Goal: Task Accomplishment & Management: Manage account settings

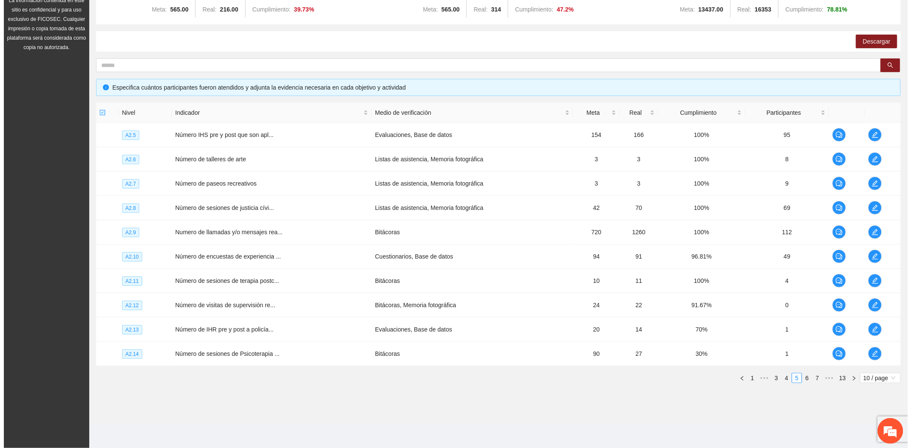
scroll to position [711, 0]
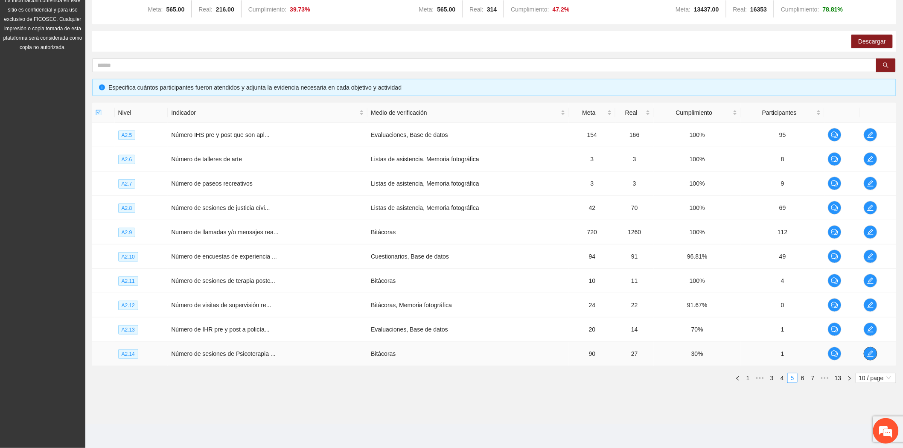
click at [873, 350] on icon "edit" at bounding box center [870, 353] width 7 height 7
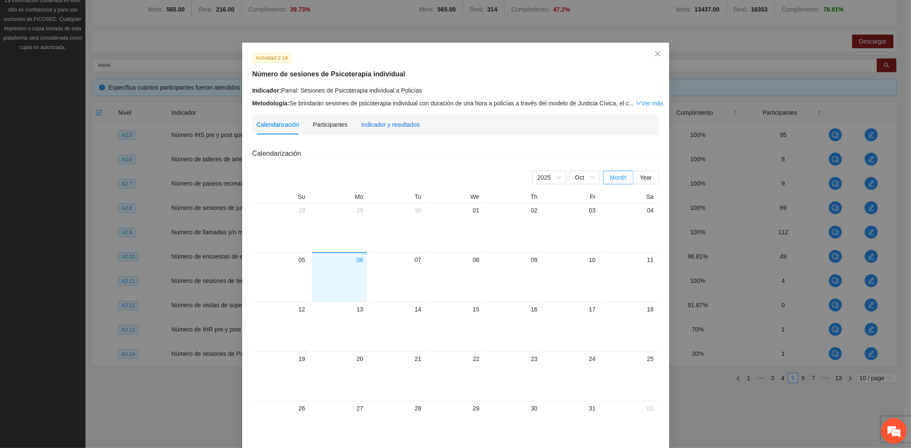
click at [376, 121] on div "Indicador y resultados" at bounding box center [390, 124] width 58 height 9
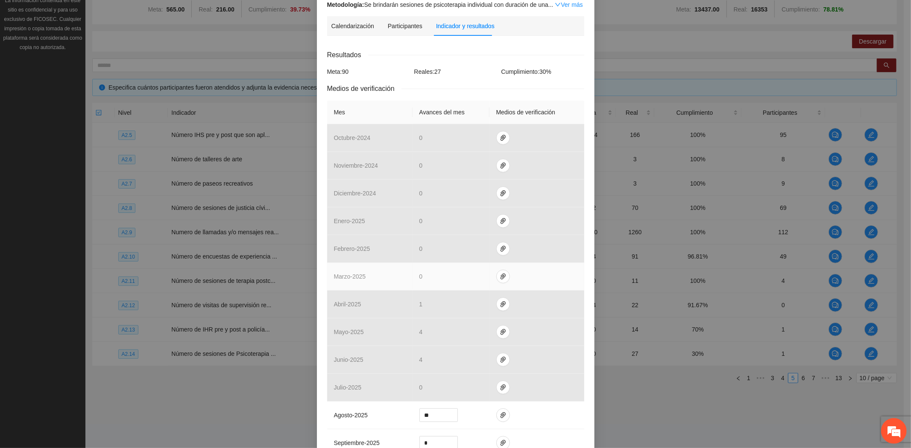
scroll to position [191, 0]
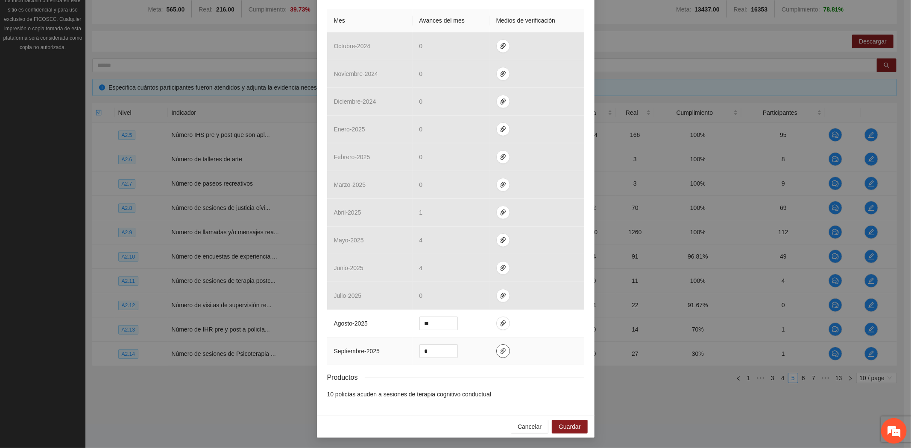
click at [496, 355] on button "button" at bounding box center [503, 352] width 14 height 14
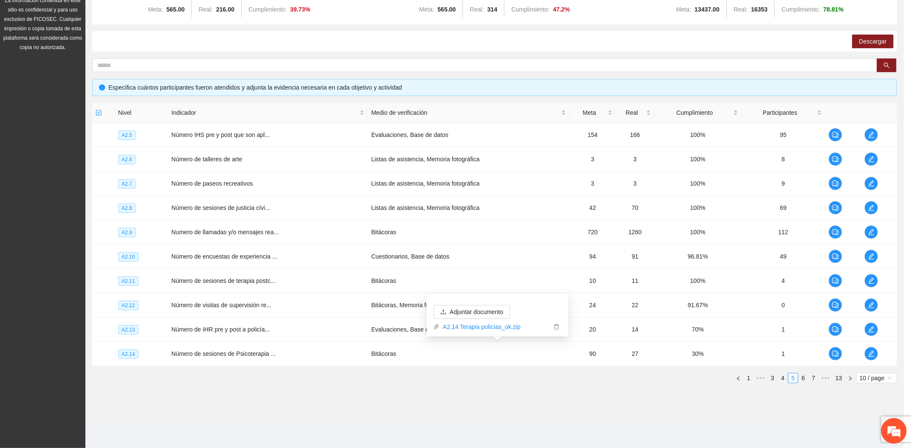
scroll to position [148, 0]
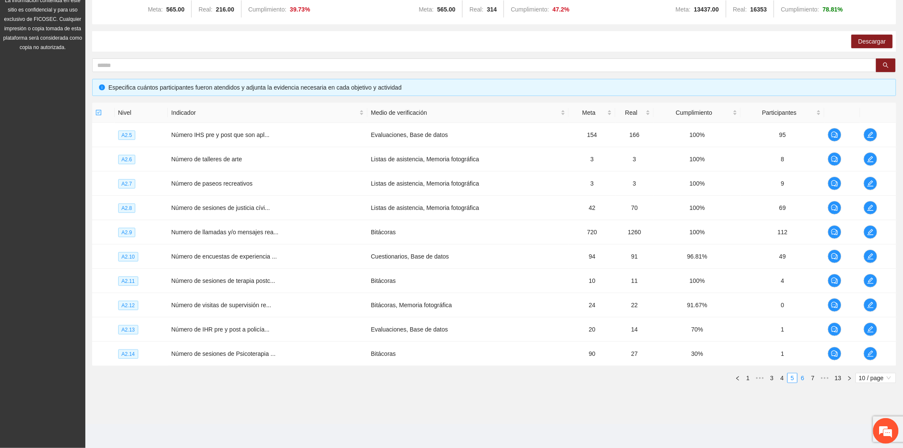
click at [801, 380] on link "6" at bounding box center [802, 378] width 9 height 9
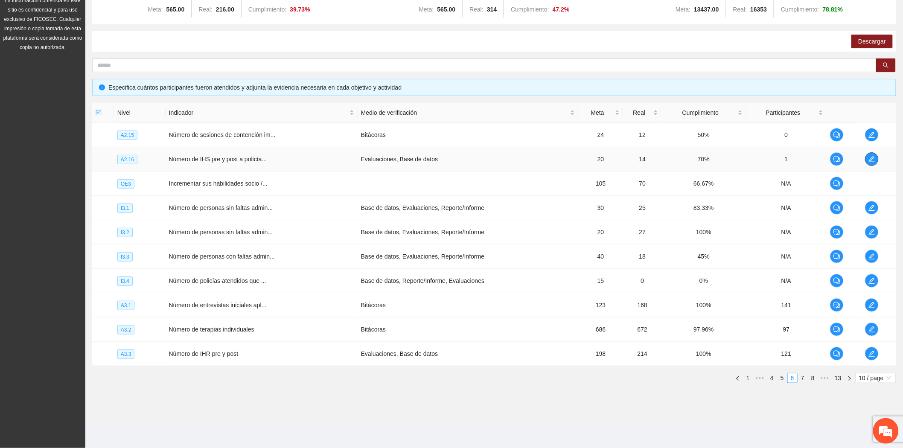
click at [870, 156] on icon "edit" at bounding box center [872, 159] width 7 height 7
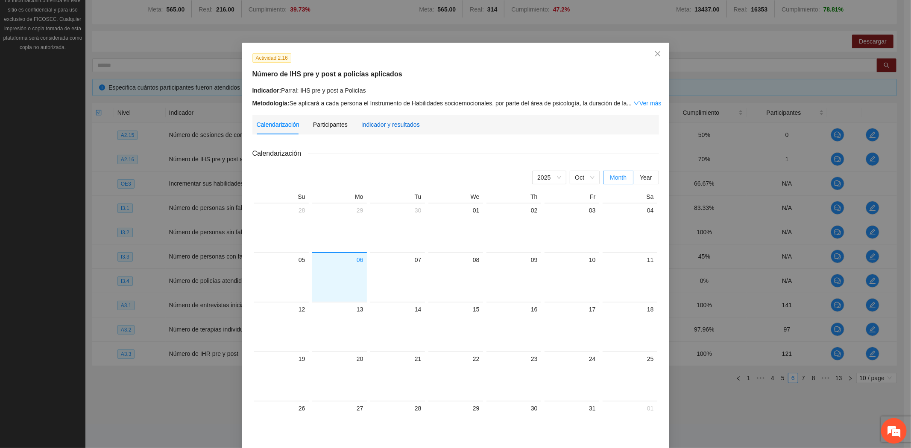
click at [386, 122] on div "Indicador y resultados" at bounding box center [390, 124] width 58 height 9
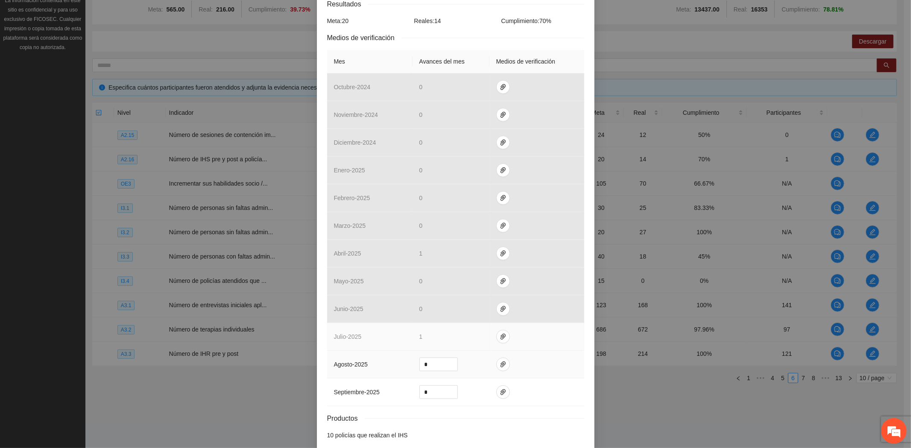
scroll to position [191, 0]
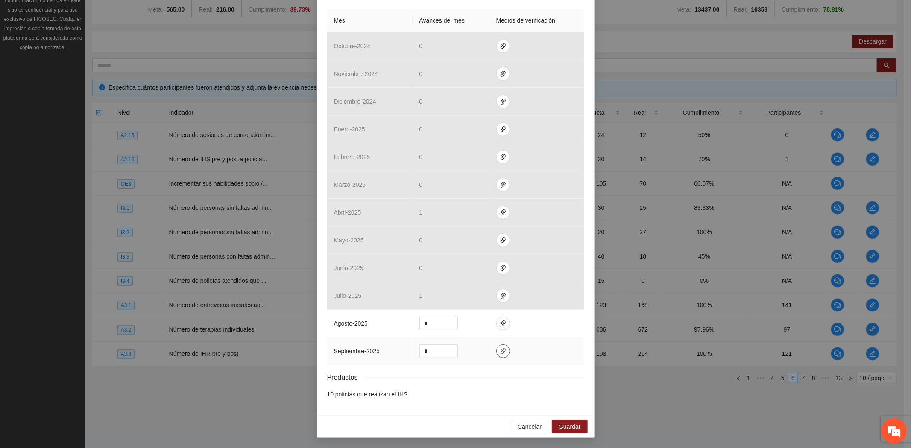
click at [500, 349] on icon "paper-clip" at bounding box center [502, 351] width 5 height 6
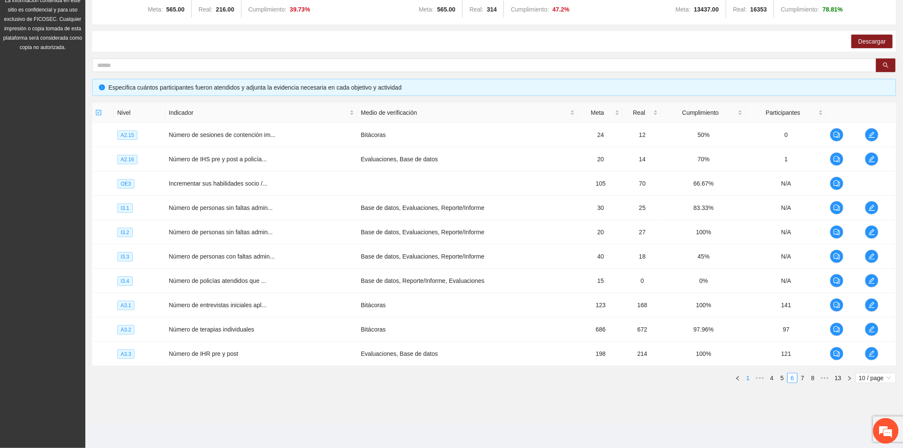
click at [748, 381] on link "1" at bounding box center [748, 378] width 9 height 9
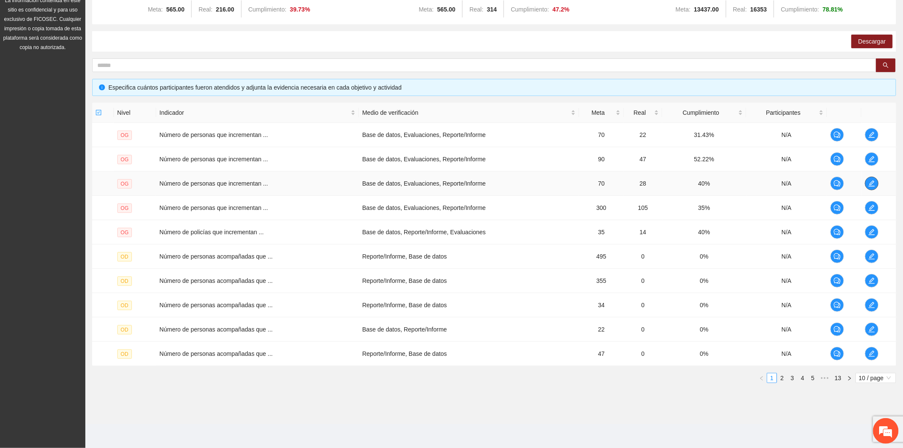
click at [872, 181] on icon "edit" at bounding box center [872, 184] width 6 height 6
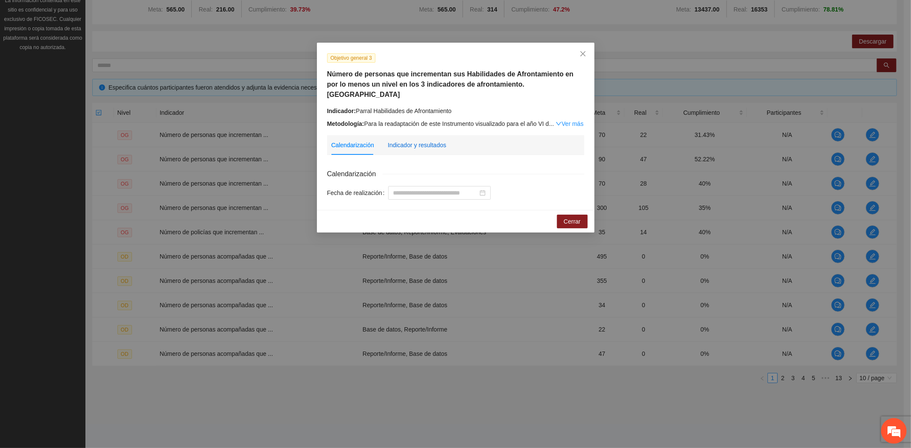
click at [403, 140] on div "Indicador y resultados" at bounding box center [417, 144] width 58 height 9
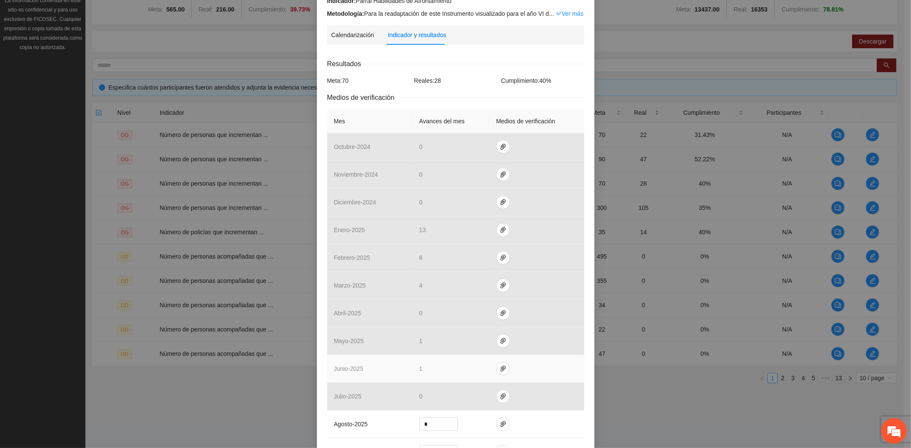
scroll to position [201, 0]
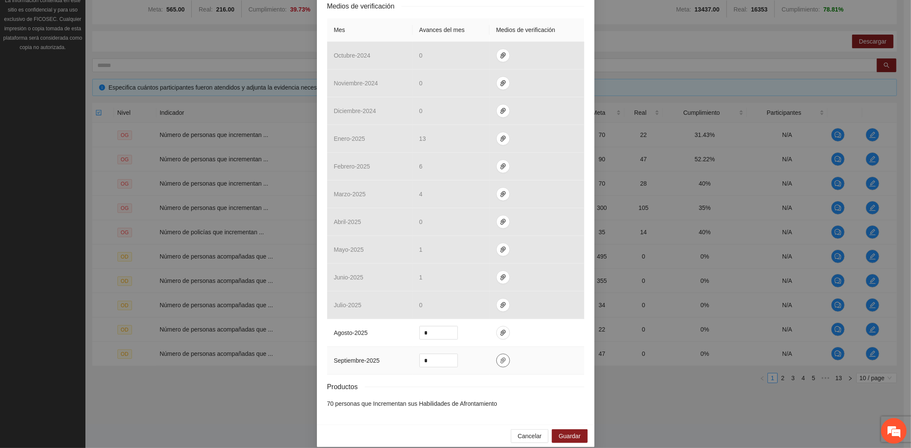
click at [500, 357] on icon "paper-clip" at bounding box center [502, 360] width 7 height 7
click at [473, 321] on span "Adjuntar documento" at bounding box center [476, 324] width 53 height 9
drag, startPoint x: 436, startPoint y: 349, endPoint x: 385, endPoint y: 345, distance: 51.9
click at [385, 347] on tr "septiembre - 2025 *" at bounding box center [455, 361] width 257 height 28
type input "*"
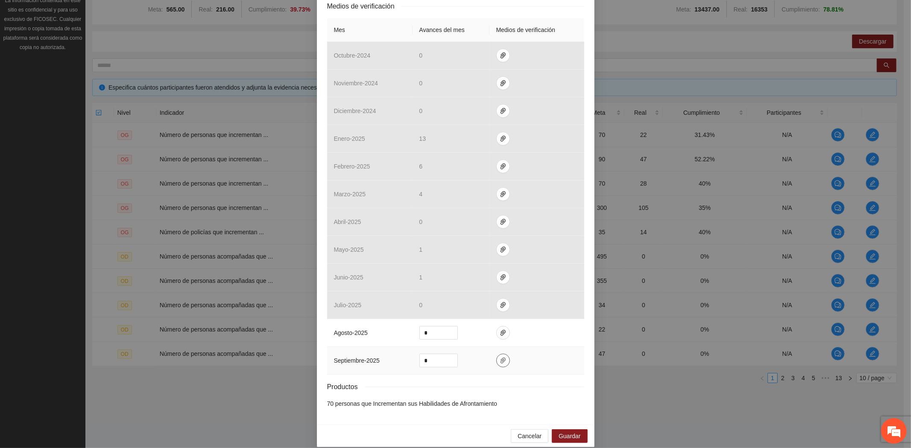
click at [501, 357] on span "paper-clip" at bounding box center [502, 360] width 13 height 7
click at [567, 432] on span "Guardar" at bounding box center [569, 436] width 22 height 9
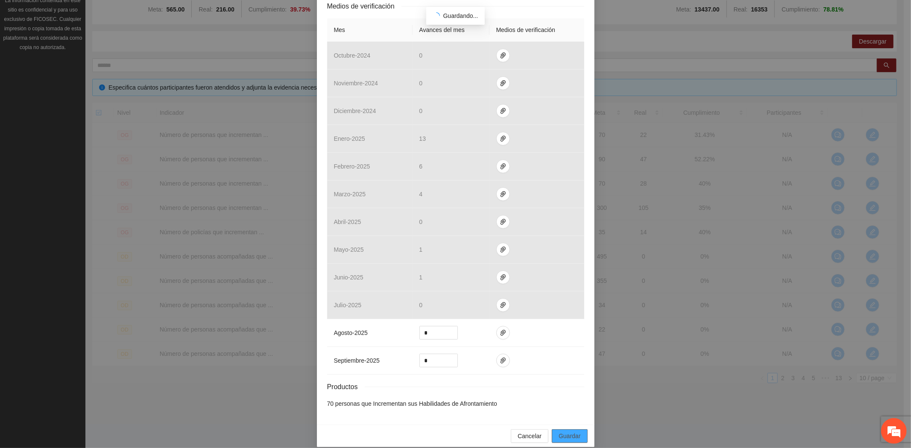
scroll to position [159, 0]
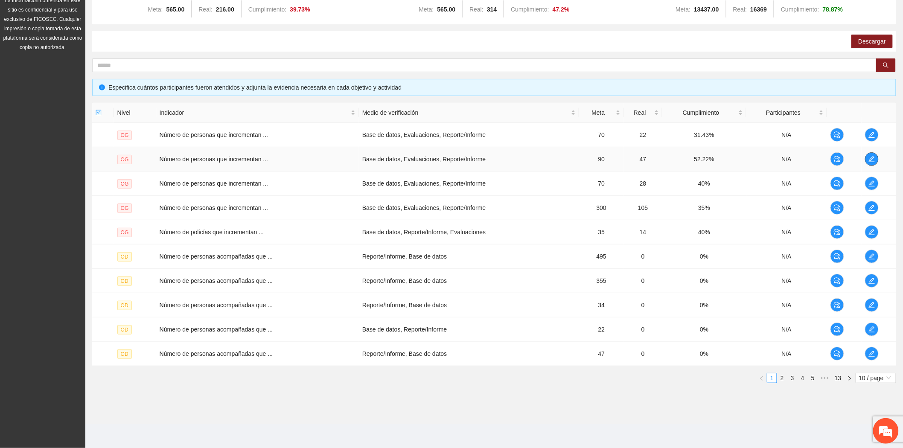
click at [871, 156] on icon "edit" at bounding box center [872, 159] width 7 height 7
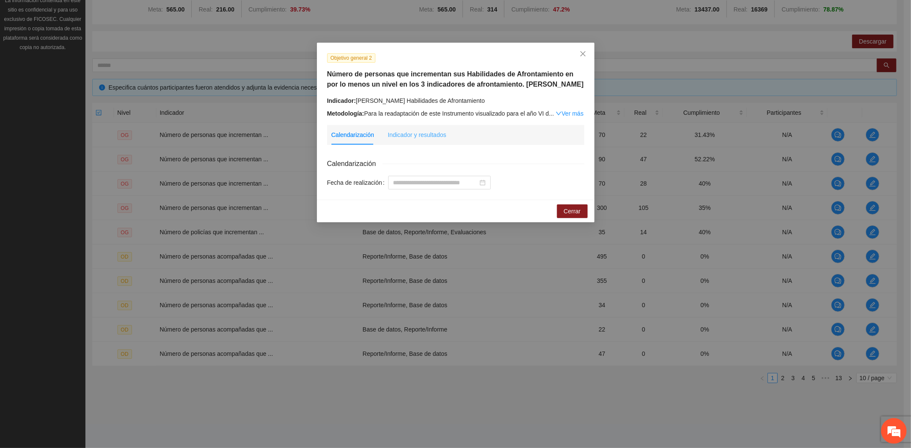
click at [429, 127] on div "Indicador y resultados" at bounding box center [417, 135] width 58 height 20
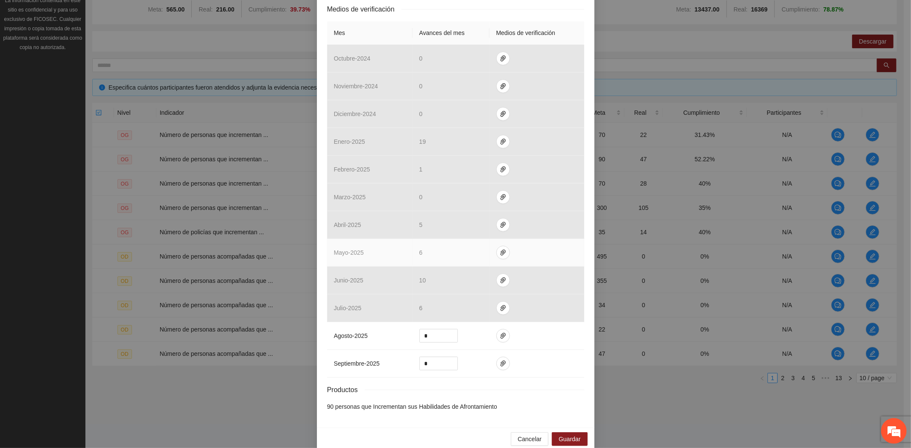
scroll to position [201, 0]
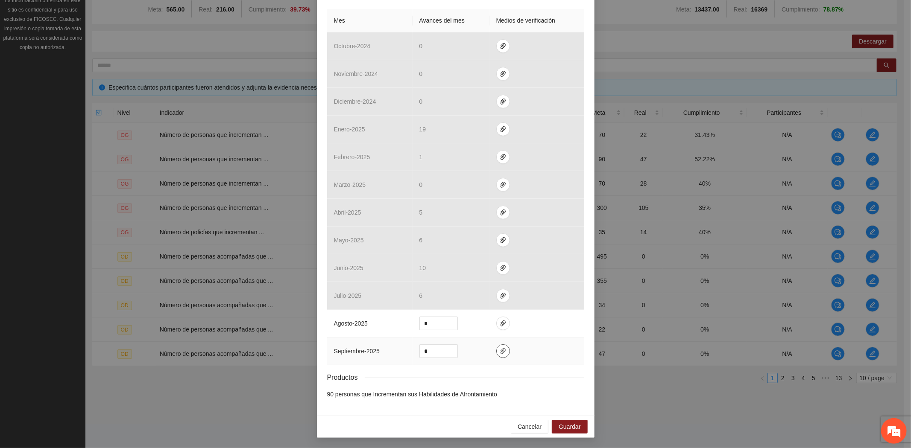
click at [500, 349] on icon "paper-clip" at bounding box center [502, 351] width 5 height 6
click at [477, 323] on span "Adjuntar documento" at bounding box center [476, 324] width 53 height 9
drag, startPoint x: 442, startPoint y: 353, endPoint x: 396, endPoint y: 347, distance: 46.6
click at [397, 347] on tr "septiembre - 2025 *" at bounding box center [455, 352] width 257 height 28
type input "**"
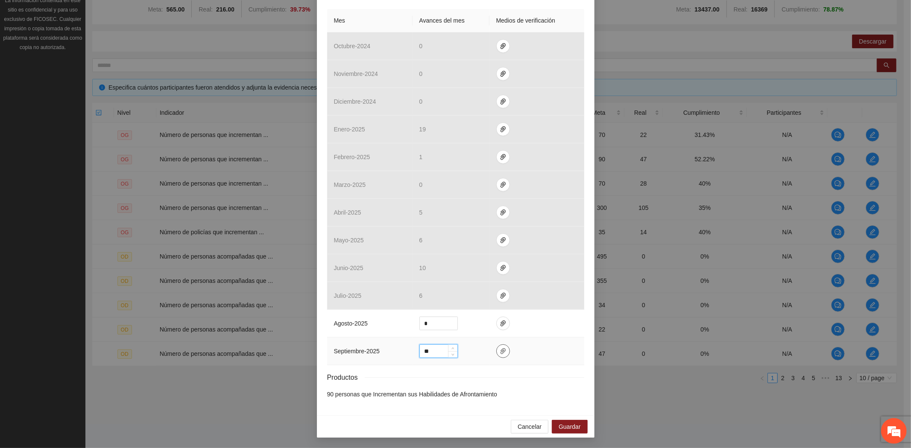
click at [496, 355] on button "button" at bounding box center [503, 352] width 14 height 14
click at [566, 425] on span "Guardar" at bounding box center [569, 426] width 22 height 9
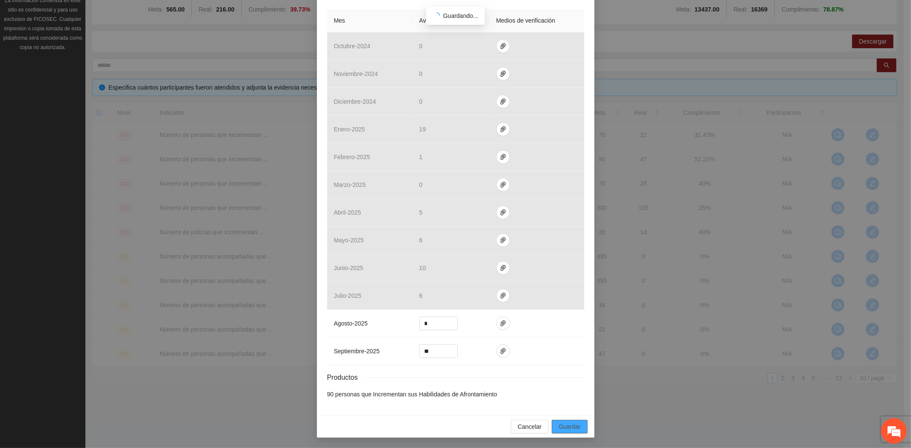
scroll to position [159, 0]
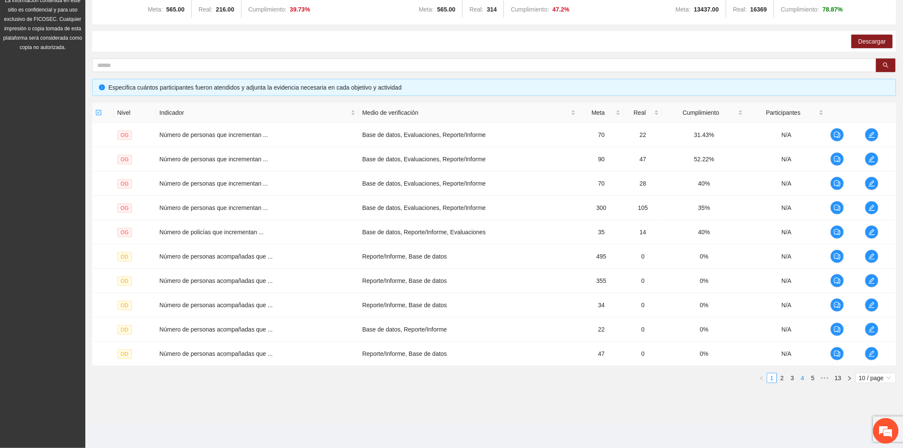
click at [801, 378] on link "4" at bounding box center [802, 378] width 9 height 9
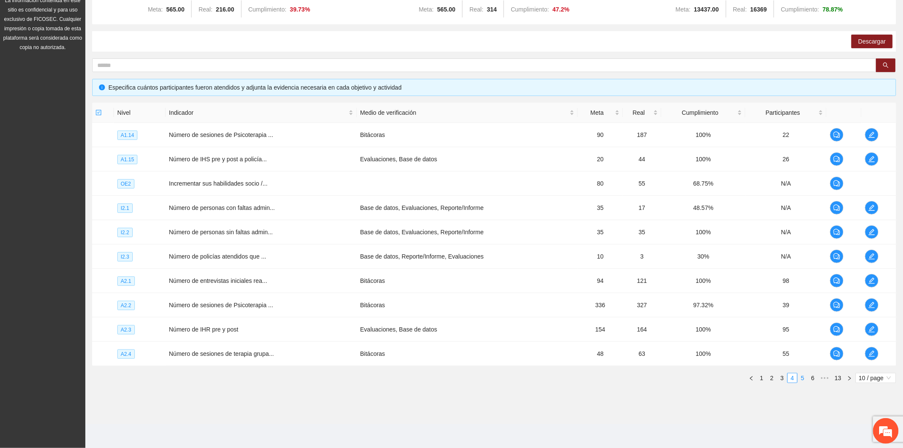
click at [801, 378] on link "5" at bounding box center [802, 378] width 9 height 9
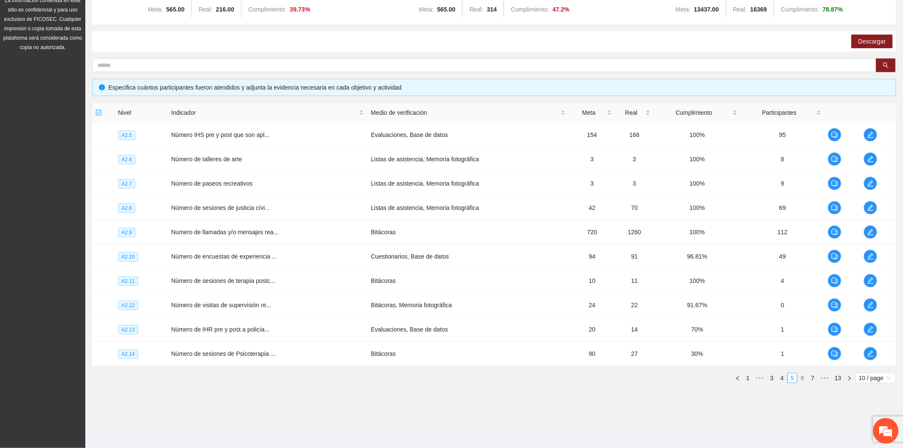
click at [804, 381] on link "6" at bounding box center [802, 378] width 9 height 9
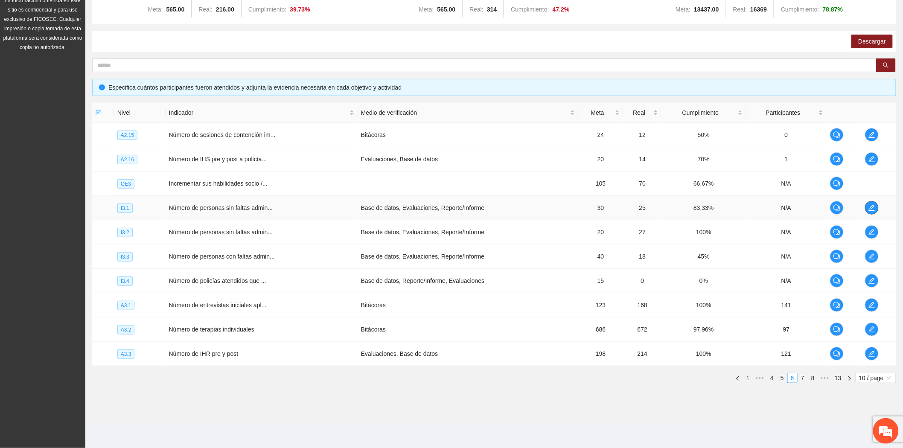
click at [871, 206] on icon "edit" at bounding box center [872, 207] width 7 height 7
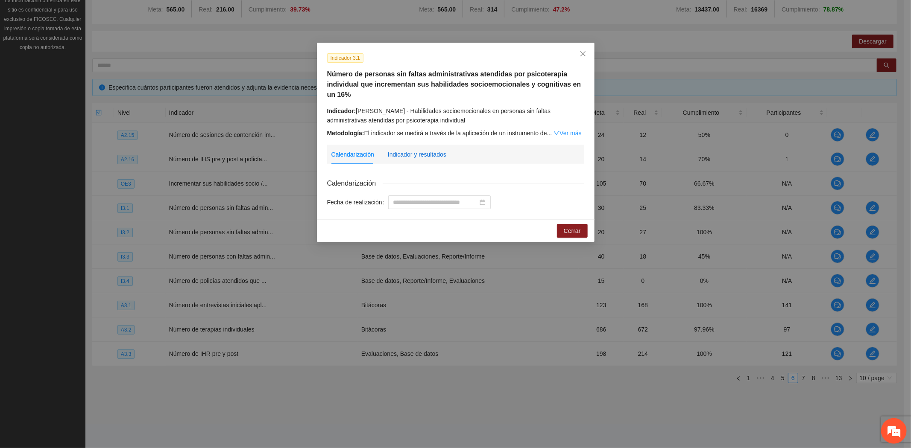
click at [420, 157] on div "Indicador y resultados" at bounding box center [417, 154] width 58 height 9
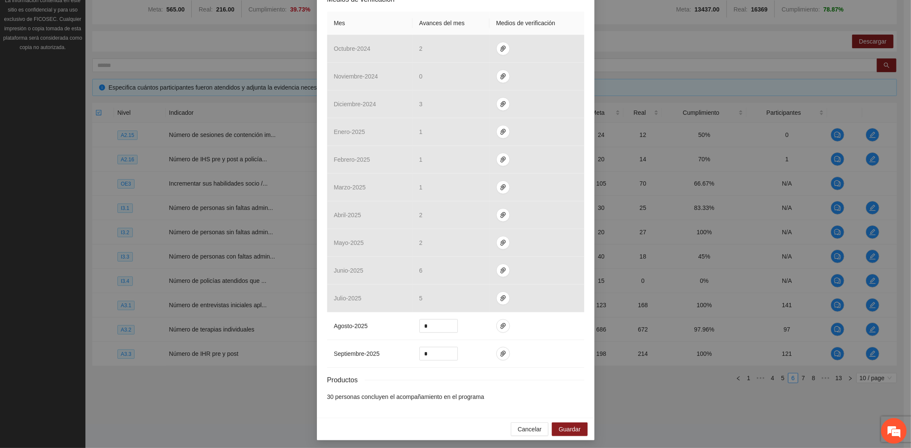
scroll to position [221, 0]
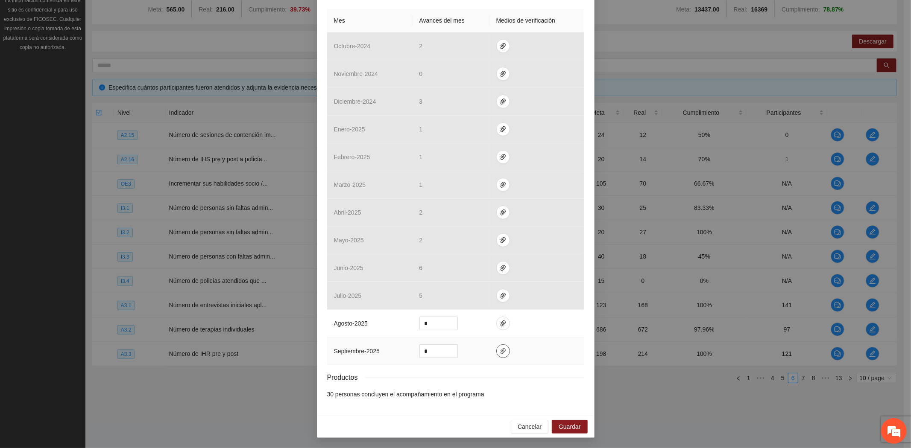
click at [500, 349] on icon "paper-clip" at bounding box center [502, 351] width 5 height 6
click at [481, 325] on span "Adjuntar documento" at bounding box center [476, 324] width 53 height 9
drag, startPoint x: 439, startPoint y: 350, endPoint x: 333, endPoint y: 345, distance: 105.6
click at [334, 345] on tr "septiembre - 2025 *" at bounding box center [455, 352] width 257 height 28
type input "*"
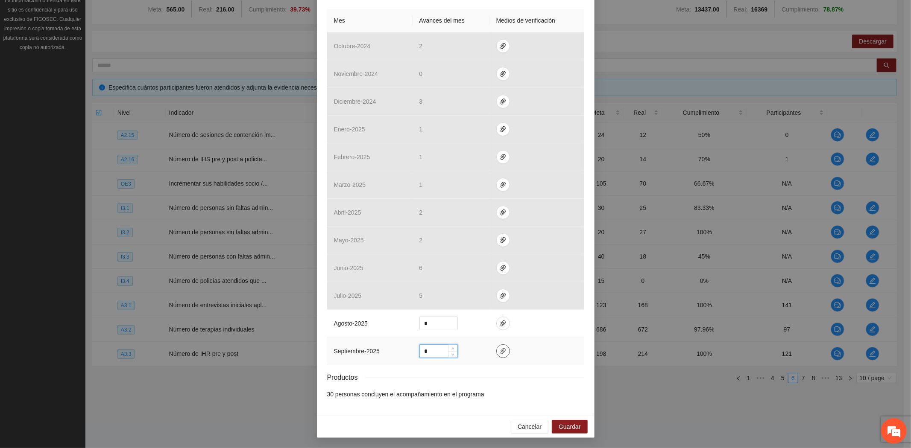
click at [500, 353] on icon "paper-clip" at bounding box center [502, 351] width 5 height 6
click at [579, 427] on button "Guardar" at bounding box center [569, 427] width 35 height 14
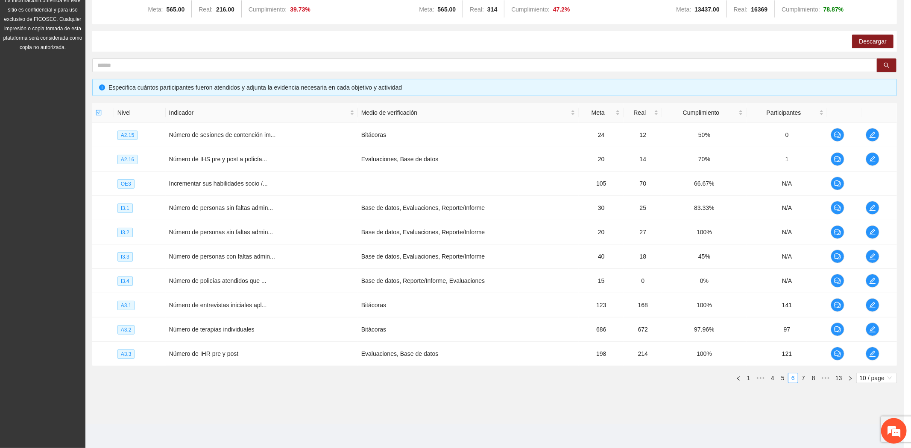
scroll to position [178, 0]
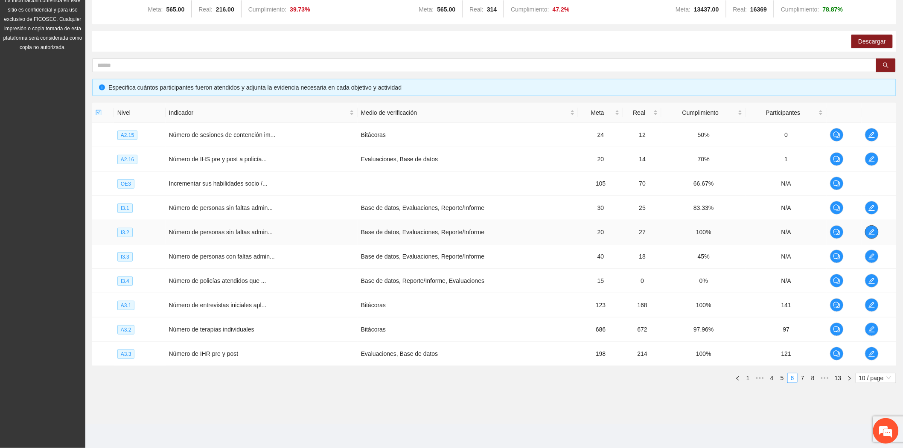
click at [870, 229] on icon "edit" at bounding box center [872, 232] width 7 height 7
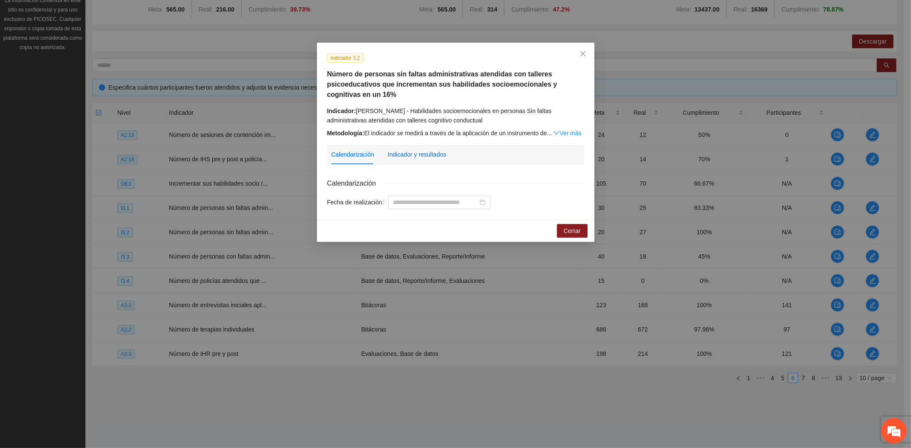
click at [419, 151] on div "Indicador y resultados" at bounding box center [417, 154] width 58 height 9
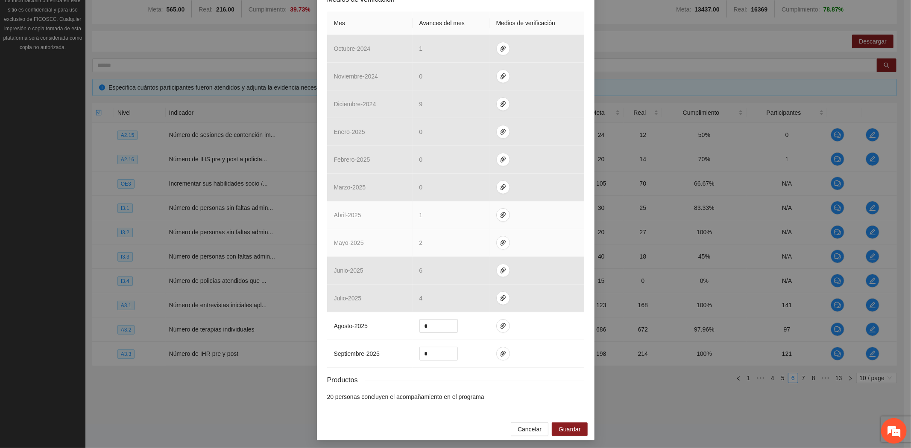
scroll to position [221, 0]
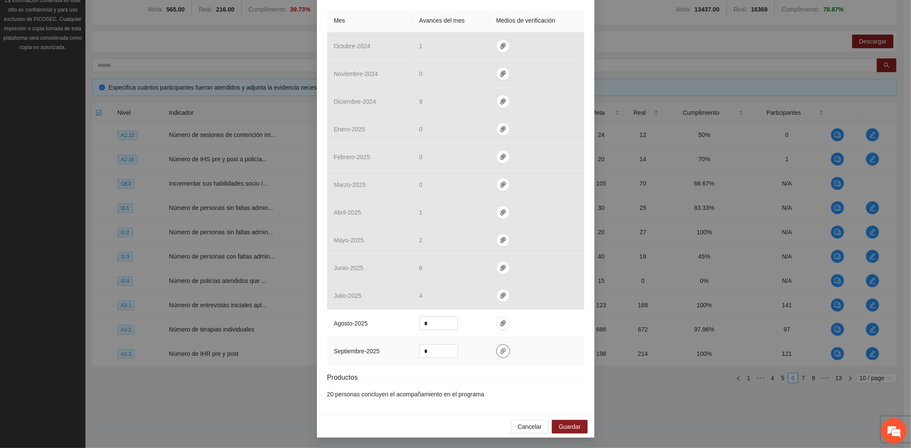
click at [499, 350] on icon "paper-clip" at bounding box center [502, 351] width 7 height 7
click at [483, 320] on span "Adjuntar documento" at bounding box center [476, 324] width 53 height 9
drag, startPoint x: 435, startPoint y: 352, endPoint x: 354, endPoint y: 336, distance: 82.7
click at [356, 336] on tbody "octubre - 2024 [DATE] - 2024 0 diciembre - 2024 [DATE] - 2025 0 febrero - 2025 …" at bounding box center [455, 198] width 257 height 333
type input "*"
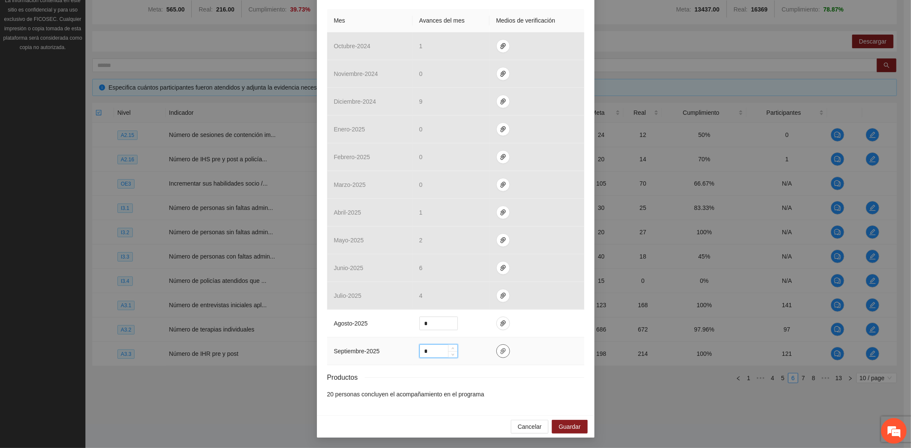
click at [499, 355] on button "button" at bounding box center [503, 352] width 14 height 14
click at [574, 425] on span "Guardar" at bounding box center [569, 426] width 22 height 9
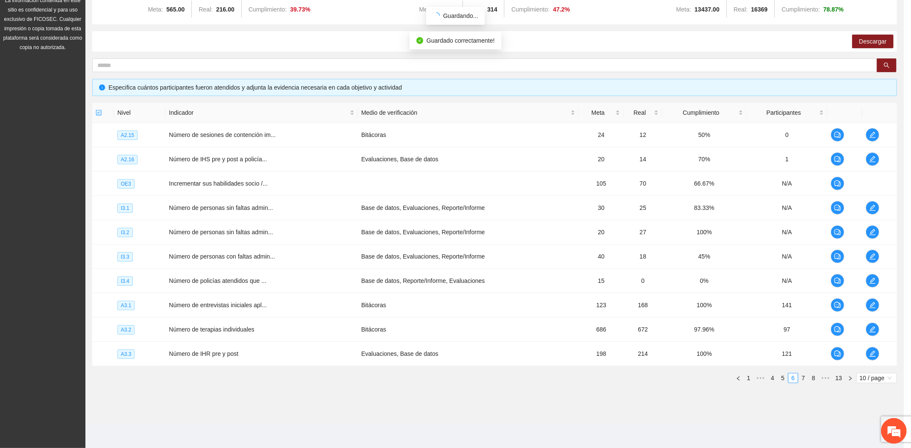
scroll to position [178, 0]
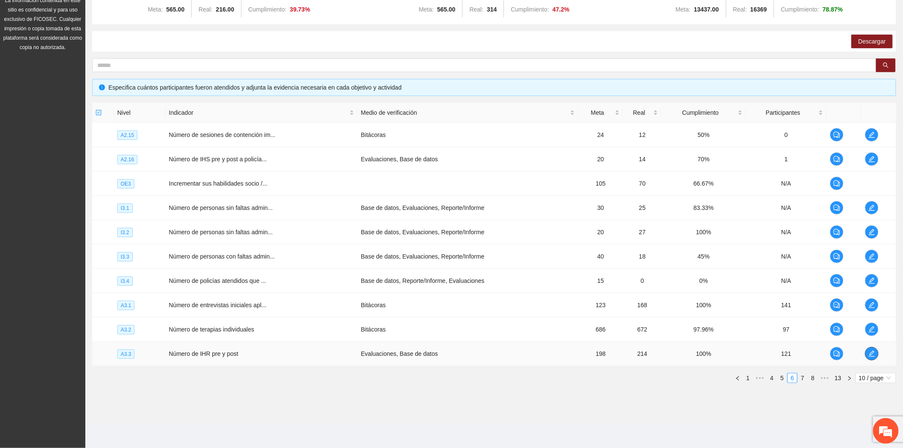
click at [869, 351] on icon "edit" at bounding box center [872, 353] width 7 height 7
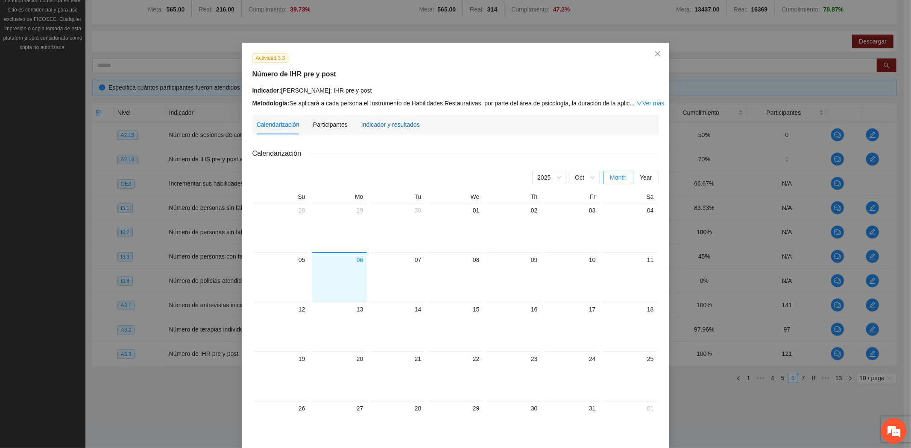
click at [393, 122] on div "Indicador y resultados" at bounding box center [390, 124] width 58 height 9
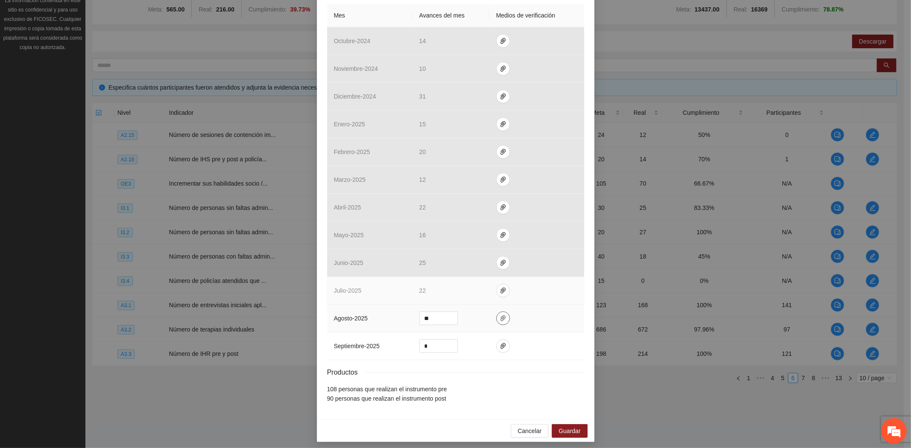
scroll to position [201, 0]
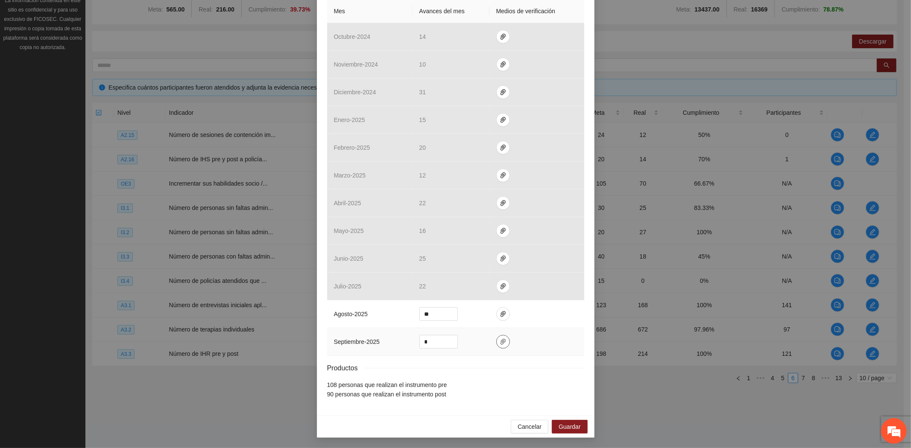
click at [496, 342] on span "paper-clip" at bounding box center [502, 342] width 13 height 7
click at [487, 308] on button "Adjuntar documento" at bounding box center [471, 315] width 76 height 14
drag, startPoint x: 428, startPoint y: 340, endPoint x: 381, endPoint y: 339, distance: 47.0
click at [382, 339] on tr "septiembre - 2025 *" at bounding box center [455, 342] width 257 height 28
type input "*"
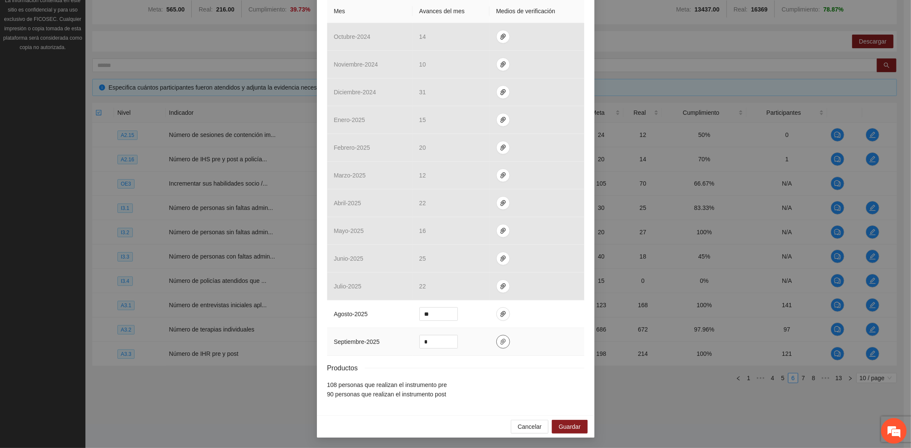
click at [499, 342] on icon "paper-clip" at bounding box center [502, 342] width 7 height 7
click at [577, 424] on span "Guardar" at bounding box center [569, 426] width 22 height 9
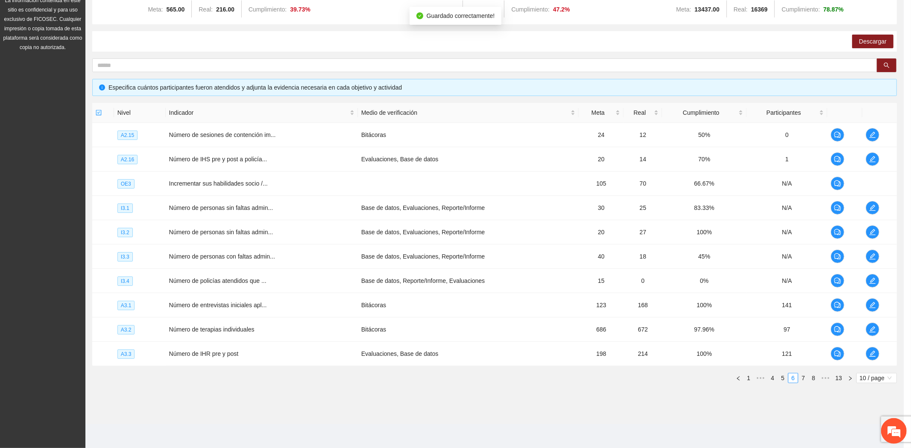
scroll to position [158, 0]
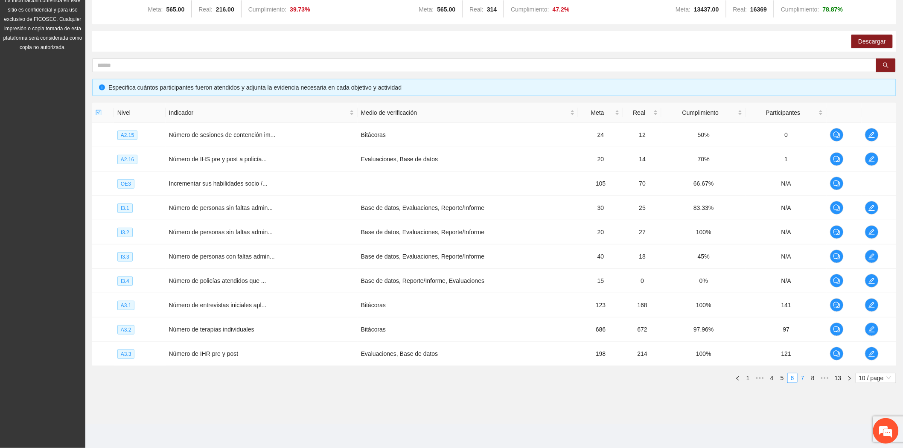
click at [801, 380] on link "7" at bounding box center [802, 378] width 9 height 9
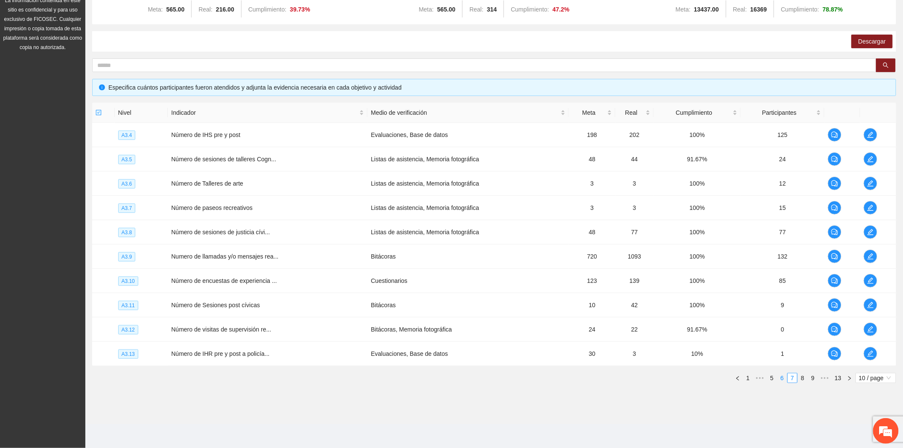
click at [783, 379] on link "6" at bounding box center [782, 378] width 9 height 9
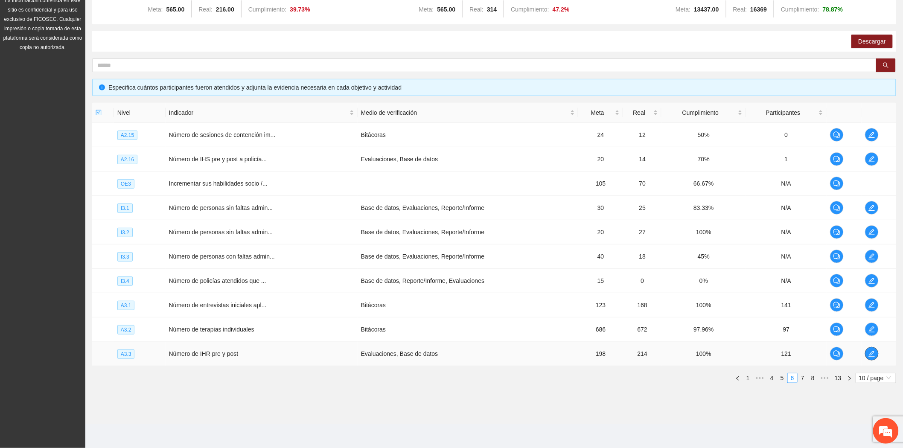
click at [872, 351] on icon "edit" at bounding box center [872, 353] width 7 height 7
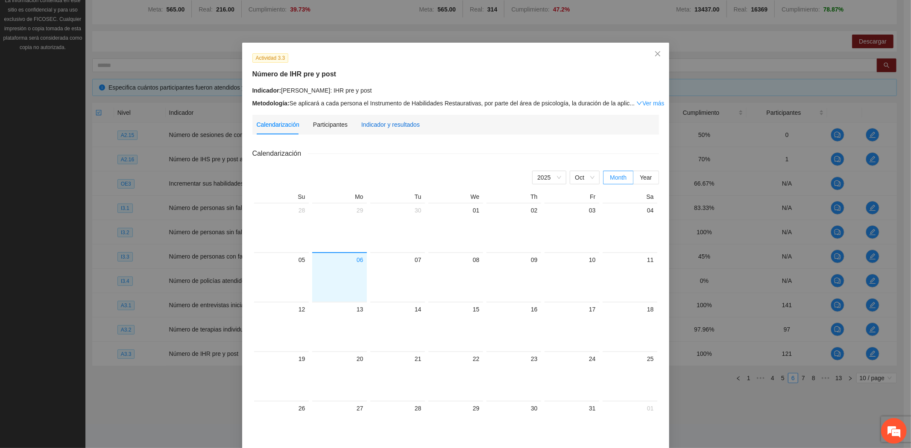
drag, startPoint x: 386, startPoint y: 128, endPoint x: 377, endPoint y: 135, distance: 11.5
click at [386, 127] on div "Indicador y resultados" at bounding box center [390, 124] width 58 height 9
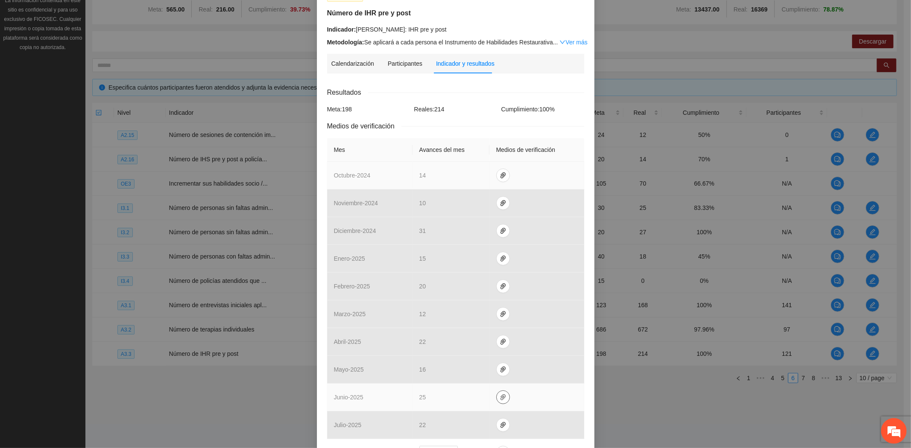
scroll to position [201, 0]
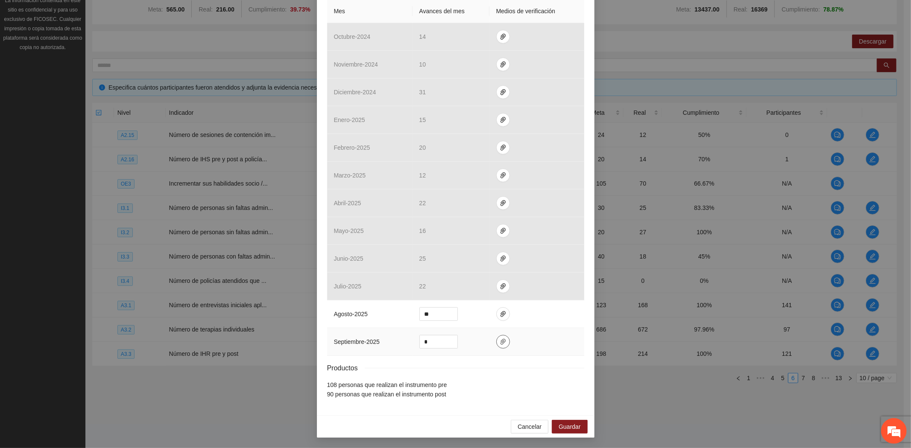
click at [500, 342] on icon "paper-clip" at bounding box center [502, 342] width 5 height 6
click at [558, 318] on icon "delete" at bounding box center [556, 318] width 5 height 6
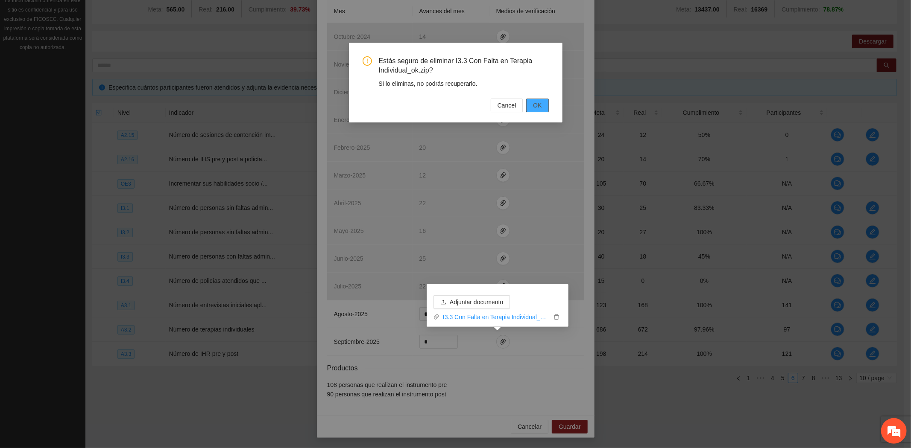
click at [538, 107] on span "OK" at bounding box center [537, 105] width 9 height 9
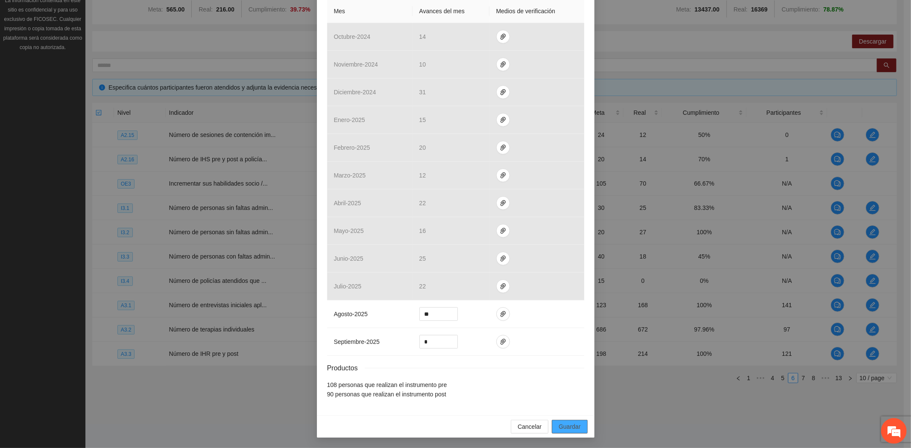
click at [569, 427] on span "Guardar" at bounding box center [569, 426] width 22 height 9
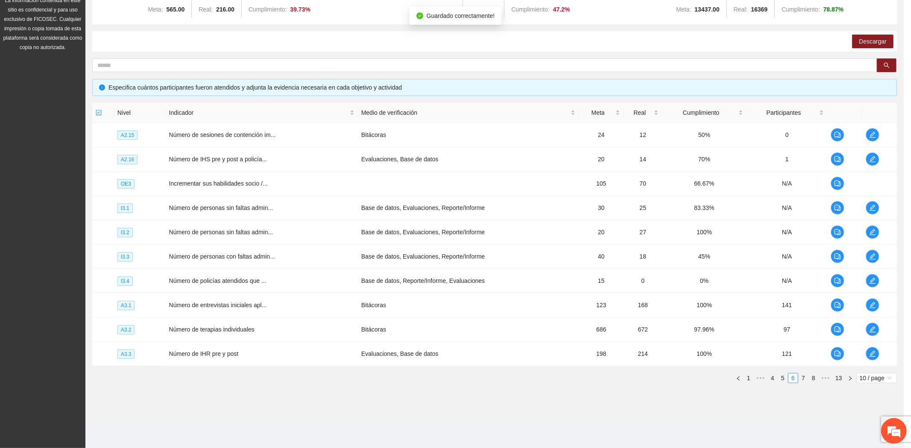
scroll to position [158, 0]
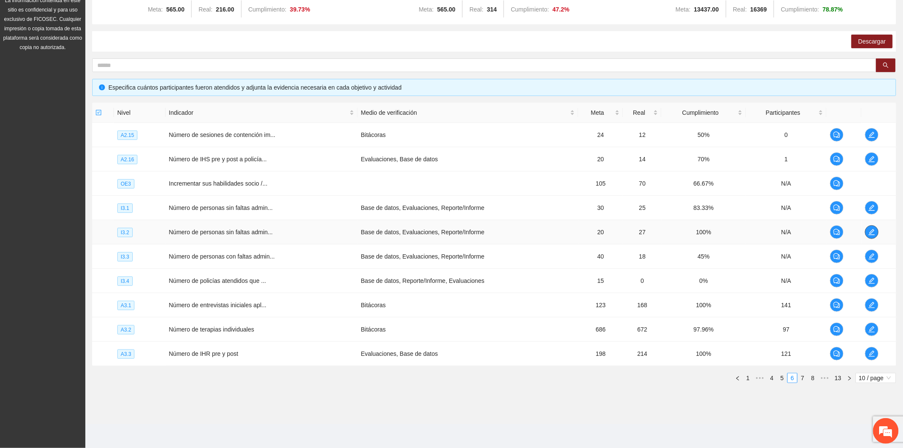
click at [870, 231] on icon "edit" at bounding box center [872, 232] width 7 height 7
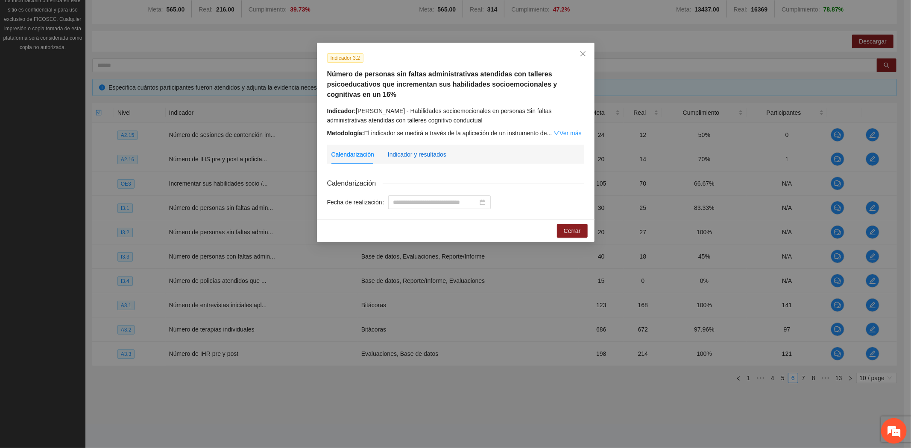
click at [410, 150] on div "Indicador y resultados" at bounding box center [417, 154] width 58 height 9
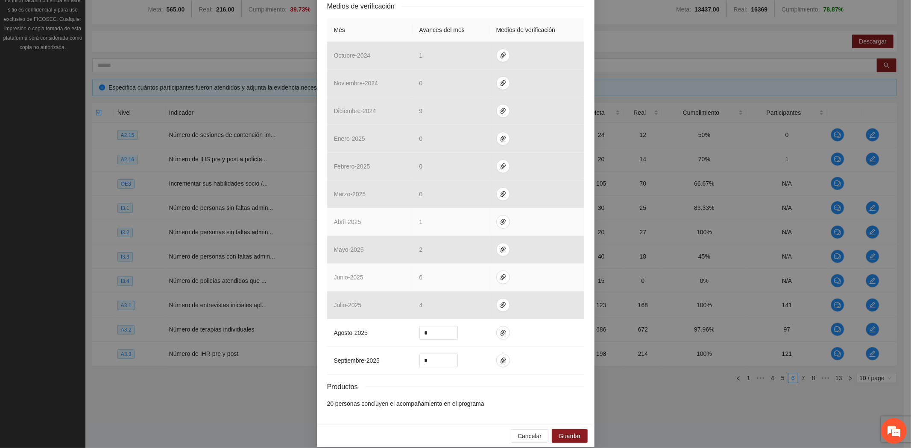
scroll to position [221, 0]
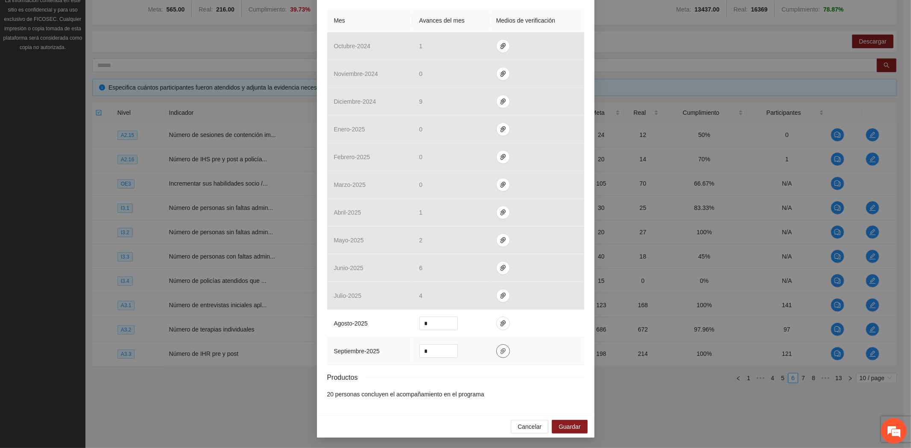
click at [500, 350] on icon "paper-clip" at bounding box center [502, 351] width 5 height 6
click at [442, 349] on input "*" at bounding box center [439, 351] width 38 height 13
drag, startPoint x: 432, startPoint y: 350, endPoint x: 342, endPoint y: 339, distance: 91.3
click at [348, 340] on tr "septiembre - 2025 *" at bounding box center [455, 352] width 257 height 28
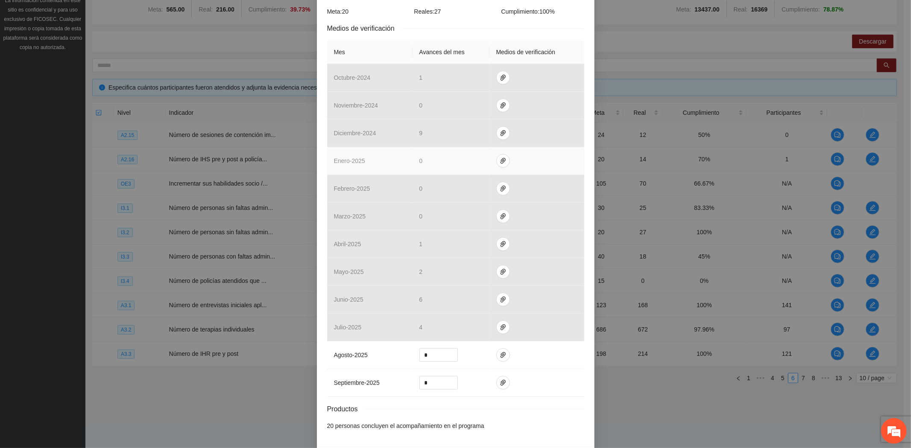
scroll to position [190, 0]
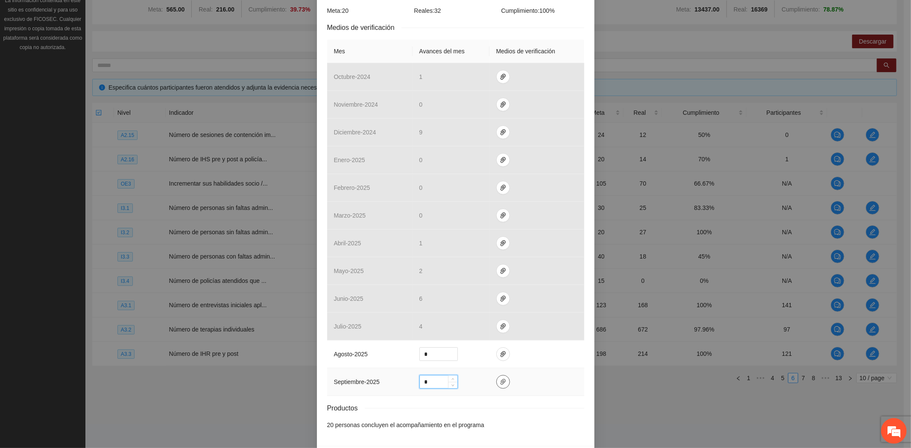
type input "*"
click at [500, 383] on icon "paper-clip" at bounding box center [502, 382] width 5 height 6
click at [543, 429] on li "20 personas concluyen el acompañamiento en el programa" at bounding box center [455, 424] width 257 height 9
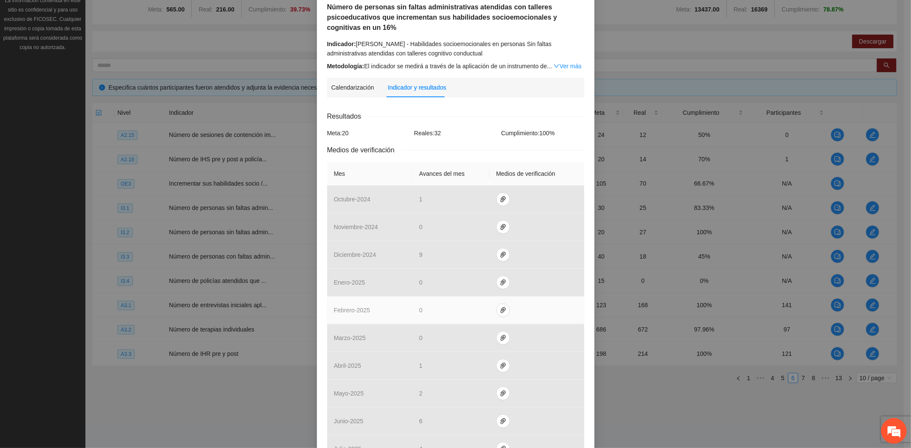
scroll to position [221, 0]
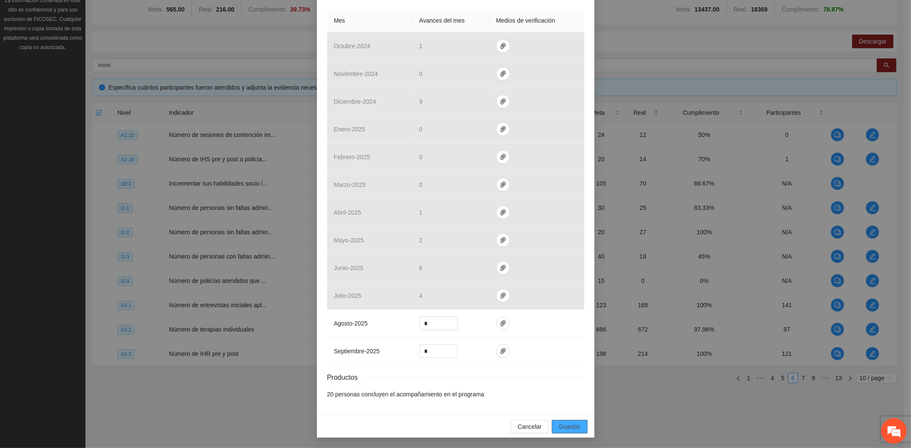
click at [573, 423] on span "Guardar" at bounding box center [569, 426] width 22 height 9
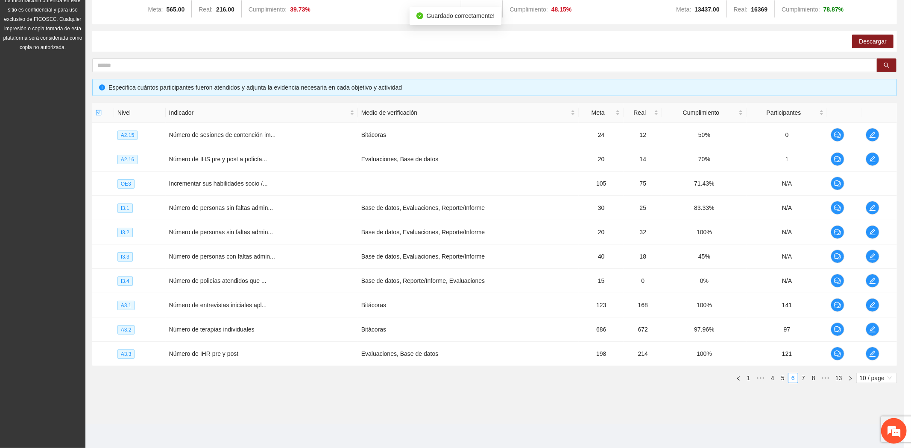
scroll to position [178, 0]
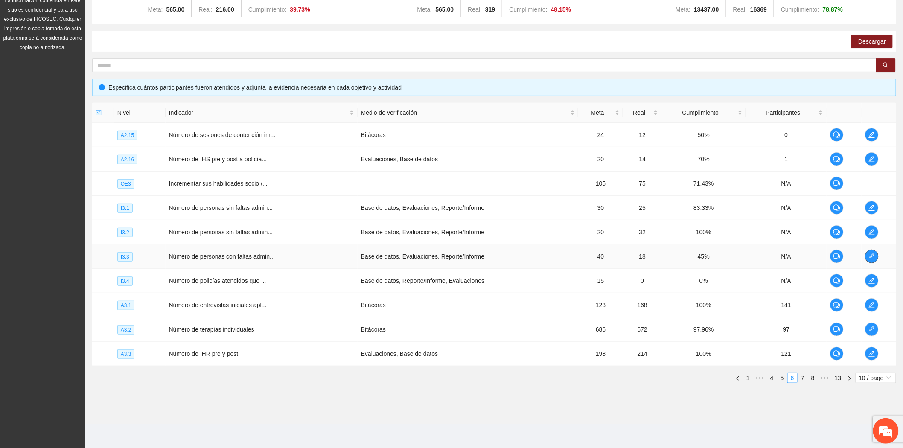
click at [872, 256] on icon "edit" at bounding box center [872, 256] width 7 height 7
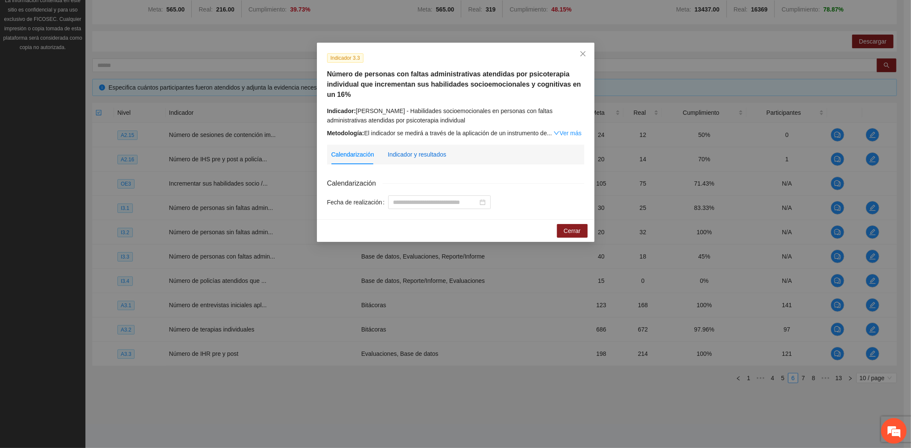
click at [407, 153] on div "Indicador y resultados" at bounding box center [417, 154] width 58 height 9
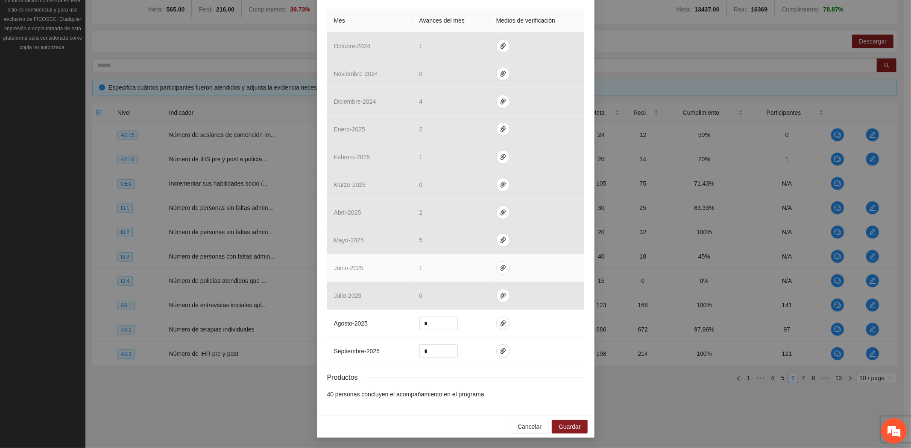
scroll to position [221, 0]
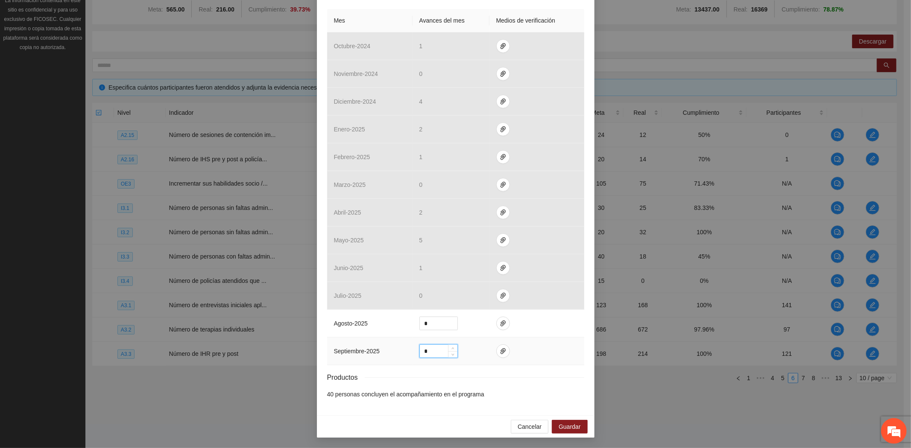
drag, startPoint x: 433, startPoint y: 351, endPoint x: 368, endPoint y: 346, distance: 64.7
click at [370, 346] on tr "septiembre - 2025 *" at bounding box center [455, 352] width 257 height 28
type input "*"
click at [500, 351] on icon "paper-clip" at bounding box center [502, 351] width 5 height 6
click at [488, 324] on span "Adjuntar documento" at bounding box center [476, 324] width 53 height 9
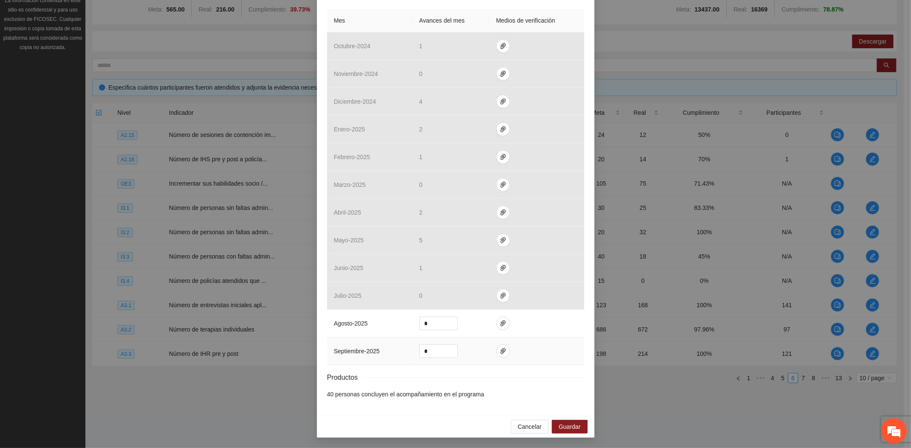
click at [499, 361] on td at bounding box center [536, 352] width 95 height 28
click at [500, 348] on icon "paper-clip" at bounding box center [502, 351] width 5 height 6
click at [575, 422] on span "Guardar" at bounding box center [569, 426] width 22 height 9
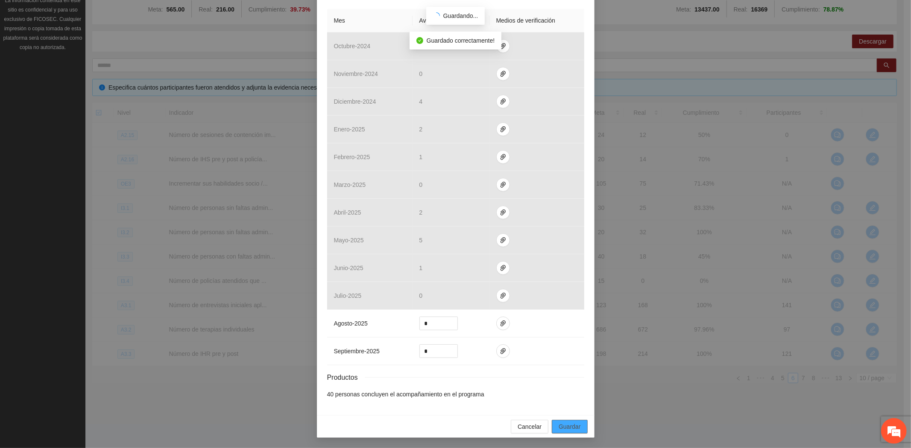
scroll to position [178, 0]
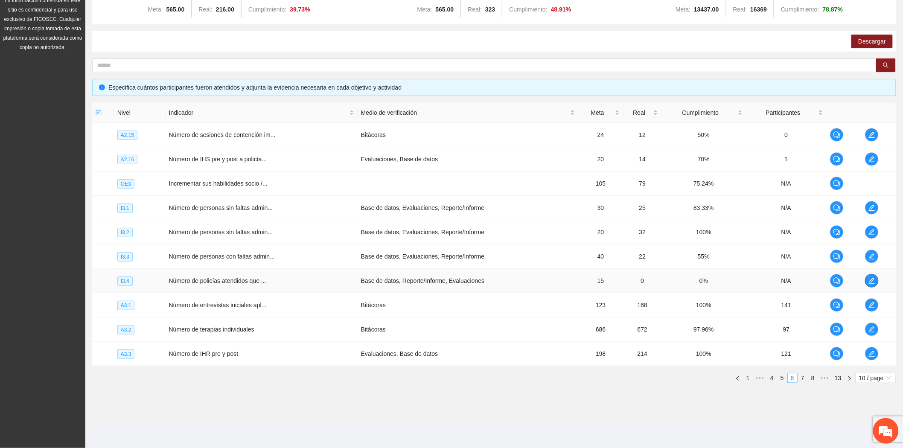
click at [873, 284] on button "button" at bounding box center [872, 281] width 14 height 14
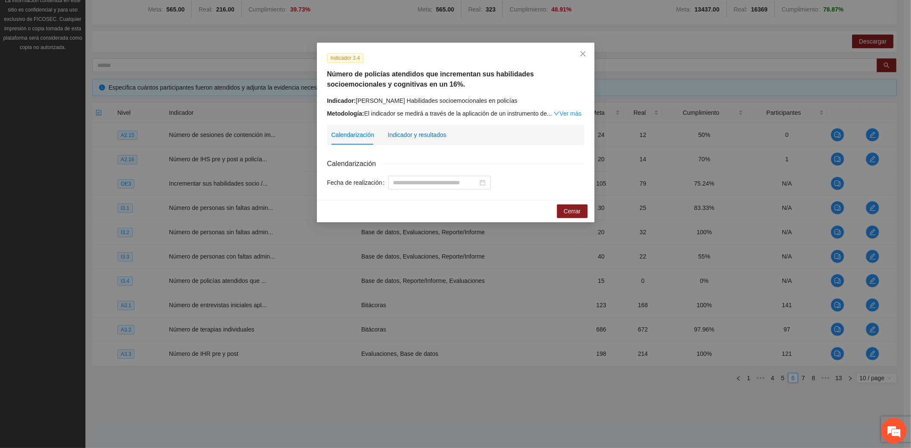
click at [411, 137] on div "Indicador y resultados" at bounding box center [417, 134] width 58 height 9
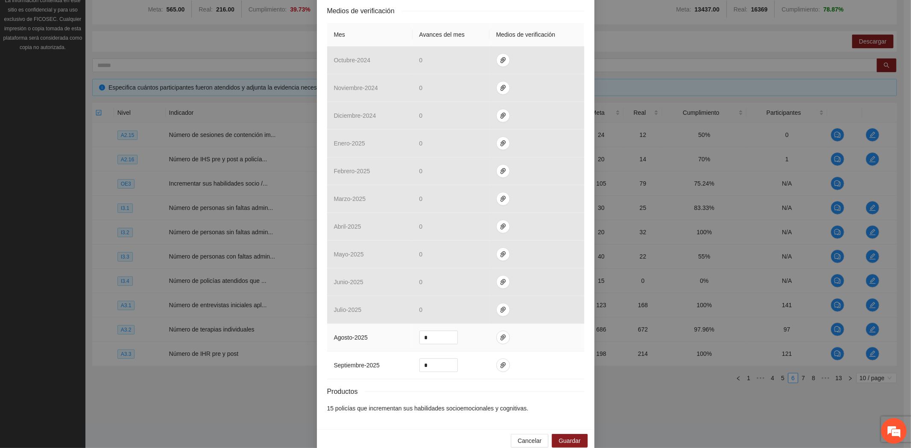
scroll to position [201, 0]
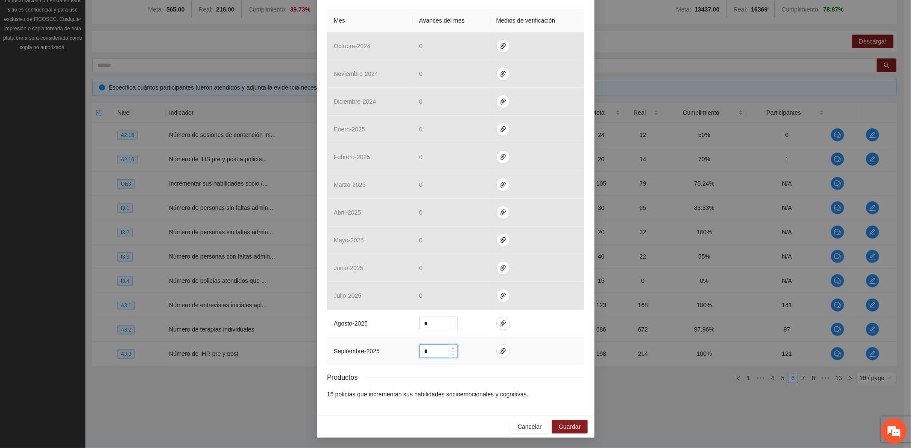
drag, startPoint x: 432, startPoint y: 346, endPoint x: 362, endPoint y: 347, distance: 70.5
click at [362, 347] on tr "septiembre - 2025 *" at bounding box center [455, 352] width 257 height 28
type input "*"
click at [496, 345] on button "button" at bounding box center [503, 352] width 14 height 14
click at [480, 318] on button "Adjuntar documento" at bounding box center [471, 325] width 76 height 14
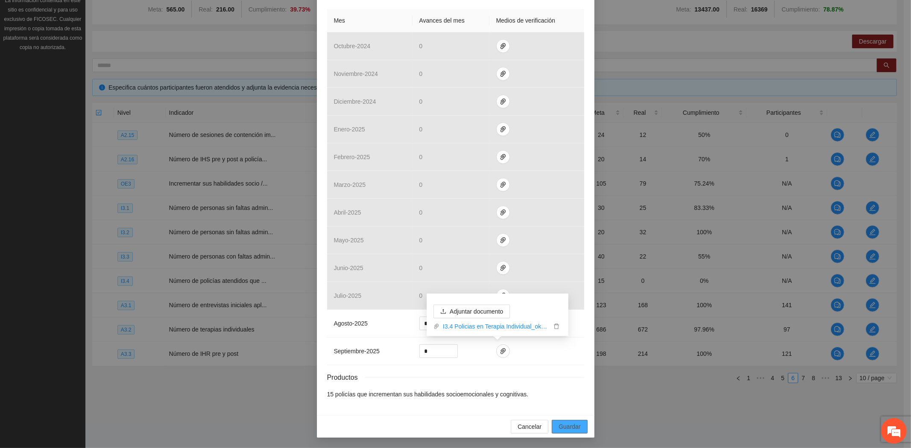
click at [568, 424] on span "Guardar" at bounding box center [569, 426] width 22 height 9
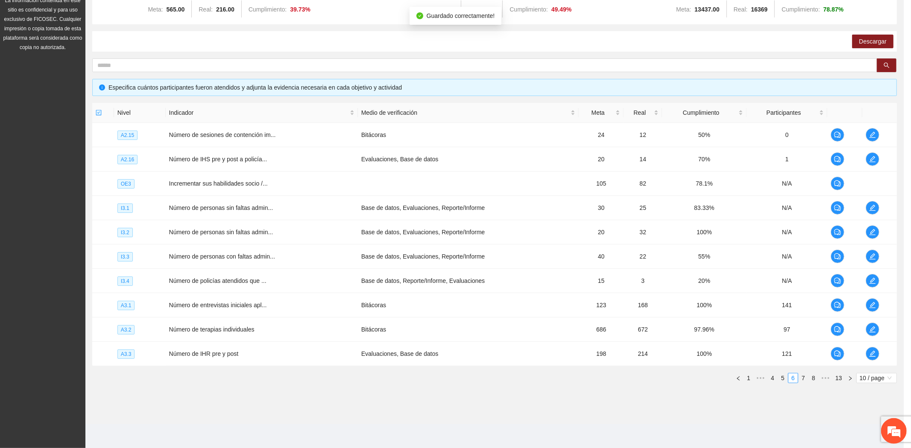
scroll to position [159, 0]
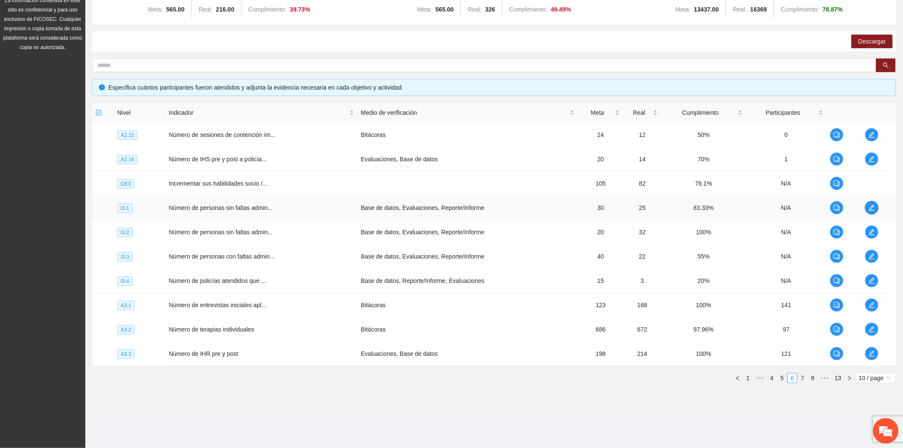
click at [874, 205] on icon "edit" at bounding box center [872, 207] width 7 height 7
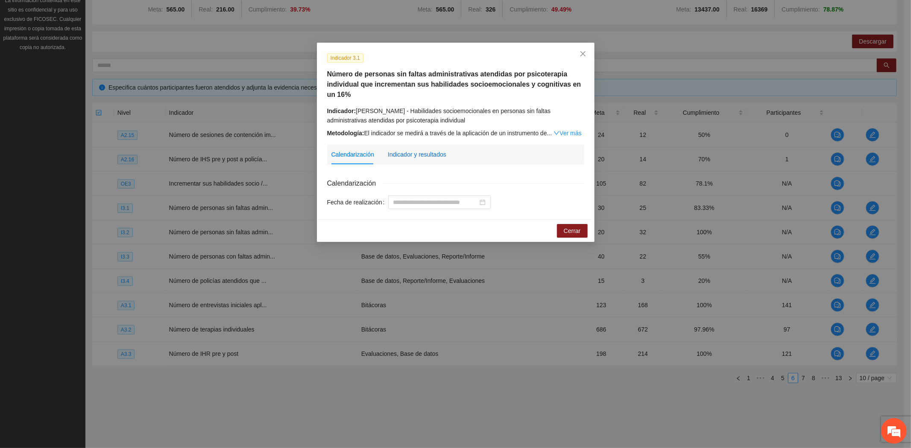
click at [433, 155] on div "Indicador y resultados" at bounding box center [417, 154] width 58 height 9
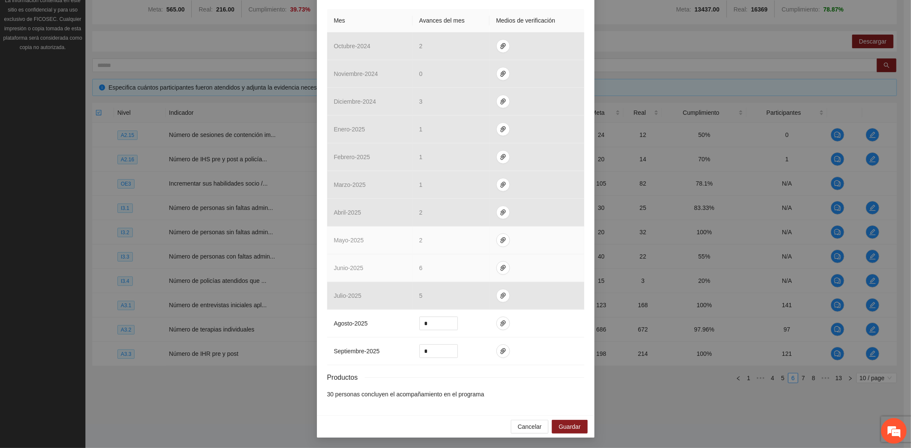
scroll to position [221, 0]
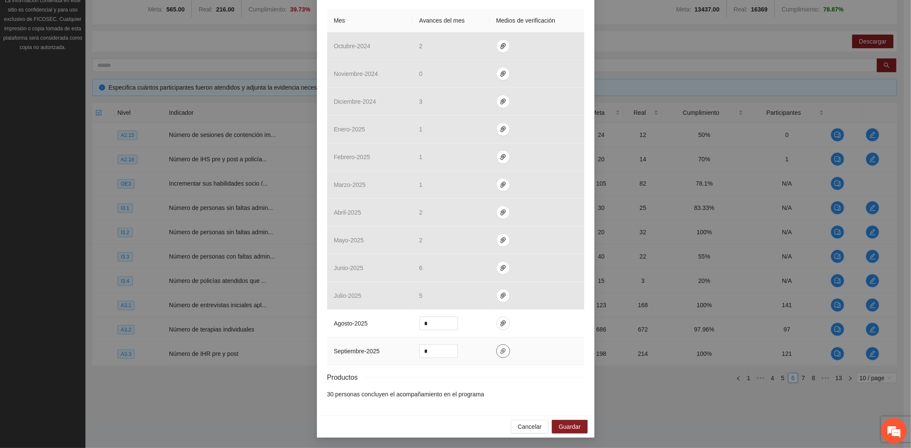
click at [499, 348] on icon "paper-clip" at bounding box center [502, 351] width 7 height 7
click at [432, 349] on input "*" at bounding box center [439, 351] width 38 height 13
drag, startPoint x: 424, startPoint y: 351, endPoint x: 376, endPoint y: 347, distance: 48.4
click at [381, 350] on tr "septiembre - 2025 *" at bounding box center [455, 352] width 257 height 28
click at [433, 350] on input "*" at bounding box center [439, 351] width 38 height 13
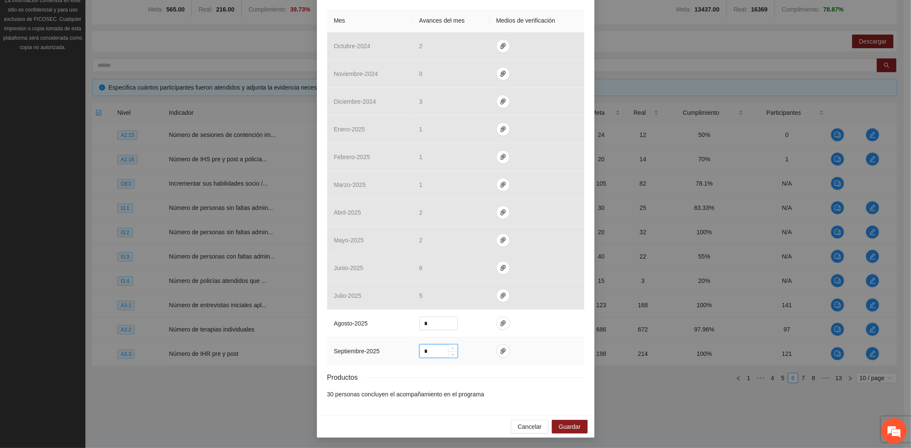
drag, startPoint x: 429, startPoint y: 350, endPoint x: 353, endPoint y: 344, distance: 76.3
click at [355, 344] on tr "septiembre - 2025 *" at bounding box center [455, 352] width 257 height 28
type input "*"
click at [571, 424] on span "Guardar" at bounding box center [569, 426] width 22 height 9
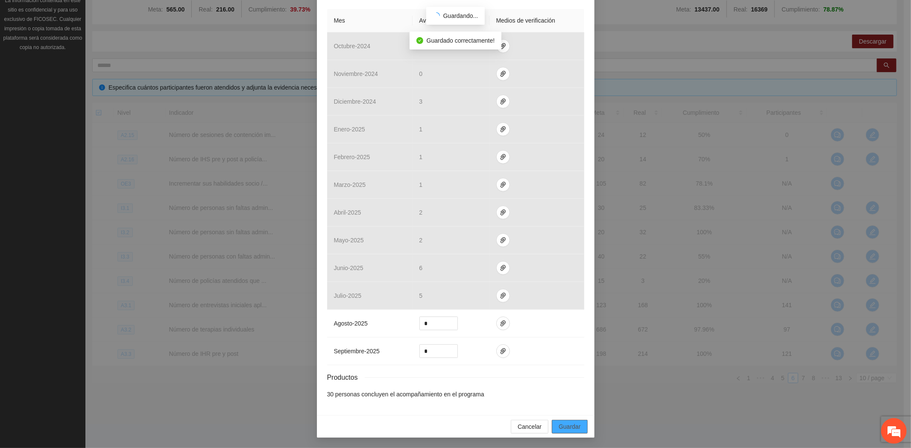
scroll to position [178, 0]
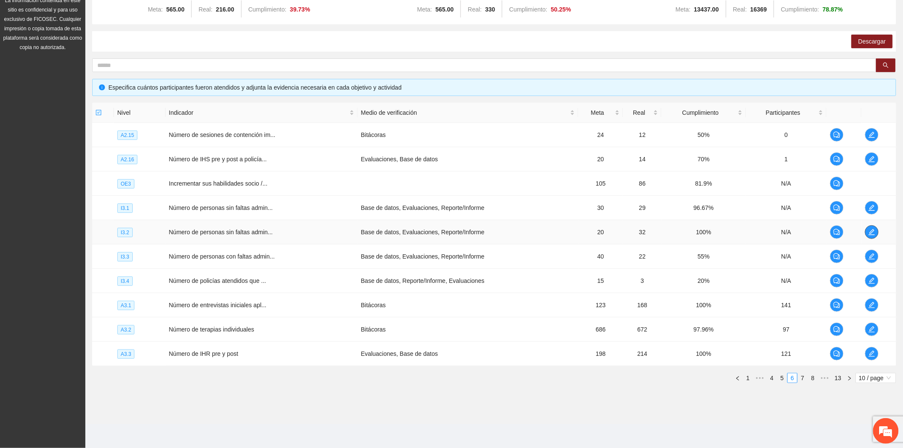
click at [870, 237] on button "button" at bounding box center [872, 232] width 14 height 14
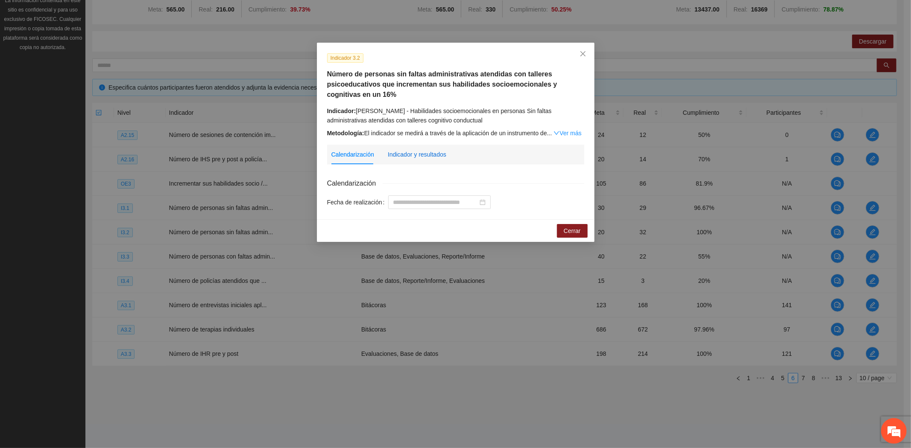
click at [415, 152] on div "Indicador y resultados" at bounding box center [417, 154] width 58 height 9
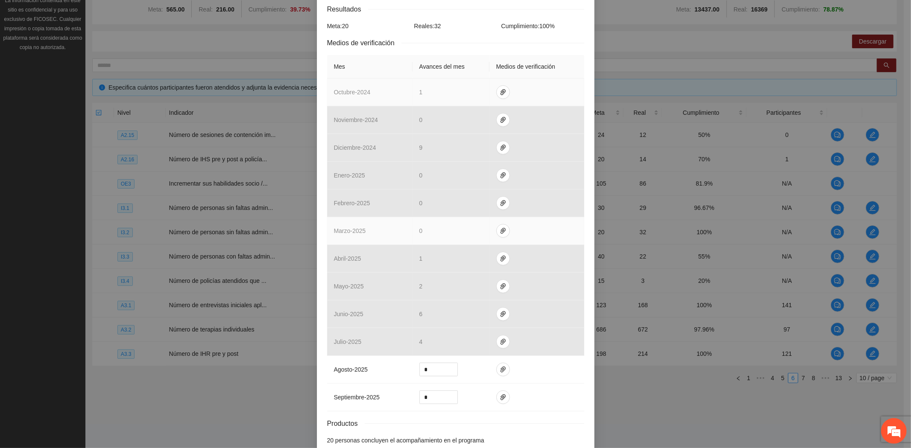
scroll to position [221, 0]
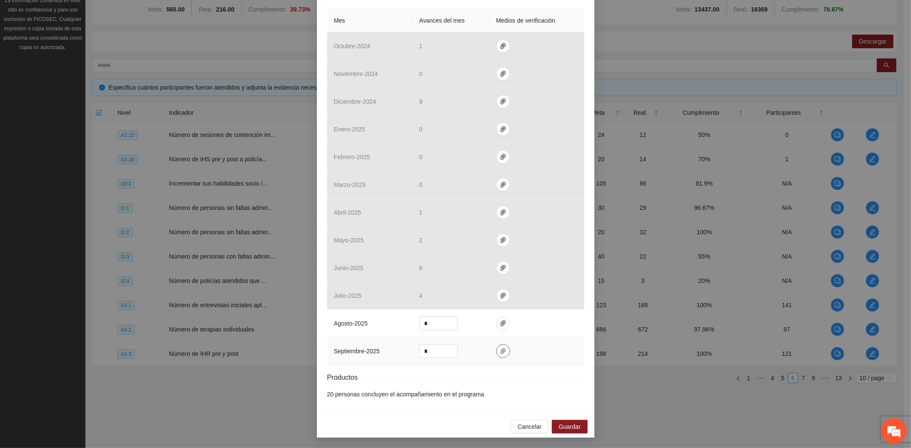
click at [499, 350] on icon "paper-clip" at bounding box center [502, 351] width 7 height 7
click at [535, 427] on span "Cancelar" at bounding box center [529, 426] width 24 height 9
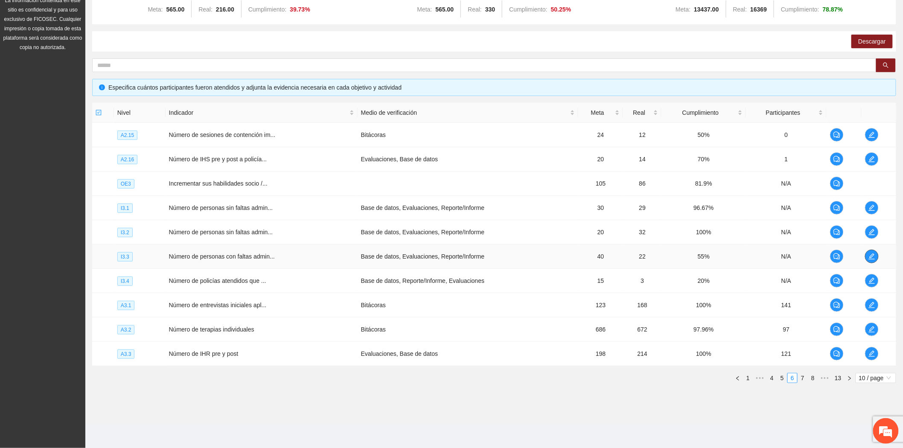
click at [869, 256] on icon "edit" at bounding box center [872, 256] width 7 height 7
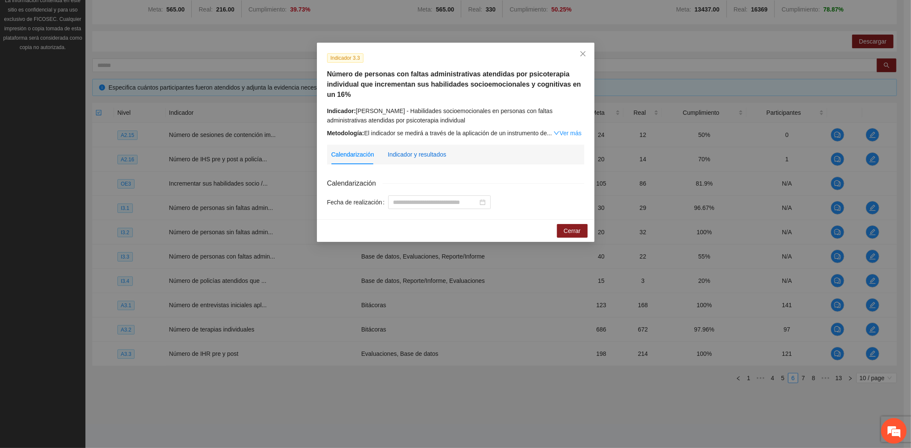
click at [425, 157] on div "Indicador y resultados" at bounding box center [417, 154] width 58 height 9
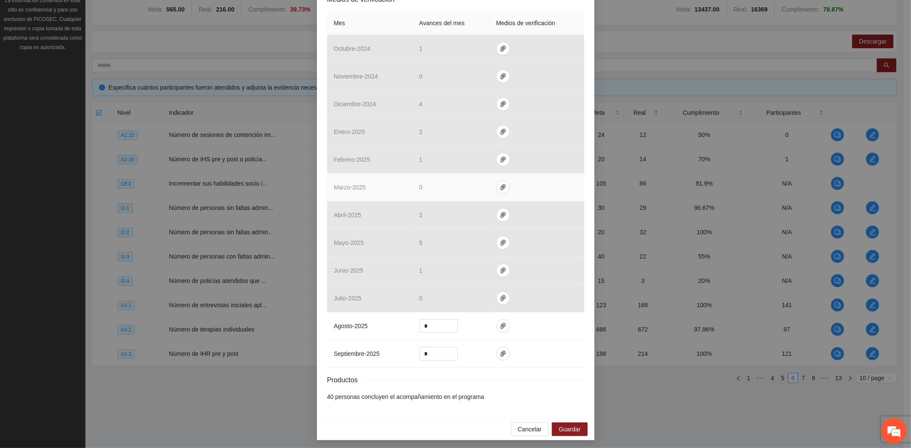
scroll to position [221, 0]
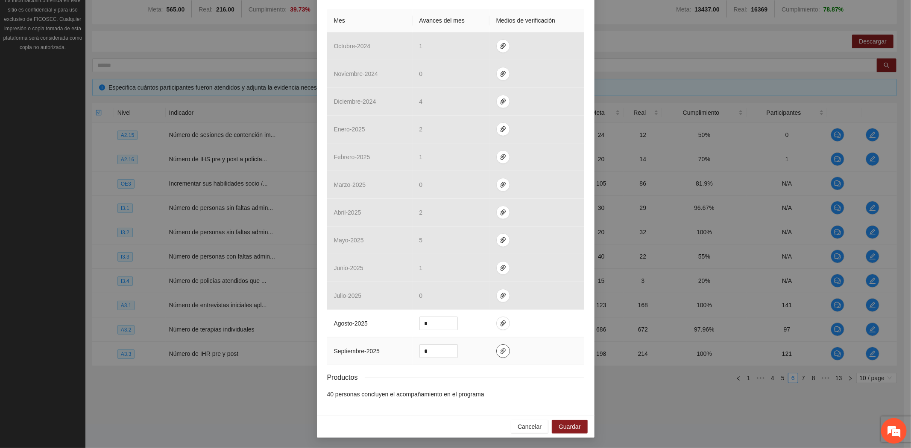
click at [499, 348] on icon "paper-clip" at bounding box center [502, 351] width 7 height 7
click at [527, 429] on span "Cancelar" at bounding box center [529, 426] width 24 height 9
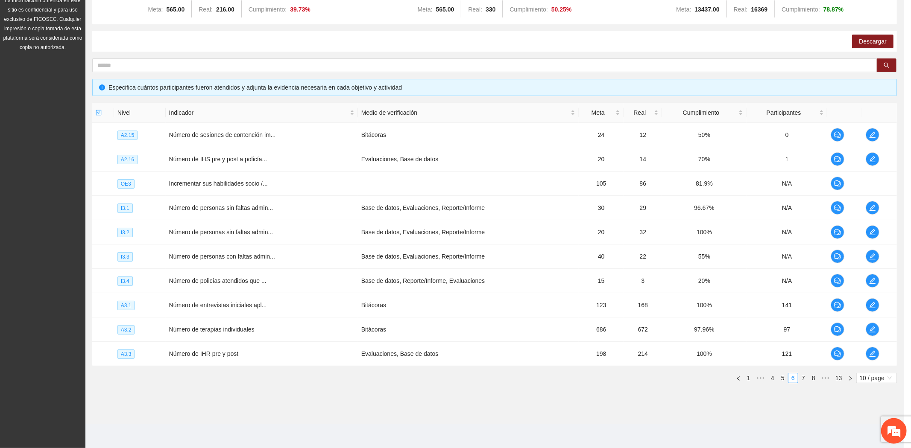
scroll to position [178, 0]
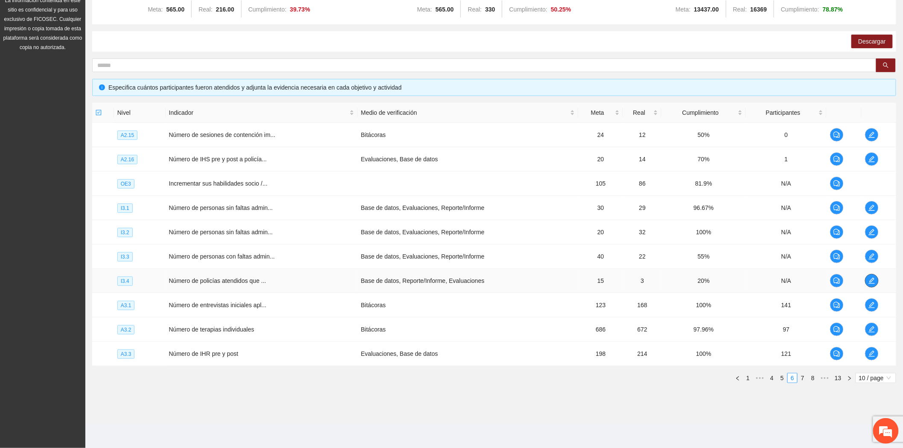
click at [867, 277] on span "edit" at bounding box center [872, 280] width 13 height 7
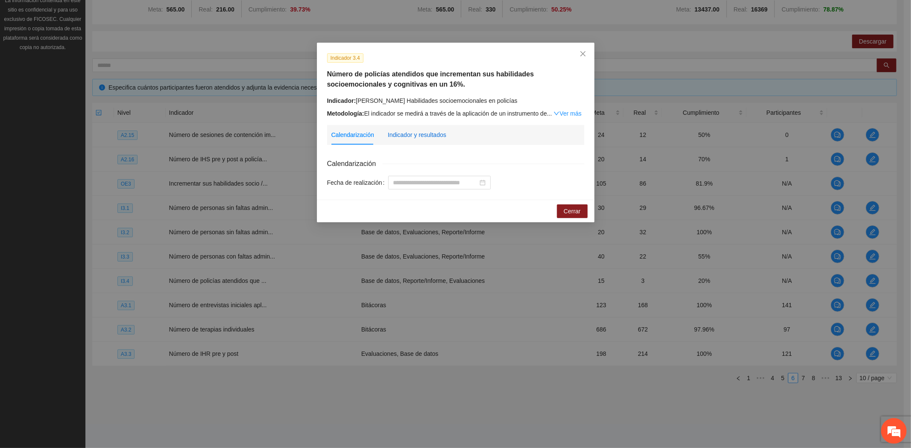
click at [417, 130] on div "Indicador y resultados" at bounding box center [417, 134] width 58 height 9
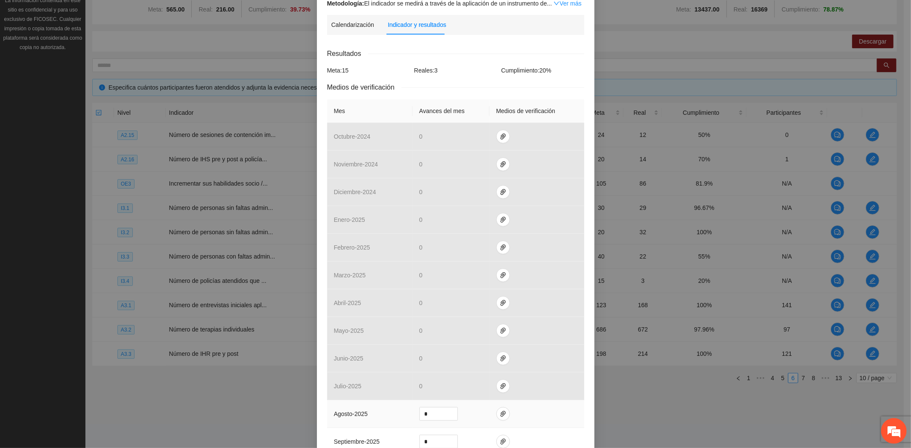
scroll to position [201, 0]
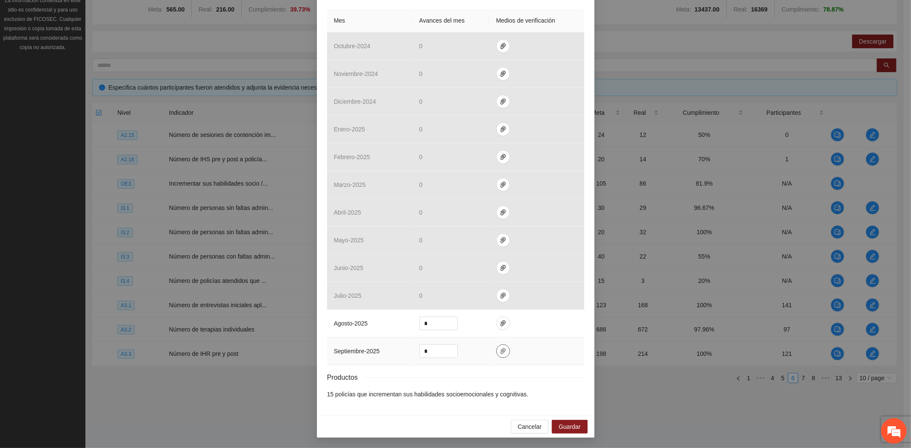
click at [499, 349] on icon "paper-clip" at bounding box center [502, 351] width 7 height 7
click at [538, 424] on span "Cancelar" at bounding box center [529, 426] width 24 height 9
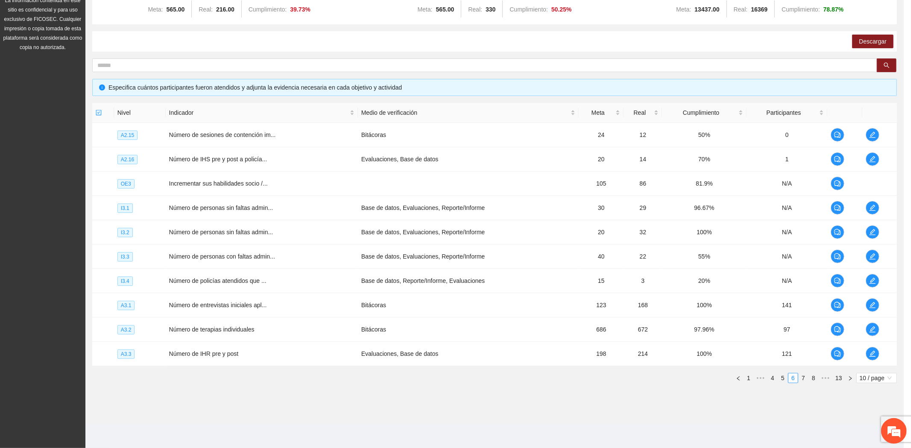
scroll to position [159, 0]
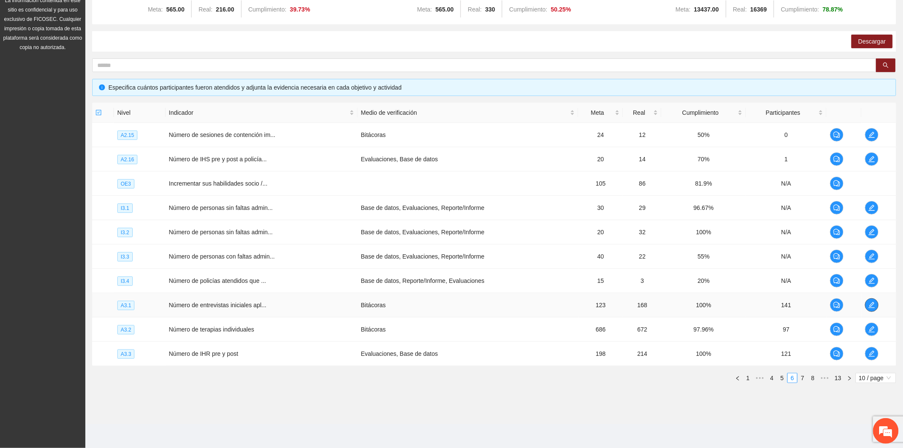
click at [871, 307] on icon "edit" at bounding box center [872, 305] width 7 height 7
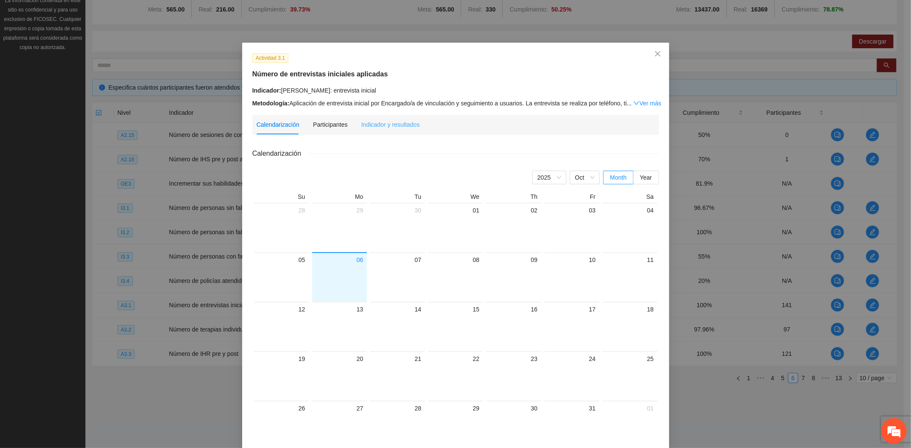
click at [366, 130] on div "Indicador y resultados" at bounding box center [390, 125] width 58 height 20
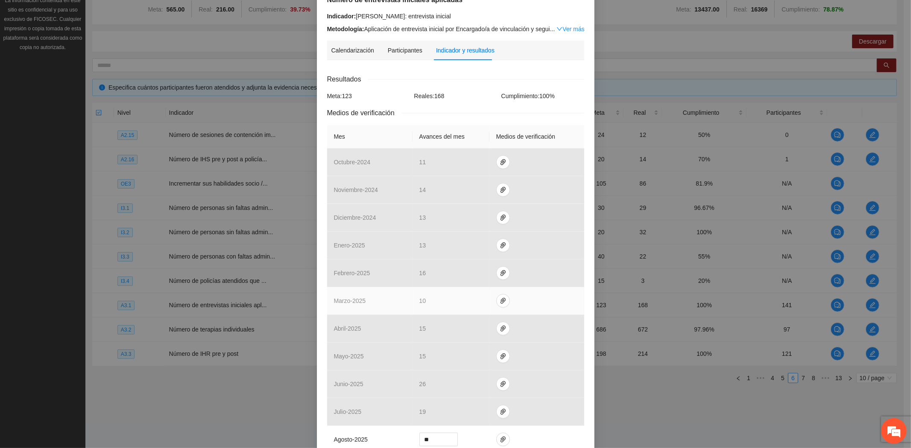
scroll to position [191, 0]
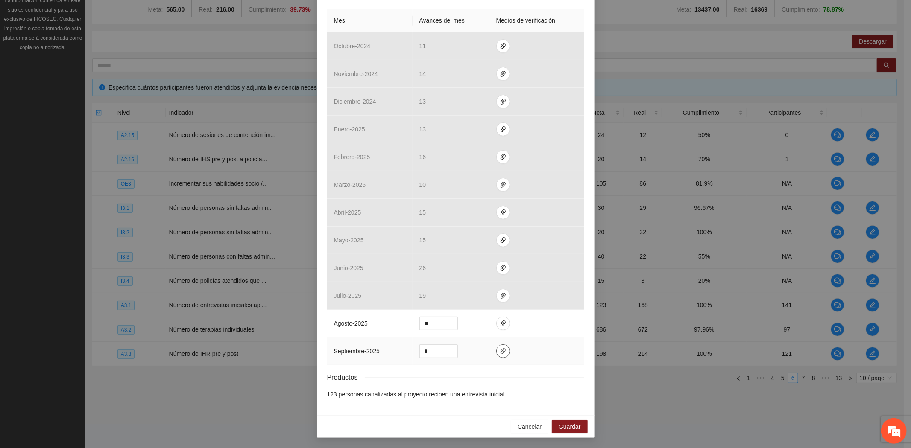
click at [496, 349] on span "paper-clip" at bounding box center [502, 351] width 13 height 7
click at [476, 327] on span "Adjuntar documento" at bounding box center [476, 324] width 53 height 9
click at [438, 352] on input "*" at bounding box center [439, 351] width 38 height 13
drag, startPoint x: 433, startPoint y: 351, endPoint x: 353, endPoint y: 348, distance: 80.7
click at [353, 348] on tr "septiembre - 2025 *" at bounding box center [455, 352] width 257 height 28
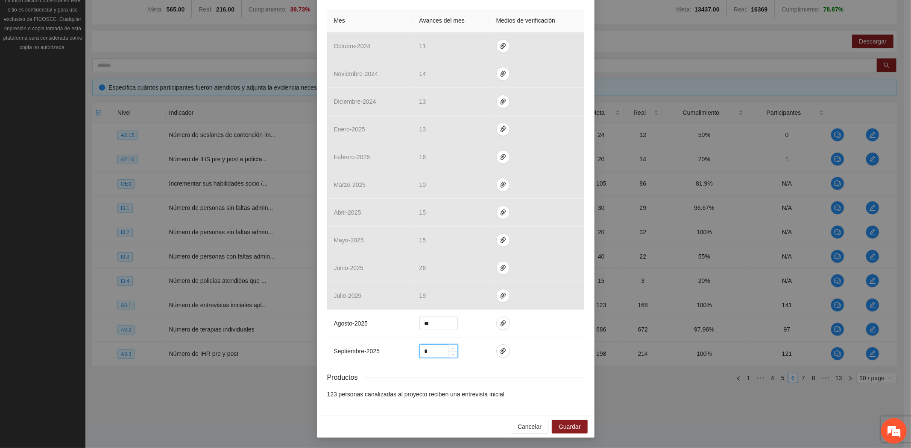
type input "*"
click at [480, 376] on div "Productos" at bounding box center [455, 377] width 257 height 11
click at [562, 421] on button "Guardar" at bounding box center [569, 427] width 35 height 14
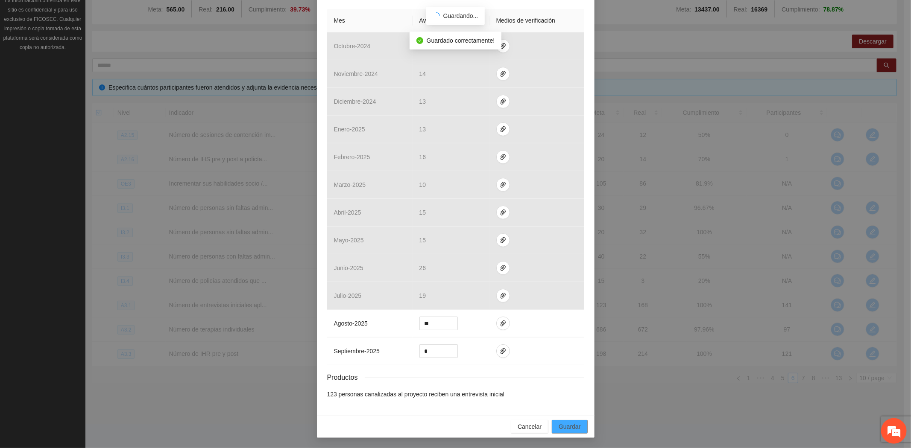
scroll to position [148, 0]
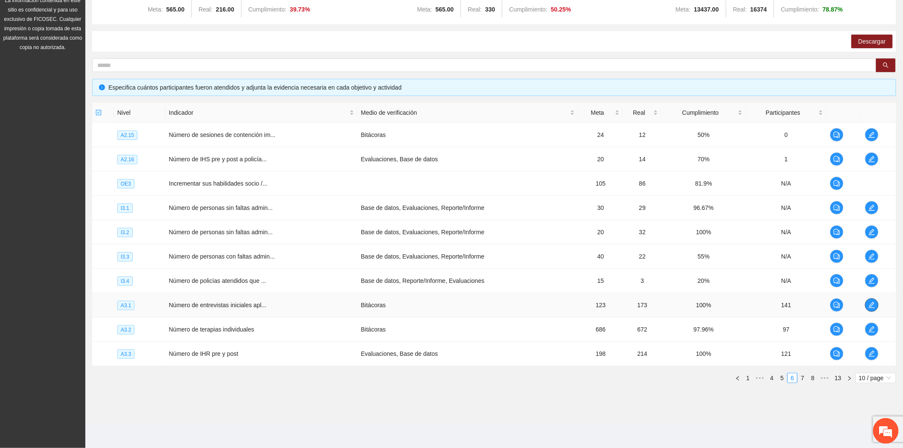
click at [869, 308] on icon "edit" at bounding box center [872, 305] width 6 height 6
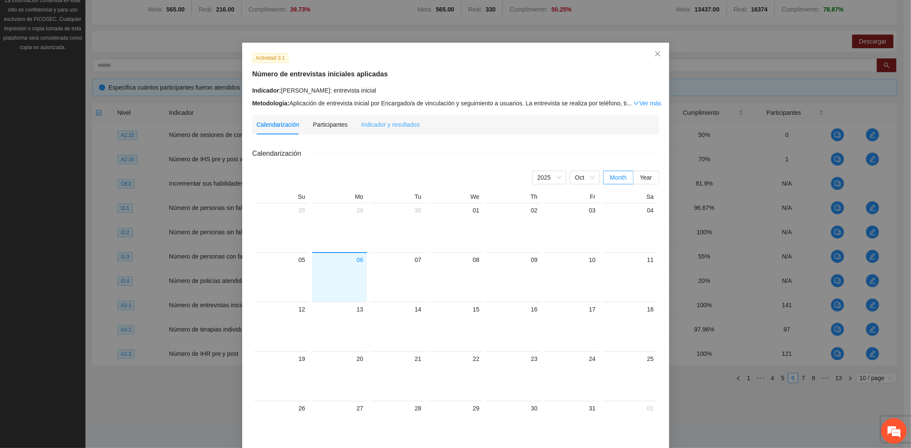
click at [388, 129] on div "Indicador y resultados" at bounding box center [390, 125] width 58 height 20
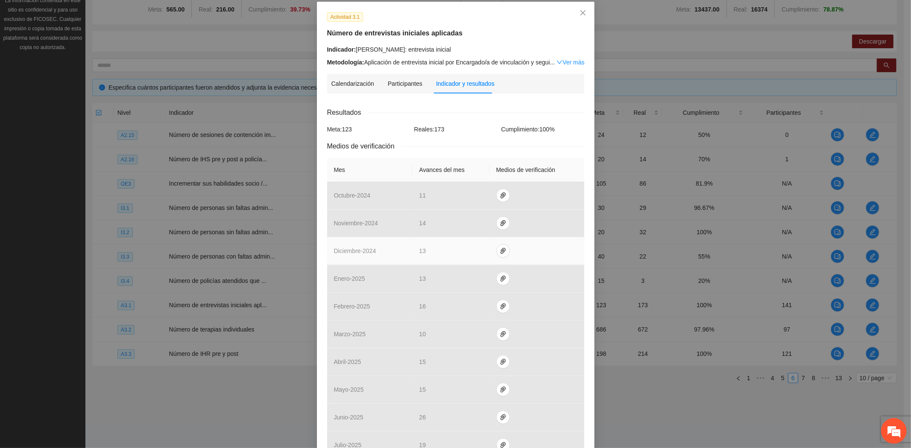
scroll to position [191, 0]
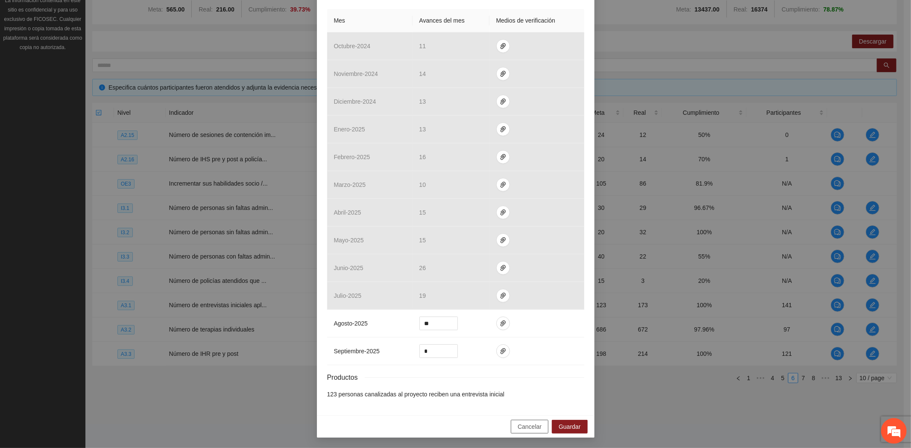
click at [521, 426] on span "Cancelar" at bounding box center [529, 426] width 24 height 9
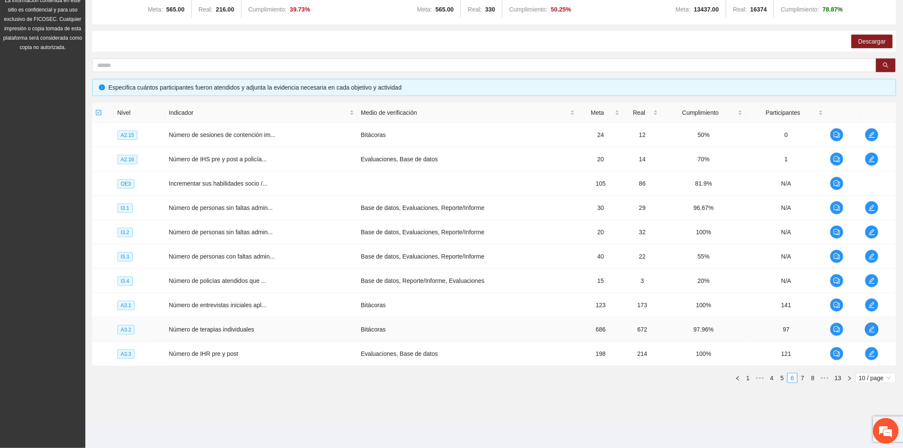
click at [874, 326] on icon "edit" at bounding box center [872, 329] width 7 height 7
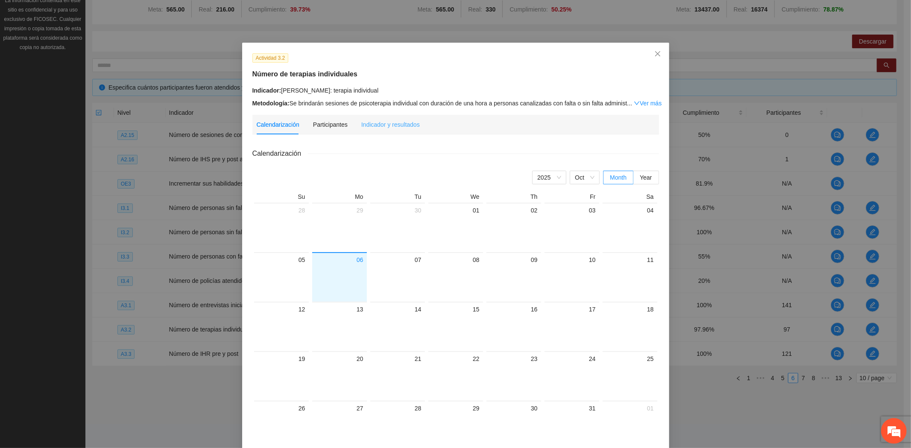
click at [381, 131] on div "Indicador y resultados" at bounding box center [390, 125] width 58 height 20
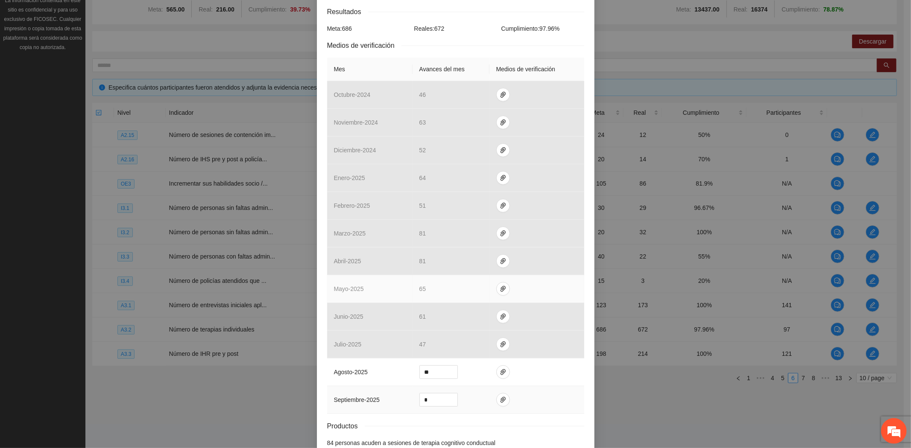
scroll to position [191, 0]
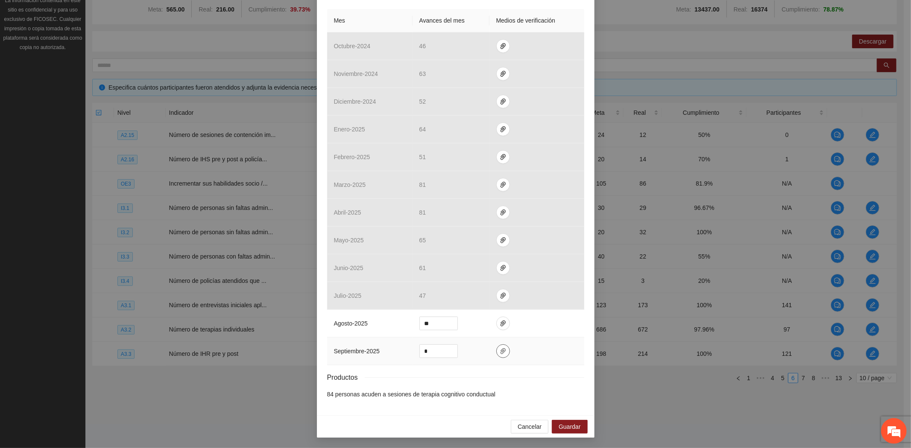
click at [496, 352] on span "paper-clip" at bounding box center [502, 351] width 13 height 7
click at [485, 322] on span "Adjuntar documento" at bounding box center [476, 324] width 53 height 9
click at [427, 345] on input "*" at bounding box center [439, 351] width 38 height 13
click at [500, 347] on button "button" at bounding box center [503, 352] width 14 height 14
drag, startPoint x: 441, startPoint y: 347, endPoint x: 388, endPoint y: 347, distance: 52.1
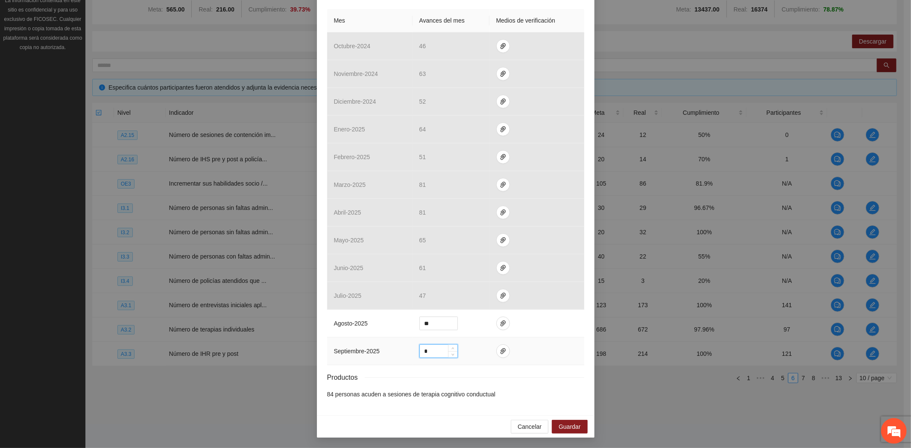
click at [388, 347] on tr "septiembre - 2025 *" at bounding box center [455, 352] width 257 height 28
type input "**"
click at [572, 421] on button "Guardar" at bounding box center [569, 427] width 35 height 14
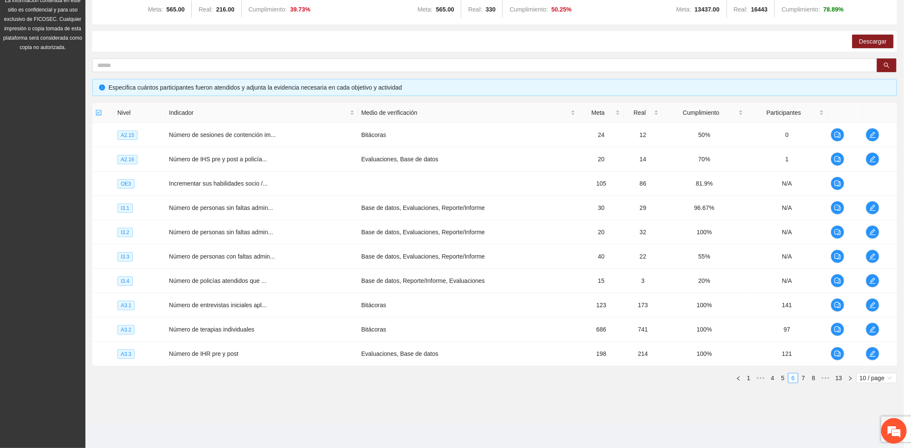
scroll to position [148, 0]
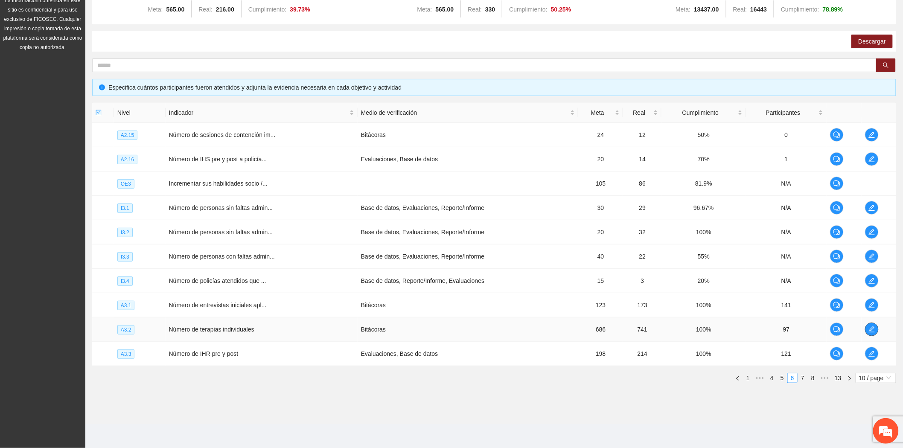
click at [867, 329] on span "edit" at bounding box center [872, 329] width 13 height 7
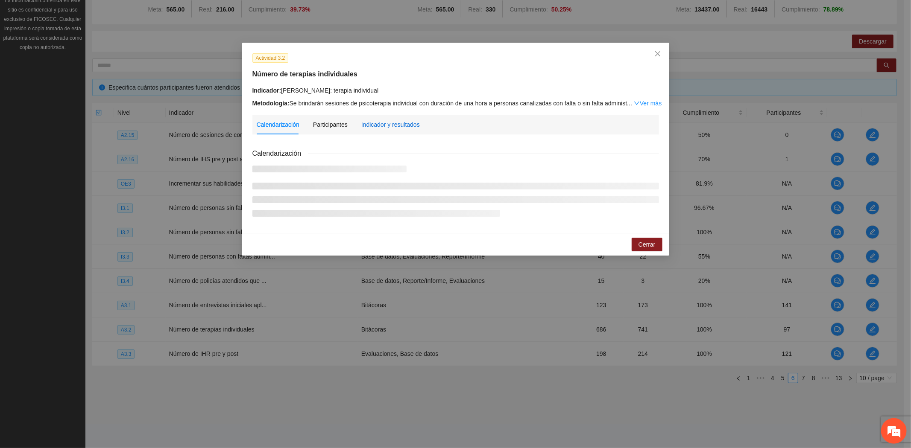
click at [399, 120] on div "Indicador y resultados" at bounding box center [390, 124] width 58 height 9
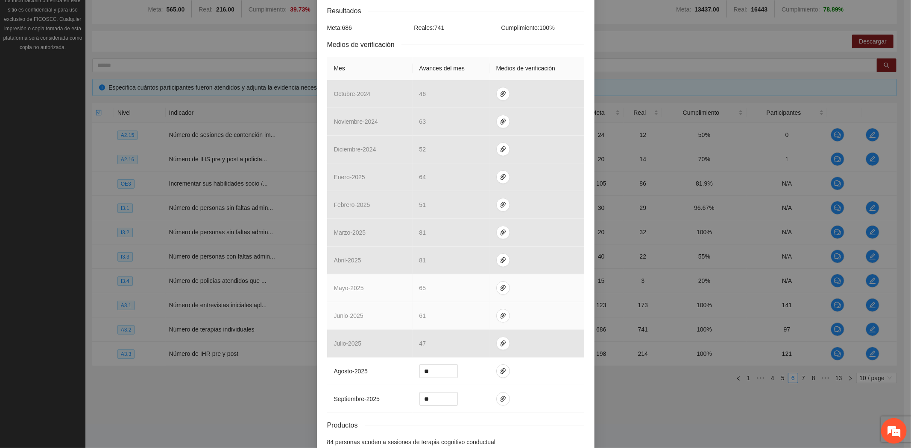
scroll to position [191, 0]
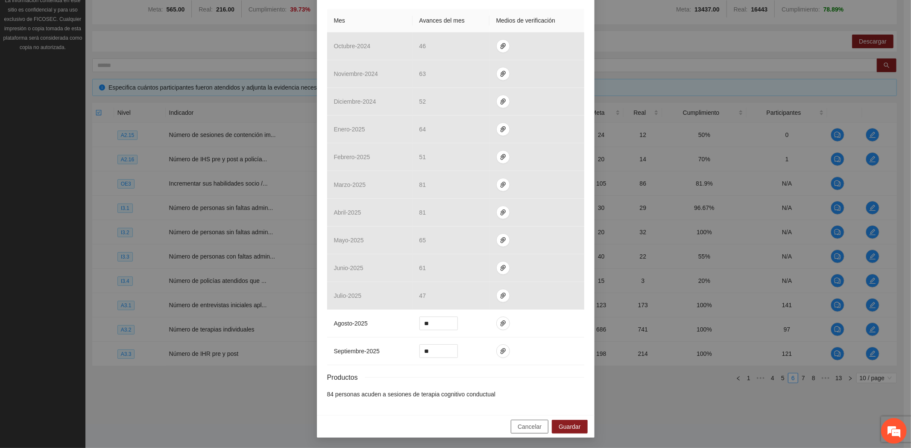
click at [519, 425] on span "Cancelar" at bounding box center [529, 426] width 24 height 9
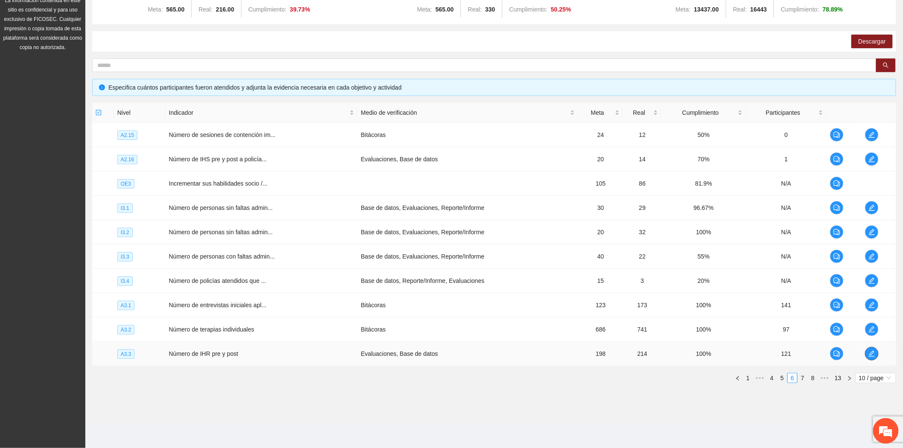
click at [869, 357] on button "button" at bounding box center [872, 354] width 14 height 14
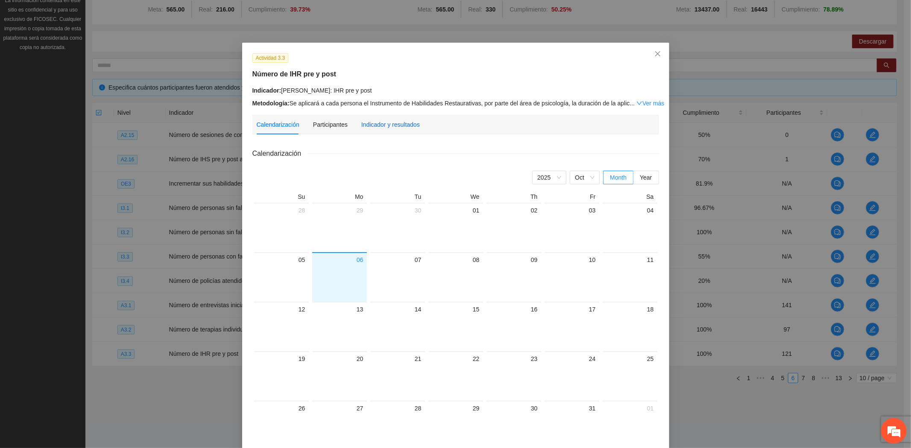
click at [389, 129] on div "Indicador y resultados" at bounding box center [390, 124] width 58 height 9
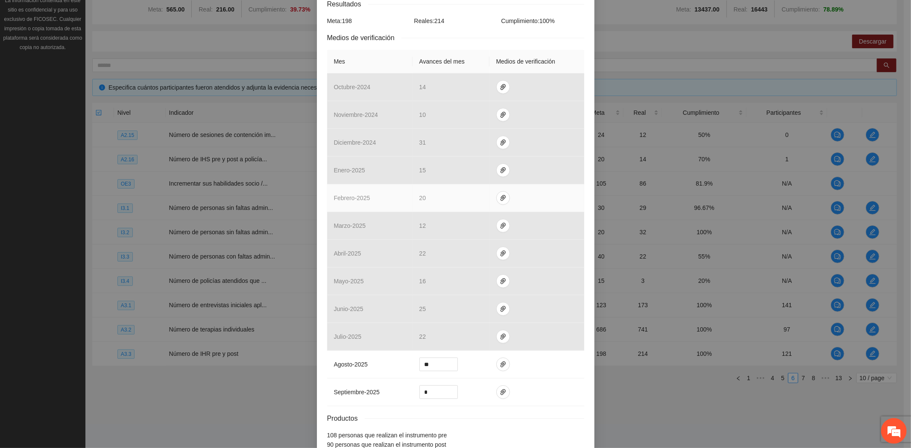
scroll to position [201, 0]
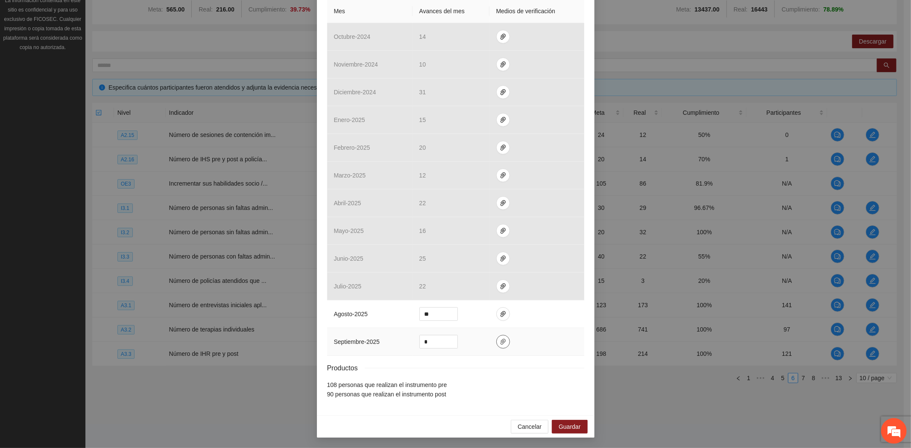
click at [497, 338] on button "button" at bounding box center [503, 342] width 14 height 14
click at [466, 318] on span "Adjuntar documento" at bounding box center [476, 314] width 53 height 9
drag, startPoint x: 435, startPoint y: 343, endPoint x: 387, endPoint y: 334, distance: 48.7
click at [387, 335] on tr "septiembre - 2025 *" at bounding box center [455, 342] width 257 height 28
type input "**"
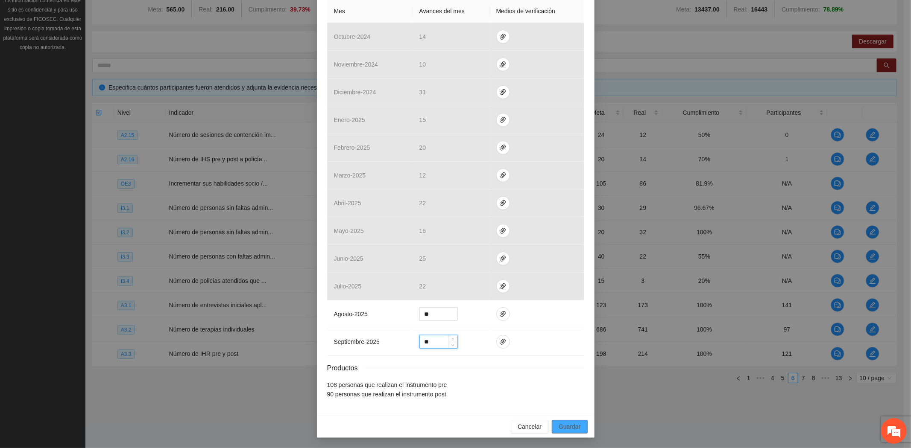
click at [560, 429] on span "Guardar" at bounding box center [569, 426] width 22 height 9
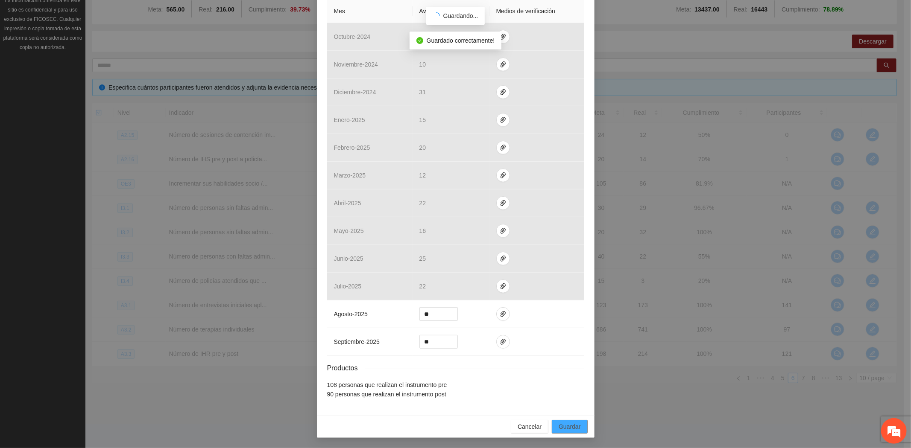
scroll to position [158, 0]
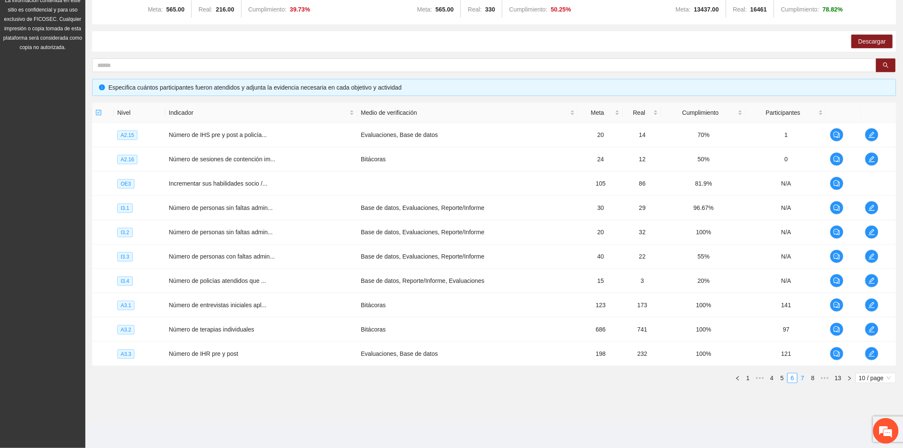
click at [804, 379] on link "7" at bounding box center [802, 378] width 9 height 9
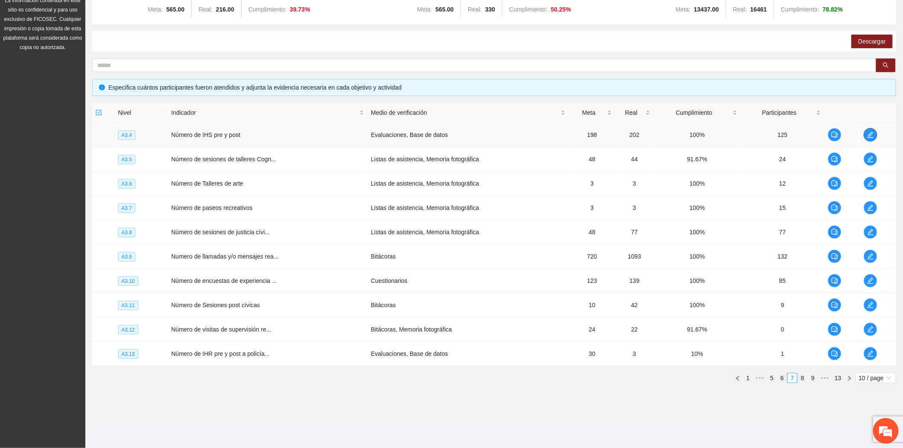
click at [874, 133] on span "edit" at bounding box center [870, 134] width 13 height 7
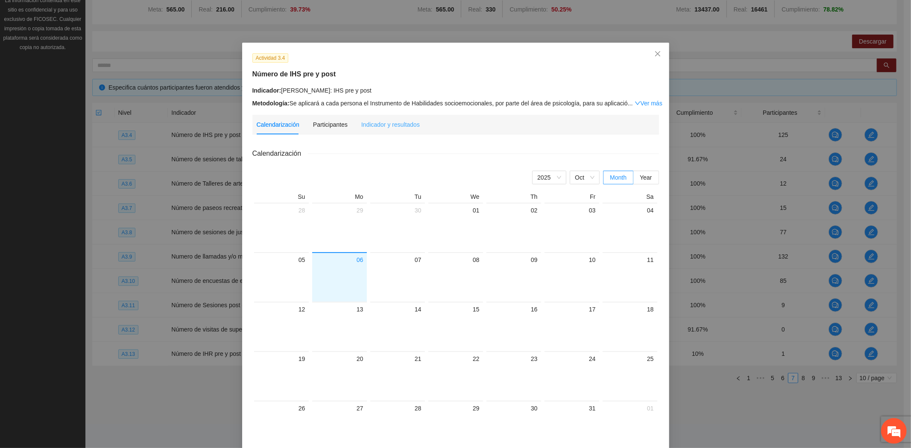
click at [398, 131] on div "Indicador y resultados" at bounding box center [390, 125] width 58 height 20
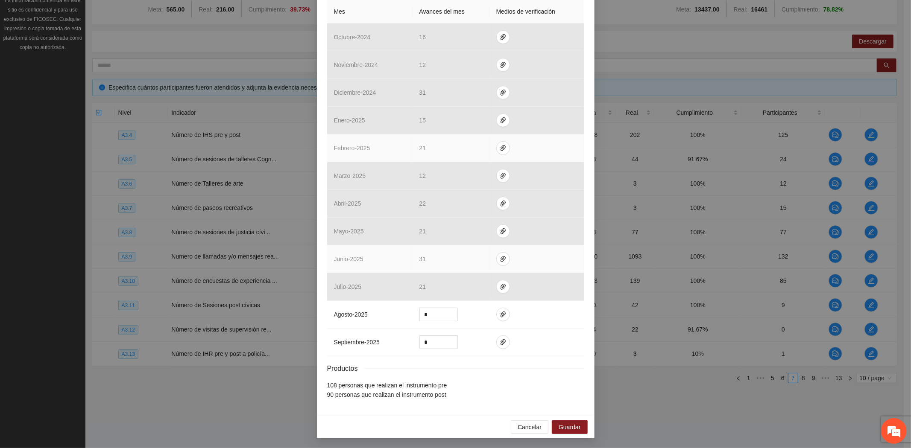
scroll to position [201, 0]
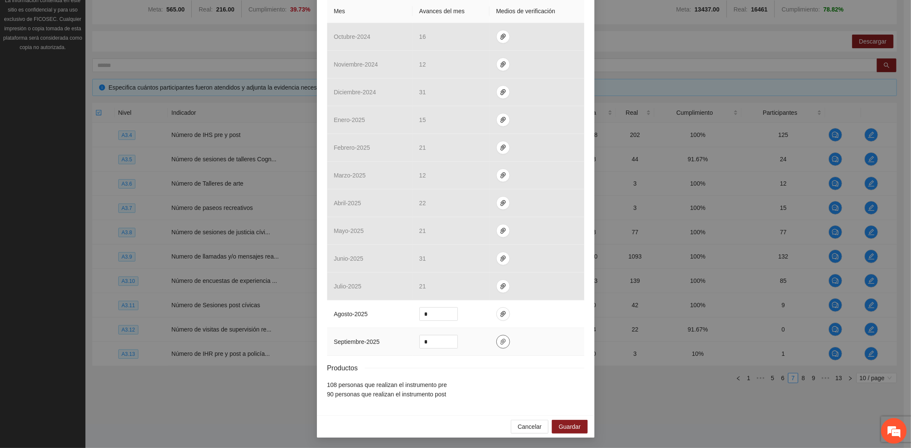
click at [499, 340] on icon "paper-clip" at bounding box center [502, 342] width 7 height 7
click at [477, 320] on button "Adjuntar documento" at bounding box center [471, 315] width 76 height 14
drag, startPoint x: 430, startPoint y: 342, endPoint x: 373, endPoint y: 339, distance: 56.8
click at [373, 339] on tr "septiembre - 2025 *" at bounding box center [455, 342] width 257 height 28
type input "**"
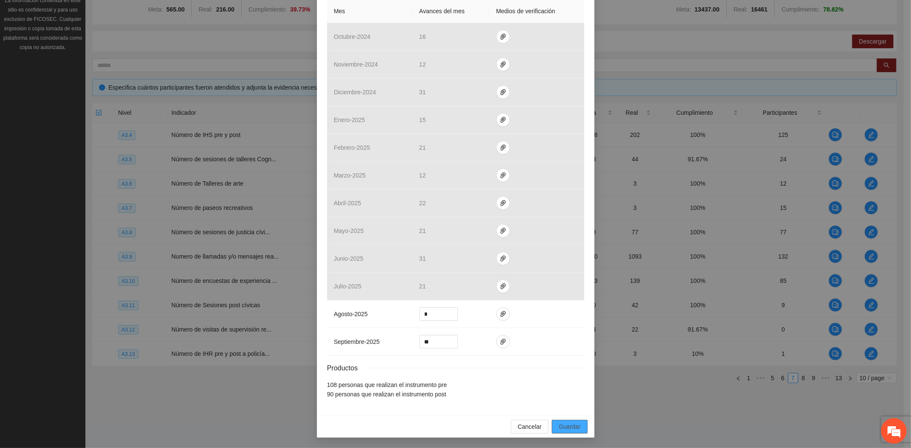
click at [577, 425] on button "Guardar" at bounding box center [569, 427] width 35 height 14
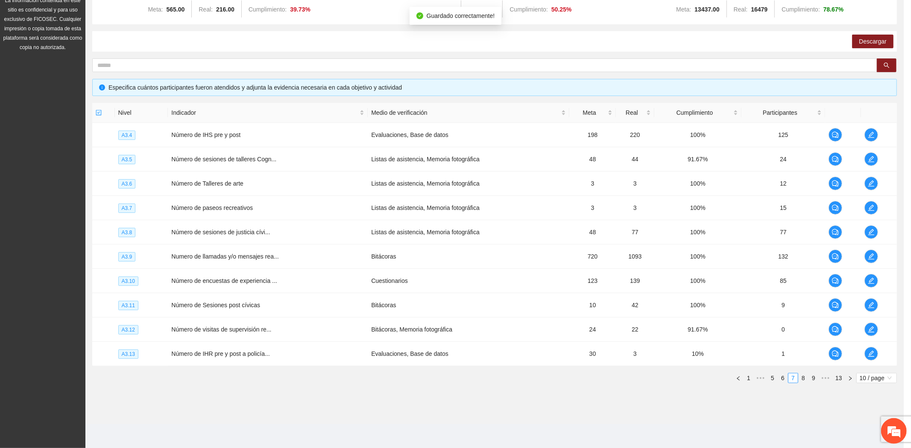
scroll to position [158, 0]
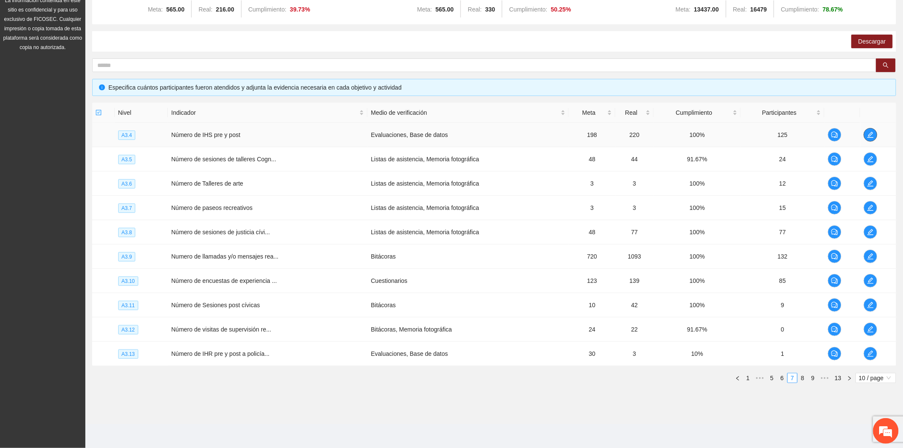
click at [876, 134] on span "edit" at bounding box center [870, 134] width 13 height 7
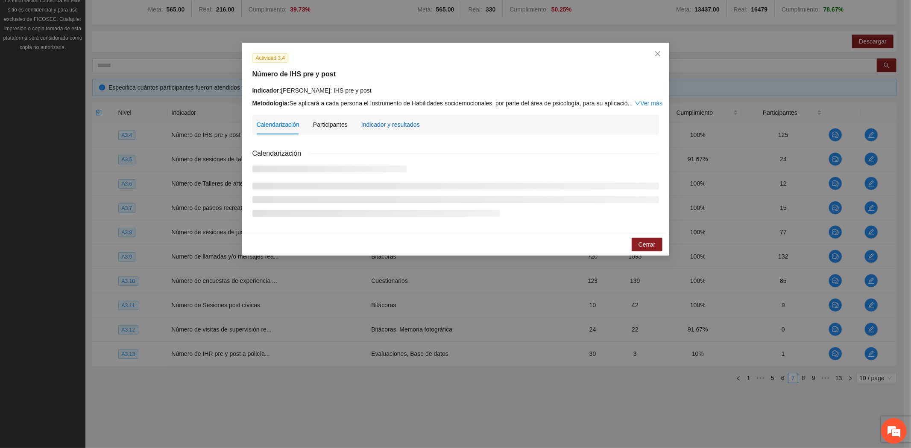
click at [411, 128] on div "Indicador y resultados" at bounding box center [390, 124] width 58 height 9
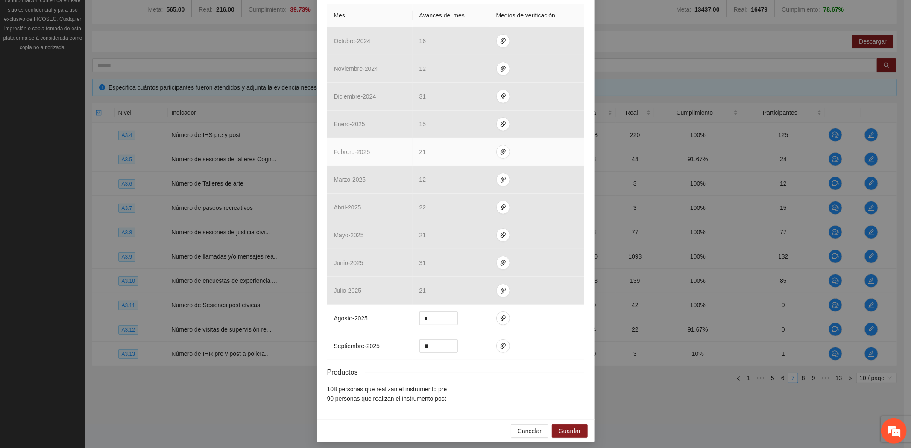
scroll to position [201, 0]
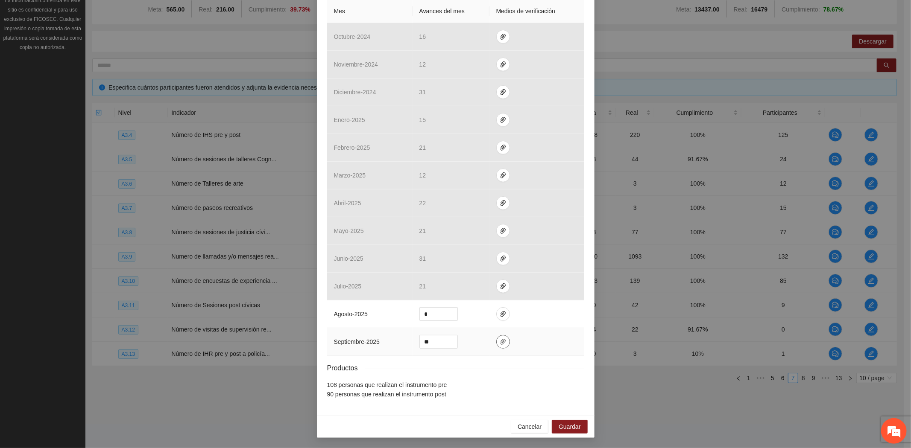
click at [500, 340] on icon "paper-clip" at bounding box center [502, 342] width 5 height 6
click at [534, 424] on span "Cancelar" at bounding box center [529, 426] width 24 height 9
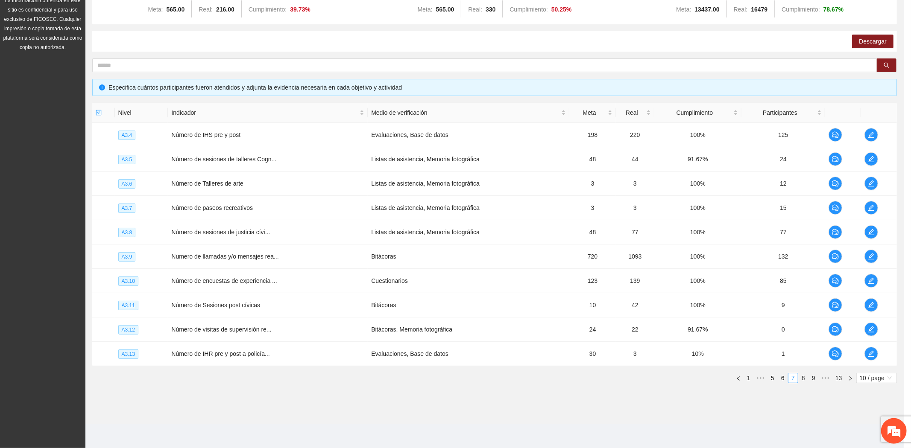
scroll to position [158, 0]
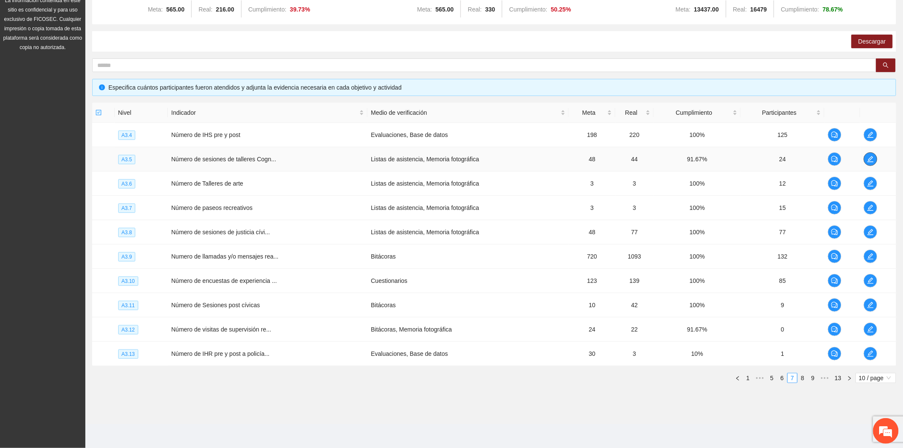
click at [869, 157] on icon "edit" at bounding box center [870, 159] width 7 height 7
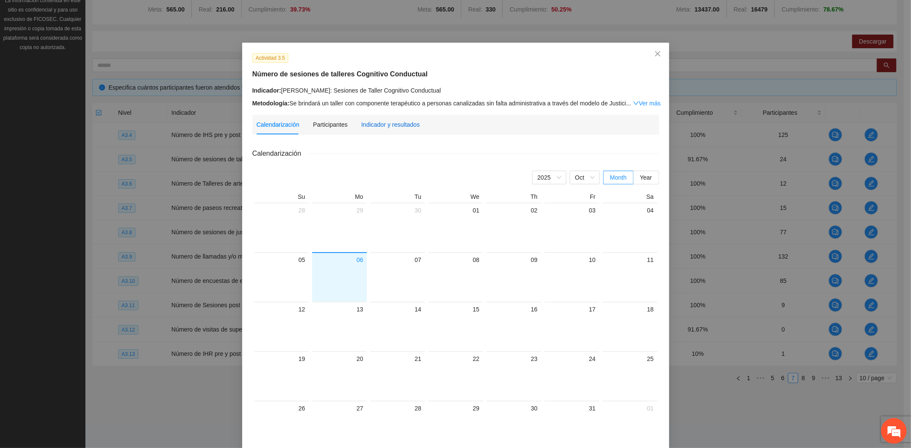
click at [370, 123] on div "Indicador y resultados" at bounding box center [390, 124] width 58 height 9
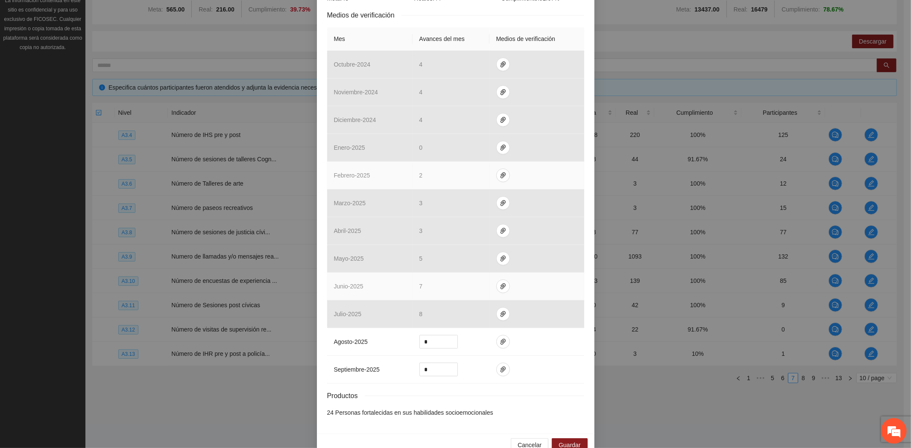
scroll to position [191, 0]
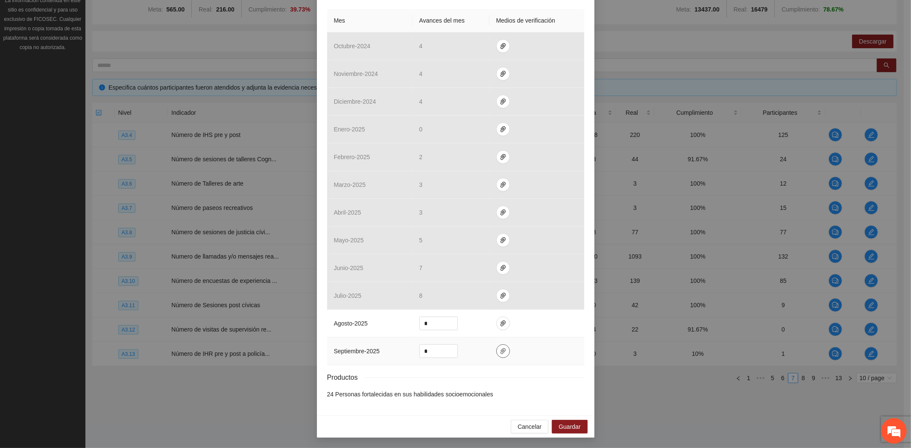
click at [501, 354] on icon "paper-clip" at bounding box center [502, 351] width 7 height 7
click at [476, 318] on button "Adjuntar documento" at bounding box center [471, 325] width 76 height 14
drag, startPoint x: 432, startPoint y: 349, endPoint x: 351, endPoint y: 341, distance: 81.1
click at [351, 341] on tr "septiembre - 2025 *" at bounding box center [455, 352] width 257 height 28
type input "*"
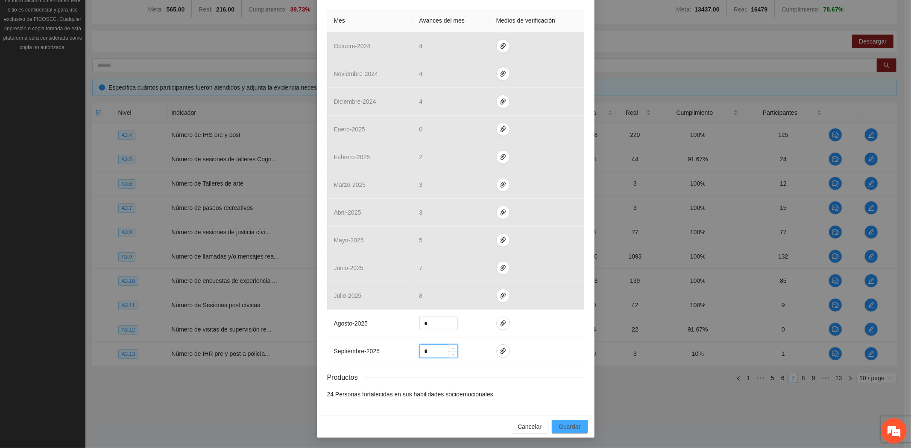
click at [575, 423] on span "Guardar" at bounding box center [569, 426] width 22 height 9
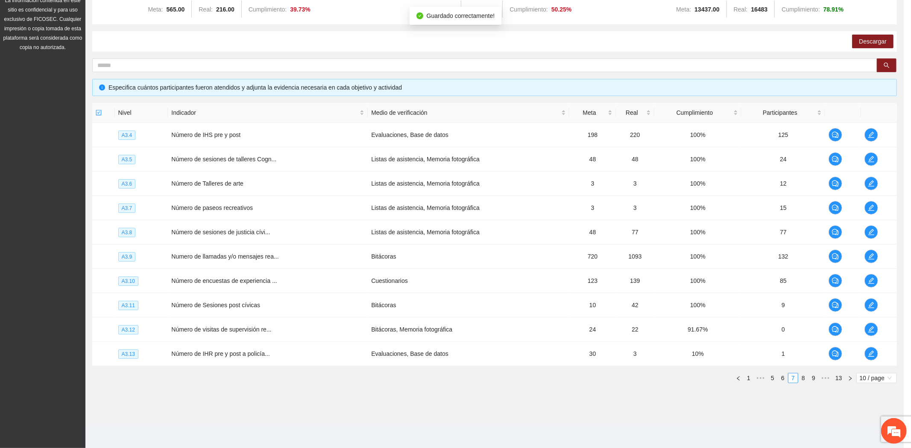
scroll to position [148, 0]
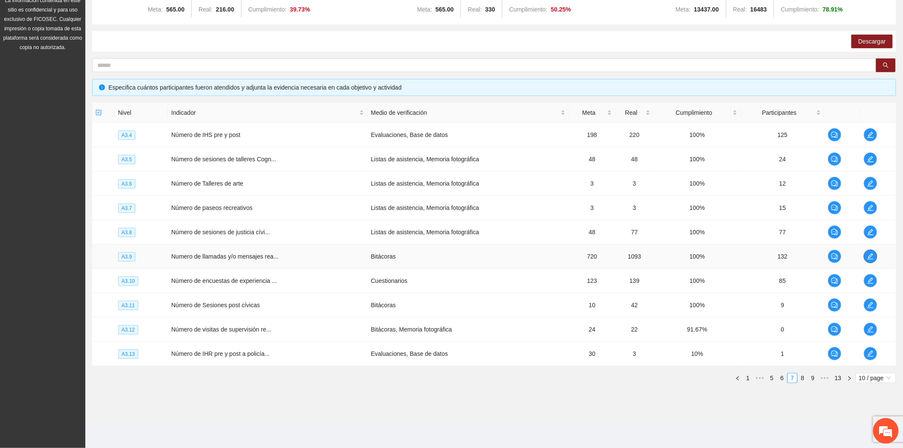
click at [865, 255] on span "edit" at bounding box center [870, 256] width 13 height 7
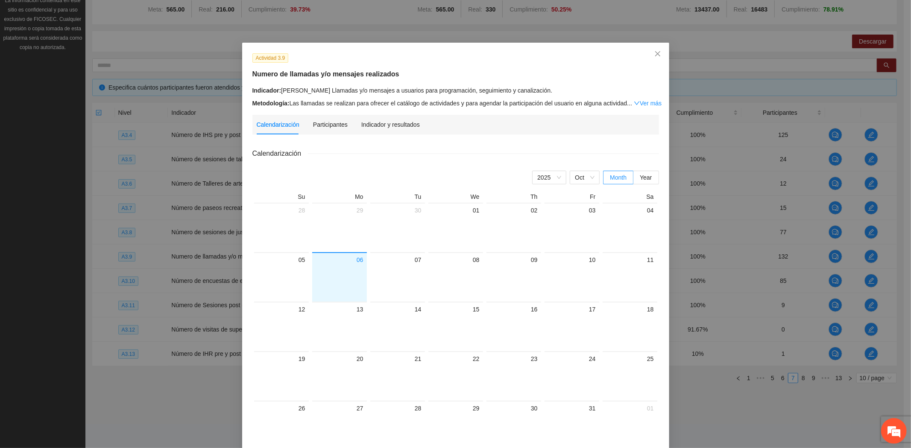
click at [377, 135] on div "Calendarización Participantes Indicador y resultados Calendarización [DATE] Mon…" at bounding box center [455, 309] width 406 height 388
click at [388, 116] on div "Indicador y resultados" at bounding box center [390, 125] width 58 height 20
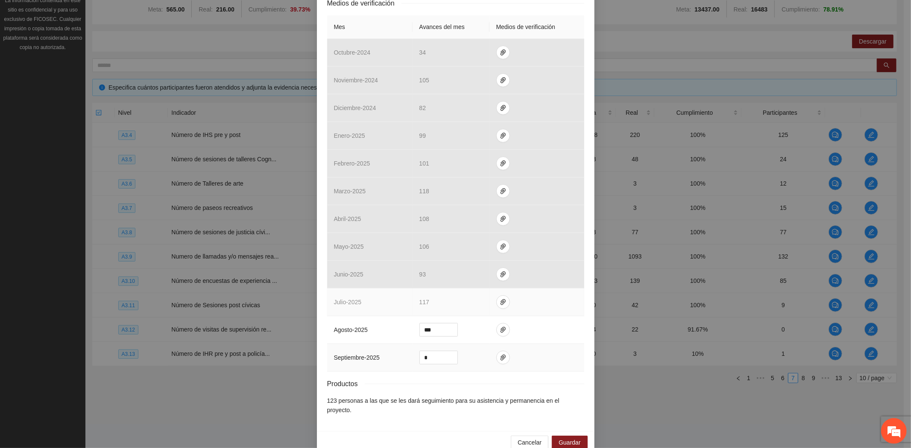
scroll to position [201, 0]
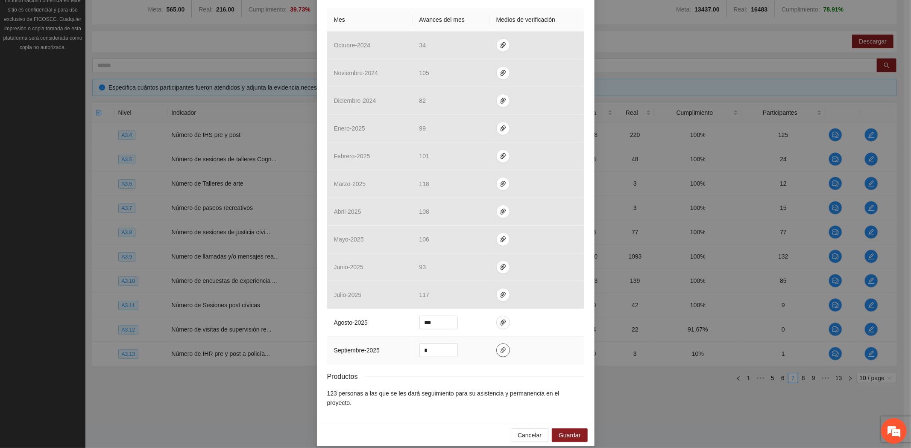
click at [504, 349] on span "paper-clip" at bounding box center [502, 350] width 13 height 7
click at [459, 322] on span "Adjuntar documento" at bounding box center [476, 324] width 53 height 9
drag, startPoint x: 435, startPoint y: 350, endPoint x: 338, endPoint y: 345, distance: 96.6
click at [344, 349] on tr "septiembre - 2025 *" at bounding box center [455, 351] width 257 height 28
type input "***"
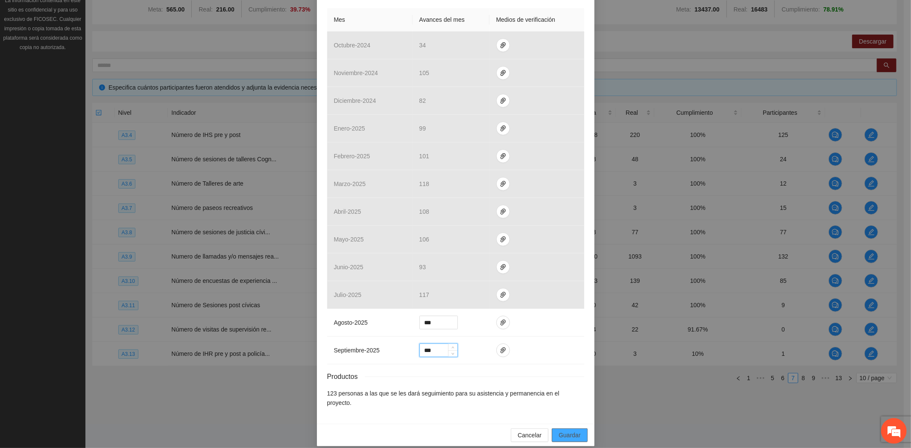
click at [568, 431] on span "Guardar" at bounding box center [569, 435] width 22 height 9
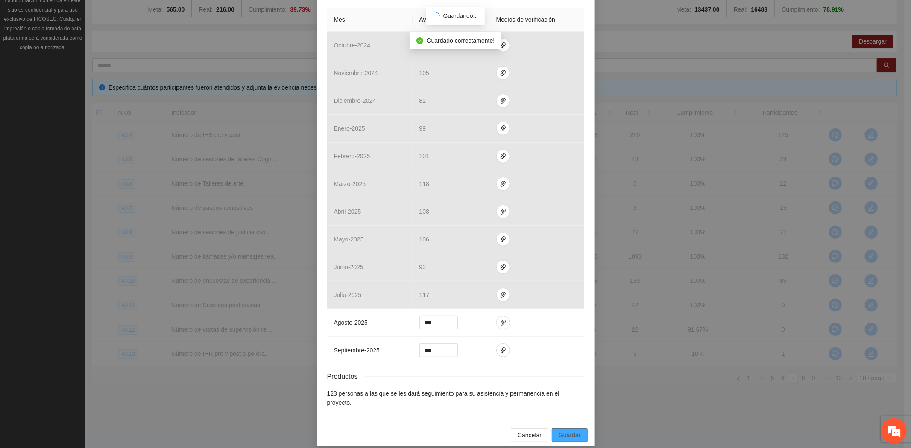
scroll to position [158, 0]
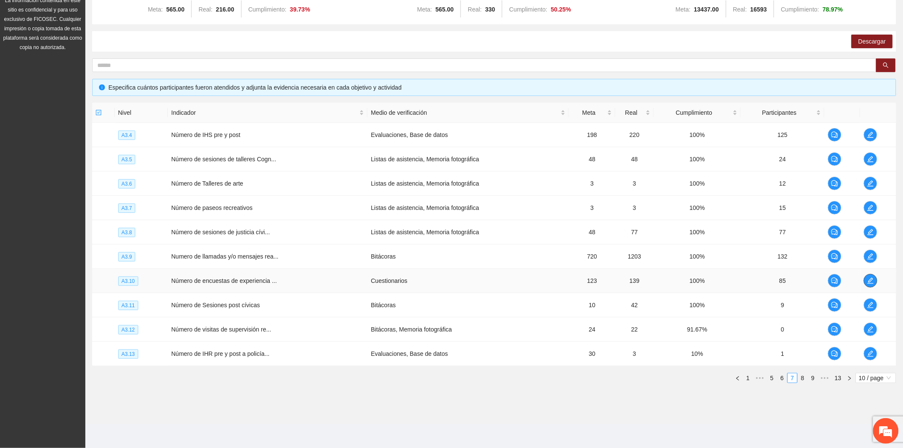
click at [874, 284] on button "button" at bounding box center [871, 281] width 14 height 14
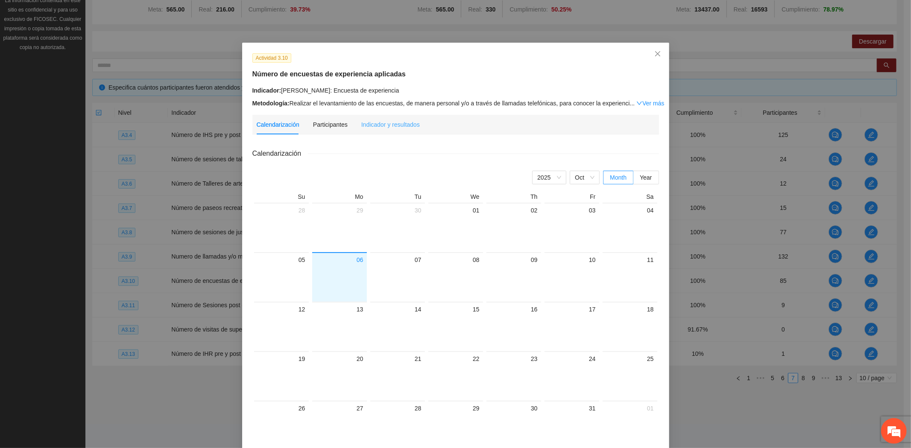
click at [386, 116] on div "Indicador y resultados" at bounding box center [390, 125] width 58 height 20
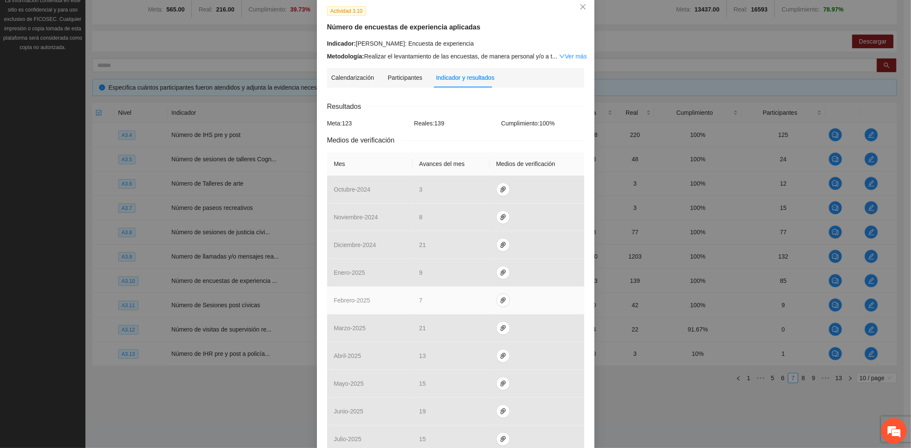
scroll to position [191, 0]
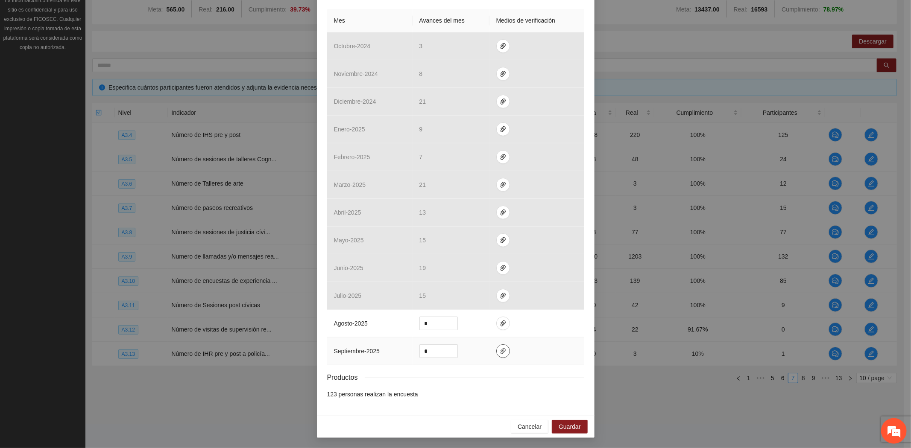
click at [496, 349] on span "paper-clip" at bounding box center [502, 351] width 13 height 7
click at [479, 326] on span "Adjuntar documento" at bounding box center [476, 324] width 53 height 9
drag, startPoint x: 425, startPoint y: 350, endPoint x: 379, endPoint y: 349, distance: 45.7
click at [379, 349] on tr "septiembre - 2025 *" at bounding box center [455, 352] width 257 height 28
type input "**"
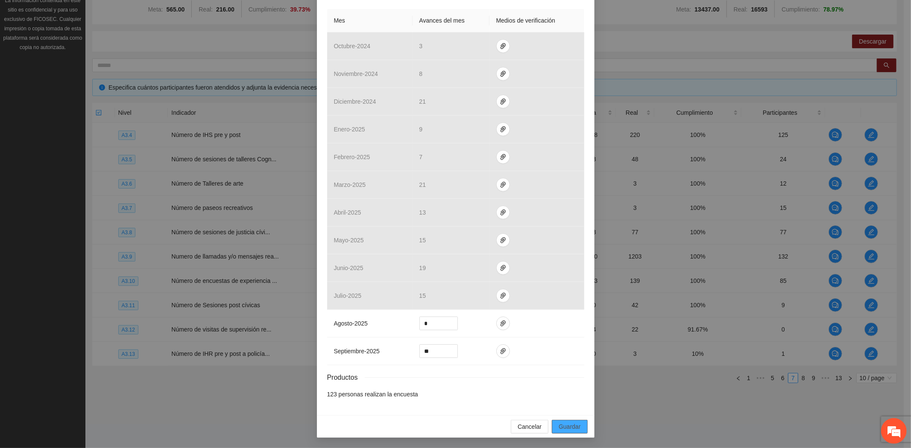
click at [569, 423] on span "Guardar" at bounding box center [569, 426] width 22 height 9
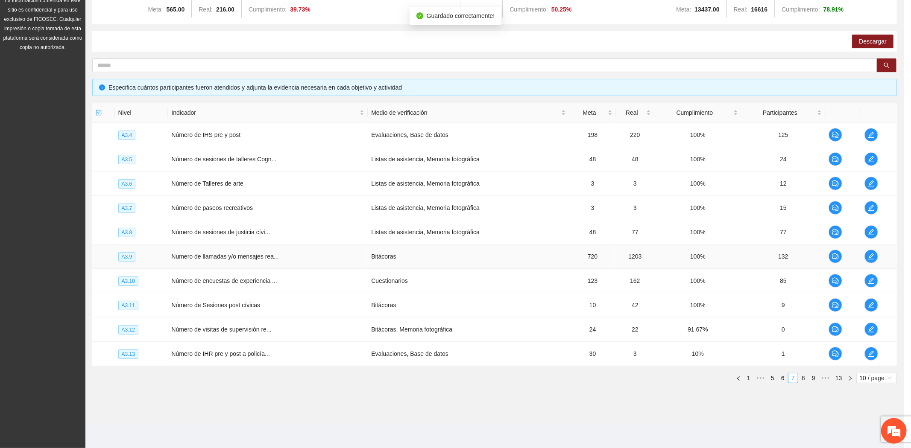
scroll to position [148, 0]
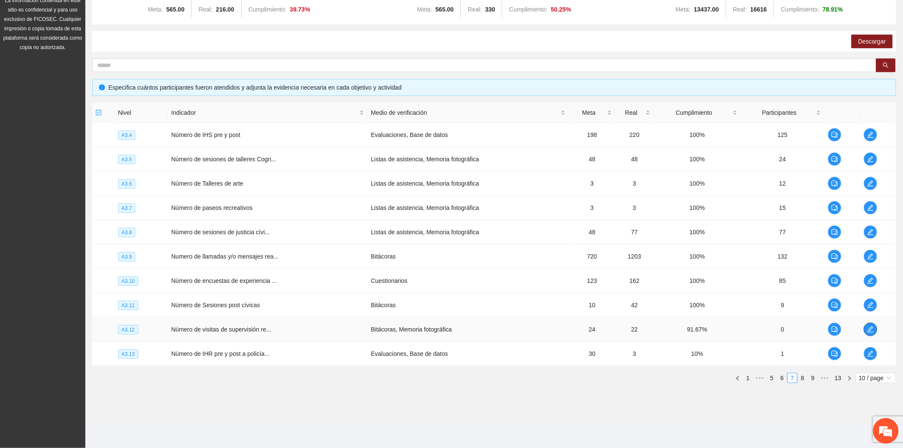
click at [874, 331] on span "edit" at bounding box center [870, 329] width 13 height 7
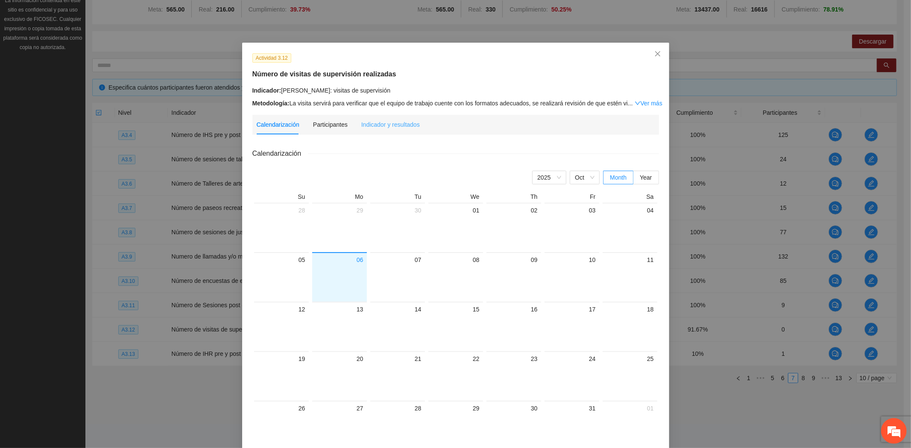
click at [400, 118] on div "Indicador y resultados" at bounding box center [390, 125] width 58 height 20
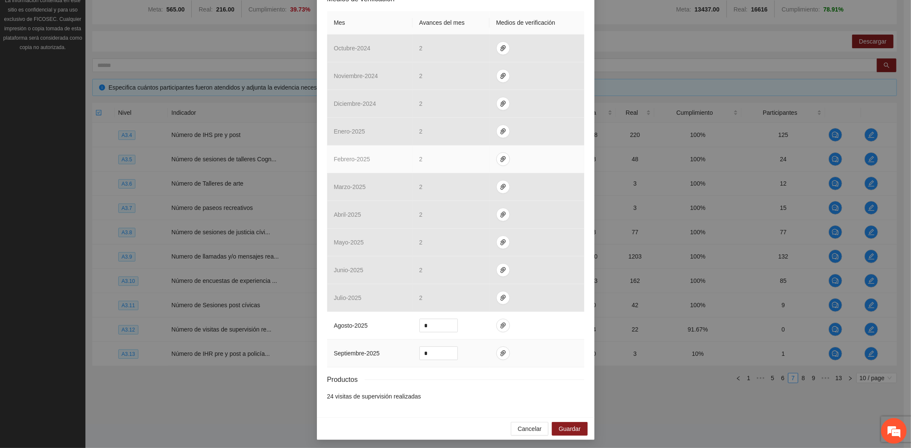
scroll to position [191, 0]
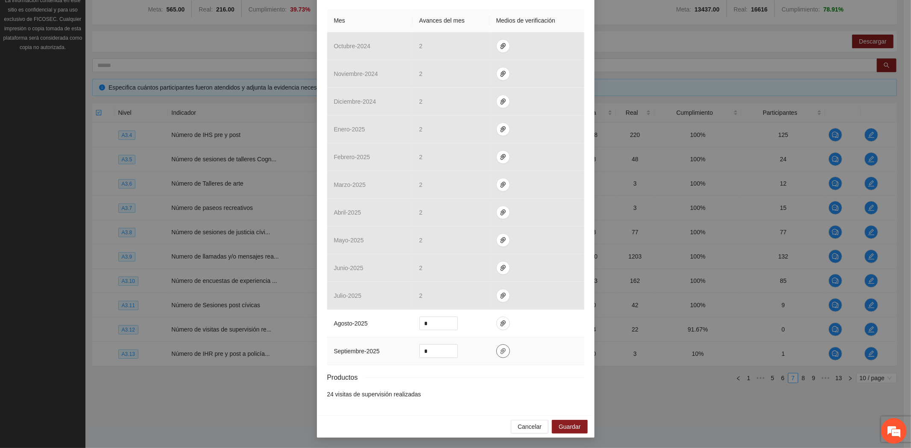
click at [499, 352] on icon "paper-clip" at bounding box center [502, 351] width 7 height 7
click at [477, 315] on div "Adjuntar documento" at bounding box center [497, 322] width 142 height 30
click at [479, 315] on div "Adjuntar documento" at bounding box center [497, 322] width 142 height 30
click at [479, 317] on div "Adjuntar documento" at bounding box center [497, 322] width 142 height 30
click at [479, 316] on div "Adjuntar documento" at bounding box center [497, 322] width 142 height 30
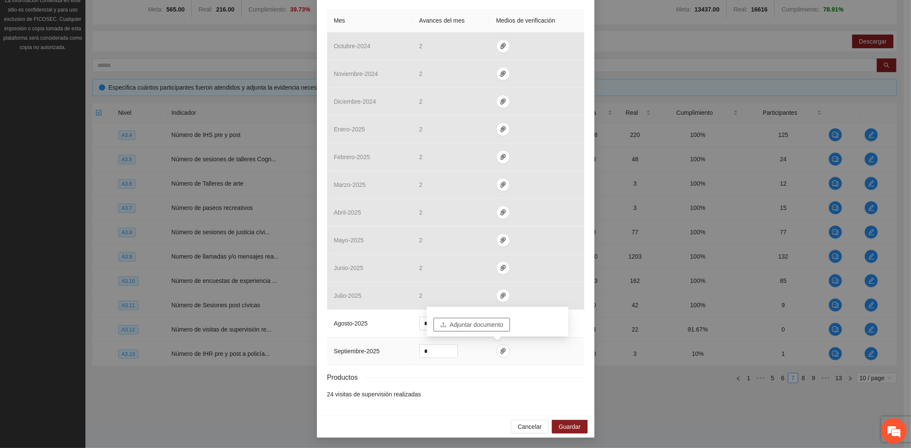
click at [481, 318] on div "Adjuntar documento" at bounding box center [497, 322] width 142 height 30
click at [481, 318] on button "Adjuntar documento" at bounding box center [471, 325] width 76 height 14
drag, startPoint x: 427, startPoint y: 348, endPoint x: 329, endPoint y: 339, distance: 98.6
click at [329, 340] on tr "septiembre - 2025 *" at bounding box center [455, 352] width 257 height 28
type input "*"
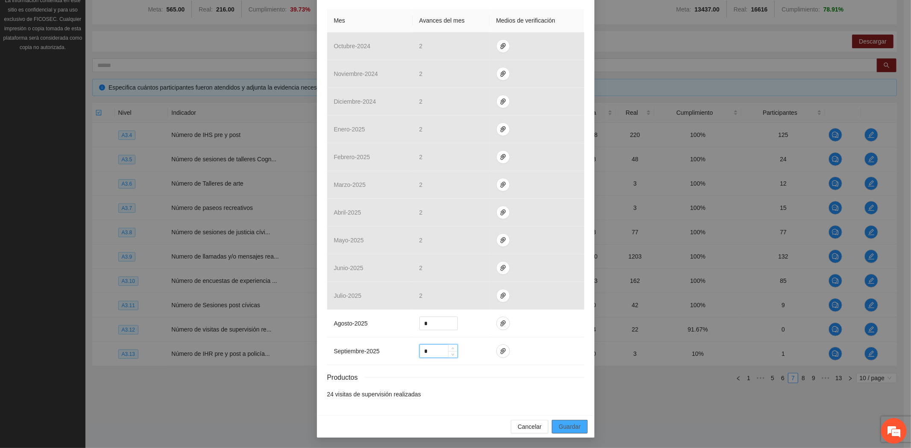
click at [569, 430] on span "Guardar" at bounding box center [569, 426] width 22 height 9
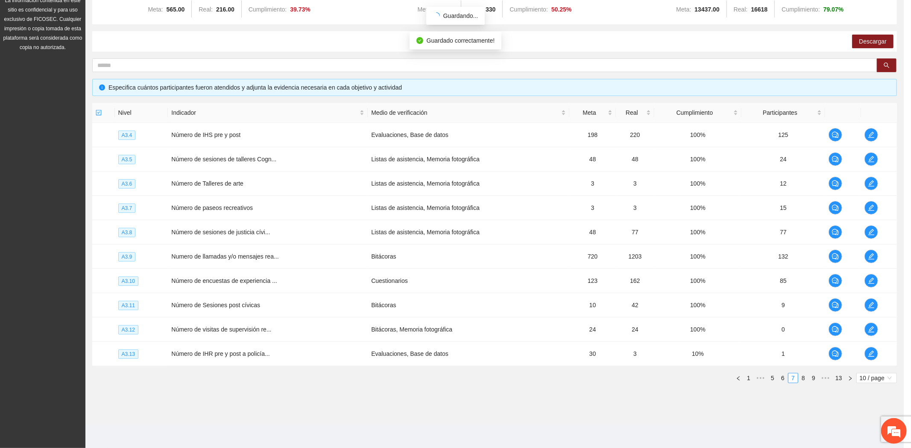
scroll to position [148, 0]
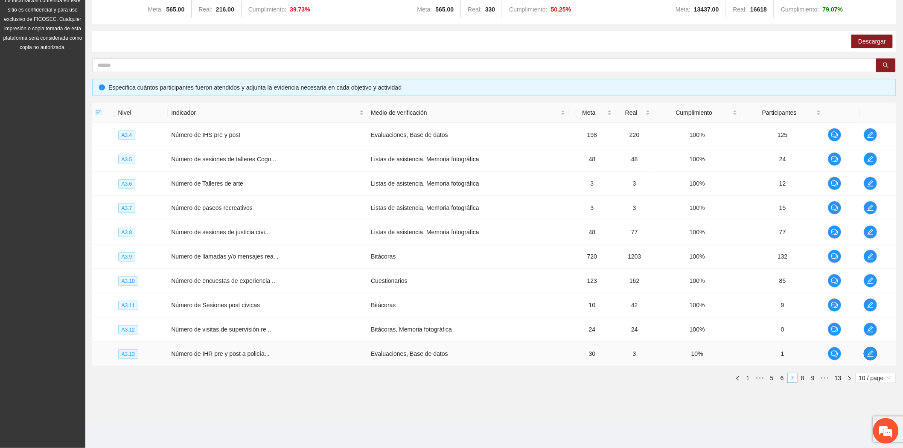
click at [868, 357] on button "button" at bounding box center [871, 354] width 14 height 14
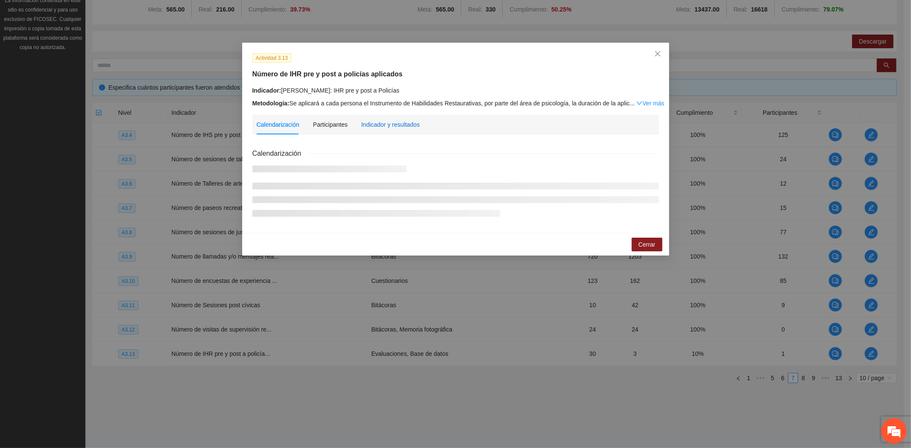
click at [397, 120] on div "Indicador y resultados" at bounding box center [390, 124] width 58 height 9
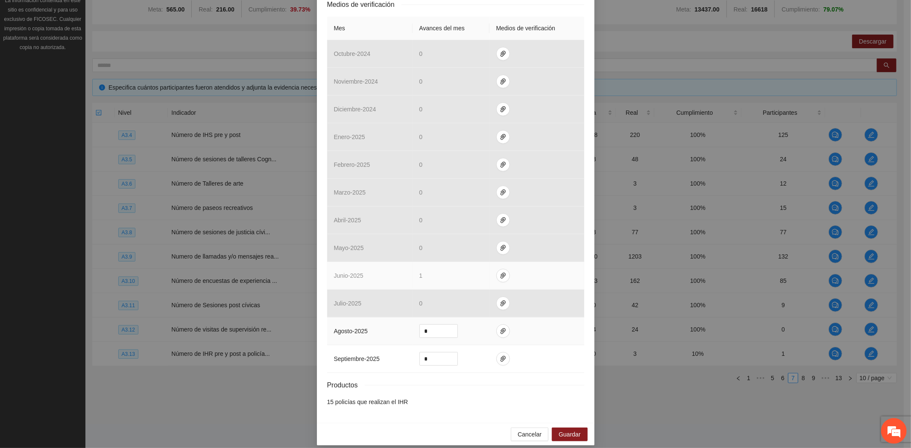
scroll to position [191, 0]
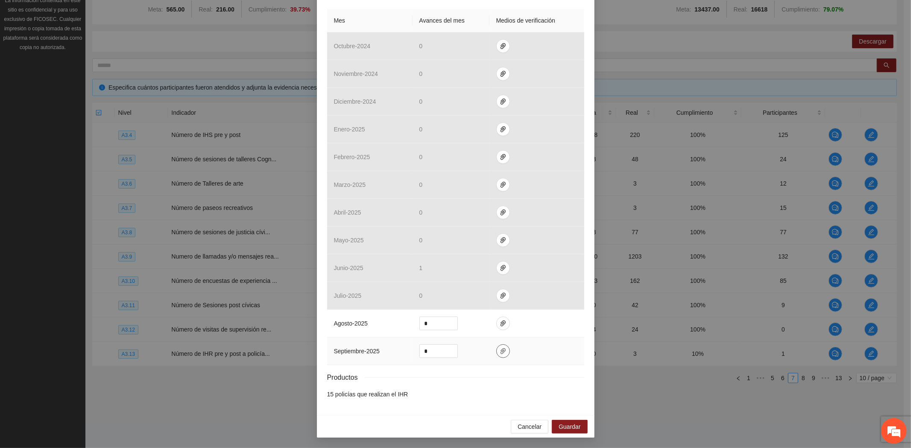
click at [496, 346] on button "button" at bounding box center [503, 352] width 14 height 14
click at [455, 327] on span "Adjuntar documento" at bounding box center [476, 324] width 53 height 9
drag, startPoint x: 425, startPoint y: 351, endPoint x: 372, endPoint y: 342, distance: 53.7
click at [372, 342] on tr "septiembre - 2025 *" at bounding box center [455, 352] width 257 height 28
type input "*"
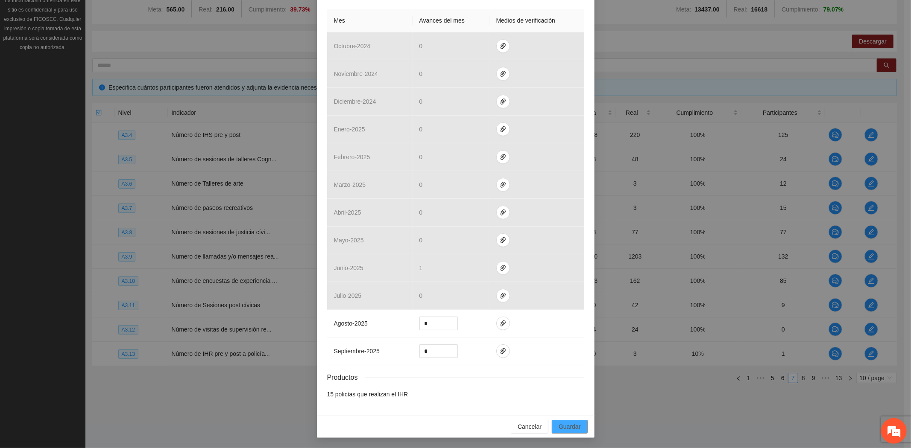
click at [561, 421] on button "Guardar" at bounding box center [569, 427] width 35 height 14
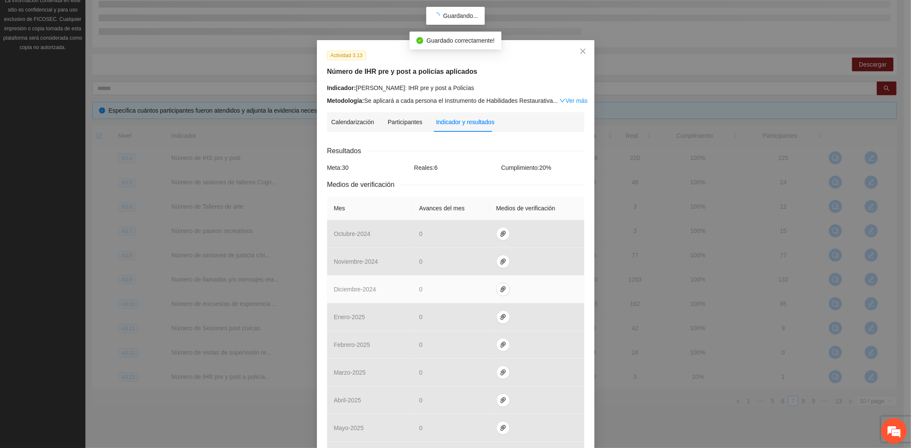
scroll to position [1, 0]
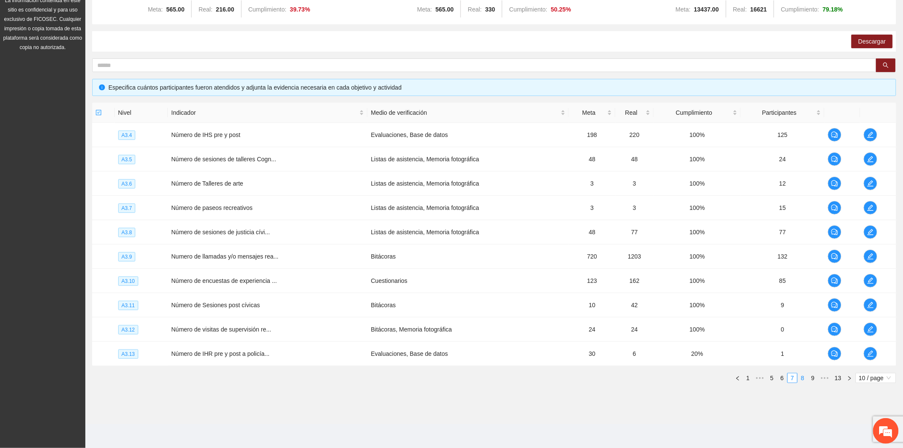
click at [802, 377] on link "8" at bounding box center [802, 378] width 9 height 9
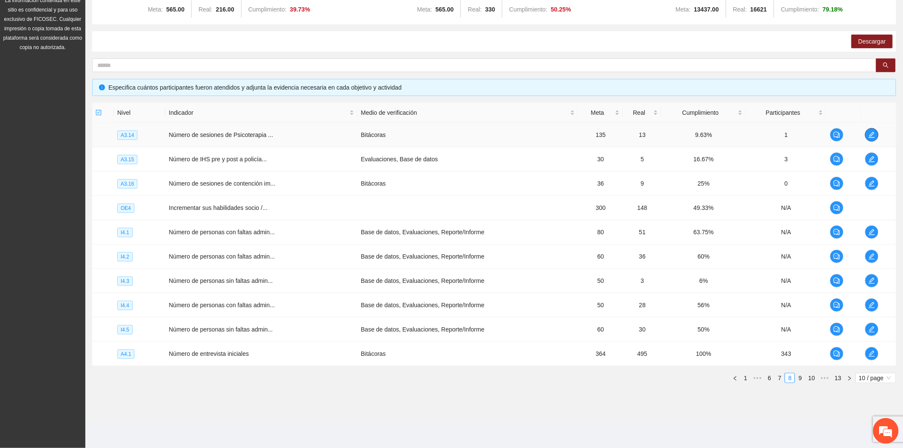
click at [867, 134] on span "edit" at bounding box center [872, 134] width 13 height 7
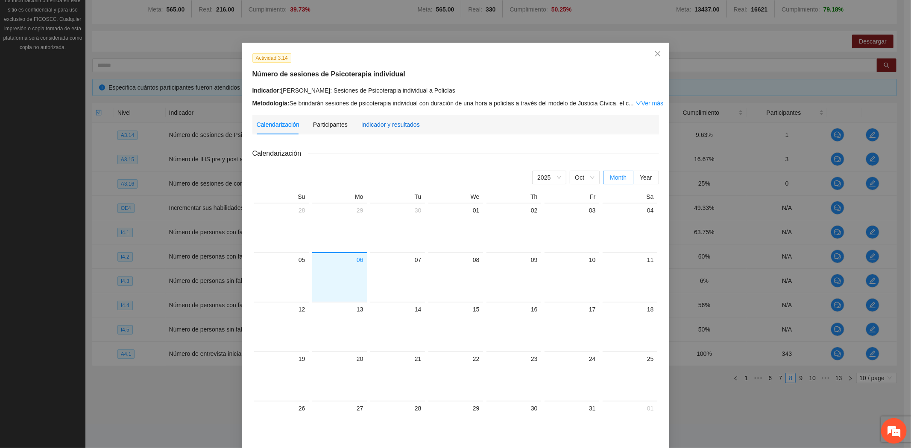
click at [389, 123] on div "Indicador y resultados" at bounding box center [390, 124] width 58 height 9
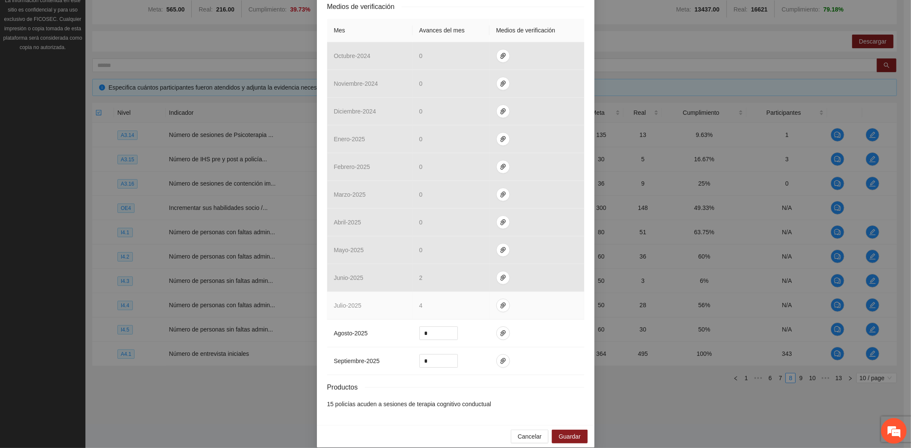
scroll to position [191, 0]
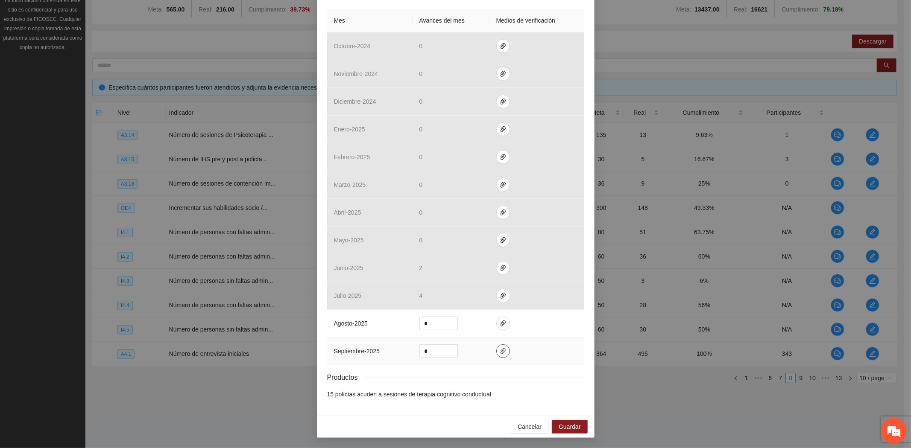
click at [496, 345] on button "button" at bounding box center [503, 352] width 14 height 14
click at [469, 319] on button "Adjuntar documento" at bounding box center [471, 325] width 76 height 14
drag, startPoint x: 430, startPoint y: 351, endPoint x: 373, endPoint y: 342, distance: 57.8
click at [373, 342] on tr "septiembre - 2025 *" at bounding box center [455, 352] width 257 height 28
type input "**"
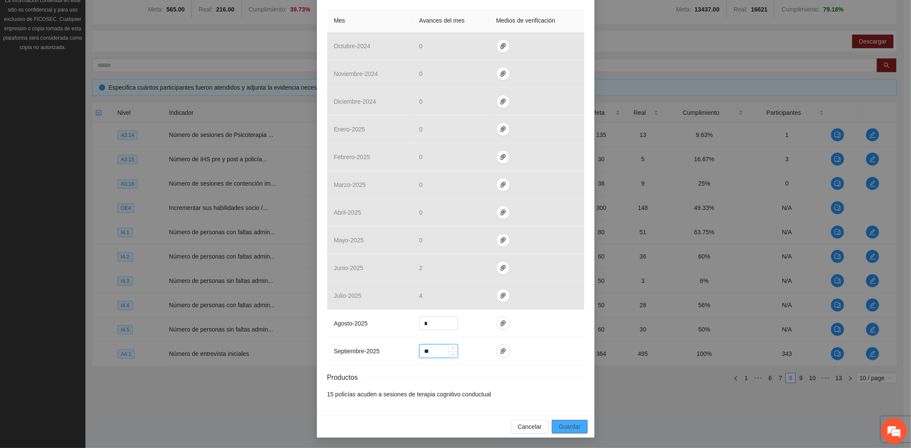
click at [581, 430] on button "Guardar" at bounding box center [569, 427] width 35 height 14
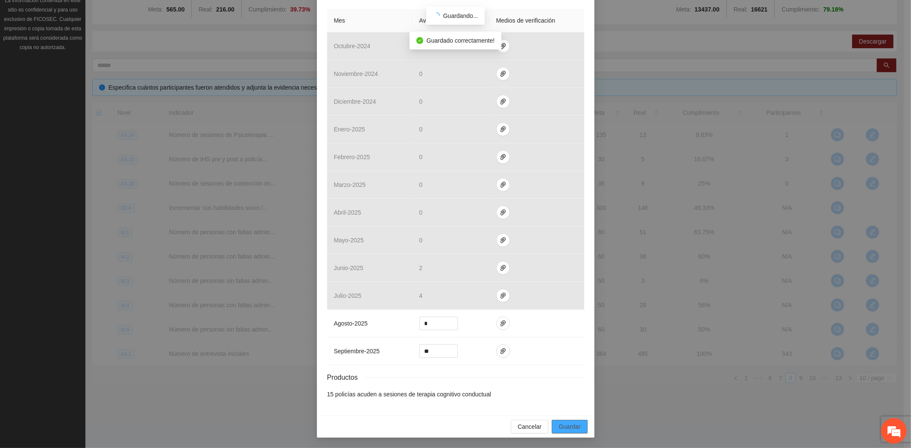
scroll to position [148, 0]
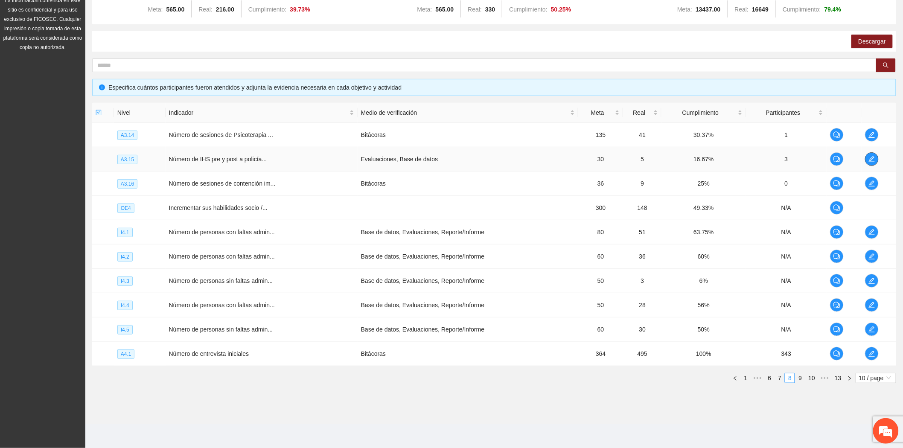
click at [873, 160] on icon "edit" at bounding box center [872, 159] width 7 height 7
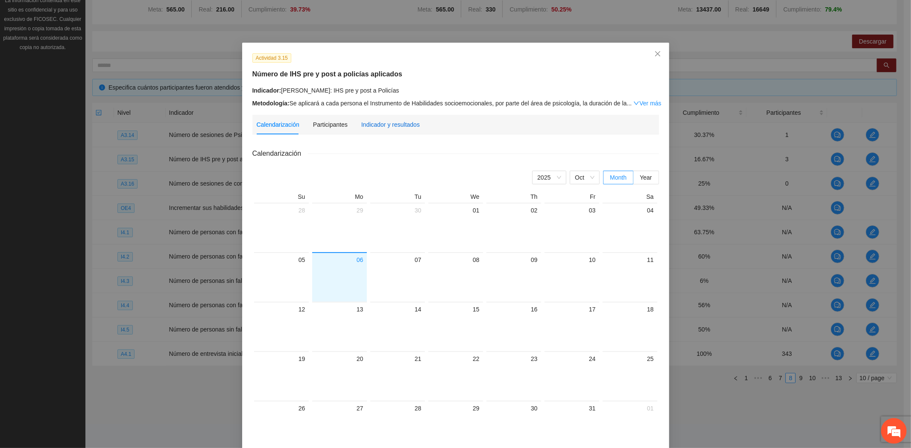
click at [374, 126] on div "Indicador y resultados" at bounding box center [390, 124] width 58 height 9
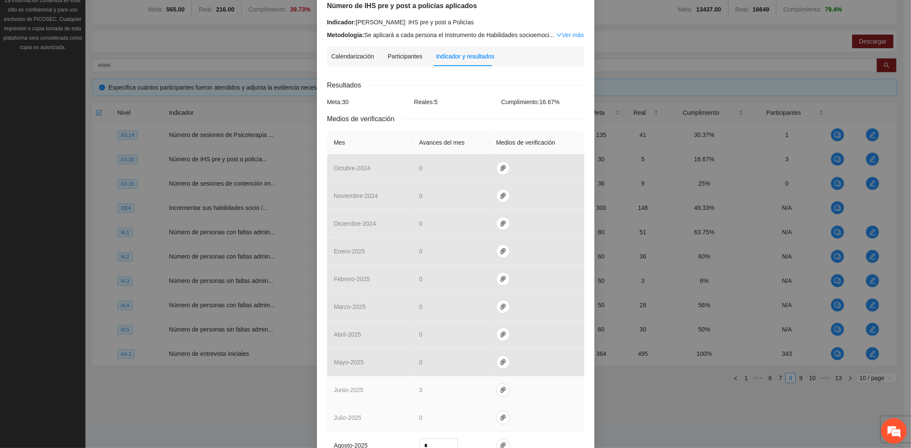
scroll to position [191, 0]
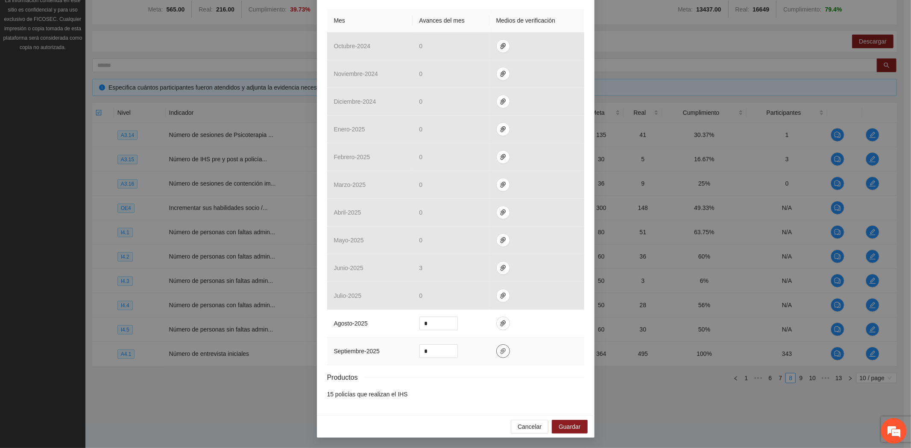
click at [500, 350] on icon "paper-clip" at bounding box center [502, 351] width 5 height 6
click at [476, 320] on span "Adjuntar documento" at bounding box center [476, 324] width 53 height 9
drag, startPoint x: 429, startPoint y: 351, endPoint x: 374, endPoint y: 348, distance: 55.2
click at [375, 348] on tr "septiembre - 2025 *" at bounding box center [455, 352] width 257 height 28
type input "*"
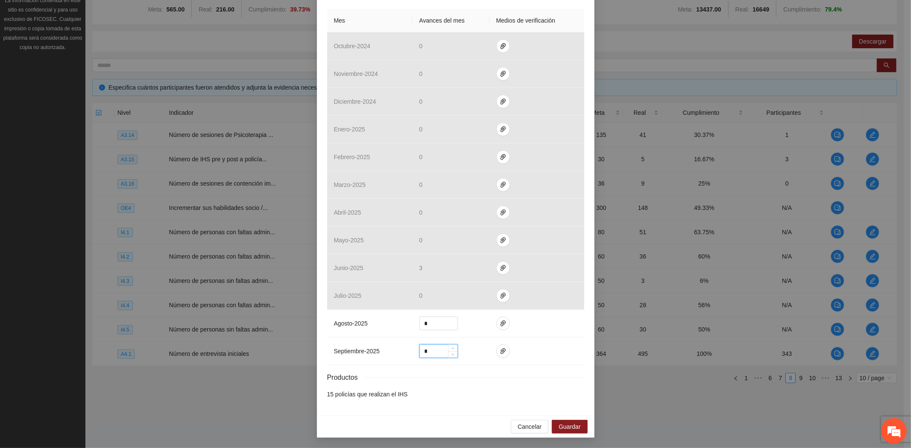
click at [480, 402] on div "Calendarización [DATE] Month Year Su Mo Tu We Th Fr Sa 28 29 30 01 02 03 04 05 …" at bounding box center [455, 178] width 257 height 454
click at [570, 426] on span "Guardar" at bounding box center [569, 426] width 22 height 9
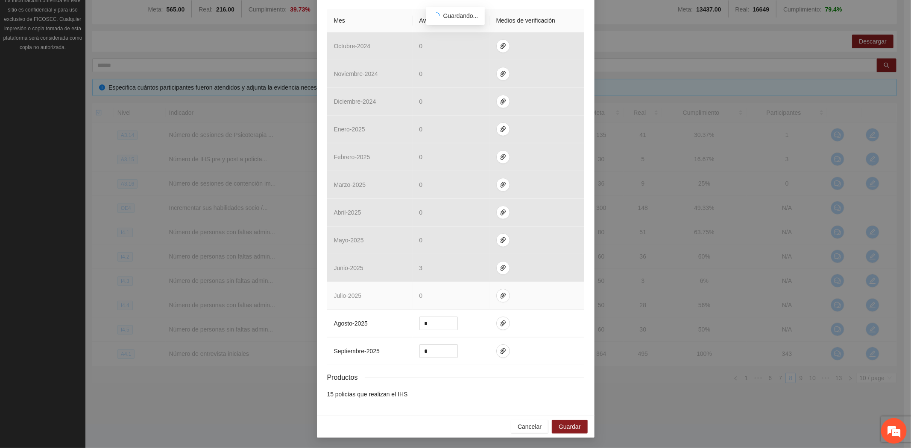
scroll to position [148, 0]
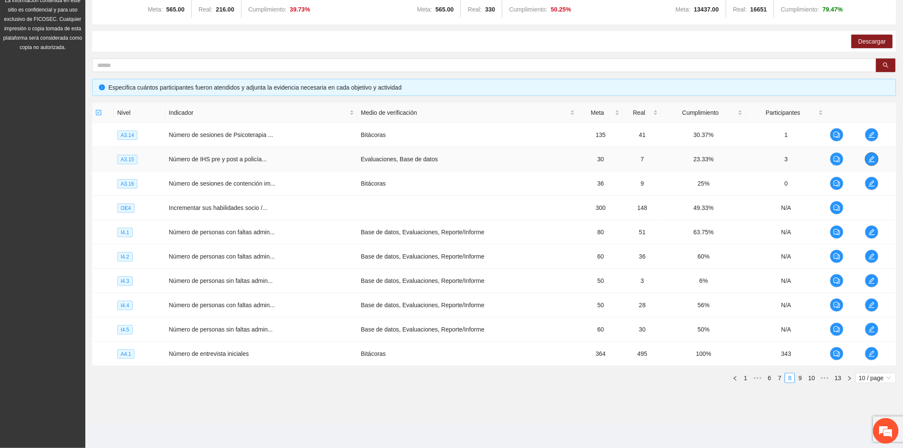
click at [870, 156] on icon "edit" at bounding box center [872, 159] width 7 height 7
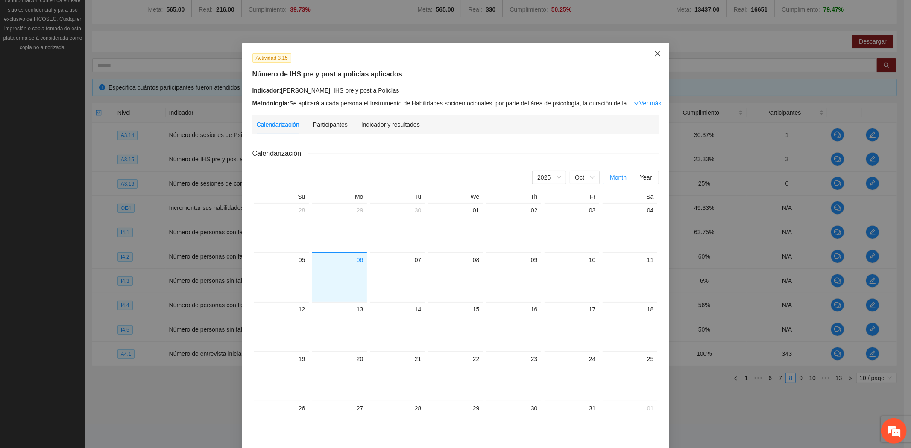
click at [651, 49] on span "Close" at bounding box center [657, 54] width 23 height 23
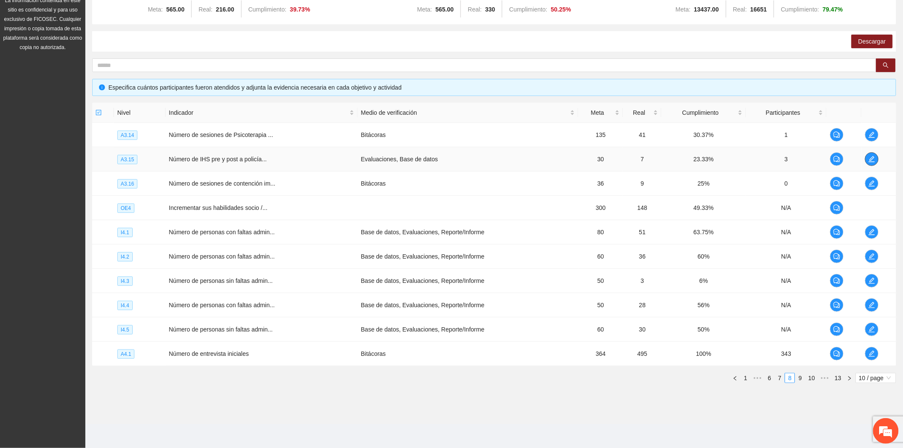
click at [869, 161] on icon "edit" at bounding box center [872, 159] width 7 height 7
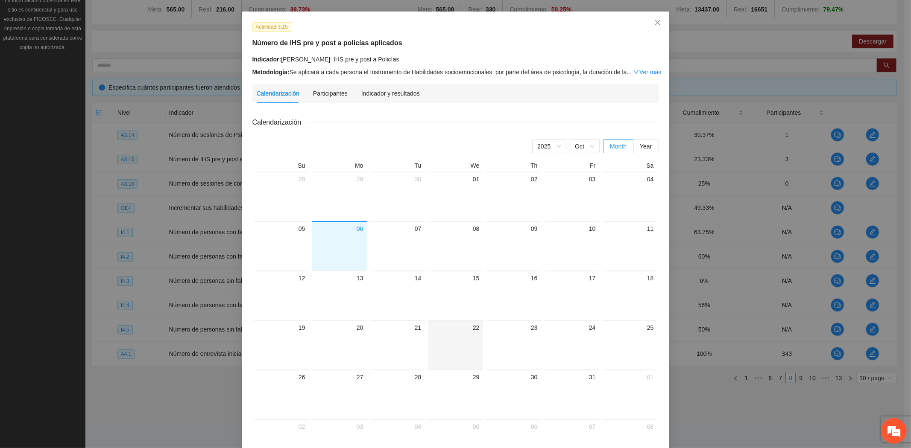
scroll to position [96, 0]
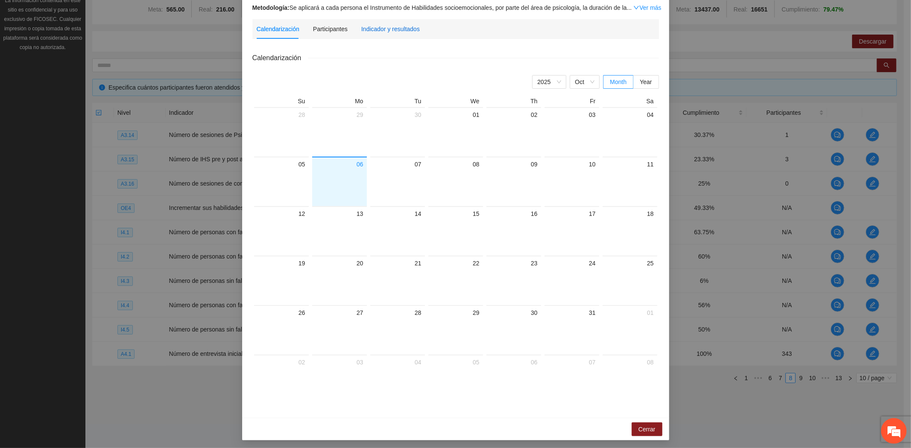
click at [389, 28] on div "Indicador y resultados" at bounding box center [390, 28] width 58 height 9
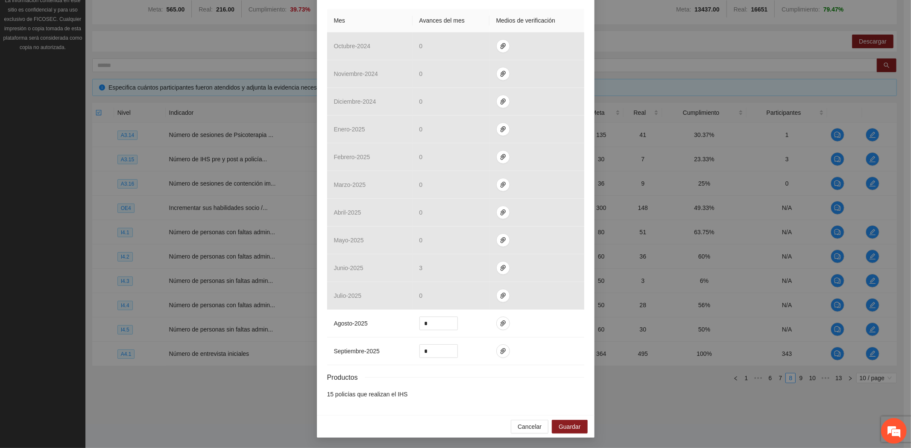
scroll to position [191, 0]
click at [525, 419] on div "Cancelar Guardar" at bounding box center [455, 426] width 277 height 23
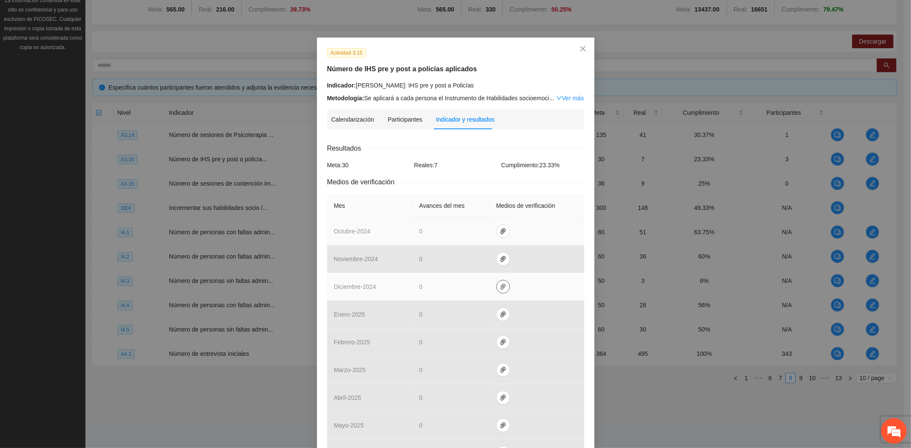
scroll to position [1, 0]
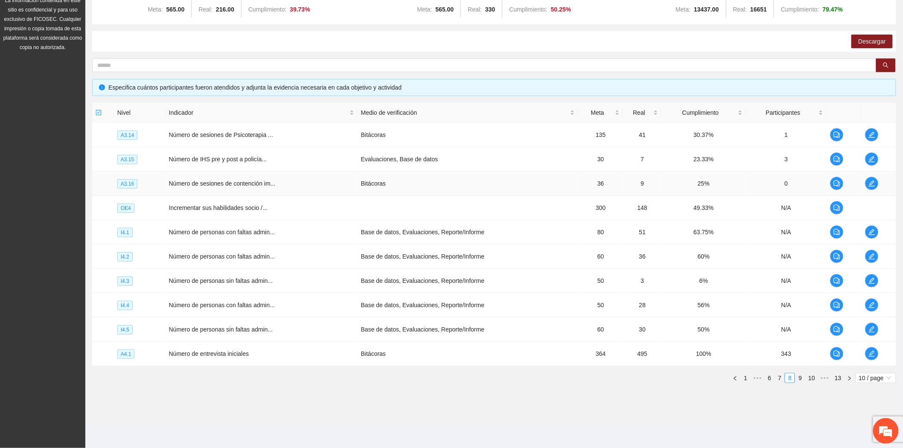
click at [864, 189] on td at bounding box center [879, 184] width 35 height 24
click at [871, 182] on icon "edit" at bounding box center [872, 184] width 6 height 6
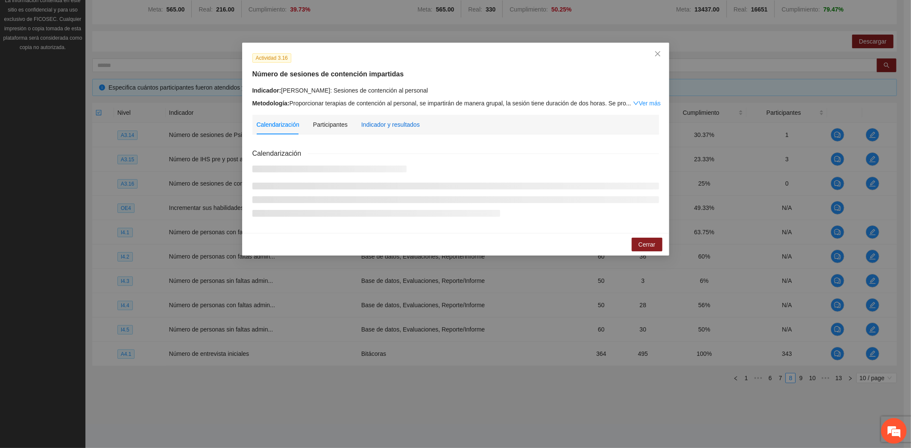
click at [383, 128] on div "Indicador y resultados" at bounding box center [390, 124] width 58 height 9
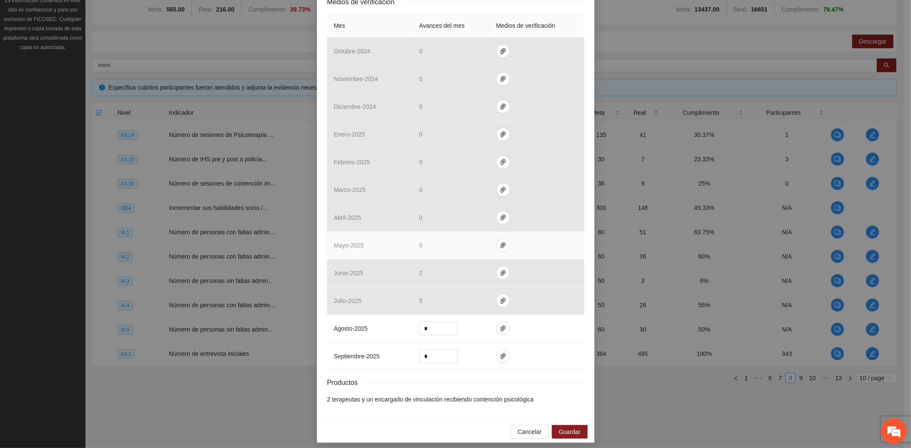
scroll to position [191, 0]
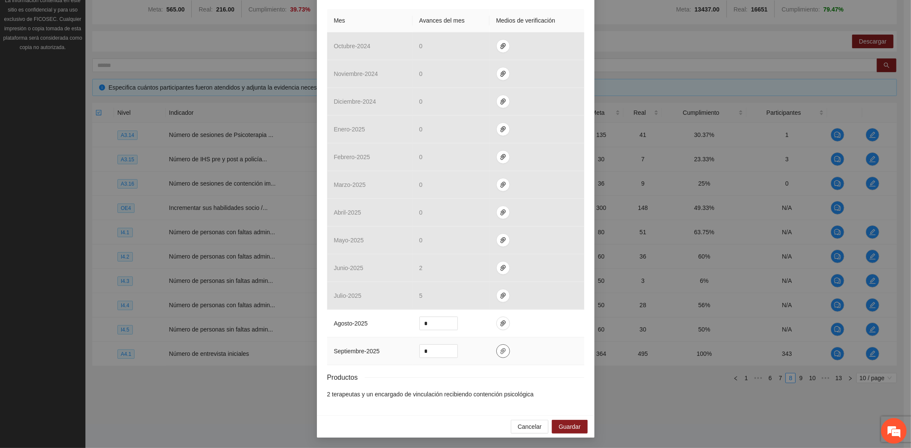
click at [499, 352] on icon "paper-clip" at bounding box center [502, 351] width 7 height 7
click at [472, 331] on button "Adjuntar documento" at bounding box center [471, 325] width 76 height 14
drag, startPoint x: 427, startPoint y: 352, endPoint x: 377, endPoint y: 347, distance: 51.0
click at [377, 347] on tr "septiembre - 2025 *" at bounding box center [455, 352] width 257 height 28
type input "*"
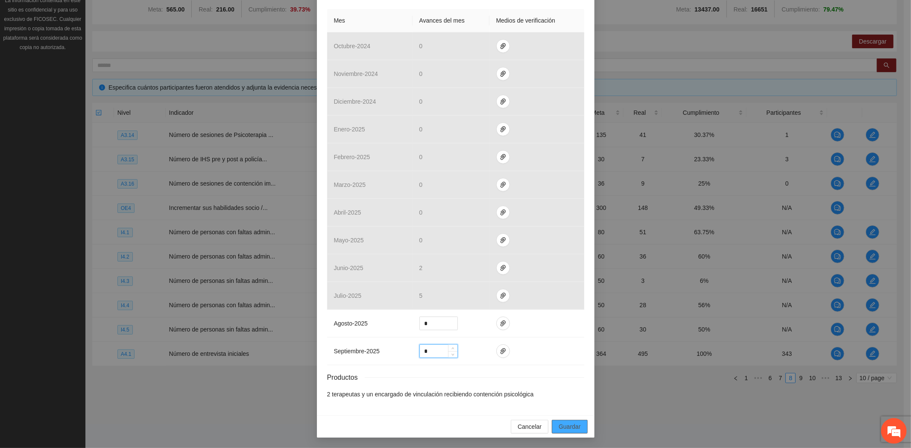
click at [574, 426] on span "Guardar" at bounding box center [569, 426] width 22 height 9
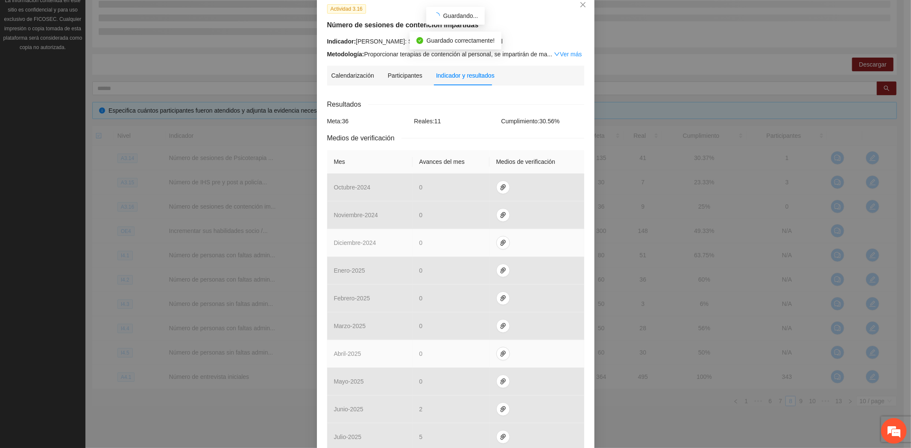
scroll to position [49, 0]
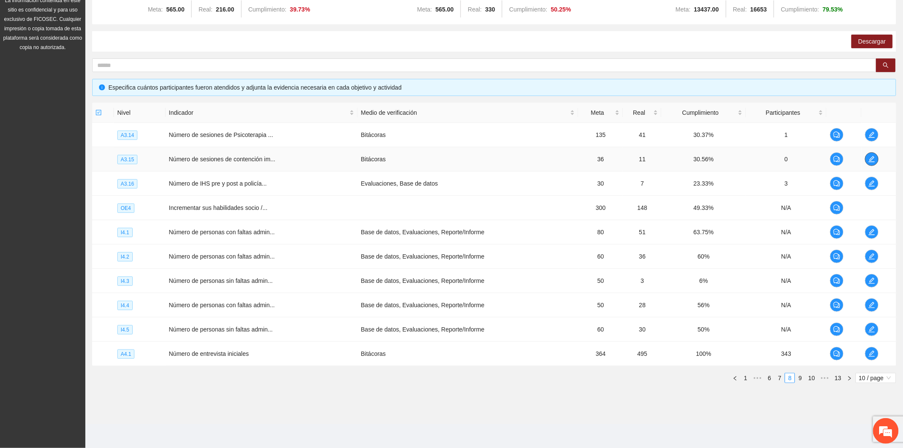
click at [876, 160] on span "edit" at bounding box center [872, 159] width 13 height 7
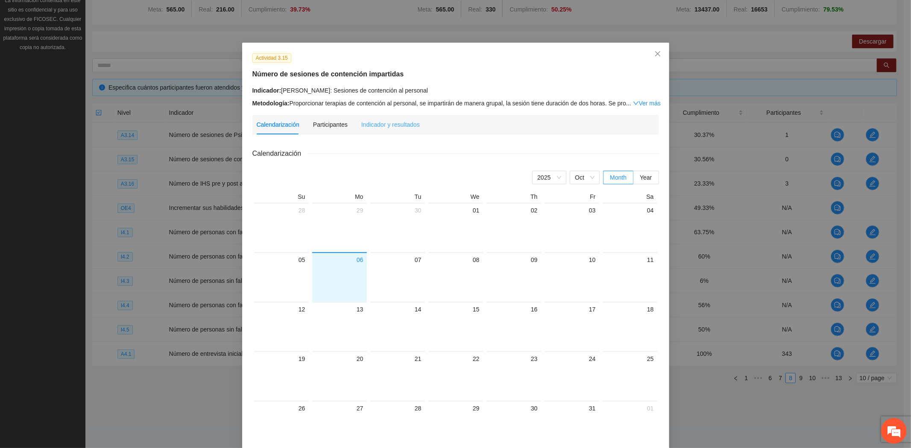
click at [382, 118] on div "Indicador y resultados" at bounding box center [390, 125] width 58 height 20
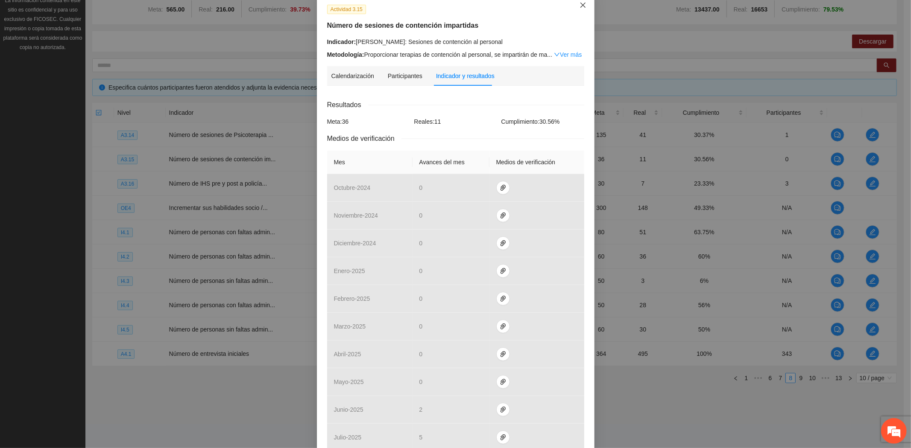
click at [575, 7] on span "Close" at bounding box center [582, 5] width 23 height 23
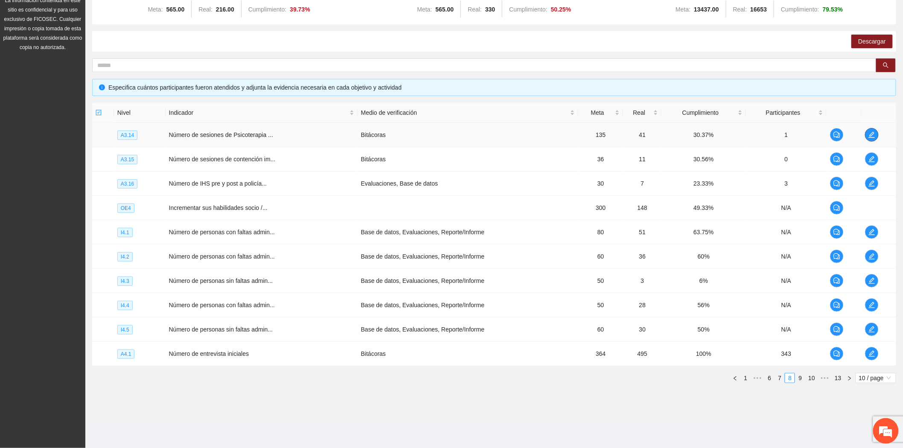
click at [871, 134] on icon "edit" at bounding box center [872, 134] width 7 height 7
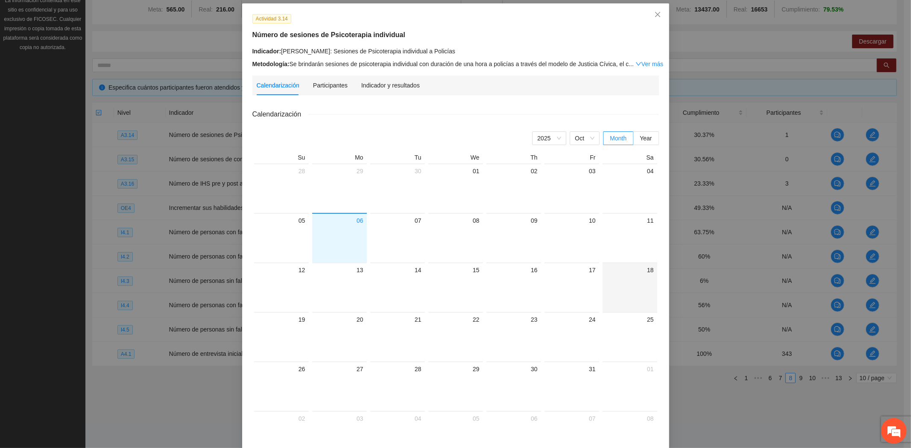
scroll to position [96, 0]
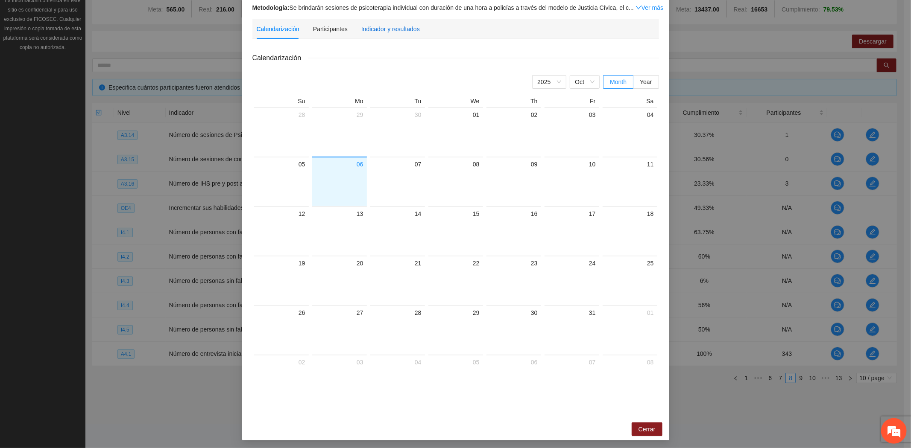
click at [395, 29] on div "Indicador y resultados" at bounding box center [390, 28] width 58 height 9
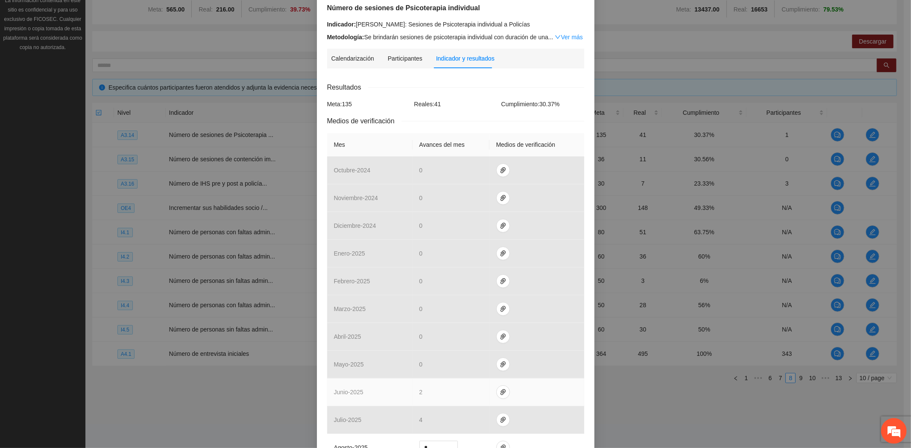
scroll to position [191, 0]
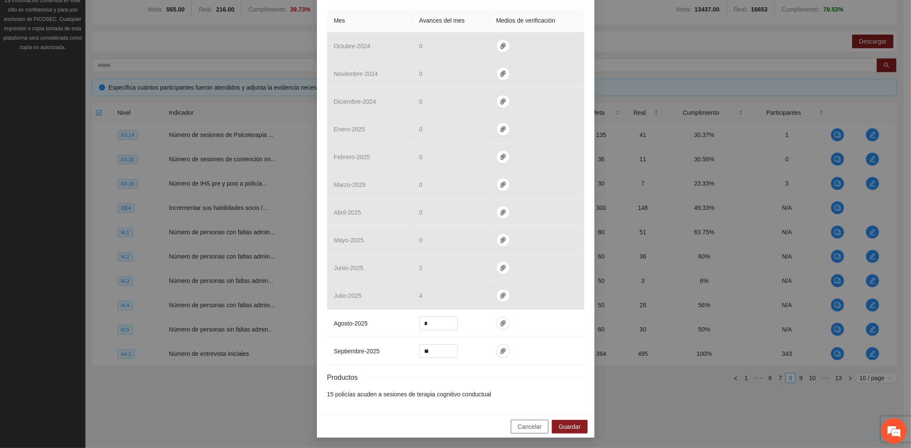
click at [528, 423] on span "Cancelar" at bounding box center [529, 426] width 24 height 9
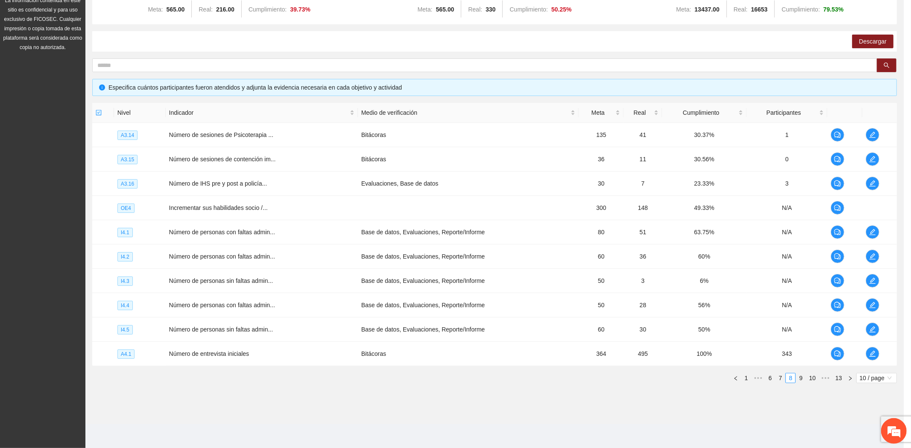
scroll to position [148, 0]
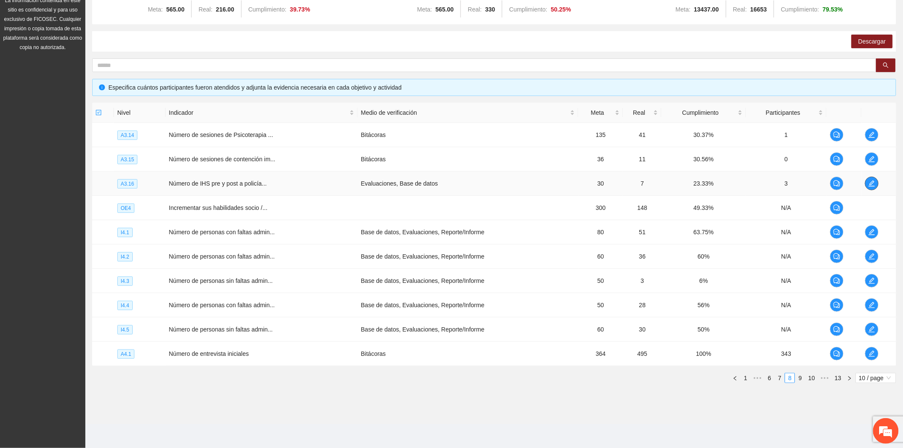
click at [868, 183] on span "edit" at bounding box center [872, 183] width 13 height 7
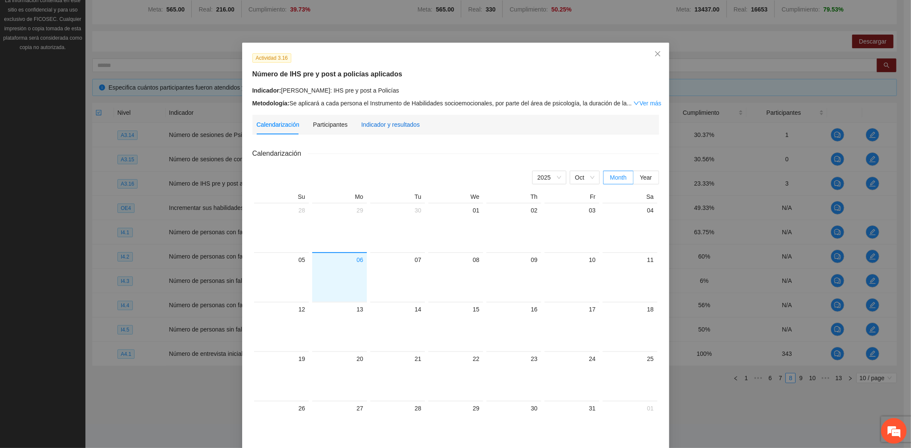
click at [379, 123] on div "Indicador y resultados" at bounding box center [390, 124] width 58 height 9
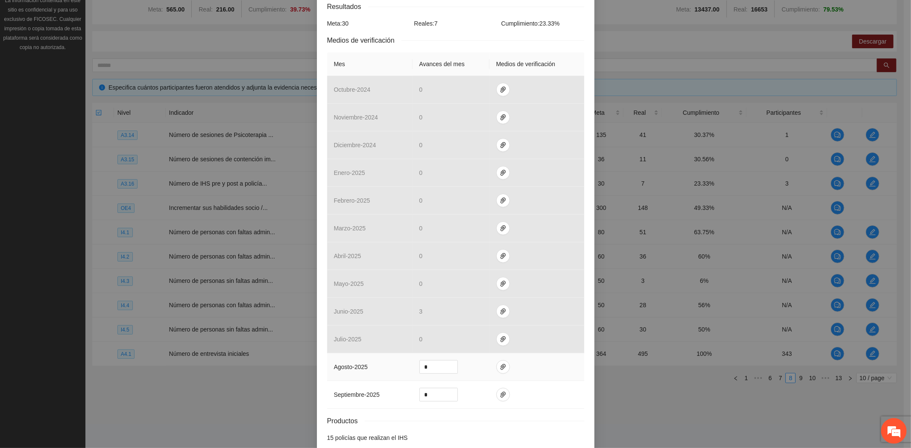
scroll to position [191, 0]
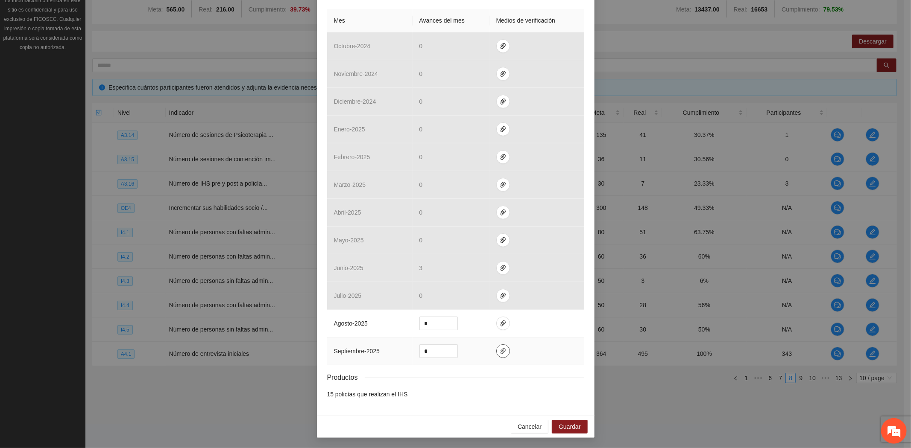
click at [499, 348] on icon "paper-clip" at bounding box center [502, 351] width 7 height 7
click at [554, 324] on icon "delete" at bounding box center [556, 327] width 6 height 6
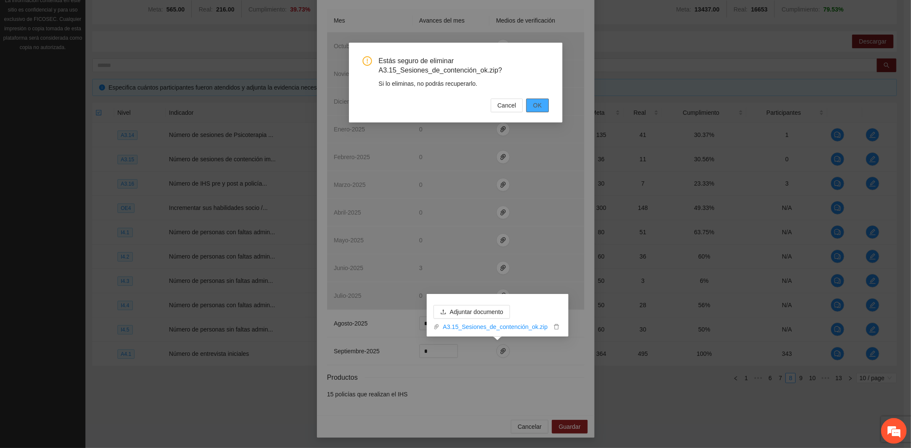
click at [528, 104] on button "OK" at bounding box center [537, 106] width 22 height 14
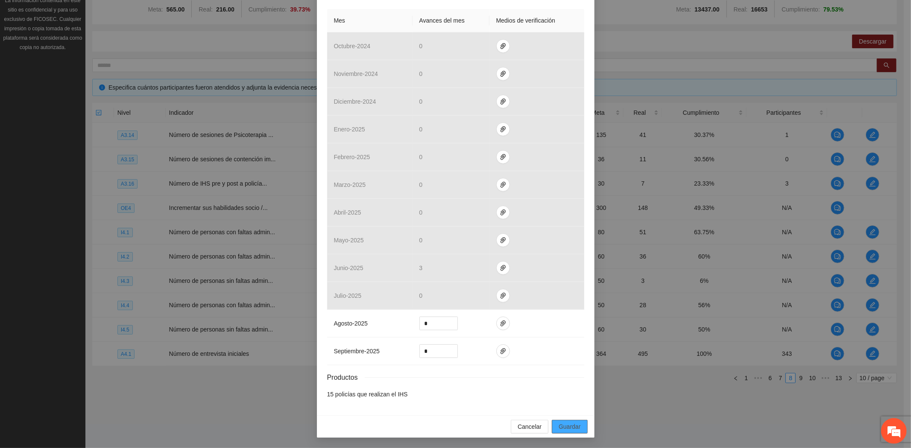
click at [568, 423] on span "Guardar" at bounding box center [569, 426] width 22 height 9
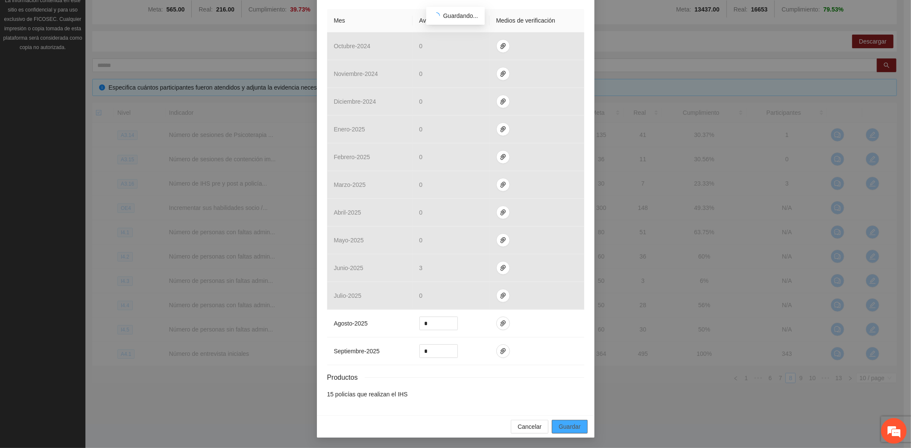
scroll to position [148, 0]
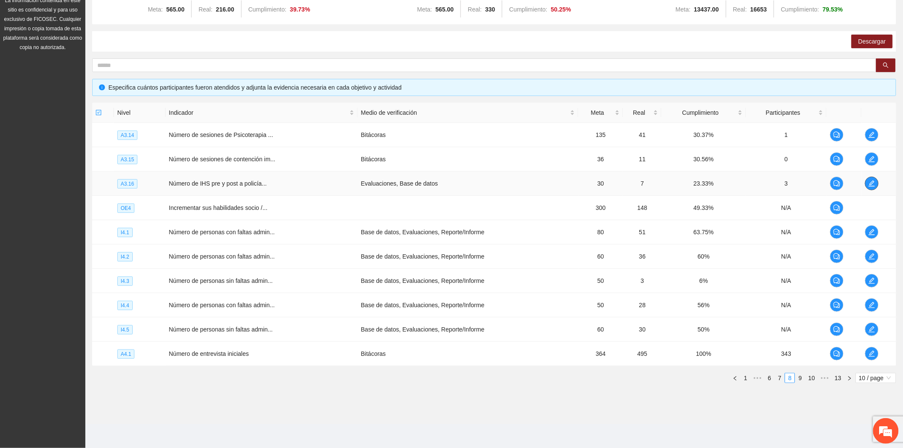
click at [872, 180] on icon "edit" at bounding box center [872, 183] width 7 height 7
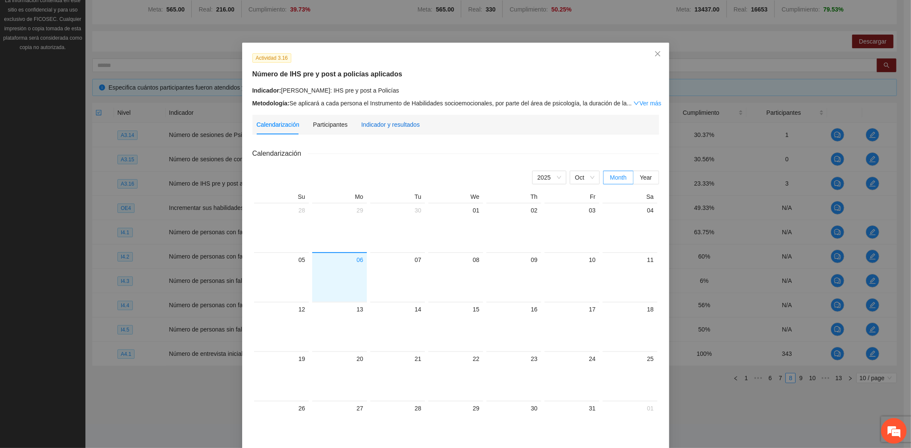
click at [383, 120] on div "Indicador y resultados" at bounding box center [390, 124] width 58 height 9
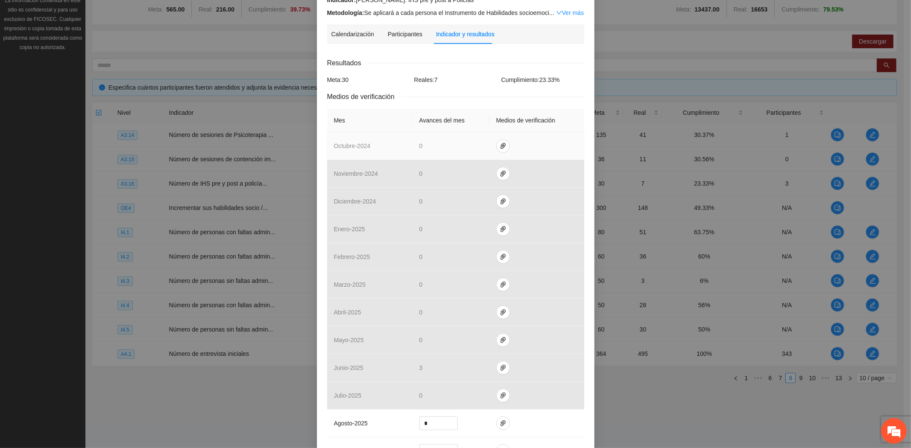
scroll to position [191, 0]
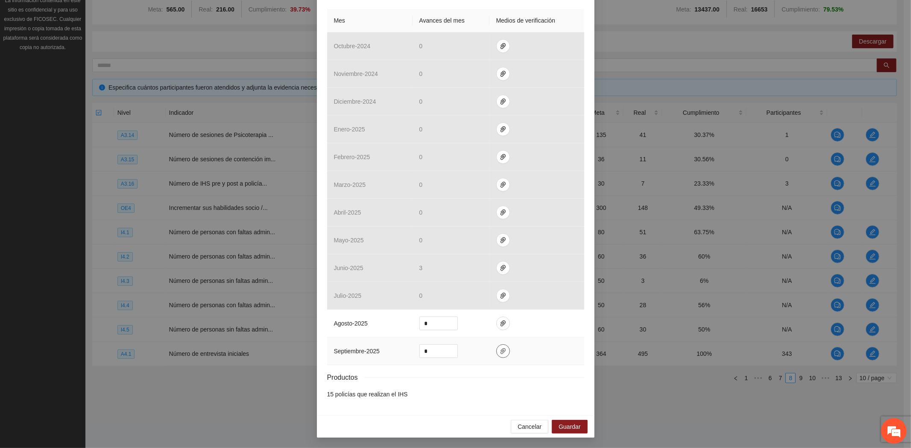
click at [500, 348] on icon "paper-clip" at bounding box center [502, 351] width 7 height 7
click at [493, 322] on span "Adjuntar documento" at bounding box center [476, 324] width 53 height 9
drag, startPoint x: 432, startPoint y: 348, endPoint x: 365, endPoint y: 347, distance: 67.0
click at [365, 347] on tr "septiembre - 2025 *" at bounding box center [455, 352] width 257 height 28
type input "*"
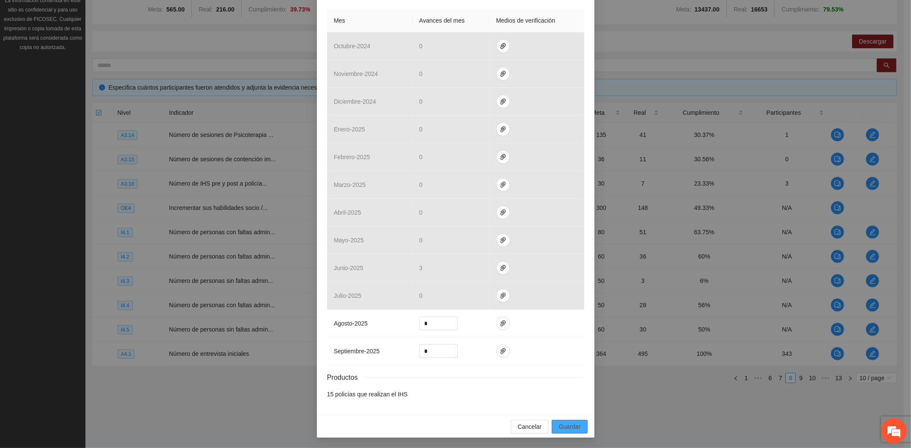
click at [580, 426] on button "Guardar" at bounding box center [569, 427] width 35 height 14
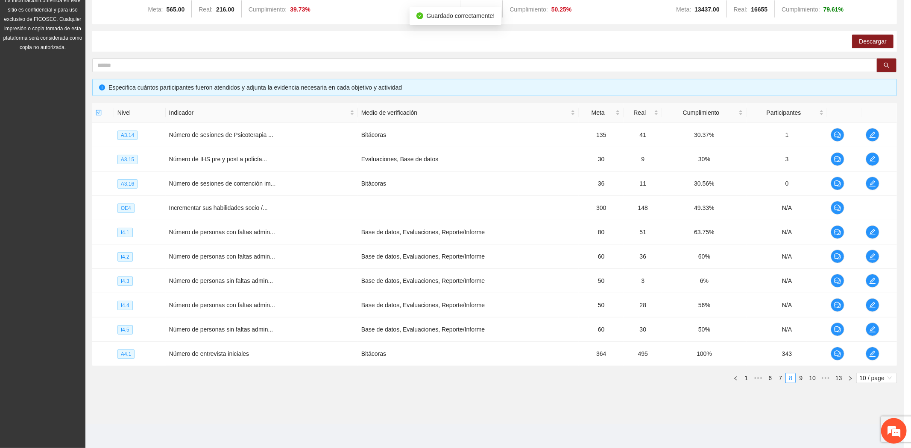
scroll to position [148, 0]
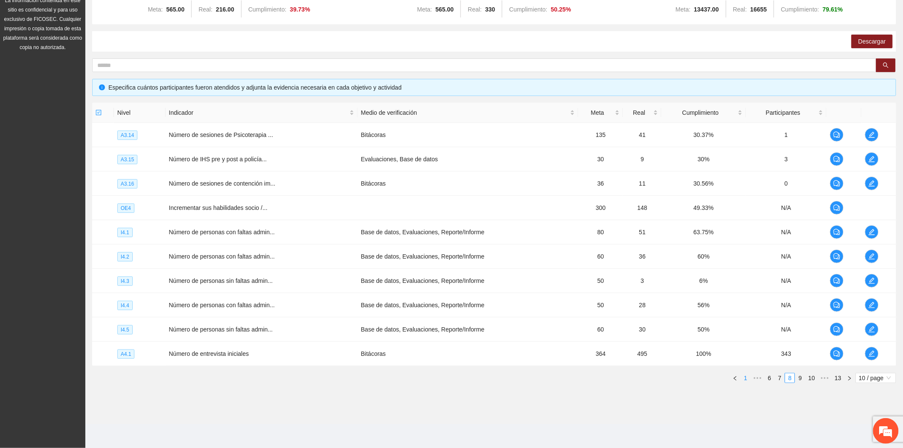
click at [743, 378] on link "1" at bounding box center [745, 378] width 9 height 9
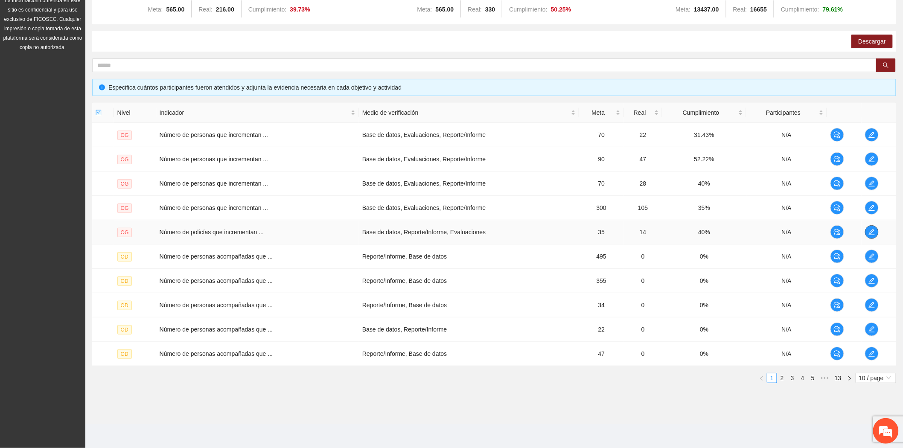
click at [874, 229] on icon "edit" at bounding box center [872, 232] width 7 height 7
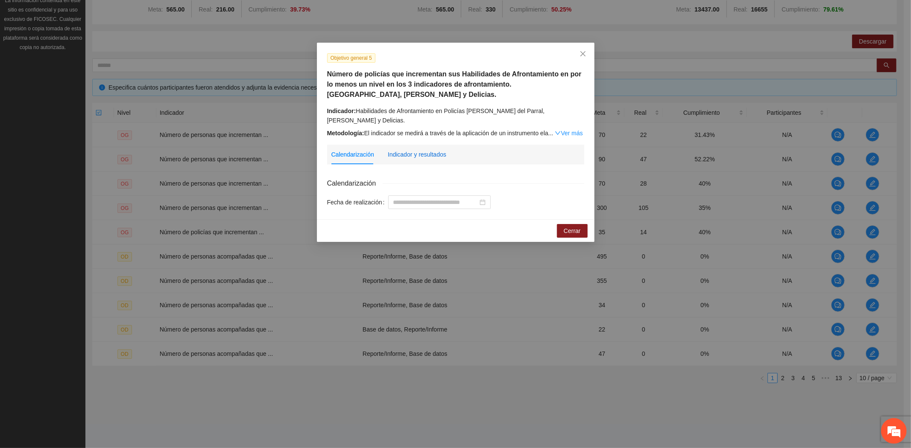
click at [419, 155] on div "Indicador y resultados" at bounding box center [417, 154] width 58 height 9
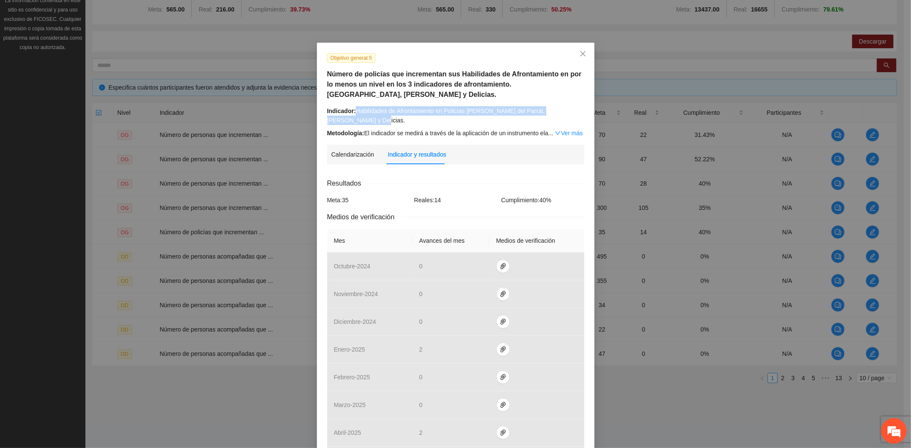
drag, startPoint x: 345, startPoint y: 121, endPoint x: 354, endPoint y: 113, distance: 12.4
click at [354, 113] on div "Indicador: Habilidades de Afrontamiento en Policías [PERSON_NAME] del Parral, […" at bounding box center [455, 115] width 257 height 19
copy div "Habilidades de Afrontamiento en Policías [PERSON_NAME] del Parral, [PERSON_NAME…"
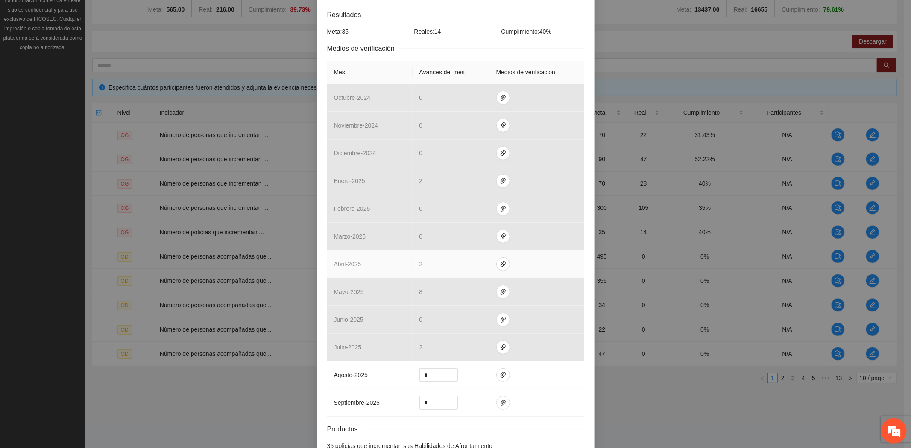
scroll to position [221, 0]
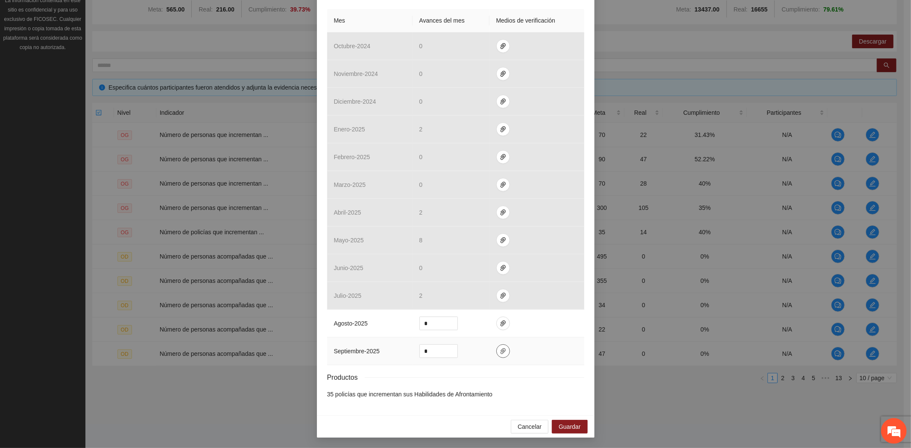
click at [497, 346] on button "button" at bounding box center [503, 352] width 14 height 14
click at [483, 324] on span "Adjuntar documento" at bounding box center [476, 324] width 53 height 9
drag, startPoint x: 427, startPoint y: 353, endPoint x: 375, endPoint y: 360, distance: 52.6
click at [372, 355] on tr "septiembre - 2025 *" at bounding box center [455, 352] width 257 height 28
type input "*"
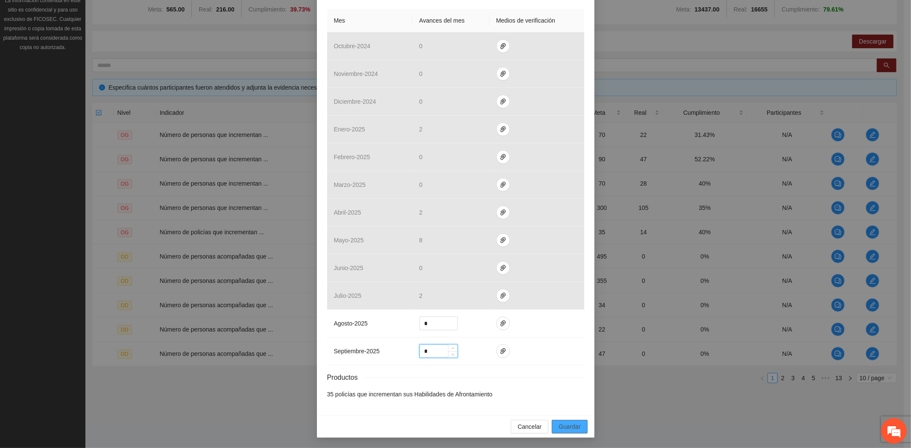
click at [558, 425] on span "Guardar" at bounding box center [569, 426] width 22 height 9
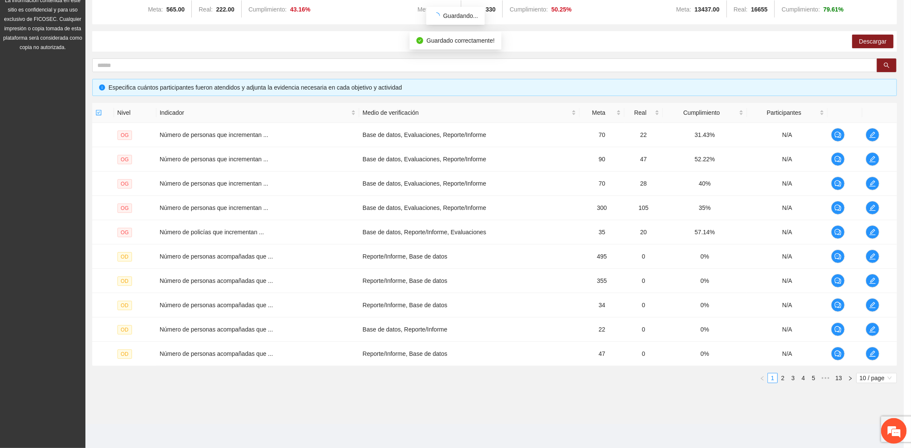
scroll to position [178, 0]
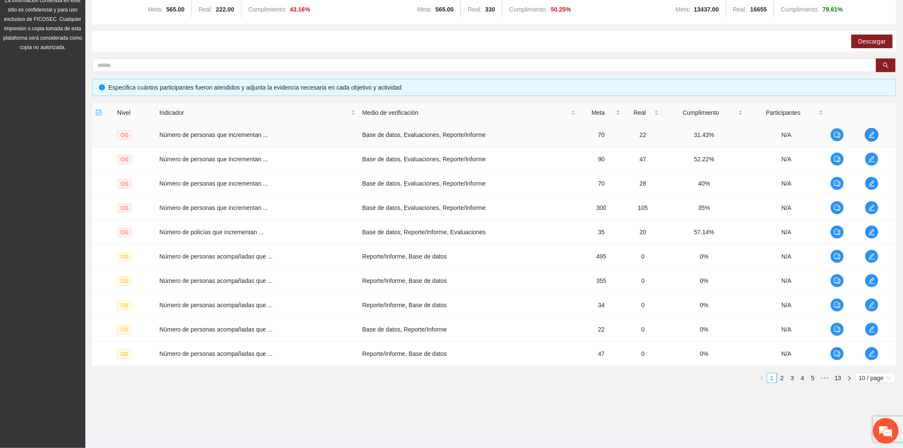
click at [871, 134] on icon "edit" at bounding box center [872, 135] width 6 height 6
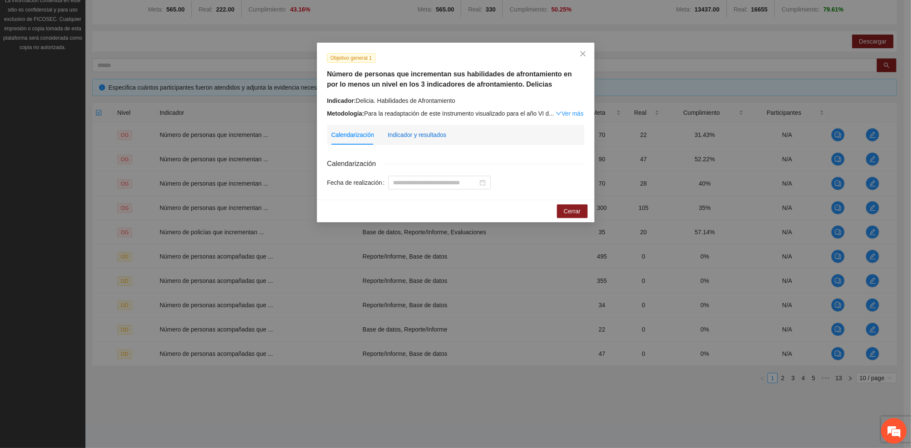
click at [409, 132] on div "Indicador y resultados" at bounding box center [417, 134] width 58 height 9
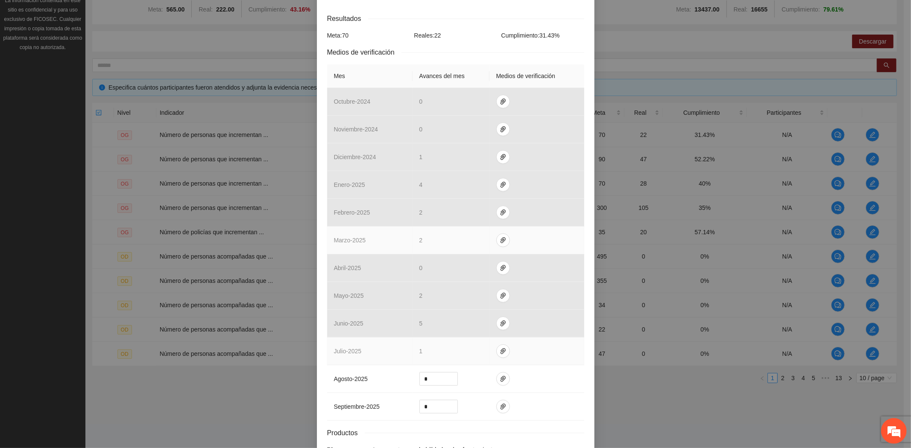
scroll to position [201, 0]
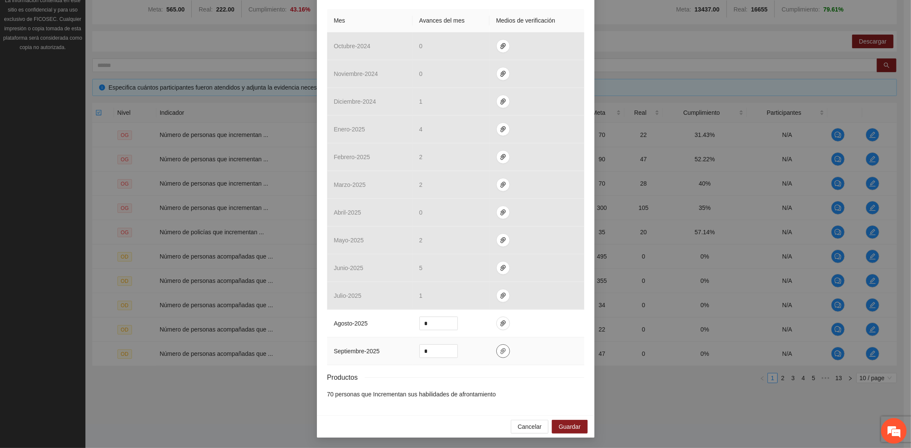
click at [499, 351] on icon "paper-clip" at bounding box center [502, 351] width 7 height 7
drag, startPoint x: 413, startPoint y: 350, endPoint x: 365, endPoint y: 347, distance: 48.3
click at [365, 347] on tr "septiembre - 2025 *" at bounding box center [455, 352] width 257 height 28
type input "*"
click at [563, 424] on span "Guardar" at bounding box center [569, 426] width 22 height 9
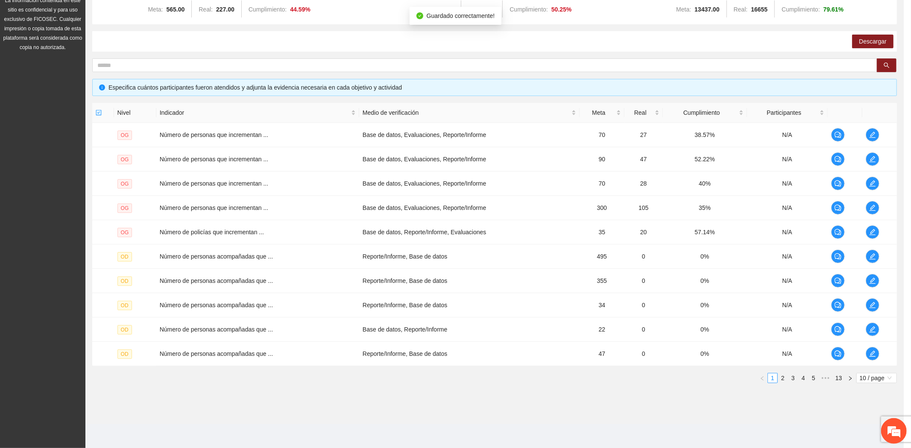
scroll to position [159, 0]
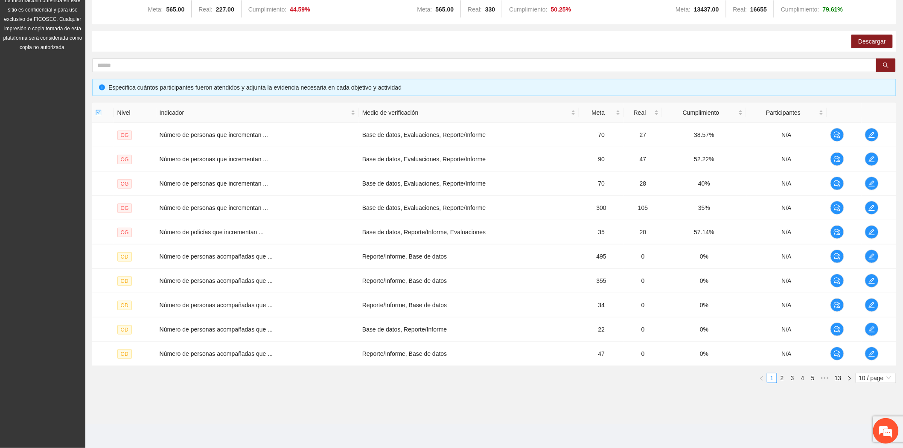
click at [788, 383] on div "Nivel Indicador Medio de verificación Meta Real Cumplimiento Participantes OG N…" at bounding box center [494, 246] width 804 height 287
click at [774, 370] on div "Nivel Indicador Medio de verificación Meta Real Cumplimiento Participantes OG N…" at bounding box center [494, 243] width 804 height 280
click at [784, 374] on link "2" at bounding box center [782, 378] width 9 height 9
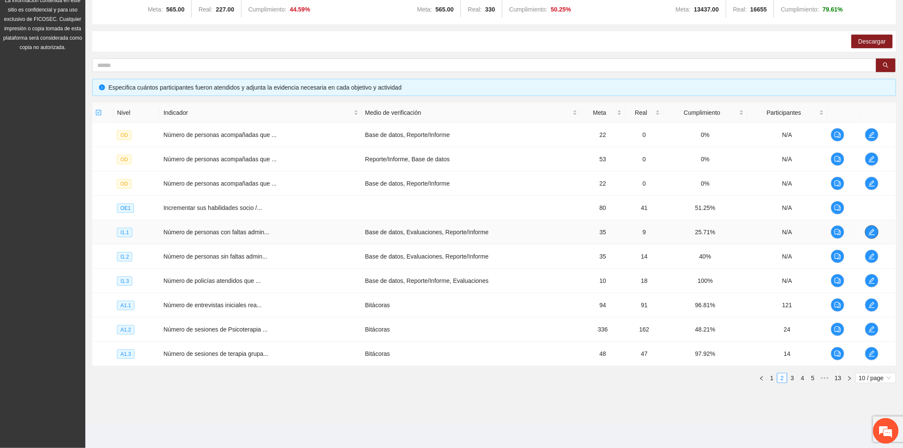
click at [870, 227] on button "button" at bounding box center [872, 232] width 14 height 14
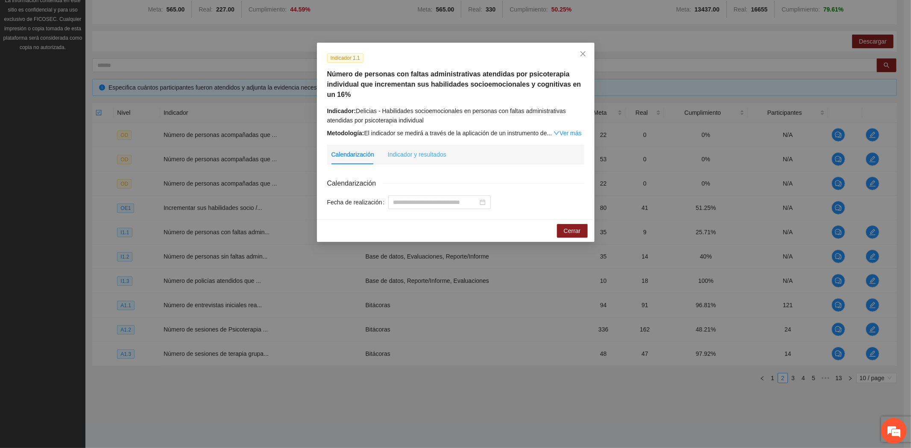
click at [409, 146] on div "Indicador y resultados" at bounding box center [417, 155] width 58 height 20
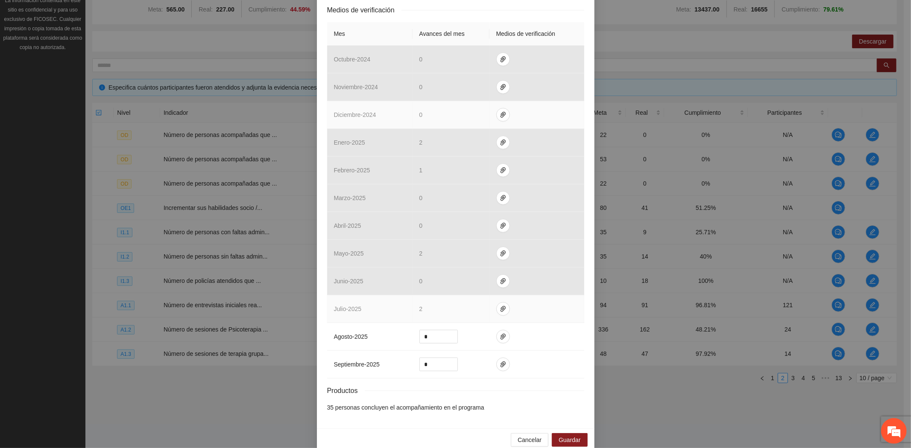
scroll to position [221, 0]
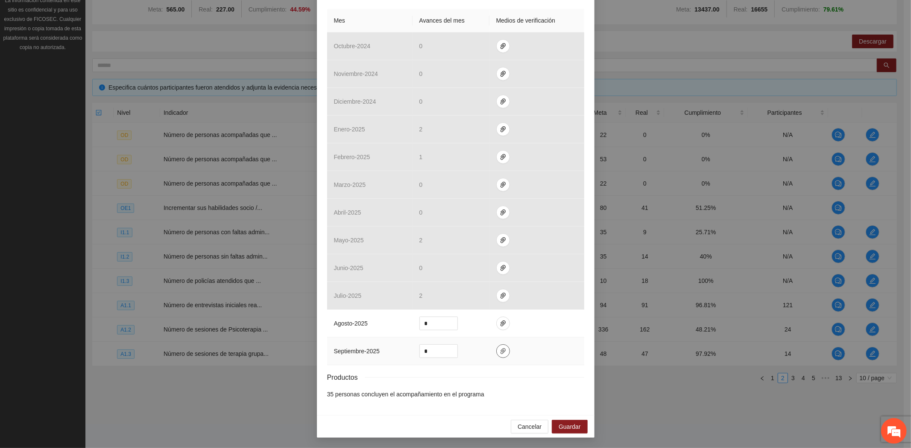
click at [499, 354] on icon "paper-clip" at bounding box center [502, 351] width 7 height 7
drag, startPoint x: 436, startPoint y: 350, endPoint x: 372, endPoint y: 336, distance: 65.6
click at [391, 345] on tr "septiembre - 2025 *" at bounding box center [455, 352] width 257 height 28
click at [448, 348] on span "Increase Value" at bounding box center [452, 349] width 9 height 8
type input "*"
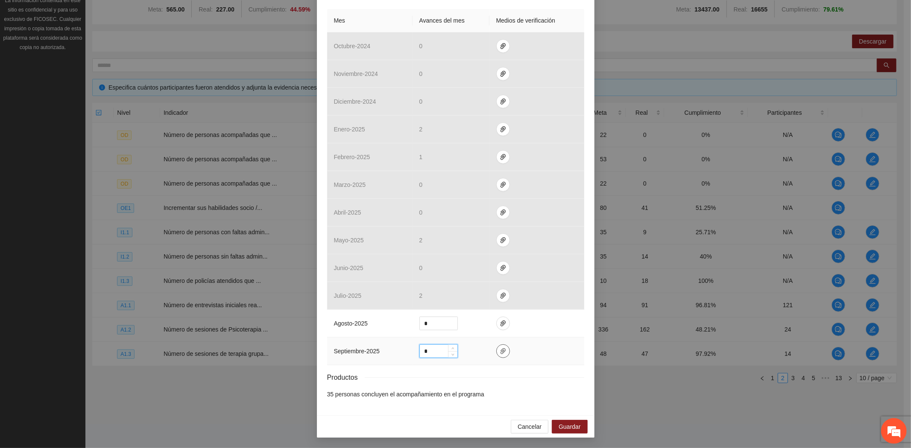
type input "*"
click at [498, 347] on button "button" at bounding box center [503, 352] width 14 height 14
click at [564, 425] on span "Guardar" at bounding box center [569, 426] width 22 height 9
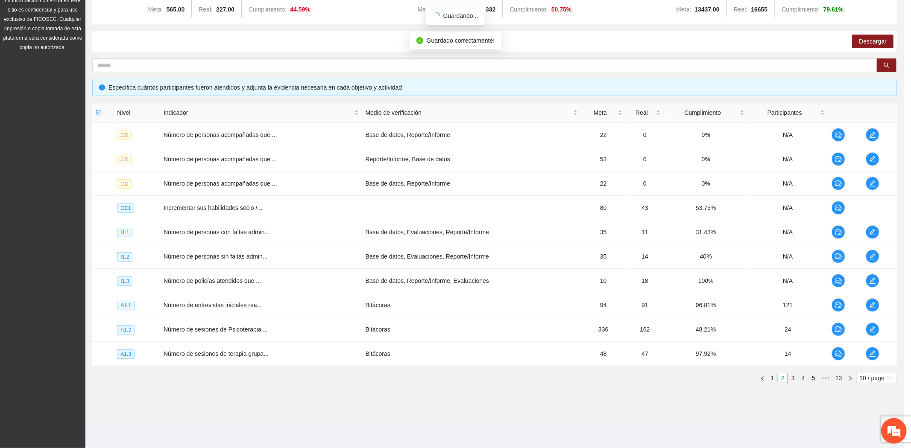
scroll to position [178, 0]
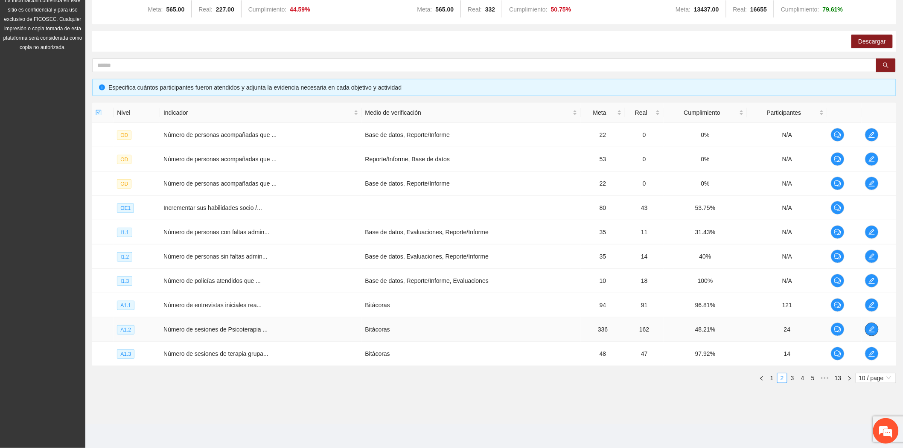
click at [872, 329] on icon "edit" at bounding box center [872, 329] width 7 height 7
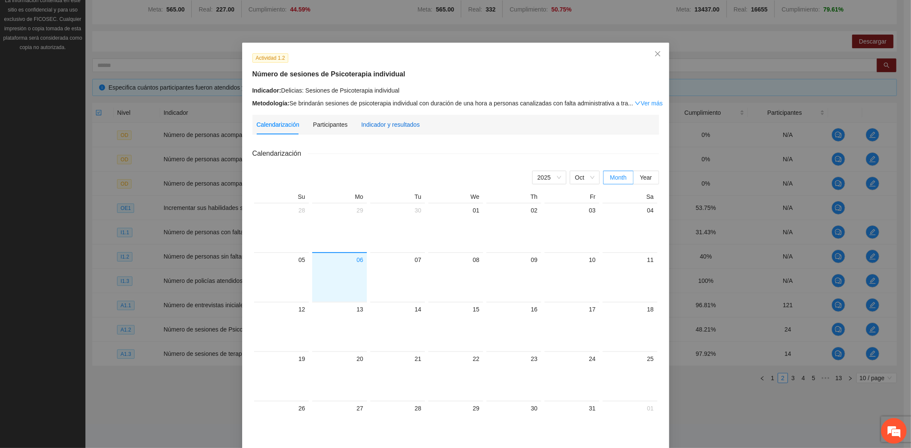
click at [365, 129] on div "Indicador y resultados" at bounding box center [390, 124] width 58 height 9
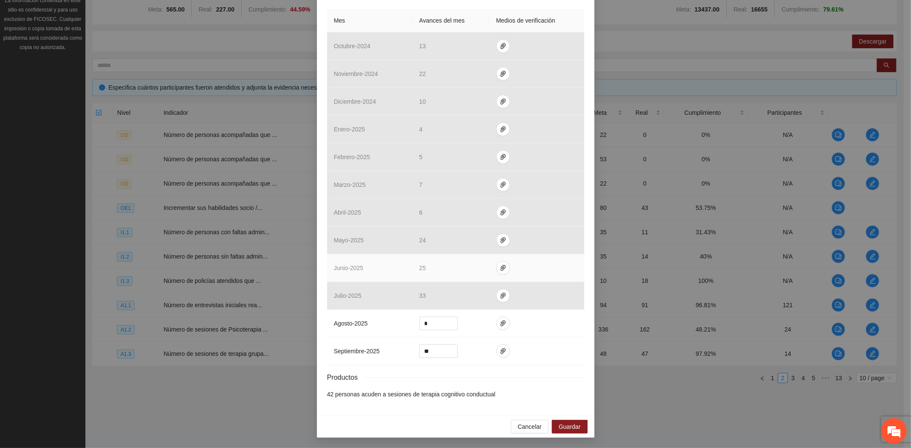
scroll to position [191, 0]
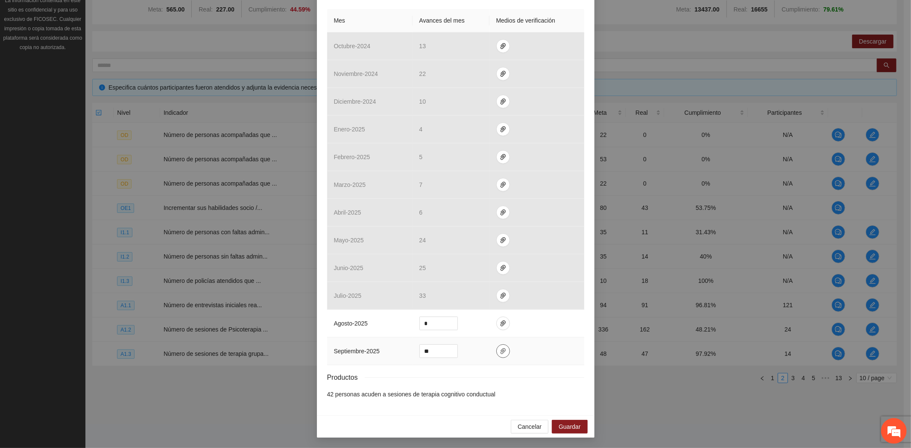
click at [496, 350] on span "paper-clip" at bounding box center [502, 351] width 13 height 7
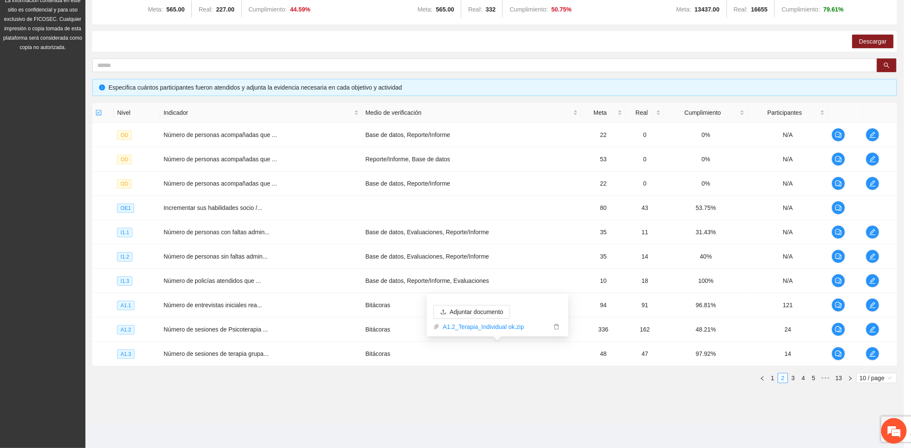
scroll to position [148, 0]
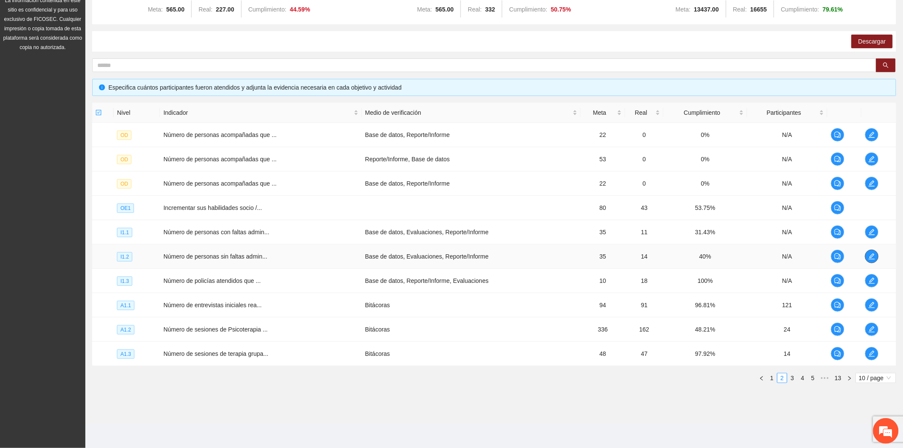
click at [869, 254] on icon "edit" at bounding box center [872, 256] width 7 height 7
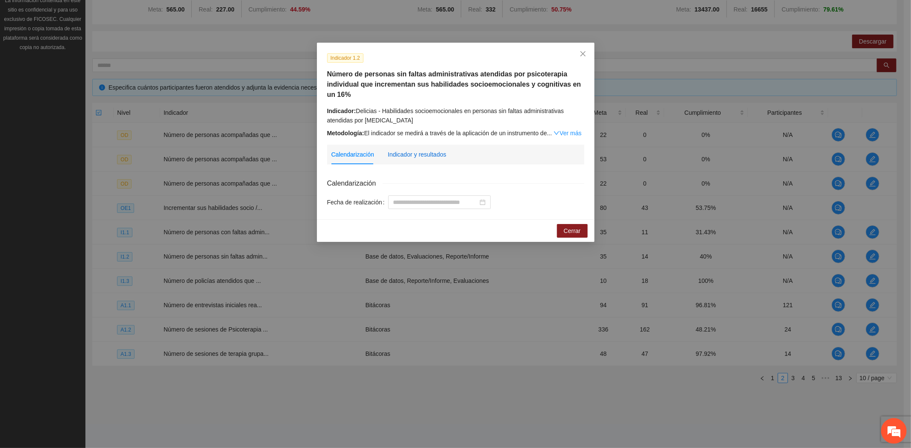
click at [415, 155] on div "Indicador y resultados" at bounding box center [417, 154] width 58 height 9
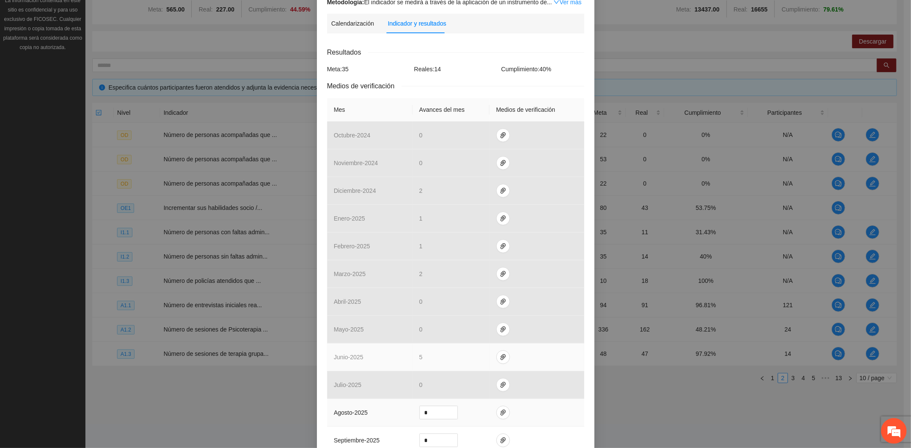
scroll to position [221, 0]
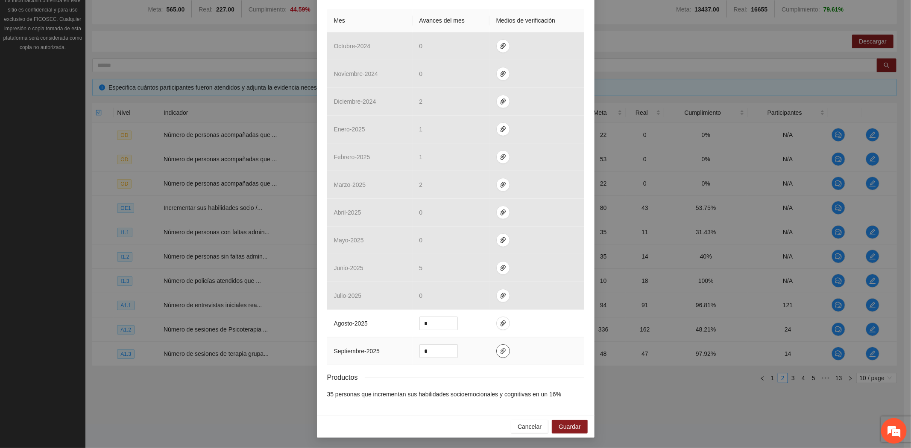
click at [497, 346] on button "button" at bounding box center [503, 352] width 14 height 14
drag, startPoint x: 436, startPoint y: 347, endPoint x: 381, endPoint y: 342, distance: 55.3
click at [390, 347] on tr "septiembre - 2025 *" at bounding box center [455, 352] width 257 height 28
type input "*"
click at [562, 424] on span "Guardar" at bounding box center [569, 426] width 22 height 9
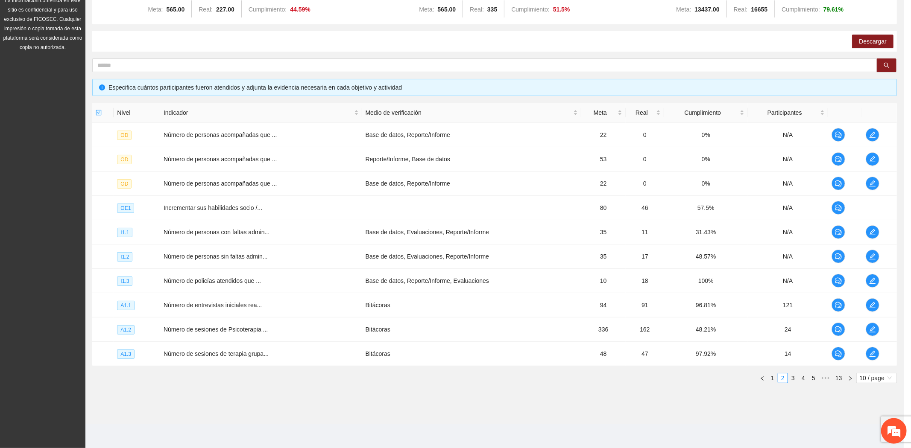
scroll to position [178, 0]
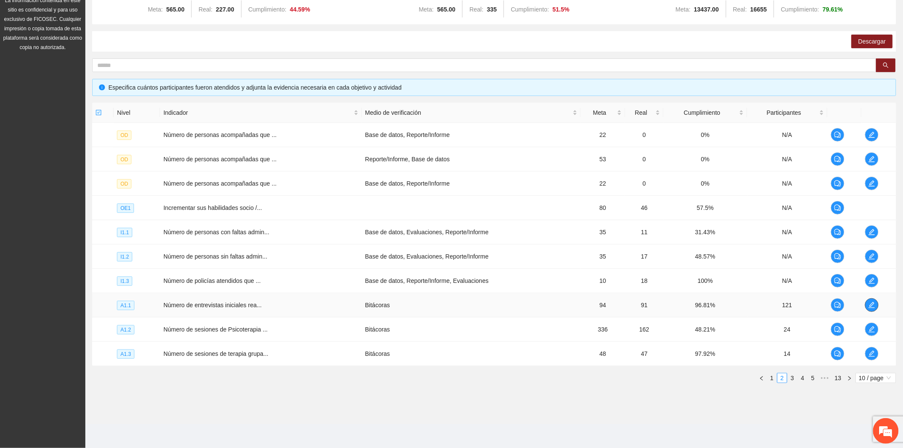
click at [869, 302] on icon "edit" at bounding box center [872, 305] width 7 height 7
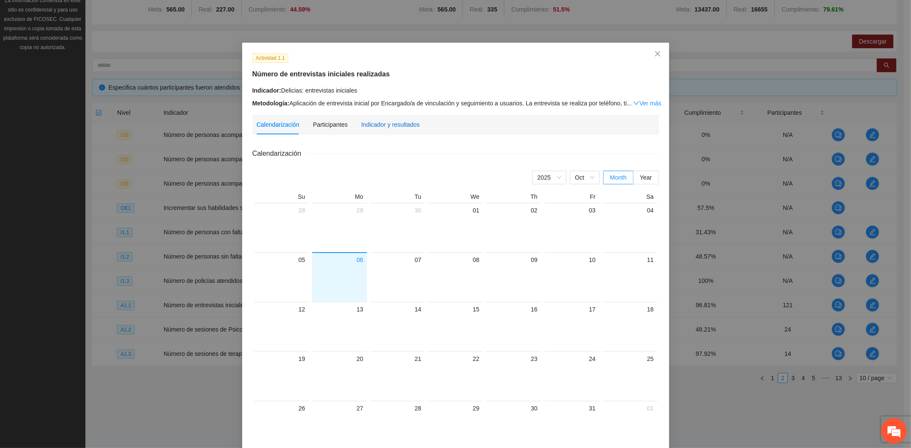
click at [380, 127] on div "Indicador y resultados" at bounding box center [390, 124] width 58 height 9
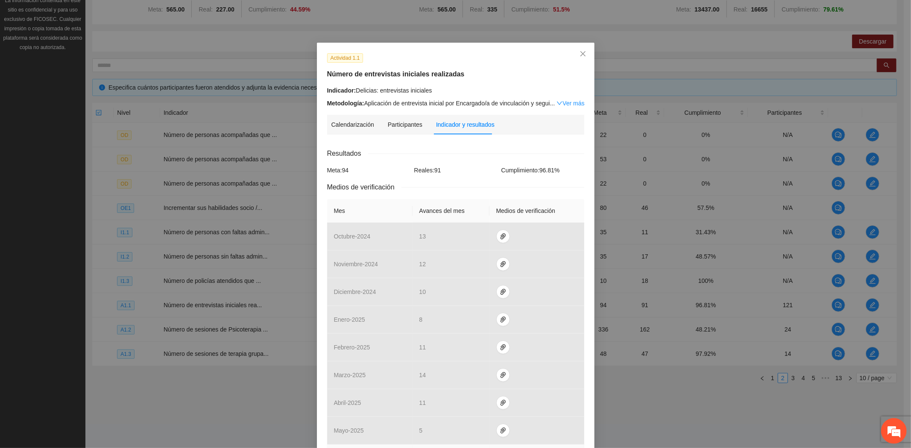
scroll to position [191, 0]
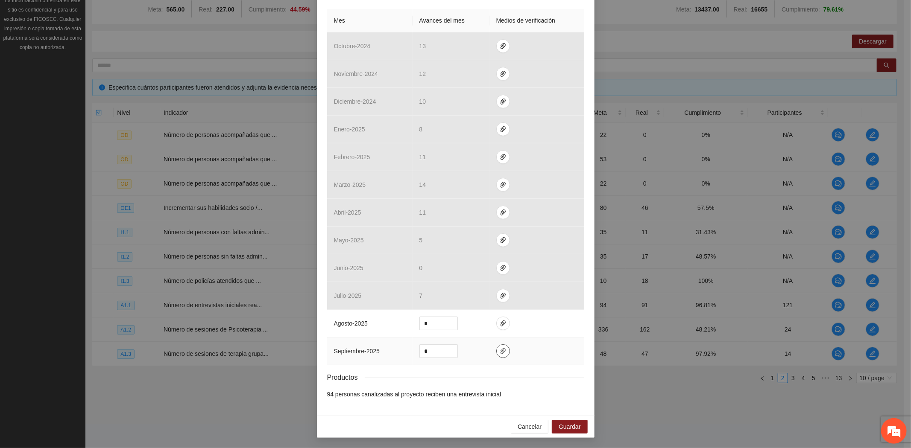
click at [496, 353] on span "paper-clip" at bounding box center [502, 351] width 13 height 7
click at [461, 322] on span "Adjuntar documento" at bounding box center [476, 324] width 53 height 9
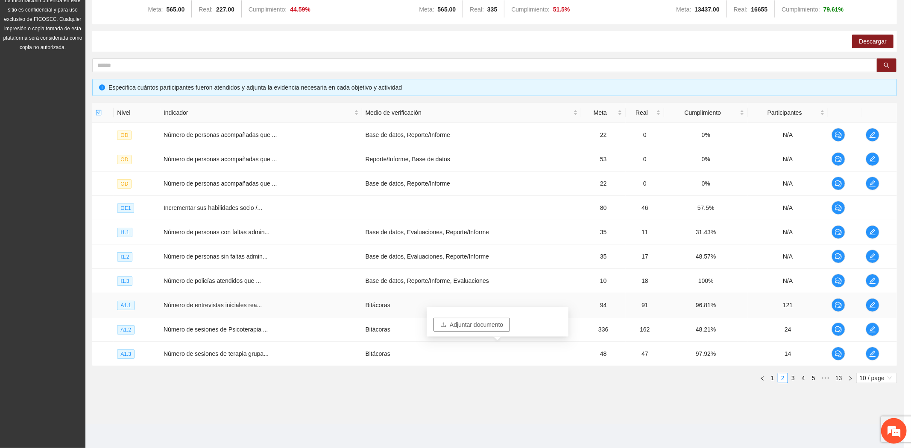
scroll to position [148, 0]
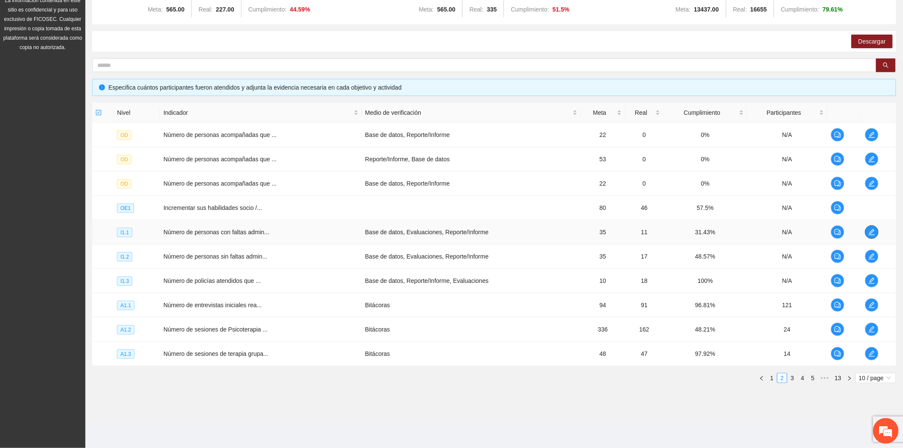
click at [871, 231] on icon "edit" at bounding box center [872, 232] width 6 height 6
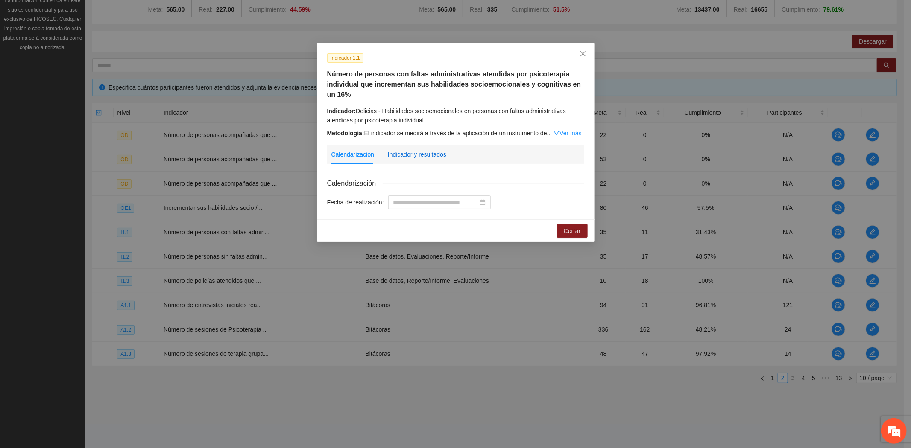
click at [429, 154] on div "Indicador y resultados" at bounding box center [417, 154] width 58 height 9
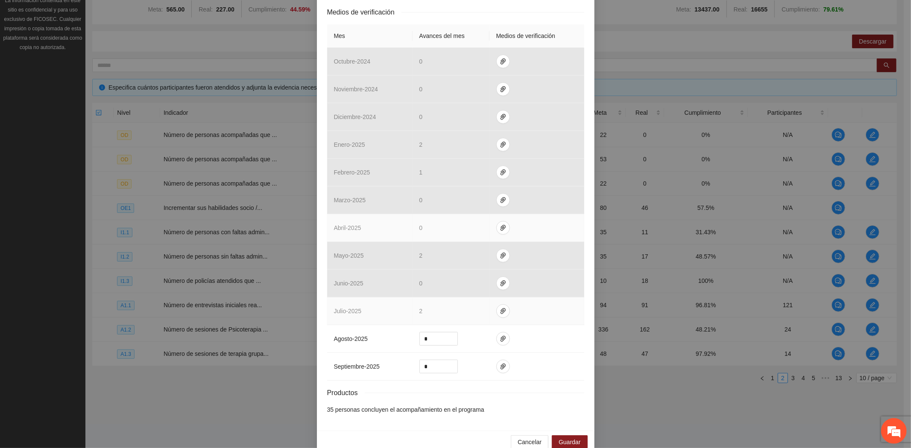
scroll to position [221, 0]
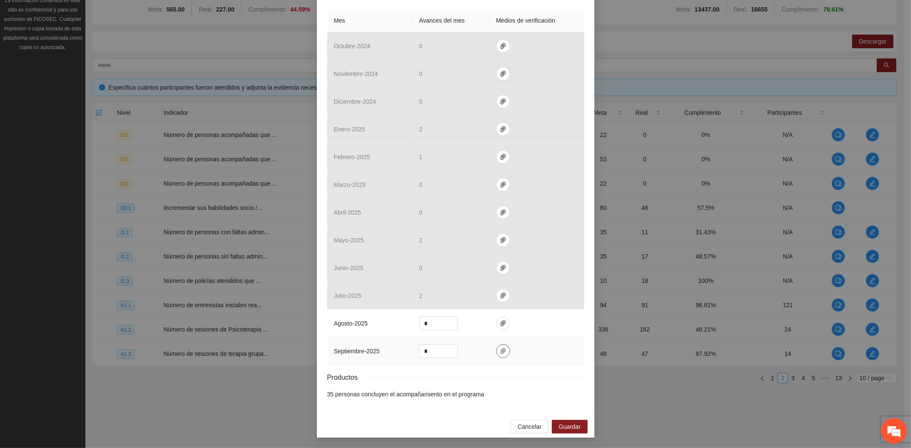
click at [499, 348] on icon "paper-clip" at bounding box center [502, 351] width 7 height 7
drag, startPoint x: 428, startPoint y: 351, endPoint x: 389, endPoint y: 347, distance: 39.6
click at [389, 347] on tr "septiembre - 2025 *" at bounding box center [455, 352] width 257 height 28
type input "*"
click at [566, 422] on span "Guardar" at bounding box center [569, 426] width 22 height 9
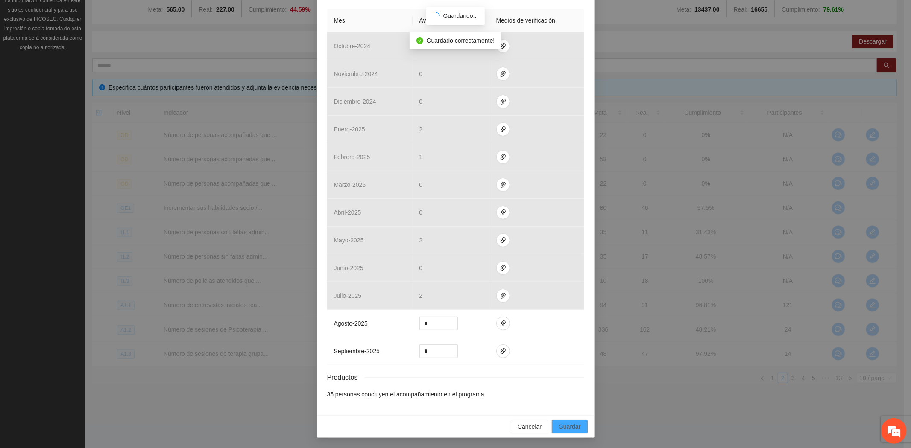
scroll to position [178, 0]
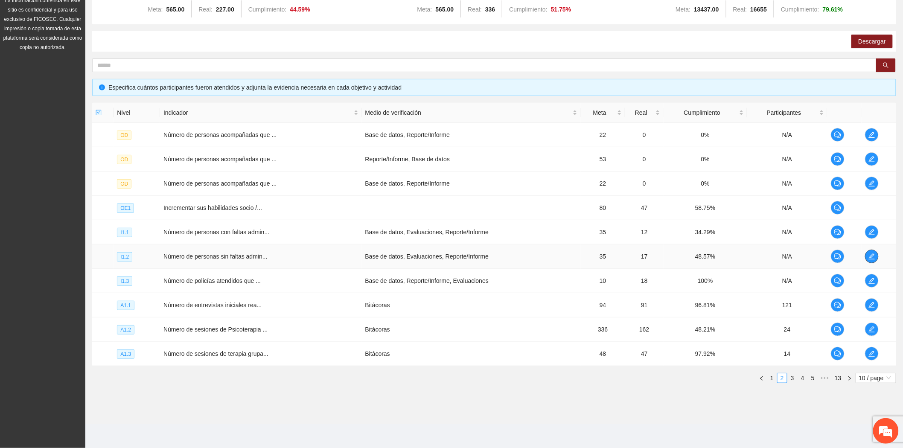
click at [874, 258] on icon "edit" at bounding box center [872, 256] width 7 height 7
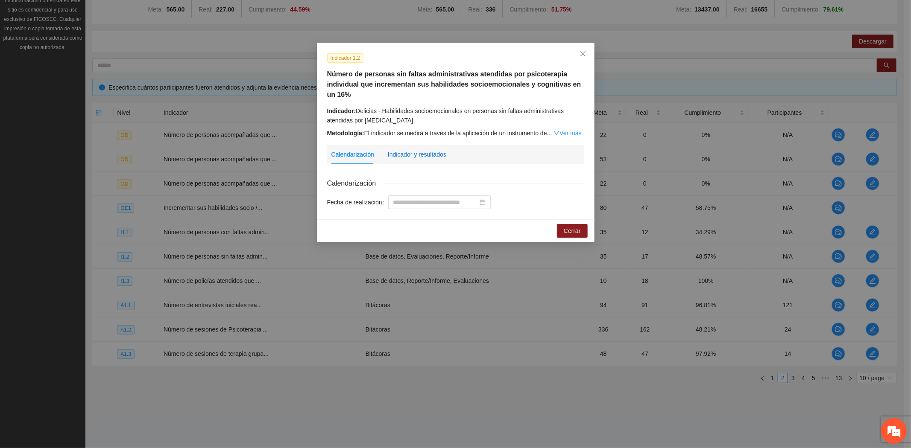
click at [426, 156] on div "Indicador y resultados" at bounding box center [417, 154] width 58 height 9
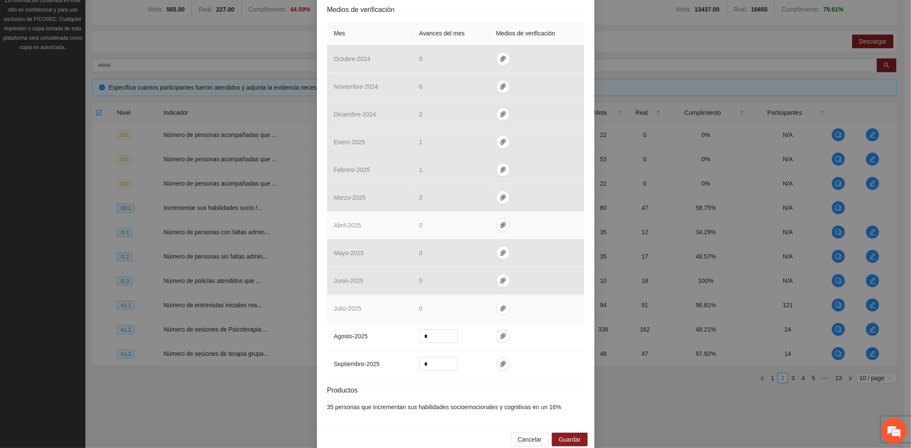
scroll to position [221, 0]
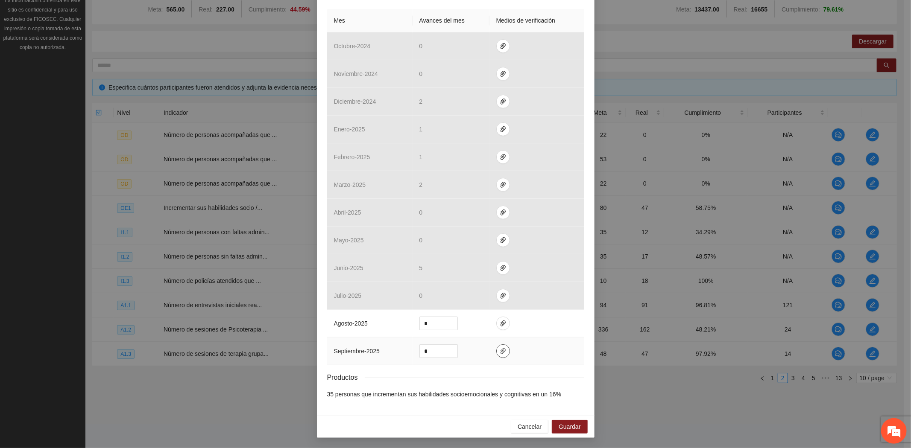
click at [500, 353] on icon "paper-clip" at bounding box center [502, 351] width 5 height 6
click at [526, 426] on span "Cancelar" at bounding box center [529, 426] width 24 height 9
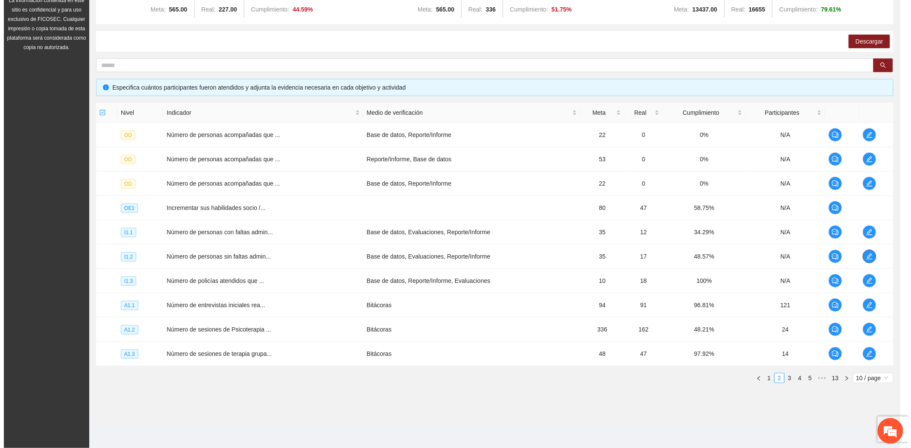
scroll to position [0, 0]
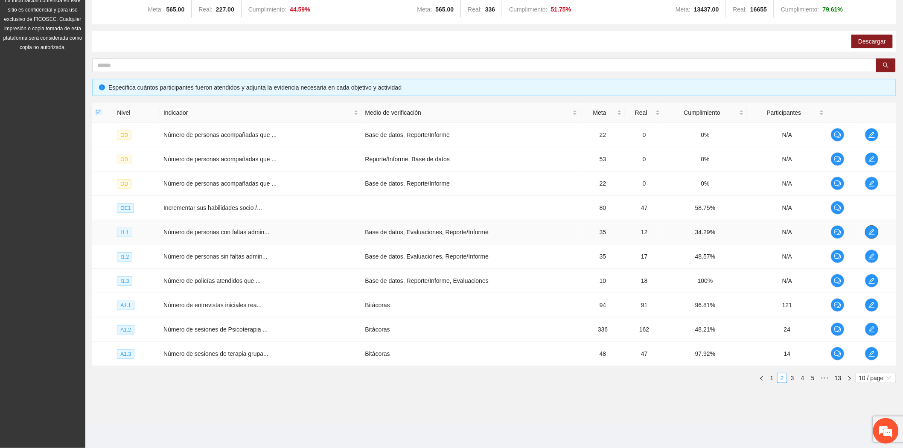
click at [874, 229] on icon "edit" at bounding box center [872, 232] width 7 height 7
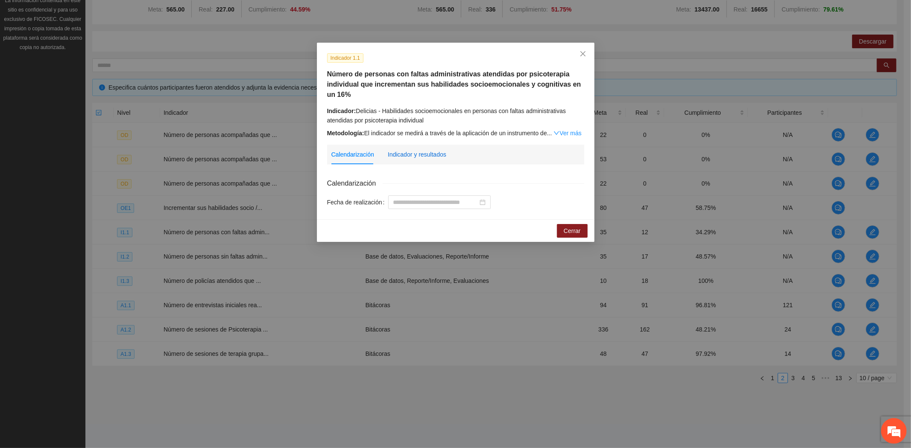
click at [425, 155] on div "Indicador y resultados" at bounding box center [417, 154] width 58 height 9
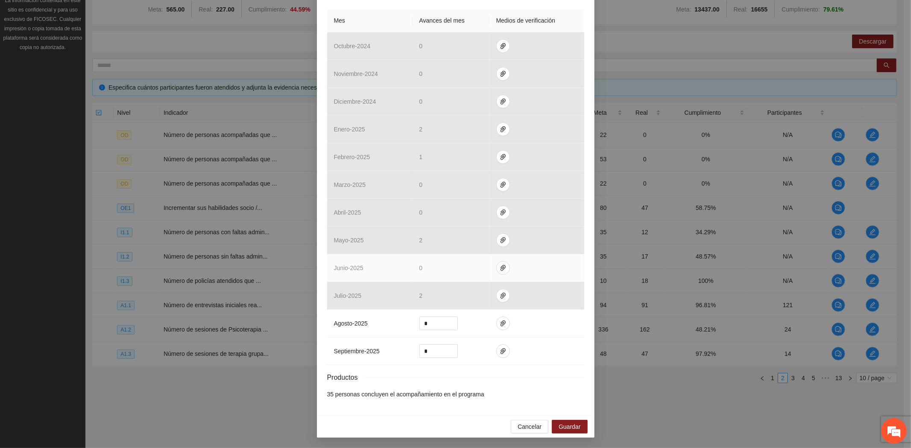
scroll to position [178, 0]
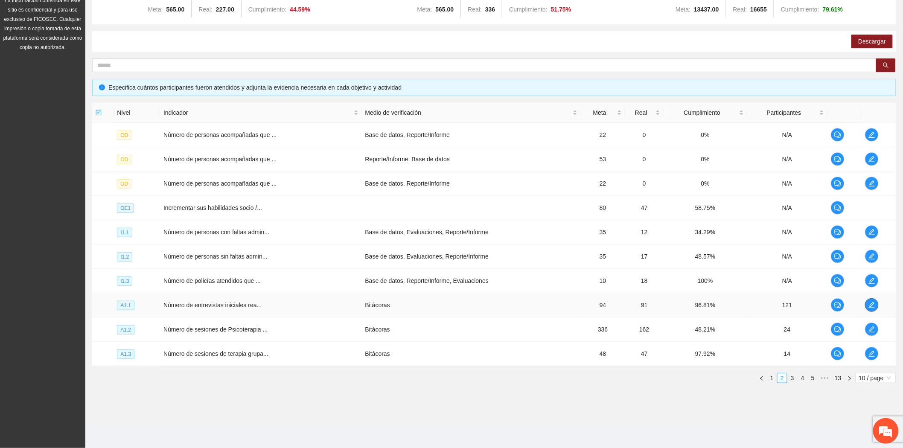
click at [877, 305] on span "edit" at bounding box center [872, 305] width 13 height 7
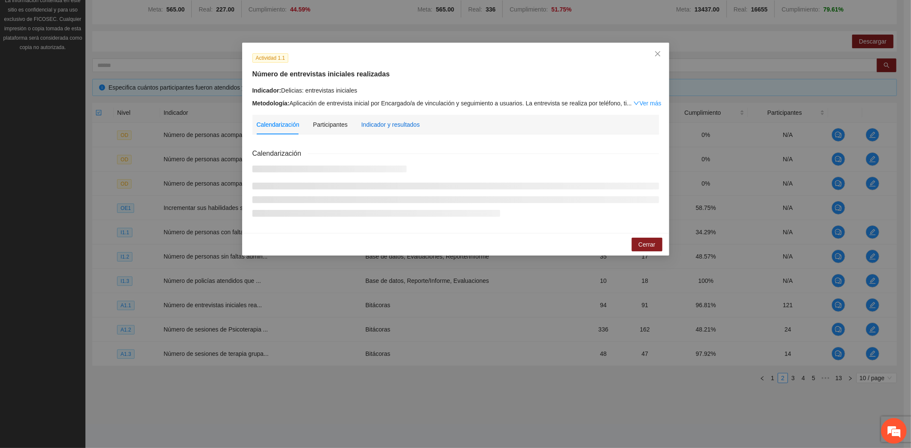
click at [399, 123] on div "Indicador y resultados" at bounding box center [390, 124] width 58 height 9
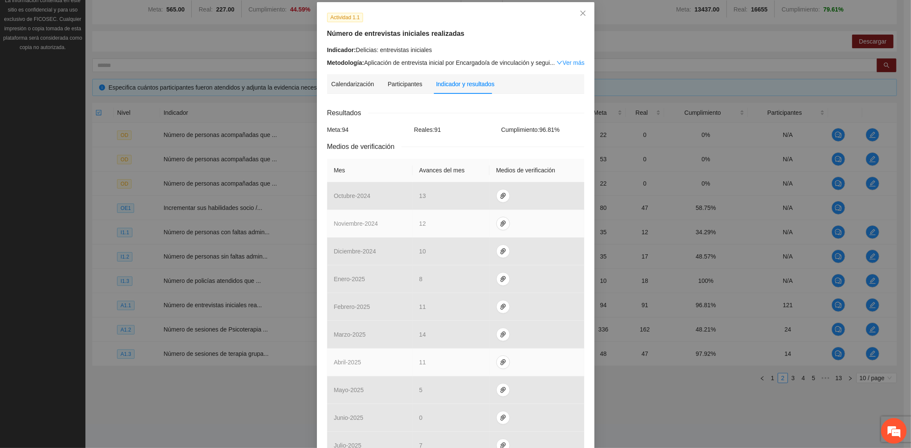
scroll to position [191, 0]
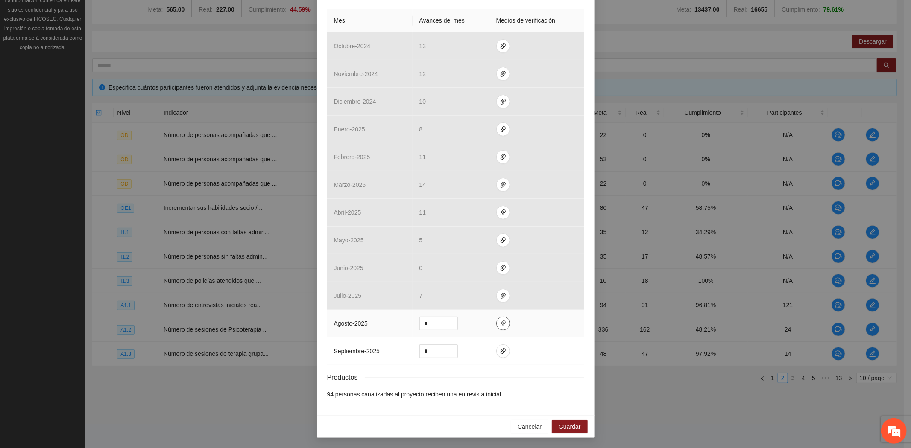
click at [497, 317] on button "button" at bounding box center [503, 324] width 14 height 14
click at [466, 293] on span "Adjuntar documento" at bounding box center [476, 296] width 53 height 9
drag, startPoint x: 432, startPoint y: 324, endPoint x: 361, endPoint y: 324, distance: 70.9
click at [361, 324] on tr "agosto - 2025 *" at bounding box center [455, 324] width 257 height 28
type input "*"
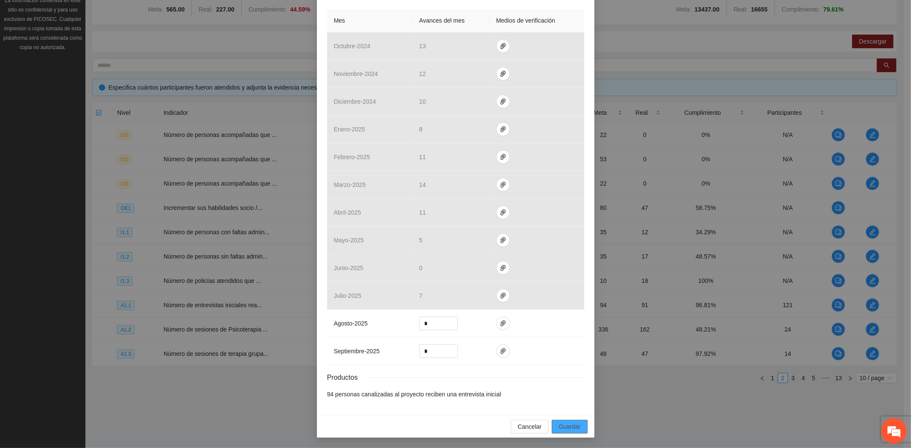
click at [564, 423] on span "Guardar" at bounding box center [569, 426] width 22 height 9
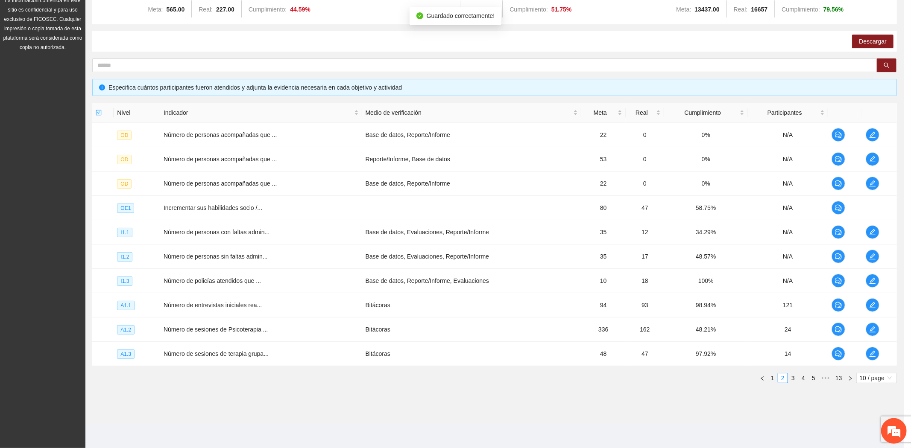
scroll to position [148, 0]
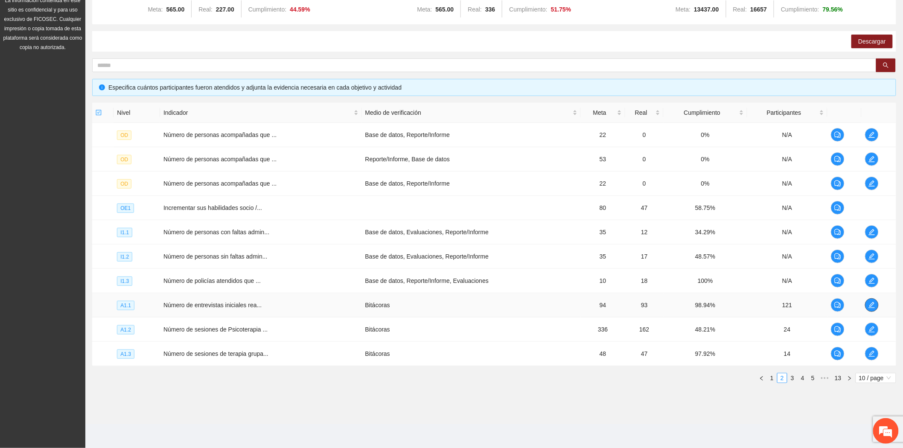
click at [873, 304] on icon "edit" at bounding box center [872, 305] width 7 height 7
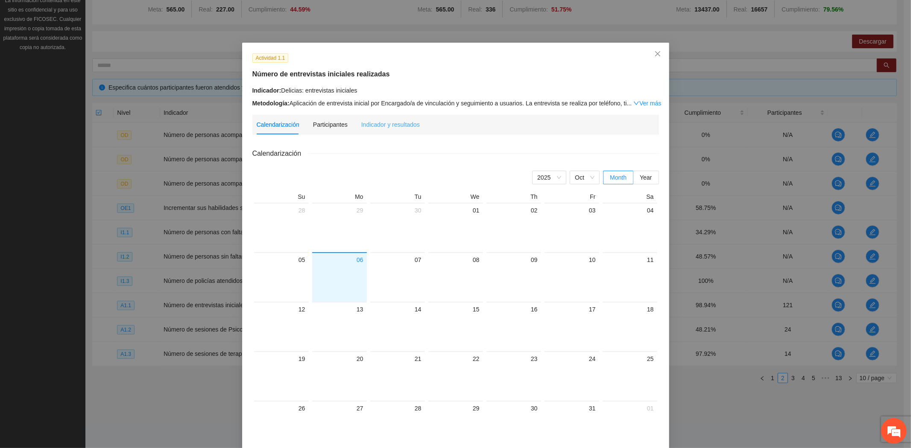
click at [382, 119] on div "Indicador y resultados" at bounding box center [390, 125] width 58 height 20
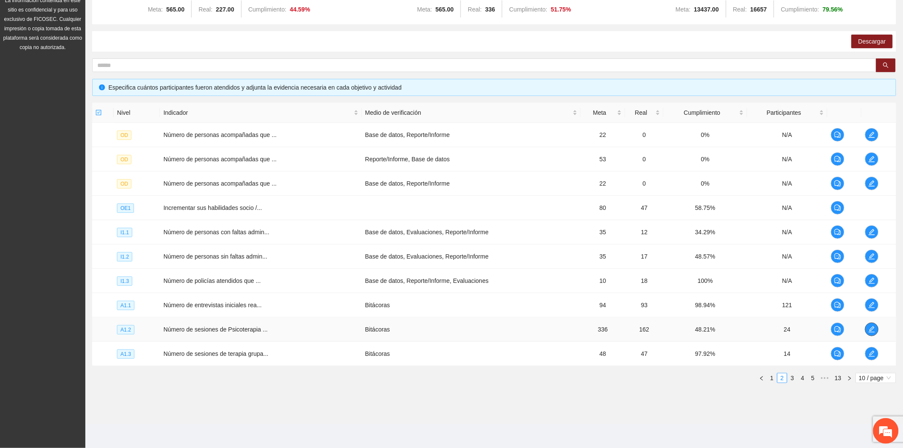
click at [875, 327] on icon "edit" at bounding box center [872, 329] width 7 height 7
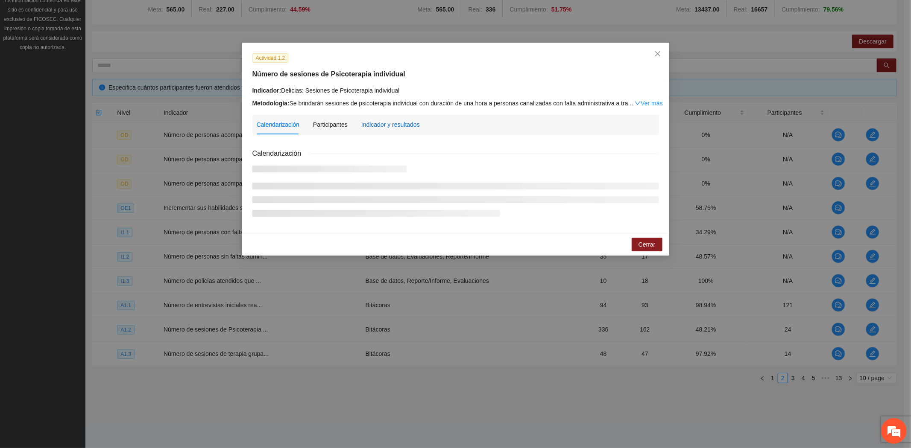
click at [377, 126] on div "Indicador y resultados" at bounding box center [390, 124] width 58 height 9
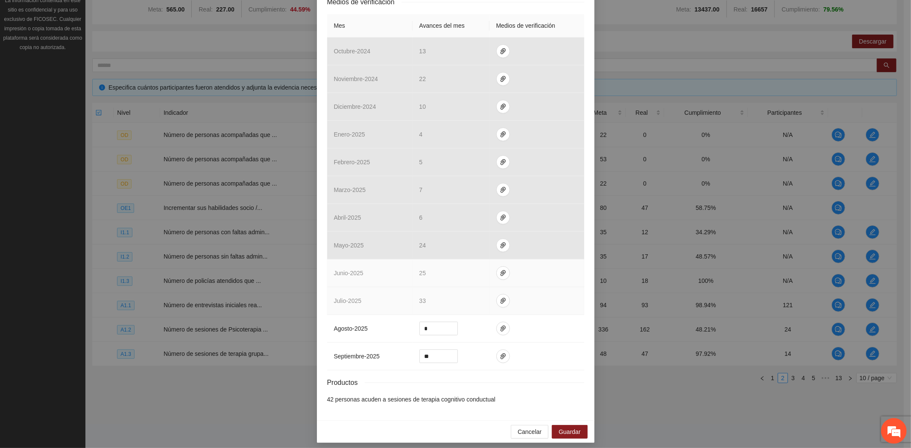
scroll to position [191, 0]
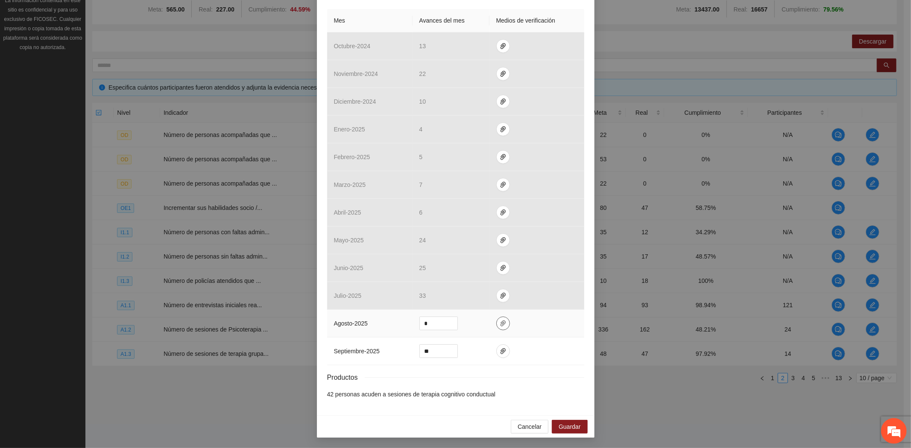
click at [500, 320] on icon "paper-clip" at bounding box center [502, 323] width 7 height 7
click at [481, 296] on span "Adjuntar documento" at bounding box center [476, 296] width 53 height 9
drag, startPoint x: 425, startPoint y: 326, endPoint x: 405, endPoint y: 328, distance: 20.2
click at [406, 327] on tr "agosto - 2025 *" at bounding box center [455, 324] width 257 height 28
type input "**"
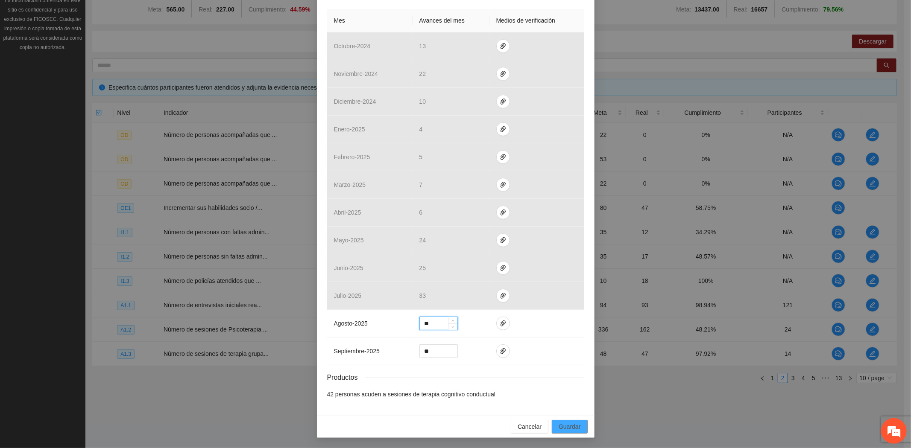
click at [574, 429] on span "Guardar" at bounding box center [569, 426] width 22 height 9
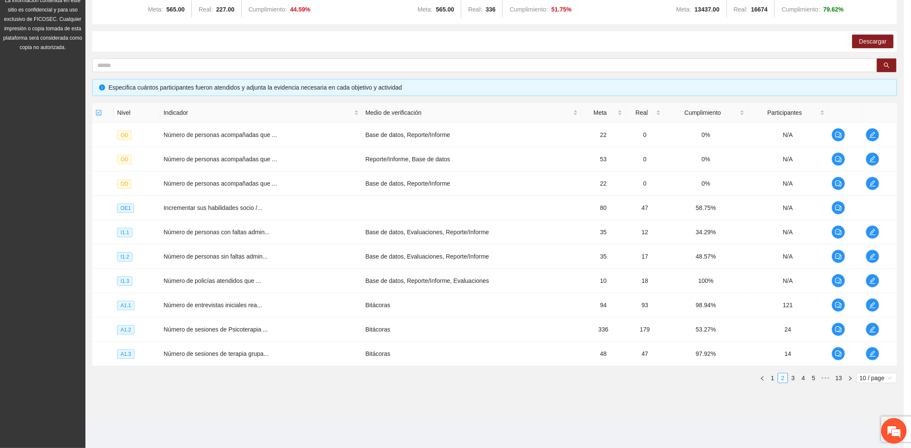
scroll to position [148, 0]
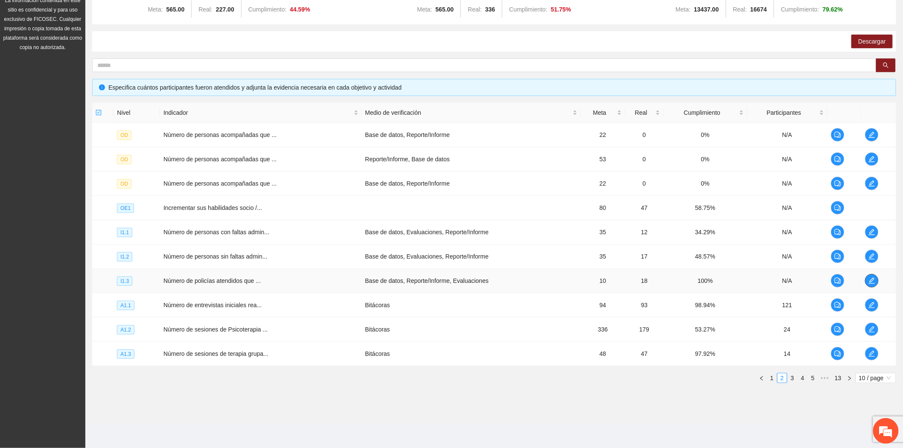
click at [871, 278] on icon "edit" at bounding box center [872, 280] width 7 height 7
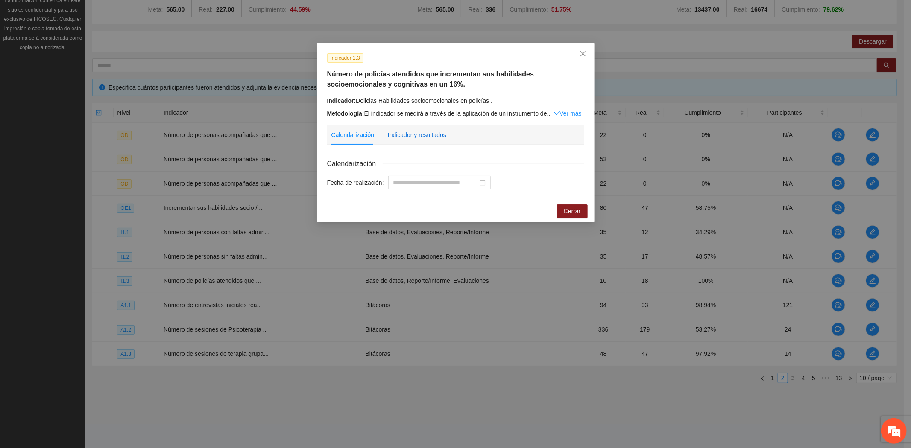
click at [406, 130] on div "Indicador y resultados" at bounding box center [417, 134] width 58 height 9
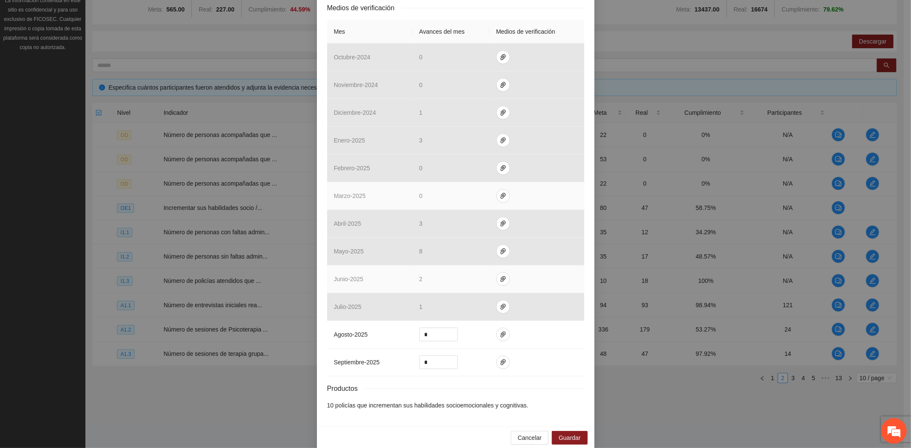
scroll to position [201, 0]
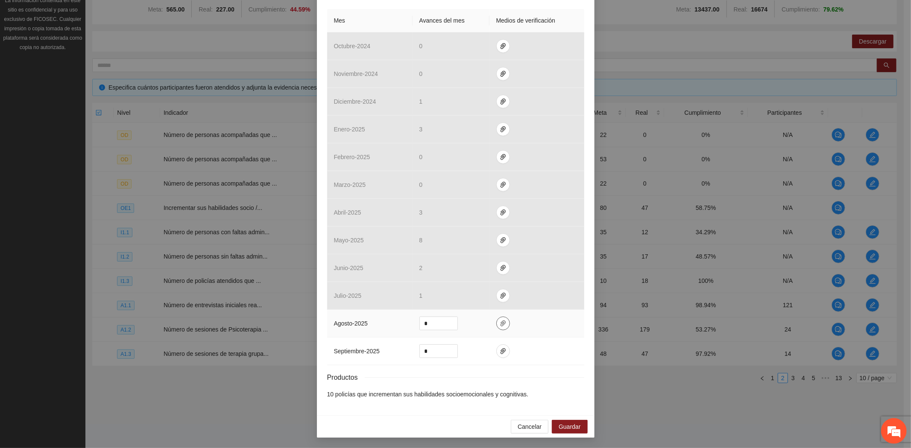
click at [496, 319] on button "button" at bounding box center [503, 324] width 14 height 14
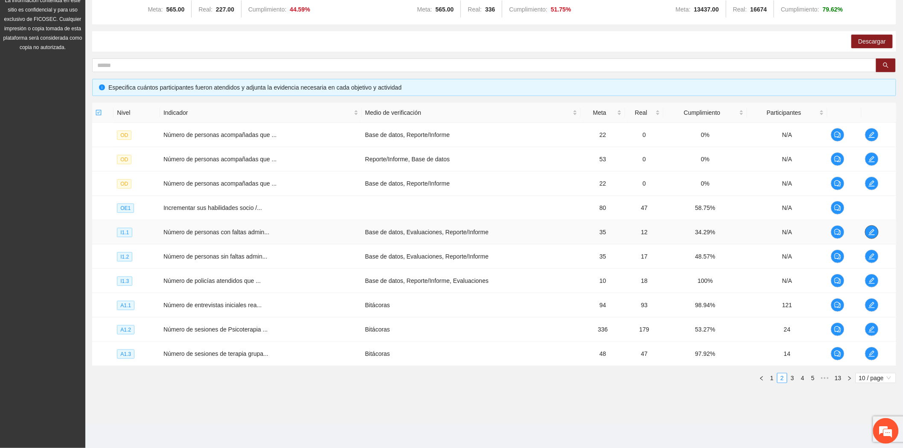
click at [874, 229] on icon "edit" at bounding box center [872, 232] width 7 height 7
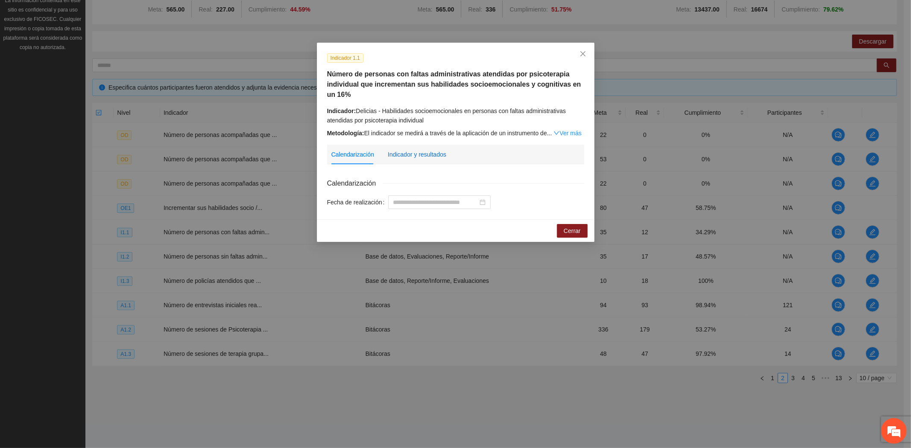
drag, startPoint x: 433, startPoint y: 155, endPoint x: 433, endPoint y: 167, distance: 11.5
click at [433, 156] on div "Indicador y resultados" at bounding box center [417, 154] width 58 height 9
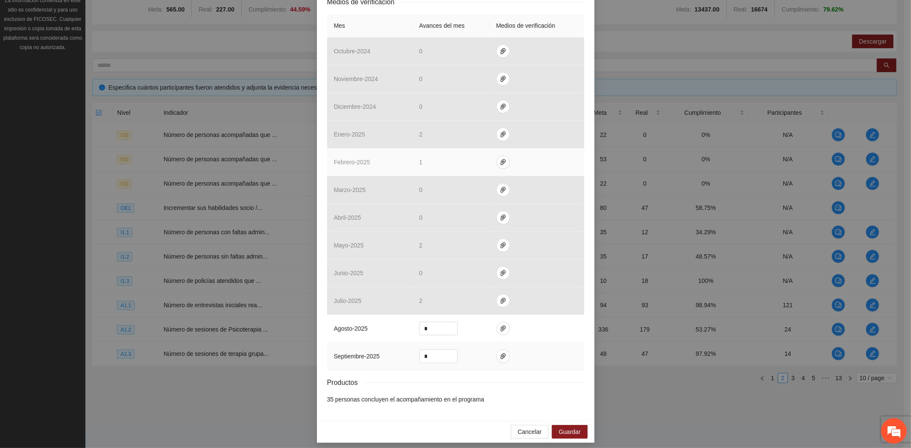
scroll to position [221, 0]
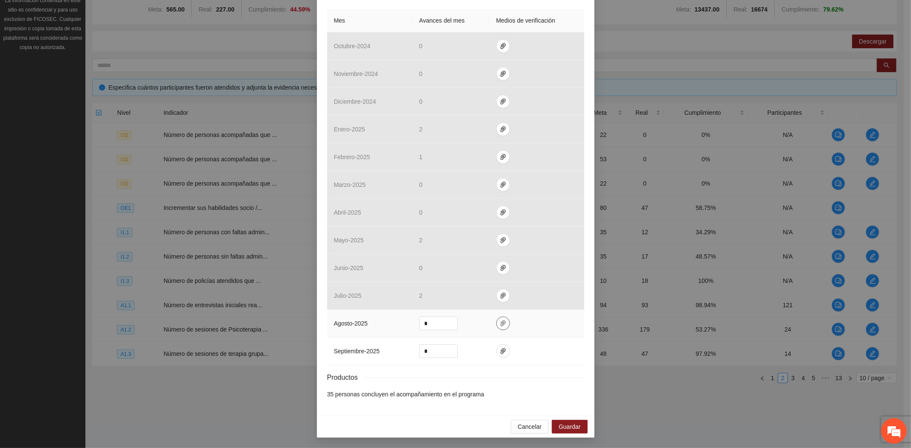
click at [499, 322] on icon "paper-clip" at bounding box center [502, 323] width 7 height 7
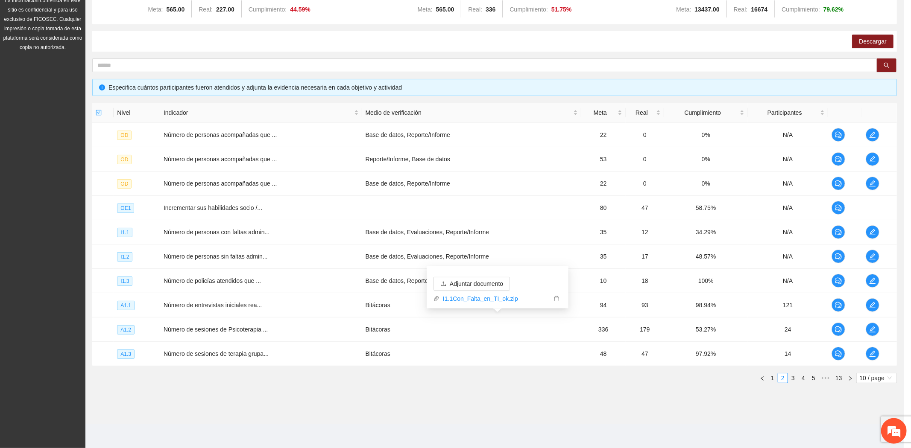
scroll to position [178, 0]
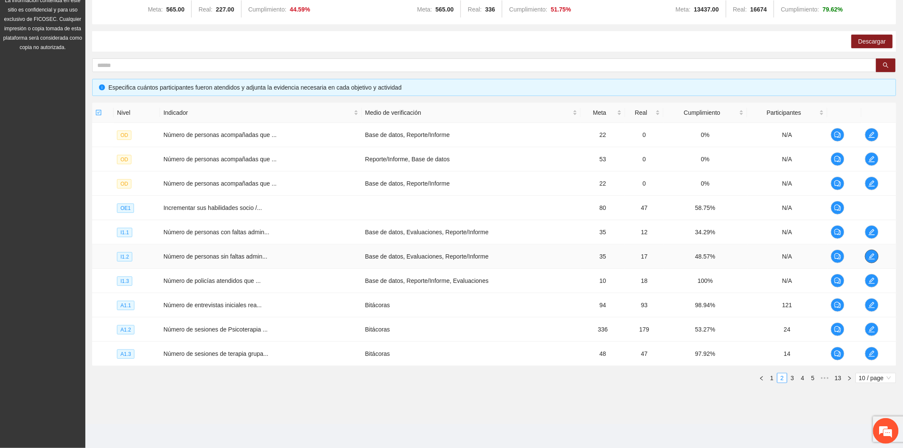
click at [871, 254] on icon "edit" at bounding box center [872, 256] width 7 height 7
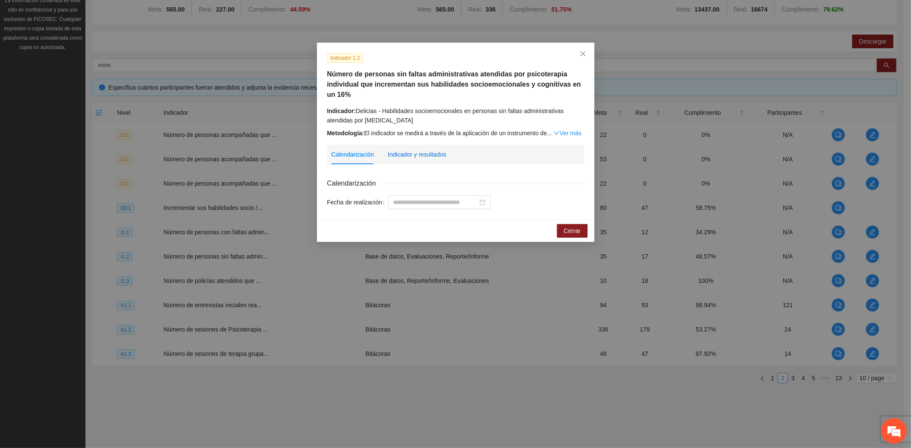
click at [432, 153] on div "Indicador y resultados" at bounding box center [417, 154] width 58 height 9
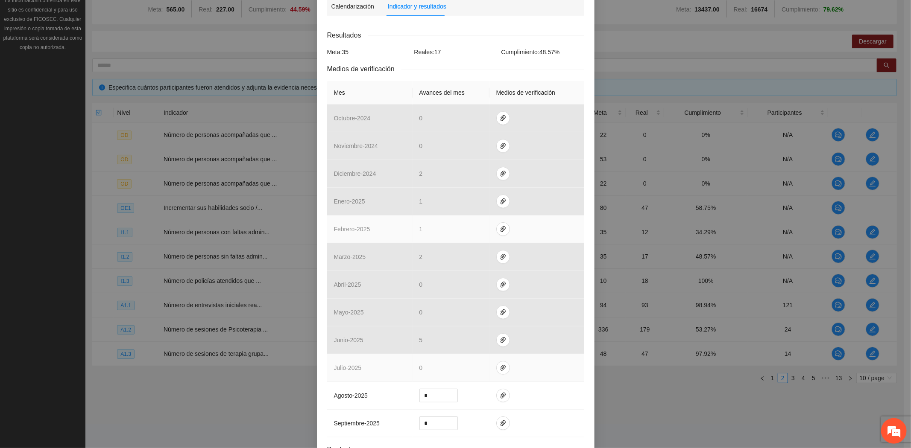
scroll to position [221, 0]
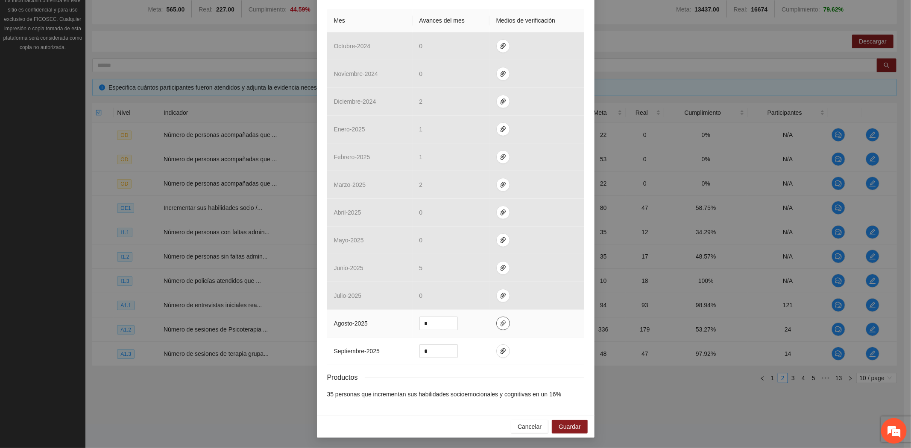
click at [496, 328] on button "button" at bounding box center [503, 324] width 14 height 14
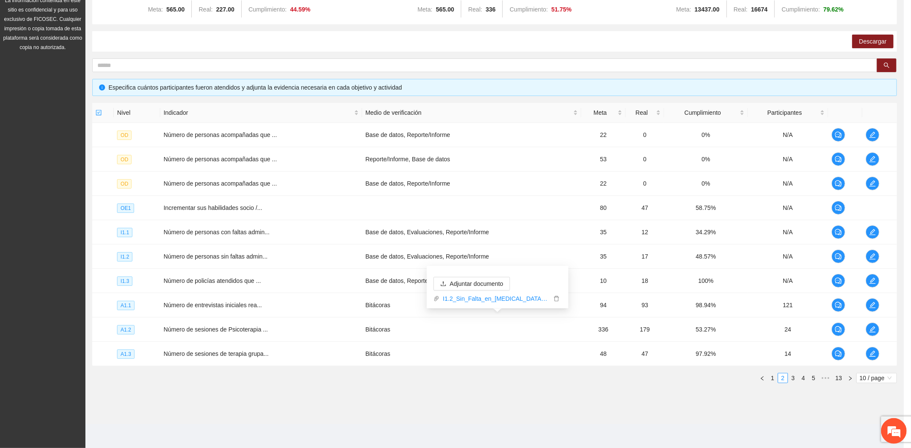
scroll to position [178, 0]
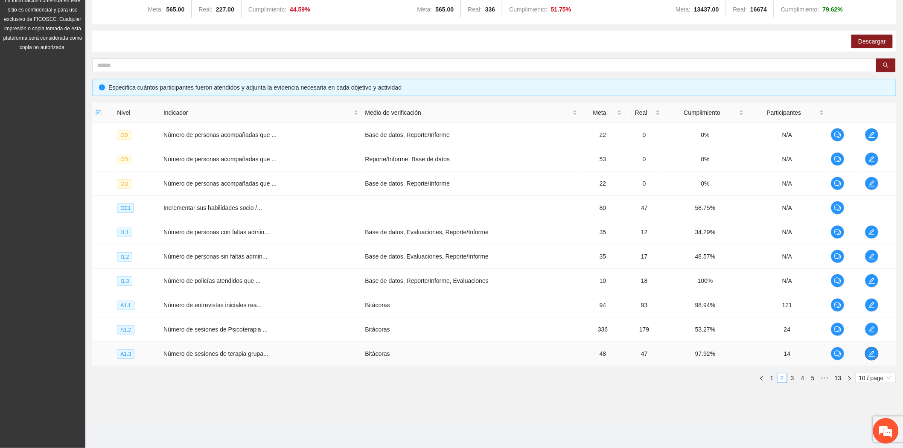
click at [870, 349] on button "button" at bounding box center [872, 354] width 14 height 14
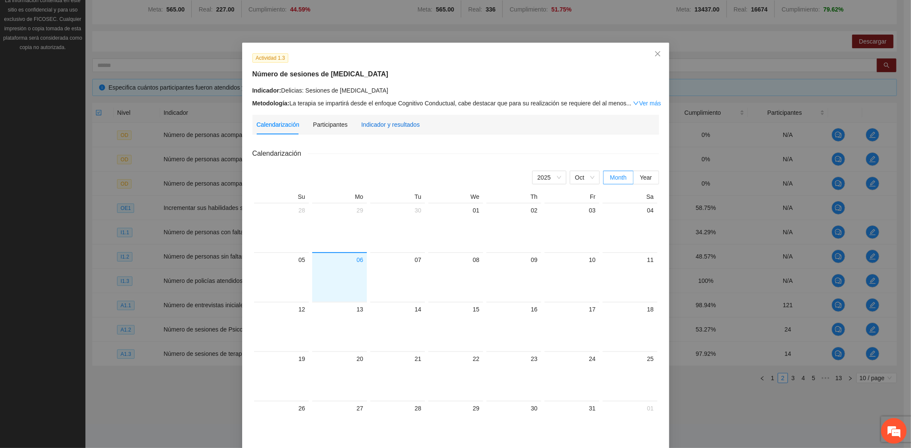
click at [393, 124] on div "Indicador y resultados" at bounding box center [390, 124] width 58 height 9
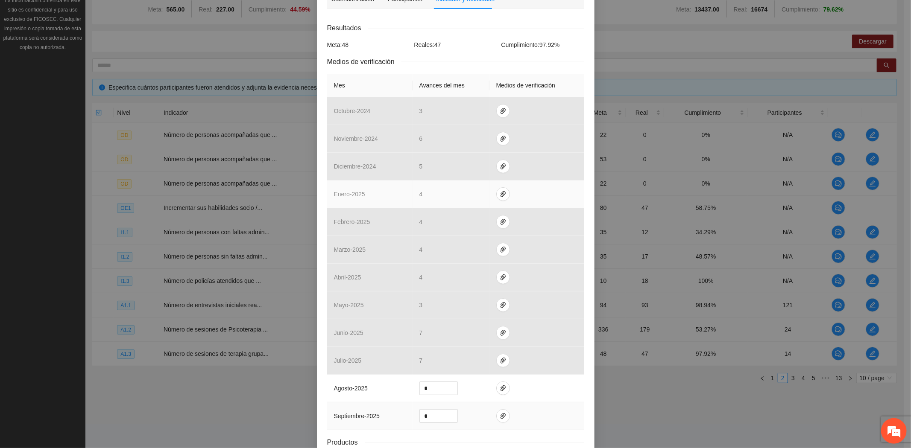
scroll to position [191, 0]
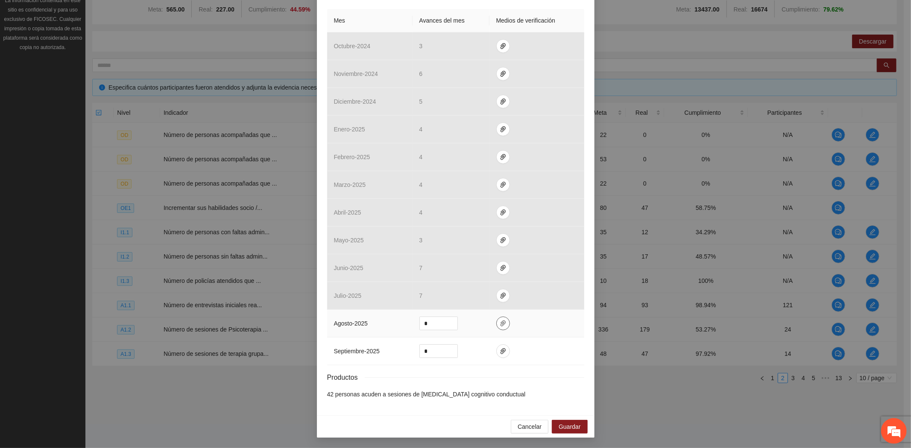
click at [498, 325] on button "button" at bounding box center [503, 324] width 14 height 14
click at [466, 294] on span "Adjuntar documento" at bounding box center [476, 296] width 53 height 9
drag, startPoint x: 432, startPoint y: 321, endPoint x: 394, endPoint y: 322, distance: 38.4
click at [399, 321] on tr "agosto - 2025 *" at bounding box center [455, 324] width 257 height 28
type input "*"
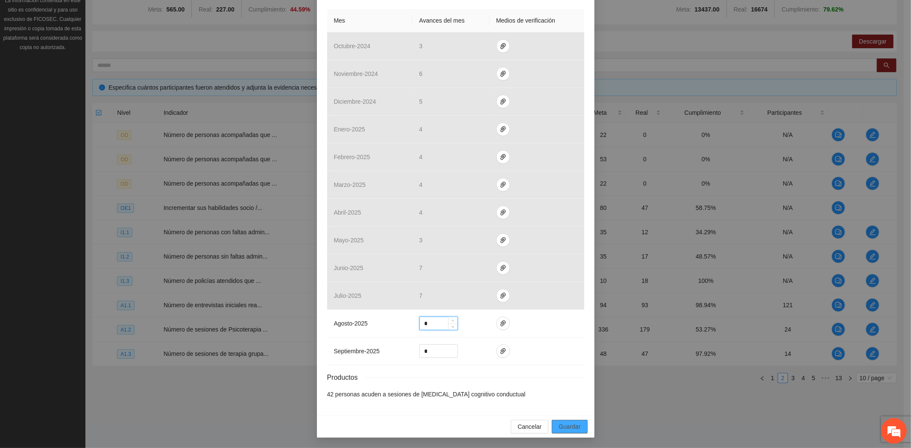
click at [571, 424] on span "Guardar" at bounding box center [569, 426] width 22 height 9
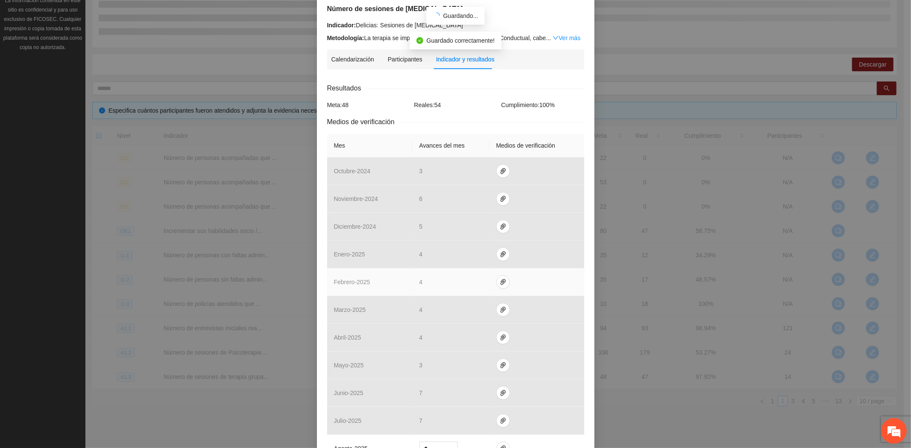
scroll to position [49, 0]
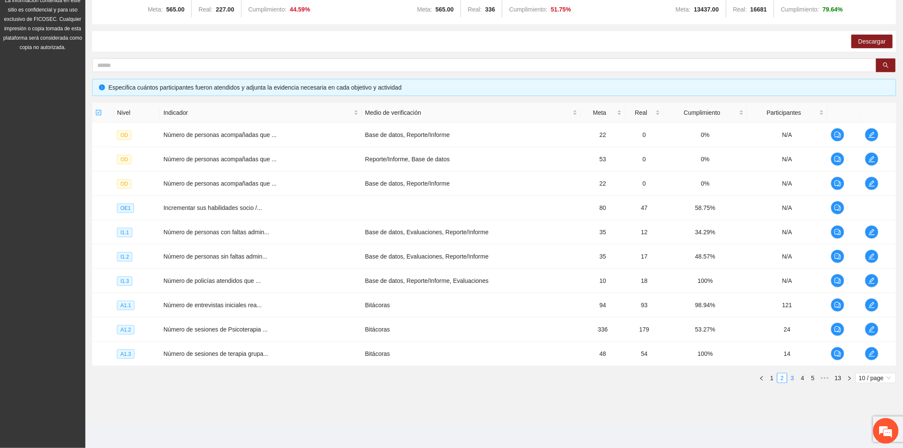
click at [791, 380] on link "3" at bounding box center [792, 378] width 9 height 9
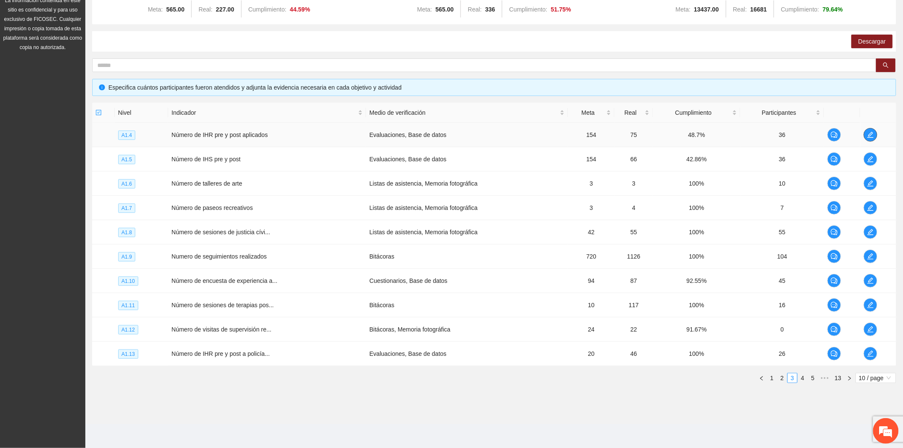
click at [871, 133] on icon "edit" at bounding box center [870, 134] width 7 height 7
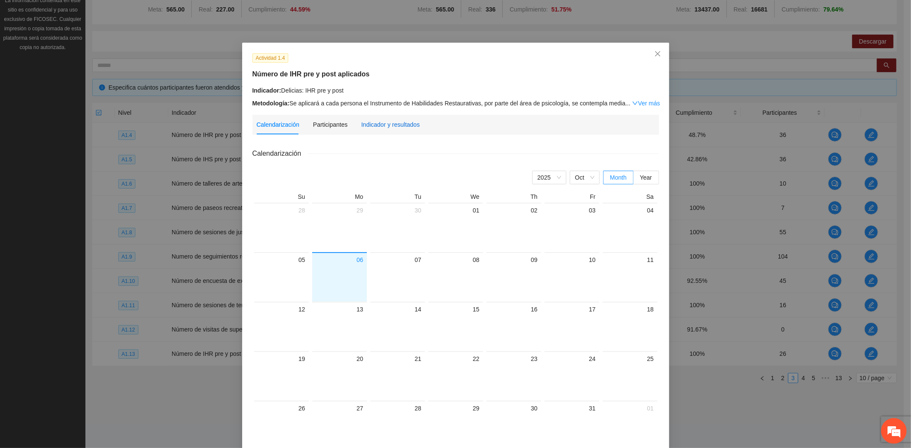
click at [391, 129] on div "Indicador y resultados" at bounding box center [390, 124] width 58 height 9
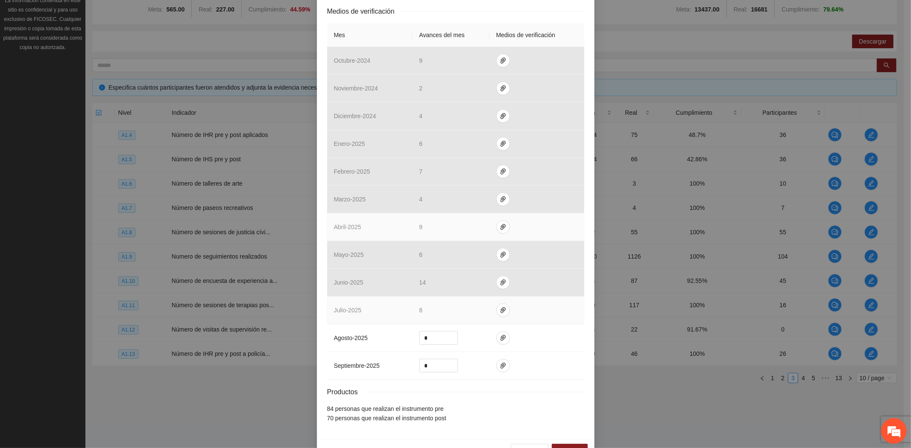
scroll to position [201, 0]
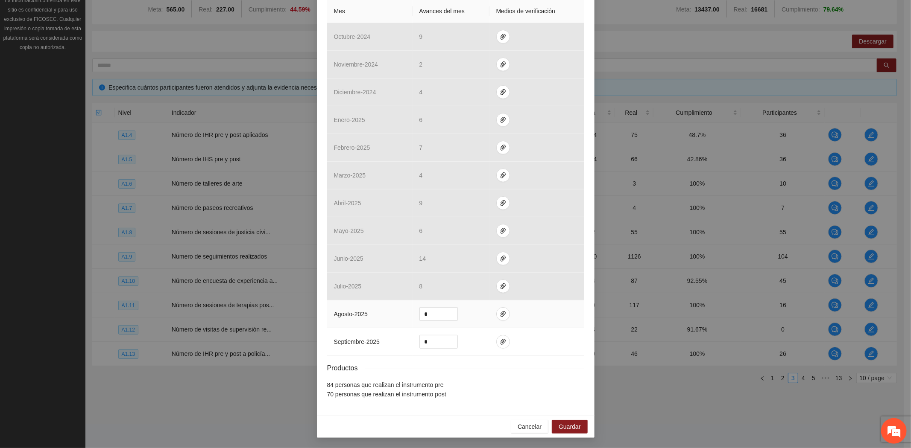
click at [504, 306] on td at bounding box center [536, 315] width 95 height 28
click at [499, 311] on icon "paper-clip" at bounding box center [502, 314] width 7 height 7
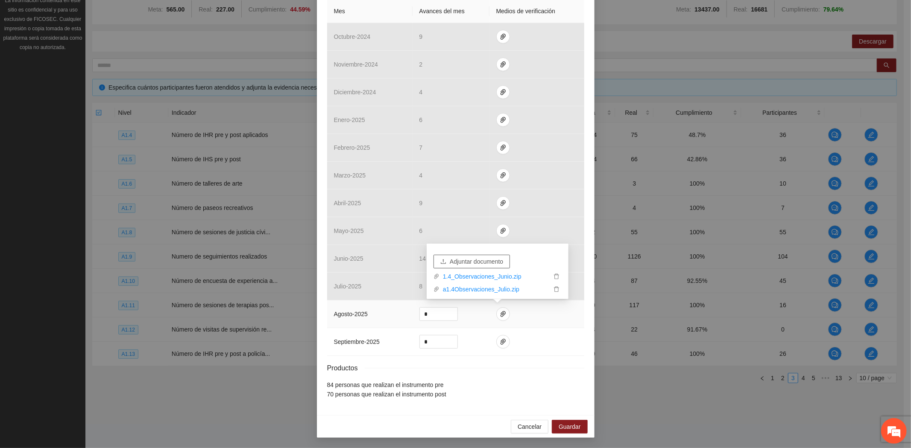
click at [482, 255] on button "Adjuntar documento" at bounding box center [471, 262] width 76 height 14
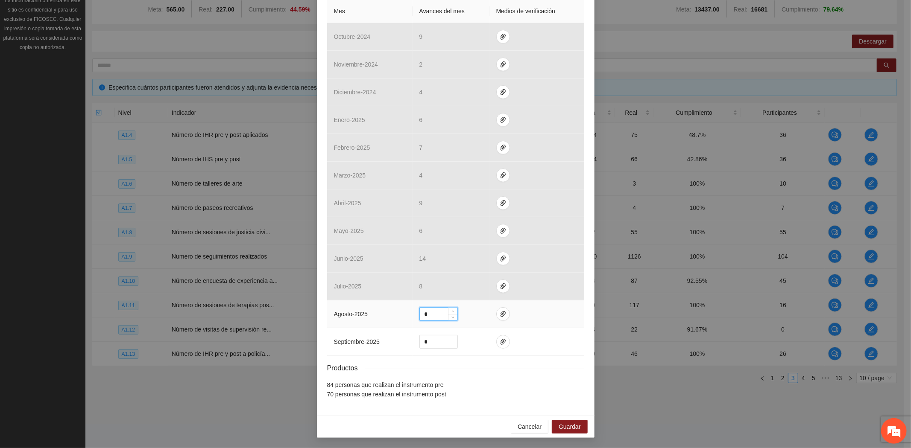
drag, startPoint x: 427, startPoint y: 314, endPoint x: 345, endPoint y: 308, distance: 83.0
click at [345, 308] on tr "agosto - 2025 *" at bounding box center [455, 315] width 257 height 28
type input "*"
click at [565, 427] on span "Guardar" at bounding box center [569, 426] width 22 height 9
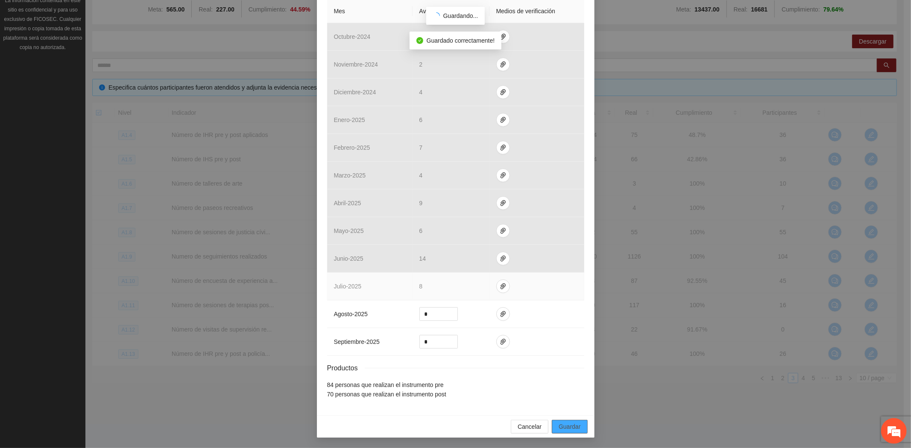
scroll to position [158, 0]
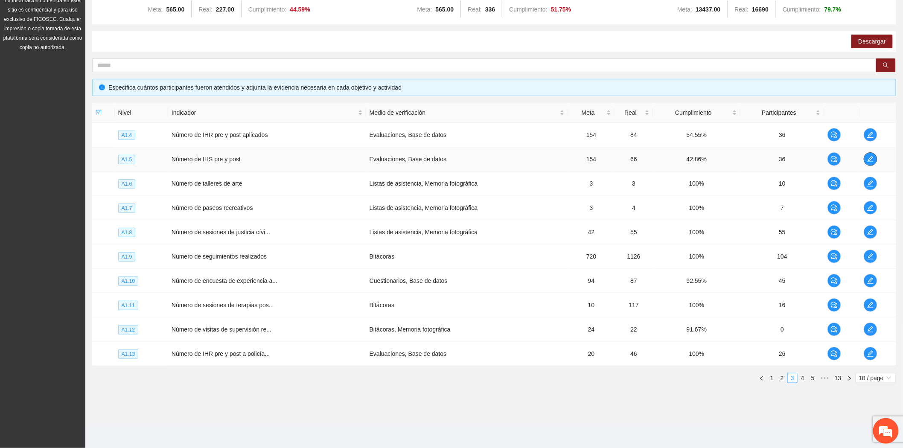
click at [873, 157] on icon "edit" at bounding box center [870, 159] width 7 height 7
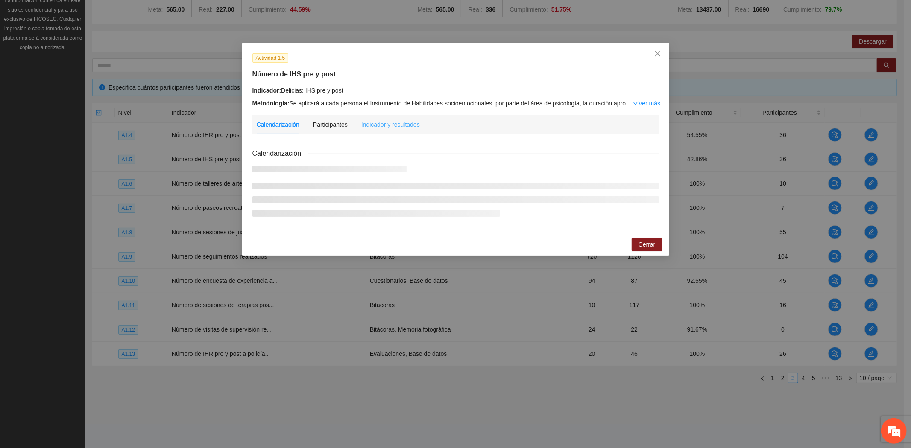
click at [390, 129] on div "Indicador y resultados" at bounding box center [390, 125] width 58 height 20
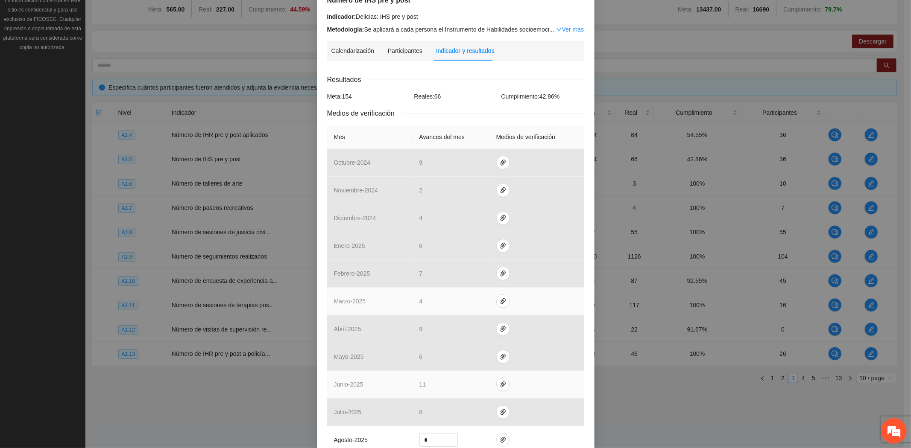
scroll to position [201, 0]
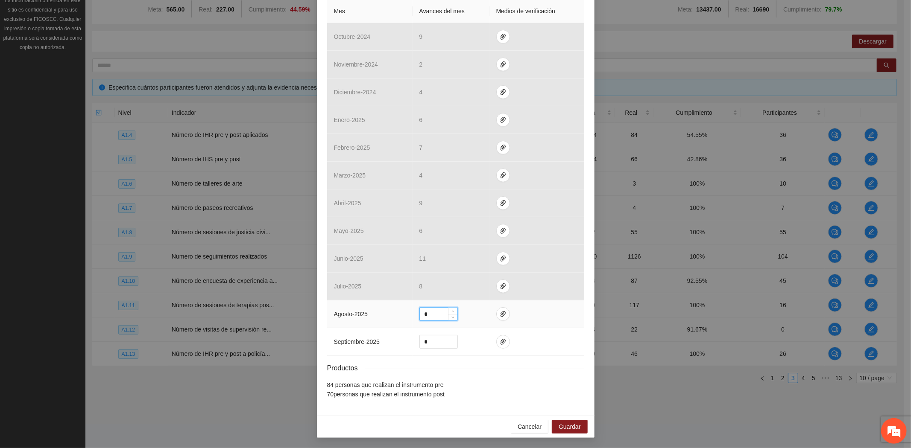
drag, startPoint x: 426, startPoint y: 316, endPoint x: 379, endPoint y: 313, distance: 47.5
click at [379, 313] on tr "agosto - 2025 *" at bounding box center [455, 315] width 257 height 28
type input "*"
click at [492, 307] on td at bounding box center [536, 315] width 95 height 28
click at [499, 311] on icon "paper-clip" at bounding box center [502, 314] width 7 height 7
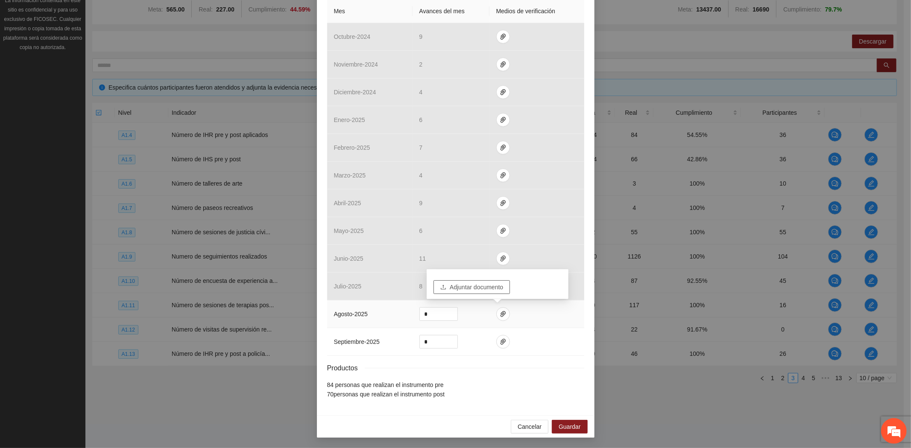
click at [476, 288] on span "Adjuntar documento" at bounding box center [476, 287] width 53 height 9
click at [502, 343] on span "paper-clip" at bounding box center [502, 342] width 13 height 7
drag, startPoint x: 424, startPoint y: 336, endPoint x: 394, endPoint y: 336, distance: 30.7
click at [394, 336] on tr "septiembre - 2025 *" at bounding box center [455, 342] width 257 height 28
type input "*"
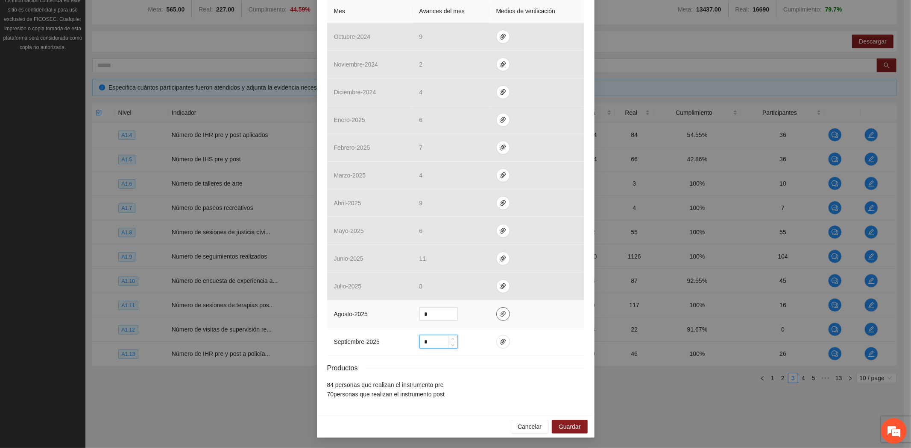
click at [499, 315] on icon "paper-clip" at bounding box center [502, 314] width 7 height 7
click at [574, 423] on span "Guardar" at bounding box center [569, 426] width 22 height 9
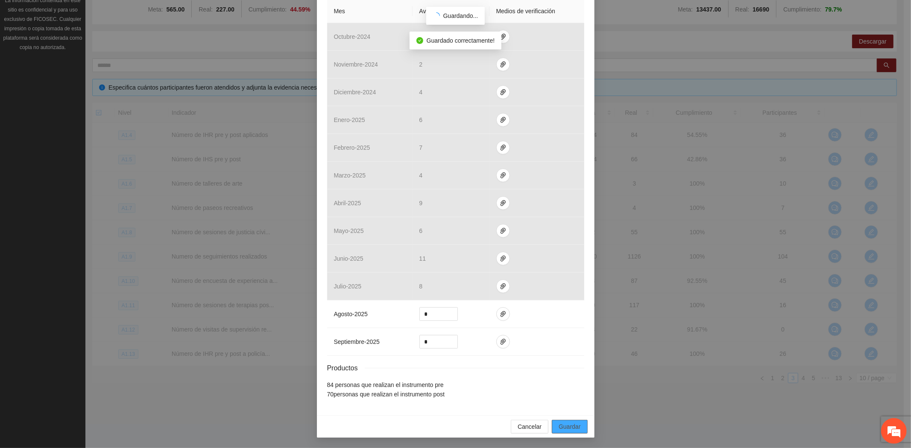
scroll to position [158, 0]
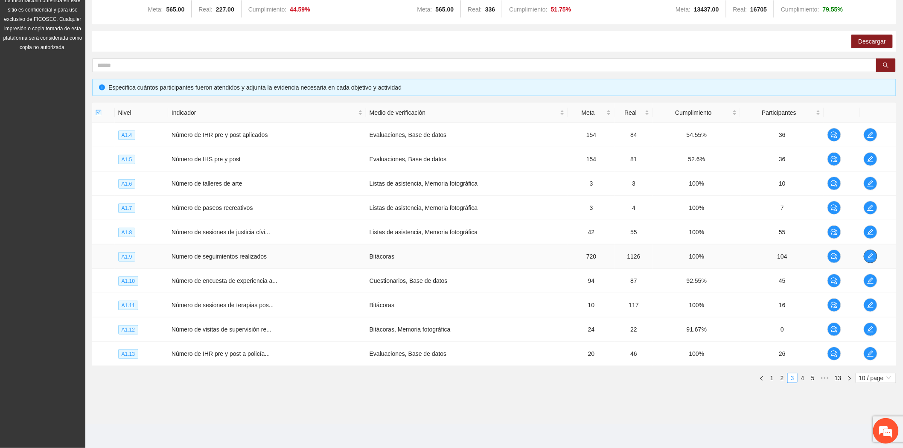
click at [868, 254] on icon "edit" at bounding box center [870, 256] width 7 height 7
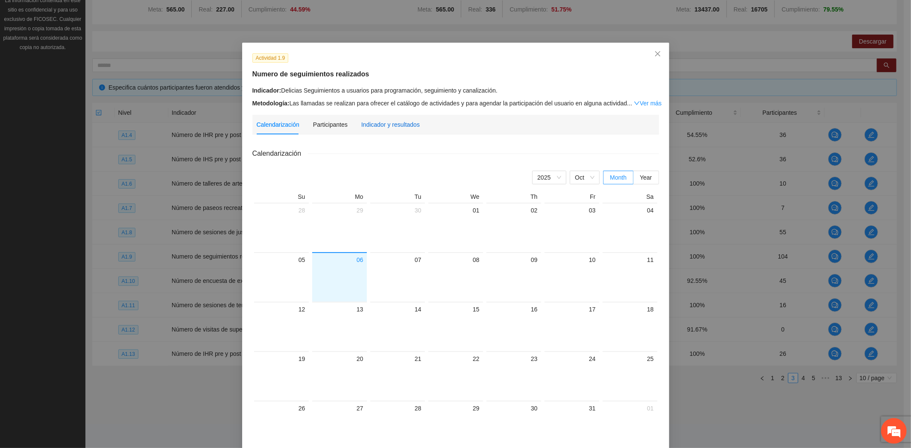
click at [374, 122] on div "Indicador y resultados" at bounding box center [390, 124] width 58 height 9
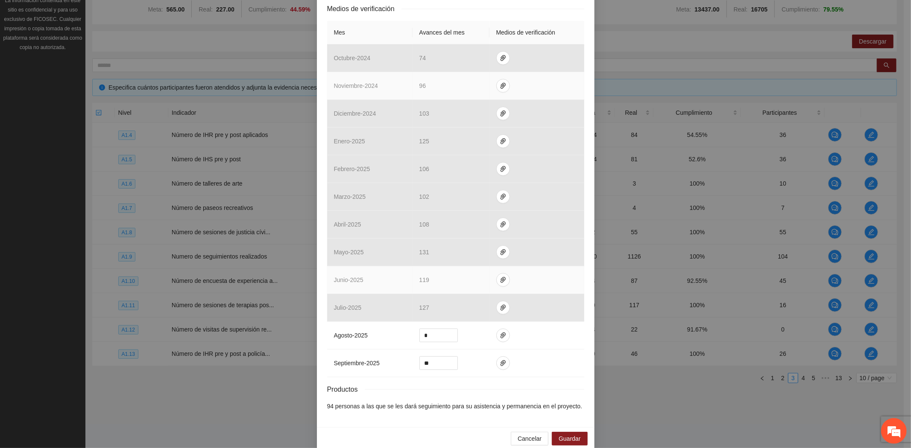
scroll to position [191, 0]
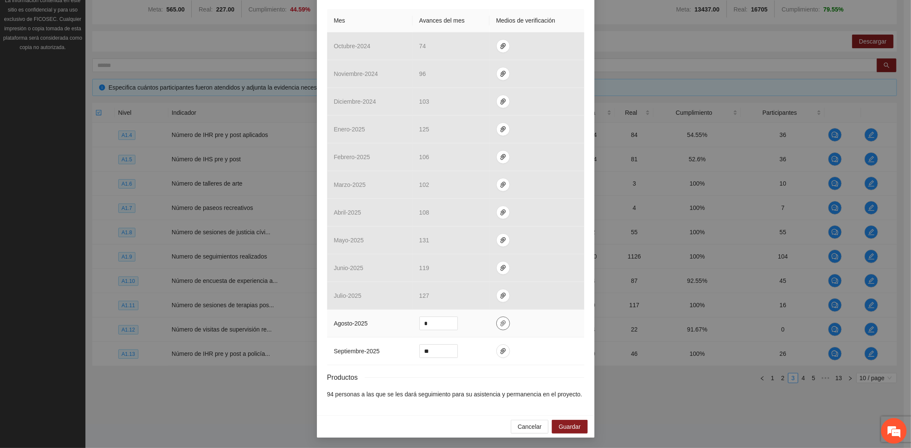
click at [499, 326] on icon "paper-clip" at bounding box center [502, 323] width 7 height 7
click at [486, 292] on span "Adjuntar documento" at bounding box center [476, 296] width 53 height 9
drag, startPoint x: 436, startPoint y: 318, endPoint x: 403, endPoint y: 319, distance: 32.4
click at [404, 318] on tr "agosto - 2025 *" at bounding box center [455, 324] width 257 height 28
type input "***"
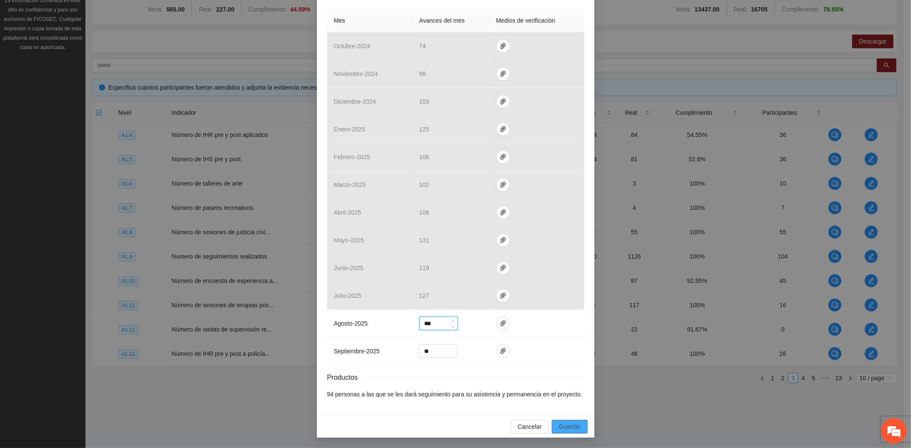
click at [575, 423] on span "Guardar" at bounding box center [569, 426] width 22 height 9
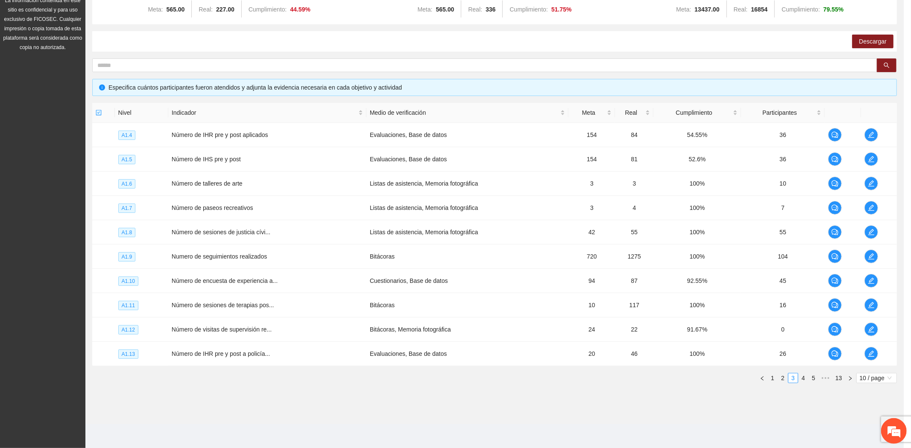
scroll to position [148, 0]
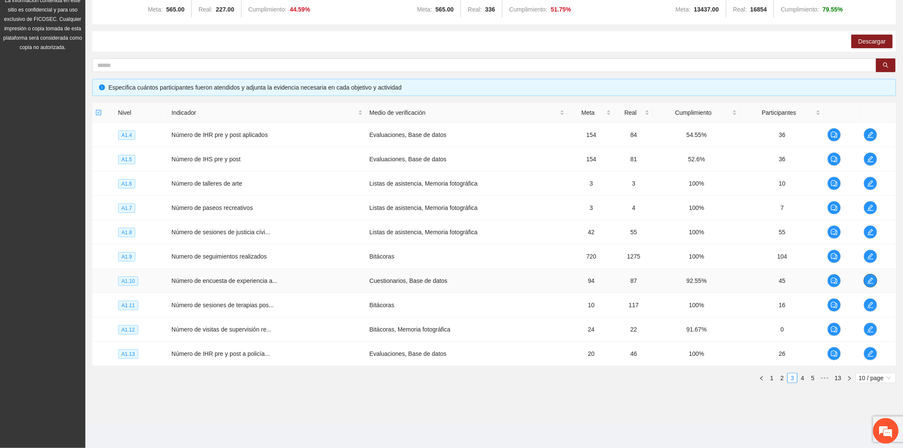
click at [873, 278] on icon "edit" at bounding box center [870, 280] width 7 height 7
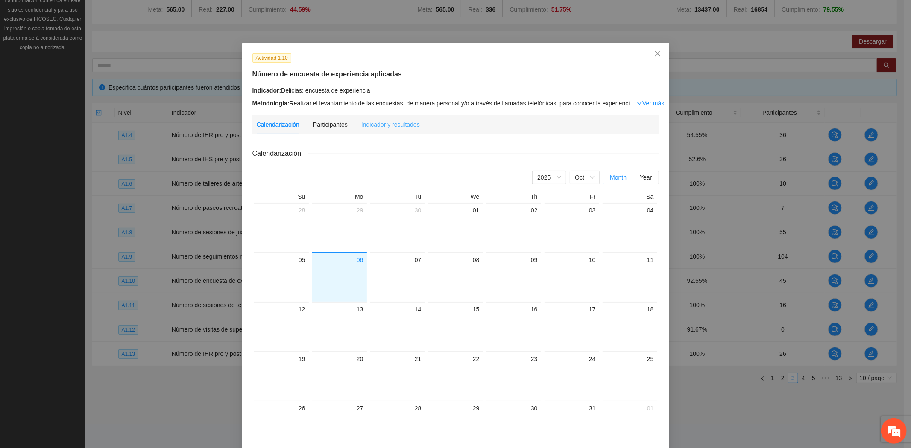
click at [409, 118] on div "Indicador y resultados" at bounding box center [390, 125] width 58 height 20
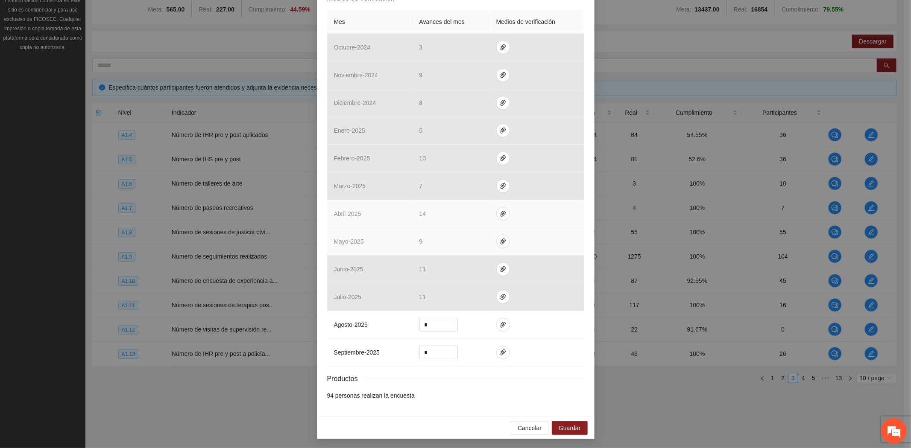
scroll to position [191, 0]
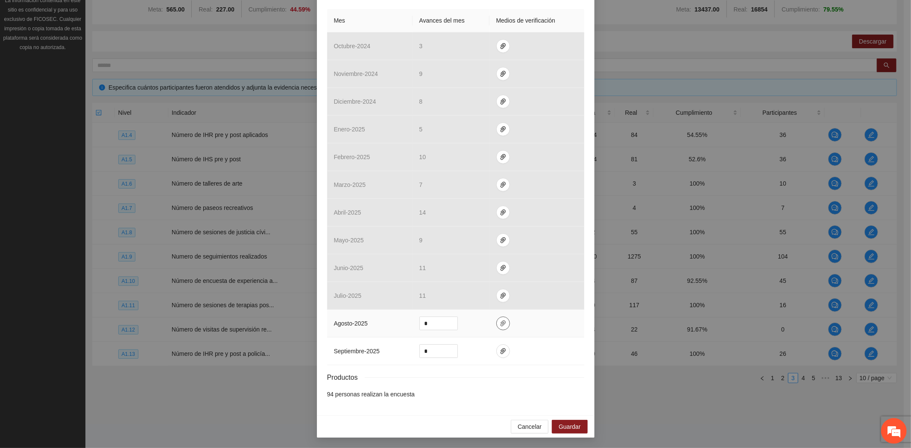
click at [498, 318] on button "button" at bounding box center [503, 324] width 14 height 14
click at [470, 291] on button "Adjuntar documento" at bounding box center [471, 297] width 76 height 14
click at [499, 349] on icon "paper-clip" at bounding box center [502, 351] width 7 height 7
click at [472, 404] on div "Calendarización [DATE] Month Year Su Mo Tu We Th Fr Sa 28 29 30 01 02 03 04 05 …" at bounding box center [455, 178] width 257 height 454
click at [500, 324] on icon "paper-clip" at bounding box center [502, 324] width 5 height 6
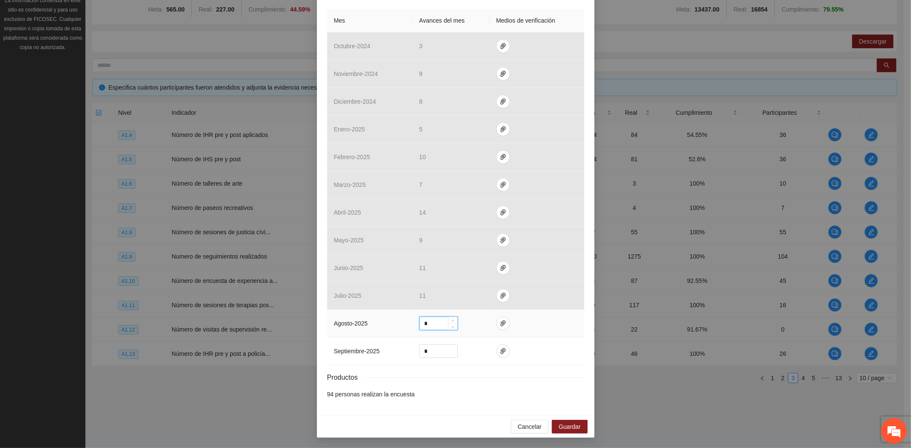
drag, startPoint x: 428, startPoint y: 326, endPoint x: 405, endPoint y: 326, distance: 23.1
click at [406, 326] on tr "agosto - 2025 *" at bounding box center [455, 324] width 257 height 28
type input "*"
drag, startPoint x: 432, startPoint y: 350, endPoint x: 406, endPoint y: 351, distance: 26.1
click at [406, 351] on tr "septiembre - 2025 *" at bounding box center [455, 352] width 257 height 28
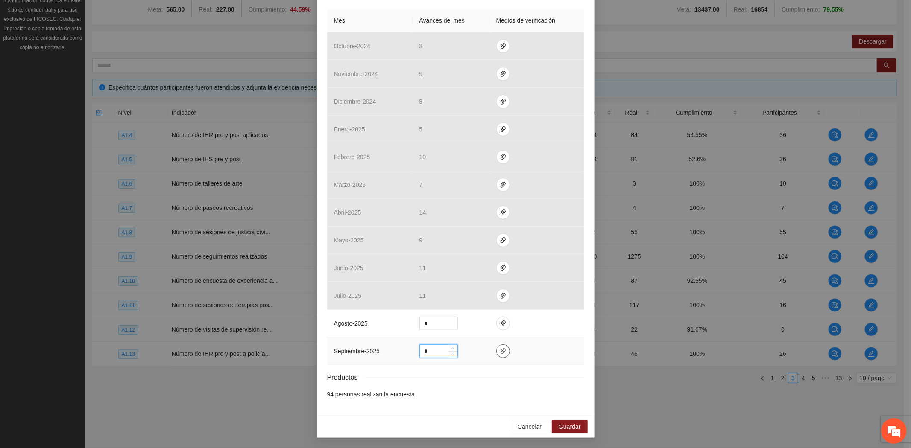
type input "*"
click at [500, 350] on icon "paper-clip" at bounding box center [502, 351] width 5 height 6
click at [558, 382] on div "Productos" at bounding box center [455, 377] width 257 height 11
click at [568, 424] on span "Guardar" at bounding box center [569, 426] width 22 height 9
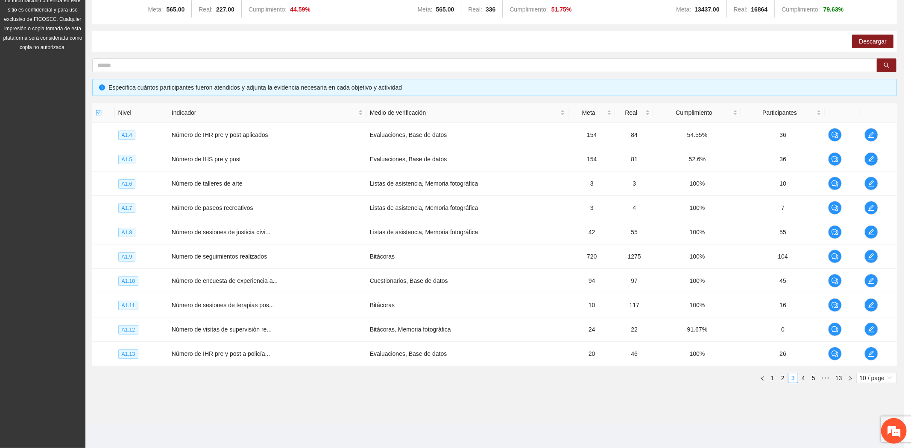
scroll to position [148, 0]
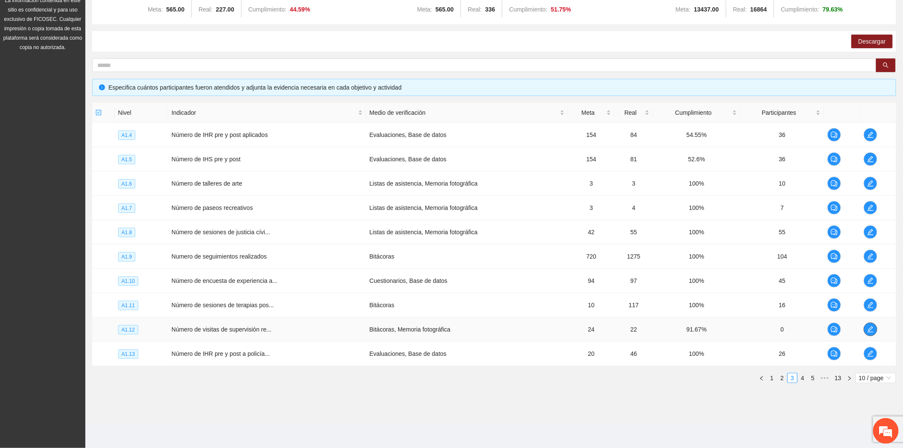
click at [869, 327] on icon "edit" at bounding box center [870, 329] width 7 height 7
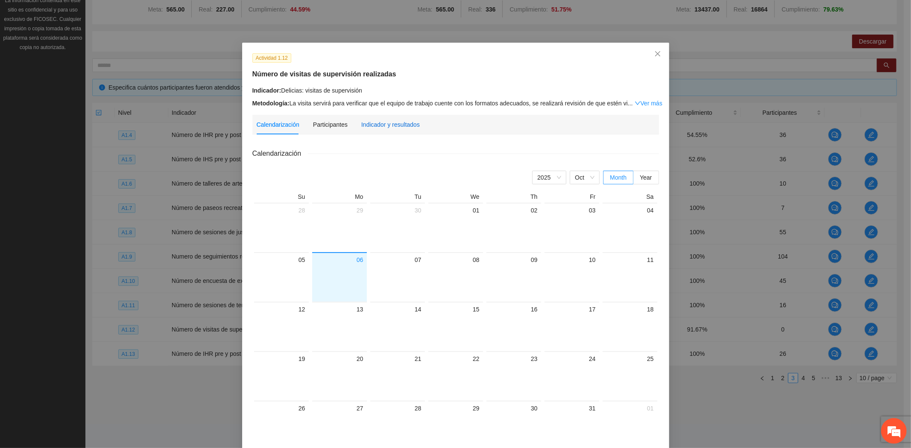
click at [371, 128] on div "Indicador y resultados" at bounding box center [390, 124] width 58 height 9
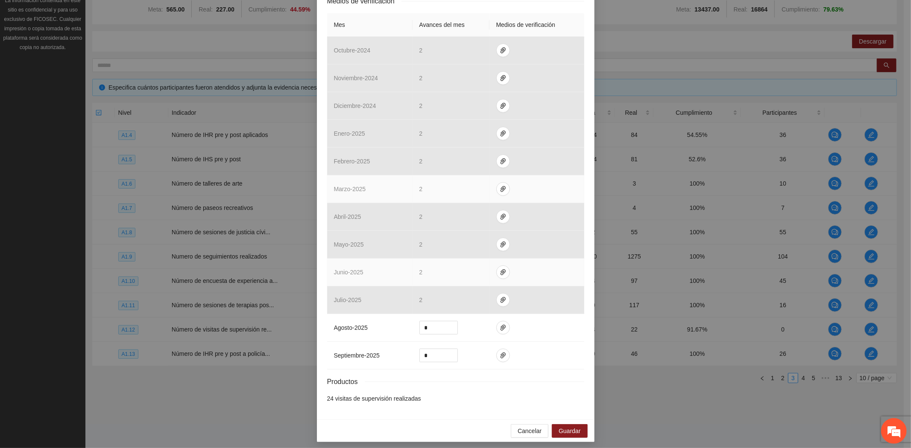
scroll to position [191, 0]
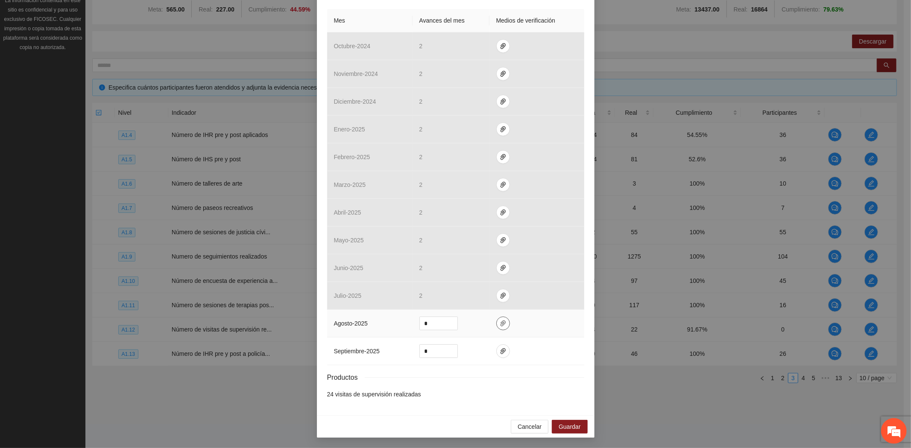
click at [500, 324] on icon "paper-clip" at bounding box center [502, 324] width 5 height 6
click at [480, 297] on span "Adjuntar documento" at bounding box center [476, 296] width 53 height 9
drag, startPoint x: 427, startPoint y: 323, endPoint x: 410, endPoint y: 323, distance: 17.1
click at [412, 323] on td "*" at bounding box center [450, 324] width 77 height 28
type input "*"
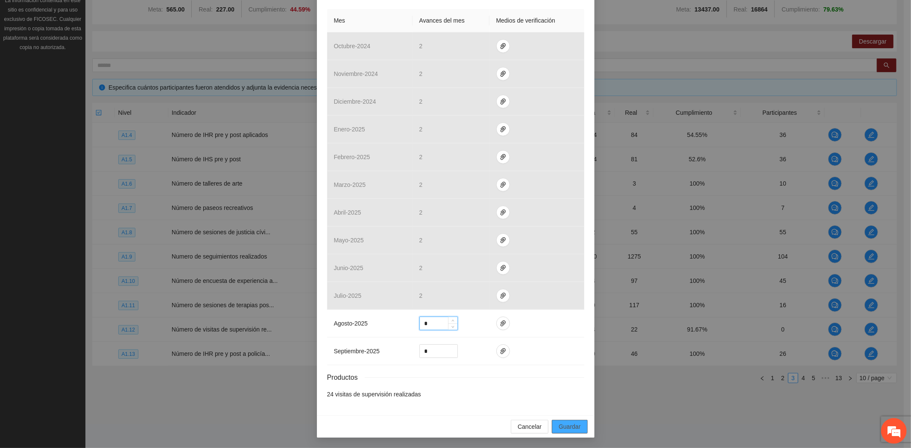
click at [571, 423] on span "Guardar" at bounding box center [569, 426] width 22 height 9
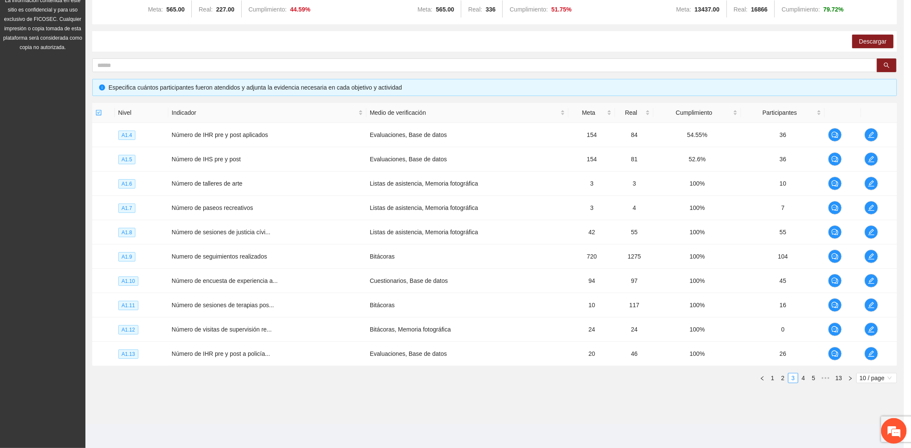
scroll to position [148, 0]
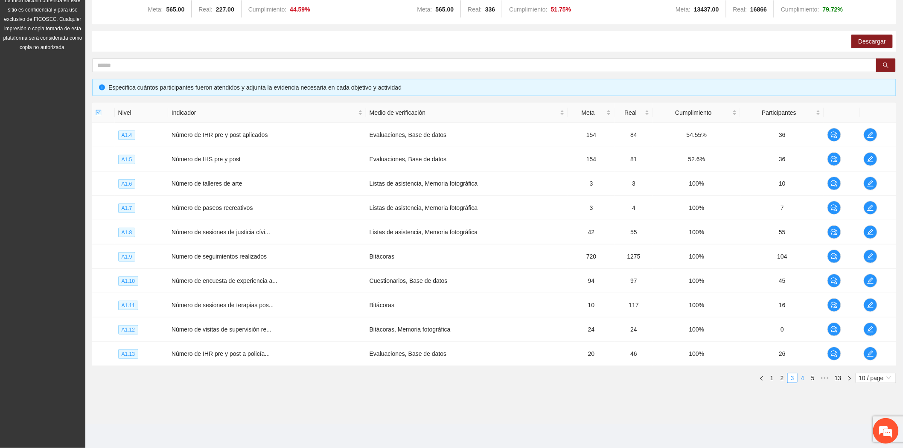
click at [803, 378] on link "4" at bounding box center [802, 378] width 9 height 9
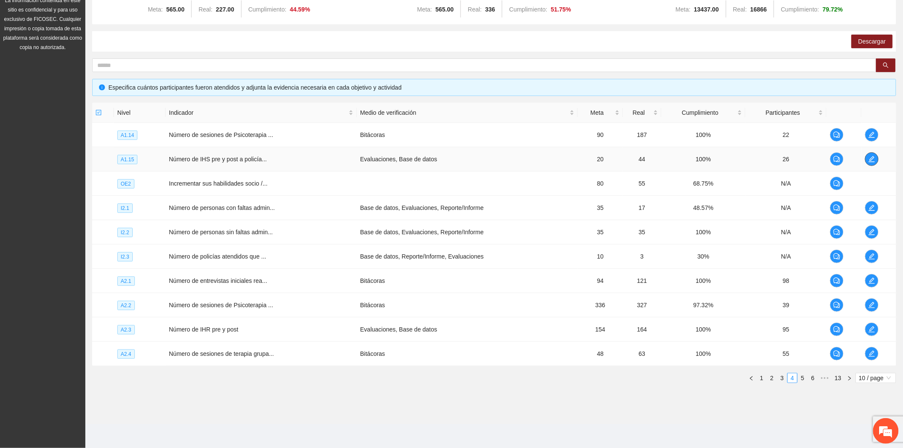
click at [868, 157] on span "edit" at bounding box center [872, 159] width 13 height 7
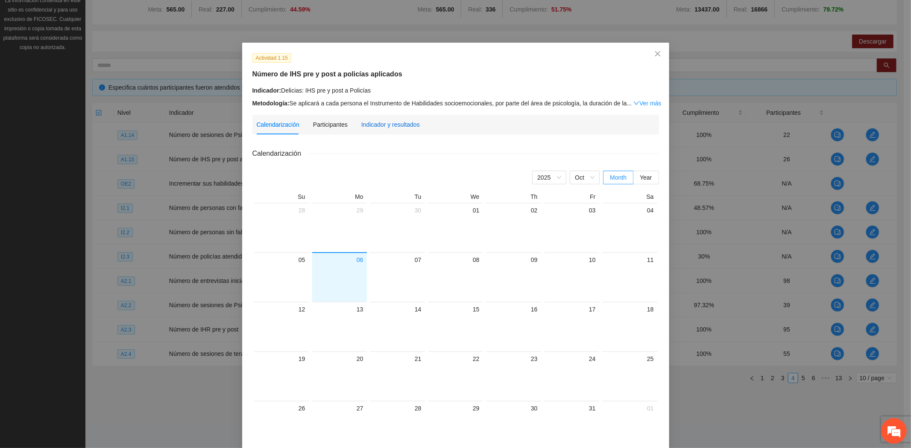
click at [410, 123] on div "Indicador y resultados" at bounding box center [390, 124] width 58 height 9
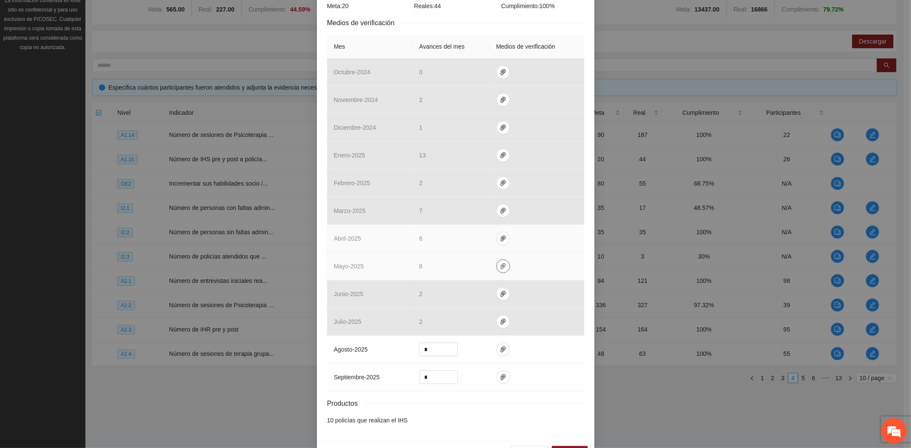
scroll to position [191, 0]
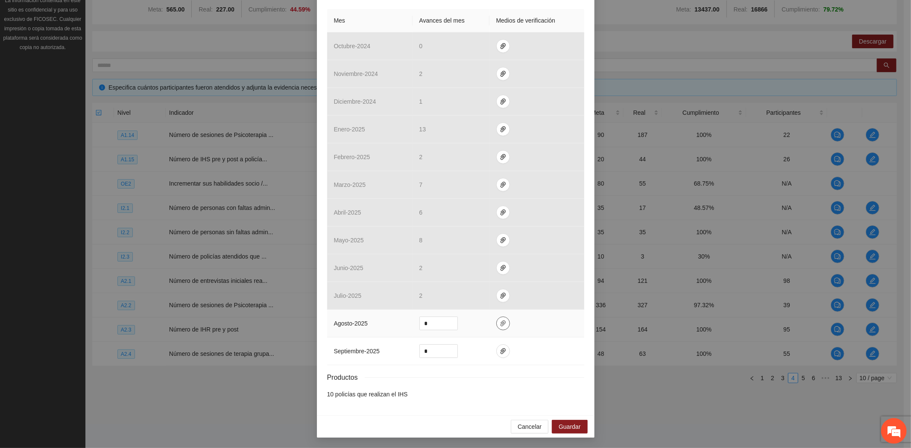
click at [500, 322] on icon "paper-clip" at bounding box center [502, 324] width 5 height 6
click at [484, 295] on span "Adjuntar documento" at bounding box center [476, 296] width 53 height 9
drag, startPoint x: 432, startPoint y: 324, endPoint x: 386, endPoint y: 317, distance: 46.1
click at [393, 321] on tr "agosto - 2025 *" at bounding box center [455, 324] width 257 height 28
type input "*"
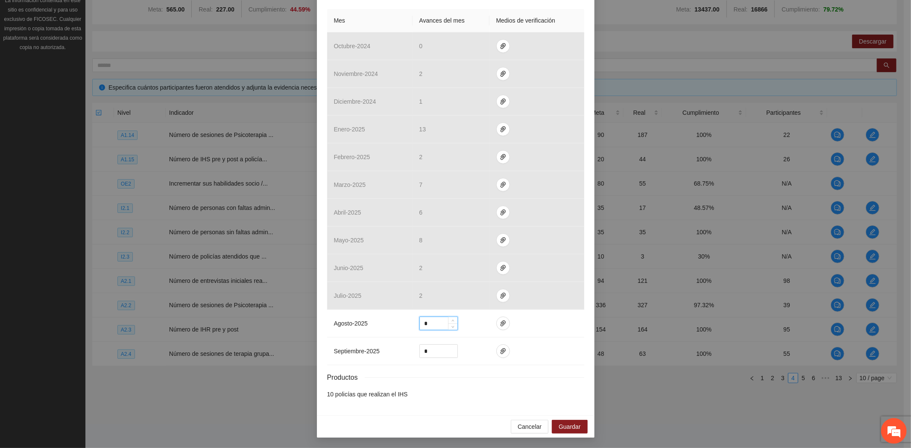
click at [464, 405] on div "Calendarización [DATE] Month Year Su Mo Tu We Th Fr Sa 28 29 30 01 02 03 04 05 …" at bounding box center [455, 178] width 257 height 454
click at [565, 424] on span "Guardar" at bounding box center [569, 426] width 22 height 9
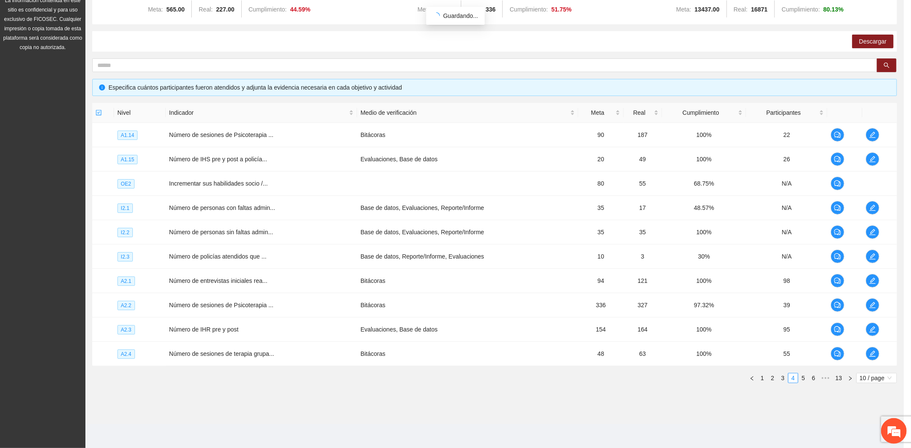
scroll to position [148, 0]
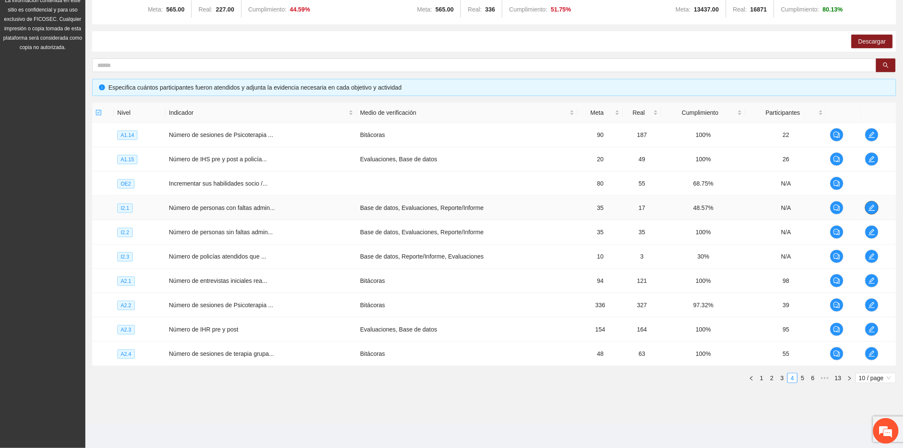
click at [872, 205] on icon "edit" at bounding box center [872, 207] width 7 height 7
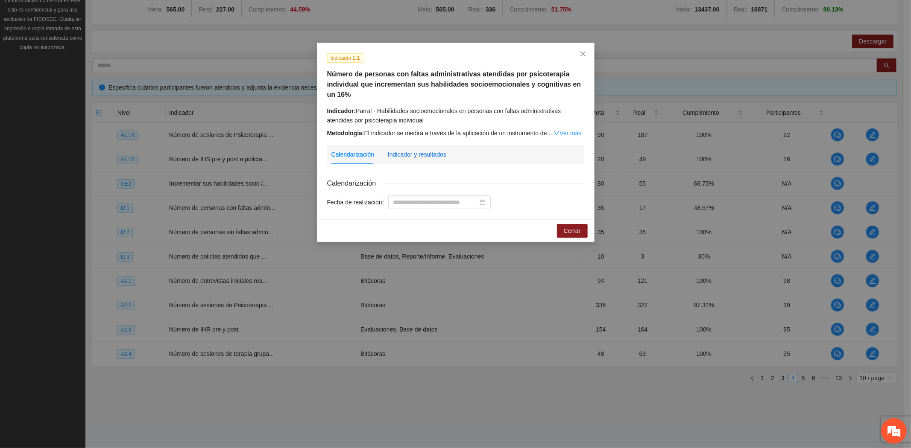
click at [408, 155] on div "Indicador y resultados" at bounding box center [417, 154] width 58 height 9
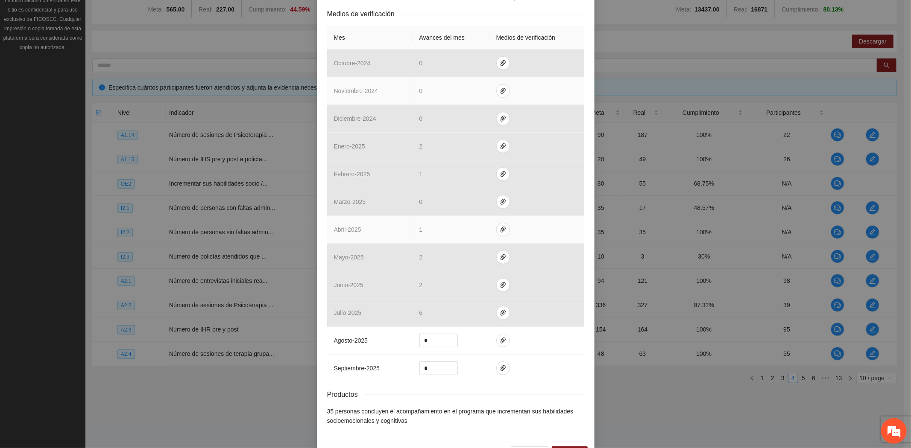
scroll to position [231, 0]
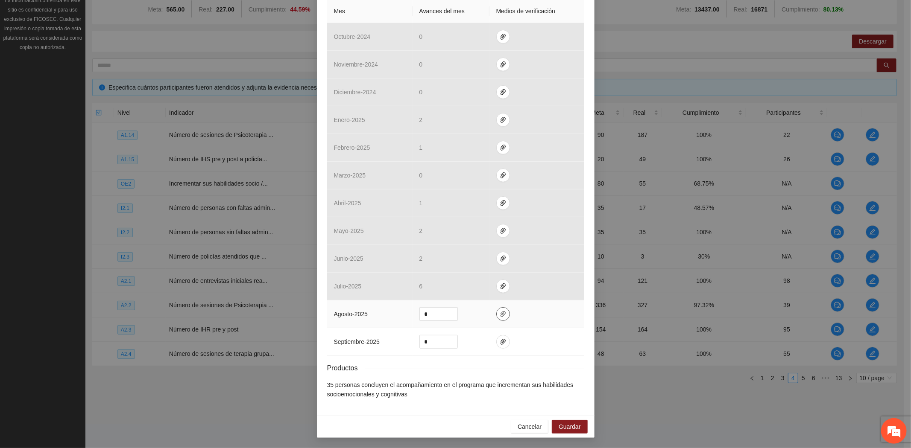
click at [500, 312] on icon "paper-clip" at bounding box center [502, 314] width 5 height 6
click at [501, 344] on icon "paper-clip" at bounding box center [502, 342] width 7 height 7
drag, startPoint x: 432, startPoint y: 335, endPoint x: 400, endPoint y: 345, distance: 33.9
click at [403, 344] on tr "septiembre - 2025 *" at bounding box center [455, 342] width 257 height 28
type input "*"
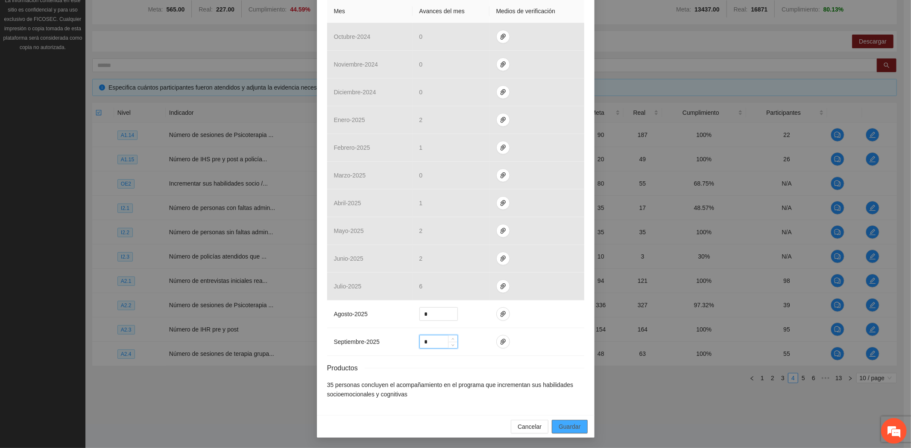
click at [571, 428] on span "Guardar" at bounding box center [569, 426] width 22 height 9
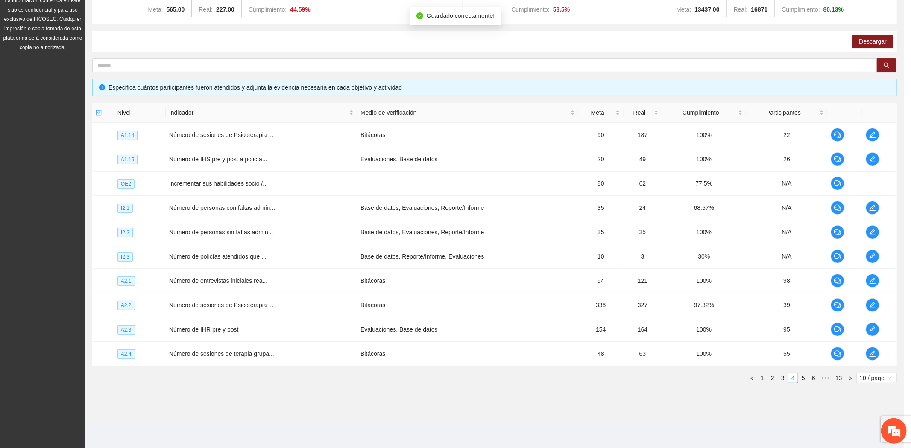
scroll to position [188, 0]
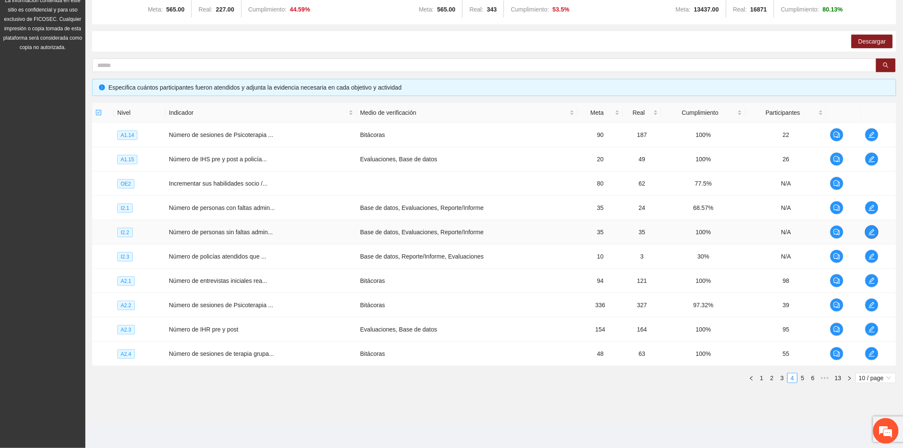
click at [872, 233] on icon "edit" at bounding box center [872, 232] width 7 height 7
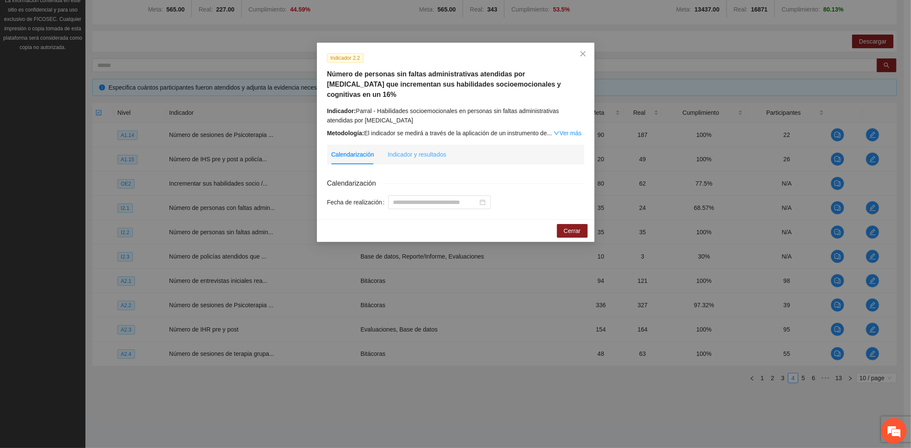
click at [417, 145] on div "Indicador y resultados" at bounding box center [417, 155] width 58 height 20
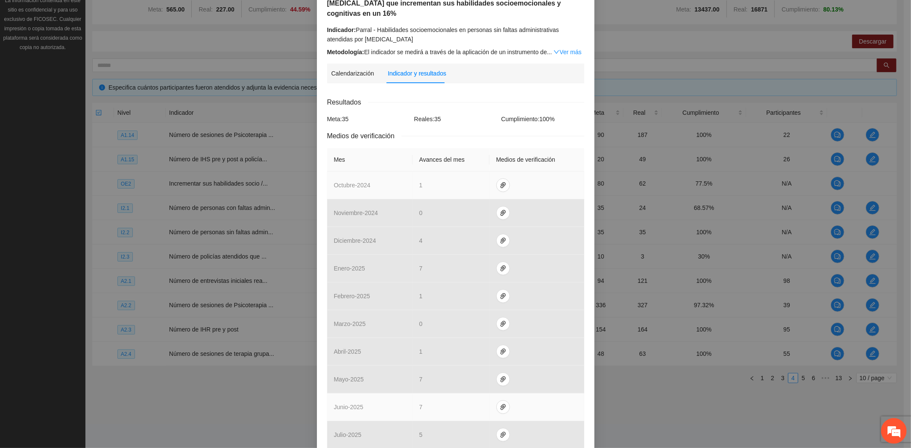
scroll to position [211, 0]
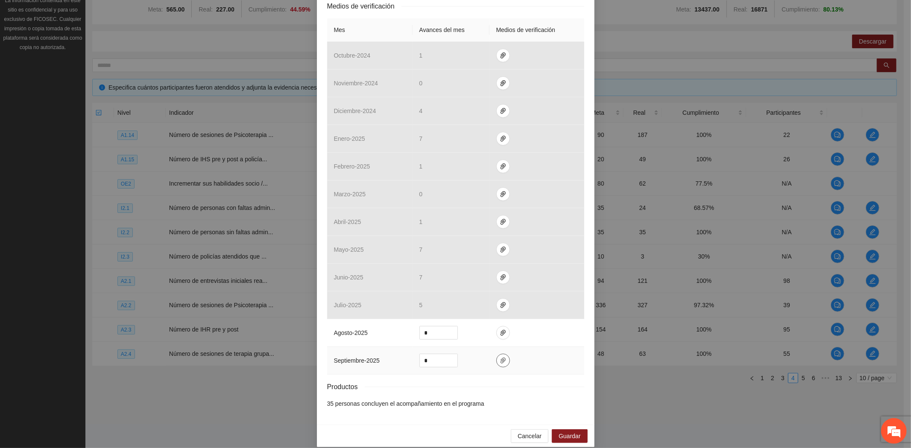
click at [499, 357] on icon "paper-clip" at bounding box center [502, 360] width 7 height 7
click at [530, 388] on div "Resultados Meta: 35 Reales: 35 Cumplimiento: 100 % Medios de verificación Mes A…" at bounding box center [455, 187] width 257 height 441
click at [499, 330] on icon "paper-clip" at bounding box center [502, 333] width 7 height 7
click at [528, 432] on span "Cancelar" at bounding box center [529, 436] width 24 height 9
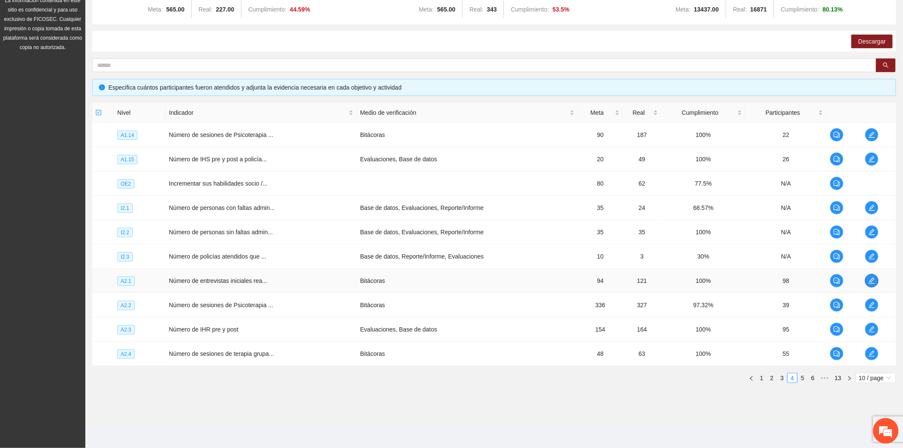
click at [869, 277] on icon "edit" at bounding box center [872, 280] width 7 height 7
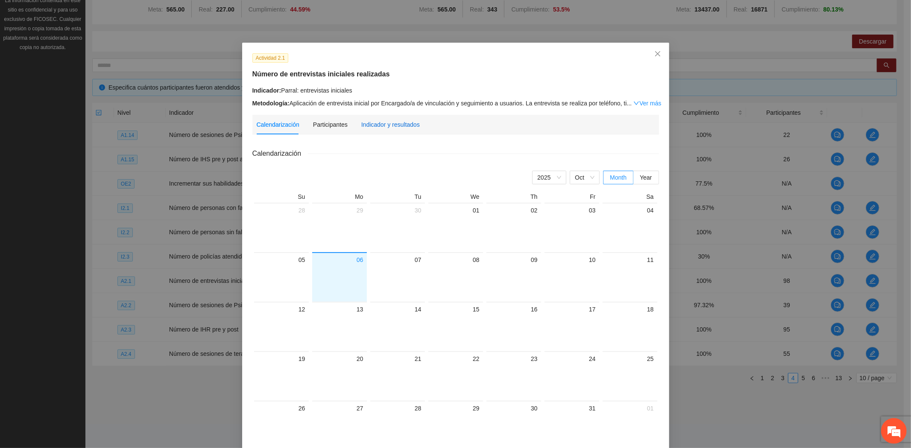
click at [383, 125] on div "Indicador y resultados" at bounding box center [390, 124] width 58 height 9
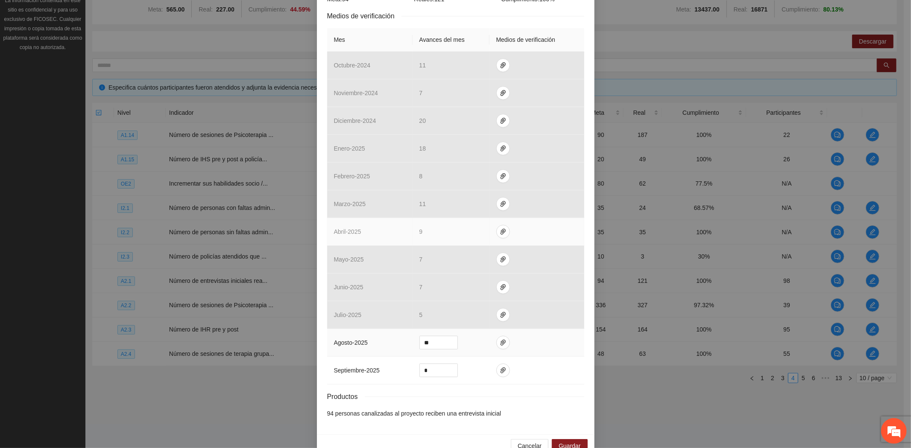
scroll to position [191, 0]
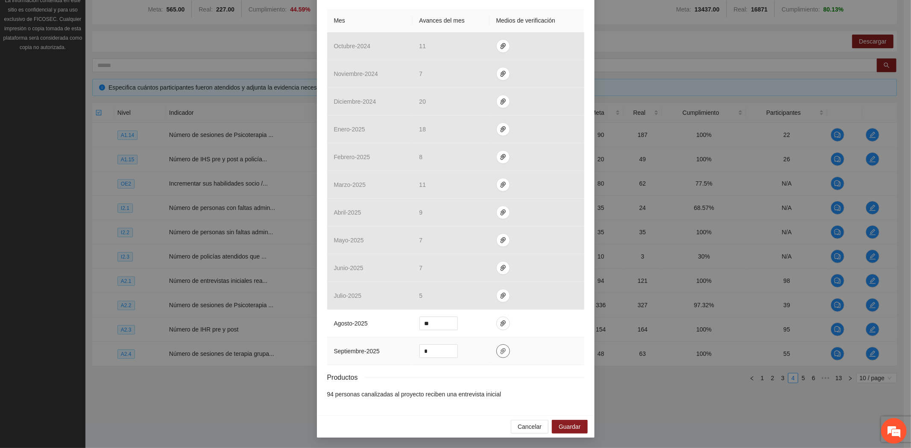
click at [500, 350] on icon "paper-clip" at bounding box center [502, 351] width 5 height 6
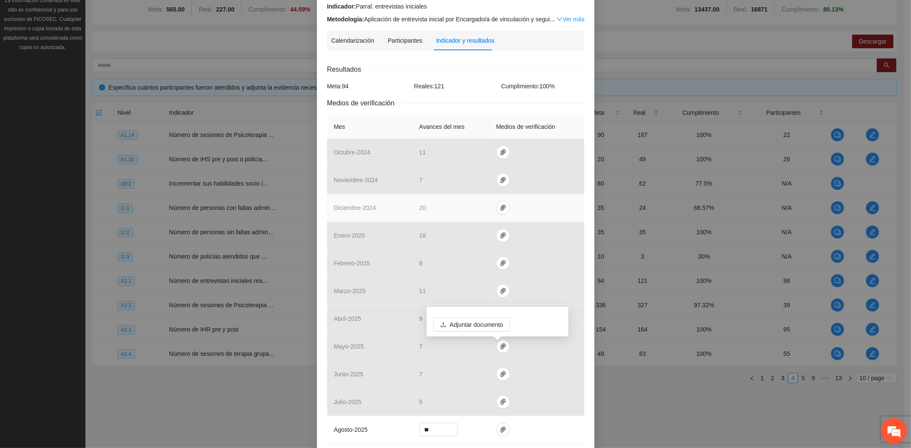
scroll to position [0, 0]
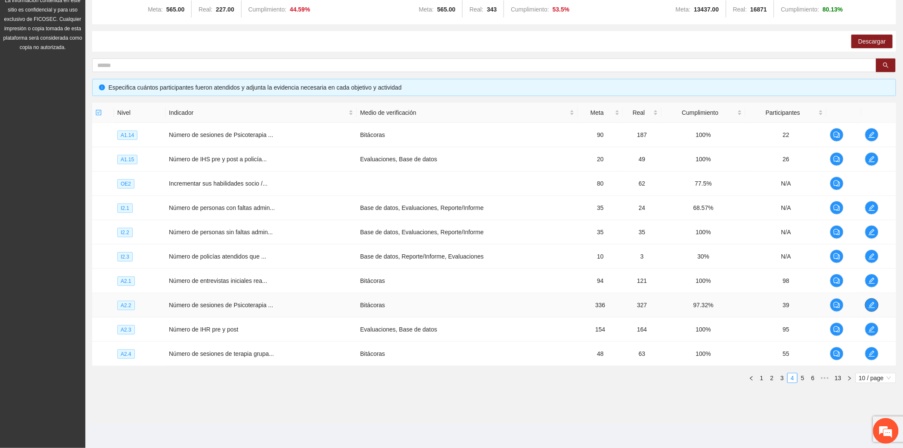
click at [871, 302] on icon "edit" at bounding box center [872, 305] width 7 height 7
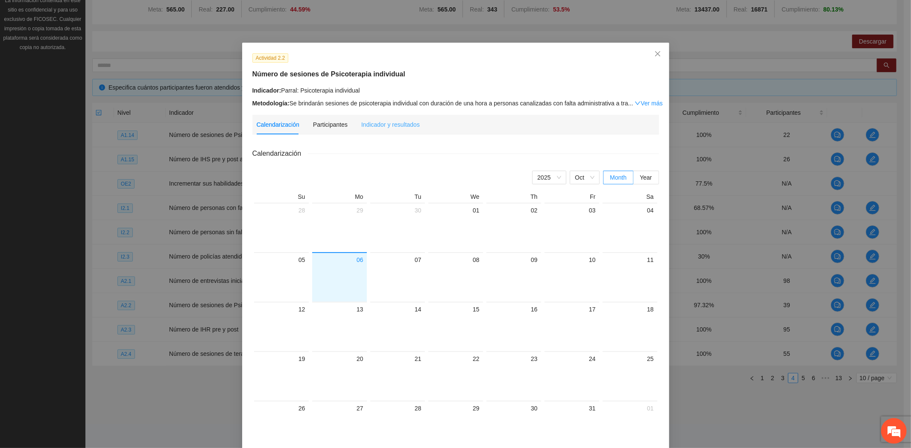
click at [405, 120] on div "Indicador y resultados" at bounding box center [390, 125] width 58 height 20
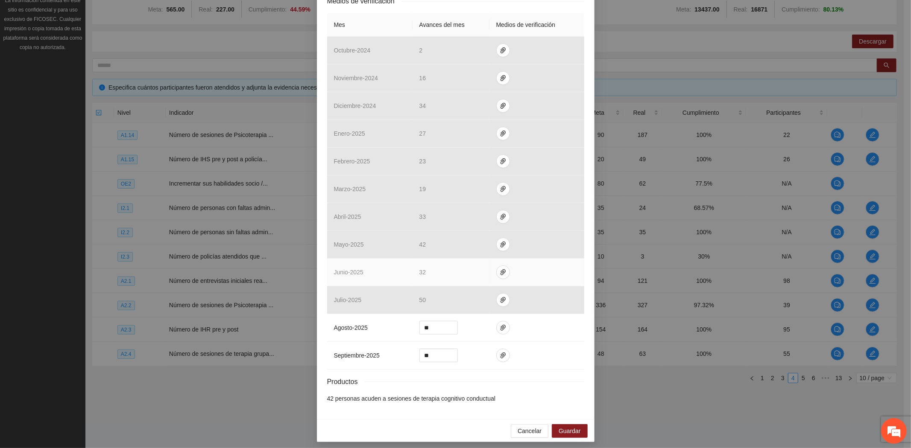
scroll to position [191, 0]
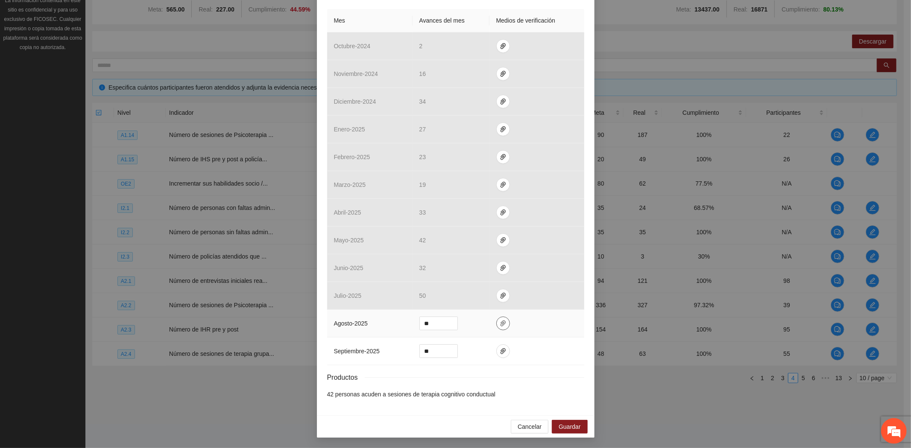
click at [500, 323] on icon "paper-clip" at bounding box center [502, 323] width 7 height 7
click at [499, 351] on icon "paper-clip" at bounding box center [502, 351] width 7 height 7
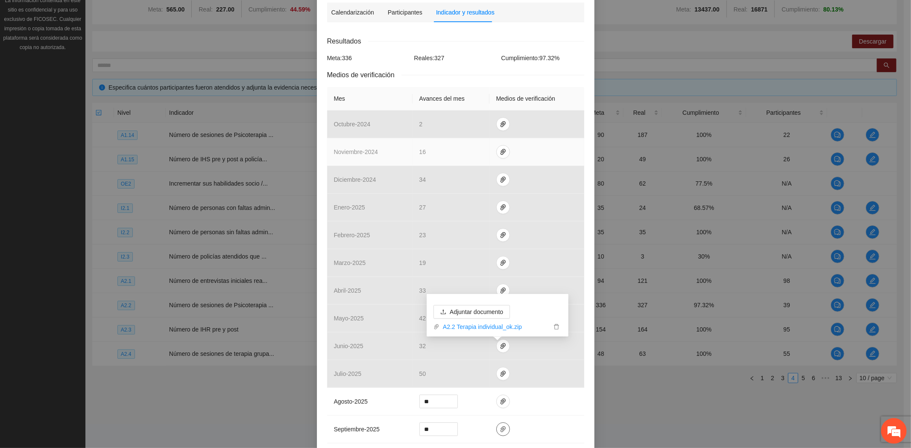
scroll to position [0, 0]
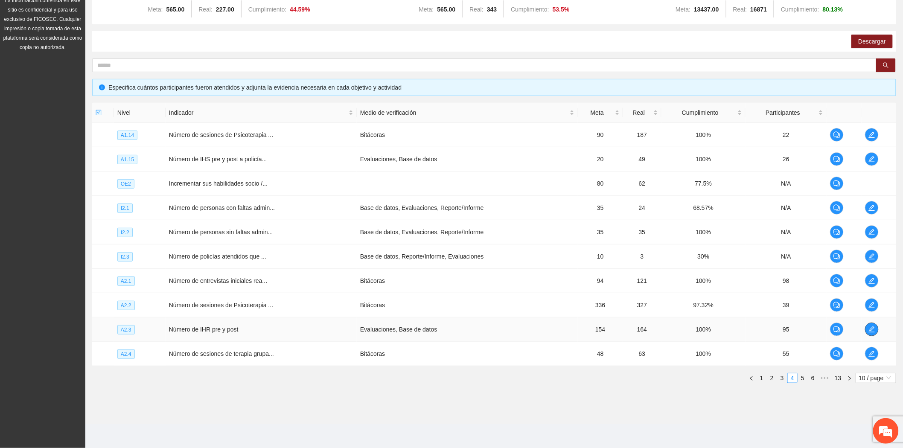
click at [876, 325] on button "button" at bounding box center [872, 330] width 14 height 14
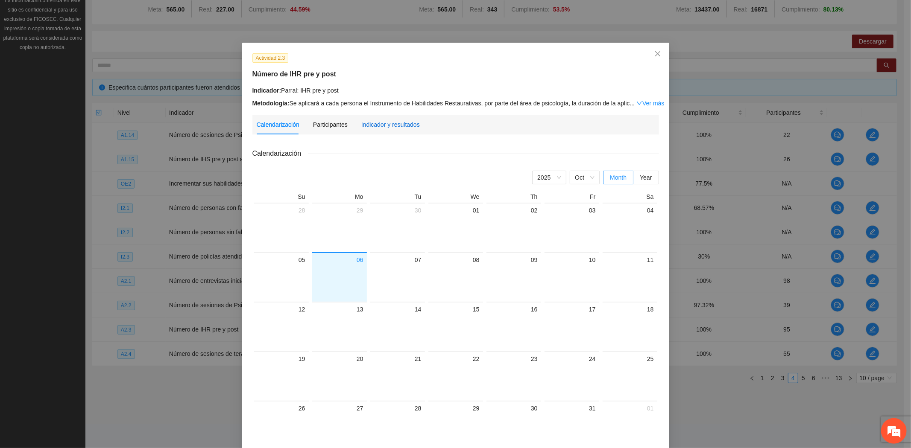
click at [385, 123] on div "Indicador y resultados" at bounding box center [390, 124] width 58 height 9
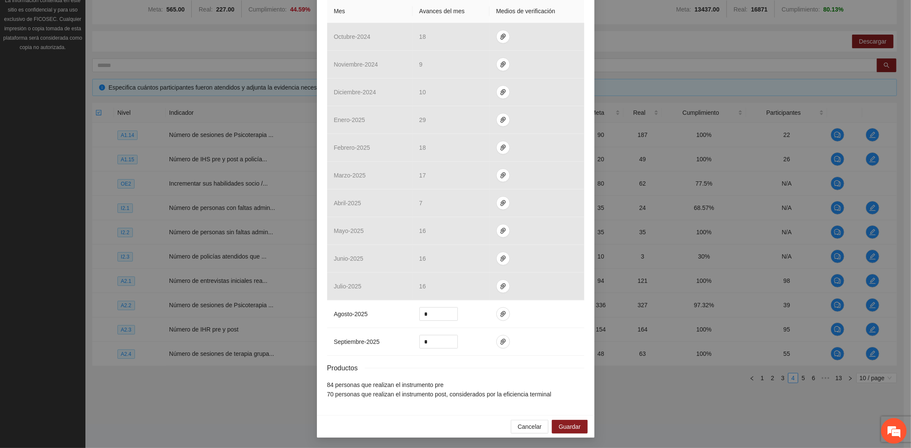
scroll to position [158, 0]
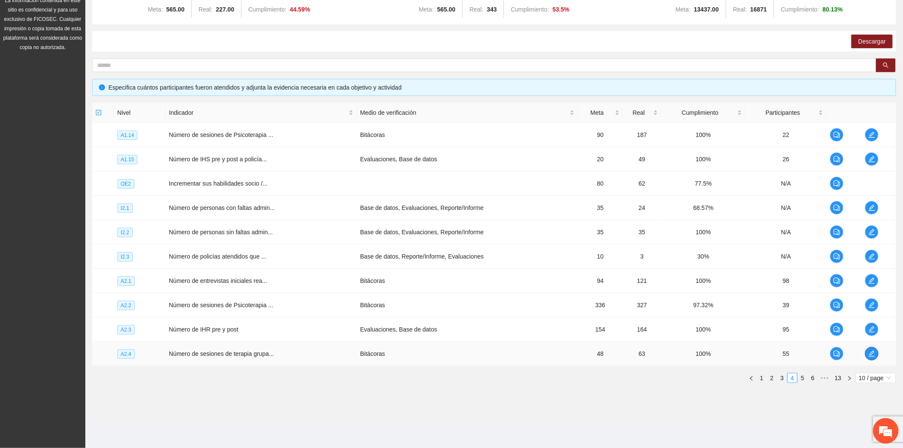
click at [873, 352] on icon "edit" at bounding box center [872, 353] width 7 height 7
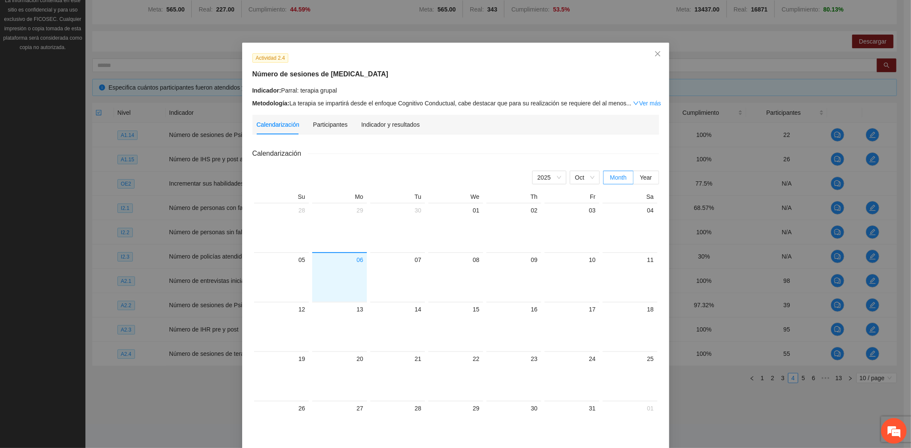
click at [415, 125] on div "Calendarización Participantes Indicador y resultados" at bounding box center [456, 125] width 398 height 20
click at [362, 125] on div "Indicador y resultados" at bounding box center [390, 124] width 58 height 9
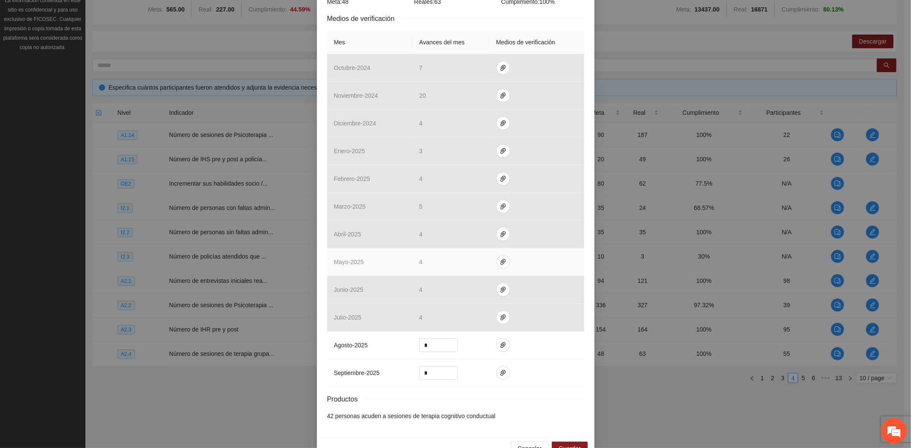
scroll to position [190, 0]
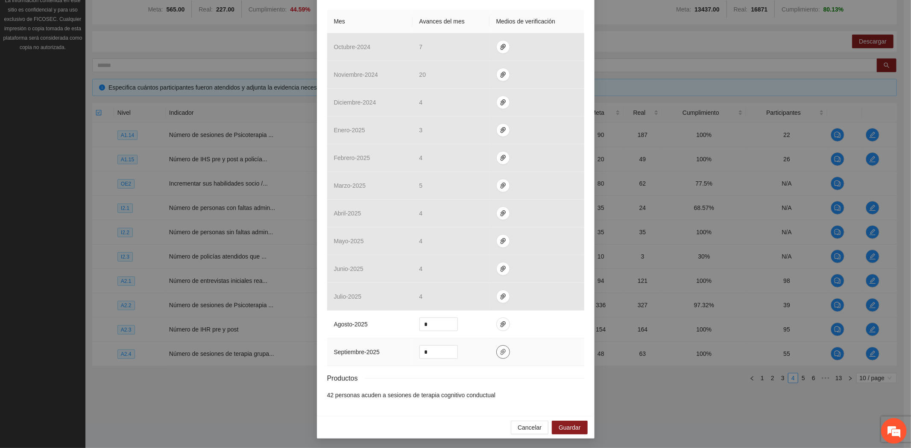
click at [499, 350] on icon "paper-clip" at bounding box center [502, 352] width 7 height 7
drag, startPoint x: 428, startPoint y: 349, endPoint x: 404, endPoint y: 347, distance: 24.0
click at [407, 347] on tr "septiembre - 2025 *" at bounding box center [455, 353] width 257 height 28
type input "*"
click at [575, 425] on span "Guardar" at bounding box center [569, 427] width 22 height 9
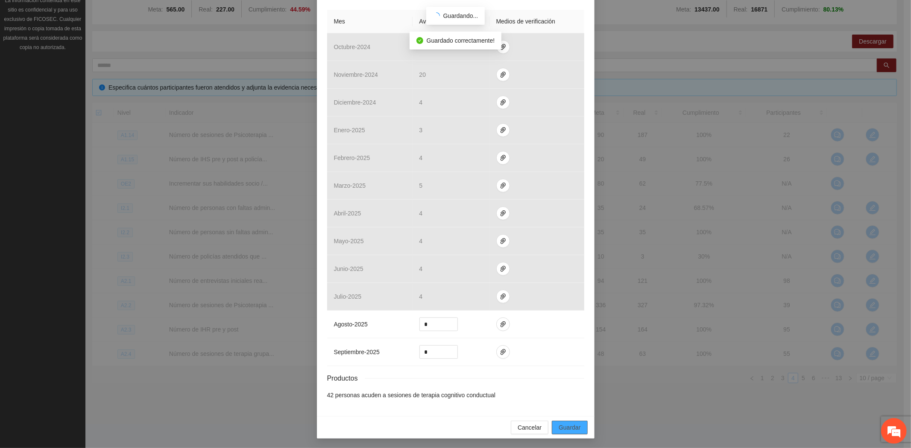
scroll to position [148, 0]
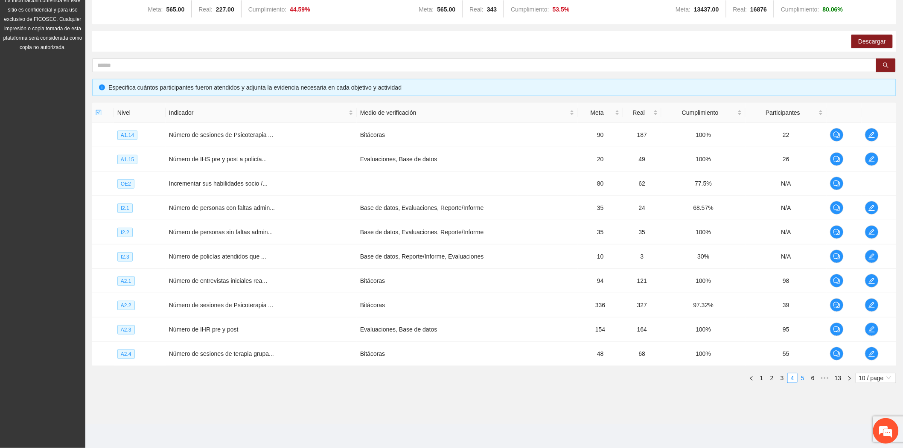
click at [803, 378] on link "5" at bounding box center [802, 378] width 9 height 9
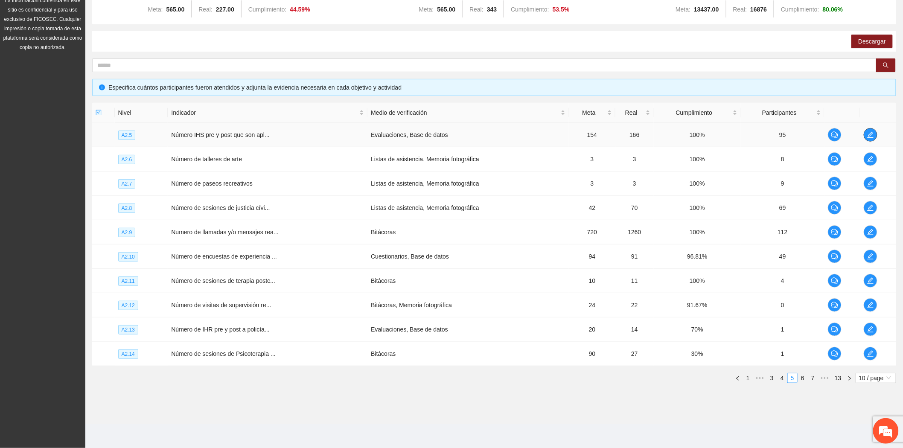
click at [872, 135] on icon "edit" at bounding box center [870, 134] width 7 height 7
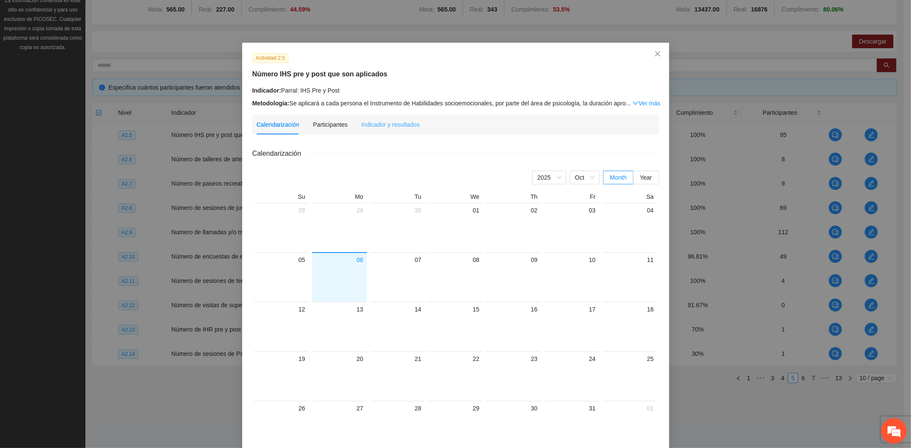
click at [397, 116] on div "Indicador y resultados" at bounding box center [390, 125] width 58 height 20
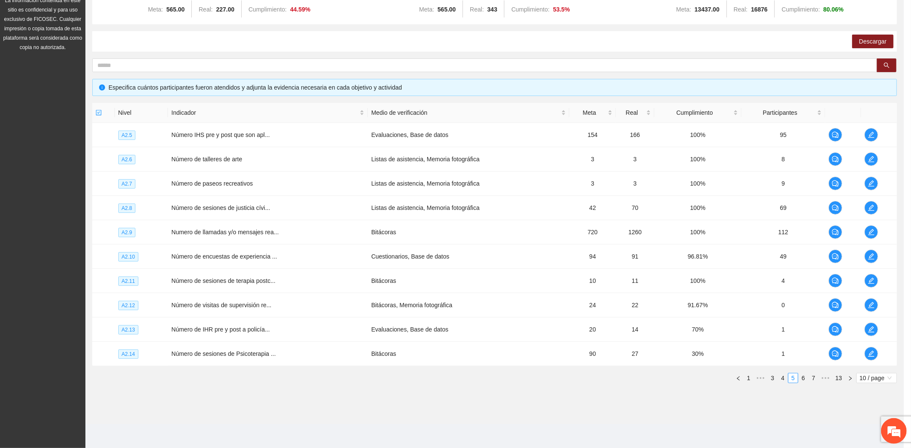
scroll to position [158, 0]
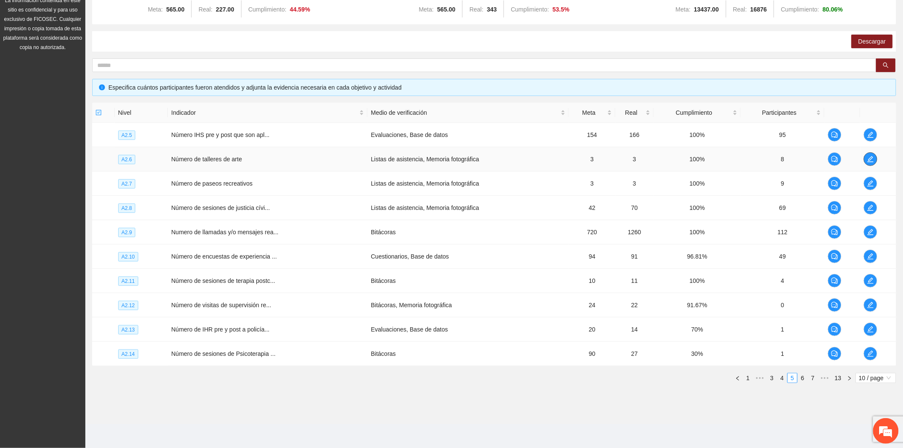
click at [870, 159] on icon "edit" at bounding box center [870, 159] width 7 height 7
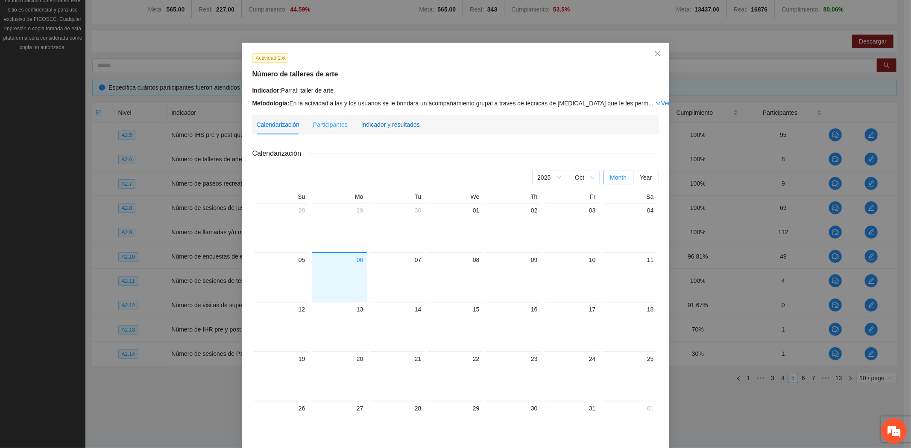
drag, startPoint x: 366, startPoint y: 122, endPoint x: 393, endPoint y: 120, distance: 26.6
click at [368, 122] on div "Indicador y resultados" at bounding box center [390, 124] width 58 height 9
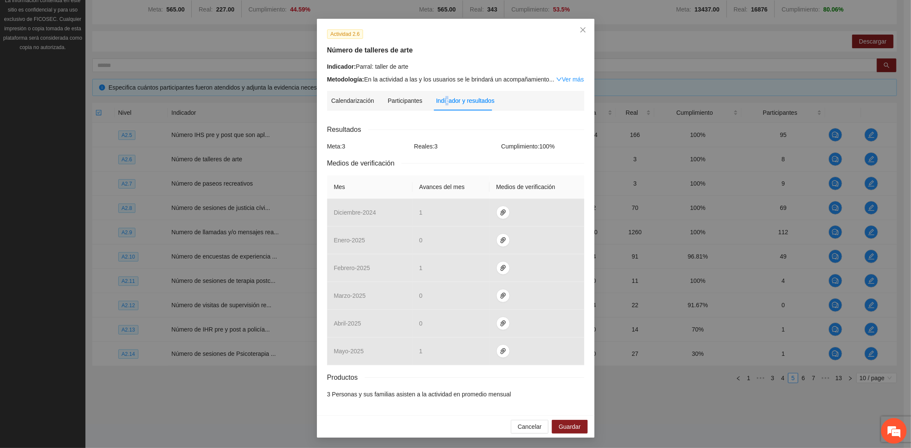
scroll to position [0, 0]
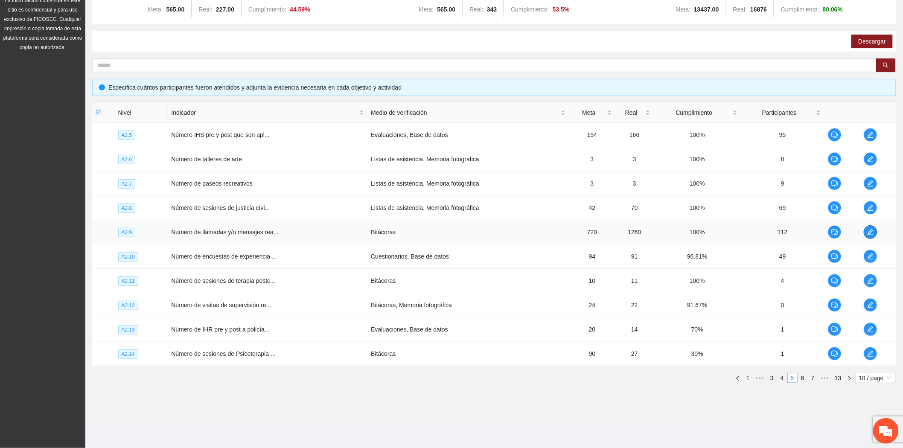
click at [874, 229] on span "edit" at bounding box center [870, 232] width 13 height 7
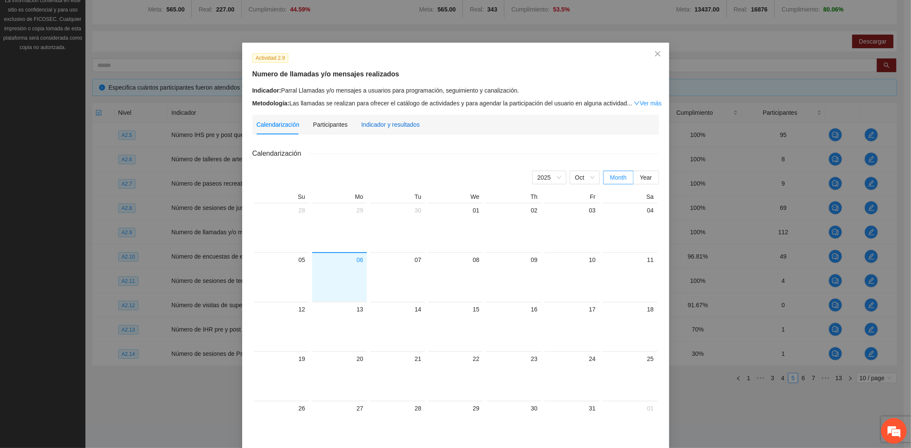
click at [383, 126] on div "Indicador y resultados" at bounding box center [390, 124] width 58 height 9
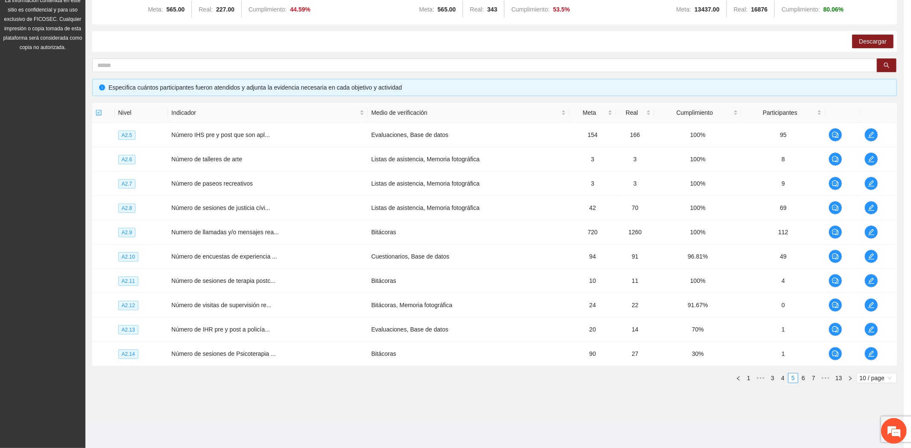
scroll to position [158, 0]
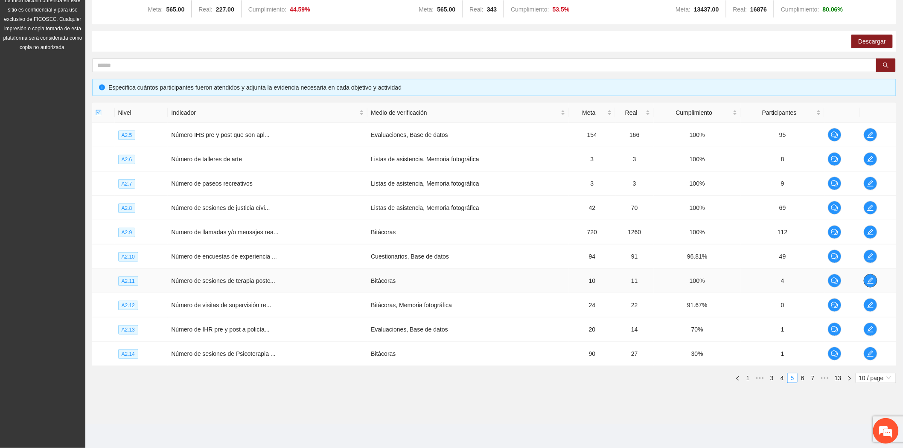
click at [869, 277] on icon "edit" at bounding box center [870, 280] width 7 height 7
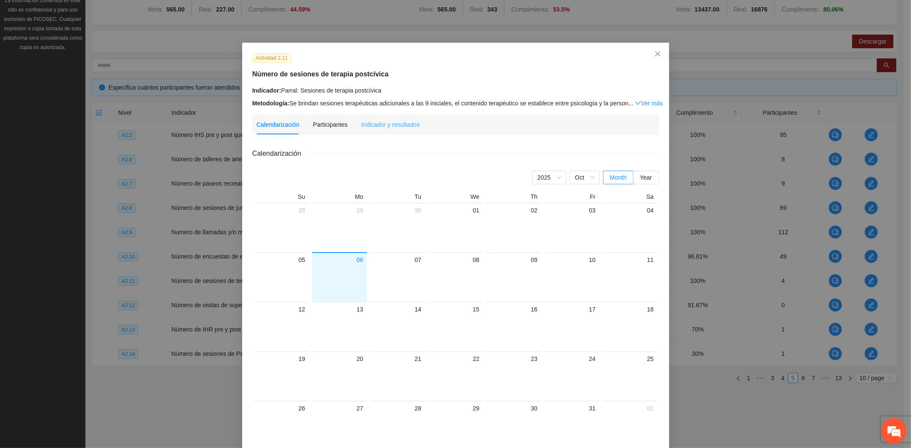
click at [380, 118] on div "Indicador y resultados" at bounding box center [390, 125] width 58 height 20
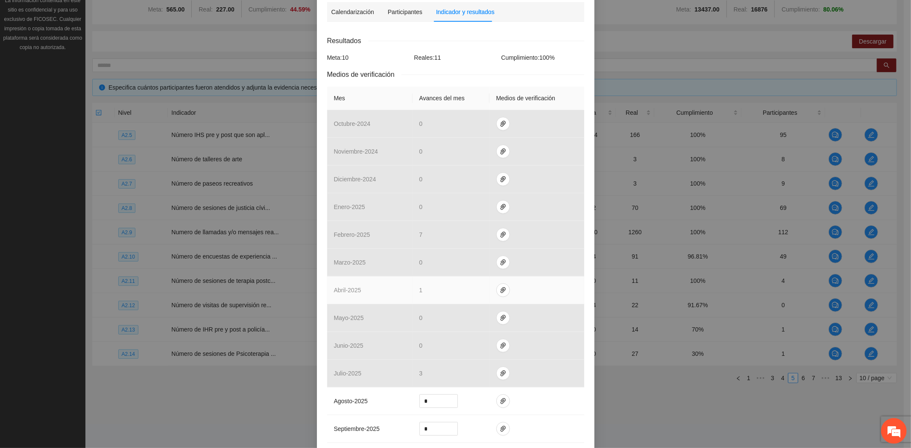
scroll to position [201, 0]
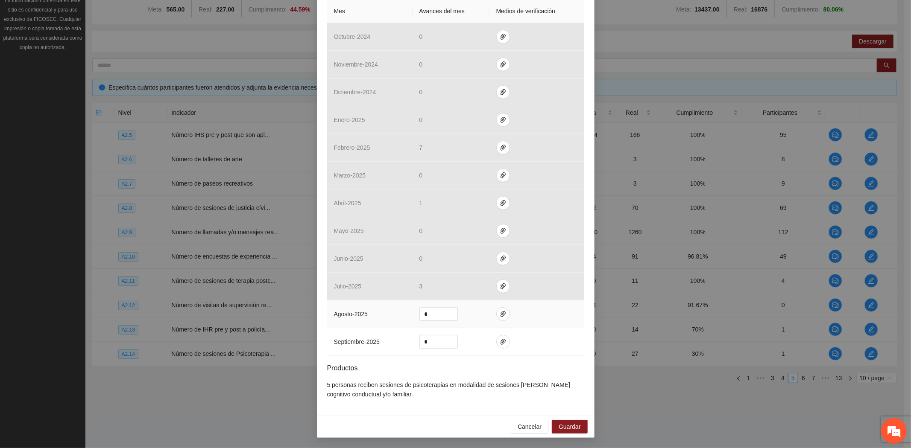
click at [508, 309] on td at bounding box center [536, 315] width 95 height 28
click at [500, 312] on icon "paper-clip" at bounding box center [502, 314] width 7 height 7
click at [500, 342] on icon "paper-clip" at bounding box center [502, 342] width 7 height 7
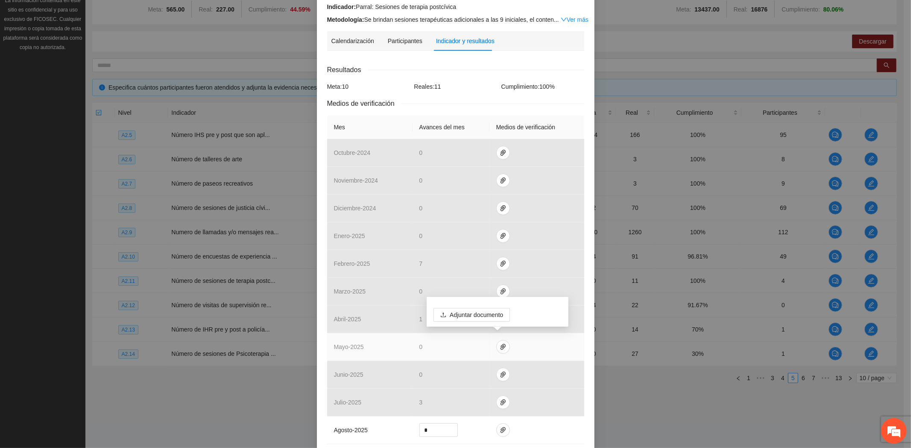
scroll to position [0, 0]
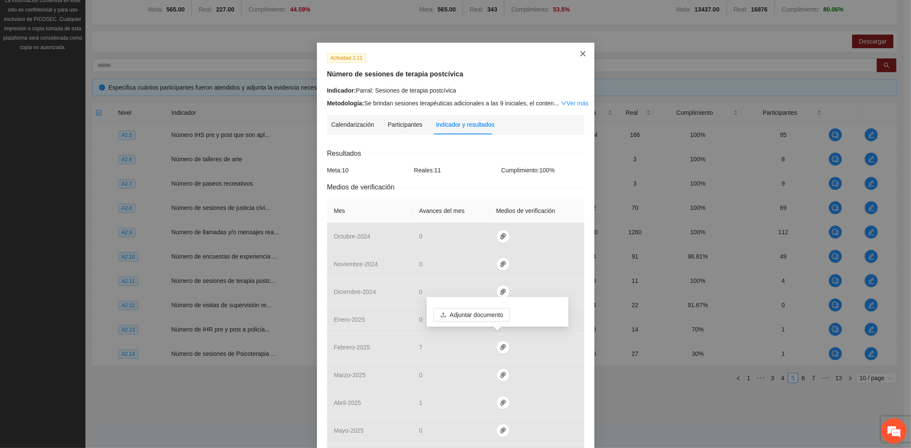
click at [579, 53] on icon "close" at bounding box center [582, 53] width 7 height 7
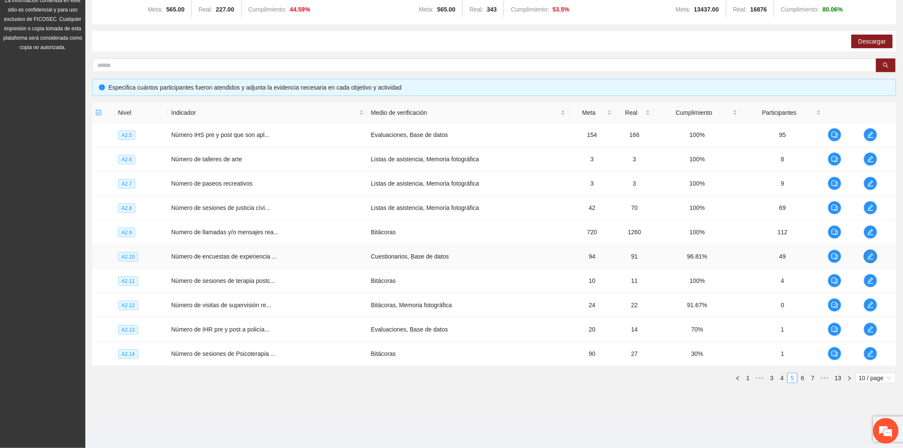
click at [867, 258] on span "edit" at bounding box center [870, 256] width 13 height 7
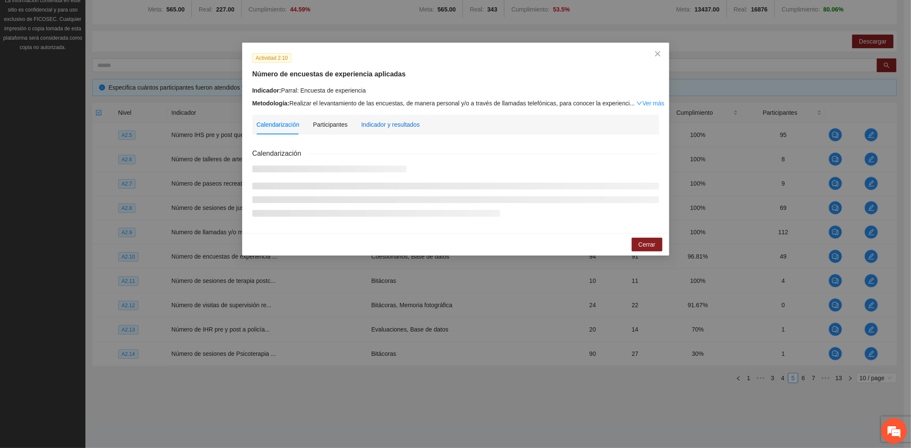
click at [381, 124] on div "Indicador y resultados" at bounding box center [390, 124] width 58 height 9
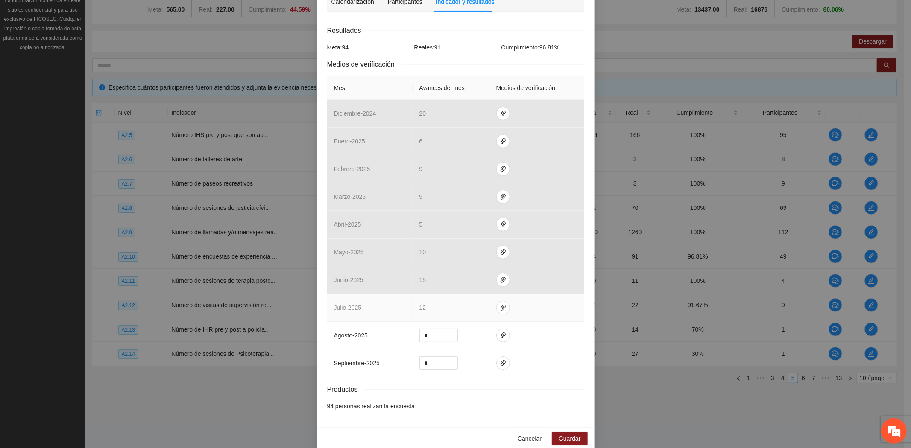
scroll to position [135, 0]
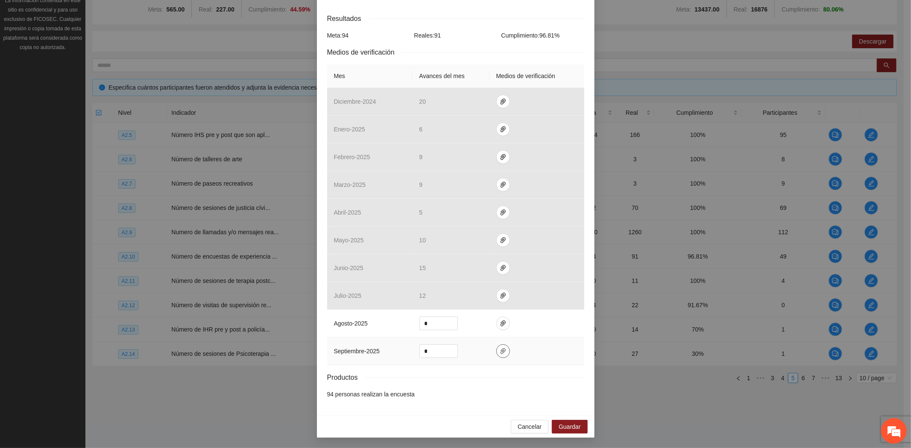
click at [496, 347] on button "button" at bounding box center [503, 352] width 14 height 14
drag, startPoint x: 432, startPoint y: 349, endPoint x: 375, endPoint y: 338, distance: 58.6
click at [378, 338] on tr "septiembre - 2025 *" at bounding box center [455, 352] width 257 height 28
type input "*"
click at [499, 351] on icon "paper-clip" at bounding box center [502, 351] width 7 height 7
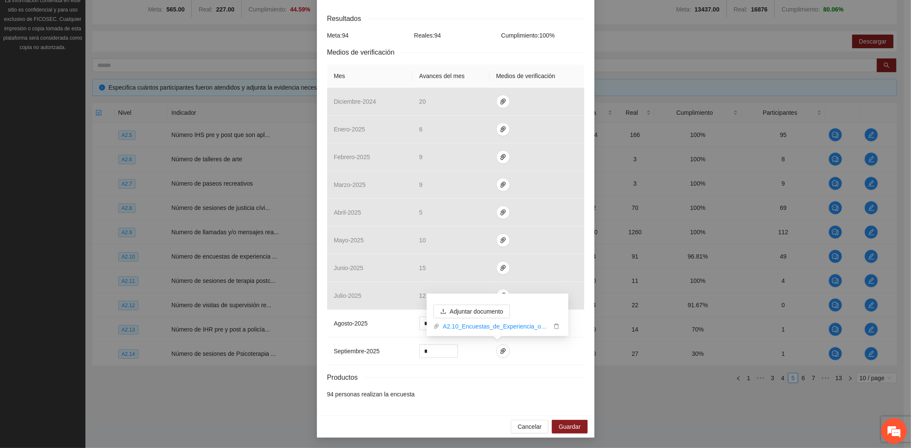
click at [483, 383] on div "Productos" at bounding box center [455, 377] width 257 height 11
click at [499, 323] on icon "paper-clip" at bounding box center [502, 323] width 7 height 7
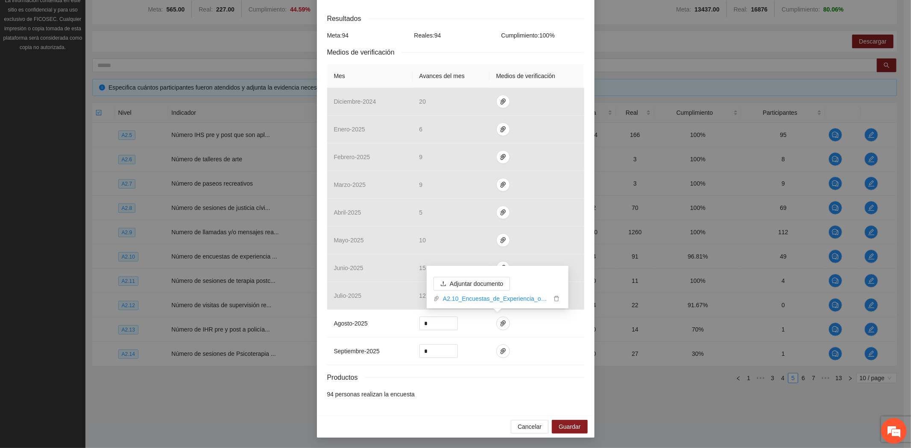
click at [493, 397] on li "94 personas realizan la encuesta" at bounding box center [455, 394] width 257 height 9
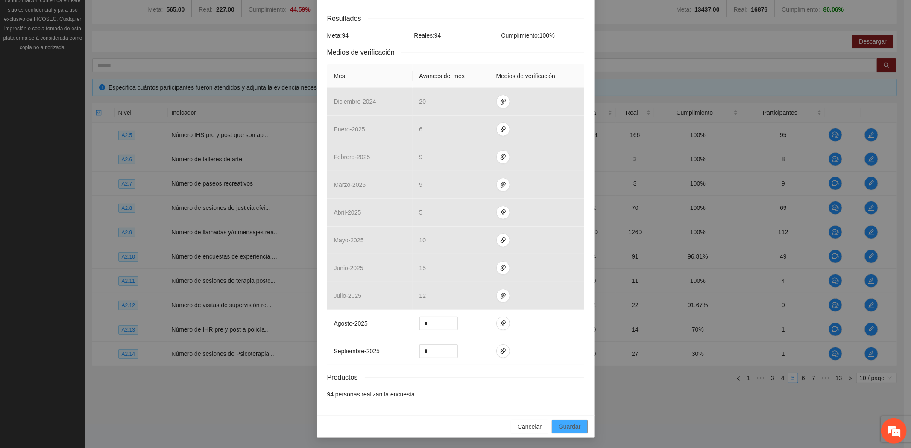
click at [574, 427] on span "Guardar" at bounding box center [569, 426] width 22 height 9
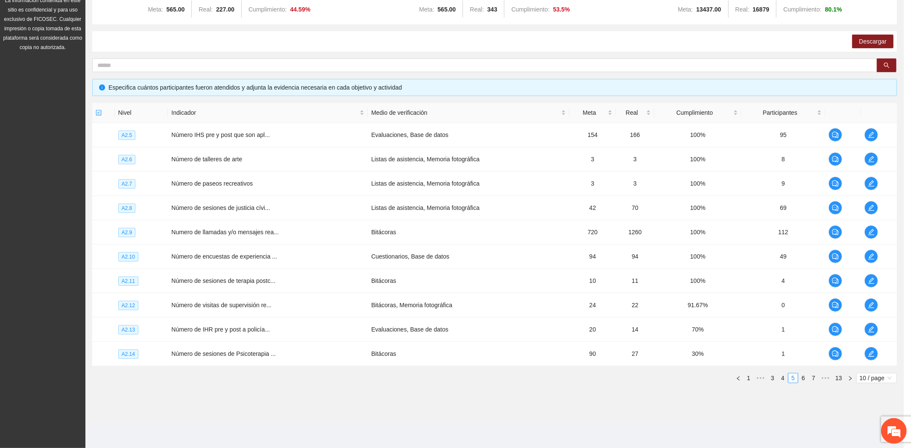
scroll to position [93, 0]
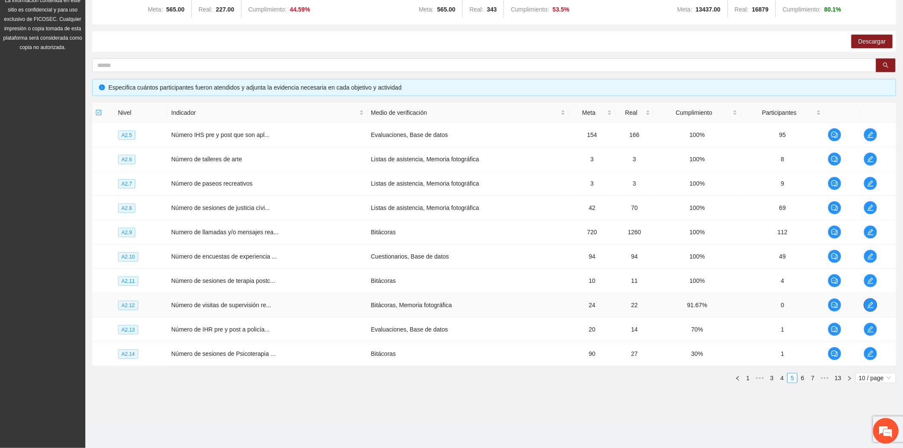
click at [870, 300] on button "button" at bounding box center [871, 305] width 14 height 14
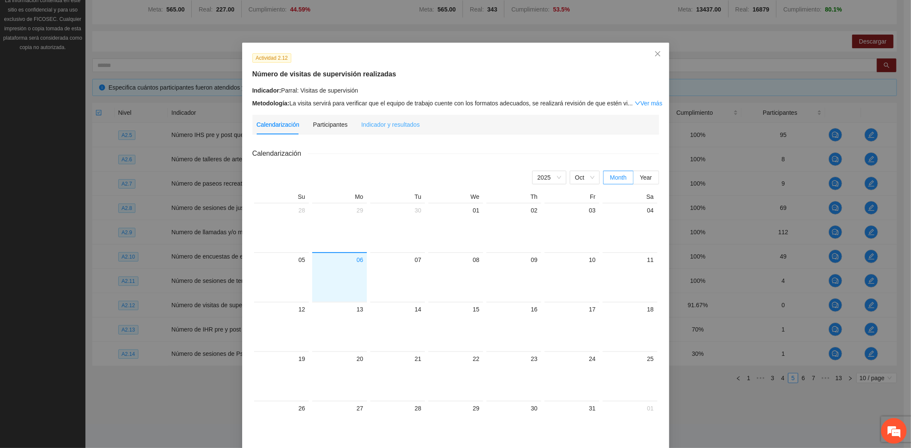
click at [373, 120] on div "Indicador y resultados" at bounding box center [390, 125] width 58 height 20
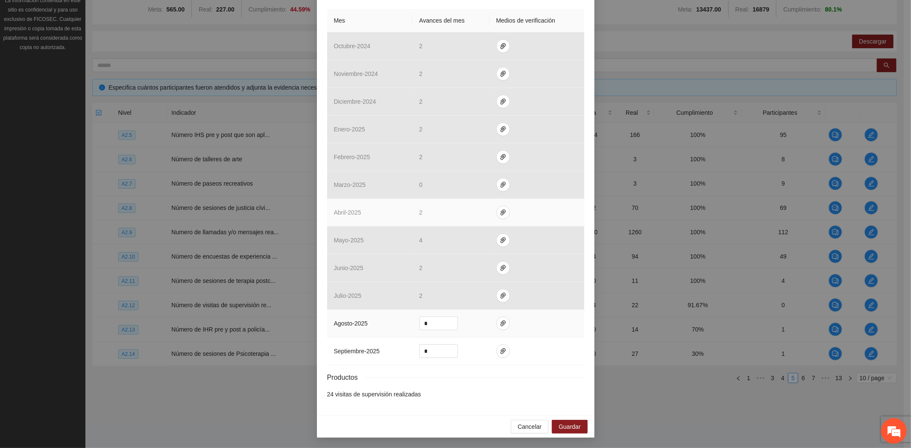
scroll to position [191, 0]
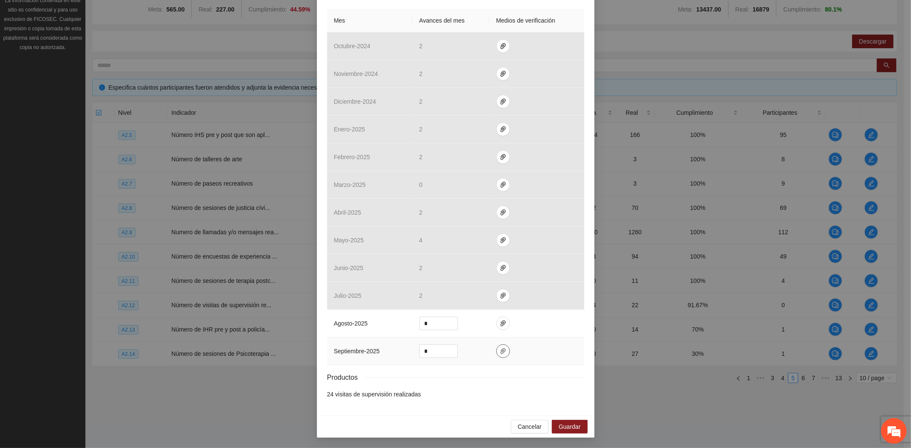
click at [504, 354] on span "paper-clip" at bounding box center [502, 351] width 13 height 7
click at [477, 390] on li "24 visitas de supervisión realizadas" at bounding box center [455, 394] width 257 height 9
drag, startPoint x: 425, startPoint y: 347, endPoint x: 364, endPoint y: 329, distance: 64.0
click at [366, 330] on tbody "octubre - 2024 [DATE] - 2024 [DATE] - 2024 [DATE] - 2025 [DATE] - 2025 [DATE] -…" at bounding box center [455, 198] width 257 height 333
type input "*"
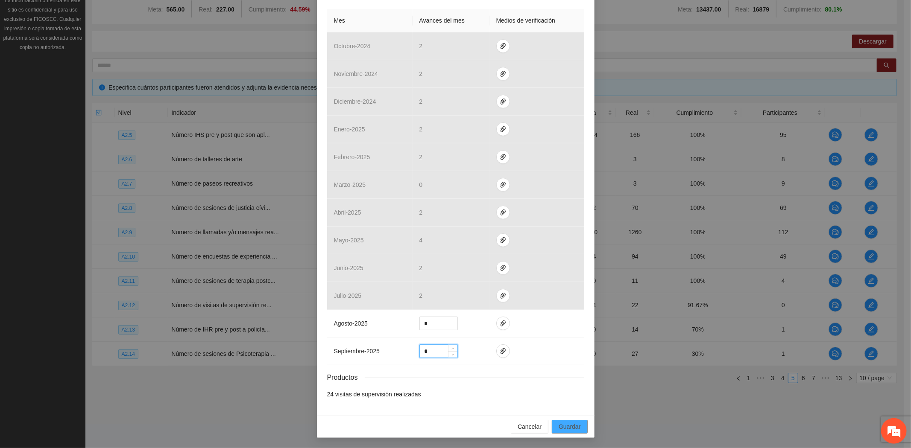
click at [565, 419] on div "Cancelar Guardar" at bounding box center [455, 426] width 277 height 23
click at [562, 426] on span "Guardar" at bounding box center [569, 426] width 22 height 9
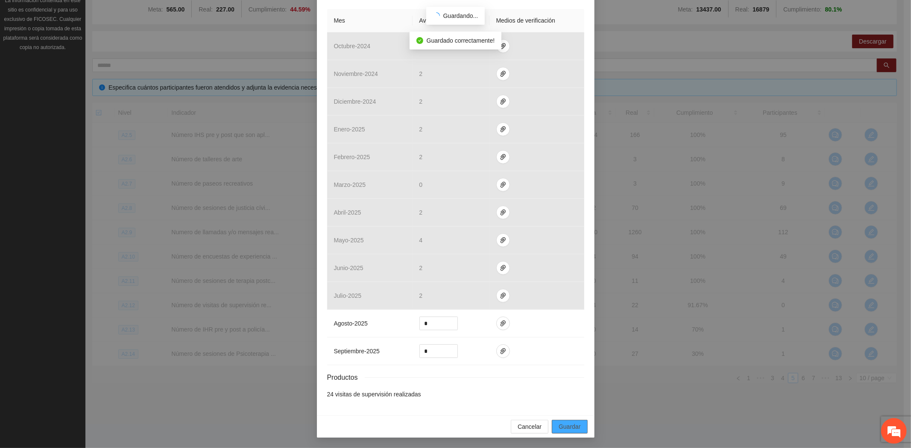
scroll to position [148, 0]
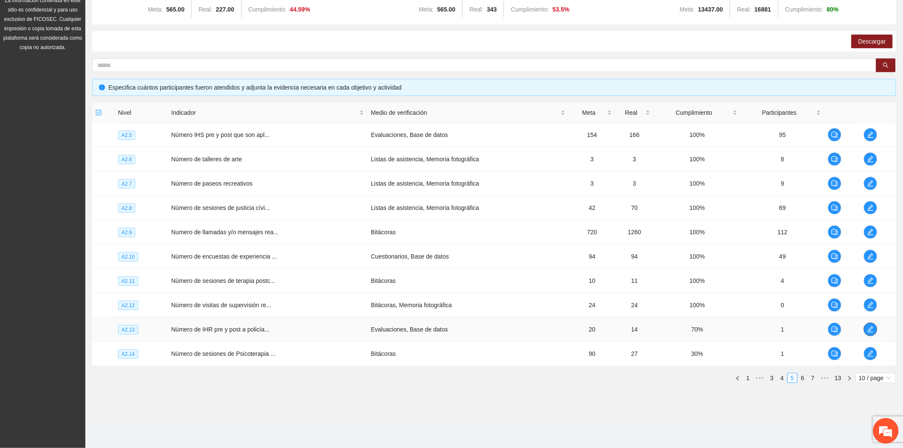
click at [869, 330] on icon "edit" at bounding box center [871, 330] width 6 height 6
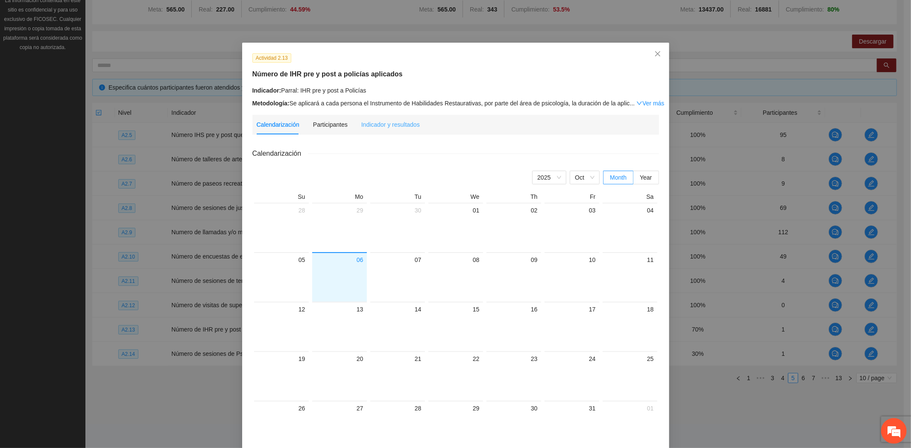
click at [372, 133] on div "Indicador y resultados" at bounding box center [390, 125] width 58 height 20
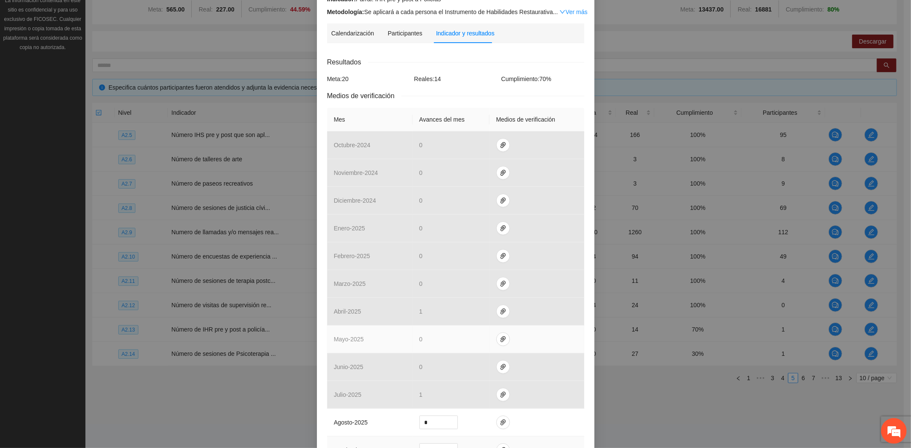
scroll to position [191, 0]
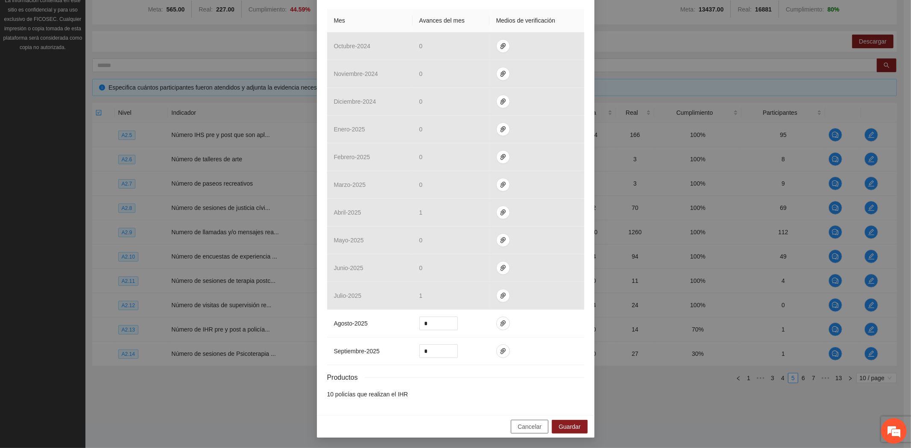
click at [527, 428] on span "Cancelar" at bounding box center [529, 426] width 24 height 9
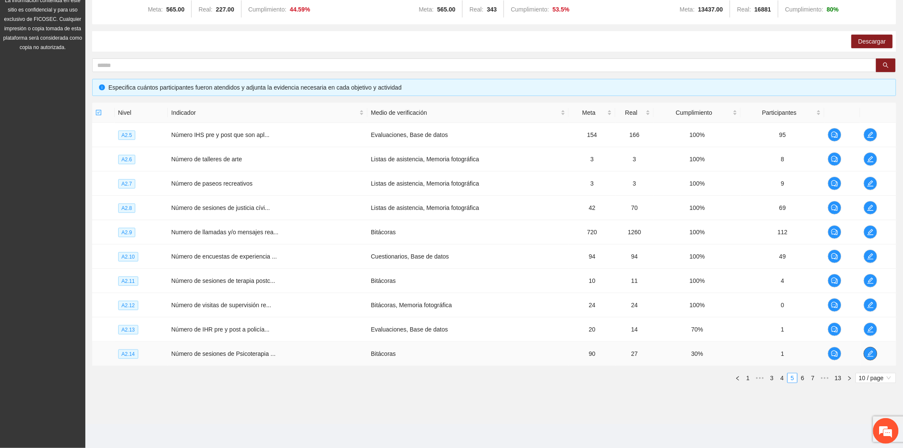
click at [868, 356] on icon "edit" at bounding box center [871, 354] width 6 height 6
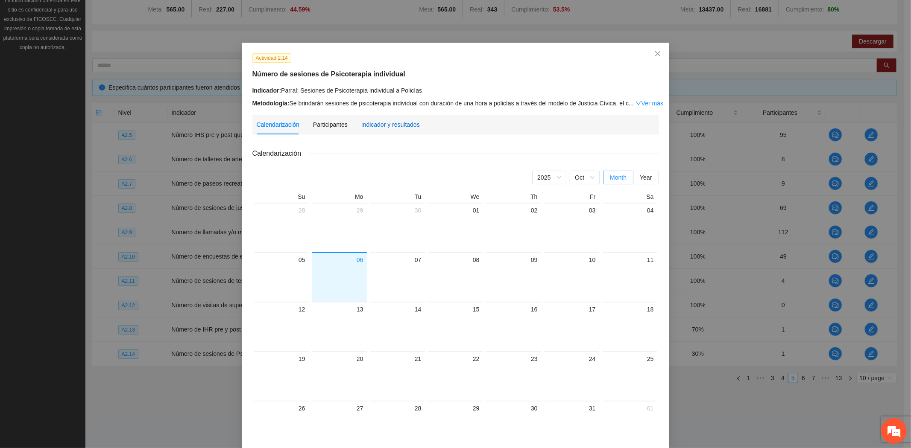
click at [383, 121] on div "Indicador y resultados" at bounding box center [390, 124] width 58 height 9
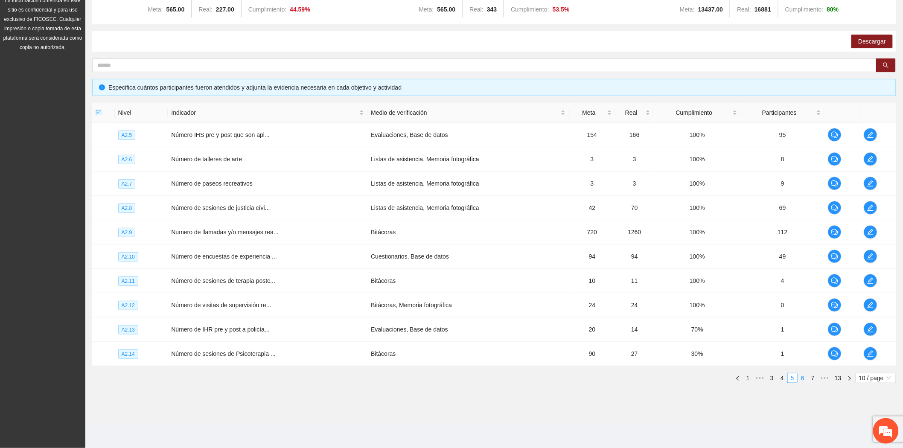
click at [803, 378] on link "6" at bounding box center [802, 378] width 9 height 9
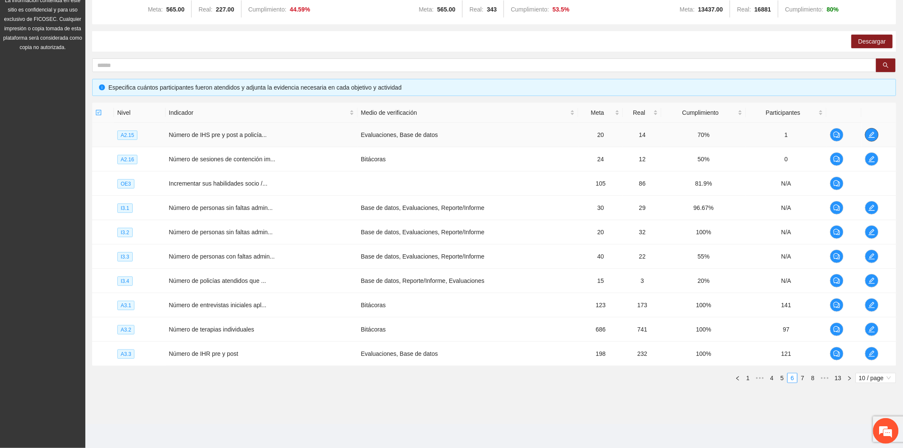
click at [872, 135] on icon "edit" at bounding box center [872, 135] width 6 height 6
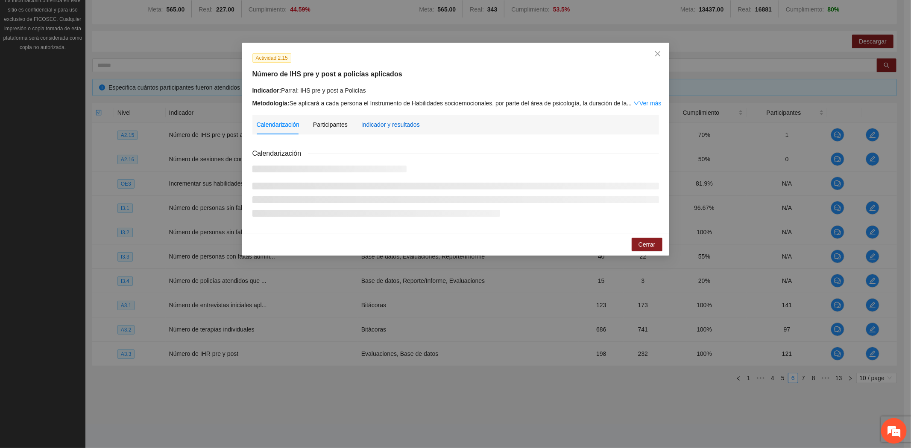
click at [404, 126] on div "Indicador y resultados" at bounding box center [390, 124] width 58 height 9
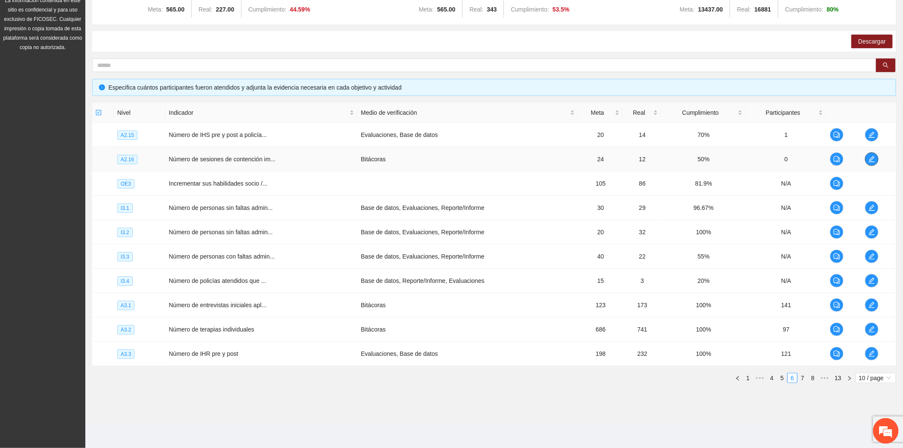
click at [870, 161] on icon "edit" at bounding box center [872, 159] width 7 height 7
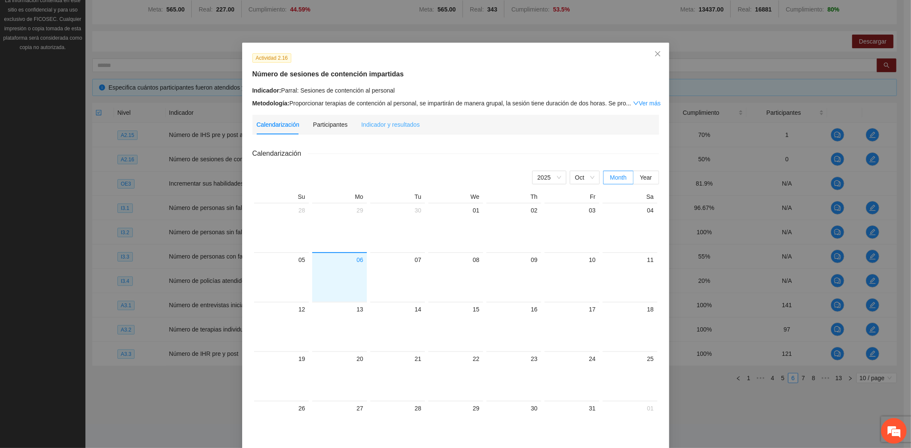
click at [395, 133] on div "Indicador y resultados" at bounding box center [390, 125] width 58 height 20
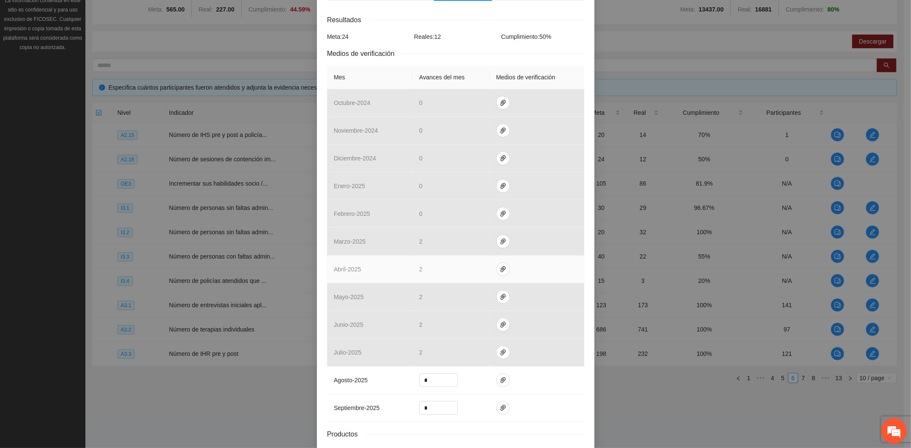
scroll to position [191, 0]
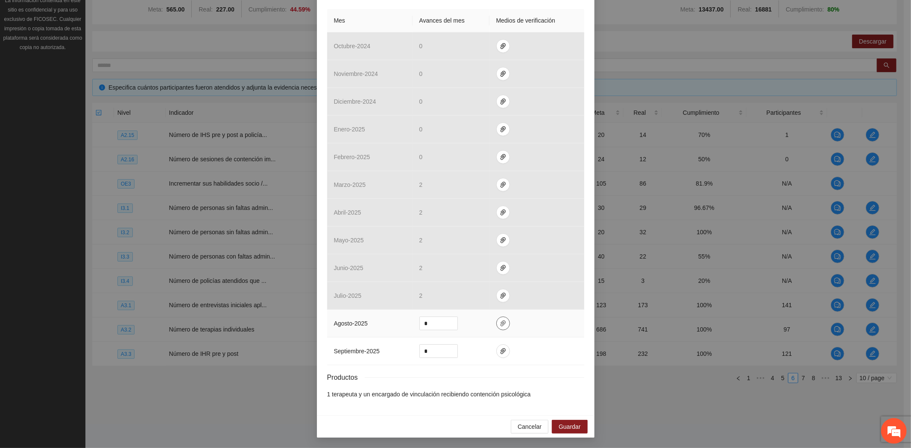
click at [500, 322] on icon "paper-clip" at bounding box center [502, 324] width 5 height 6
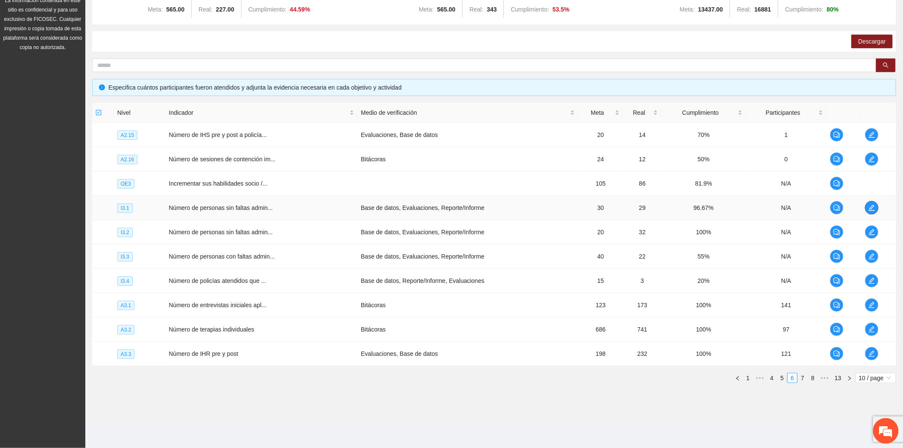
click at [869, 206] on icon "edit" at bounding box center [872, 207] width 7 height 7
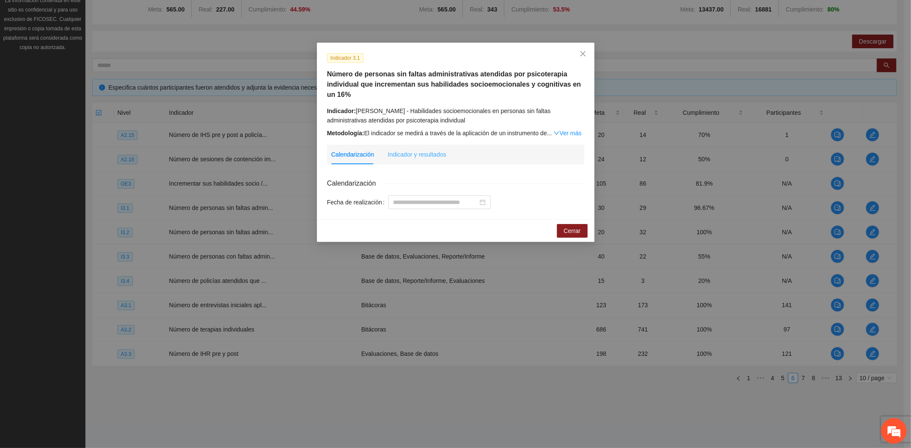
click at [423, 160] on div "Indicador y resultados" at bounding box center [417, 155] width 58 height 20
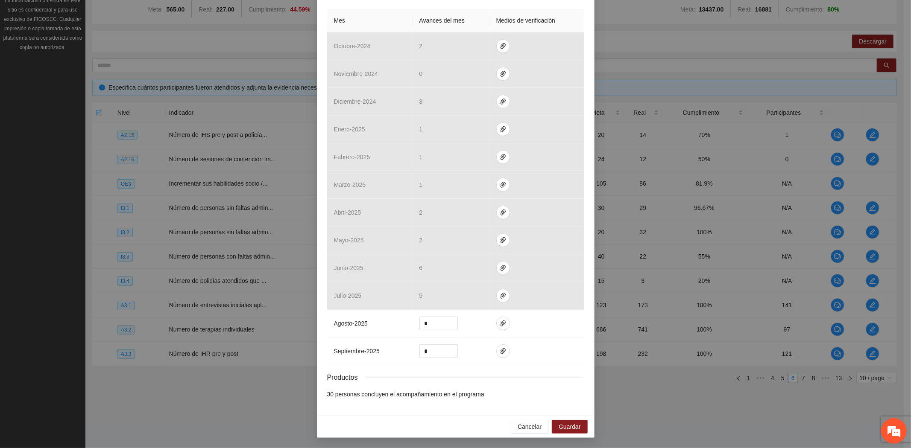
scroll to position [178, 0]
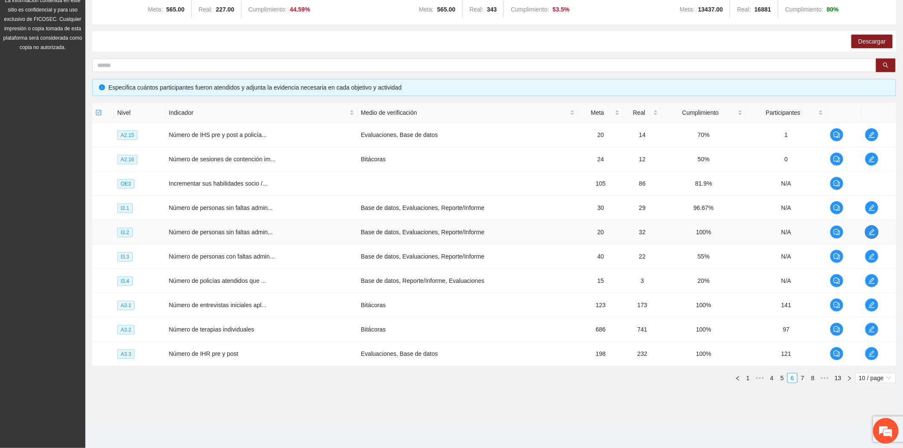
click at [870, 233] on icon "edit" at bounding box center [872, 232] width 7 height 7
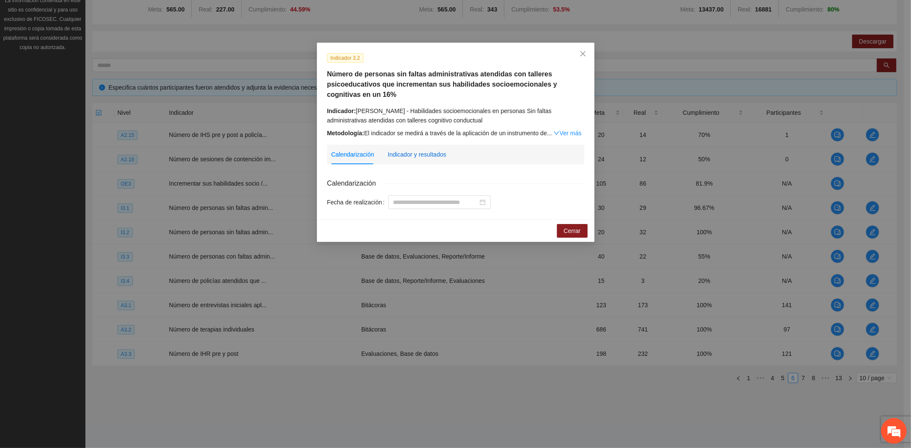
drag, startPoint x: 422, startPoint y: 157, endPoint x: 425, endPoint y: 161, distance: 5.1
click at [422, 158] on div "Indicador y resultados" at bounding box center [417, 154] width 58 height 9
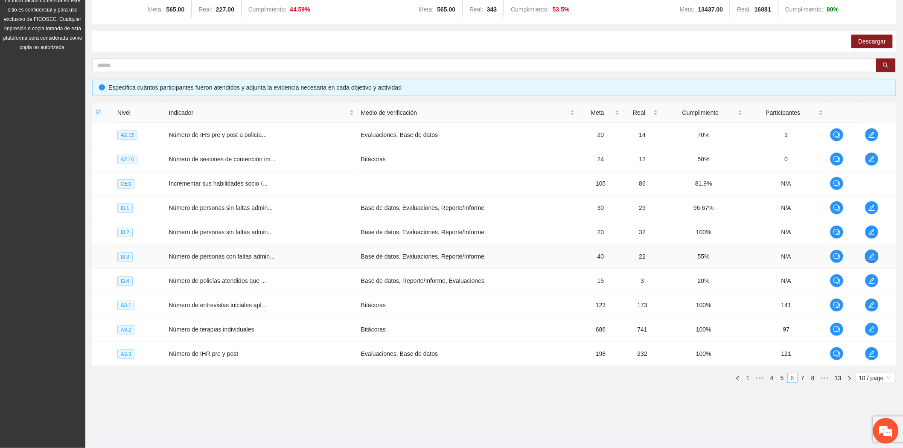
click at [874, 256] on icon "edit" at bounding box center [872, 256] width 7 height 7
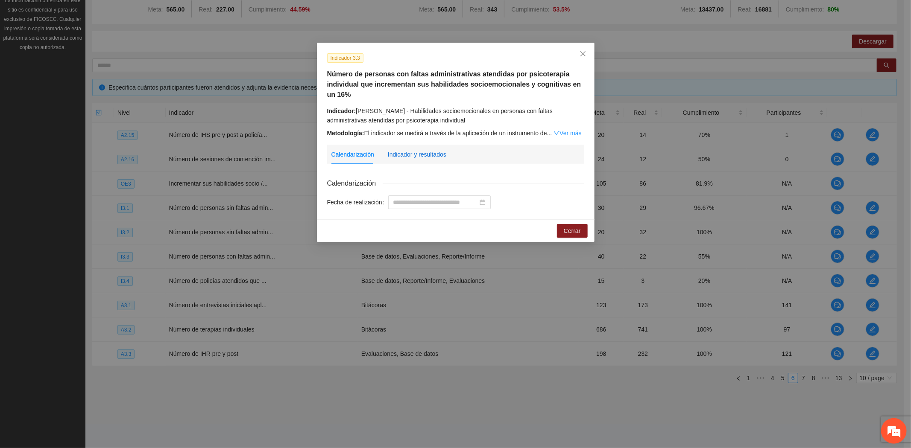
click at [400, 154] on div "Indicador y resultados" at bounding box center [417, 154] width 58 height 9
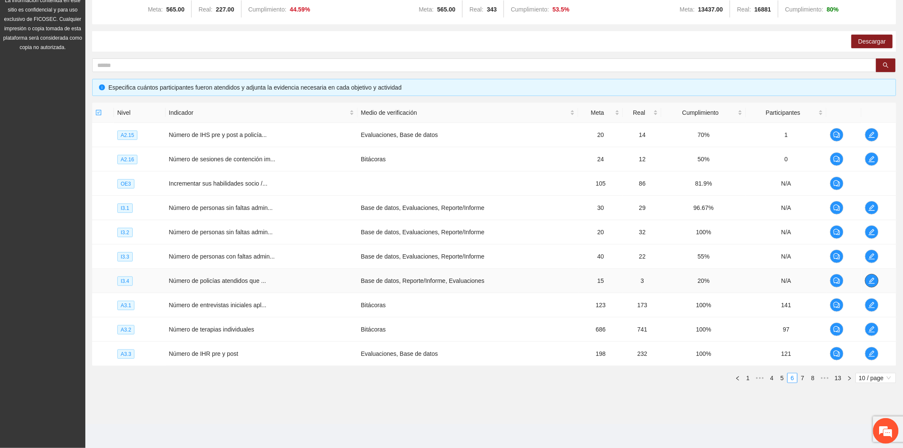
click at [870, 284] on button "button" at bounding box center [872, 281] width 14 height 14
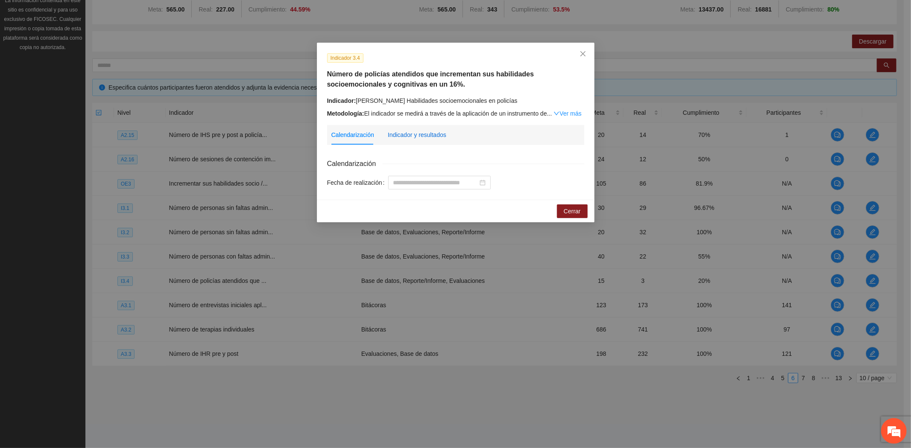
click at [416, 136] on div "Indicador y resultados" at bounding box center [417, 134] width 58 height 9
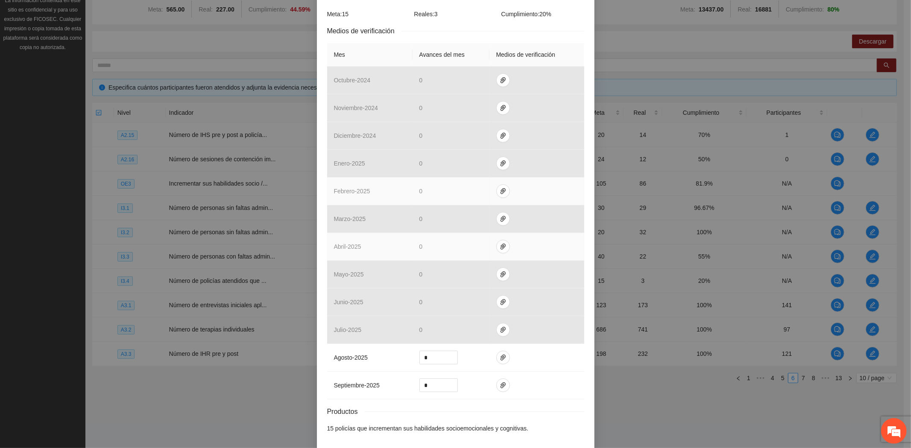
scroll to position [201, 0]
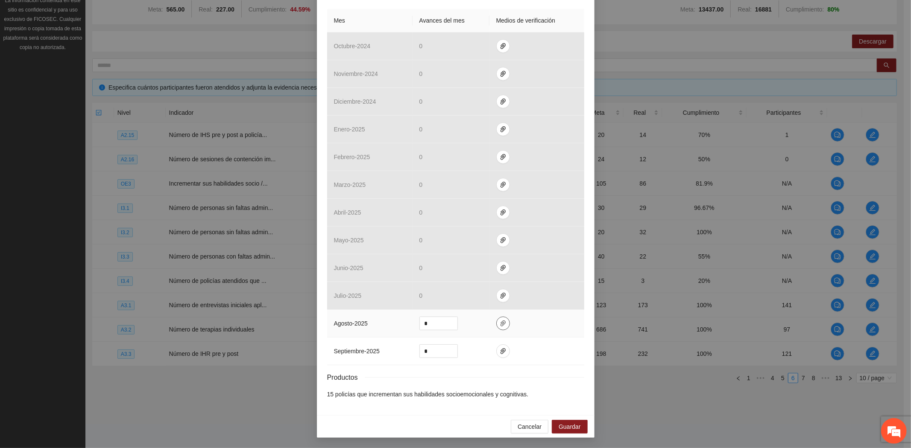
click at [496, 318] on button "button" at bounding box center [503, 324] width 14 height 14
click at [586, 13] on div "Indicador 3.4 Número de policías atendidos que incrementan sus habilidades soci…" at bounding box center [455, 128] width 277 height 573
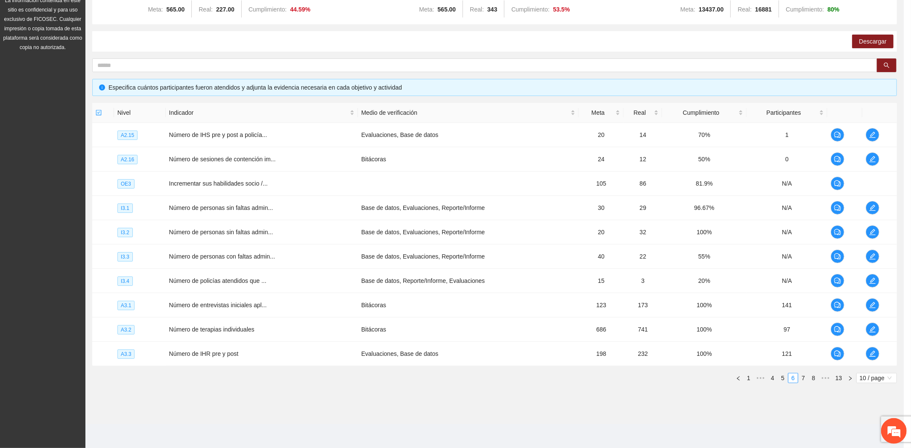
scroll to position [159, 0]
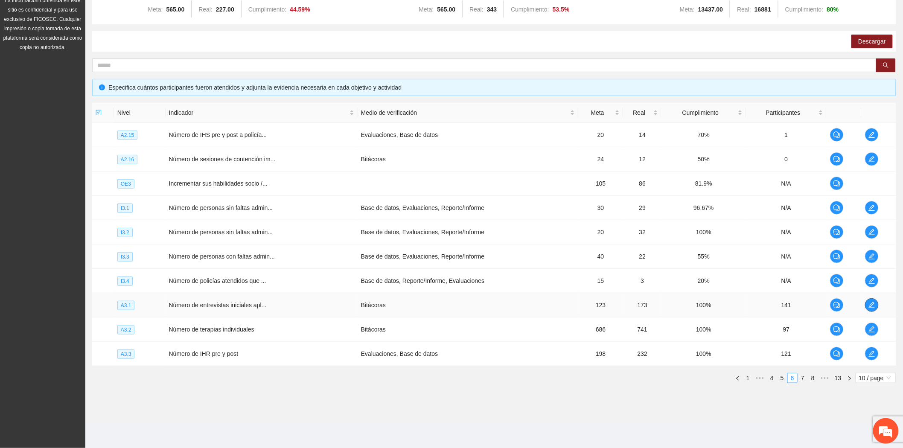
click at [866, 306] on span "edit" at bounding box center [872, 305] width 13 height 7
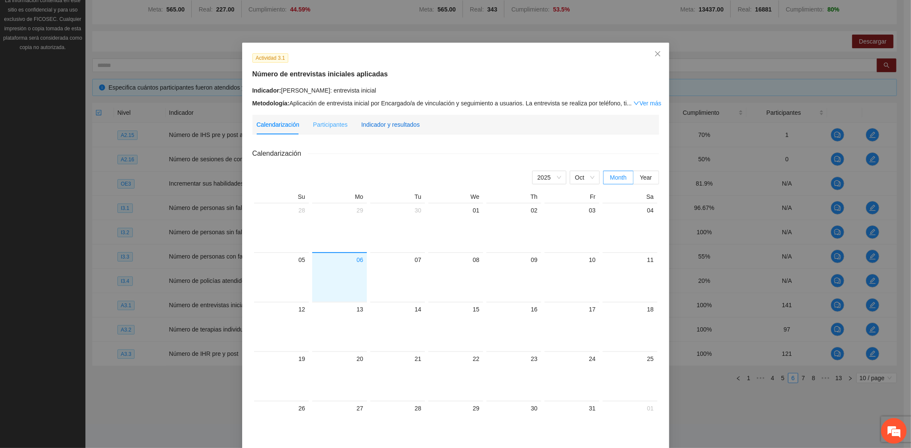
click at [390, 118] on div "Indicador y resultados" at bounding box center [390, 125] width 58 height 20
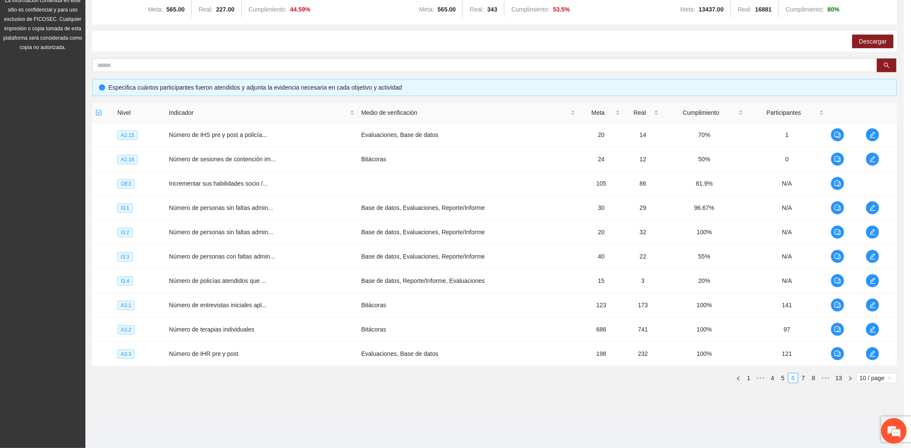
scroll to position [148, 0]
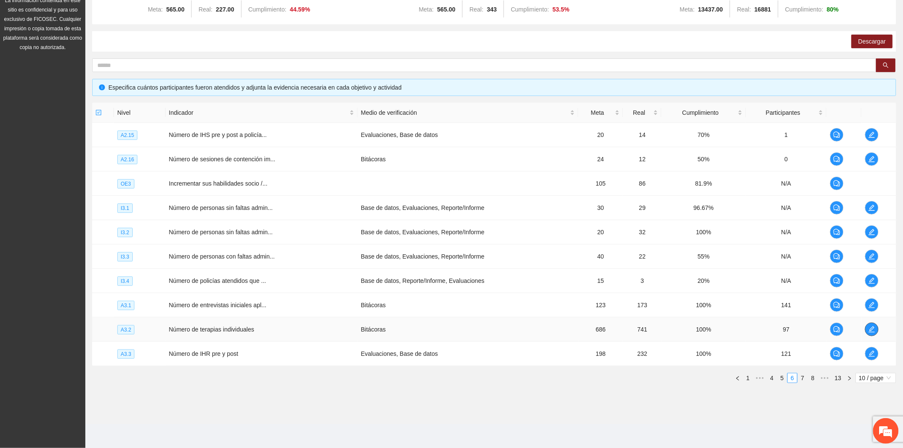
click at [873, 324] on button "button" at bounding box center [872, 330] width 14 height 14
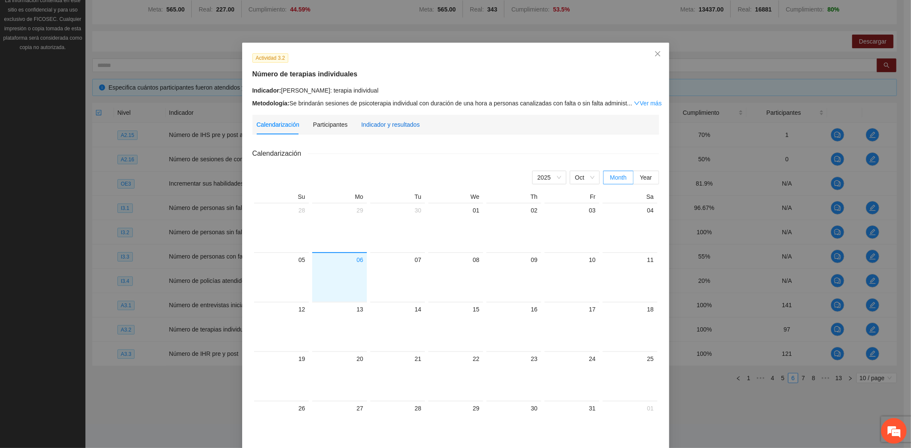
click at [382, 126] on div "Indicador y resultados" at bounding box center [390, 124] width 58 height 9
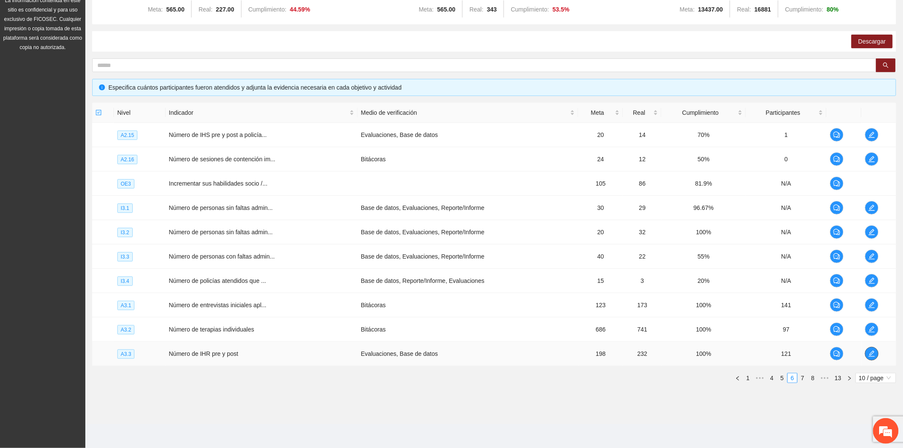
click at [873, 354] on icon "edit" at bounding box center [872, 353] width 7 height 7
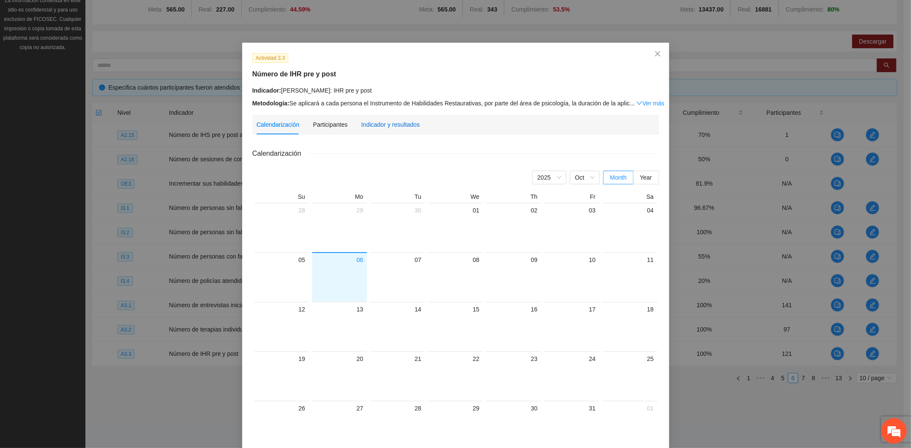
click at [389, 126] on div "Indicador y resultados" at bounding box center [390, 124] width 58 height 9
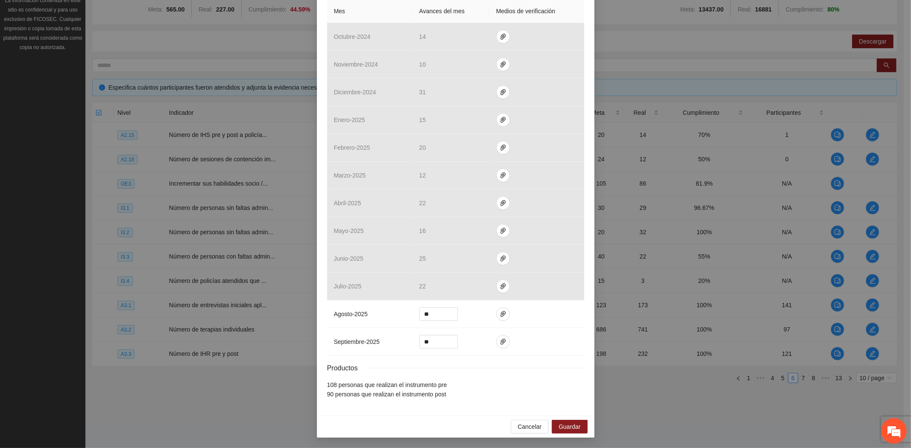
scroll to position [158, 0]
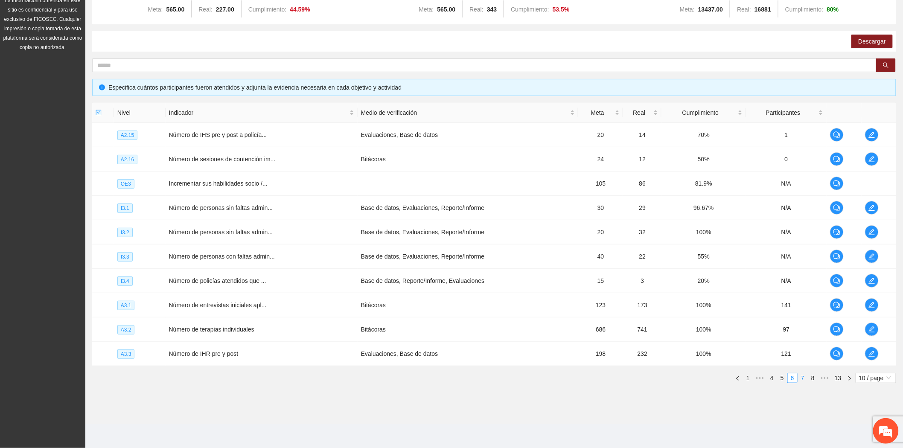
click at [801, 377] on link "7" at bounding box center [802, 378] width 9 height 9
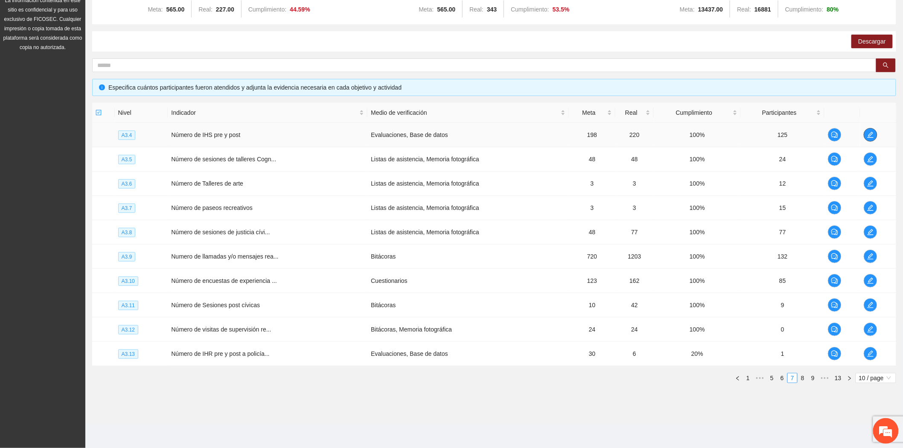
click at [874, 134] on icon "edit" at bounding box center [870, 134] width 7 height 7
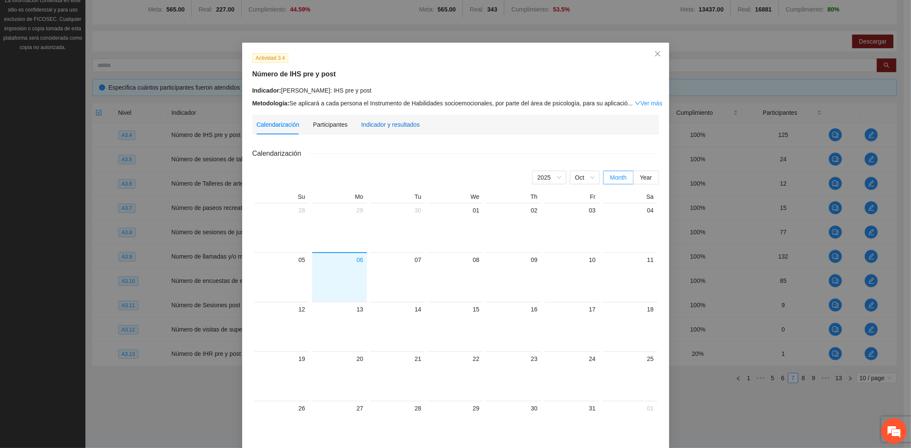
click at [382, 126] on div "Indicador y resultados" at bounding box center [390, 124] width 58 height 9
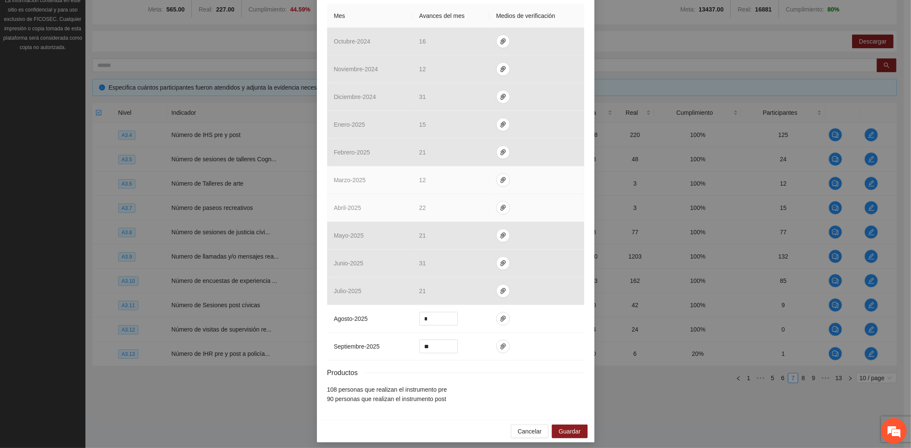
scroll to position [201, 0]
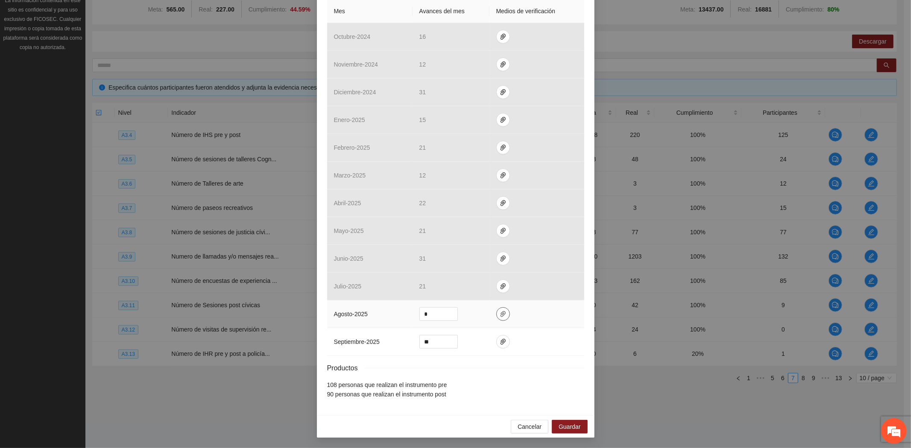
click at [498, 319] on button "button" at bounding box center [503, 314] width 14 height 14
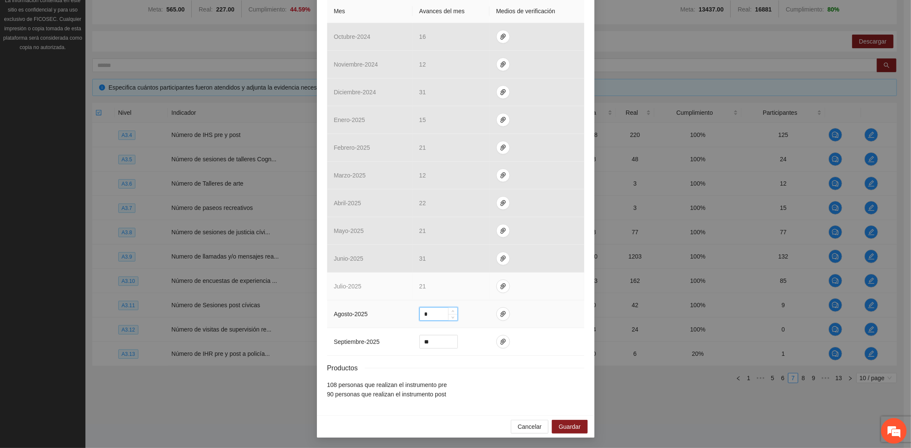
drag, startPoint x: 434, startPoint y: 316, endPoint x: 379, endPoint y: 298, distance: 58.3
click at [379, 298] on tbody "octubre - 2024 [DATE] - 2024 [DATE] - 2024 [DATE] - 2025 [DATE] - 2025 [DATE] -…" at bounding box center [455, 189] width 257 height 333
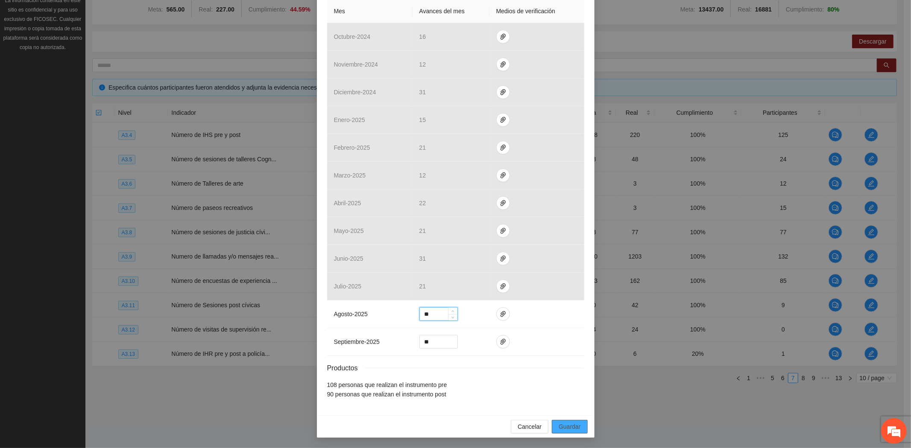
type input "**"
click at [558, 423] on span "Guardar" at bounding box center [569, 426] width 22 height 9
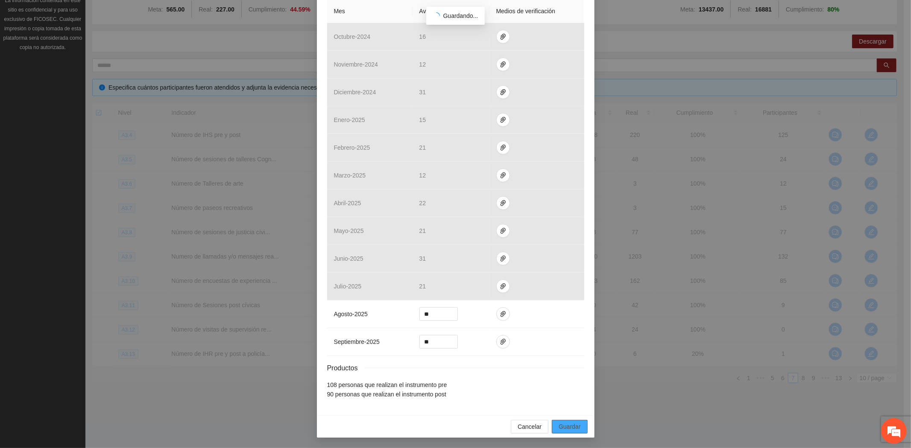
scroll to position [158, 0]
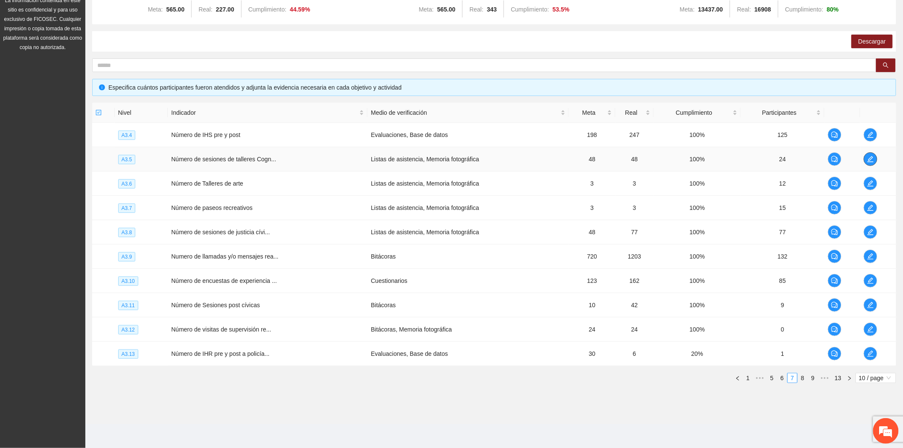
click at [870, 156] on icon "edit" at bounding box center [870, 159] width 7 height 7
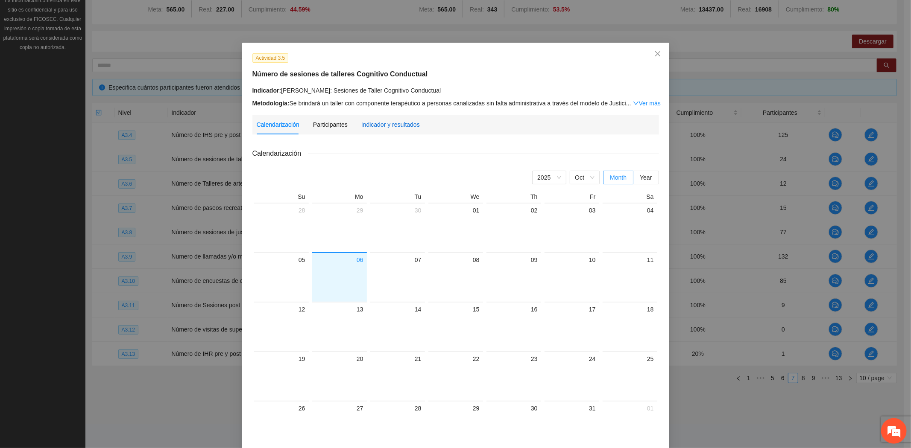
click at [390, 128] on div "Indicador y resultados" at bounding box center [390, 124] width 58 height 9
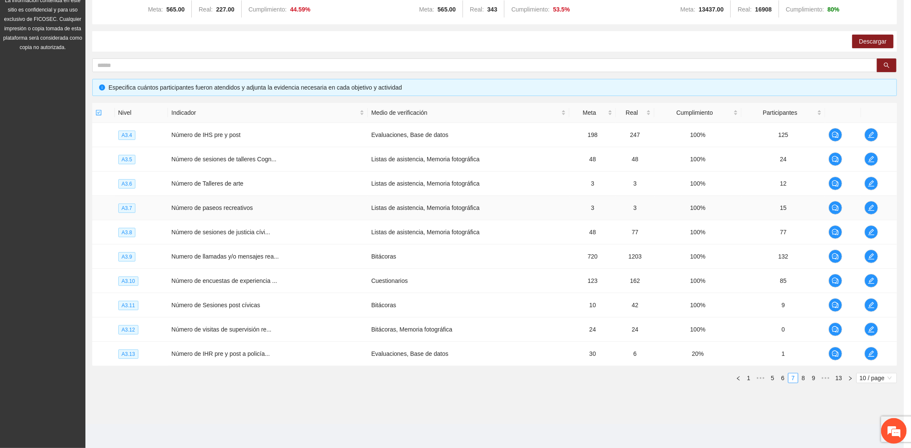
scroll to position [148, 0]
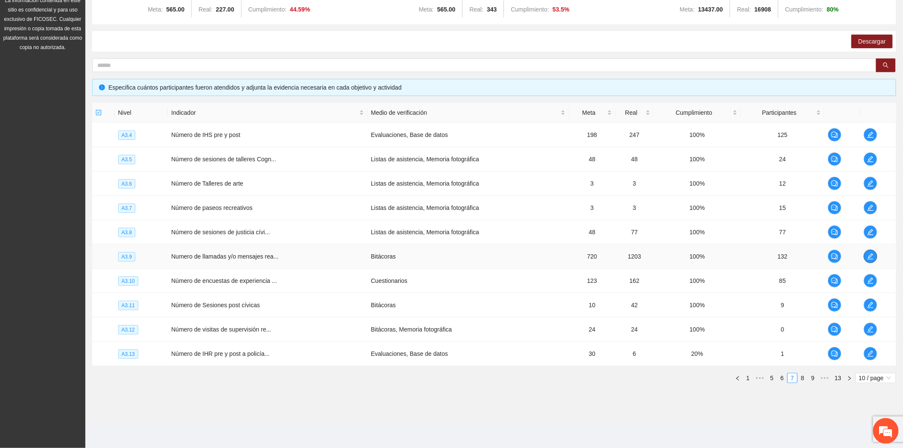
click at [867, 259] on span "edit" at bounding box center [870, 256] width 13 height 7
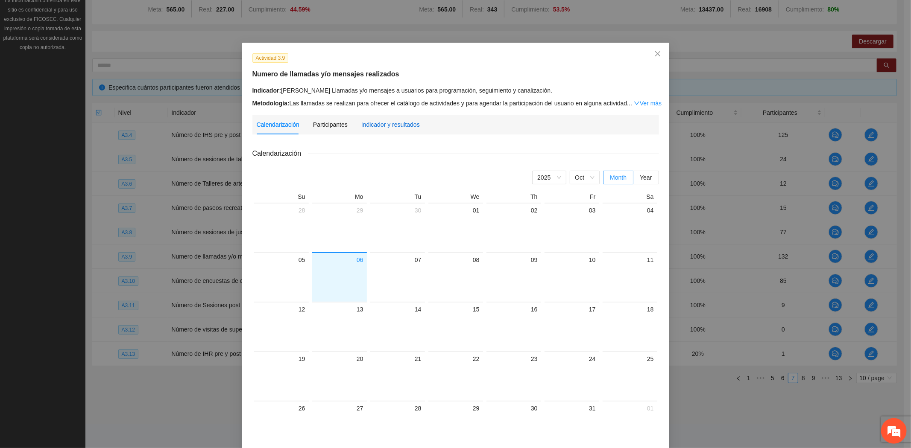
click at [388, 125] on div "Indicador y resultados" at bounding box center [390, 124] width 58 height 9
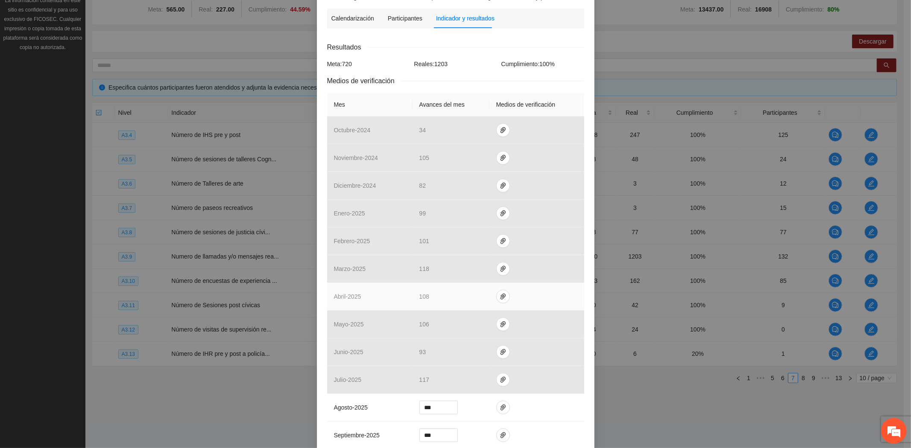
scroll to position [0, 0]
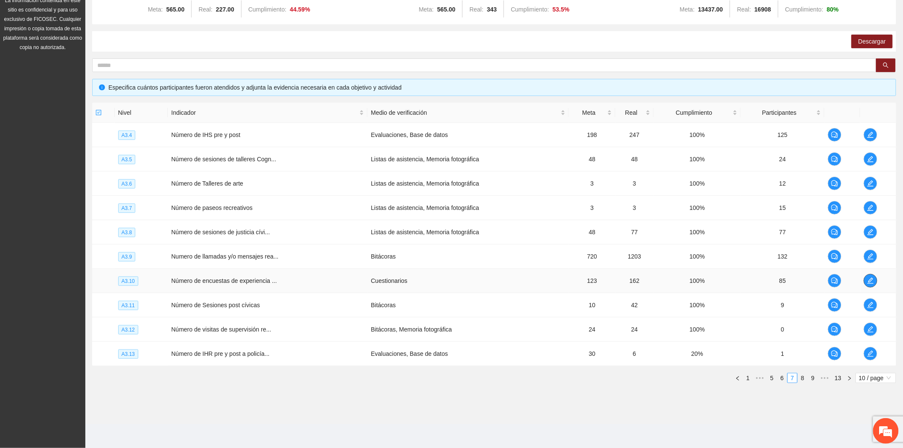
click at [872, 285] on button "button" at bounding box center [871, 281] width 14 height 14
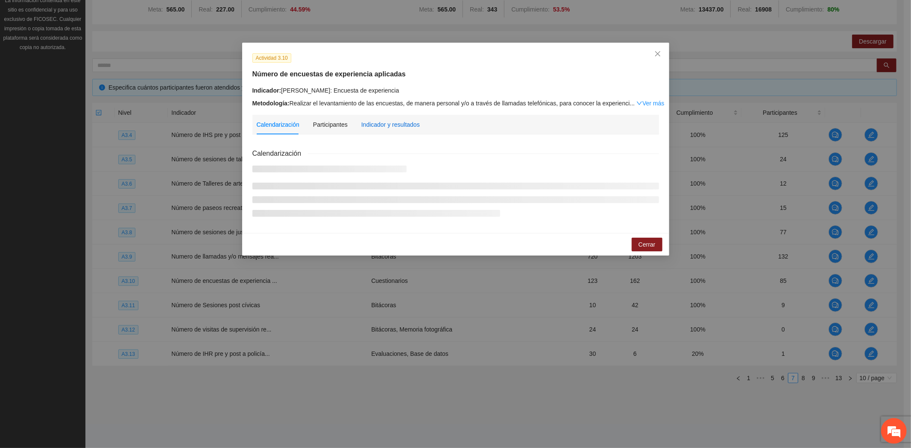
click at [395, 124] on div "Indicador y resultados" at bounding box center [390, 124] width 58 height 9
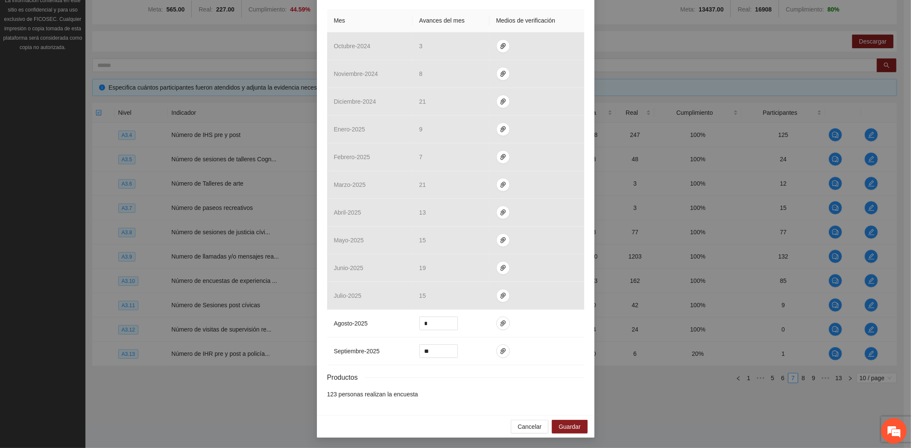
scroll to position [148, 0]
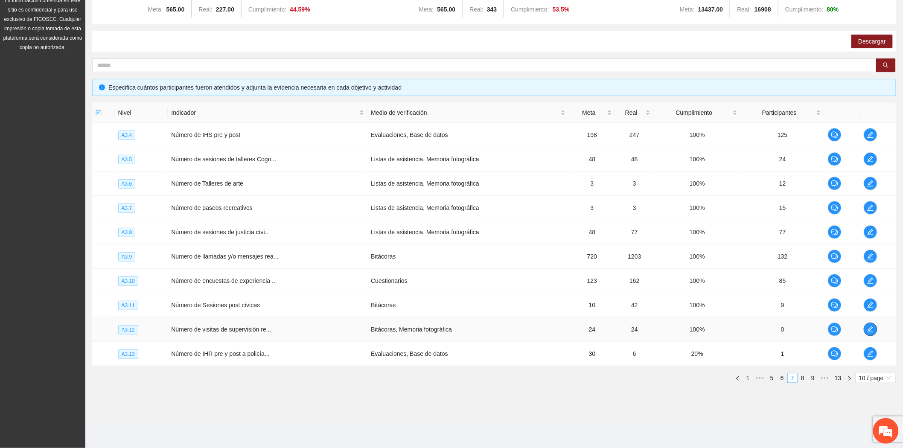
click at [870, 333] on button "button" at bounding box center [871, 330] width 14 height 14
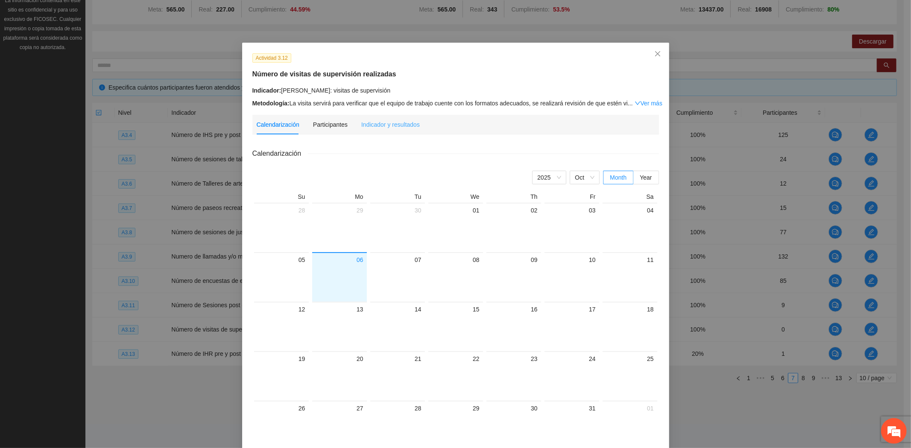
click at [364, 131] on div "Indicador y resultados" at bounding box center [390, 125] width 58 height 20
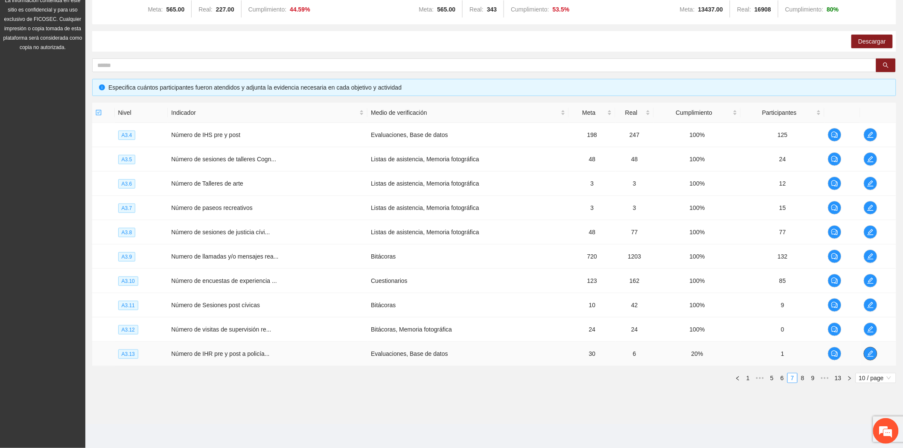
click at [870, 357] on button "button" at bounding box center [871, 354] width 14 height 14
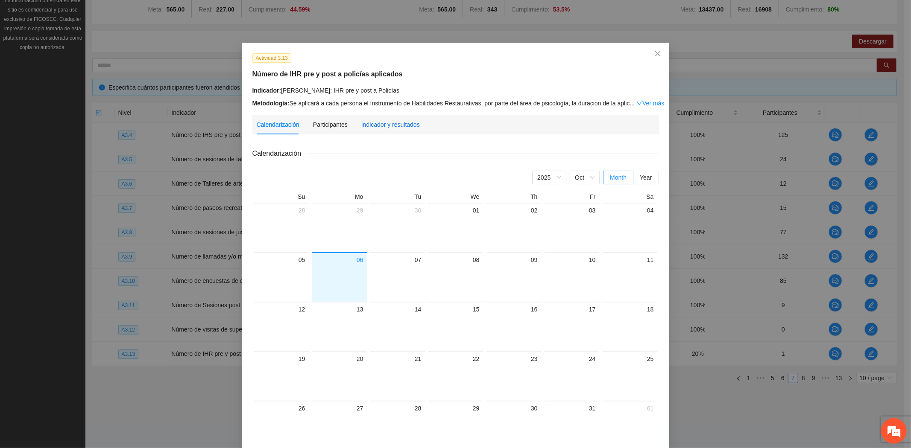
click at [384, 125] on div "Indicador y resultados" at bounding box center [390, 124] width 58 height 9
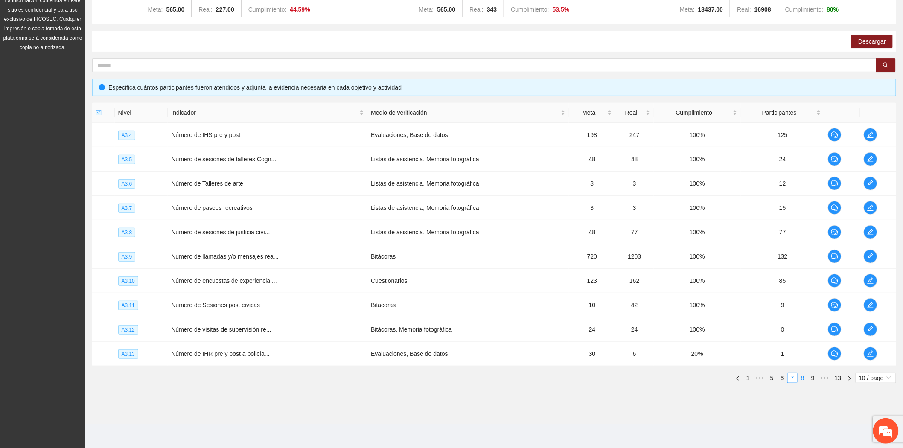
click at [802, 380] on link "8" at bounding box center [802, 378] width 9 height 9
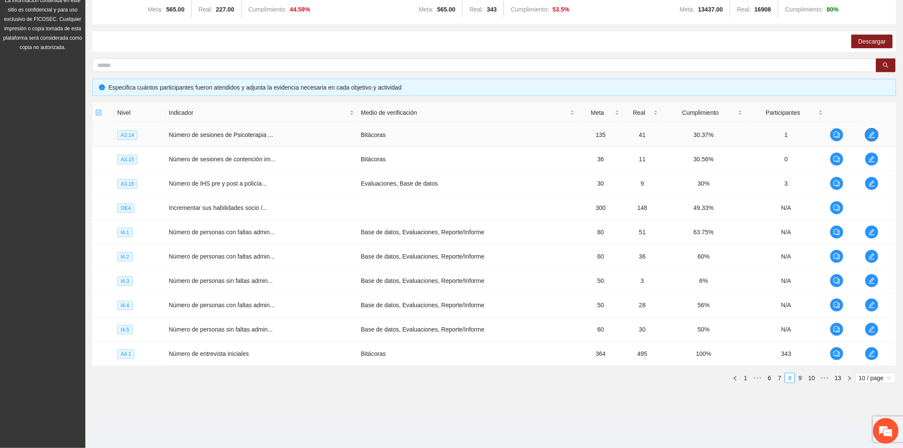
click at [873, 137] on icon "edit" at bounding box center [872, 134] width 7 height 7
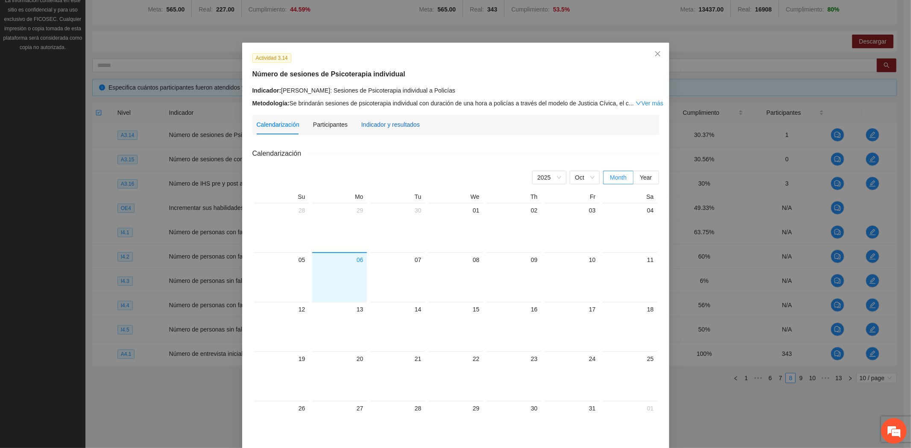
click at [378, 126] on div "Indicador y resultados" at bounding box center [390, 124] width 58 height 9
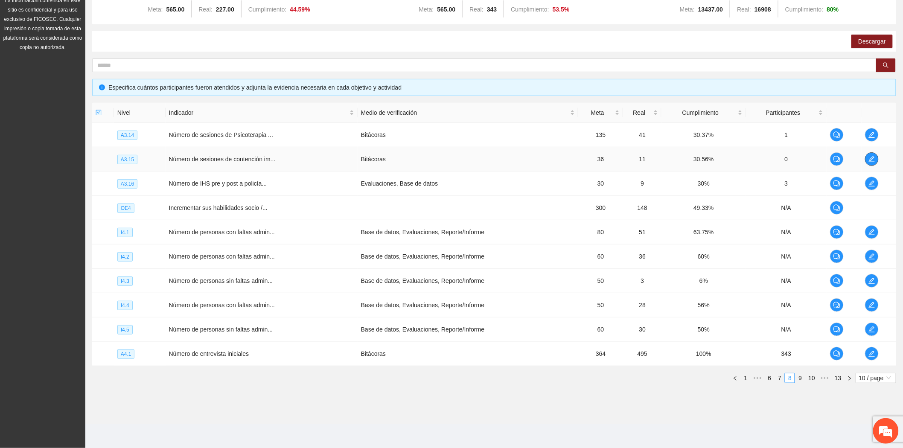
click at [874, 159] on icon "edit" at bounding box center [872, 159] width 7 height 7
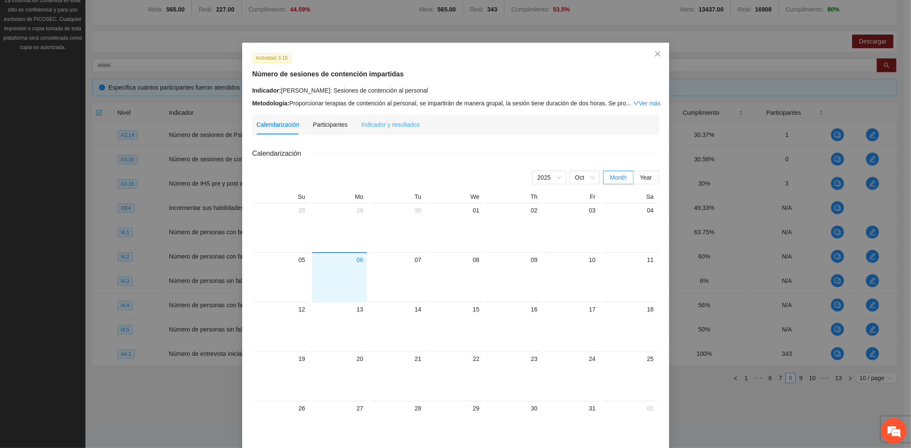
click at [393, 131] on div "Indicador y resultados" at bounding box center [390, 125] width 58 height 20
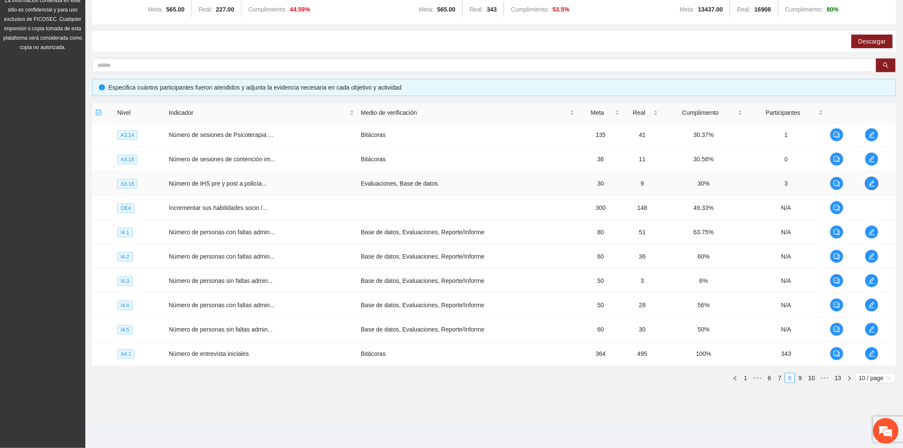
click at [873, 187] on button "button" at bounding box center [872, 184] width 14 height 14
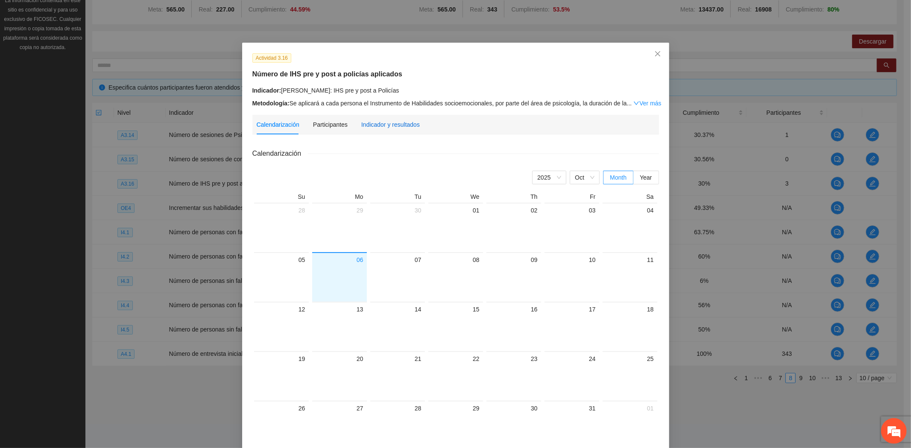
click at [382, 121] on div "Indicador y resultados" at bounding box center [390, 124] width 58 height 9
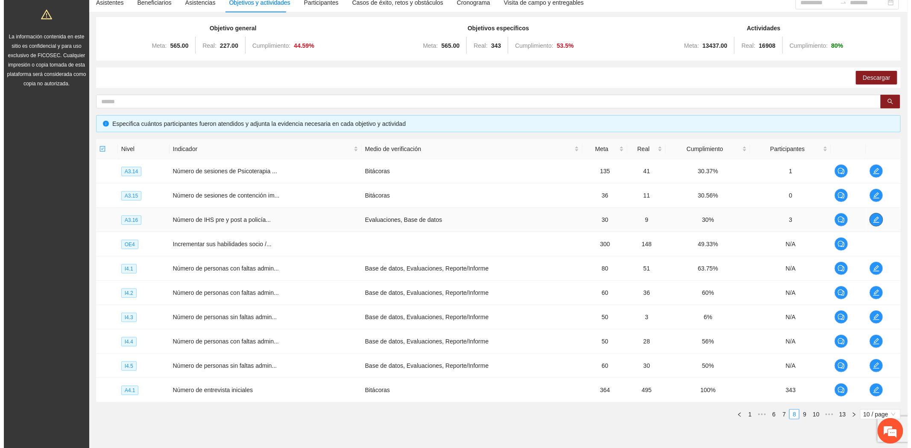
scroll to position [0, 0]
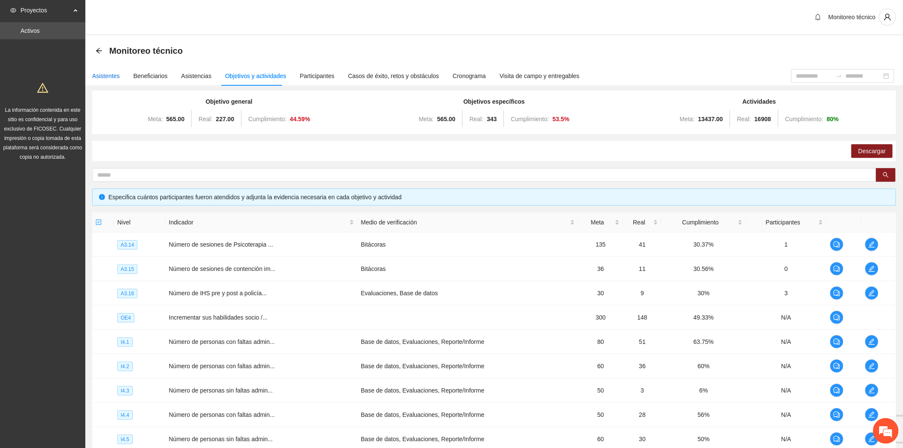
click at [104, 77] on div "Asistentes" at bounding box center [106, 75] width 28 height 9
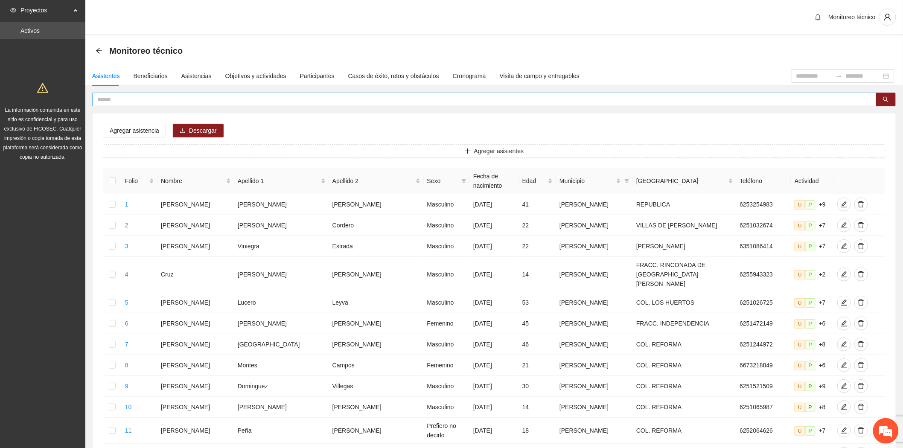
click at [146, 96] on input "text" at bounding box center [481, 99] width 768 height 9
click at [289, 96] on input "text" at bounding box center [481, 99] width 768 height 9
type input "**********"
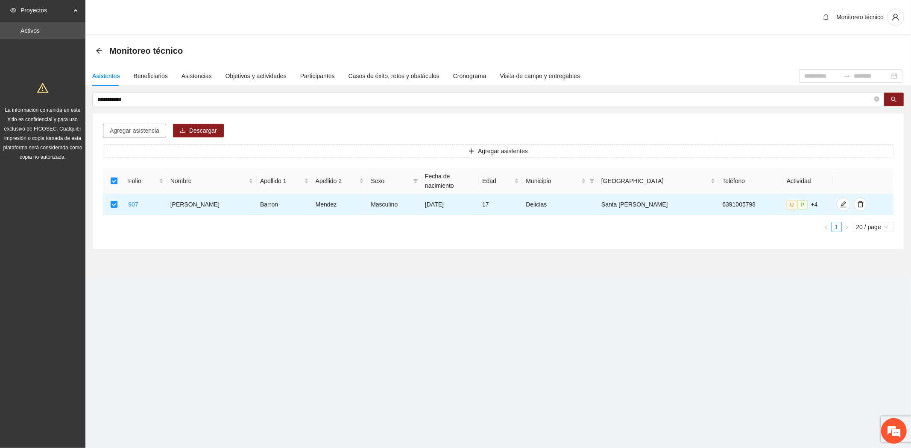
click at [139, 127] on span "Agregar asistencia" at bounding box center [135, 130] width 50 height 9
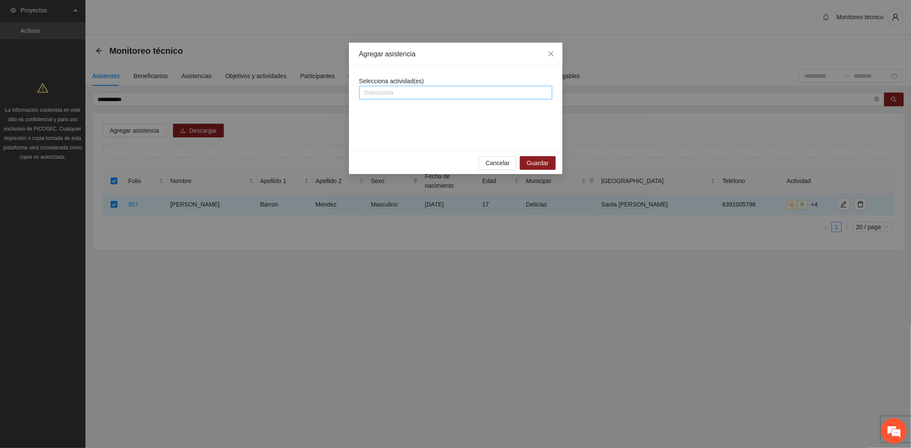
click at [421, 90] on div at bounding box center [455, 93] width 189 height 10
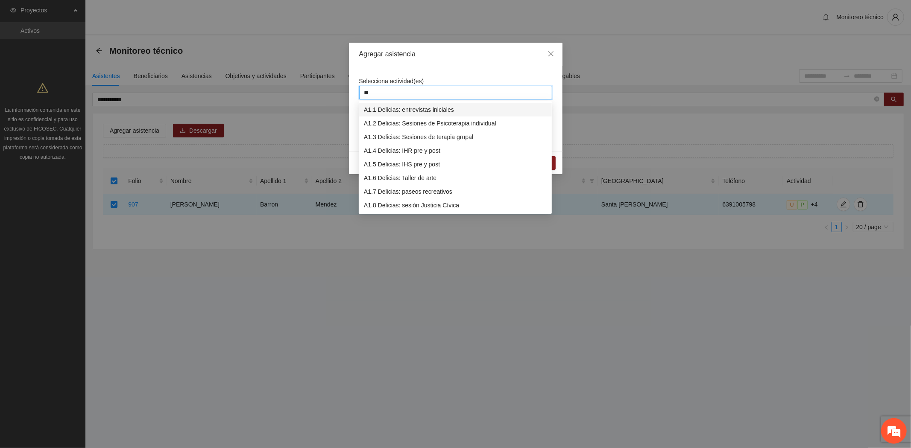
type input "***"
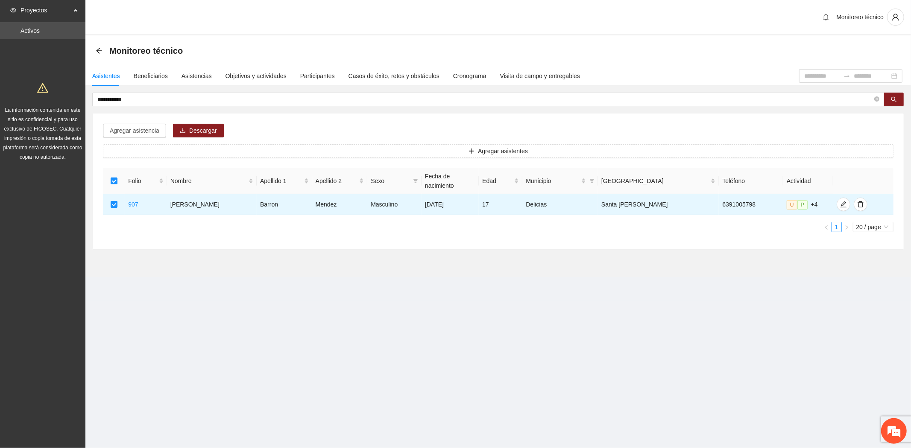
click at [134, 127] on span "Agregar asistencia" at bounding box center [135, 130] width 50 height 9
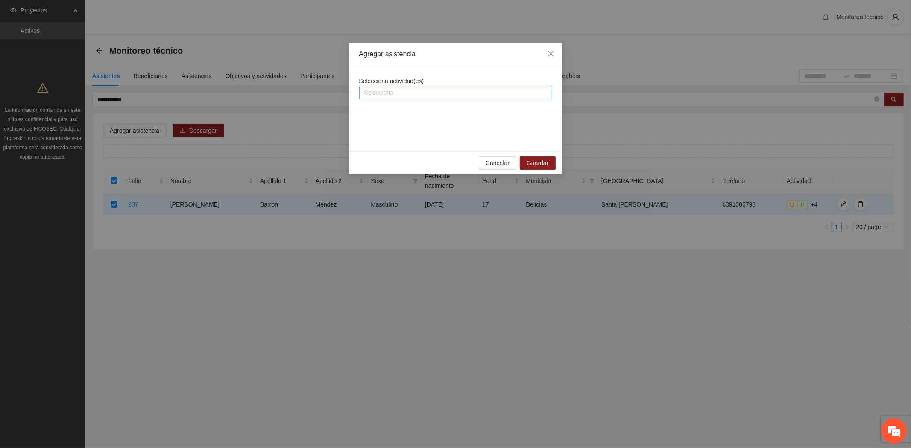
click at [477, 89] on div at bounding box center [455, 93] width 189 height 10
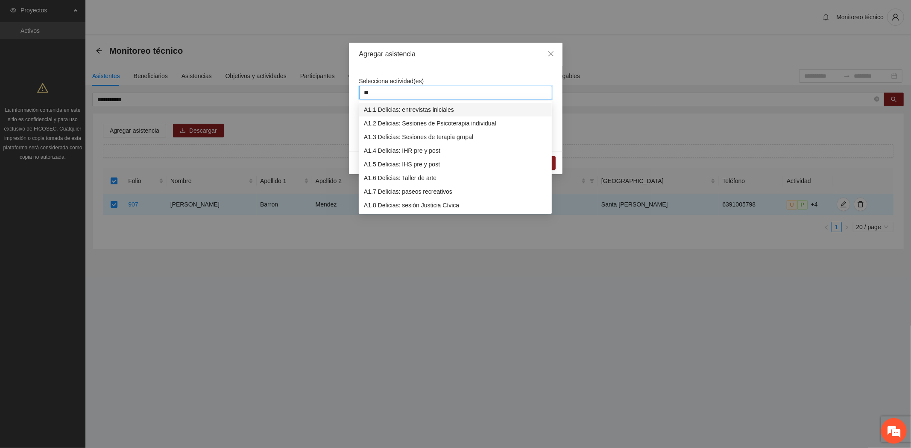
type input "***"
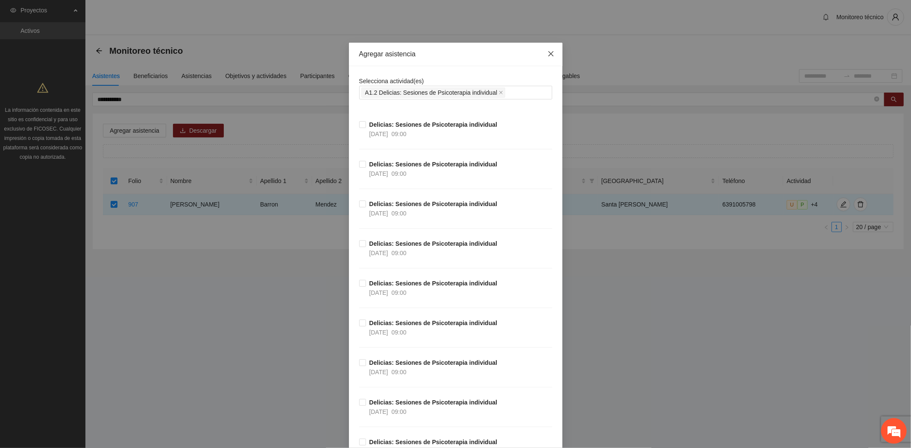
click at [547, 53] on icon "close" at bounding box center [550, 53] width 7 height 7
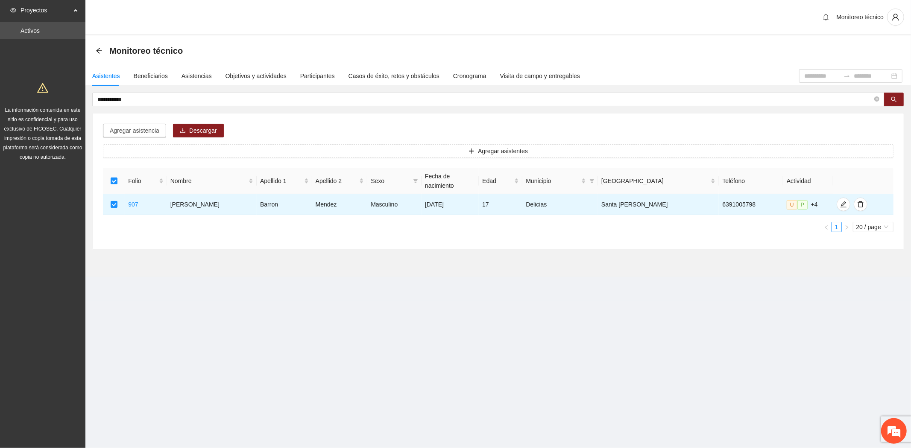
click at [140, 134] on span "Agregar asistencia" at bounding box center [135, 130] width 50 height 9
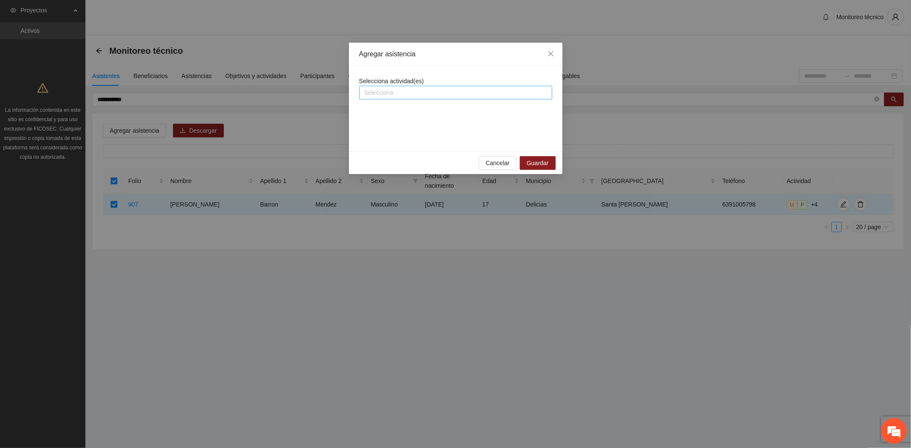
drag, startPoint x: 458, startPoint y: 85, endPoint x: 454, endPoint y: 92, distance: 8.2
click at [457, 86] on div "Selecciona actividad(es) Selecciona" at bounding box center [455, 87] width 193 height 23
click at [433, 93] on div at bounding box center [455, 93] width 189 height 10
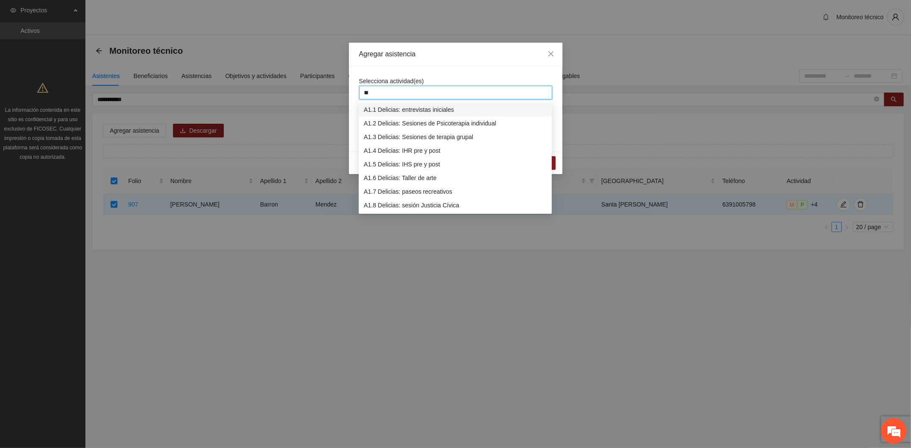
type input "***"
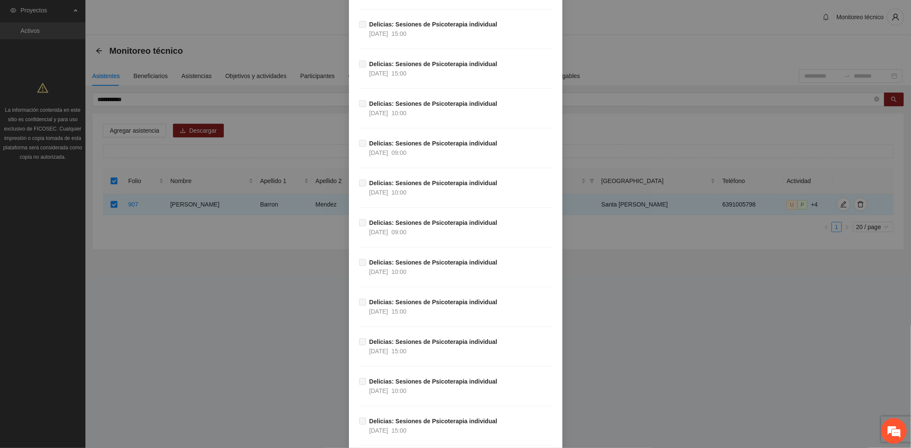
scroll to position [5655, 0]
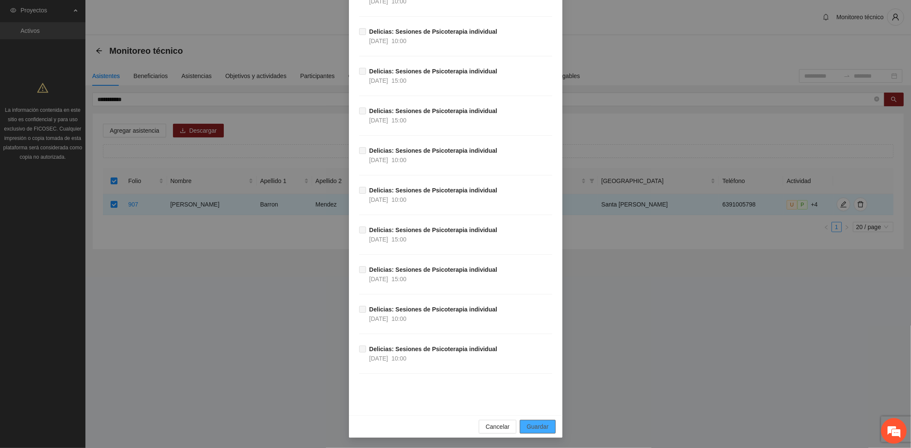
click at [545, 424] on button "Guardar" at bounding box center [537, 427] width 35 height 14
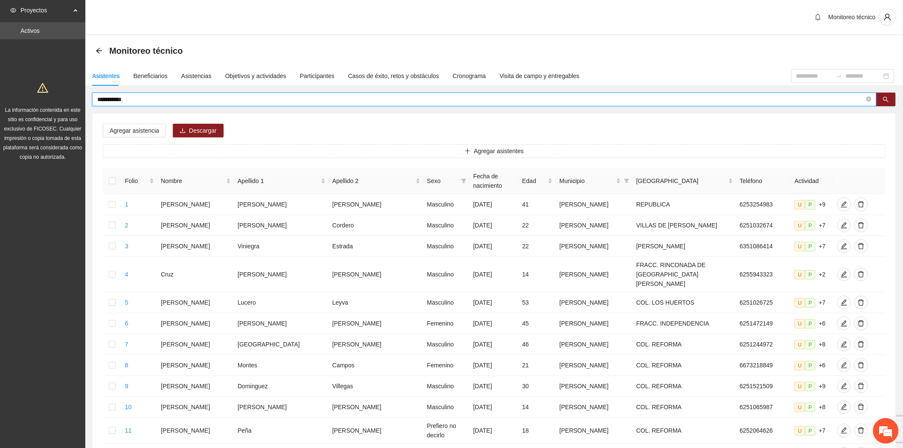
drag, startPoint x: 253, startPoint y: 96, endPoint x: -149, endPoint y: 117, distance: 402.3
click at [0, 117] on html "**********" at bounding box center [451, 224] width 903 height 448
type input "**********"
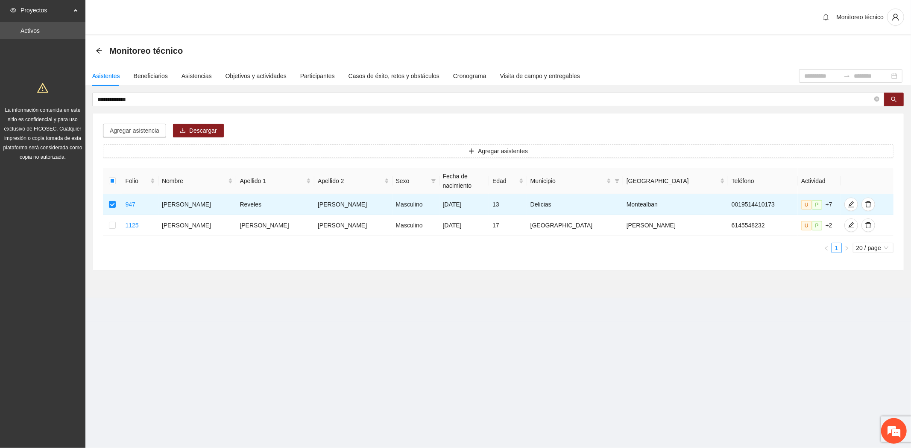
click at [127, 130] on span "Agregar asistencia" at bounding box center [135, 130] width 50 height 9
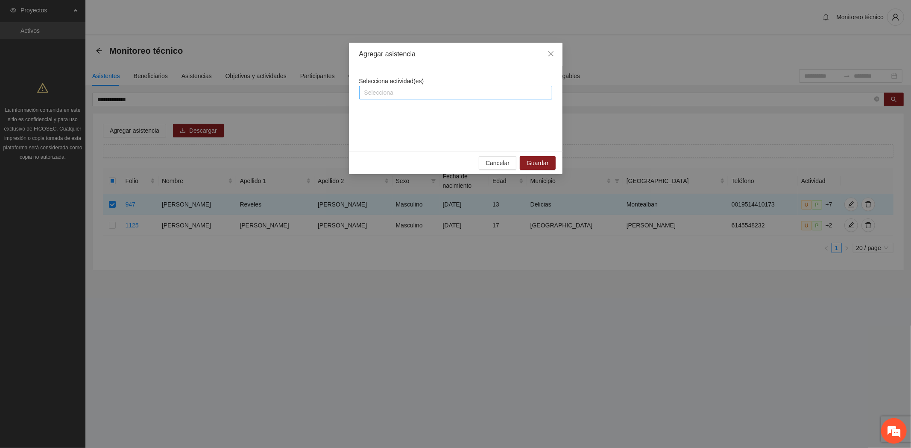
click at [404, 90] on div at bounding box center [455, 93] width 189 height 10
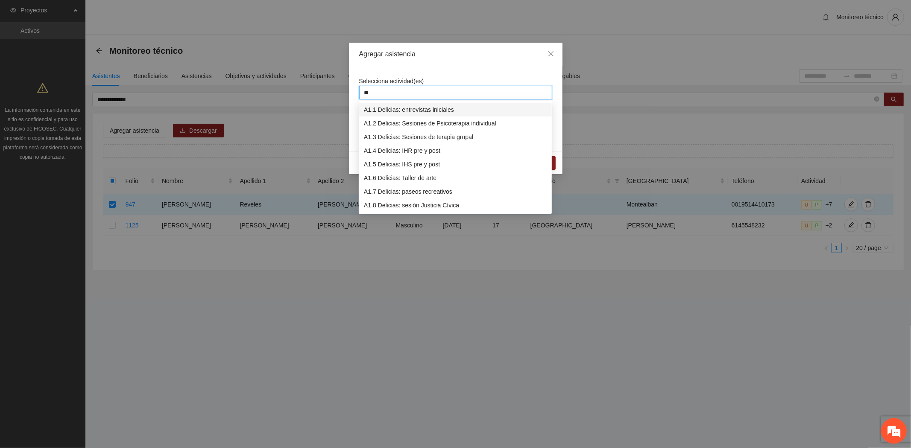
type input "***"
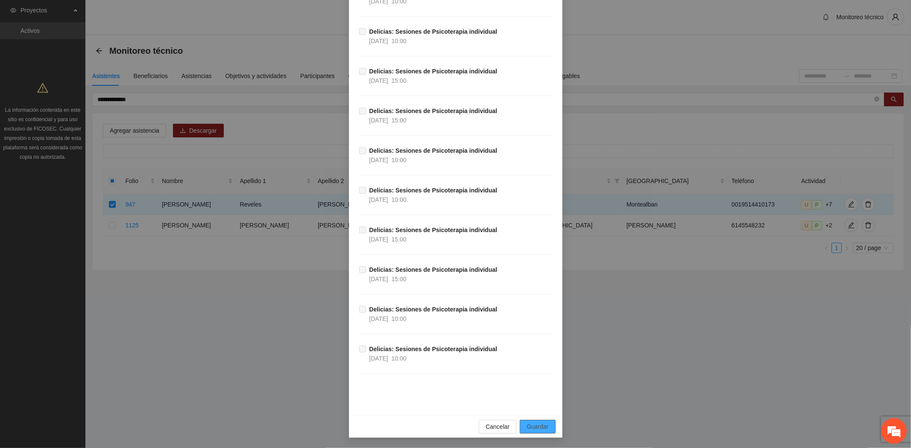
click at [540, 425] on span "Guardar" at bounding box center [537, 426] width 22 height 9
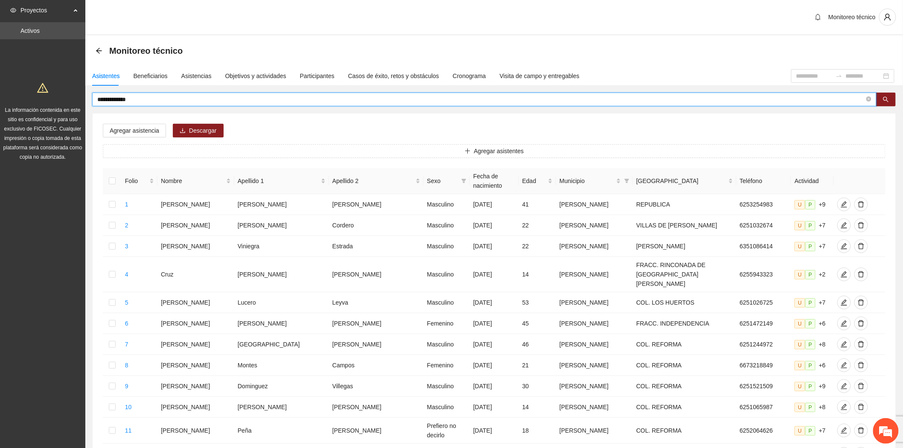
drag, startPoint x: 176, startPoint y: 97, endPoint x: 44, endPoint y: 87, distance: 132.8
click at [44, 87] on section "**********" at bounding box center [451, 359] width 903 height 718
type input "**********"
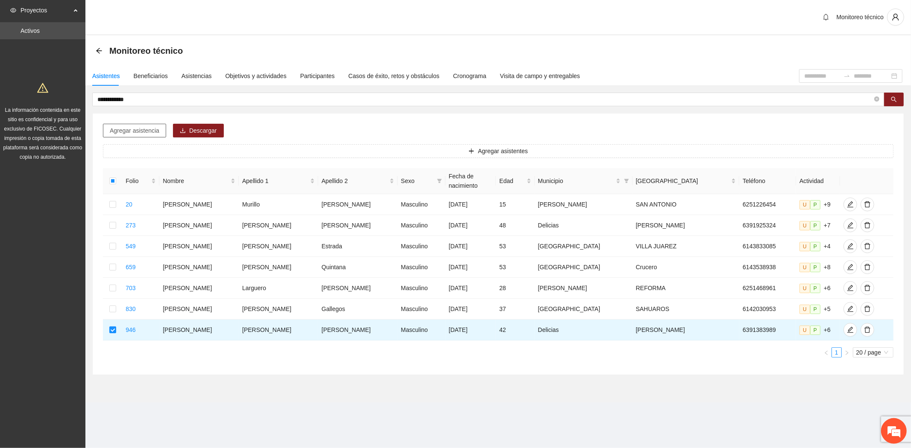
click at [131, 133] on span "Agregar asistencia" at bounding box center [135, 130] width 50 height 9
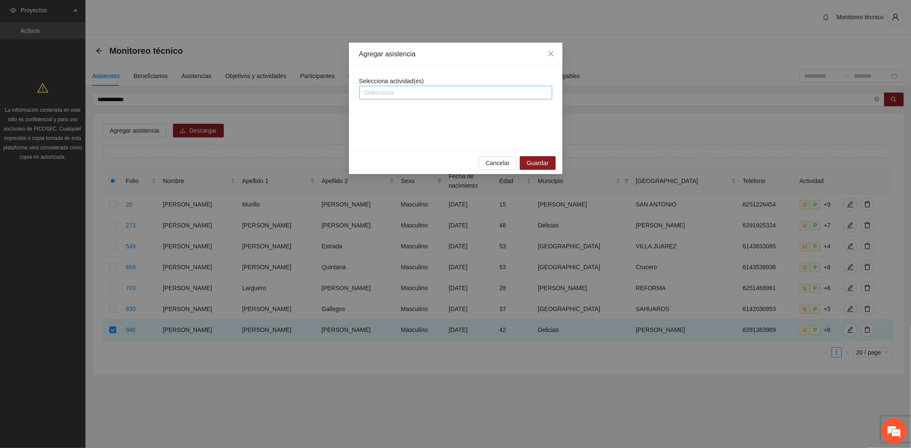
click at [399, 93] on div at bounding box center [455, 93] width 189 height 10
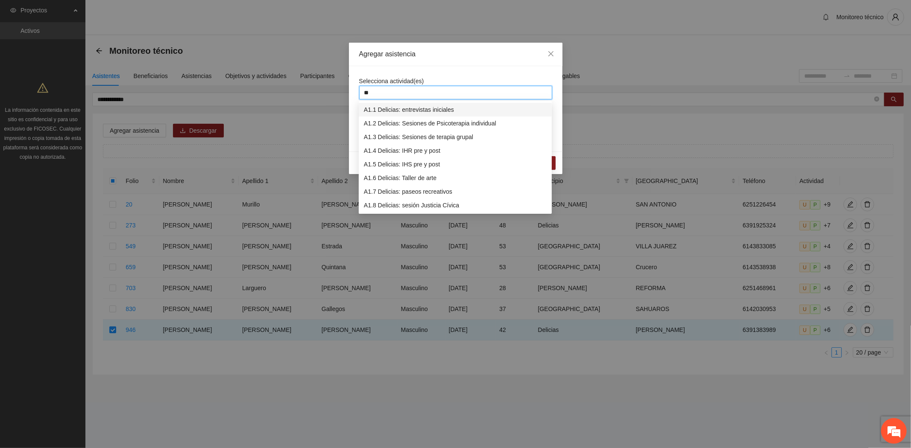
type input "***"
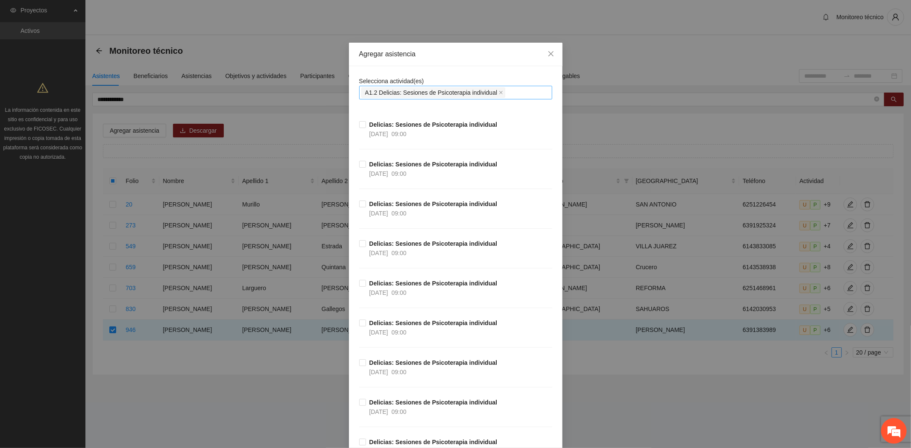
scroll to position [426, 0]
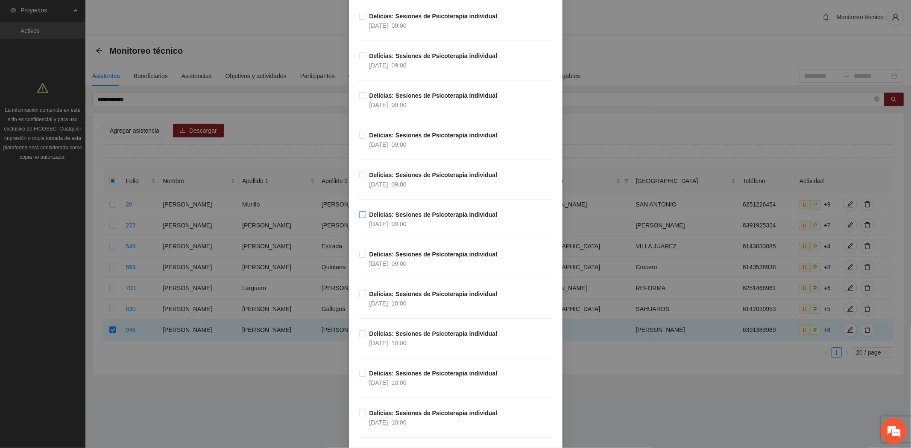
click at [366, 215] on span "Delicias: Sesiones de Psicoterapia individual [DATE] 09:00" at bounding box center [433, 219] width 135 height 19
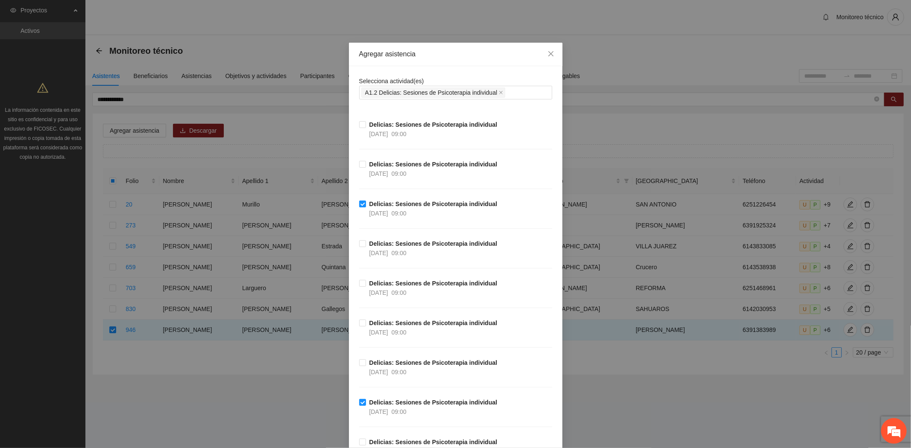
scroll to position [5655, 0]
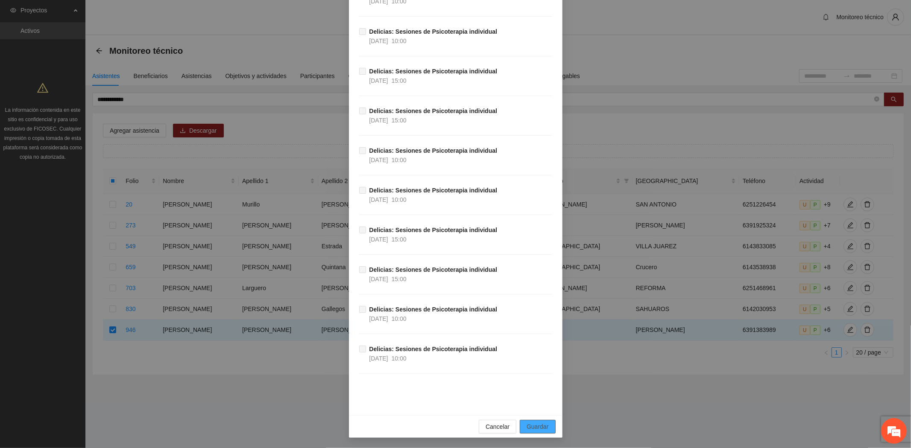
click at [541, 426] on span "Guardar" at bounding box center [537, 426] width 22 height 9
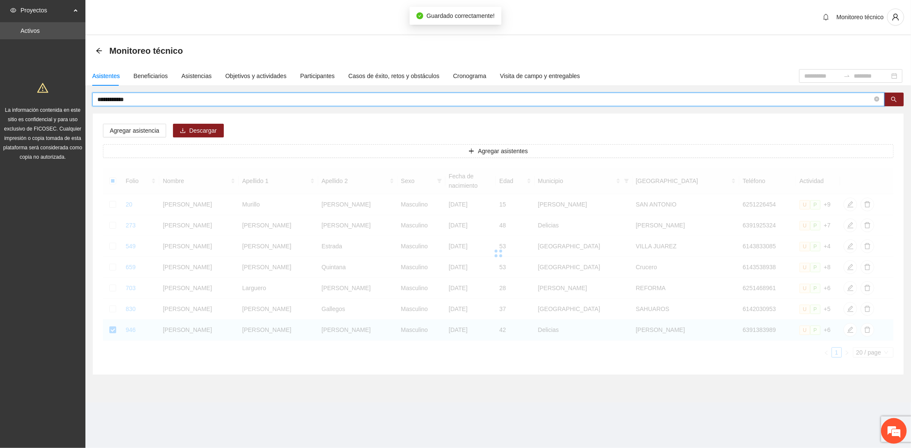
drag, startPoint x: 150, startPoint y: 94, endPoint x: 3, endPoint y: 91, distance: 147.8
click at [9, 92] on section "**********" at bounding box center [455, 224] width 911 height 448
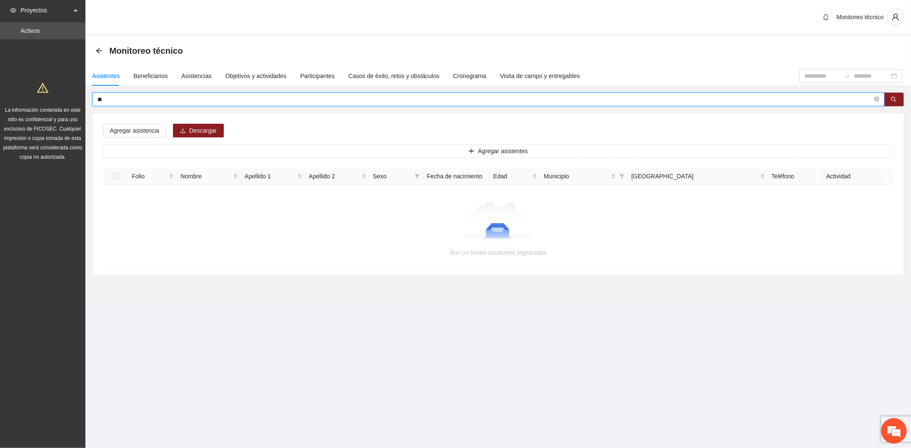
type input "*"
type input "********"
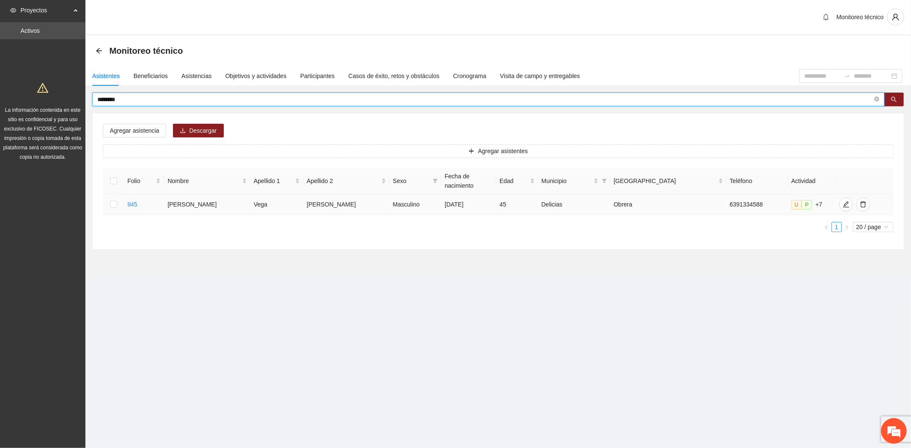
click at [111, 194] on td at bounding box center [113, 204] width 21 height 21
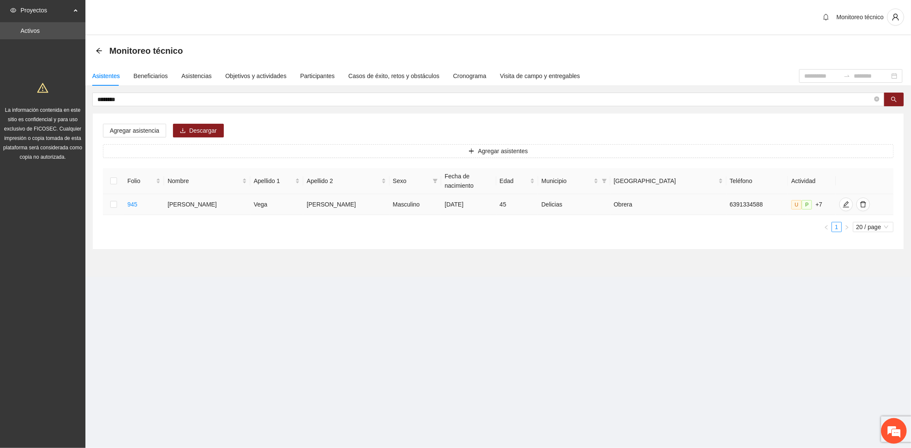
click at [118, 194] on td at bounding box center [113, 204] width 21 height 21
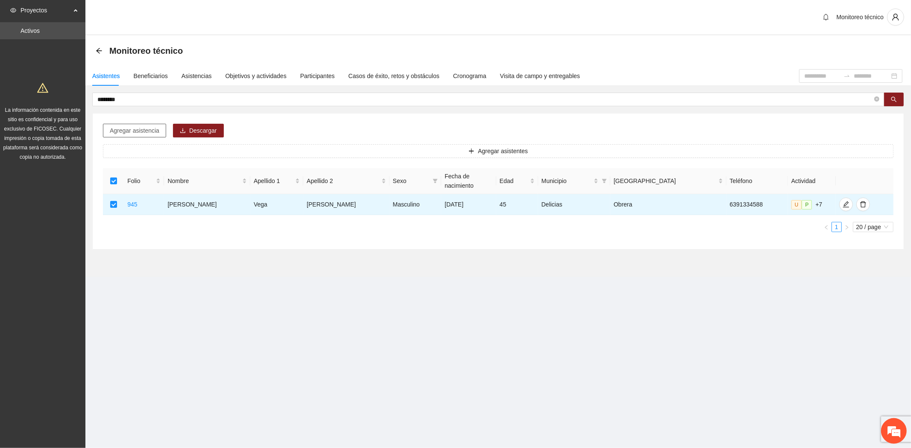
click at [145, 127] on span "Agregar asistencia" at bounding box center [135, 130] width 50 height 9
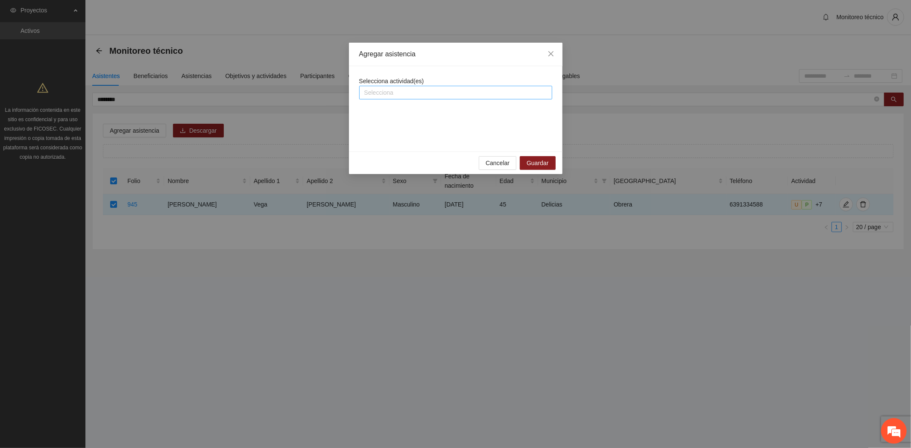
drag, startPoint x: 394, startPoint y: 91, endPoint x: 386, endPoint y: 86, distance: 10.0
click at [394, 91] on div at bounding box center [455, 93] width 189 height 10
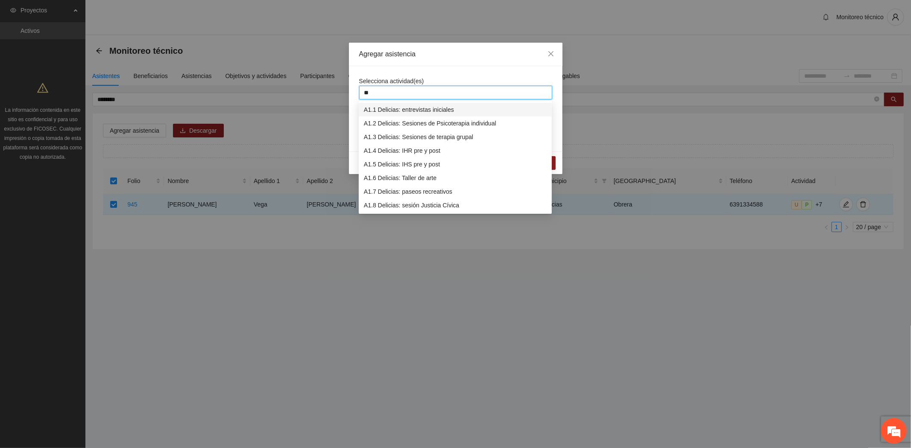
type input "***"
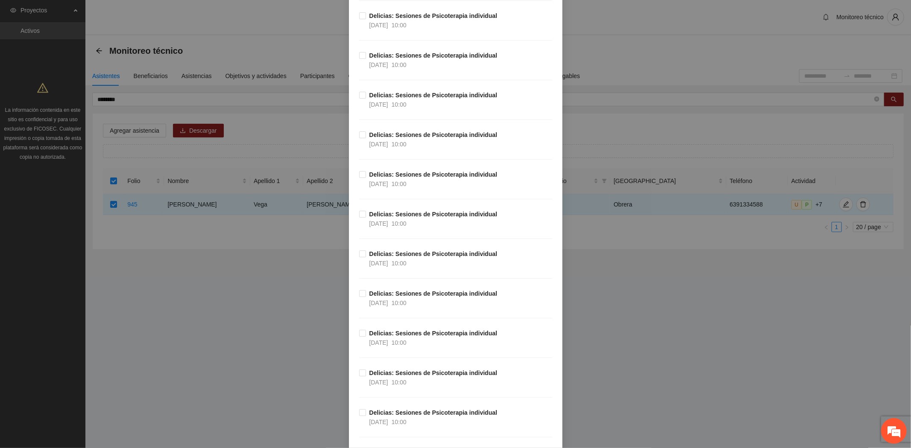
scroll to position [0, 0]
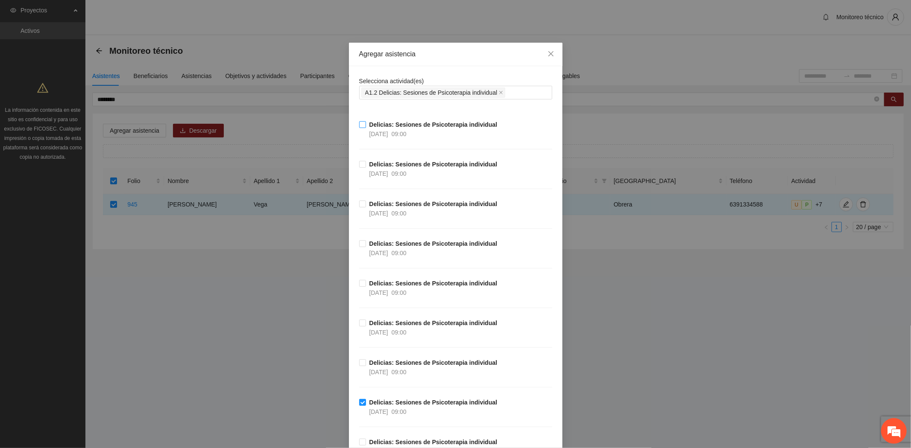
click at [366, 123] on span "Delicias: Sesiones de Psicoterapia individual [DATE] 09:00" at bounding box center [433, 129] width 135 height 19
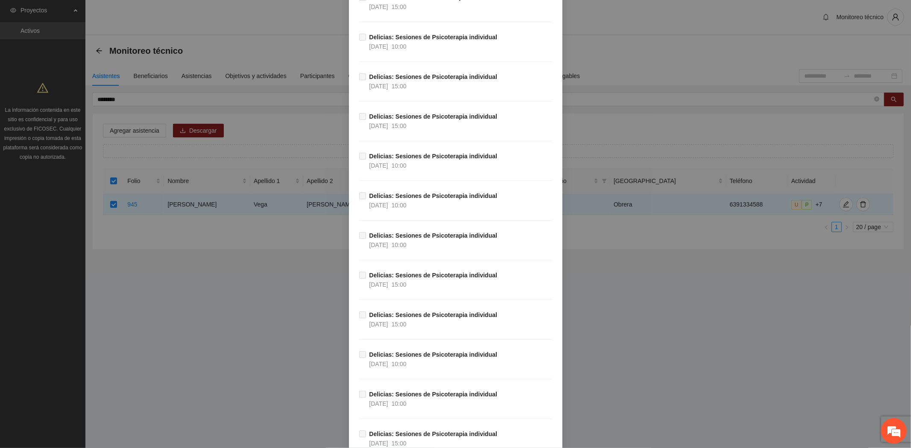
scroll to position [5655, 0]
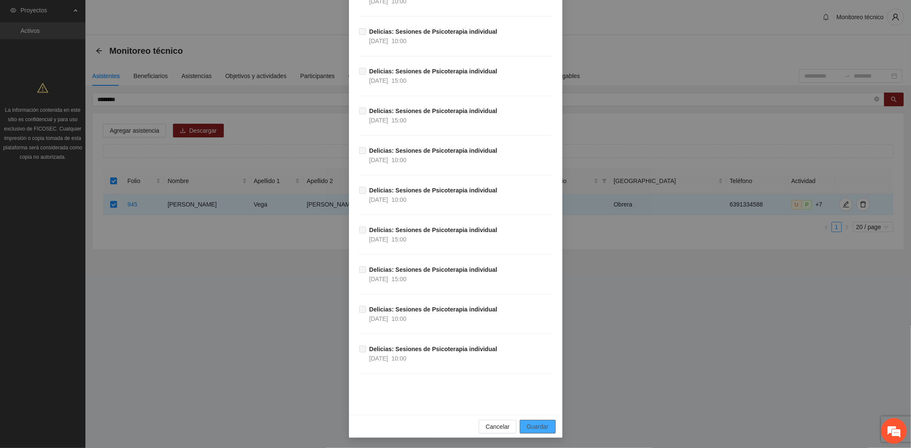
click at [545, 427] on button "Guardar" at bounding box center [537, 427] width 35 height 14
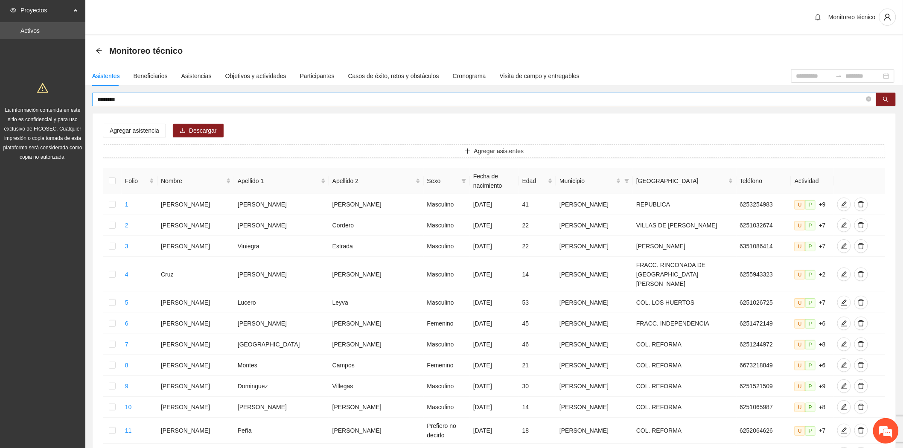
click at [121, 99] on input "********" at bounding box center [481, 99] width 768 height 9
type input "*"
type input "**********"
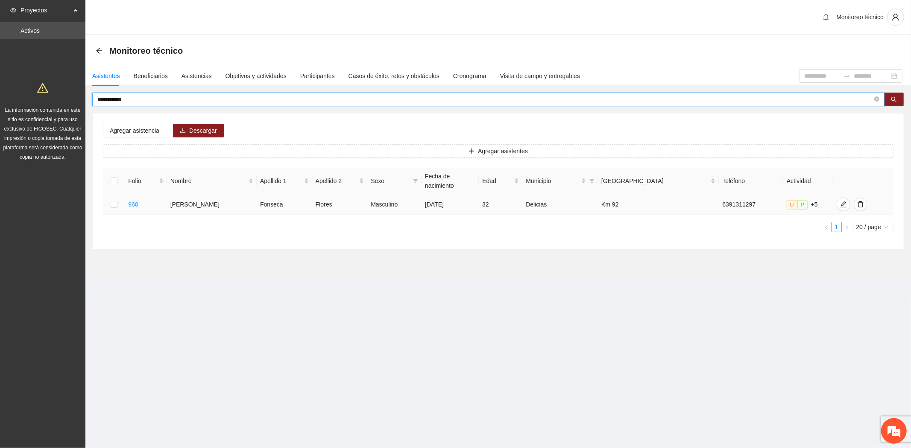
click at [115, 194] on td at bounding box center [114, 204] width 22 height 21
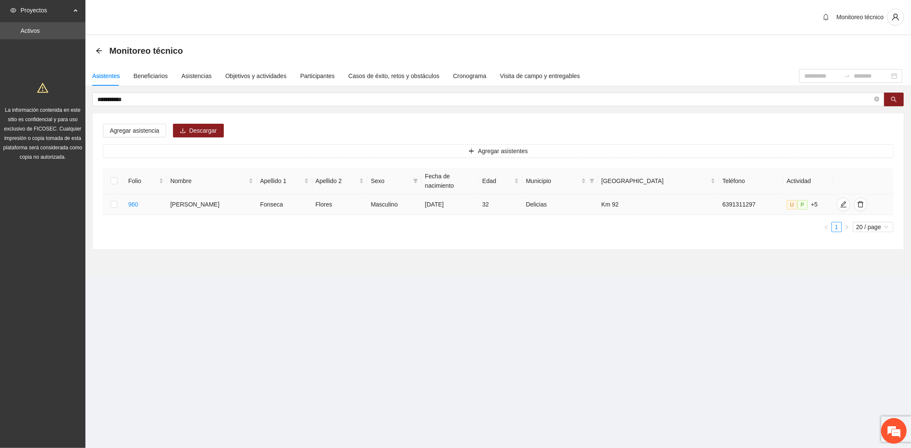
click at [119, 194] on td at bounding box center [114, 204] width 22 height 21
click at [114, 200] on label at bounding box center [114, 204] width 7 height 9
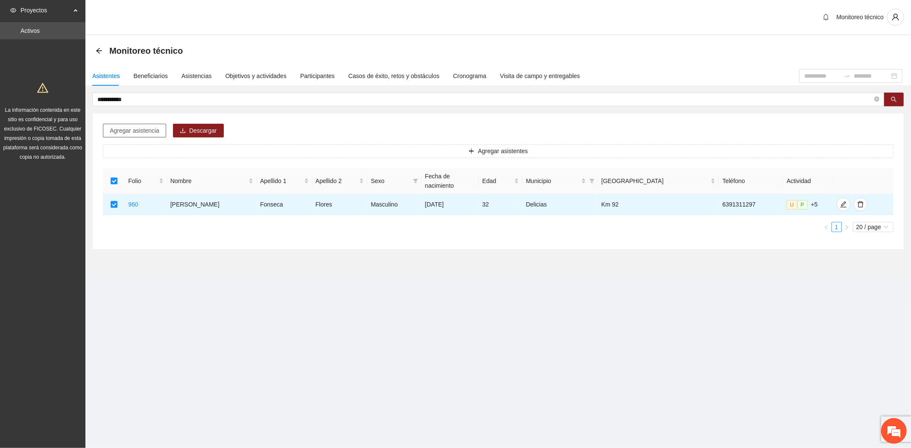
click at [142, 130] on span "Agregar asistencia" at bounding box center [135, 130] width 50 height 9
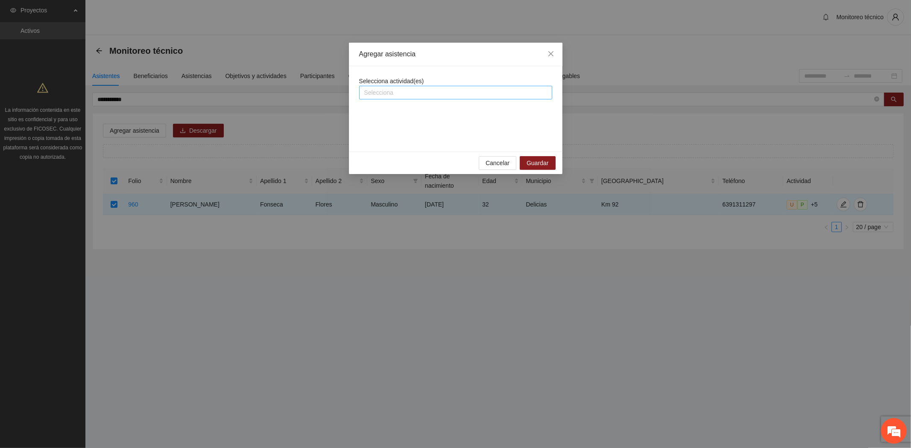
click at [485, 96] on div at bounding box center [455, 93] width 189 height 10
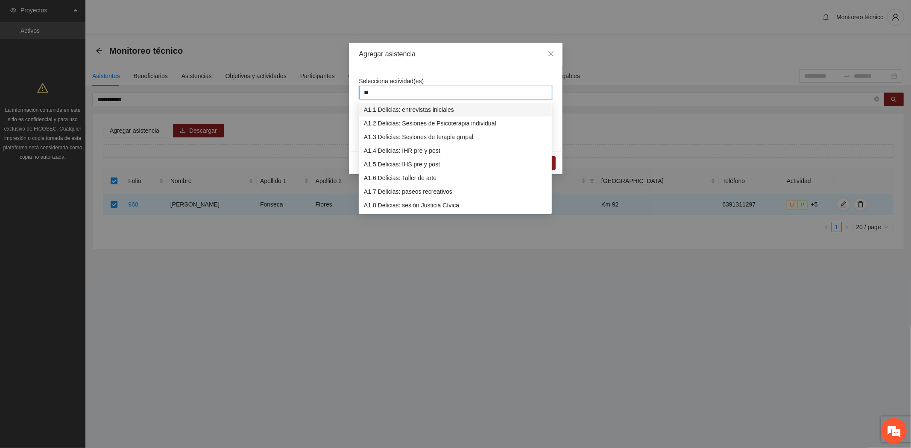
type input "***"
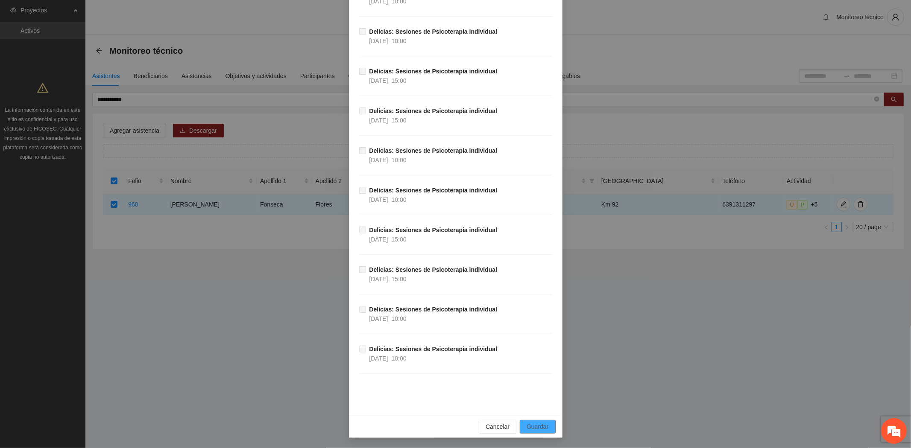
click at [534, 427] on span "Guardar" at bounding box center [537, 426] width 22 height 9
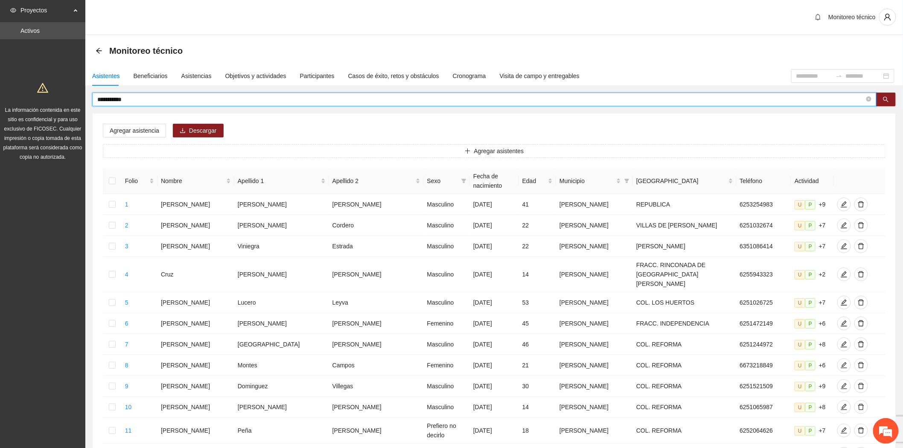
drag, startPoint x: 137, startPoint y: 94, endPoint x: 31, endPoint y: 82, distance: 106.2
click at [34, 83] on section "**********" at bounding box center [451, 359] width 903 height 718
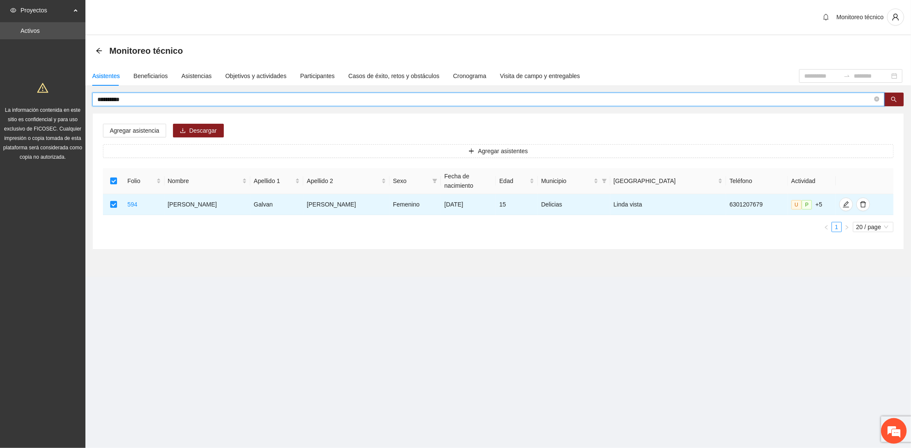
drag, startPoint x: 134, startPoint y: 96, endPoint x: 12, endPoint y: 78, distance: 123.3
click at [18, 79] on section "**********" at bounding box center [455, 224] width 911 height 448
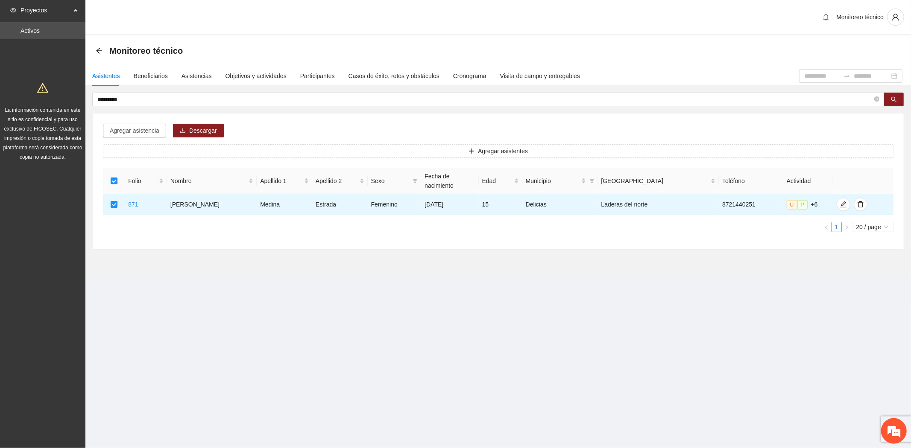
click at [130, 129] on span "Agregar asistencia" at bounding box center [135, 130] width 50 height 9
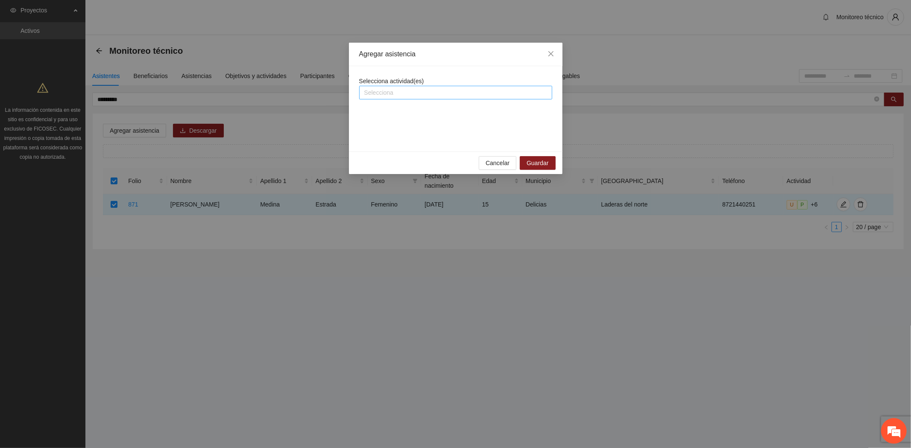
click at [419, 91] on div at bounding box center [455, 93] width 189 height 10
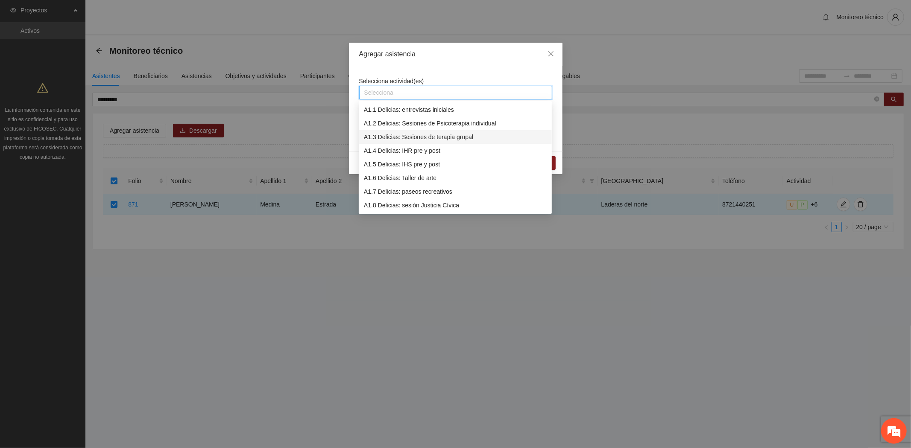
click at [461, 137] on div "A1.3 Delicias: Sesiones de terapia grupal" at bounding box center [455, 136] width 183 height 9
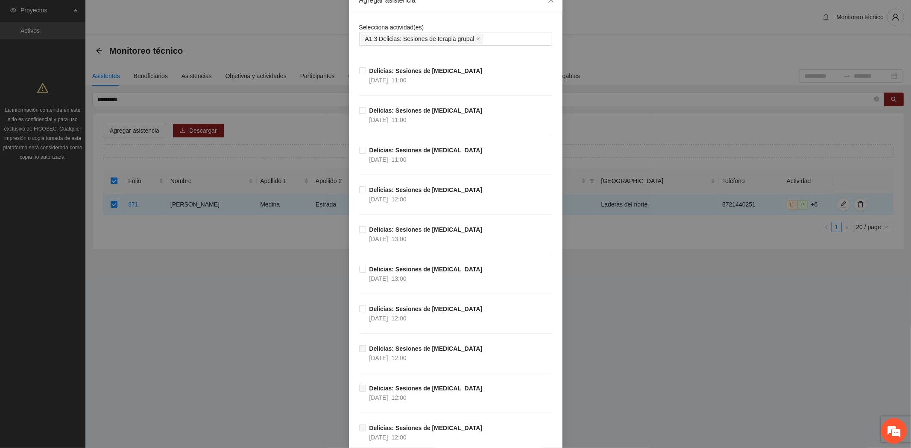
scroll to position [0, 0]
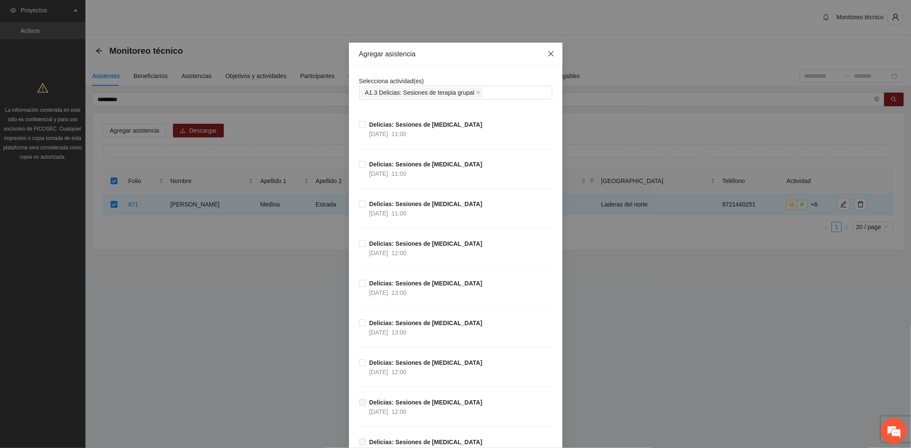
click at [549, 53] on icon "close" at bounding box center [550, 53] width 7 height 7
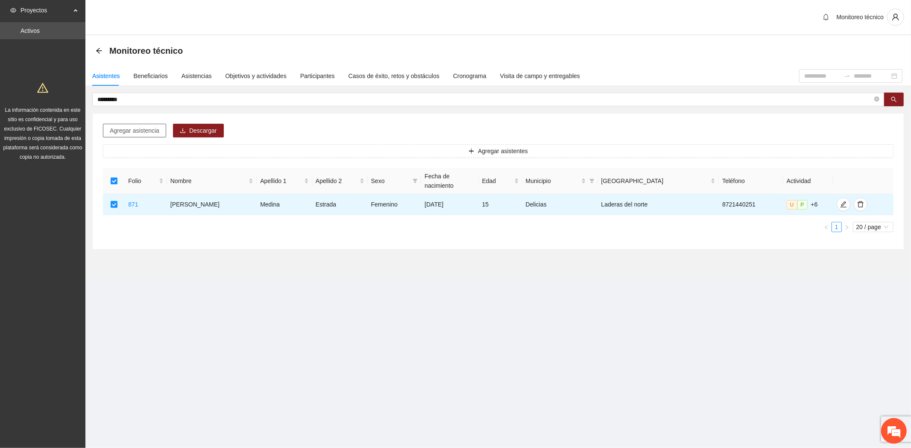
click at [141, 128] on span "Agregar asistencia" at bounding box center [135, 130] width 50 height 9
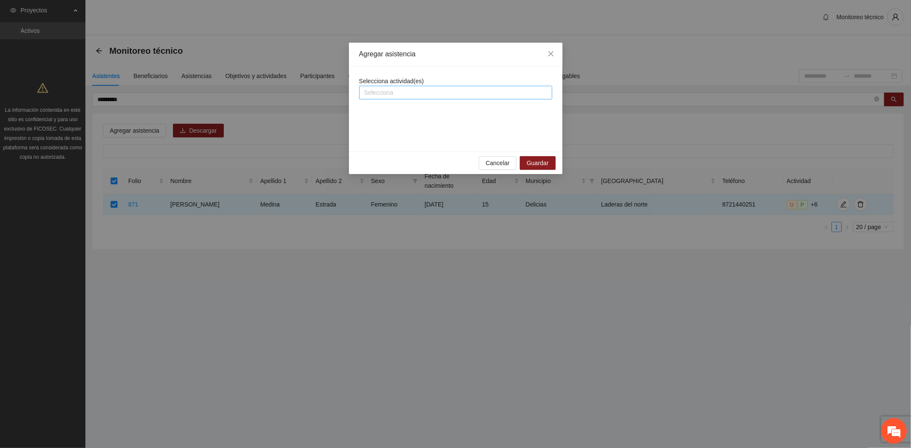
click at [407, 89] on div at bounding box center [455, 93] width 189 height 10
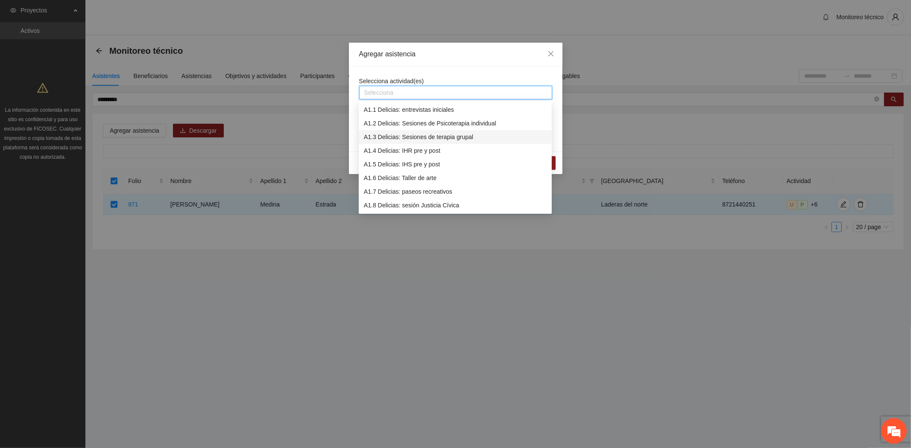
click at [442, 133] on div "A1.3 Delicias: Sesiones de terapia grupal" at bounding box center [455, 136] width 183 height 9
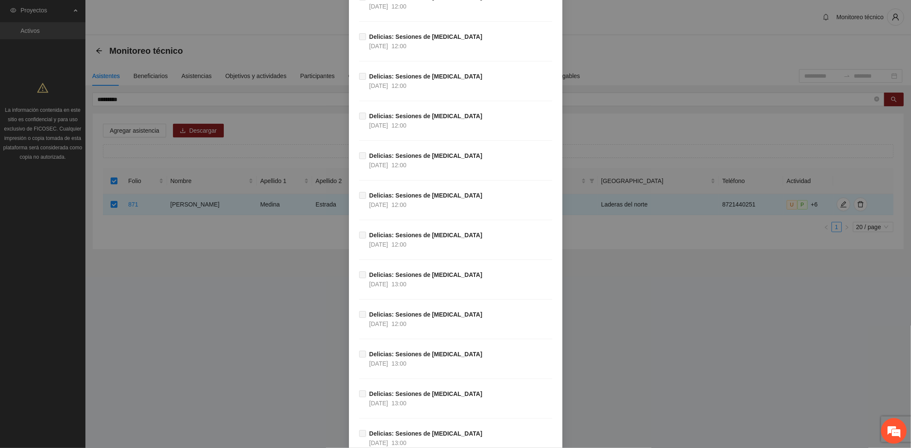
scroll to position [1126, 0]
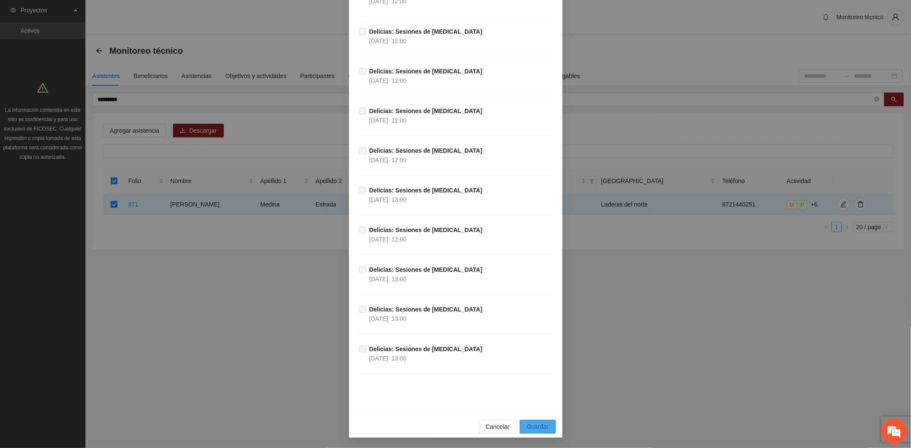
click at [528, 429] on span "Guardar" at bounding box center [537, 426] width 22 height 9
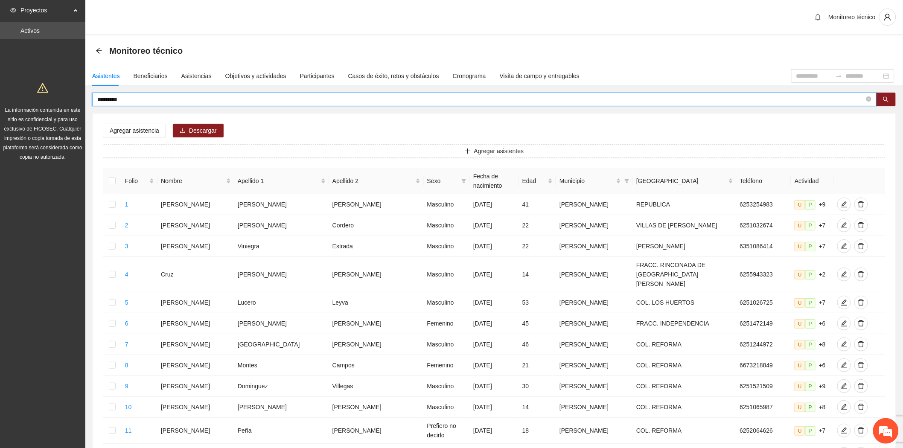
drag, startPoint x: 152, startPoint y: 99, endPoint x: 44, endPoint y: 84, distance: 108.6
click at [45, 83] on section "Proyectos Activos La información contenida en este sitio es confidencial y para…" at bounding box center [451, 359] width 903 height 718
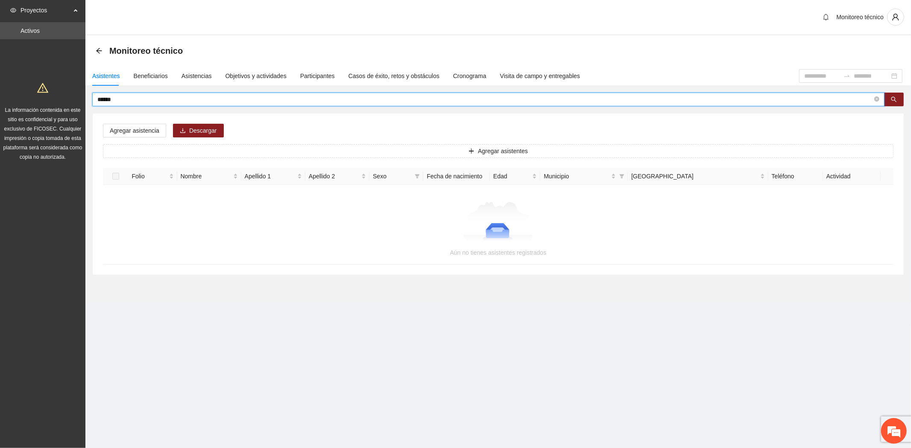
drag, startPoint x: 122, startPoint y: 98, endPoint x: -32, endPoint y: 72, distance: 156.4
click at [0, 72] on html "Proyectos Activos La información contenida en este sitio es confidencial y para…" at bounding box center [455, 224] width 911 height 448
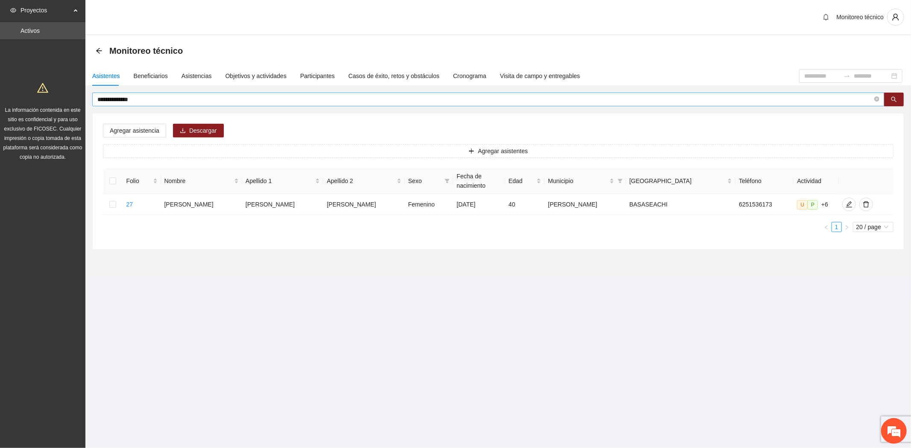
click at [143, 93] on span "**********" at bounding box center [488, 100] width 792 height 14
drag, startPoint x: 135, startPoint y: 98, endPoint x: -109, endPoint y: 51, distance: 248.2
click at [0, 51] on html "**********" at bounding box center [455, 224] width 911 height 448
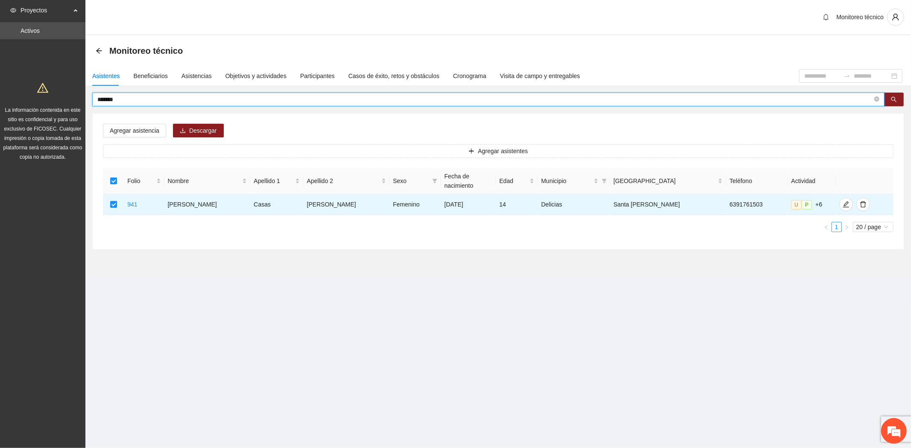
drag, startPoint x: 125, startPoint y: 97, endPoint x: -37, endPoint y: 68, distance: 164.7
click at [0, 68] on html "Proyectos Activos La información contenida en este sitio es confidencial y para…" at bounding box center [455, 224] width 911 height 448
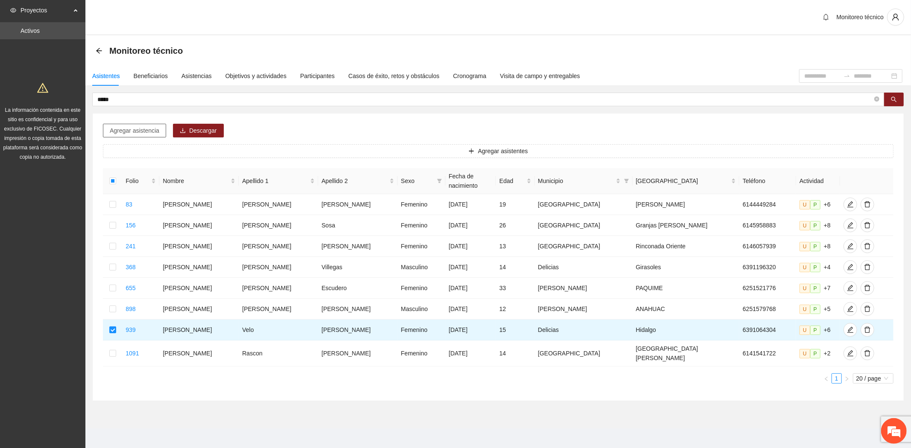
click at [135, 130] on span "Agregar asistencia" at bounding box center [135, 130] width 50 height 9
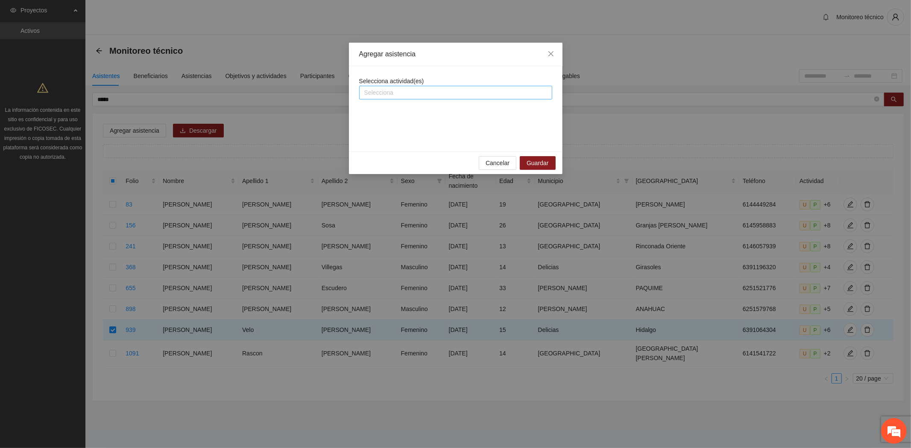
click at [386, 92] on div at bounding box center [455, 93] width 189 height 10
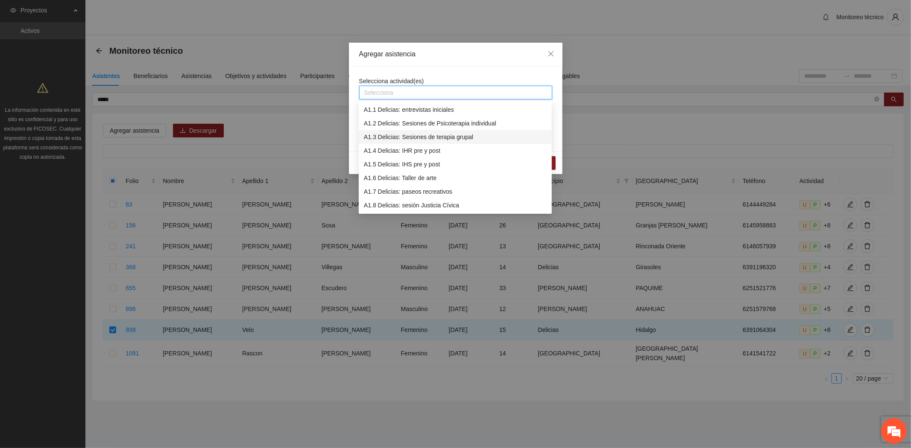
click at [441, 140] on div "A1.3 Delicias: Sesiones de terapia grupal" at bounding box center [455, 136] width 183 height 9
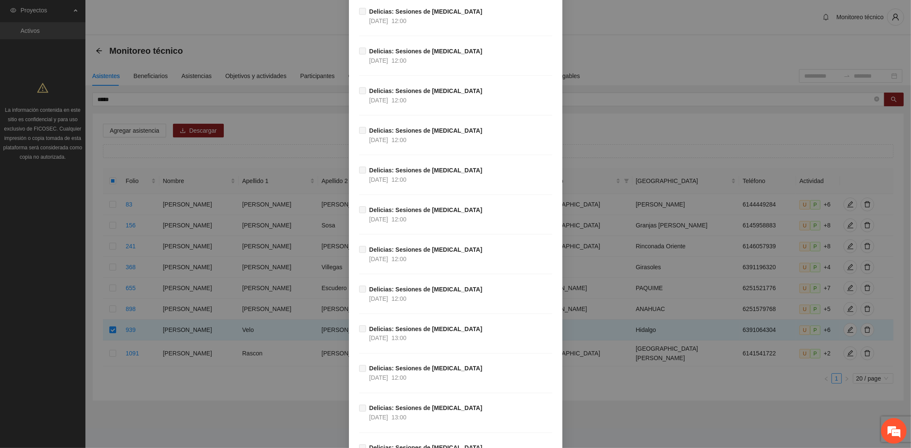
scroll to position [1166, 0]
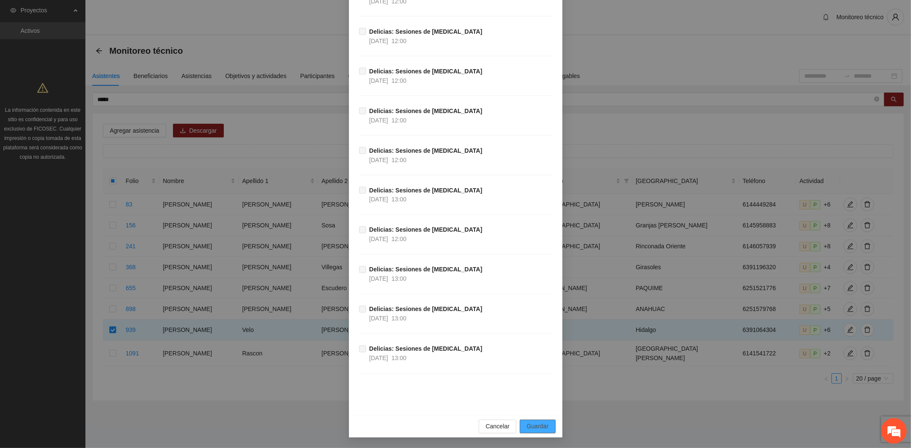
click at [529, 424] on span "Guardar" at bounding box center [537, 426] width 22 height 9
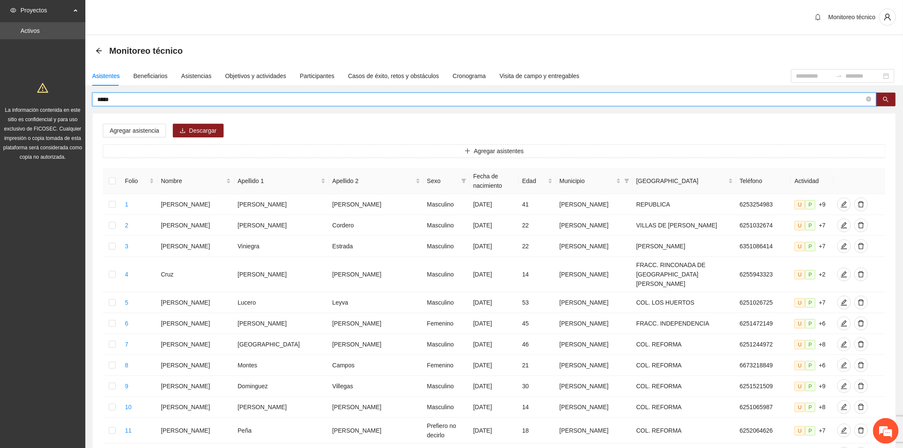
drag, startPoint x: 112, startPoint y: 102, endPoint x: 38, endPoint y: 95, distance: 73.8
click at [38, 95] on section "Proyectos Activos La información contenida en este sitio es confidencial y para…" at bounding box center [451, 359] width 903 height 718
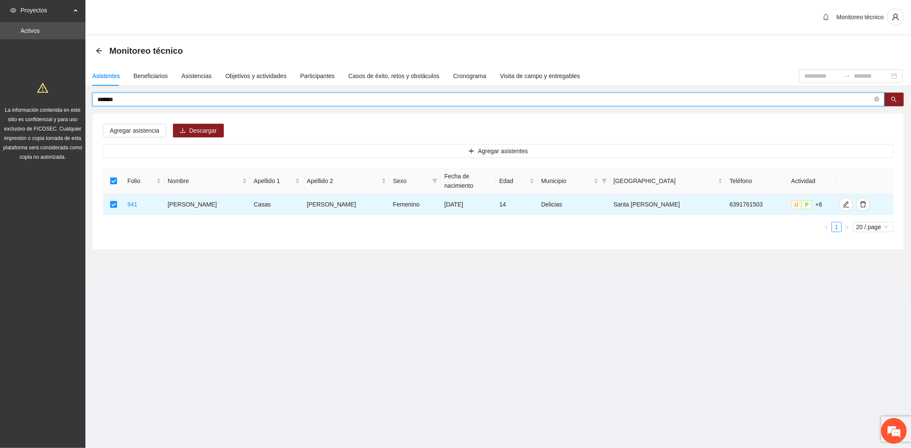
drag, startPoint x: 125, startPoint y: 100, endPoint x: 32, endPoint y: 90, distance: 94.0
click at [32, 90] on section "Proyectos Activos La información contenida en este sitio es confidencial y para…" at bounding box center [455, 224] width 911 height 448
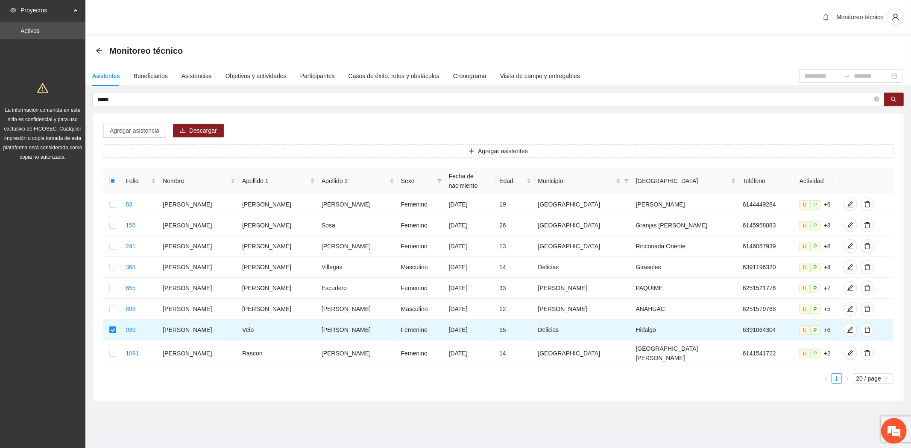
click at [137, 133] on span "Agregar asistencia" at bounding box center [135, 130] width 50 height 9
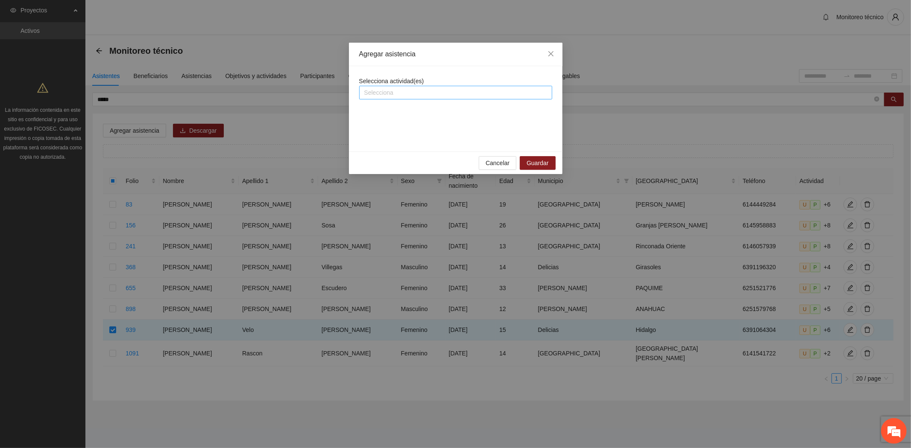
click at [385, 86] on div "Selecciona" at bounding box center [455, 93] width 193 height 14
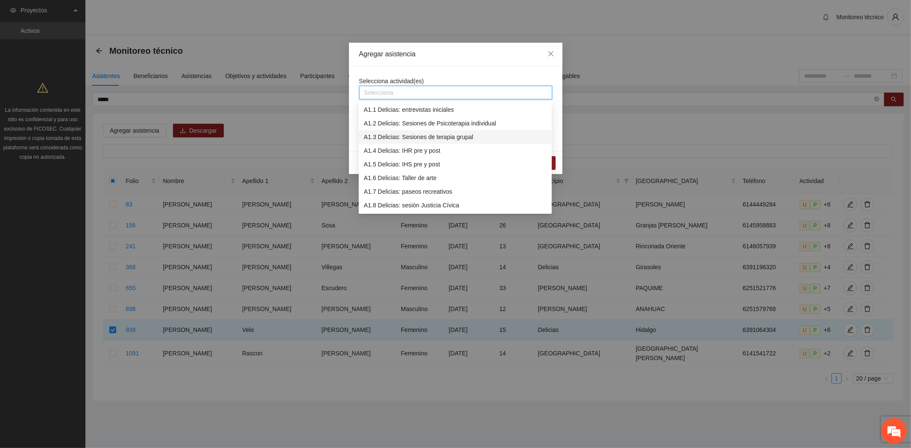
click at [459, 138] on div "A1.3 Delicias: Sesiones de terapia grupal" at bounding box center [455, 136] width 183 height 9
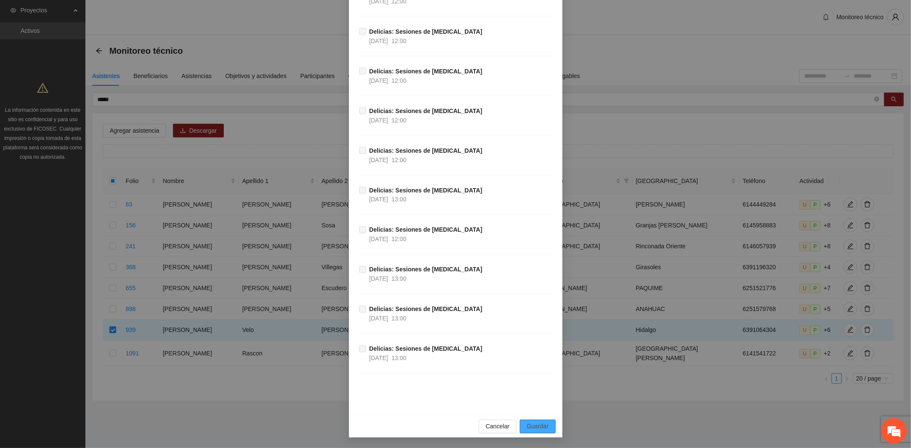
click at [541, 423] on span "Guardar" at bounding box center [537, 426] width 22 height 9
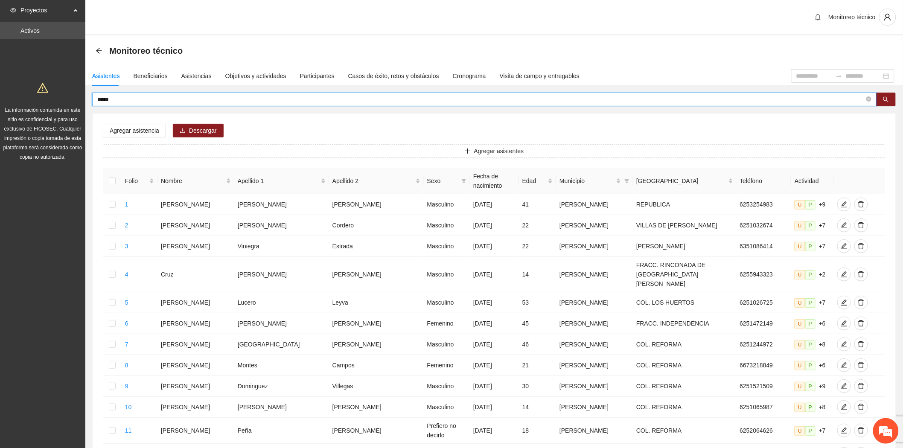
drag, startPoint x: 121, startPoint y: 102, endPoint x: 31, endPoint y: 88, distance: 91.2
click at [35, 90] on section "Proyectos Activos La información contenida en este sitio es confidencial y para…" at bounding box center [451, 359] width 903 height 718
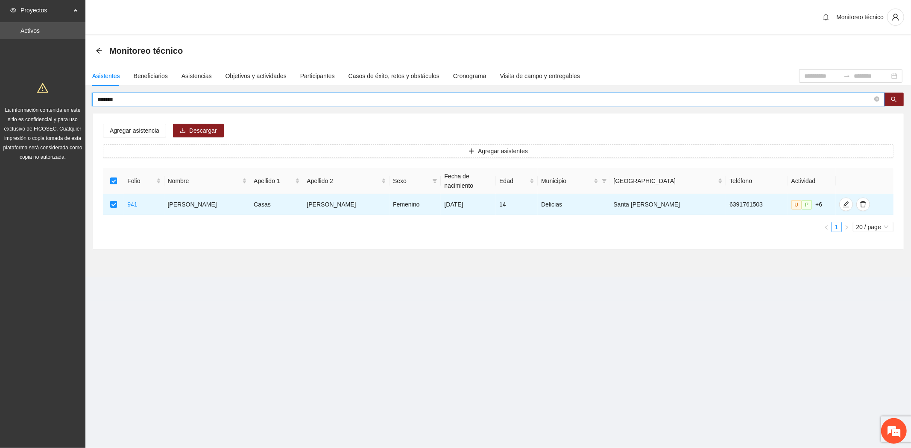
drag, startPoint x: 130, startPoint y: 96, endPoint x: -113, endPoint y: 56, distance: 245.7
click at [0, 56] on html "Proyectos Activos La información contenida en este sitio es confidencial y para…" at bounding box center [455, 224] width 911 height 448
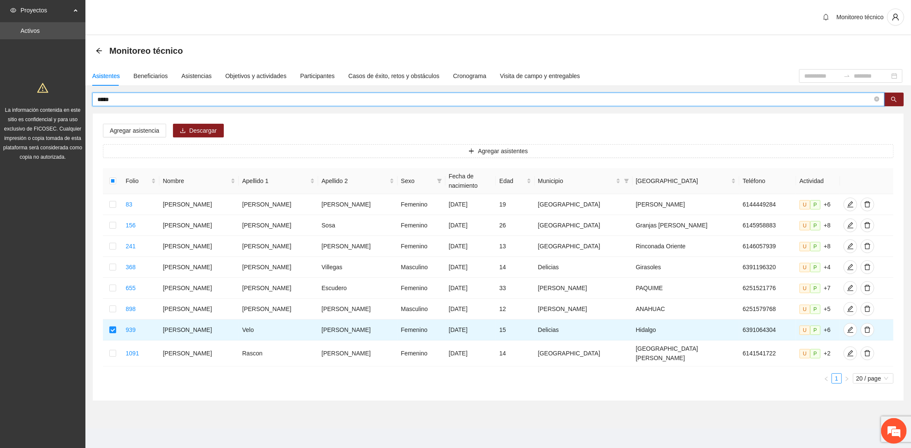
drag, startPoint x: 139, startPoint y: 100, endPoint x: 0, endPoint y: 88, distance: 139.3
click at [18, 91] on section "Proyectos Activos La información contenida en este sitio es confidencial y para…" at bounding box center [455, 226] width 911 height 453
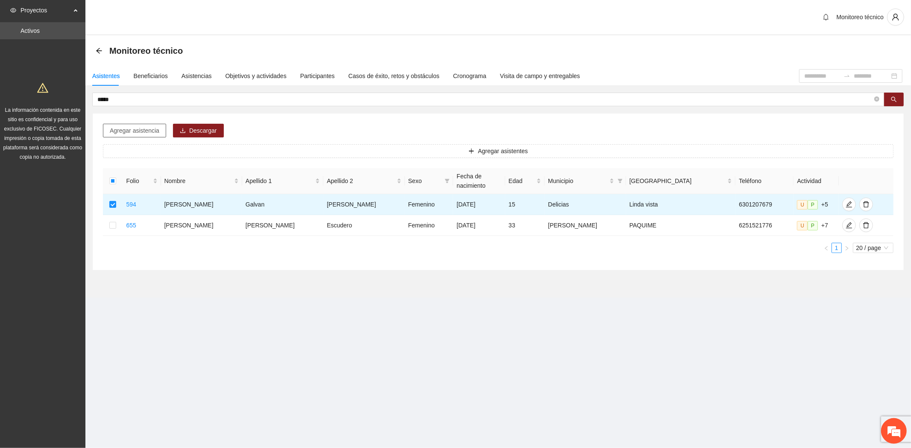
click at [129, 128] on span "Agregar asistencia" at bounding box center [135, 130] width 50 height 9
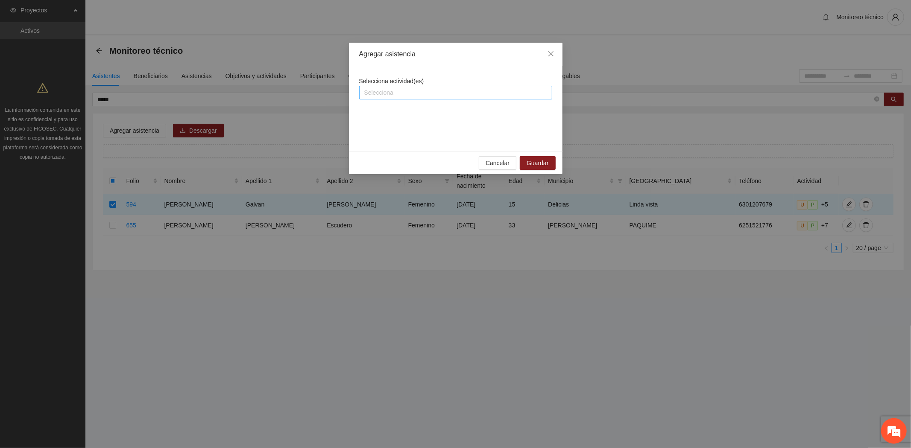
click at [396, 90] on div at bounding box center [455, 93] width 189 height 10
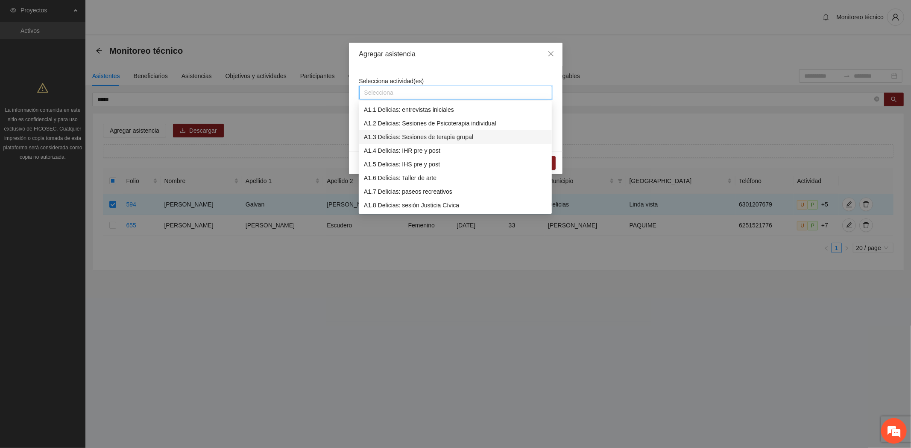
click at [441, 134] on div "A1.3 Delicias: Sesiones de terapia grupal" at bounding box center [455, 136] width 183 height 9
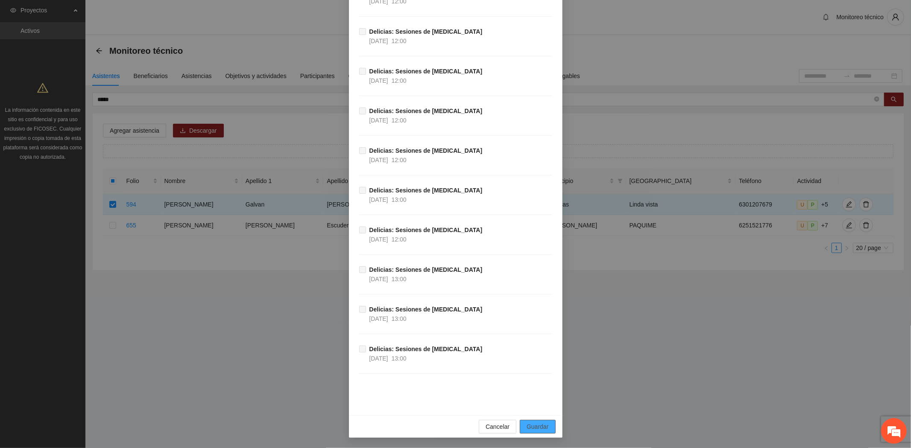
click at [526, 420] on button "Guardar" at bounding box center [537, 427] width 35 height 14
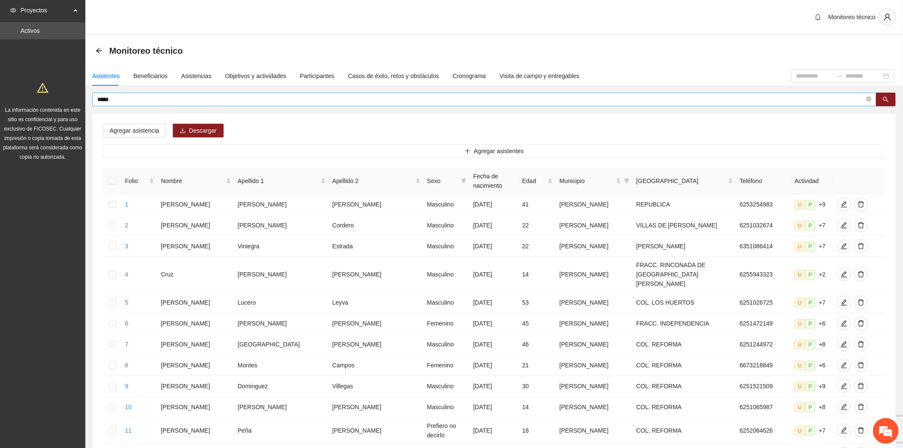
drag, startPoint x: 142, startPoint y: 93, endPoint x: 122, endPoint y: 95, distance: 19.8
click at [125, 94] on span "*****" at bounding box center [484, 100] width 785 height 14
drag, startPoint x: 121, startPoint y: 96, endPoint x: 30, endPoint y: 83, distance: 91.8
click at [44, 87] on section "Proyectos Activos La información contenida en este sitio es confidencial y para…" at bounding box center [451, 359] width 903 height 718
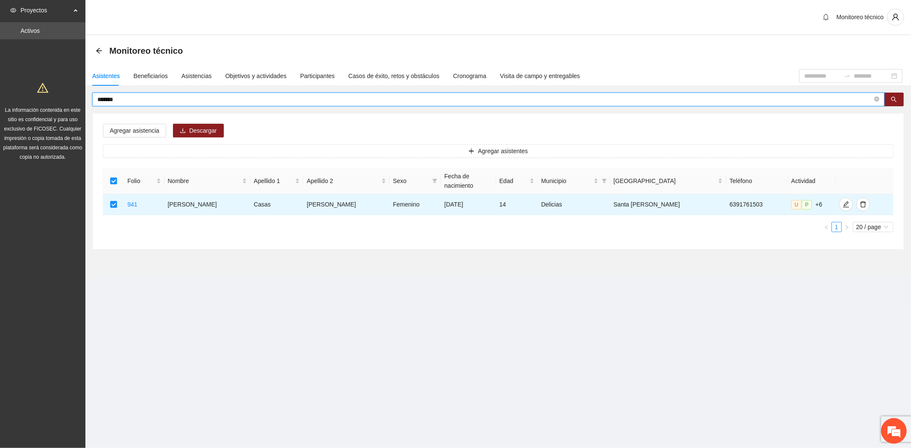
drag, startPoint x: 125, startPoint y: 96, endPoint x: 7, endPoint y: 79, distance: 118.6
click at [9, 81] on section "Proyectos Activos La información contenida en este sitio es confidencial y para…" at bounding box center [455, 224] width 911 height 448
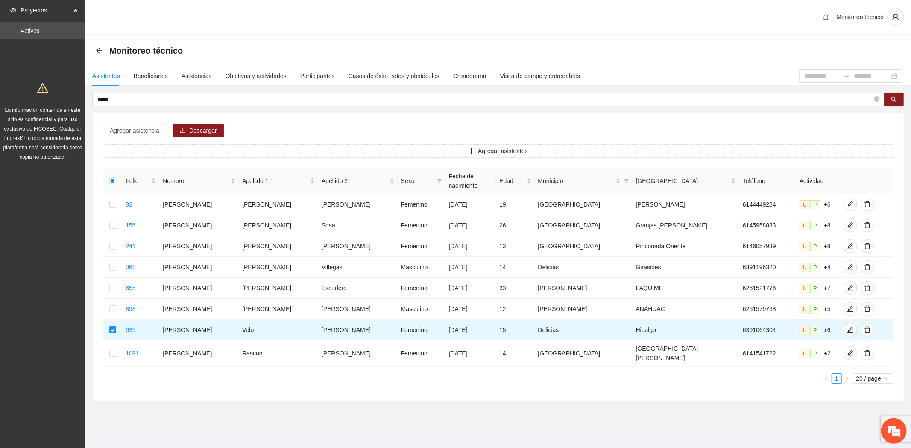
click at [149, 127] on span "Agregar asistencia" at bounding box center [135, 130] width 50 height 9
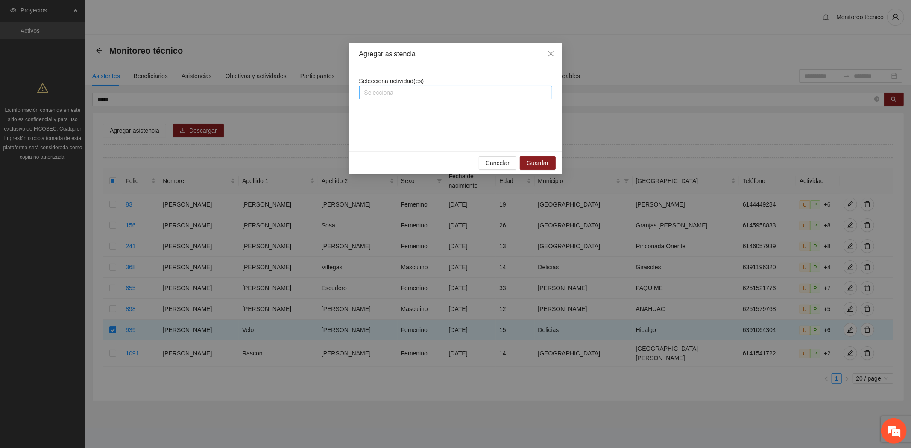
click at [458, 91] on div at bounding box center [455, 93] width 189 height 10
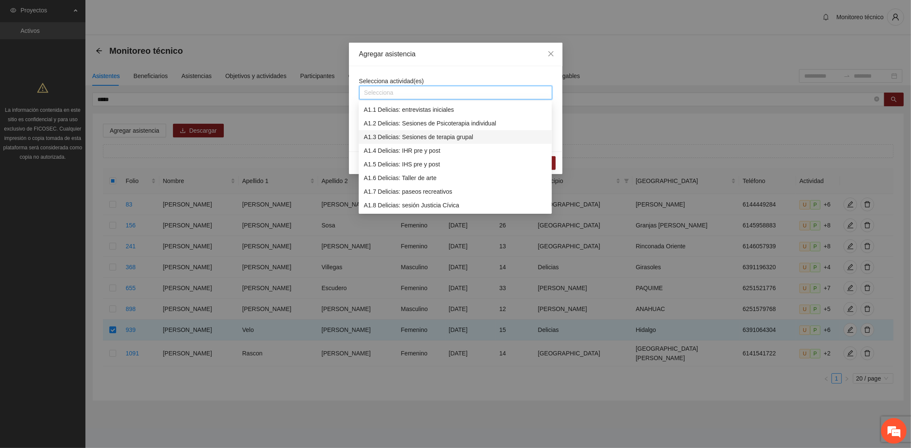
click at [433, 141] on div "A1.3 Delicias: Sesiones de terapia grupal" at bounding box center [455, 136] width 183 height 9
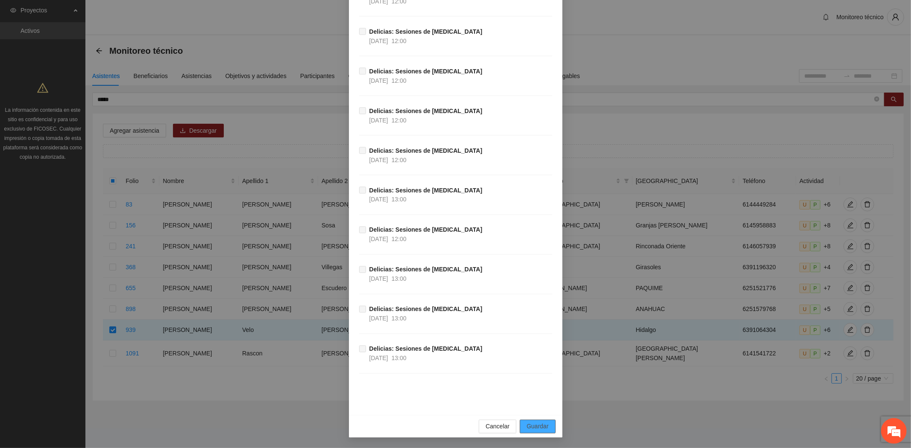
click at [523, 428] on button "Guardar" at bounding box center [537, 427] width 35 height 14
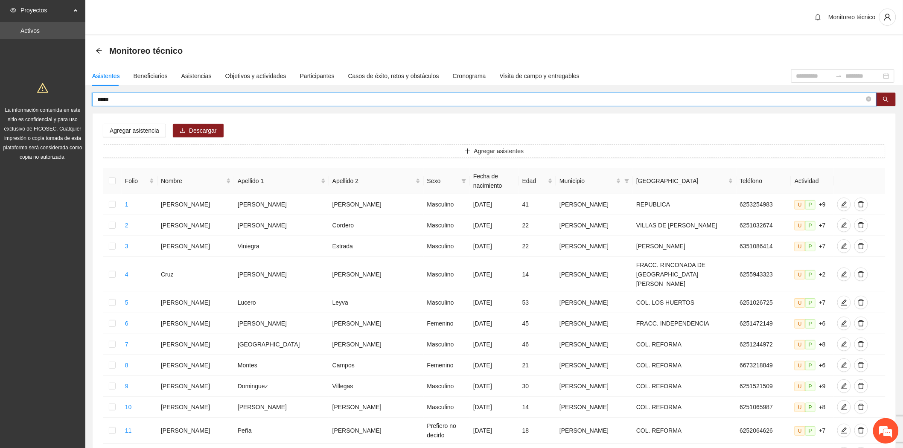
drag, startPoint x: 117, startPoint y: 97, endPoint x: 35, endPoint y: 92, distance: 82.6
click at [35, 91] on section "Proyectos Activos La información contenida en este sitio es confidencial y para…" at bounding box center [451, 359] width 903 height 718
type input "*********"
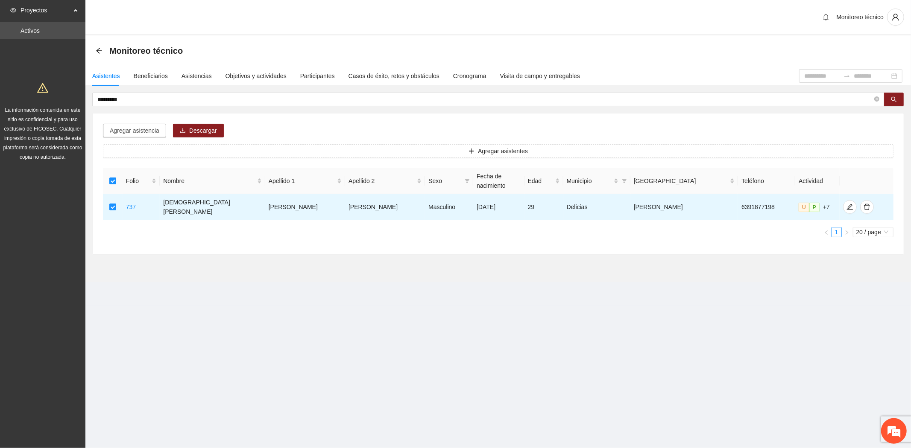
click at [129, 127] on span "Agregar asistencia" at bounding box center [135, 130] width 50 height 9
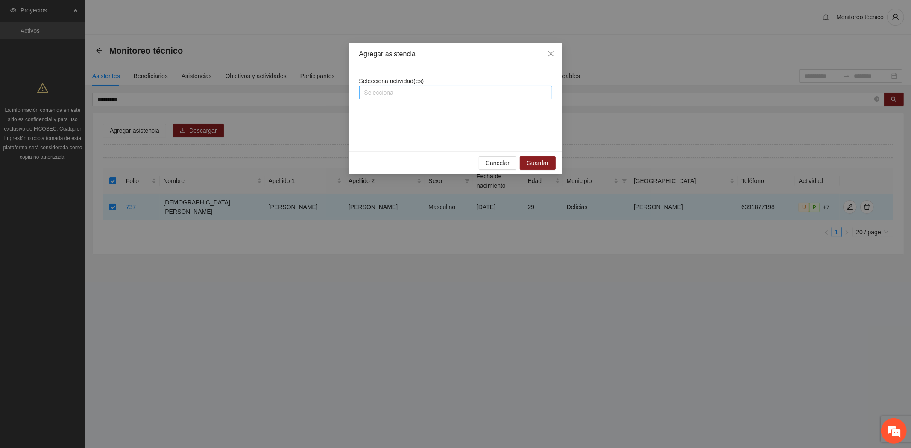
click at [413, 92] on div at bounding box center [455, 93] width 189 height 10
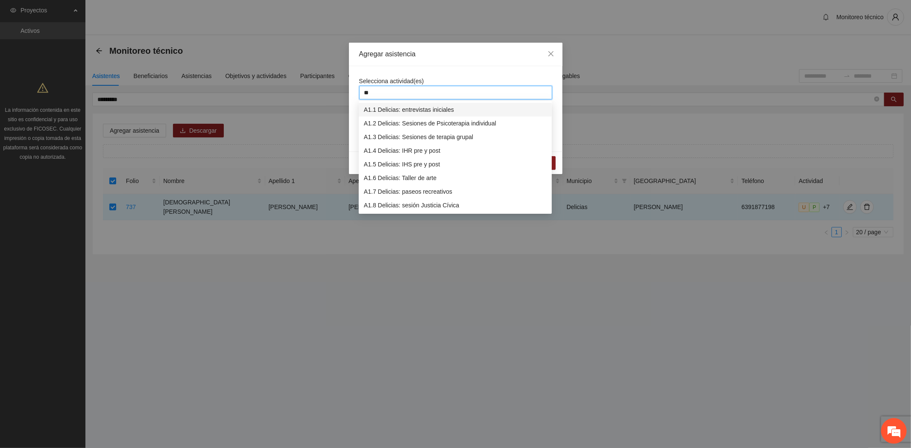
type input "***"
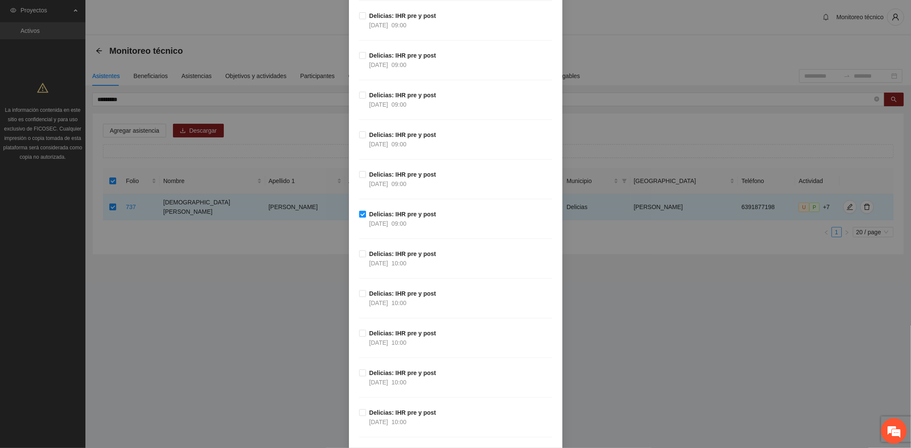
scroll to position [5218, 0]
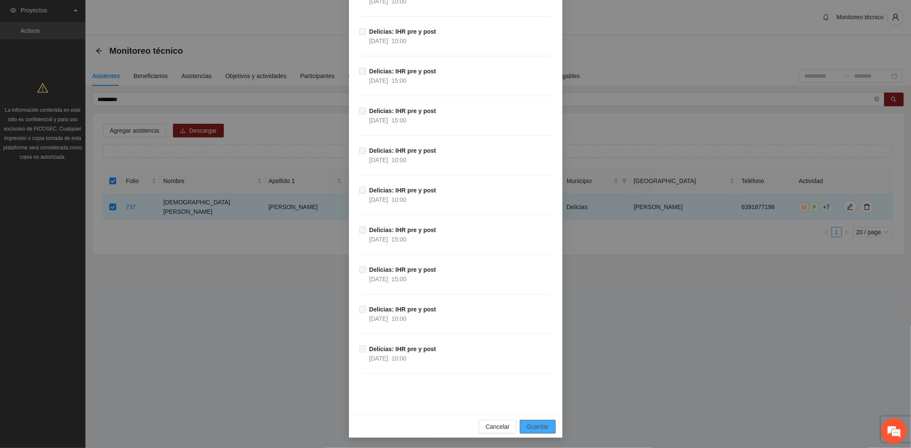
click at [544, 420] on button "Guardar" at bounding box center [537, 427] width 35 height 14
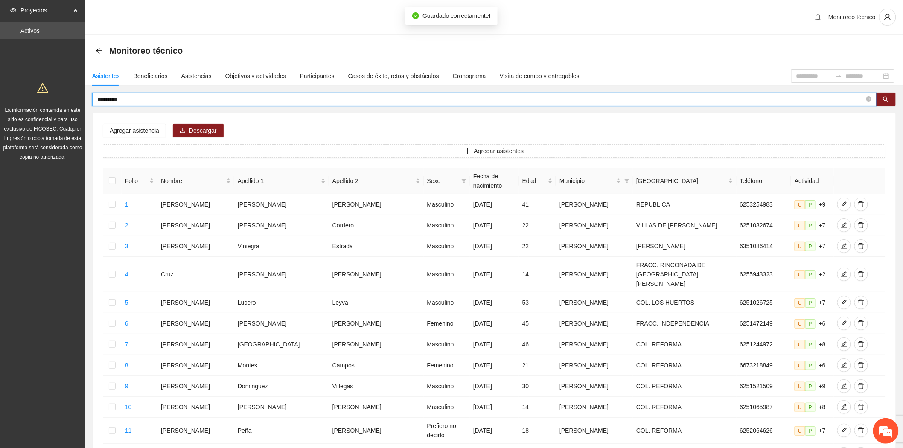
drag, startPoint x: 135, startPoint y: 95, endPoint x: 50, endPoint y: 79, distance: 86.1
click at [52, 79] on section "Proyectos Activos La información contenida en este sitio es confidencial y para…" at bounding box center [451, 359] width 903 height 718
type input "**********"
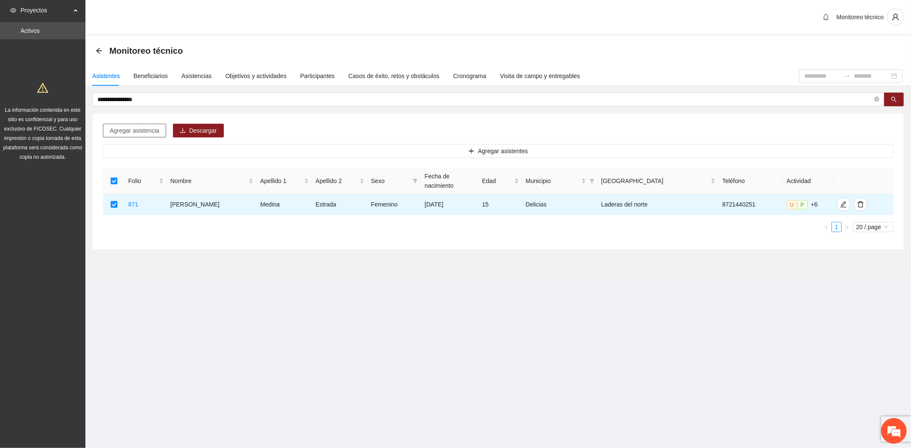
click at [134, 131] on span "Agregar asistencia" at bounding box center [135, 130] width 50 height 9
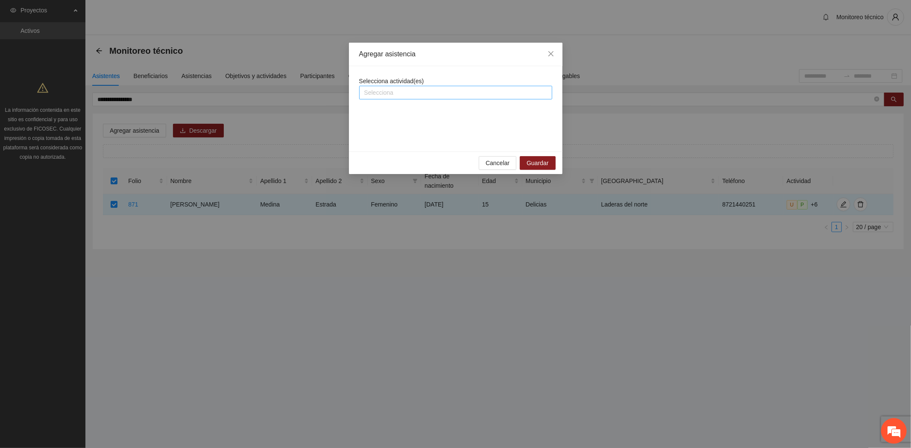
click at [403, 93] on div at bounding box center [455, 93] width 189 height 10
type input "***"
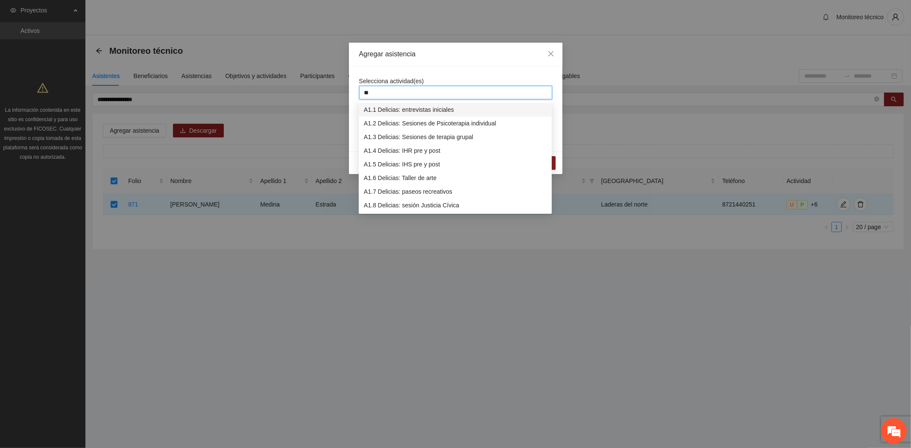
type input "***"
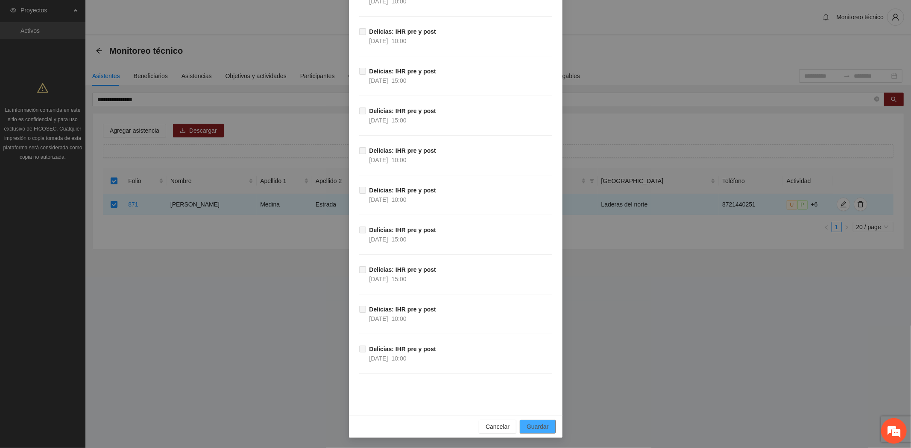
click at [540, 428] on span "Guardar" at bounding box center [537, 426] width 22 height 9
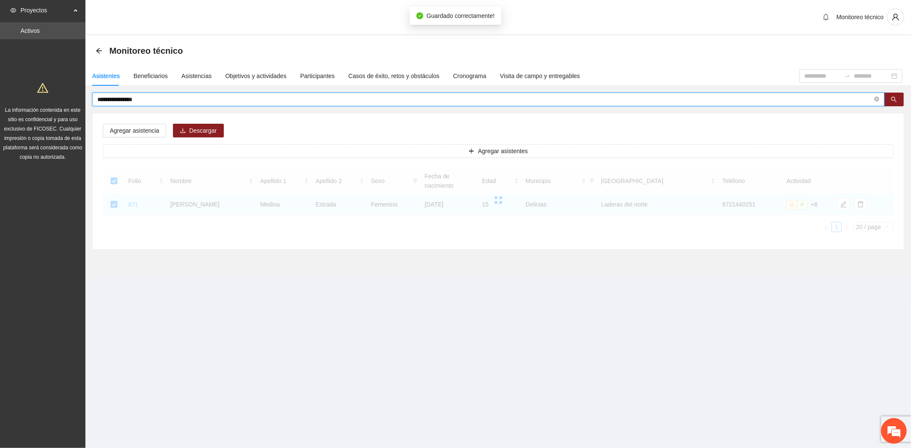
drag, startPoint x: 150, startPoint y: 95, endPoint x: -58, endPoint y: 61, distance: 211.1
click at [0, 61] on html "**********" at bounding box center [455, 224] width 911 height 448
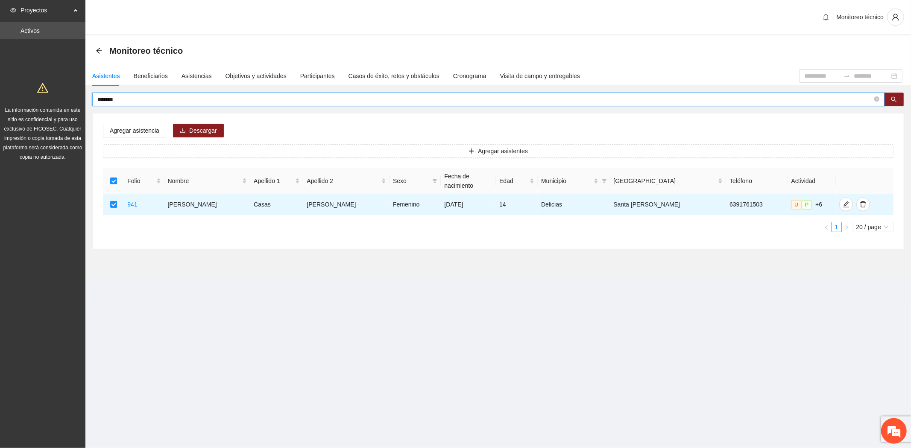
drag, startPoint x: 131, startPoint y: 97, endPoint x: -3, endPoint y: 93, distance: 134.5
click at [0, 93] on html "Proyectos Activos La información contenida en este sitio es confidencial y para…" at bounding box center [455, 224] width 911 height 448
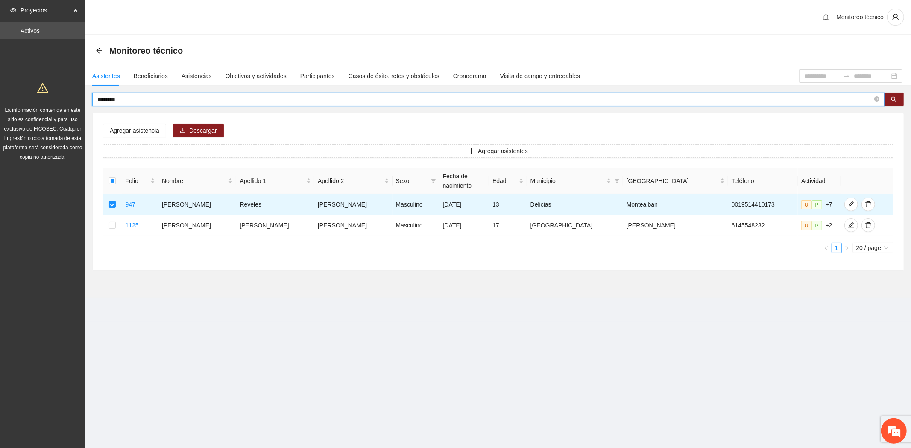
drag, startPoint x: 144, startPoint y: 102, endPoint x: -14, endPoint y: 62, distance: 163.1
click at [0, 62] on html "Proyectos Activos La información contenida en este sitio es confidencial y para…" at bounding box center [455, 224] width 911 height 448
type input "*****"
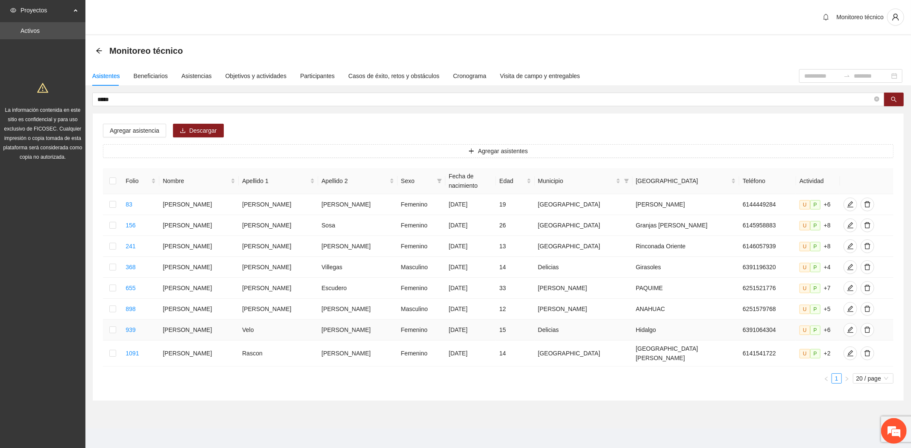
click at [110, 322] on td at bounding box center [112, 330] width 19 height 21
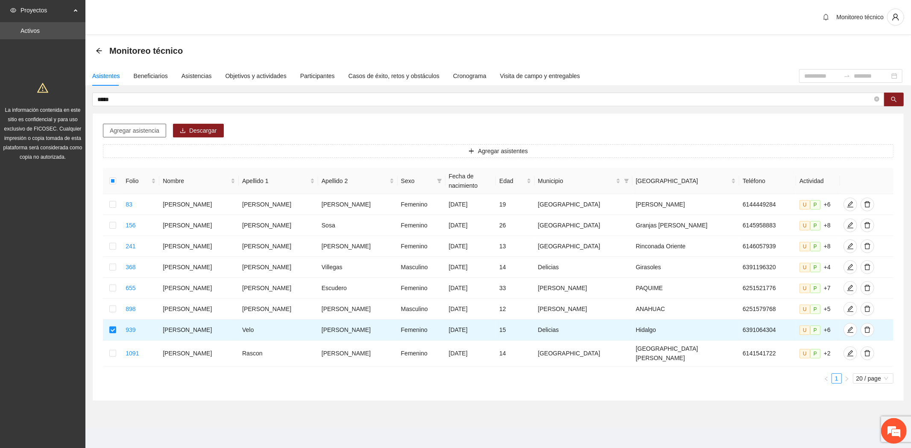
click at [141, 127] on span "Agregar asistencia" at bounding box center [135, 130] width 50 height 9
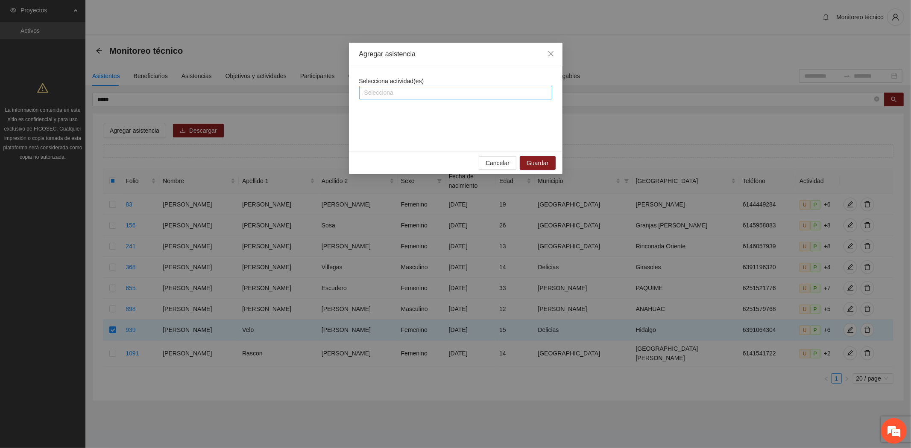
click at [377, 93] on div at bounding box center [455, 93] width 189 height 10
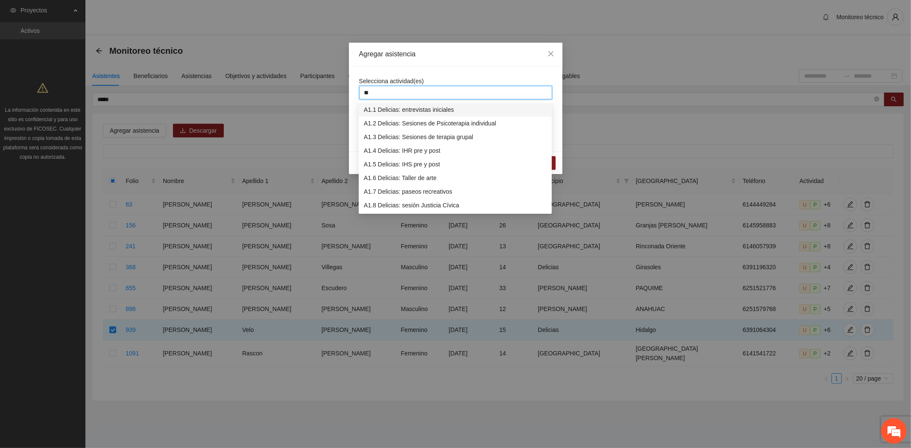
type input "***"
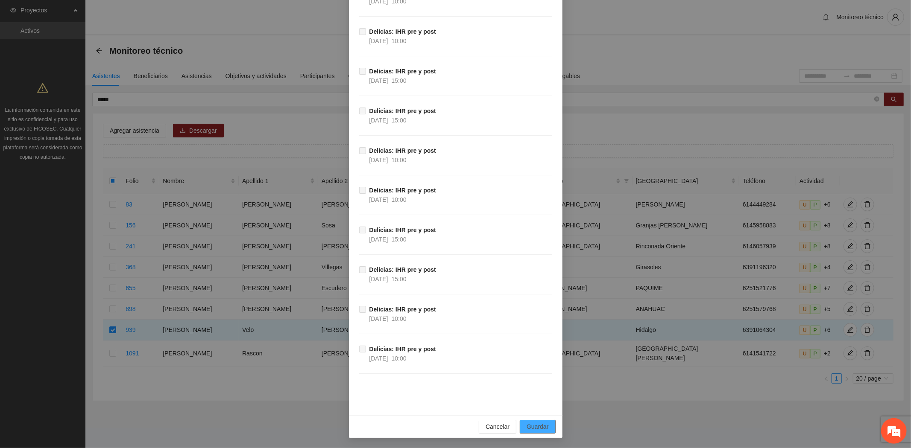
click at [531, 430] on span "Guardar" at bounding box center [537, 426] width 22 height 9
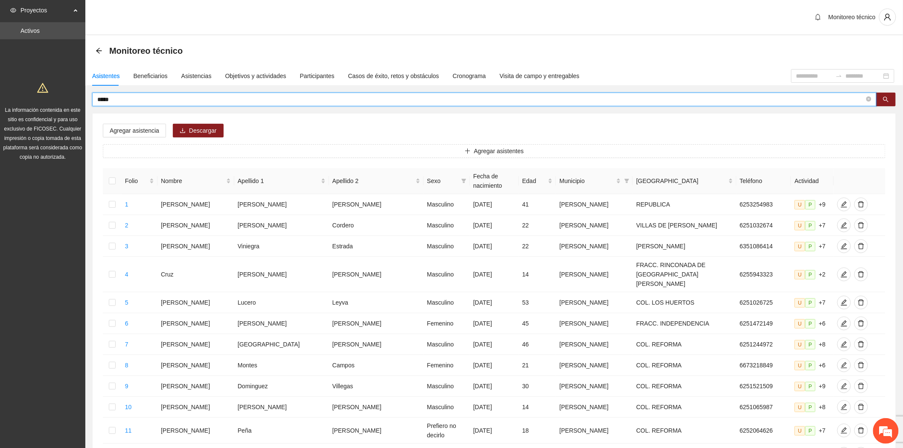
drag, startPoint x: 120, startPoint y: 102, endPoint x: 50, endPoint y: 93, distance: 70.6
click at [50, 93] on section "Proyectos Activos La información contenida en este sitio es confidencial y para…" at bounding box center [451, 359] width 903 height 718
type input "*********"
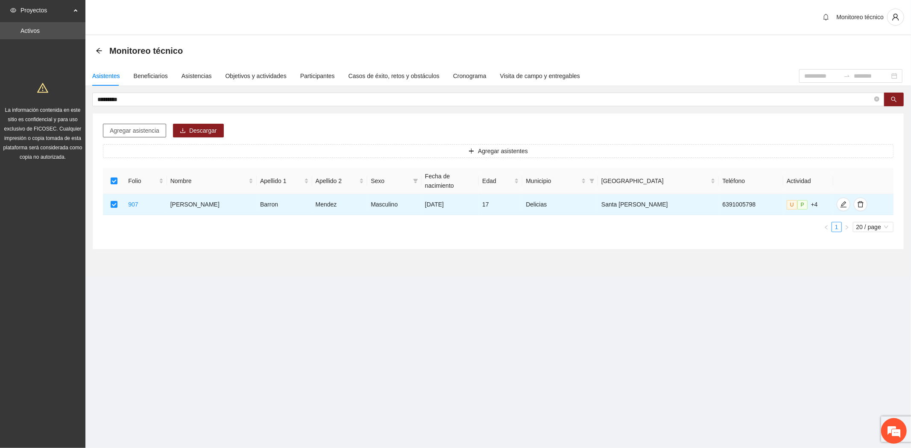
click at [135, 134] on span "Agregar asistencia" at bounding box center [135, 130] width 50 height 9
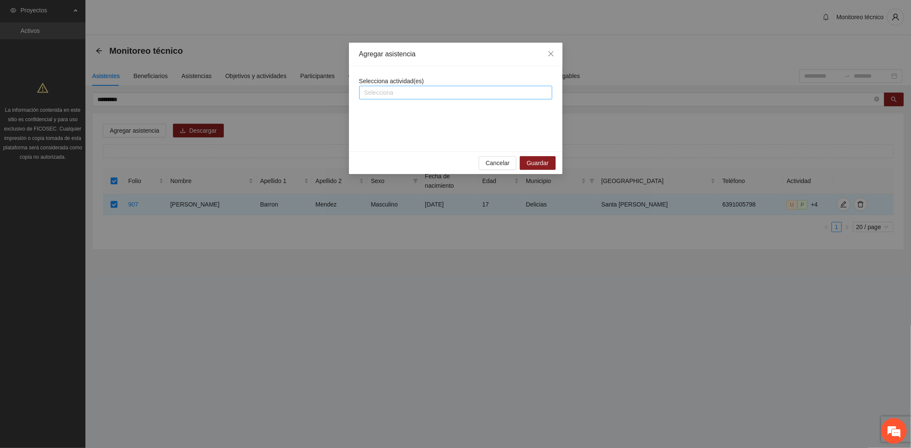
click at [416, 88] on div at bounding box center [455, 93] width 189 height 10
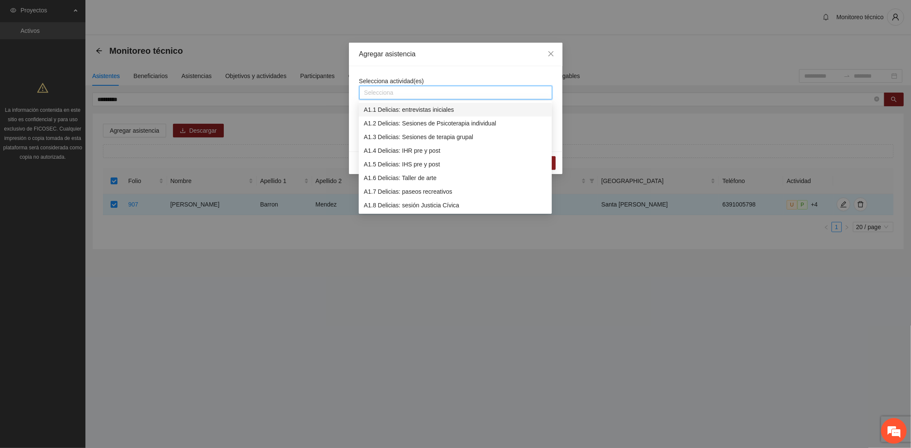
type input "*"
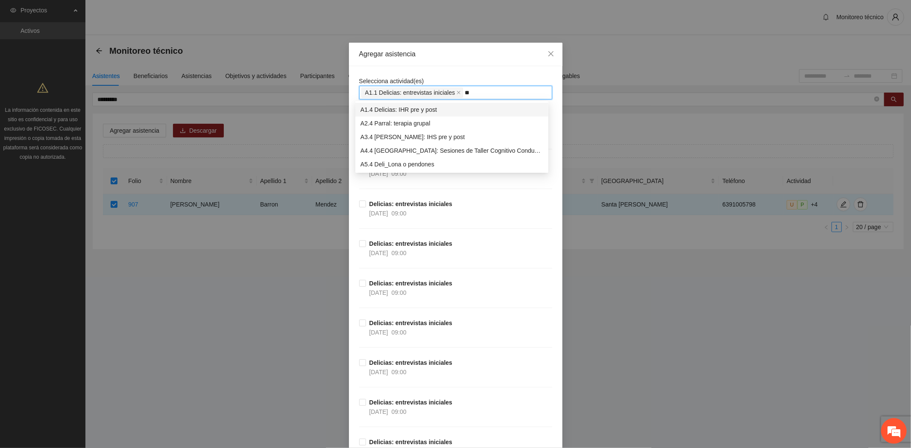
type input "*"
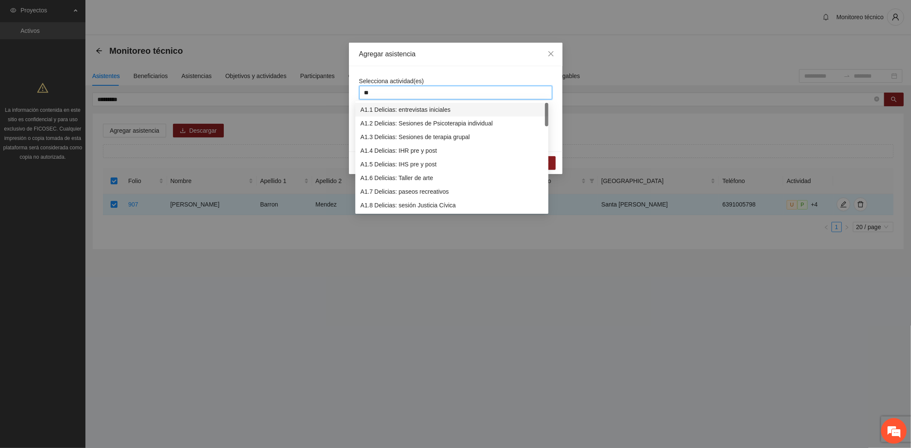
type input "***"
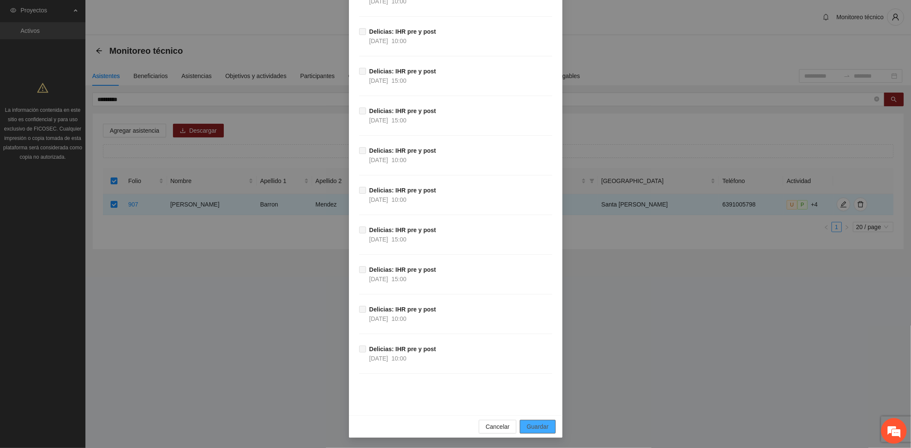
click at [533, 424] on span "Guardar" at bounding box center [537, 426] width 22 height 9
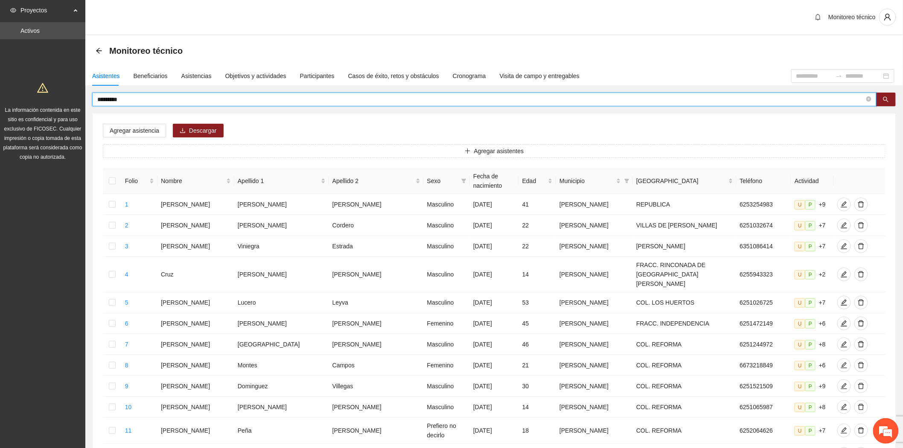
drag, startPoint x: 143, startPoint y: 99, endPoint x: -105, endPoint y: 48, distance: 253.2
click at [0, 48] on html "Proyectos Activos La información contenida en este sitio es confidencial y para…" at bounding box center [451, 224] width 903 height 448
type input "**********"
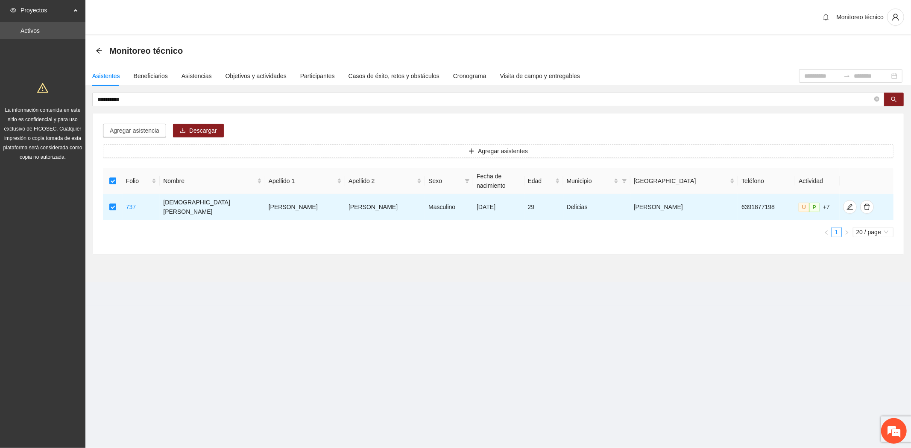
click at [136, 128] on span "Agregar asistencia" at bounding box center [135, 130] width 50 height 9
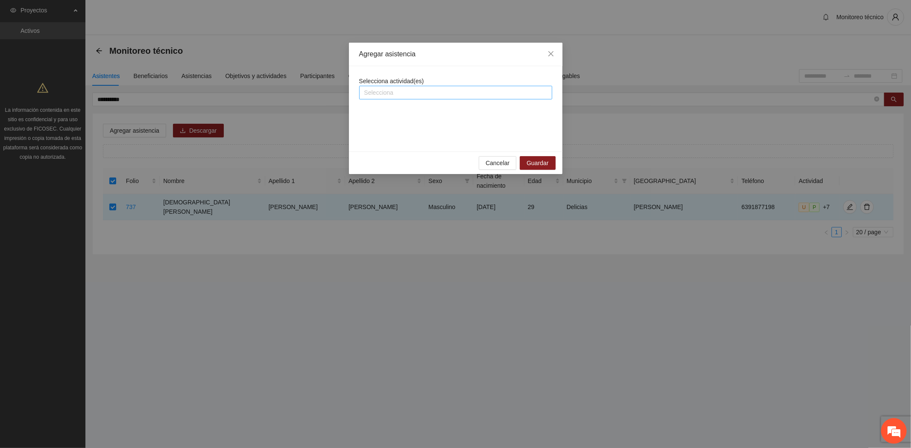
click at [430, 95] on div at bounding box center [455, 93] width 189 height 10
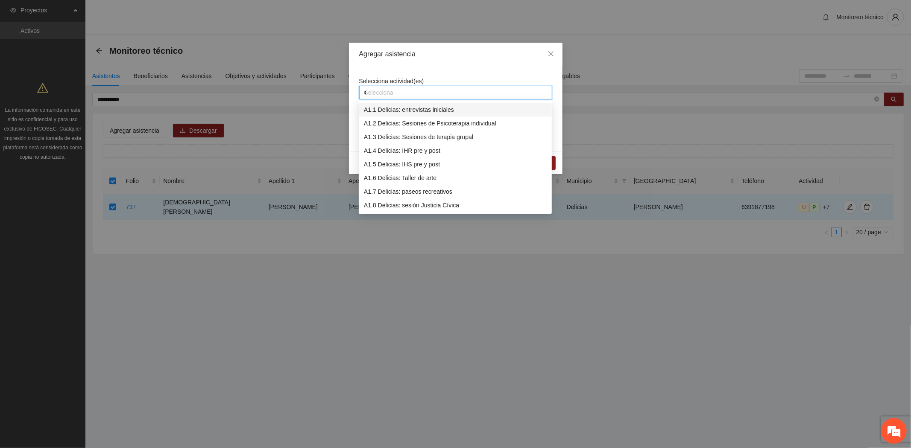
type input "***"
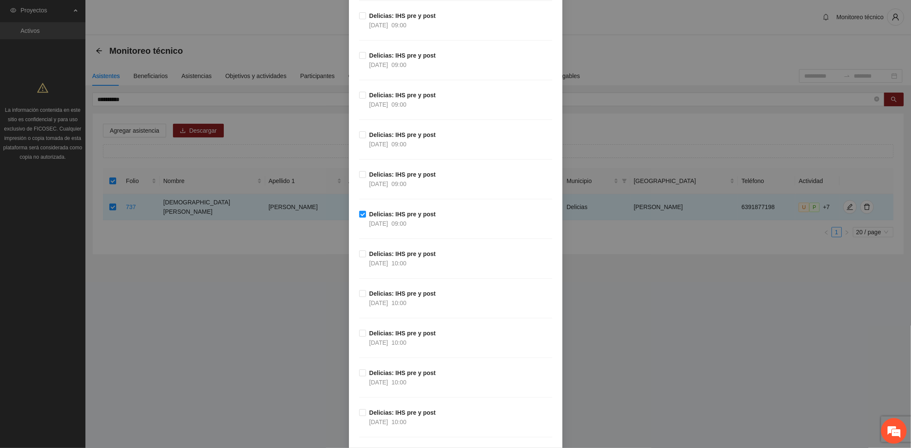
scroll to position [5178, 0]
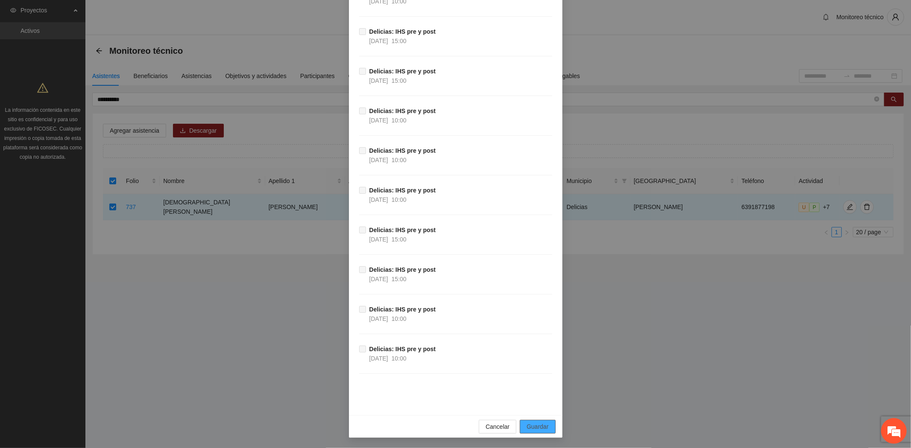
click at [527, 426] on span "Guardar" at bounding box center [537, 426] width 22 height 9
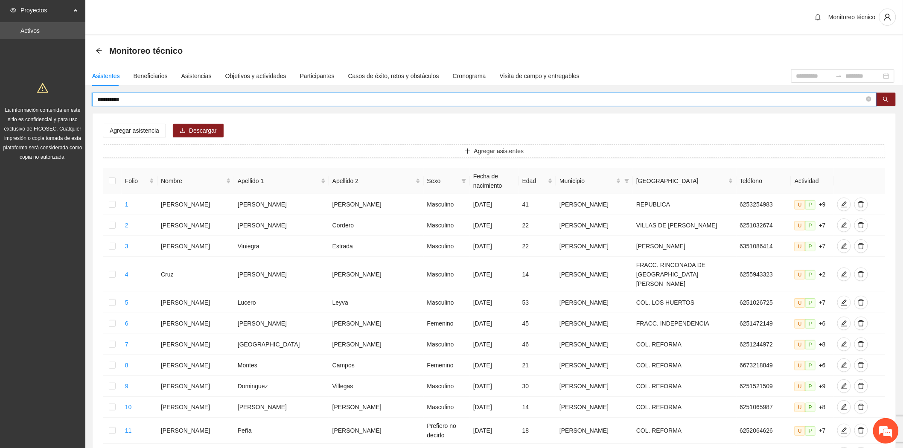
drag, startPoint x: 137, startPoint y: 98, endPoint x: -7, endPoint y: 92, distance: 144.0
click at [0, 92] on html "**********" at bounding box center [451, 224] width 903 height 448
type input "*********"
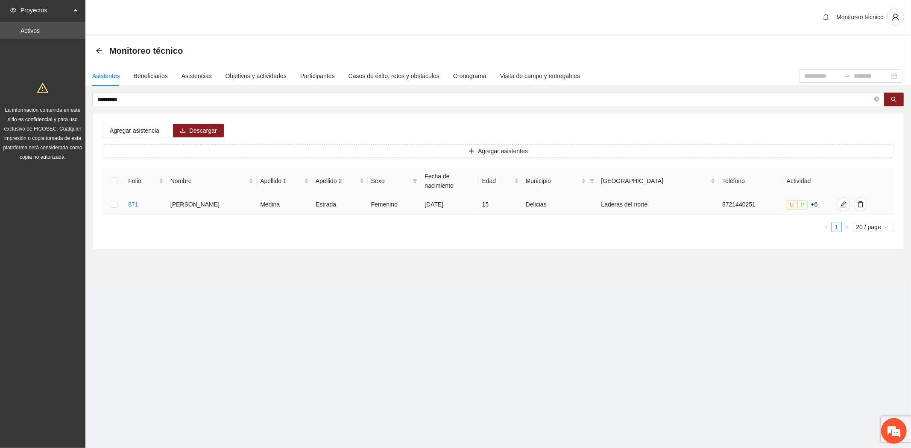
click at [105, 194] on td at bounding box center [114, 204] width 22 height 21
click at [122, 201] on td at bounding box center [114, 204] width 22 height 21
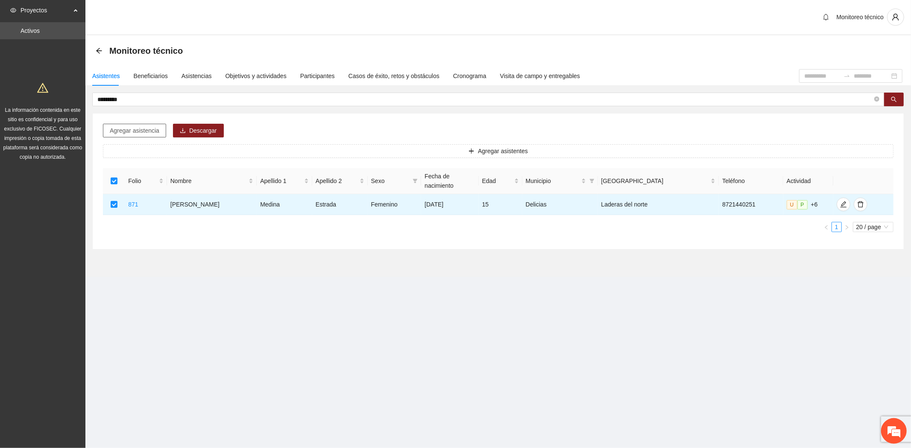
click at [130, 131] on span "Agregar asistencia" at bounding box center [135, 130] width 50 height 9
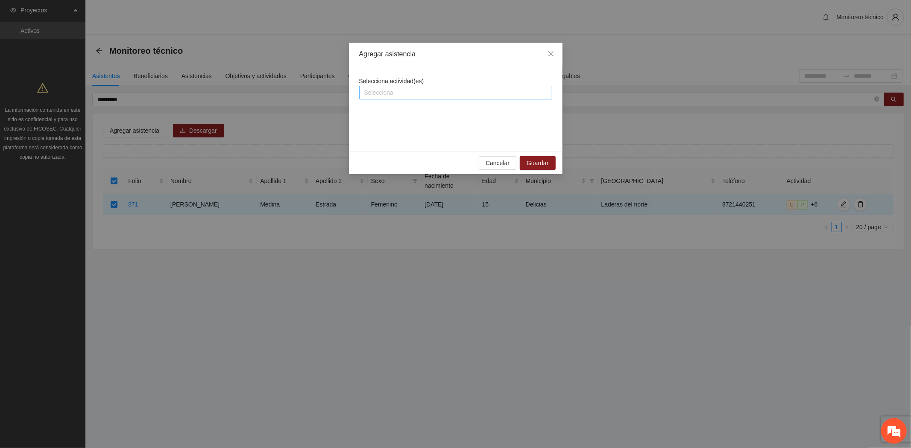
click at [437, 88] on div at bounding box center [455, 93] width 189 height 10
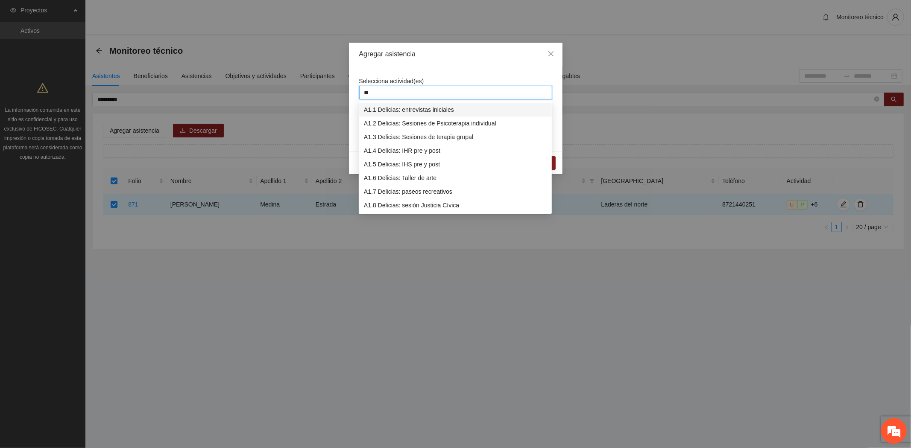
type input "***"
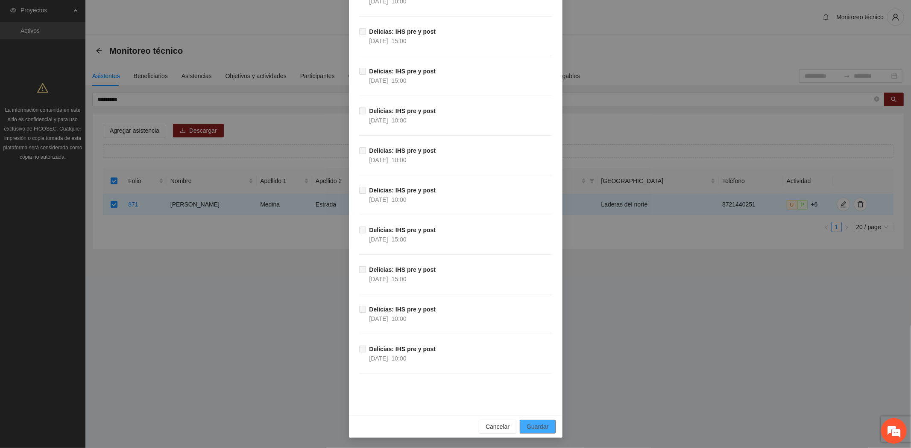
click at [543, 426] on span "Guardar" at bounding box center [537, 426] width 22 height 9
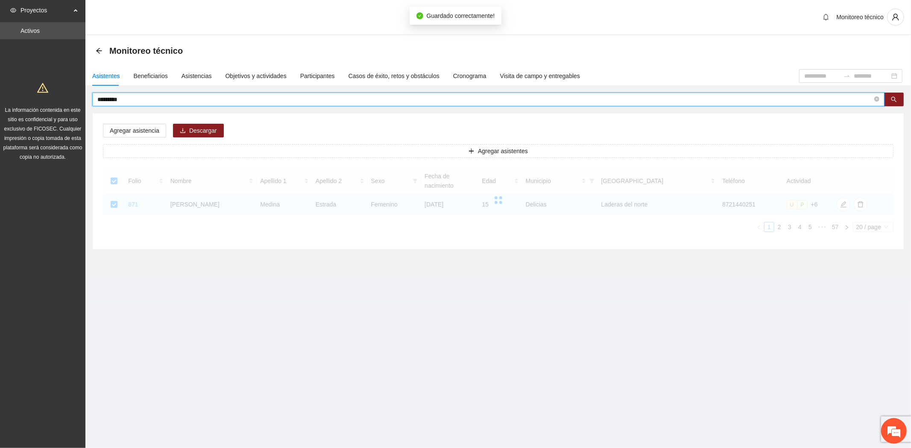
drag, startPoint x: 138, startPoint y: 98, endPoint x: -27, endPoint y: 76, distance: 167.2
click at [0, 76] on html "Proyectos Activos La información contenida en este sitio es confidencial y para…" at bounding box center [455, 224] width 911 height 448
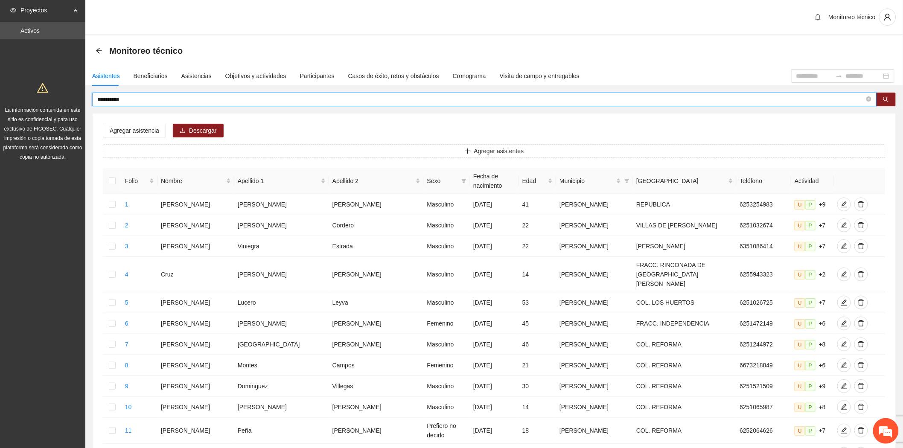
type input "**********"
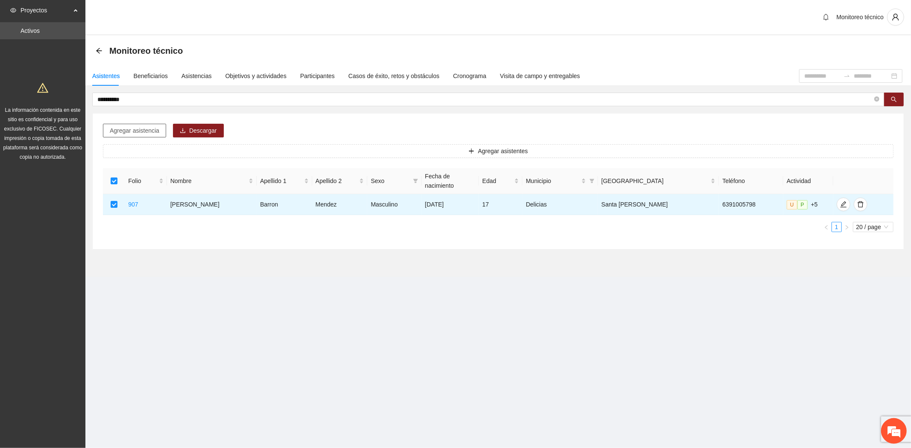
click at [148, 131] on span "Agregar asistencia" at bounding box center [135, 130] width 50 height 9
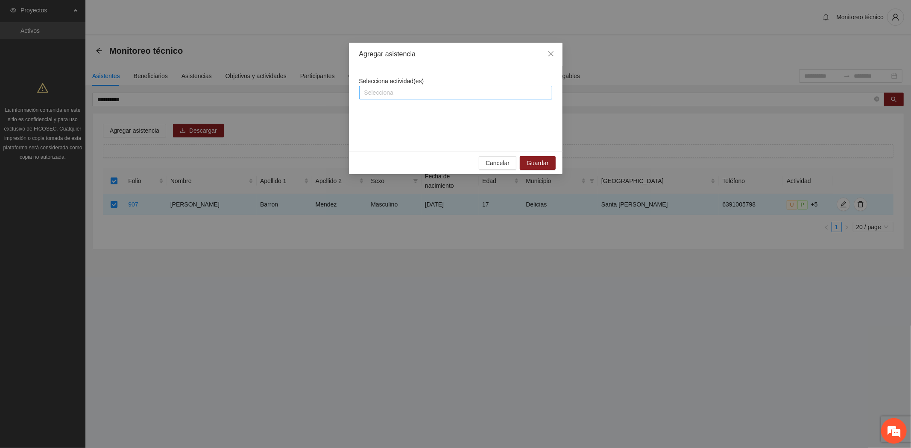
click at [396, 91] on div at bounding box center [455, 93] width 189 height 10
type input "*"
type input "***"
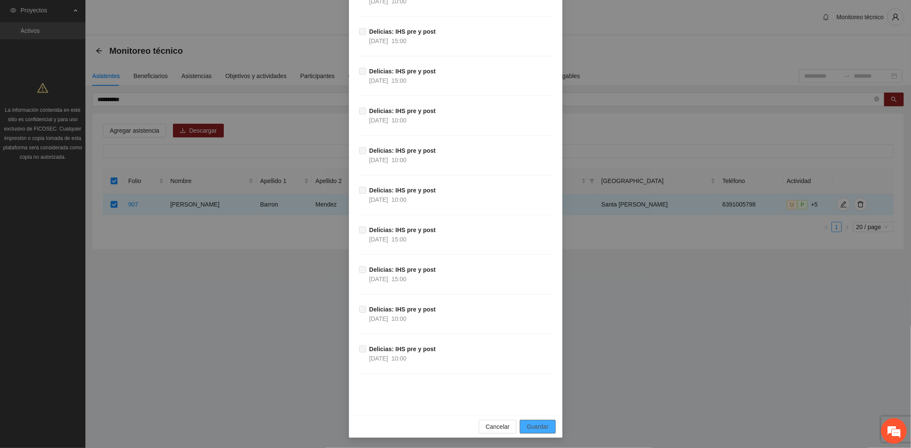
click at [540, 425] on span "Guardar" at bounding box center [537, 426] width 22 height 9
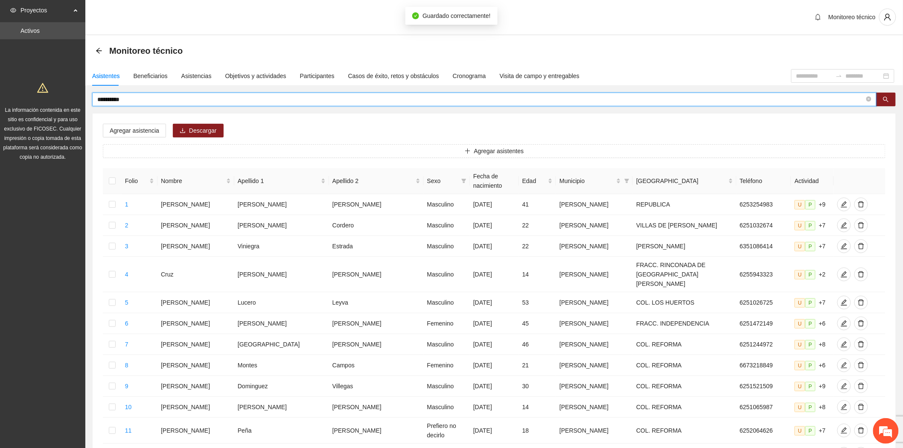
drag, startPoint x: 133, startPoint y: 98, endPoint x: -43, endPoint y: 83, distance: 177.0
click at [0, 83] on html "**********" at bounding box center [451, 224] width 903 height 448
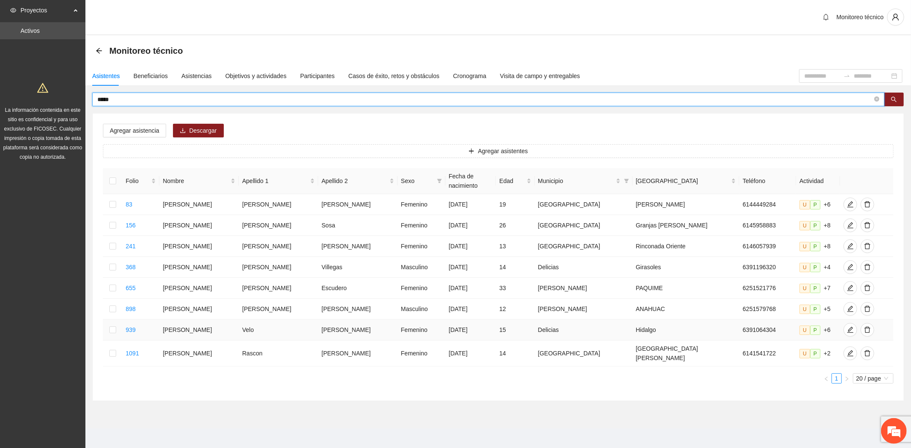
click at [117, 320] on td at bounding box center [112, 330] width 19 height 21
drag, startPoint x: 137, startPoint y: 99, endPoint x: -18, endPoint y: 84, distance: 155.7
click at [0, 84] on html "Proyectos Activos La información contenida en este sitio es confidencial y para…" at bounding box center [455, 224] width 911 height 448
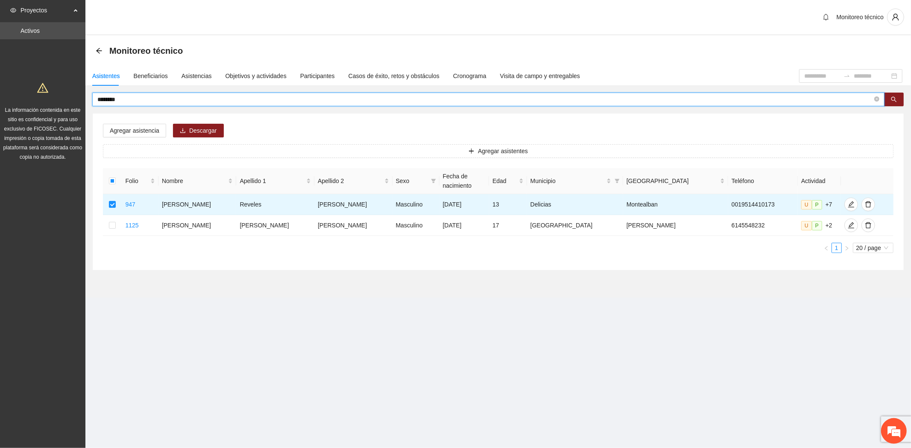
drag, startPoint x: 124, startPoint y: 98, endPoint x: 6, endPoint y: 62, distance: 123.6
click at [28, 73] on section "Proyectos Activos La información contenida en este sitio es confidencial y para…" at bounding box center [455, 224] width 911 height 448
type input "*******"
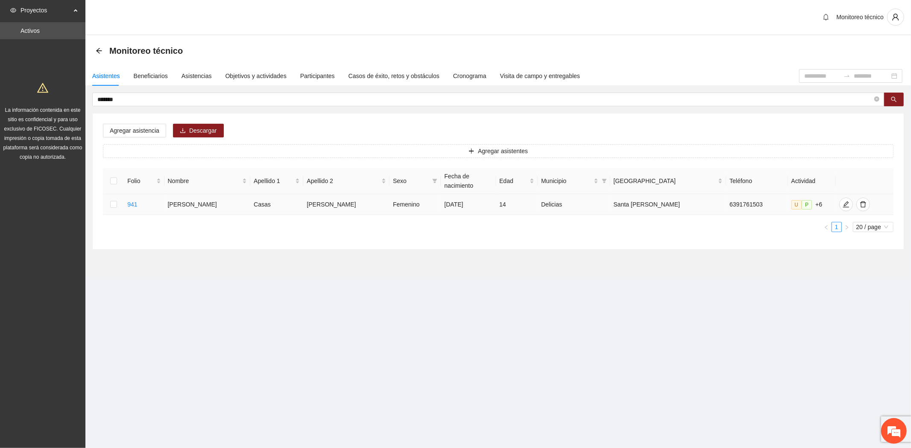
click at [119, 196] on td at bounding box center [113, 204] width 21 height 21
click at [112, 200] on label at bounding box center [113, 204] width 7 height 9
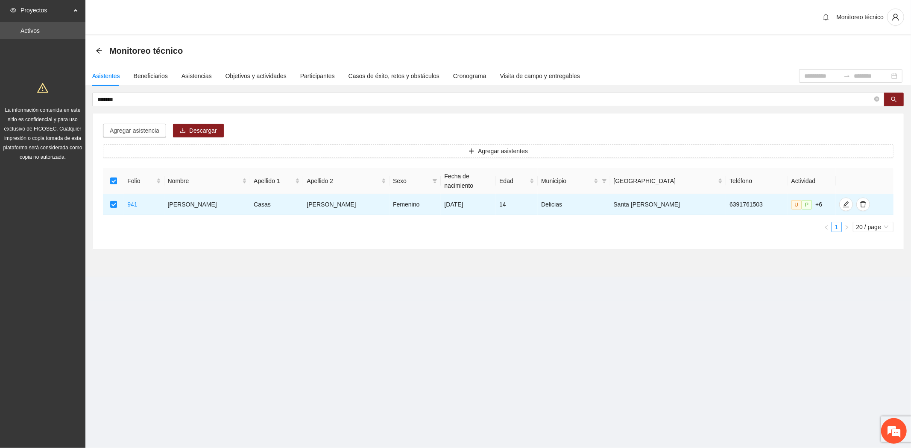
click at [134, 133] on span "Agregar asistencia" at bounding box center [135, 130] width 50 height 9
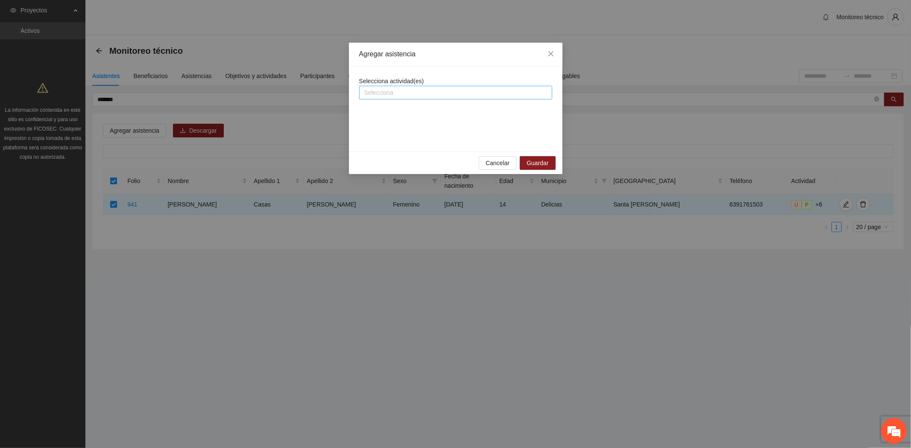
click at [430, 91] on div at bounding box center [455, 93] width 189 height 10
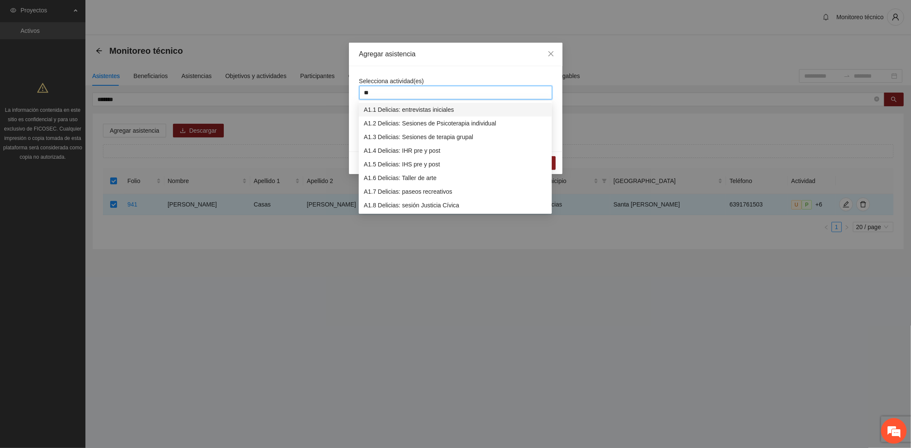
type input "***"
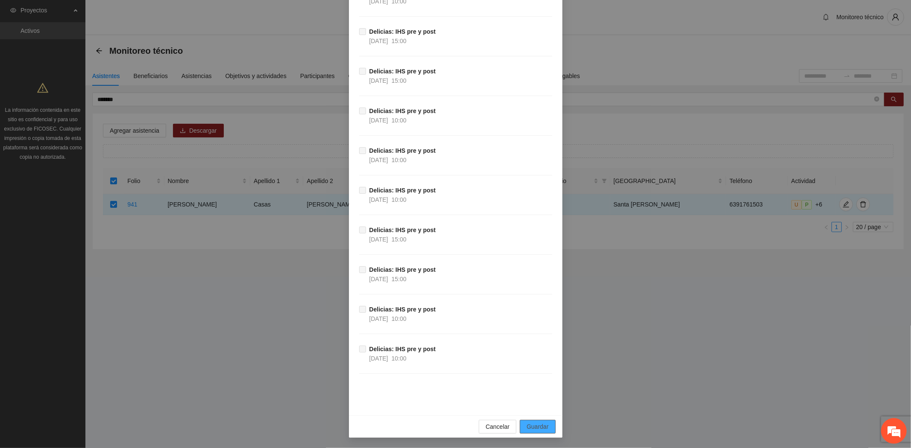
click at [534, 424] on span "Guardar" at bounding box center [537, 426] width 22 height 9
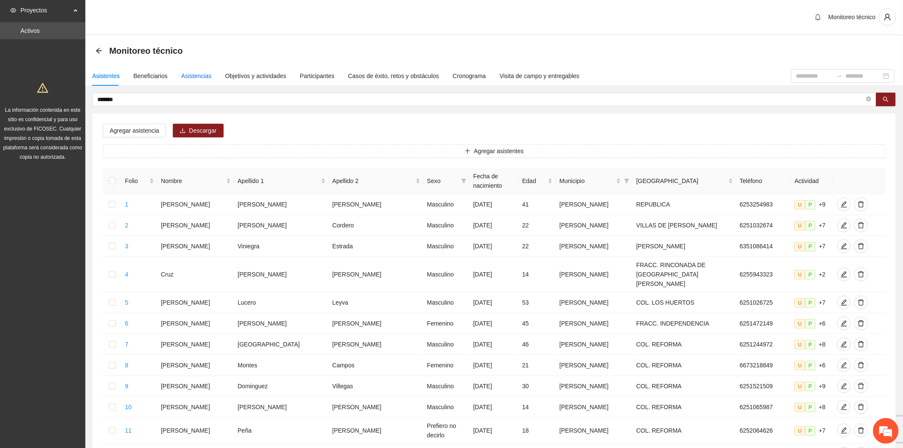
click at [191, 76] on div "Asistencias" at bounding box center [196, 75] width 30 height 9
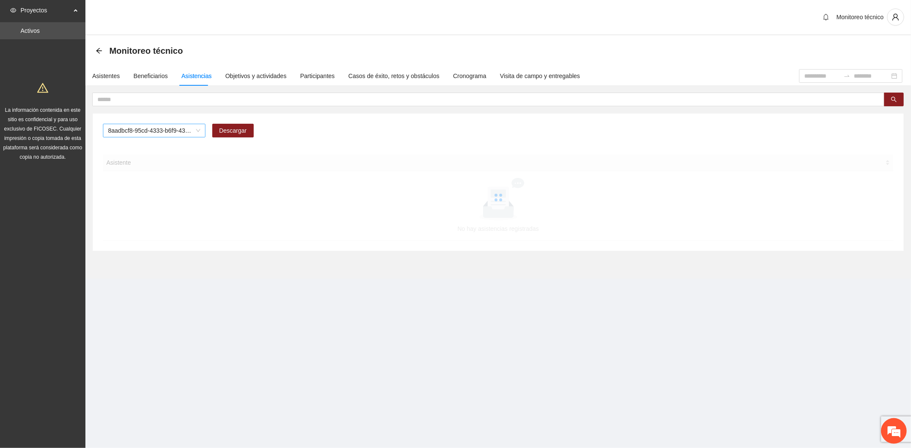
click at [126, 131] on span "8aadbcf8-95cd-4333-b6f9-4314c3142350" at bounding box center [154, 130] width 92 height 13
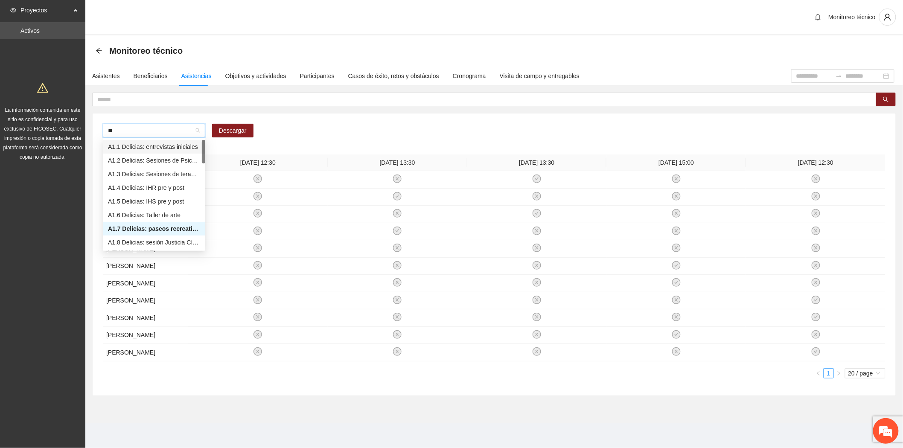
type input "***"
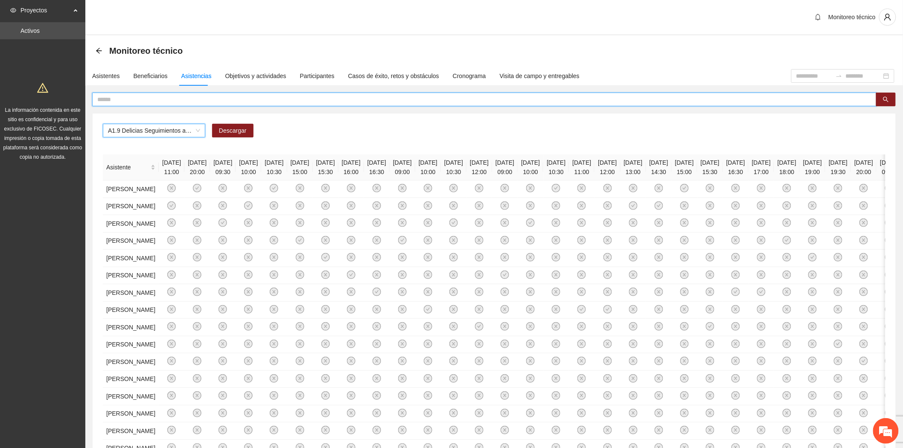
drag, startPoint x: 137, startPoint y: 96, endPoint x: 131, endPoint y: 99, distance: 5.9
click at [136, 97] on input "text" at bounding box center [481, 99] width 768 height 9
type input "**********"
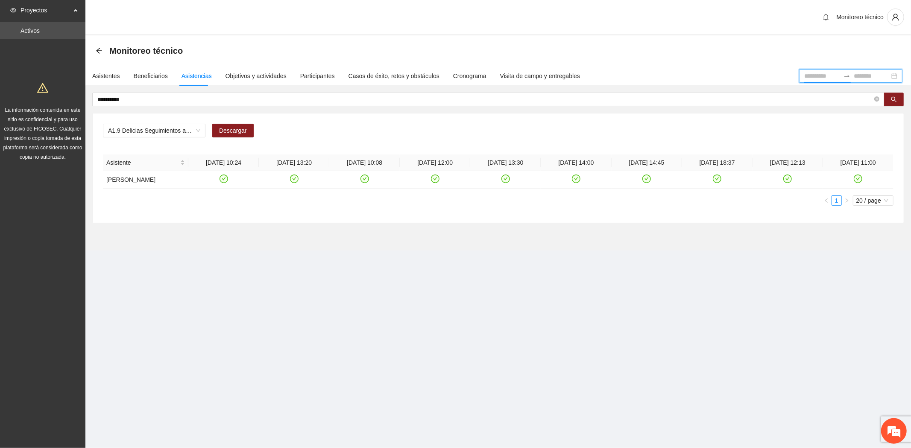
click at [804, 75] on input at bounding box center [822, 75] width 36 height 9
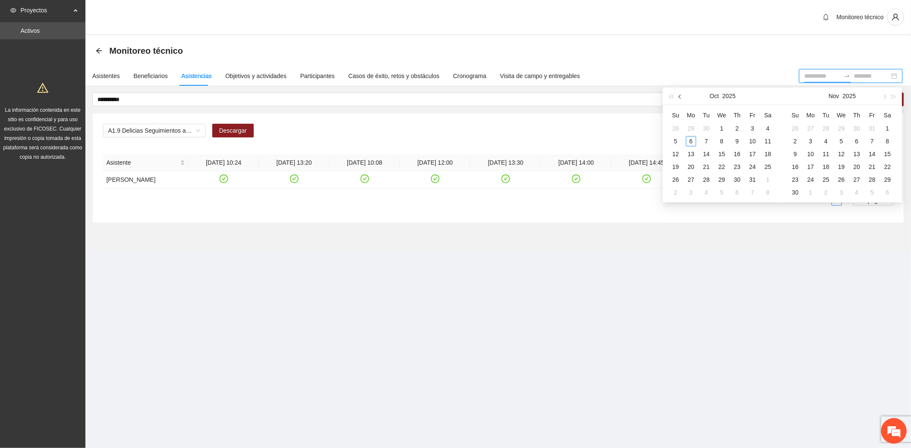
click at [682, 96] on button "button" at bounding box center [679, 96] width 9 height 17
type input "**********"
click at [688, 124] on div "1" at bounding box center [691, 128] width 10 height 10
type input "**********"
click at [706, 181] on div "30" at bounding box center [706, 180] width 10 height 10
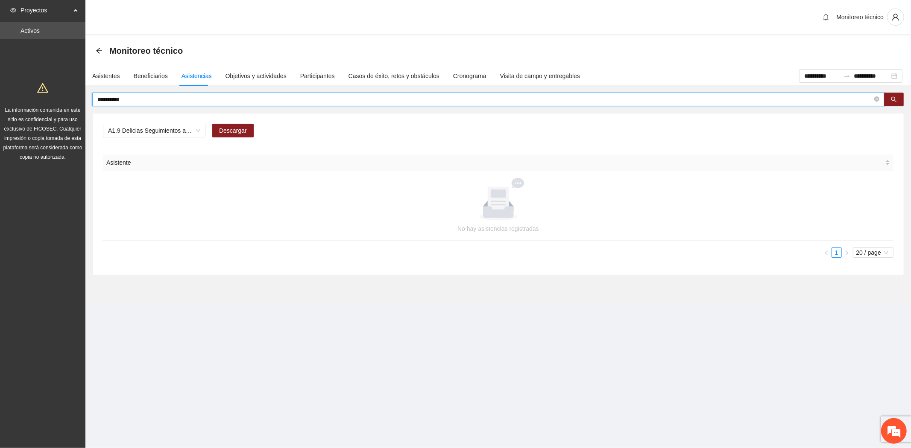
click at [158, 96] on input "**********" at bounding box center [484, 99] width 775 height 9
click at [168, 129] on span "A1.9 Delicias Seguimientos a usuarios para programación, seguimiento y canaliza…" at bounding box center [154, 130] width 92 height 13
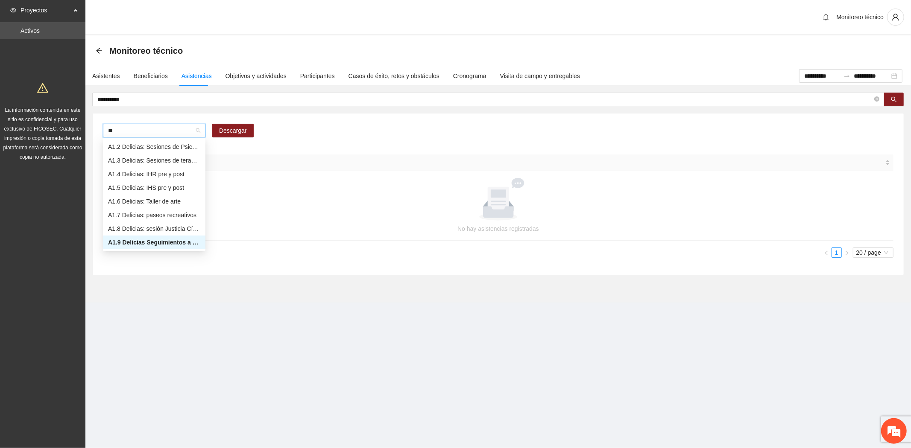
type input "***"
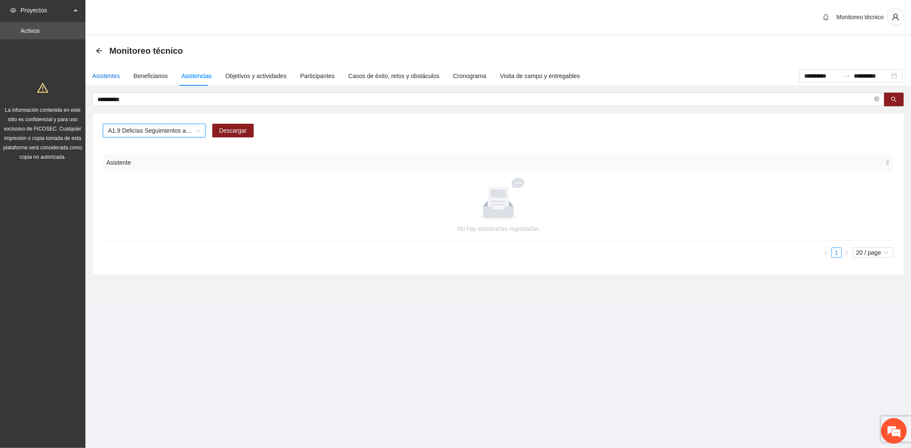
click at [100, 78] on div "Asistentes" at bounding box center [106, 75] width 28 height 9
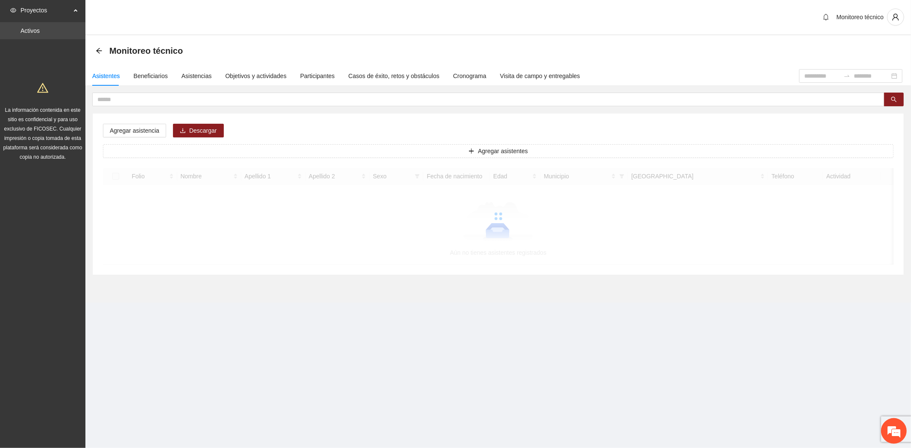
click at [23, 27] on link "Activos" at bounding box center [29, 30] width 19 height 7
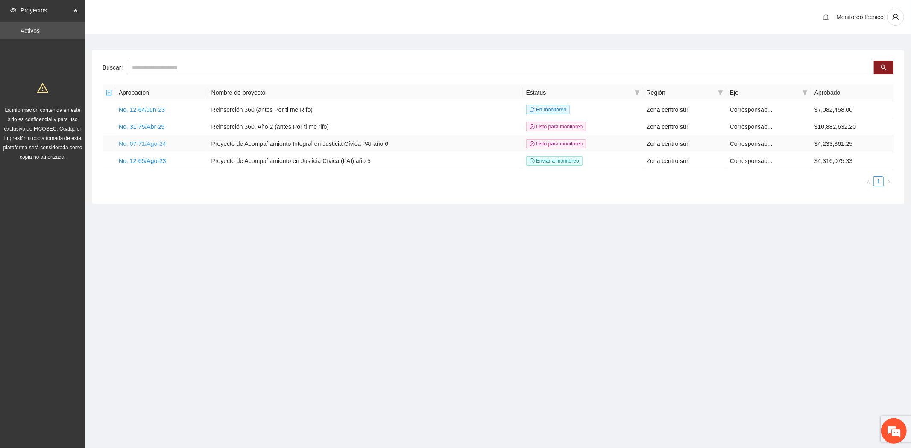
click at [147, 140] on link "No. 07-71/Ago-24" at bounding box center [142, 143] width 47 height 7
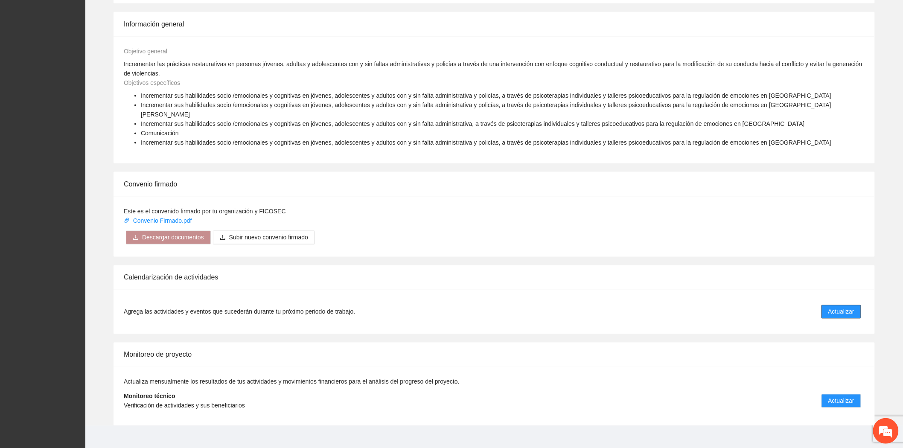
click at [845, 307] on span "Actualizar" at bounding box center [842, 311] width 26 height 9
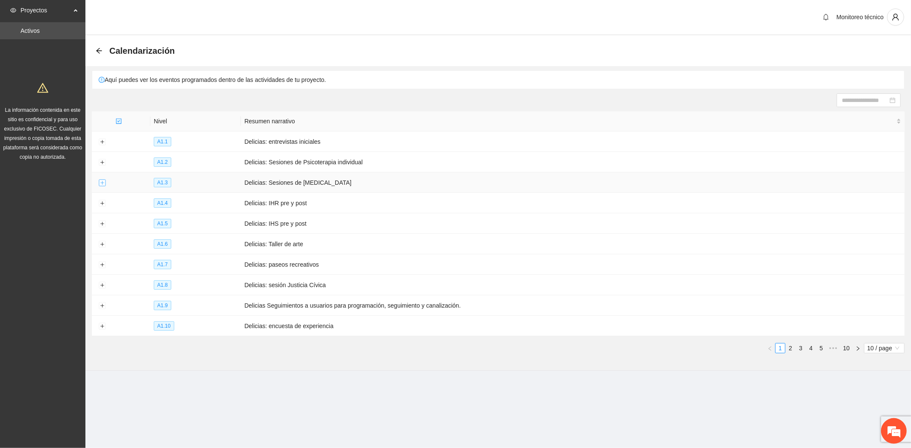
click at [101, 182] on button "Expand row" at bounding box center [102, 183] width 7 height 7
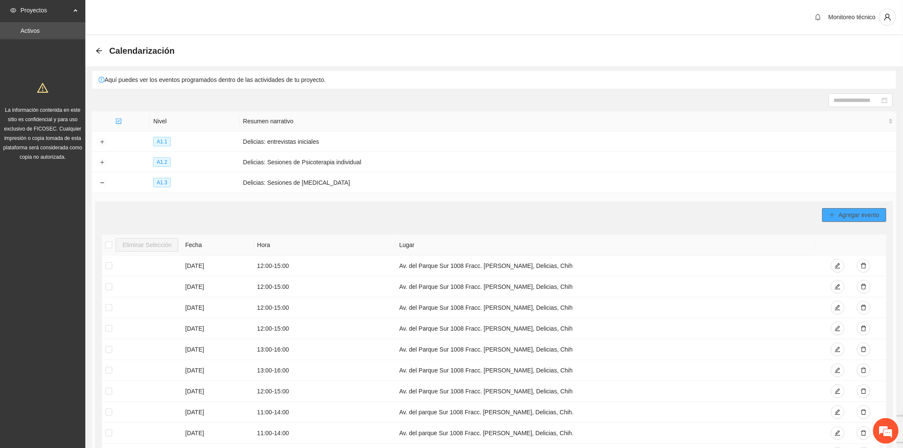
click at [833, 211] on button "Agregar evento" at bounding box center [855, 215] width 64 height 14
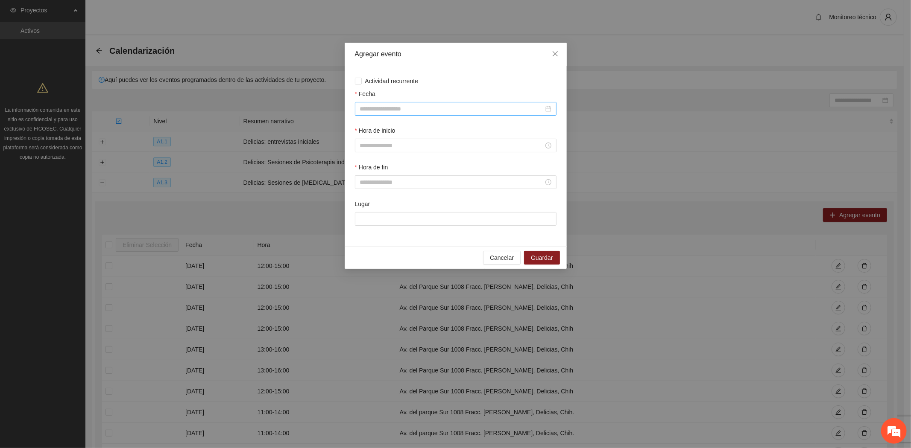
click at [395, 111] on input "Fecha" at bounding box center [452, 108] width 184 height 9
click at [375, 124] on button "button" at bounding box center [371, 126] width 9 height 17
type input "**********"
click at [416, 155] on div "3" at bounding box center [413, 159] width 10 height 10
click at [415, 143] on input "Hora de inicio" at bounding box center [452, 145] width 184 height 9
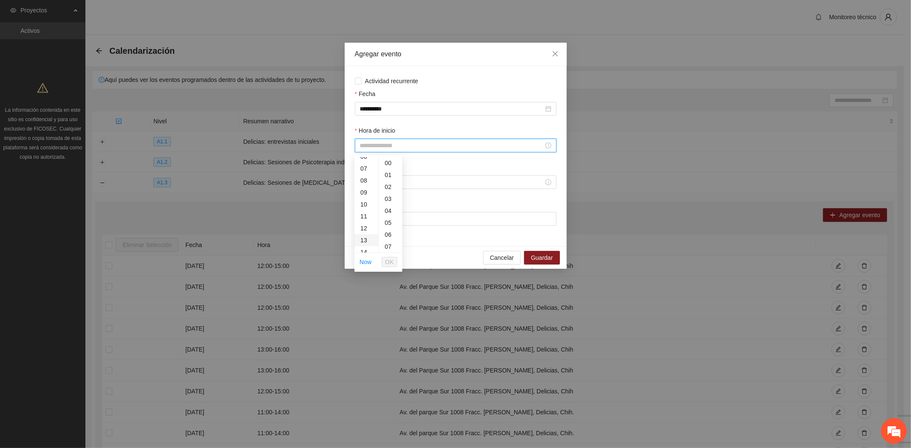
scroll to position [95, 0]
click at [363, 200] on div "11" at bounding box center [366, 200] width 24 height 12
type input "*****"
click at [387, 262] on span "OK" at bounding box center [389, 261] width 9 height 9
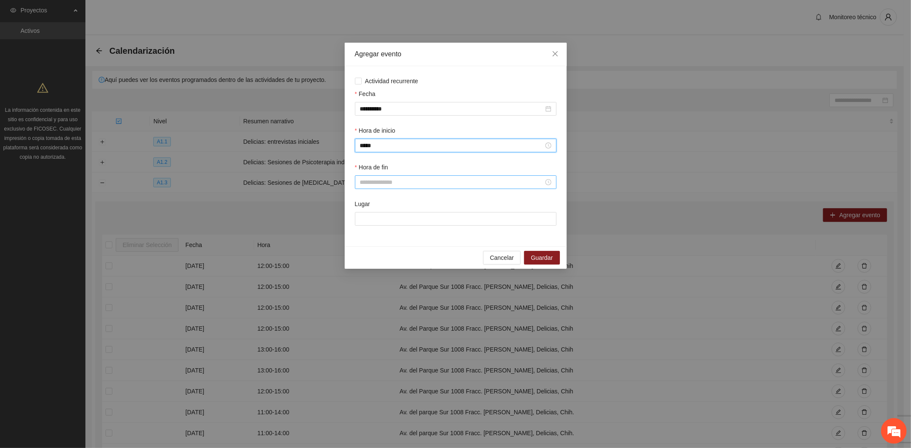
click at [398, 181] on input "Hora de fin" at bounding box center [452, 182] width 184 height 9
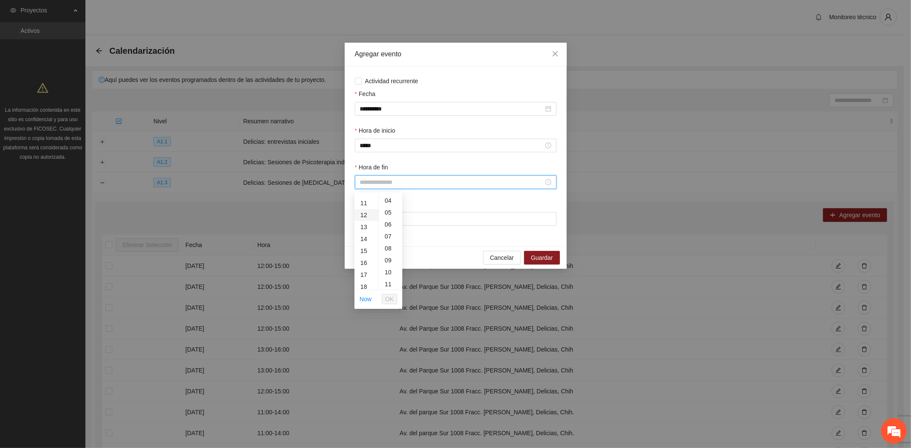
scroll to position [142, 0]
click at [365, 200] on div "12" at bounding box center [366, 202] width 24 height 12
type input "*****"
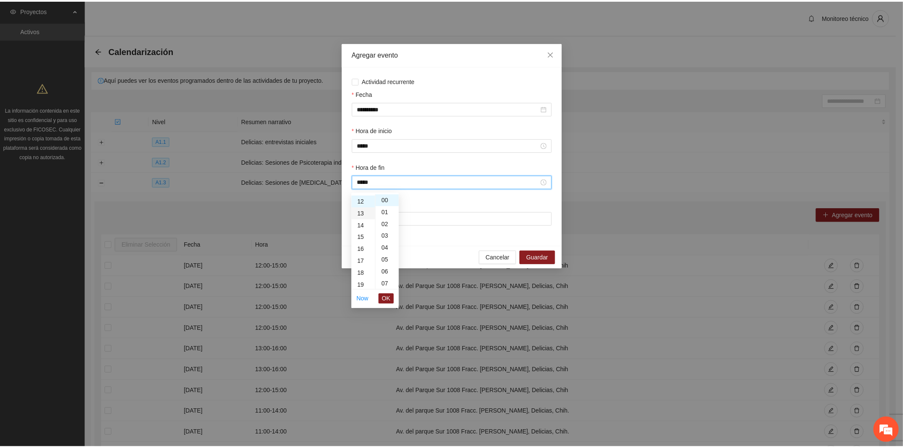
scroll to position [143, 0]
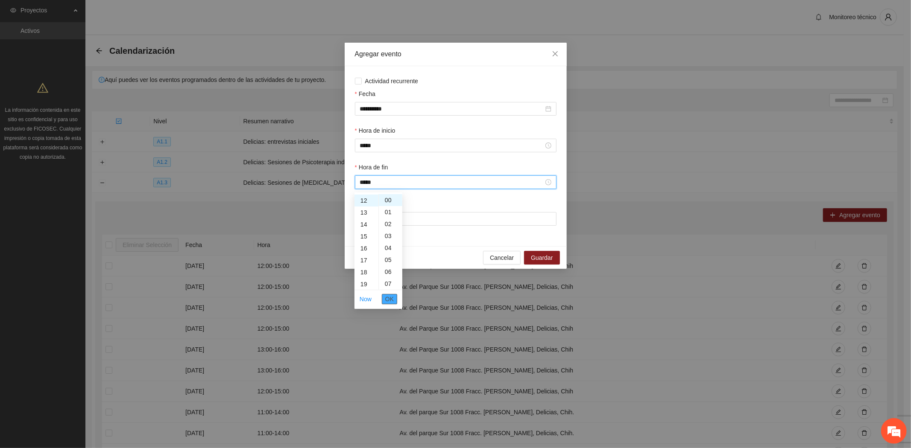
click at [389, 295] on span "OK" at bounding box center [389, 299] width 9 height 9
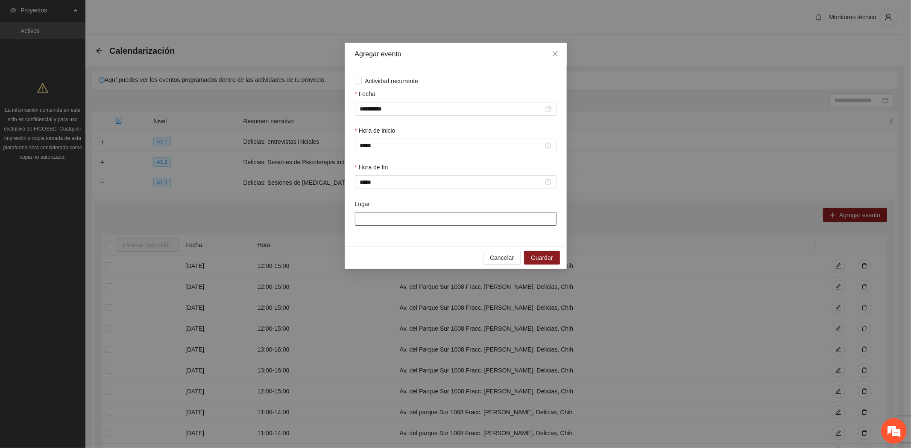
click at [401, 218] on input "Lugar" at bounding box center [455, 219] width 201 height 14
type input "**********"
click at [545, 256] on span "Guardar" at bounding box center [542, 257] width 22 height 9
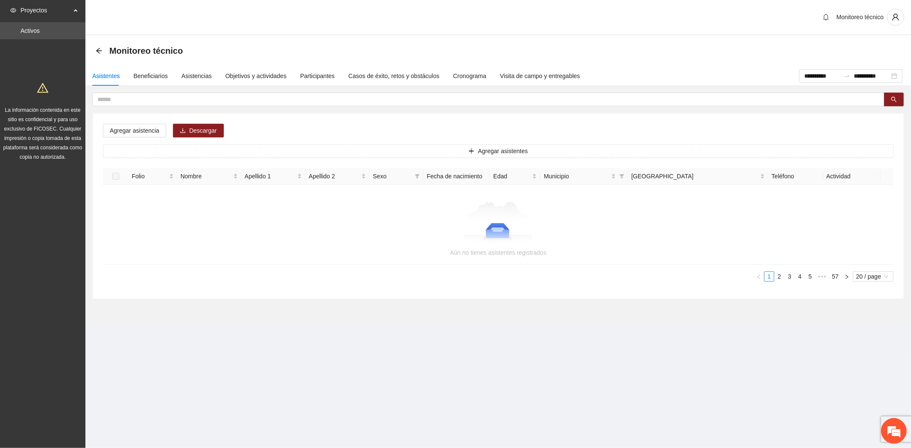
scroll to position [711, 0]
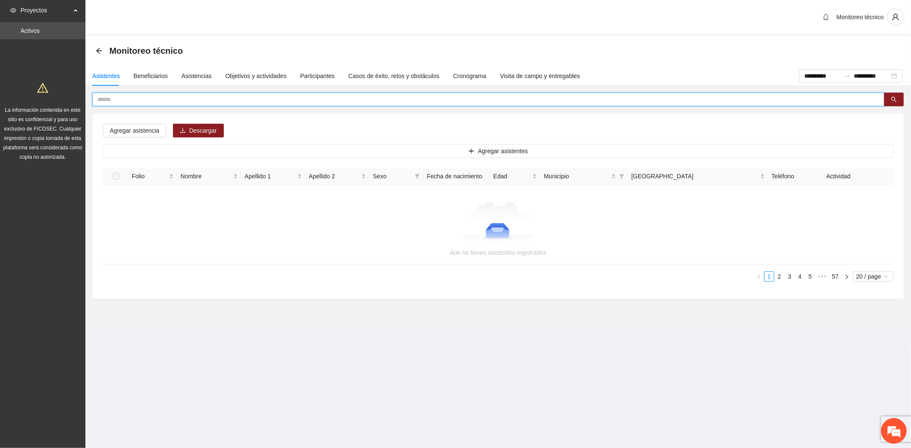
click at [130, 102] on input "text" at bounding box center [484, 99] width 775 height 9
click at [804, 73] on input "**********" at bounding box center [822, 75] width 36 height 9
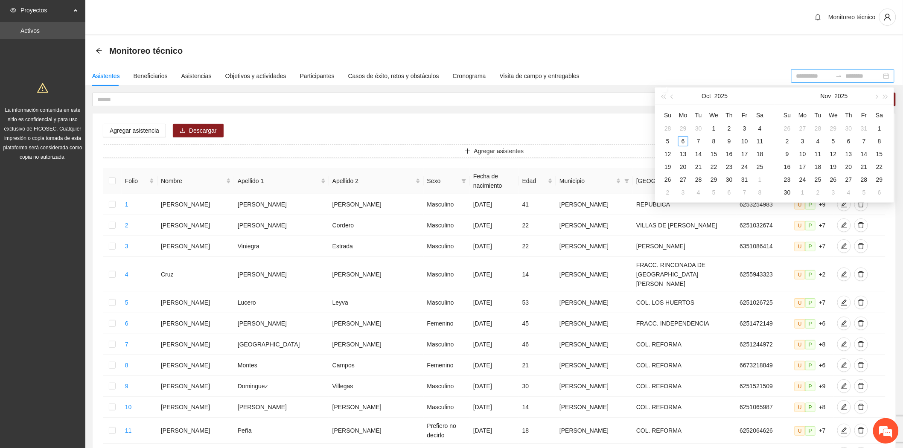
click at [517, 37] on div "Monitoreo técnico" at bounding box center [494, 50] width 818 height 31
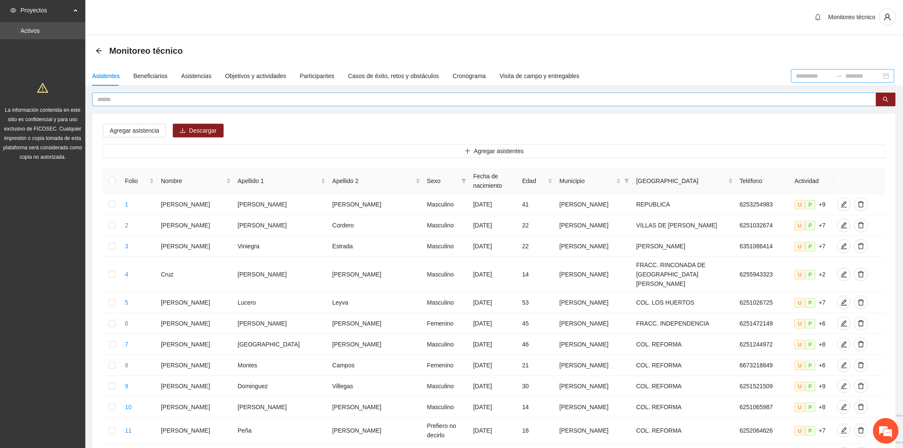
click at [117, 95] on input "text" at bounding box center [481, 99] width 768 height 9
type input "**********"
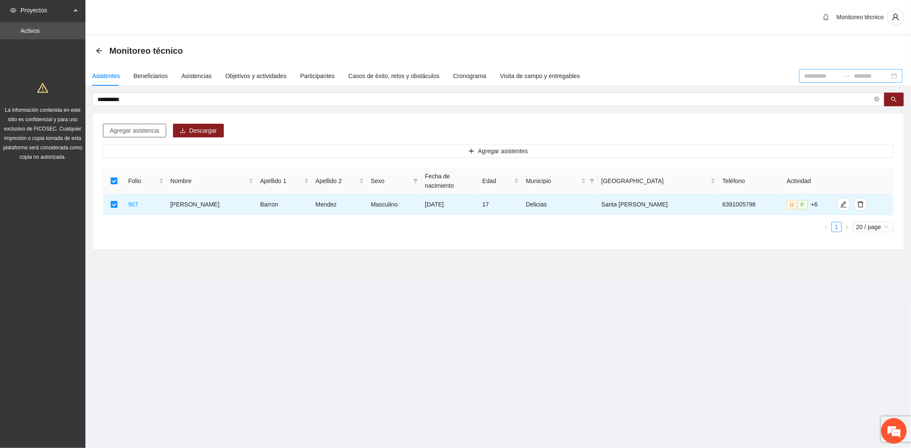
click at [131, 131] on span "Agregar asistencia" at bounding box center [135, 130] width 50 height 9
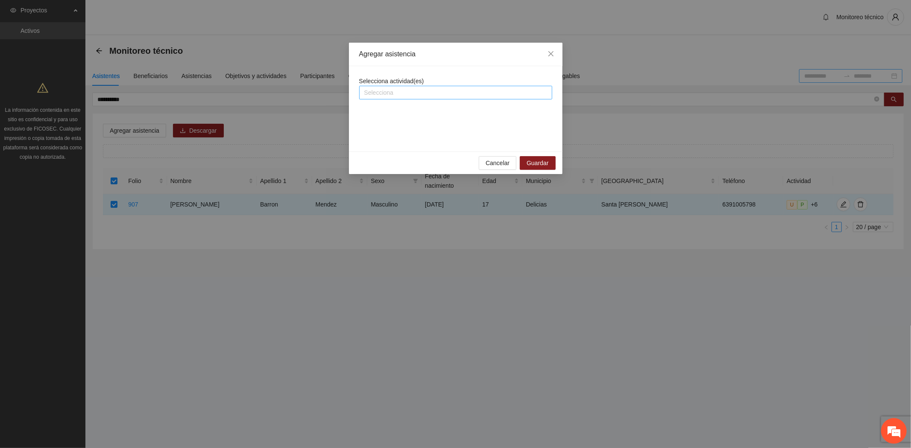
click at [396, 92] on div at bounding box center [455, 93] width 189 height 10
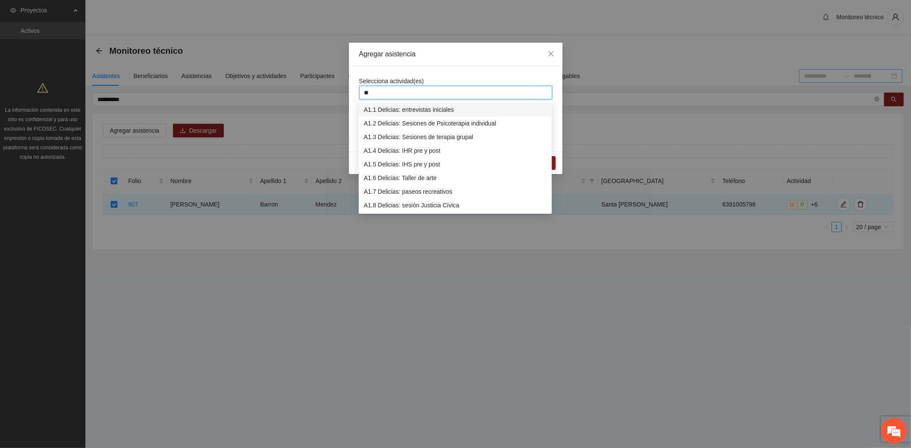
type input "***"
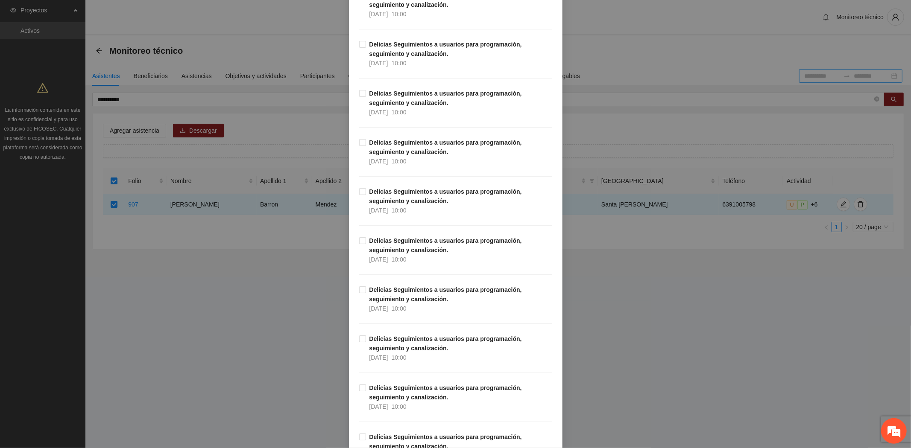
scroll to position [600, 0]
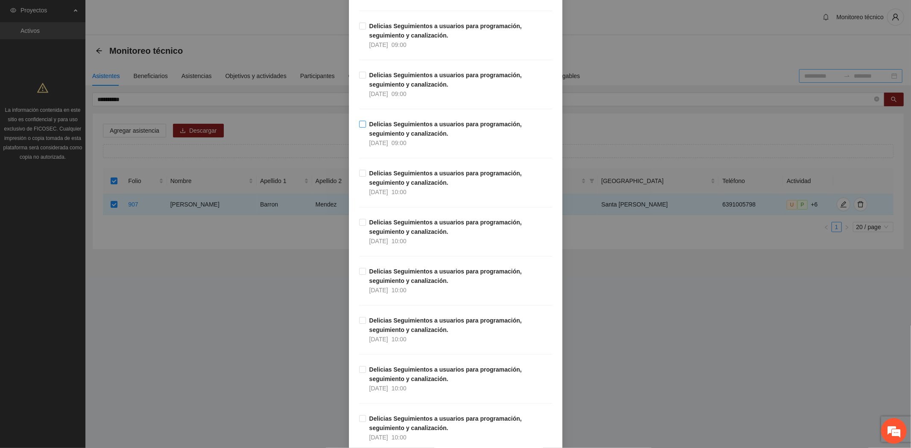
click at [383, 137] on span "Delicias Seguimientos a usuarios para programación, seguimiento y canalización.…" at bounding box center [459, 134] width 186 height 28
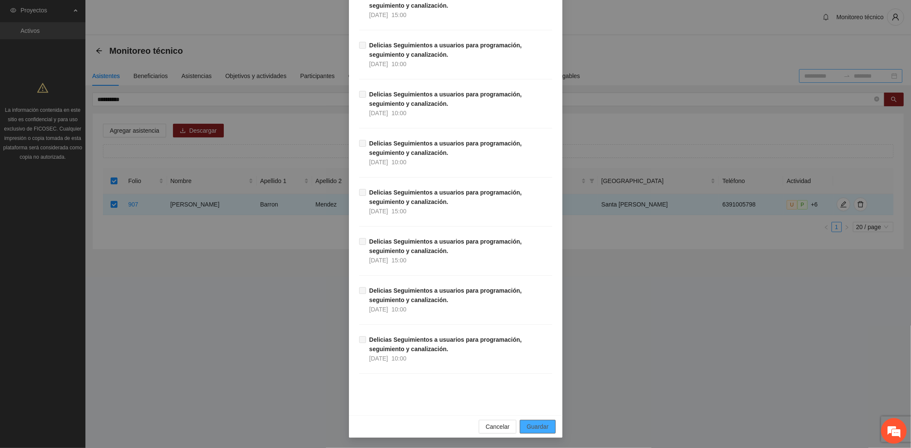
click at [543, 420] on button "Guardar" at bounding box center [537, 427] width 35 height 14
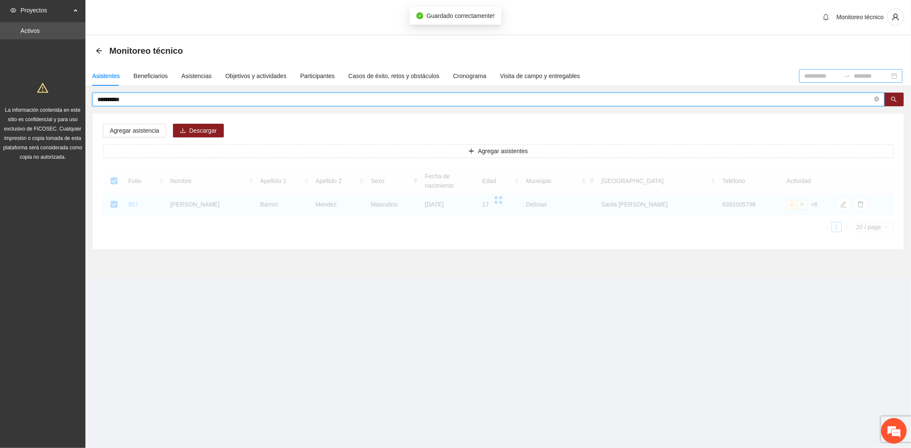
drag, startPoint x: 134, startPoint y: 101, endPoint x: 36, endPoint y: 83, distance: 99.7
click at [45, 88] on section "**********" at bounding box center [455, 224] width 911 height 448
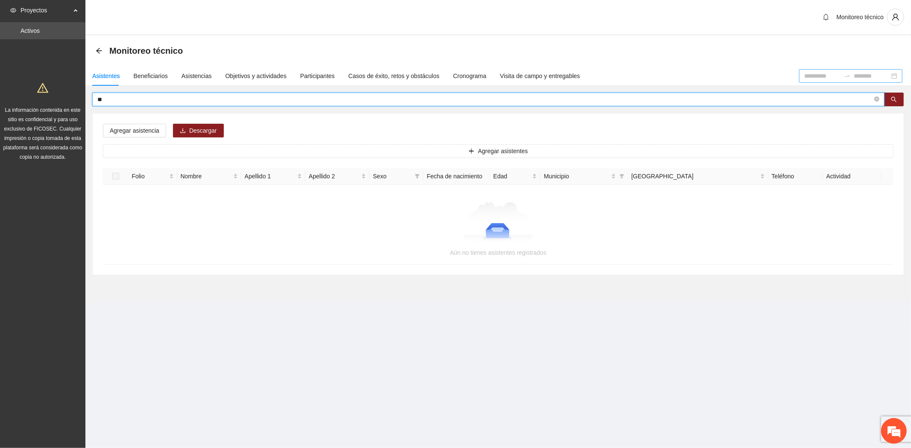
type input "*"
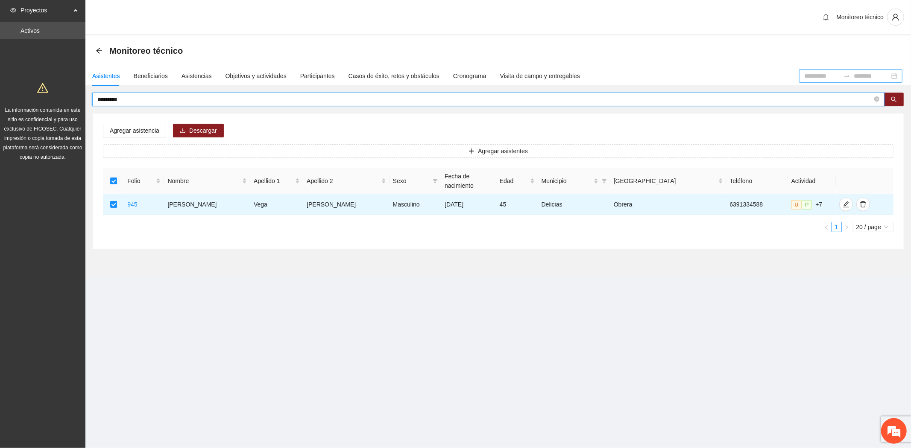
drag, startPoint x: 130, startPoint y: 99, endPoint x: -49, endPoint y: 67, distance: 182.1
click at [0, 67] on html "Proyectos Activos La información contenida en este sitio es confidencial y para…" at bounding box center [455, 224] width 911 height 448
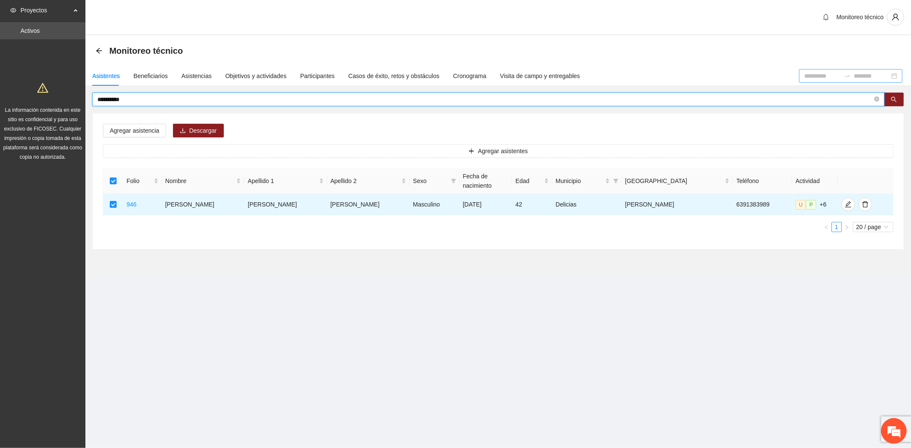
drag, startPoint x: 139, startPoint y: 99, endPoint x: -79, endPoint y: 69, distance: 219.9
click at [0, 69] on html "**********" at bounding box center [455, 224] width 911 height 448
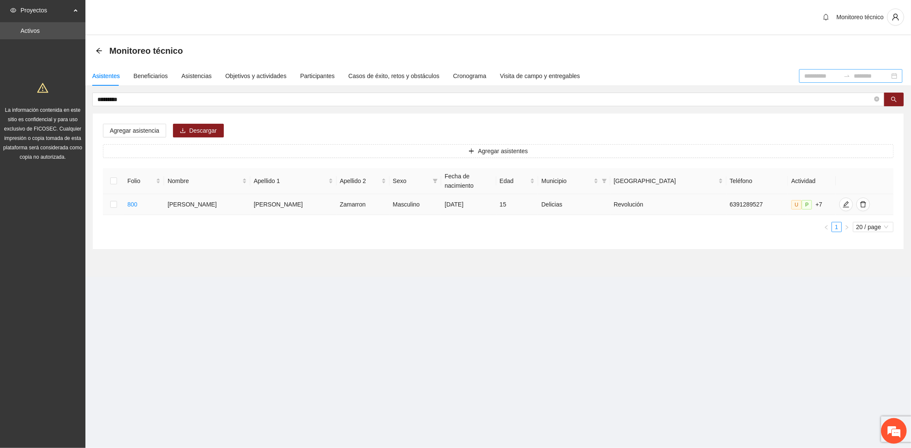
click at [111, 196] on td at bounding box center [113, 204] width 21 height 21
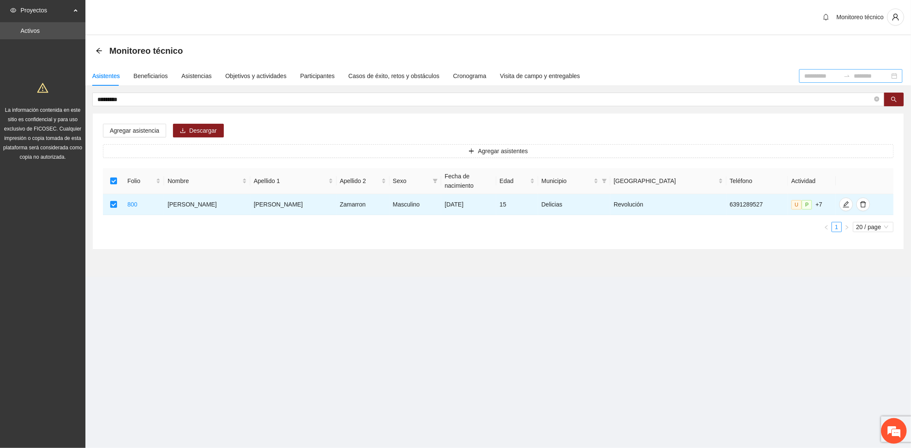
drag, startPoint x: 84, startPoint y: 99, endPoint x: -148, endPoint y: 69, distance: 233.4
click at [0, 69] on html "Proyectos Activos La información contenida en este sitio es confidencial y para…" at bounding box center [455, 224] width 911 height 448
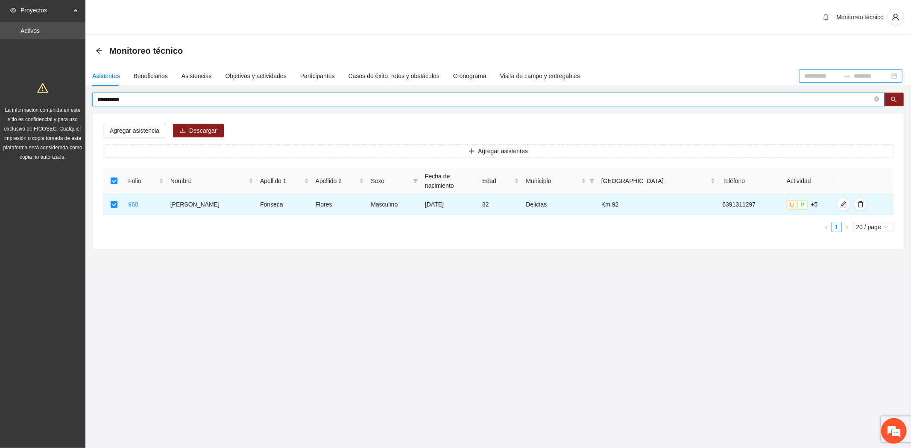
drag, startPoint x: 134, startPoint y: 96, endPoint x: -8, endPoint y: 61, distance: 145.8
click at [0, 61] on html "**********" at bounding box center [455, 224] width 911 height 448
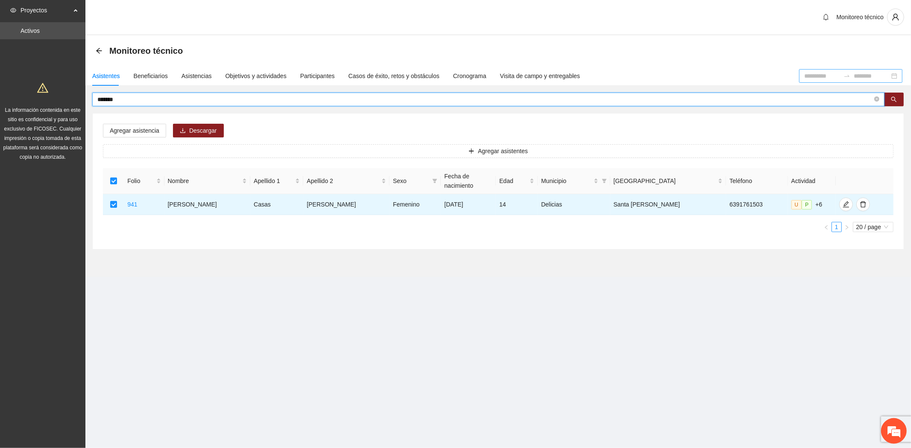
drag, startPoint x: 127, startPoint y: 97, endPoint x: -7, endPoint y: 85, distance: 135.0
click at [0, 85] on html "Proyectos Activos La información contenida en este sitio es confidencial y para…" at bounding box center [455, 224] width 911 height 448
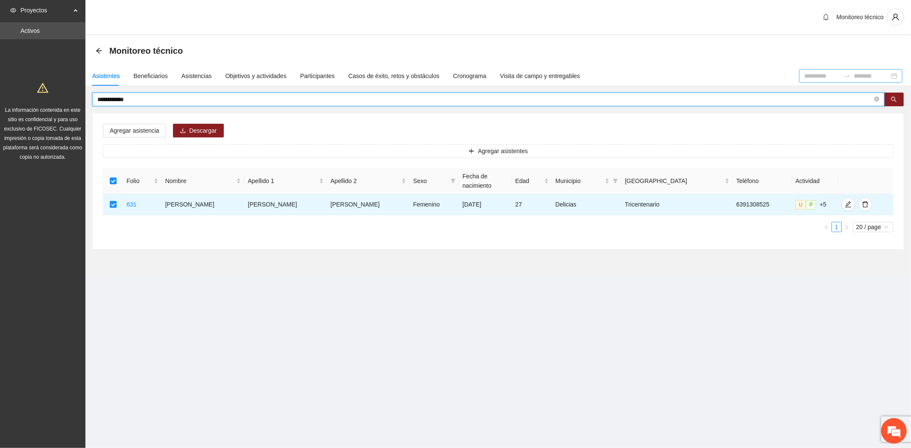
drag, startPoint x: 161, startPoint y: 99, endPoint x: 8, endPoint y: 78, distance: 155.2
click at [11, 79] on section "**********" at bounding box center [455, 224] width 911 height 448
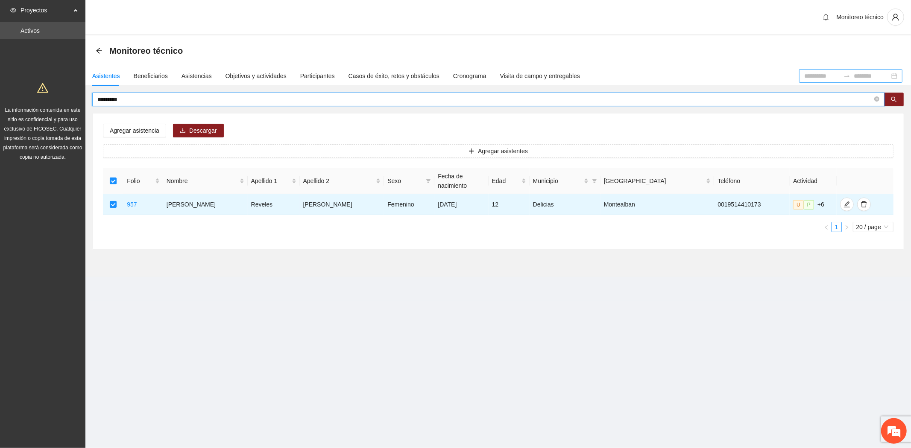
drag, startPoint x: 130, startPoint y: 99, endPoint x: -99, endPoint y: 78, distance: 230.2
click at [0, 78] on html "Proyectos Activos La información contenida en este sitio es confidencial y para…" at bounding box center [455, 224] width 911 height 448
type input "*********"
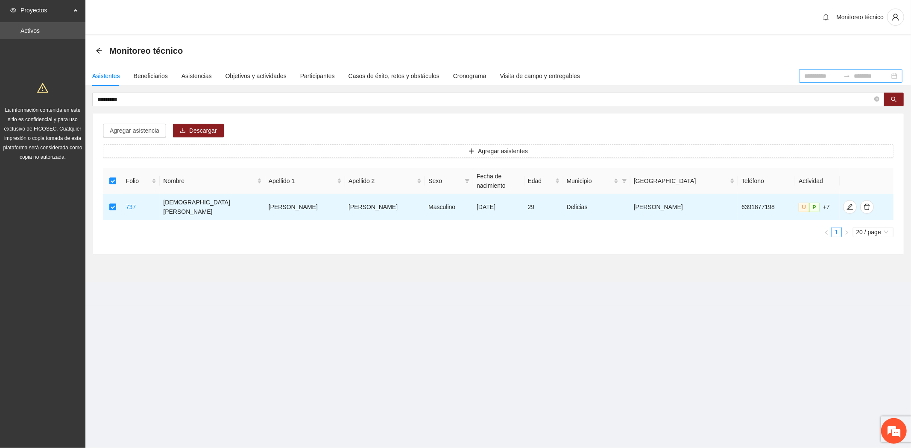
click at [137, 127] on span "Agregar asistencia" at bounding box center [135, 130] width 50 height 9
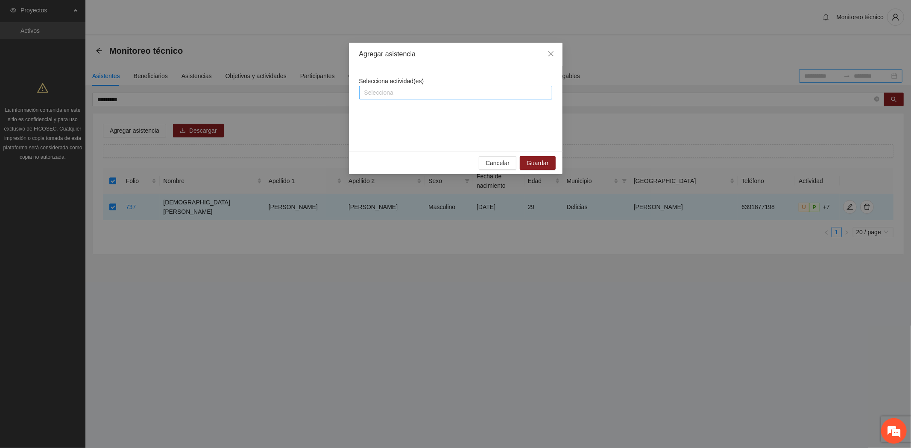
click at [407, 91] on div at bounding box center [455, 93] width 189 height 10
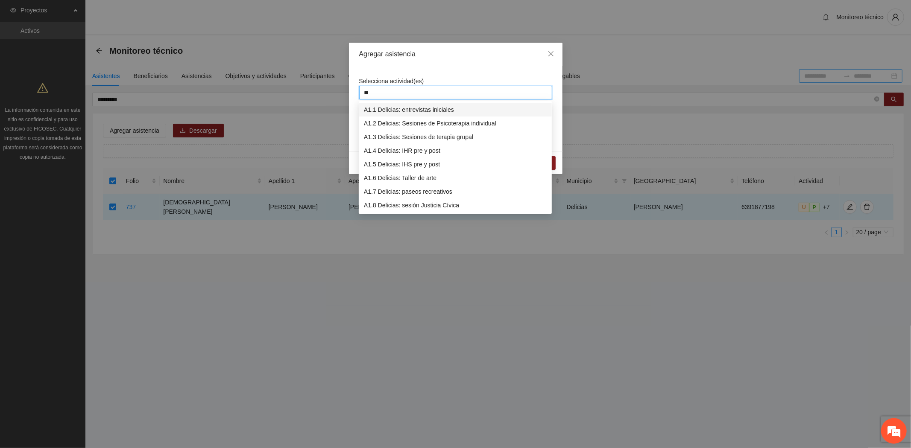
type input "***"
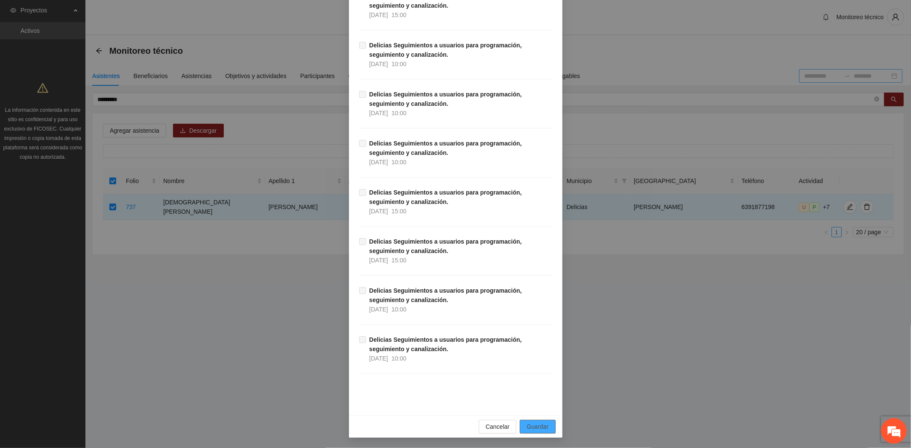
click at [526, 423] on span "Guardar" at bounding box center [537, 426] width 22 height 9
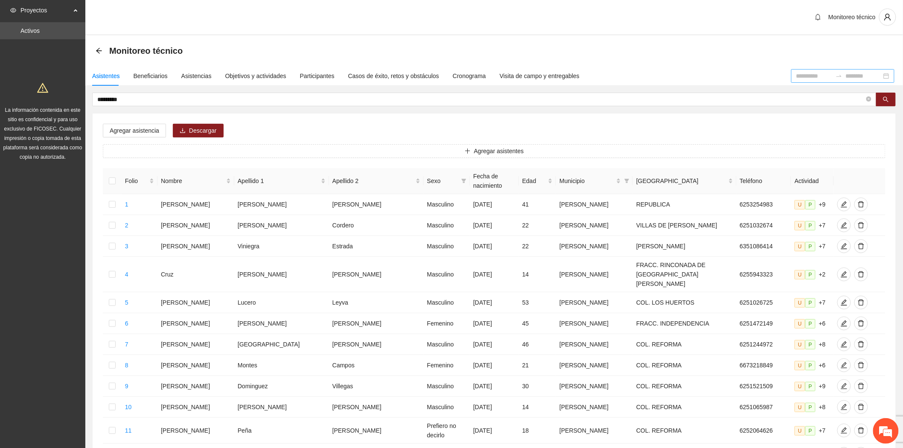
drag, startPoint x: 141, startPoint y: 97, endPoint x: -84, endPoint y: 99, distance: 225.0
click at [0, 99] on html "Proyectos Activos La información contenida en este sitio es confidencial y para…" at bounding box center [451, 224] width 903 height 448
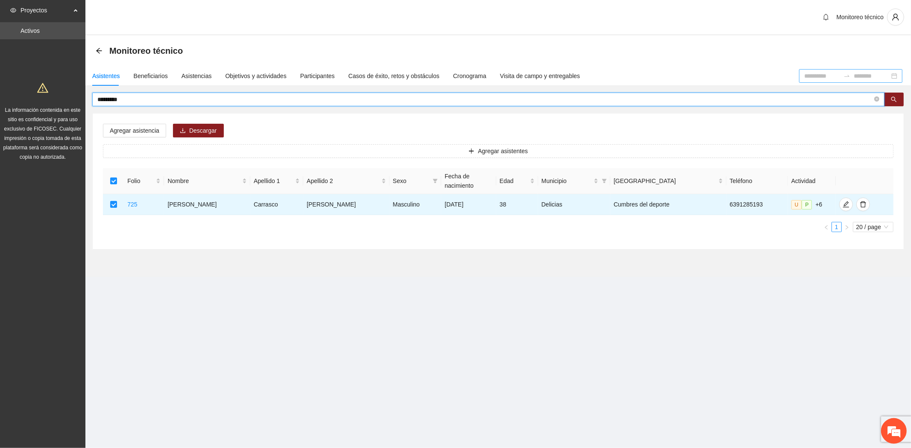
drag, startPoint x: 143, startPoint y: 97, endPoint x: -126, endPoint y: 60, distance: 272.3
click at [0, 60] on html "Proyectos Activos La información contenida en este sitio es confidencial y para…" at bounding box center [455, 224] width 911 height 448
drag, startPoint x: 127, startPoint y: 95, endPoint x: -31, endPoint y: 73, distance: 159.5
click at [0, 73] on html "Proyectos Activos La información contenida en este sitio es confidencial y para…" at bounding box center [455, 224] width 911 height 448
drag, startPoint x: 112, startPoint y: 95, endPoint x: 4, endPoint y: 63, distance: 112.2
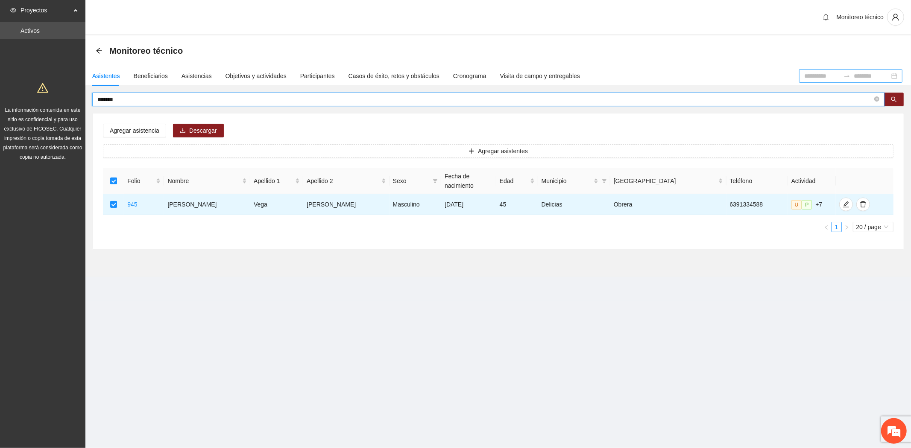
click at [6, 64] on section "Proyectos Activos La información contenida en este sitio es confidencial y para…" at bounding box center [455, 224] width 911 height 448
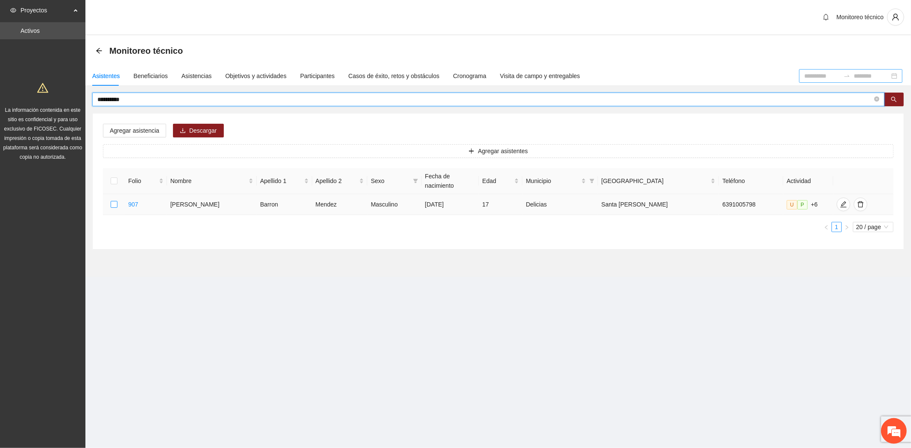
click at [114, 200] on label at bounding box center [114, 204] width 7 height 9
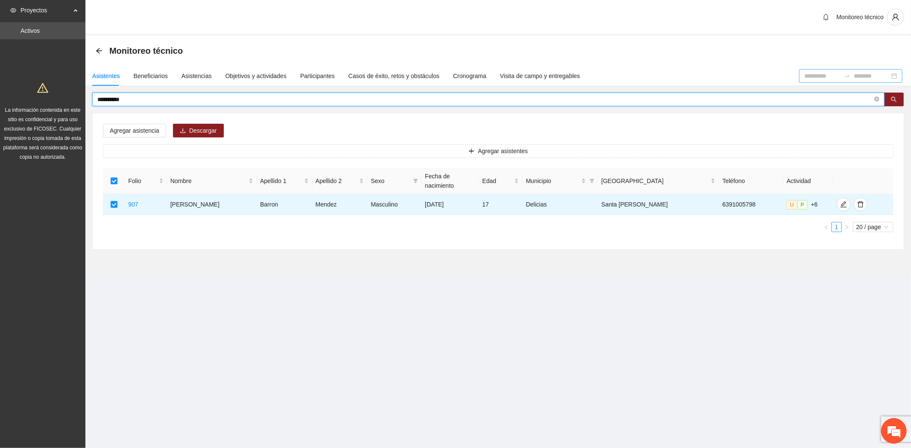
drag, startPoint x: 142, startPoint y: 96, endPoint x: -44, endPoint y: 57, distance: 190.1
click at [0, 57] on html "**********" at bounding box center [455, 224] width 911 height 448
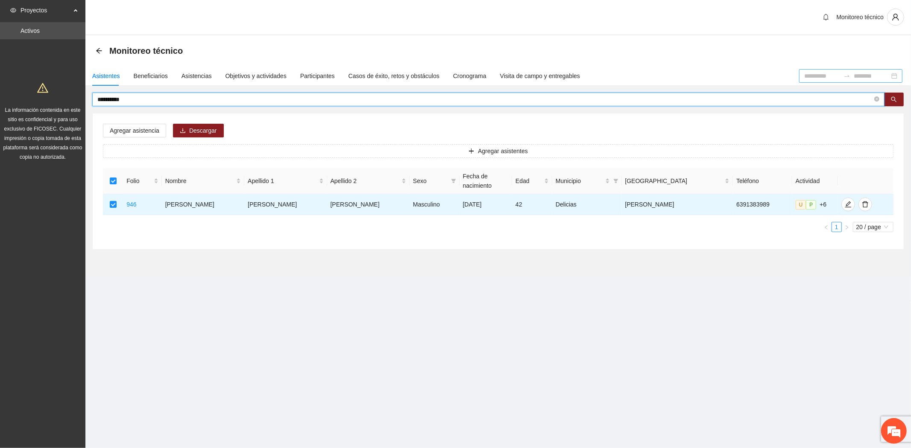
drag, startPoint x: 143, startPoint y: 97, endPoint x: -15, endPoint y: 74, distance: 160.0
click at [0, 74] on html "**********" at bounding box center [455, 224] width 911 height 448
type input "********"
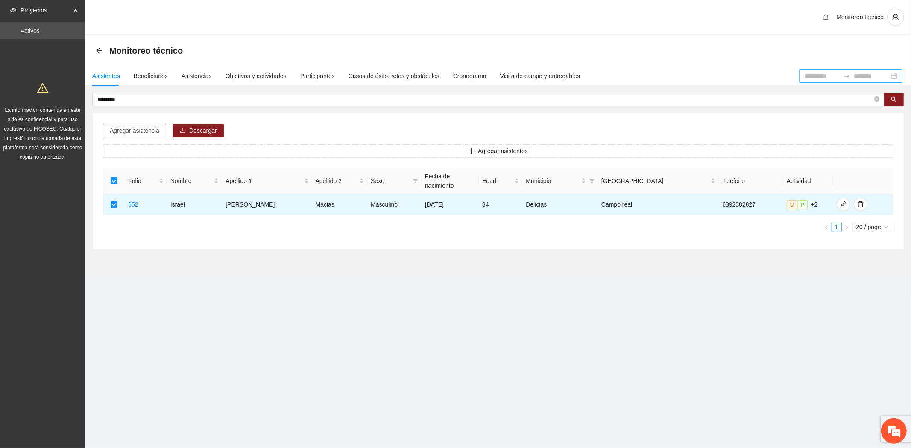
click at [142, 131] on span "Agregar asistencia" at bounding box center [135, 130] width 50 height 9
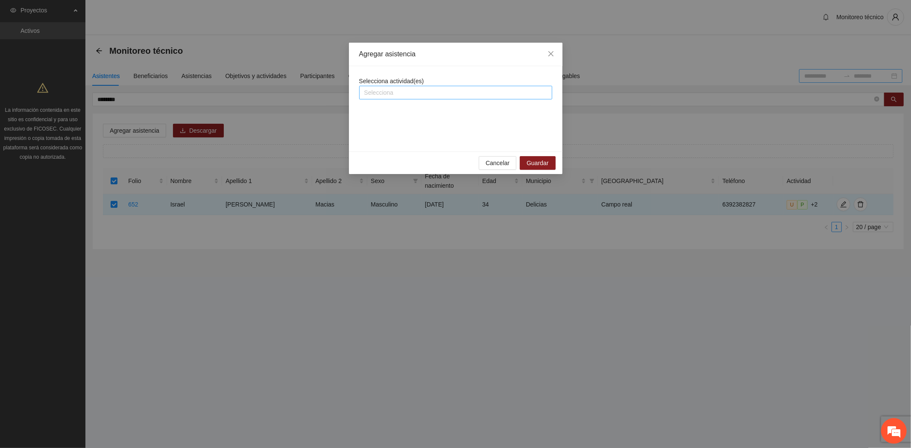
click at [412, 95] on div at bounding box center [455, 93] width 189 height 10
type input "***"
click at [412, 95] on div at bounding box center [455, 93] width 189 height 10
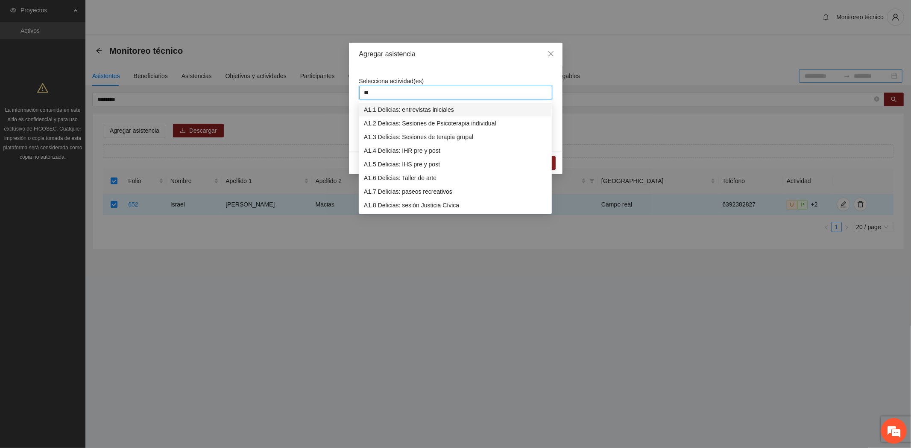
type input "***"
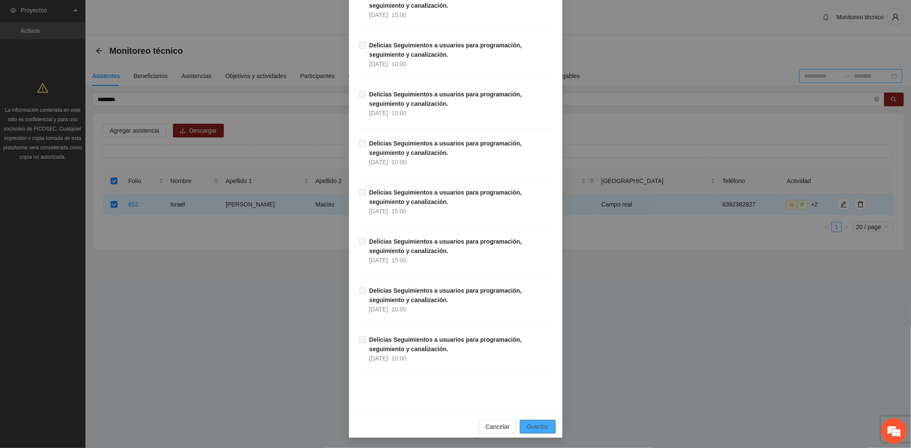
click at [531, 425] on span "Guardar" at bounding box center [537, 426] width 22 height 9
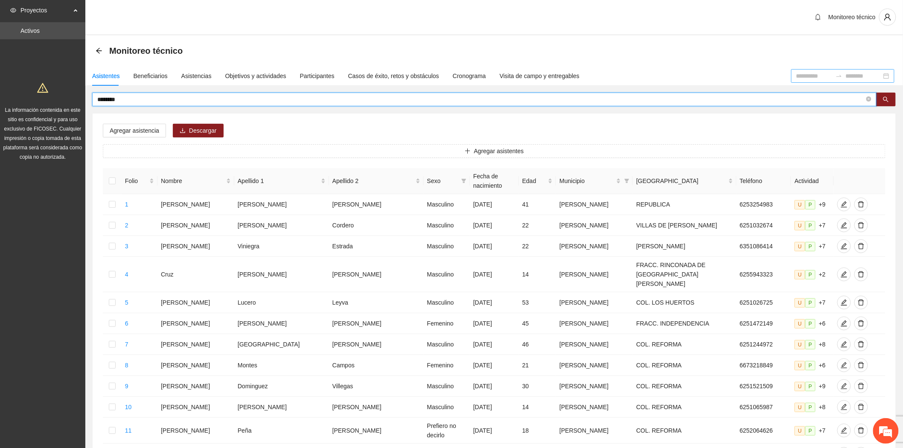
drag, startPoint x: 117, startPoint y: 98, endPoint x: 16, endPoint y: 71, distance: 104.4
click at [21, 74] on section "Proyectos Activos La información contenida en este sitio es confidencial y para…" at bounding box center [451, 359] width 903 height 718
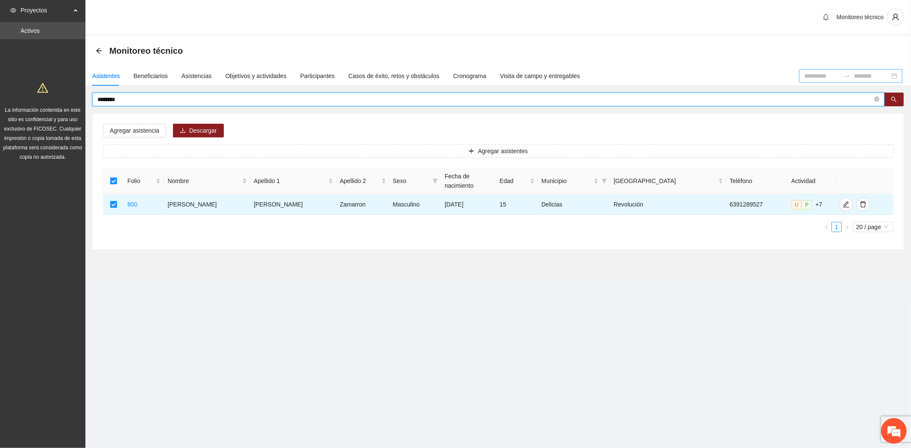
drag, startPoint x: 153, startPoint y: 101, endPoint x: -59, endPoint y: 66, distance: 214.7
click at [0, 66] on html "Proyectos Activos La información contenida en este sitio es confidencial y para…" at bounding box center [455, 224] width 911 height 448
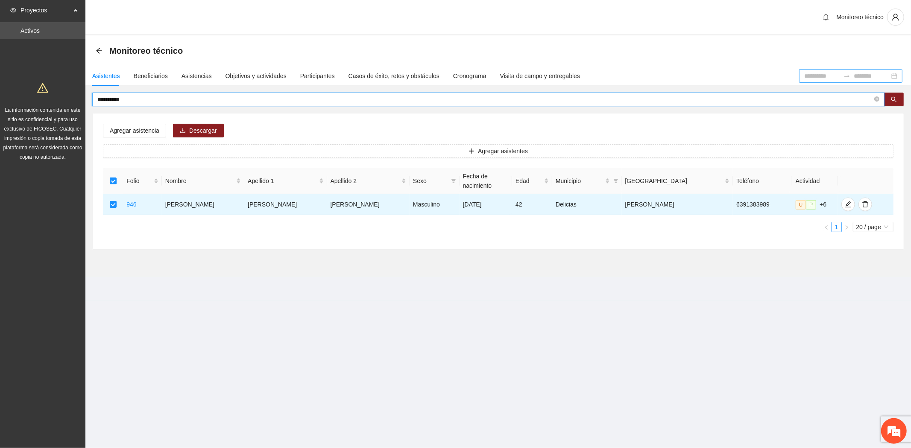
drag, startPoint x: 127, startPoint y: 97, endPoint x: -92, endPoint y: 50, distance: 224.2
click at [0, 50] on html "**********" at bounding box center [455, 224] width 911 height 448
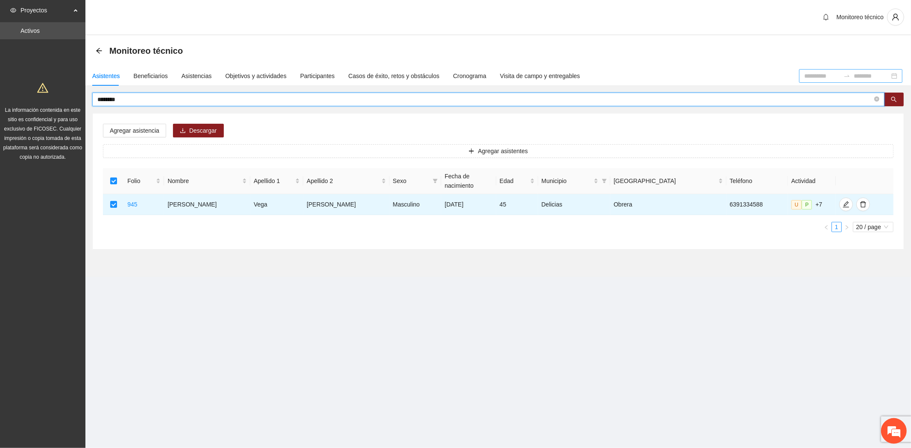
drag, startPoint x: 118, startPoint y: 99, endPoint x: 30, endPoint y: 88, distance: 88.3
click at [30, 88] on section "Proyectos Activos La información contenida en este sitio es confidencial y para…" at bounding box center [455, 224] width 911 height 448
type input "**********"
drag, startPoint x: 150, startPoint y: 101, endPoint x: -28, endPoint y: 98, distance: 178.0
click at [0, 98] on html "**********" at bounding box center [455, 224] width 911 height 448
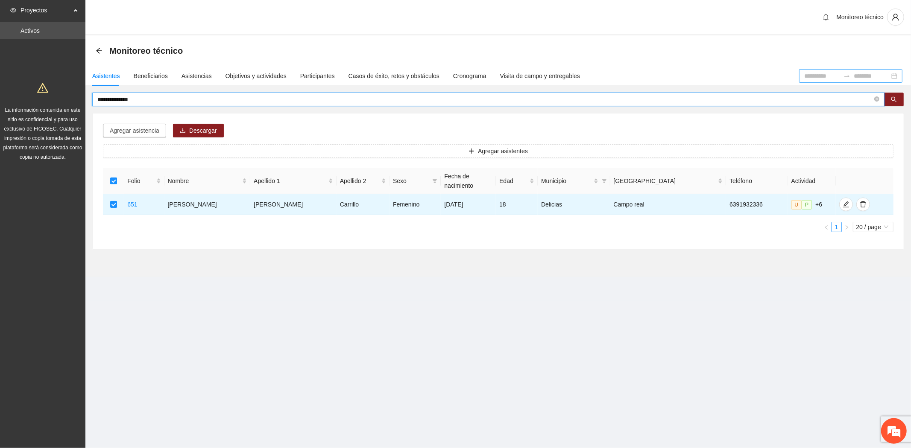
click at [128, 129] on span "Agregar asistencia" at bounding box center [135, 130] width 50 height 9
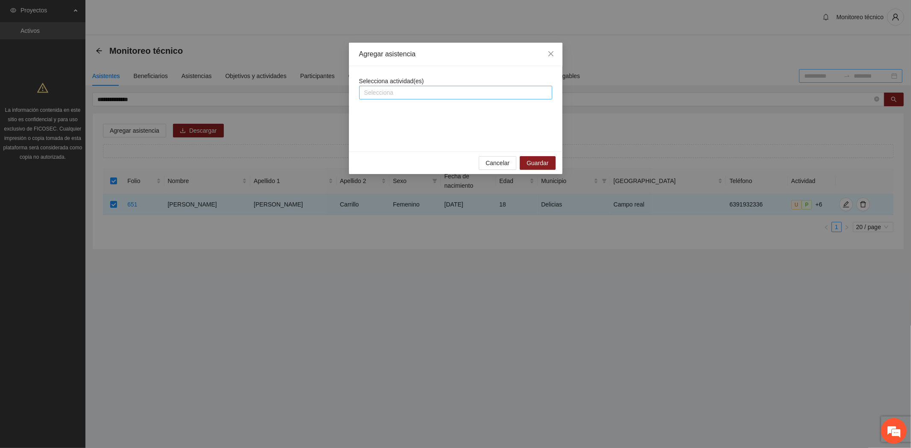
click at [379, 96] on div at bounding box center [455, 93] width 189 height 10
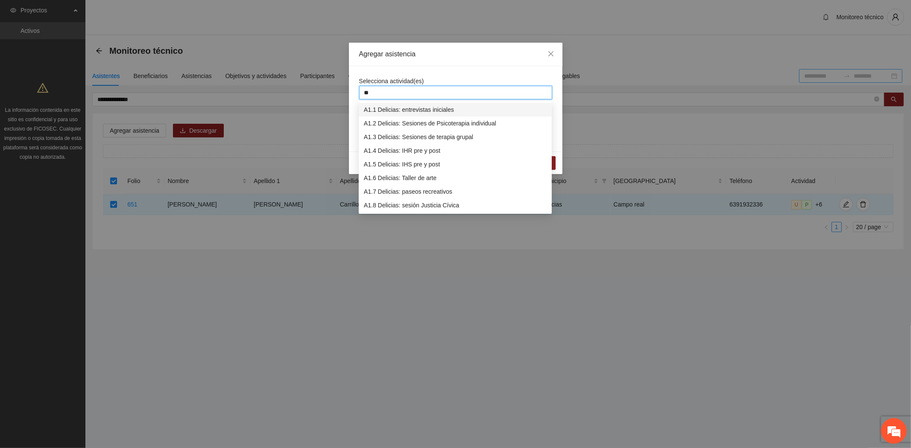
type input "***"
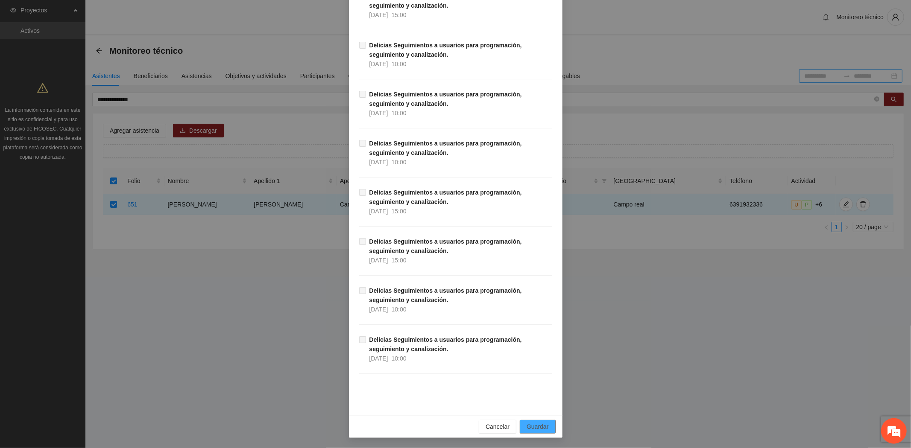
click at [528, 421] on button "Guardar" at bounding box center [537, 427] width 35 height 14
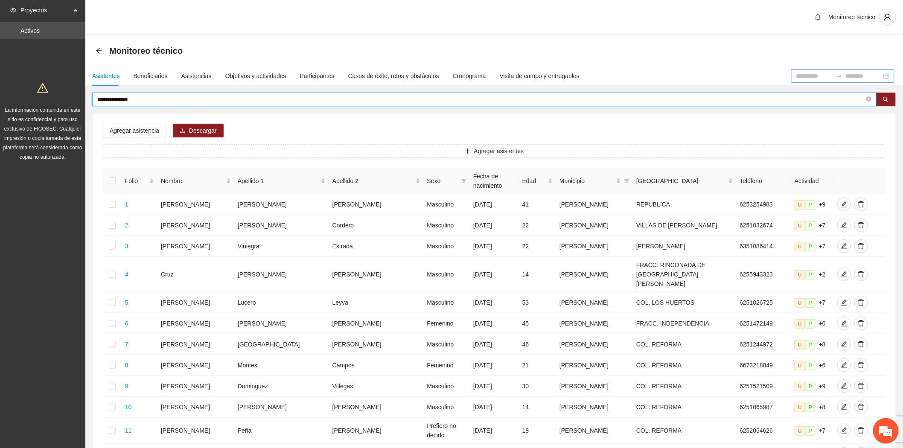
drag, startPoint x: 139, startPoint y: 96, endPoint x: -71, endPoint y: 46, distance: 216.0
click at [0, 46] on html "**********" at bounding box center [451, 224] width 903 height 448
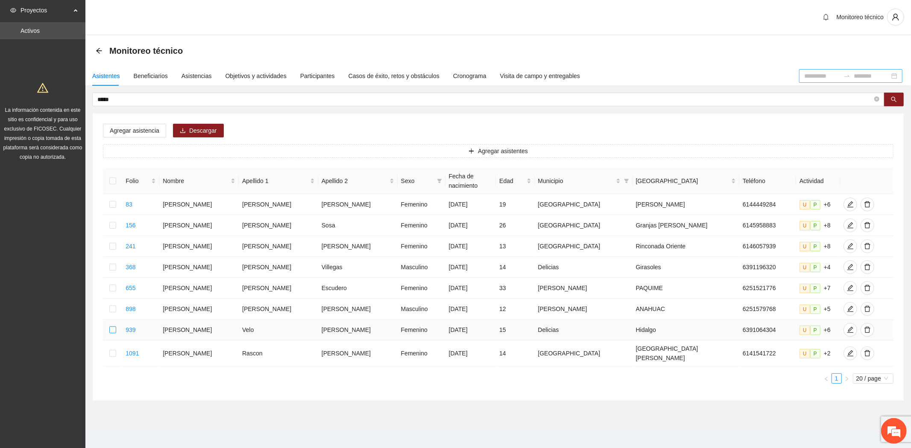
click at [116, 325] on label at bounding box center [112, 329] width 7 height 9
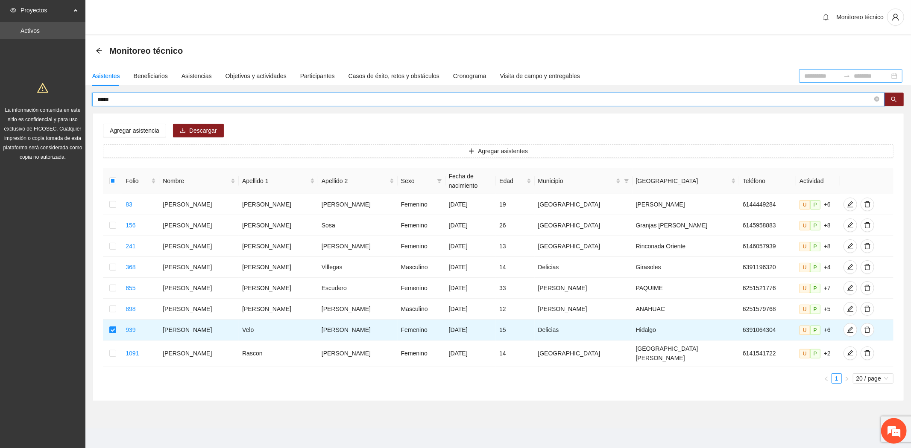
drag, startPoint x: 113, startPoint y: 96, endPoint x: -54, endPoint y: 66, distance: 169.9
click at [0, 66] on html "Proyectos Activos La información contenida en este sitio es confidencial y para…" at bounding box center [455, 224] width 911 height 448
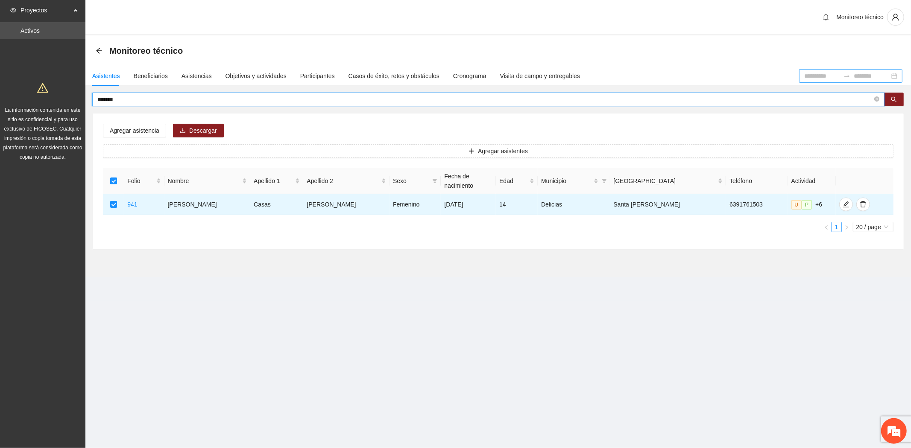
drag, startPoint x: 123, startPoint y: 100, endPoint x: -9, endPoint y: 73, distance: 134.4
click at [0, 73] on html "Proyectos Activos La información contenida en este sitio es confidencial y para…" at bounding box center [455, 224] width 911 height 448
drag, startPoint x: 137, startPoint y: 96, endPoint x: 7, endPoint y: 82, distance: 130.4
click at [15, 84] on section "Proyectos Activos La información contenida en este sitio es confidencial y para…" at bounding box center [455, 224] width 911 height 448
drag, startPoint x: 125, startPoint y: 100, endPoint x: 2, endPoint y: 76, distance: 125.0
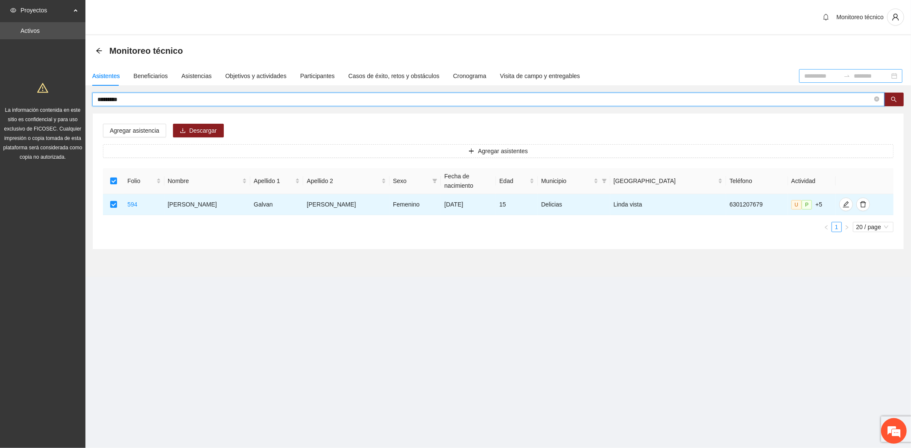
click at [18, 80] on section "Proyectos Activos La información contenida en este sitio es confidencial y para…" at bounding box center [455, 224] width 911 height 448
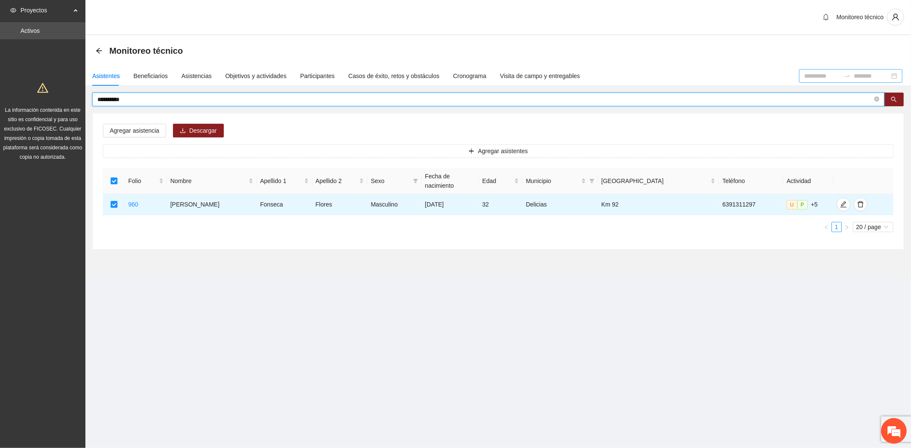
drag, startPoint x: 135, startPoint y: 99, endPoint x: -82, endPoint y: 76, distance: 218.6
click at [0, 76] on html "**********" at bounding box center [455, 224] width 911 height 448
type input "**********"
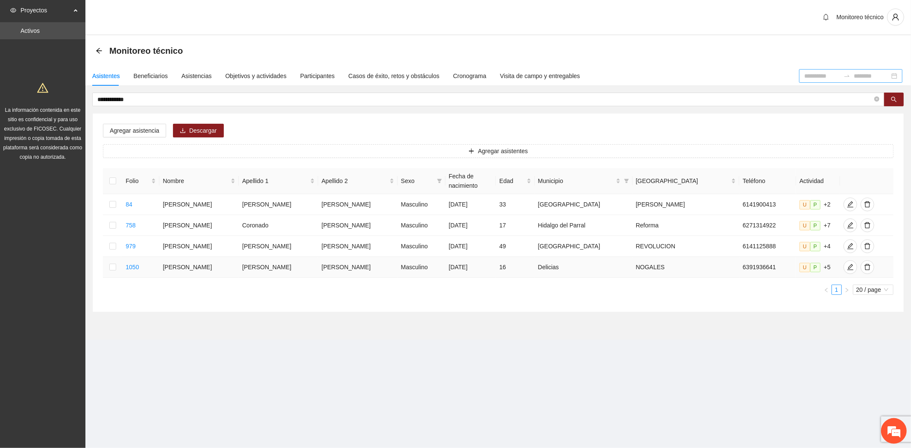
click at [114, 257] on td at bounding box center [112, 267] width 19 height 21
click at [110, 263] on td at bounding box center [112, 267] width 19 height 21
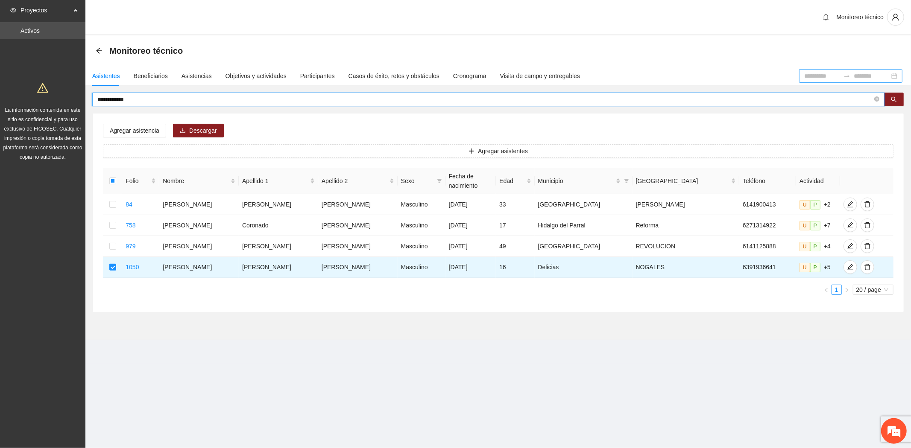
drag, startPoint x: 146, startPoint y: 99, endPoint x: -2, endPoint y: 84, distance: 148.0
click at [0, 84] on html "**********" at bounding box center [455, 224] width 911 height 448
click at [140, 133] on span "Agregar asistencia" at bounding box center [135, 130] width 50 height 9
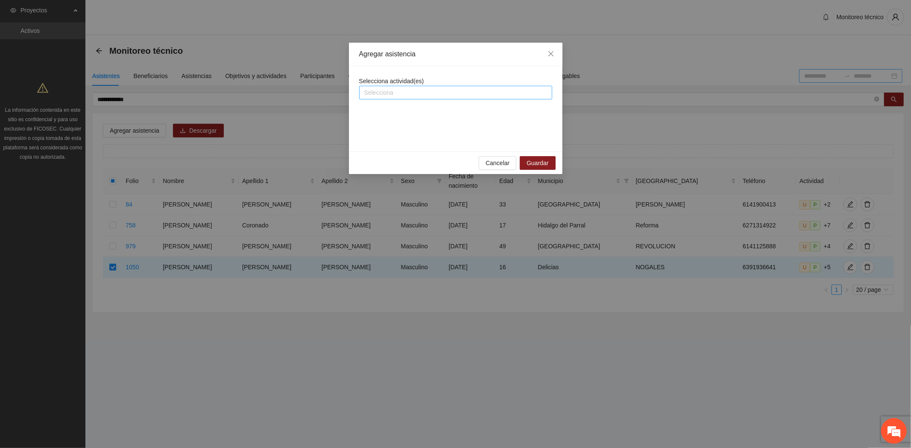
click at [389, 92] on div at bounding box center [455, 93] width 189 height 10
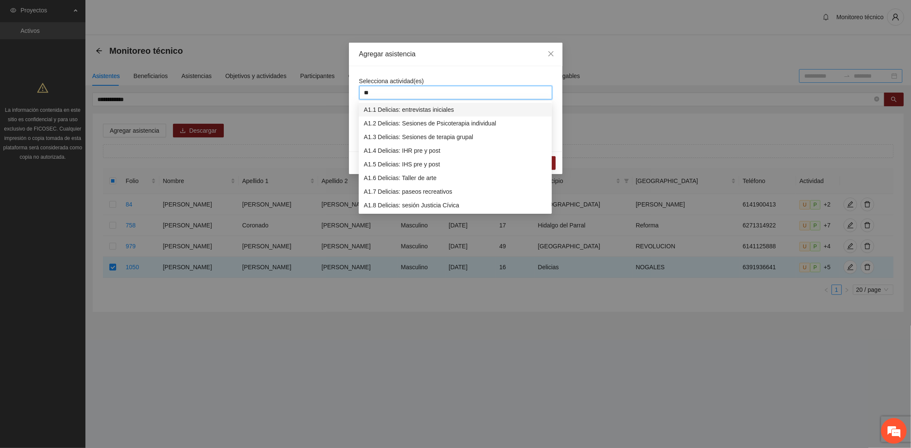
type input "***"
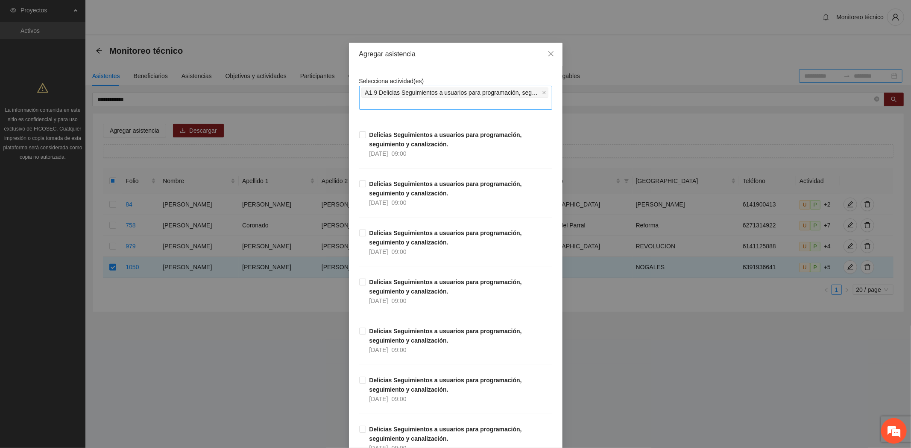
scroll to position [372, 0]
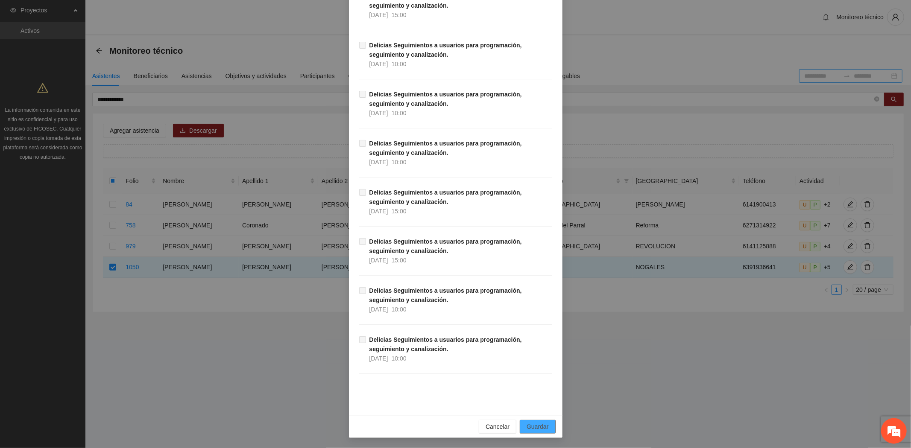
click at [527, 427] on span "Guardar" at bounding box center [537, 426] width 22 height 9
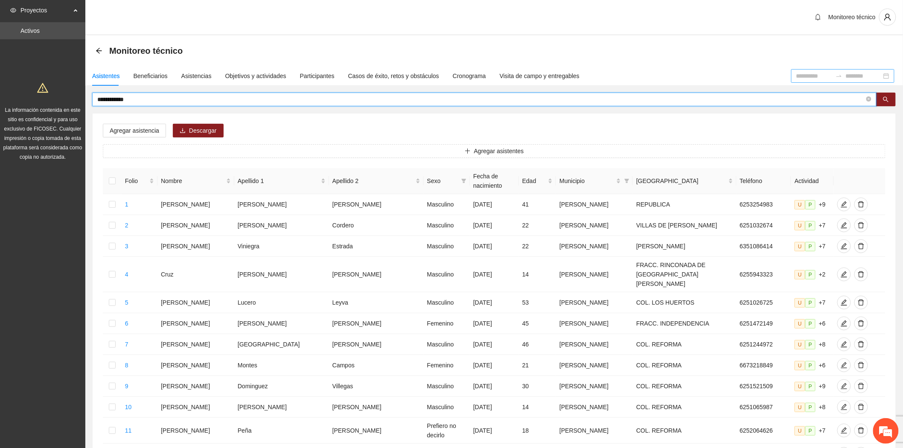
drag, startPoint x: 67, startPoint y: 96, endPoint x: -91, endPoint y: 78, distance: 159.4
click at [0, 78] on html "**********" at bounding box center [451, 224] width 903 height 448
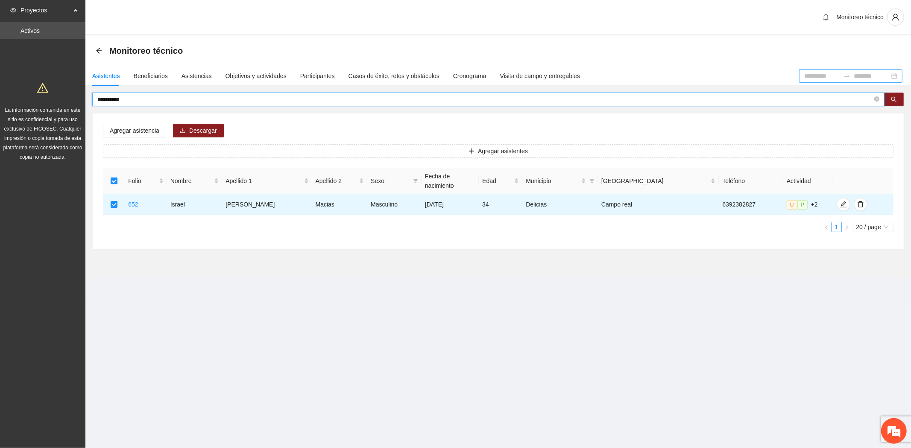
drag, startPoint x: 131, startPoint y: 99, endPoint x: -59, endPoint y: 62, distance: 194.3
click at [0, 62] on html "**********" at bounding box center [455, 224] width 911 height 448
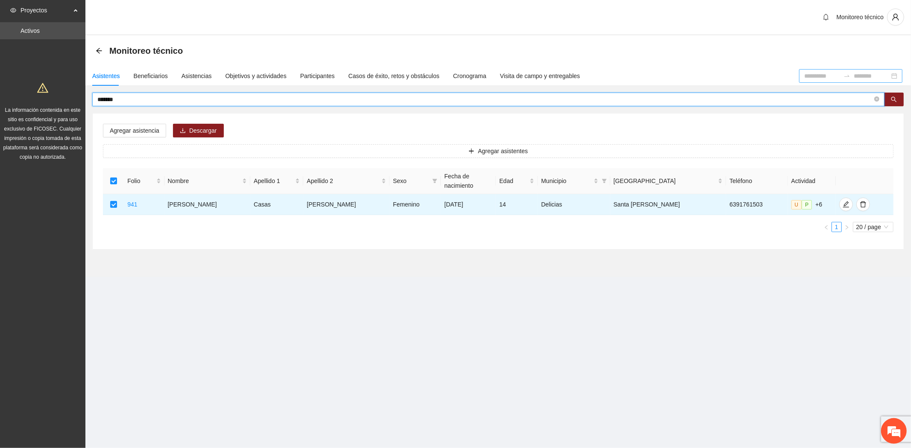
drag, startPoint x: 123, startPoint y: 98, endPoint x: -36, endPoint y: 66, distance: 162.4
click at [0, 66] on html "Proyectos Activos La información contenida en este sitio es confidencial y para…" at bounding box center [455, 224] width 911 height 448
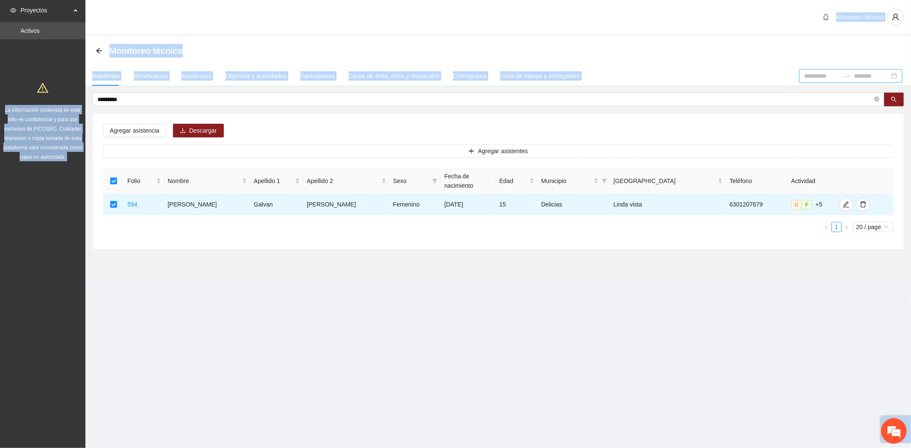
drag, startPoint x: 118, startPoint y: 94, endPoint x: 61, endPoint y: 85, distance: 57.8
click at [61, 85] on section "Proyectos Activos La información contenida en este sitio es confidencial y para…" at bounding box center [455, 224] width 911 height 448
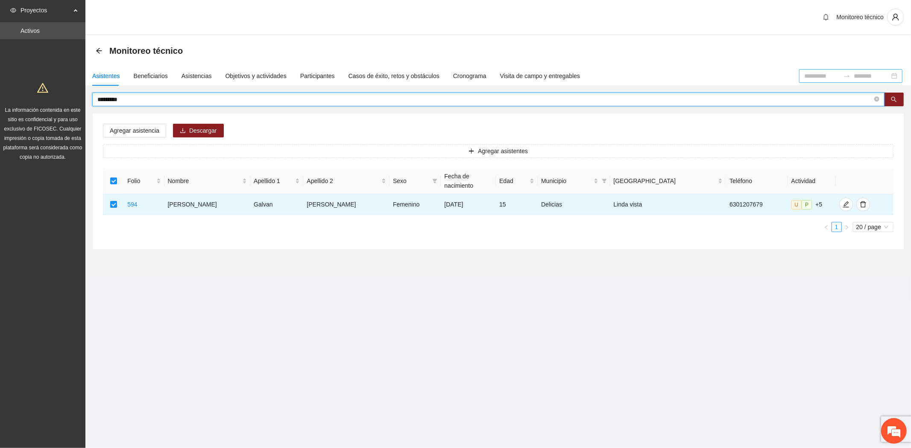
drag, startPoint x: 140, startPoint y: 97, endPoint x: 1, endPoint y: 83, distance: 139.0
click at [3, 83] on section "Proyectos Activos La información contenida en este sitio es confidencial y para…" at bounding box center [455, 224] width 911 height 448
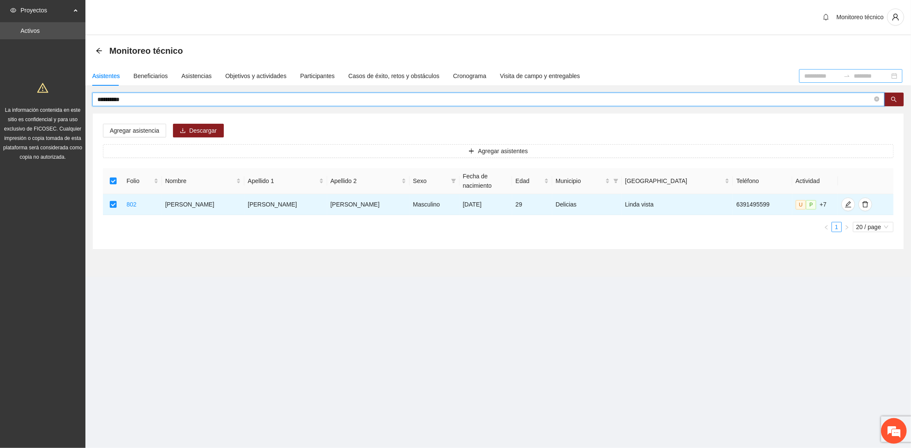
drag, startPoint x: 139, startPoint y: 99, endPoint x: -48, endPoint y: 80, distance: 187.6
click at [0, 80] on html "**********" at bounding box center [455, 224] width 911 height 448
type input "**********"
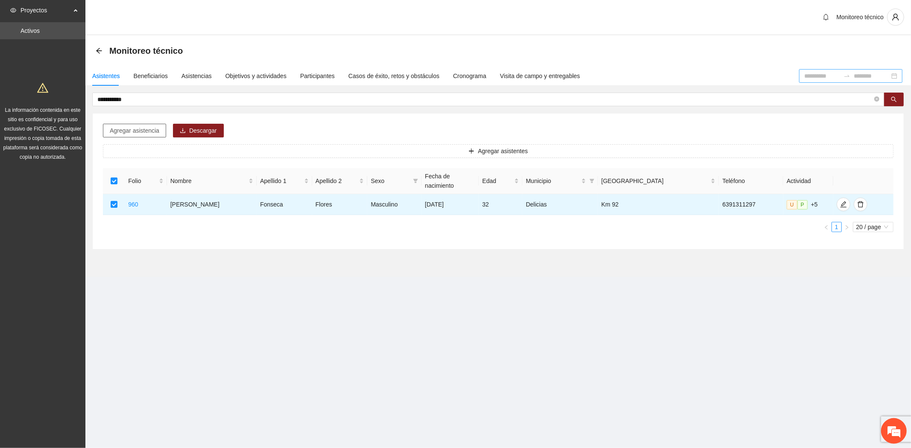
click at [135, 125] on button "Agregar asistencia" at bounding box center [134, 131] width 63 height 14
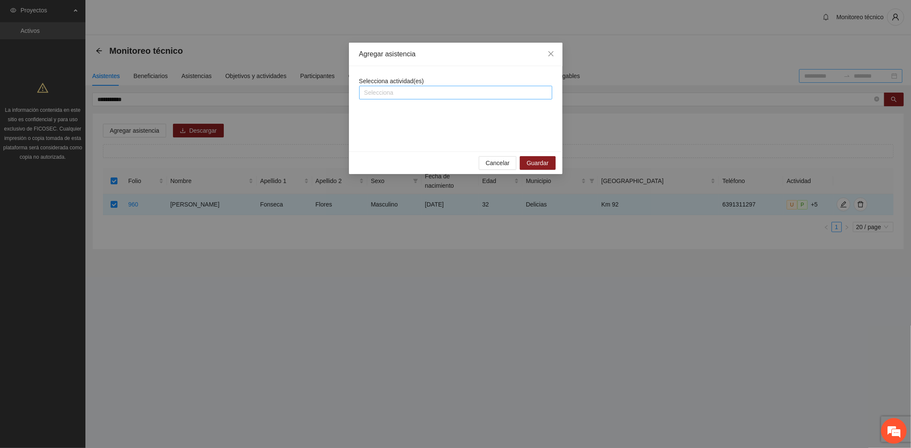
click at [407, 95] on div at bounding box center [455, 93] width 189 height 10
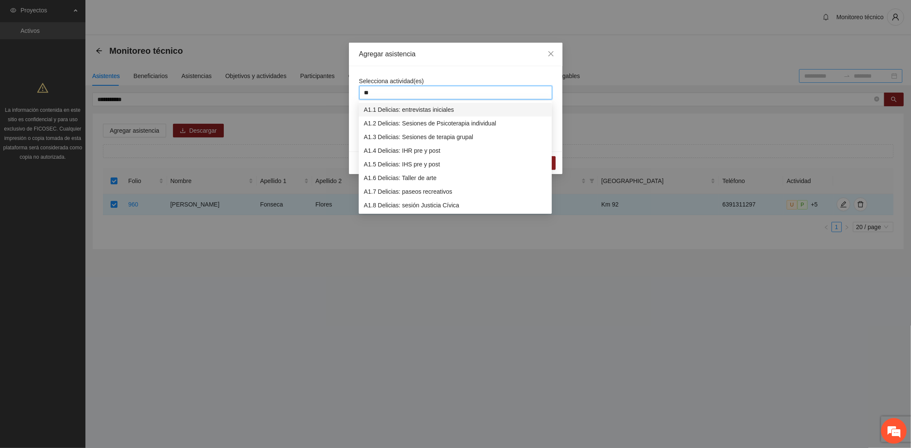
type input "***"
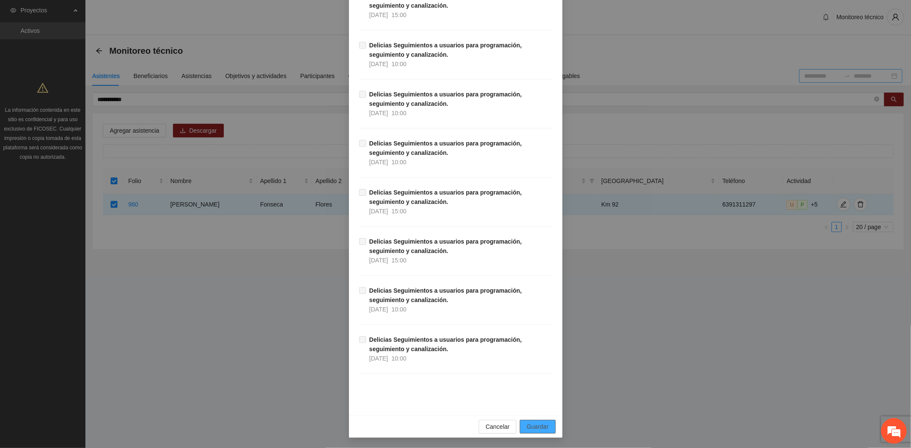
click at [527, 424] on span "Guardar" at bounding box center [537, 426] width 22 height 9
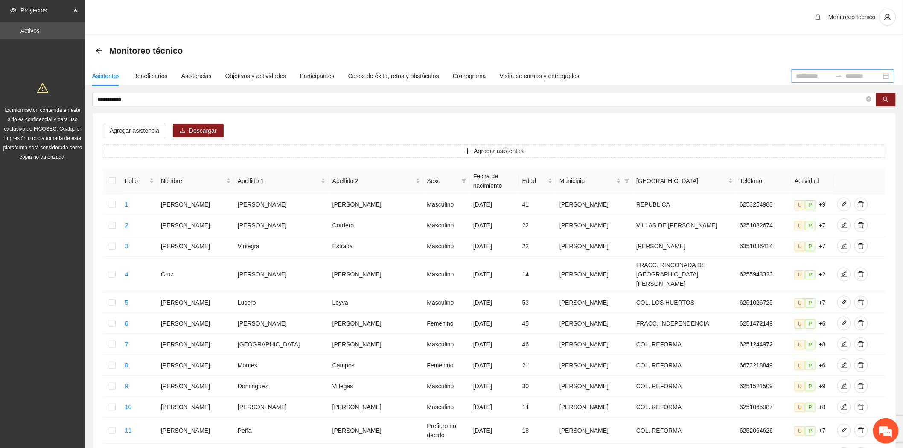
drag, startPoint x: 143, startPoint y: 102, endPoint x: -94, endPoint y: 60, distance: 240.7
click at [0, 60] on html "**********" at bounding box center [451, 224] width 903 height 448
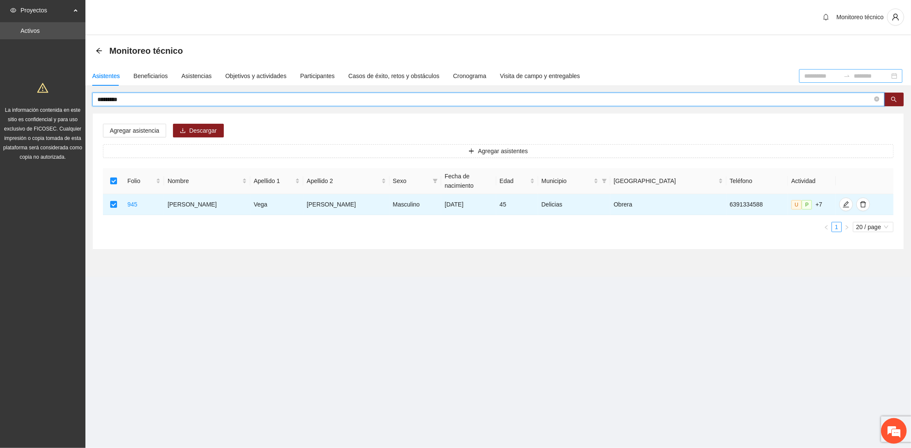
drag, startPoint x: 134, startPoint y: 100, endPoint x: -54, endPoint y: 70, distance: 190.7
click at [0, 70] on html "Proyectos Activos La información contenida en este sitio es confidencial y para…" at bounding box center [455, 224] width 911 height 448
click at [124, 101] on span "*********" at bounding box center [488, 100] width 792 height 14
drag, startPoint x: 125, startPoint y: 100, endPoint x: -43, endPoint y: 91, distance: 168.0
click at [0, 91] on html "Proyectos Activos La información contenida en este sitio es confidencial y para…" at bounding box center [455, 224] width 911 height 448
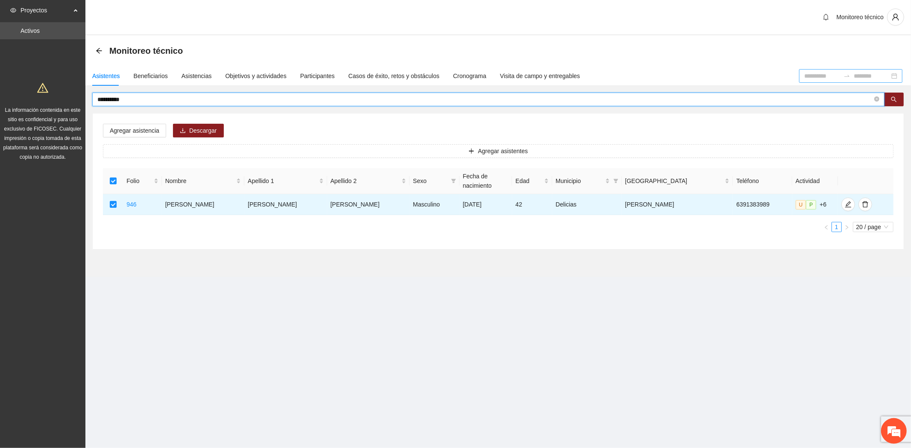
drag, startPoint x: 123, startPoint y: 100, endPoint x: -33, endPoint y: 70, distance: 159.2
click at [0, 70] on html "**********" at bounding box center [455, 224] width 911 height 448
type input "*********"
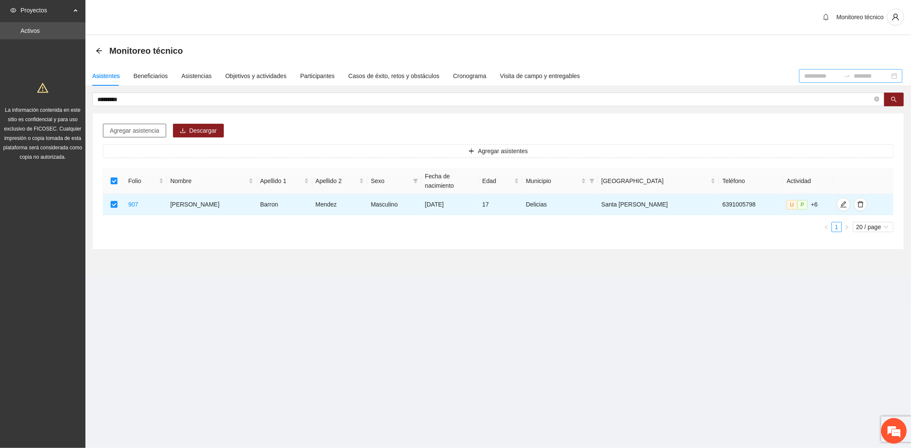
click at [129, 134] on button "Agregar asistencia" at bounding box center [134, 131] width 63 height 14
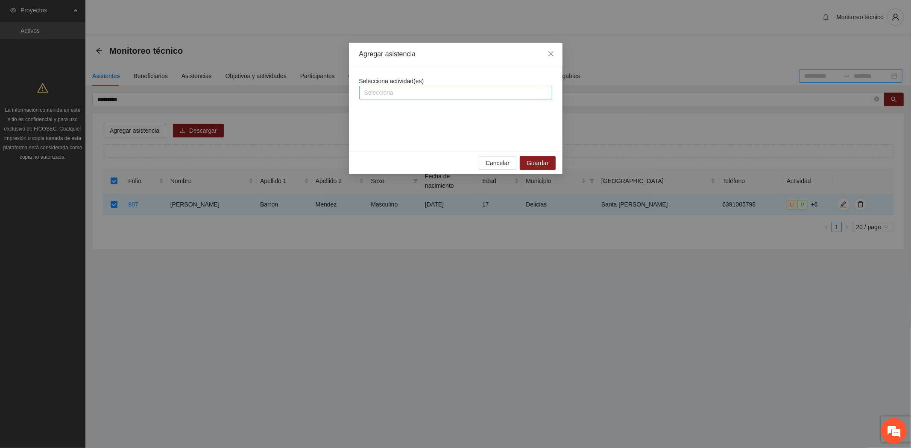
click at [385, 88] on div at bounding box center [455, 93] width 189 height 10
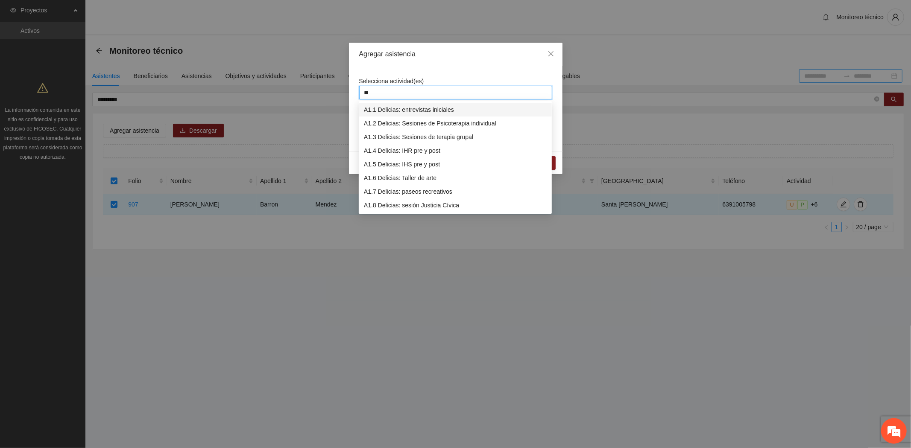
type input "***"
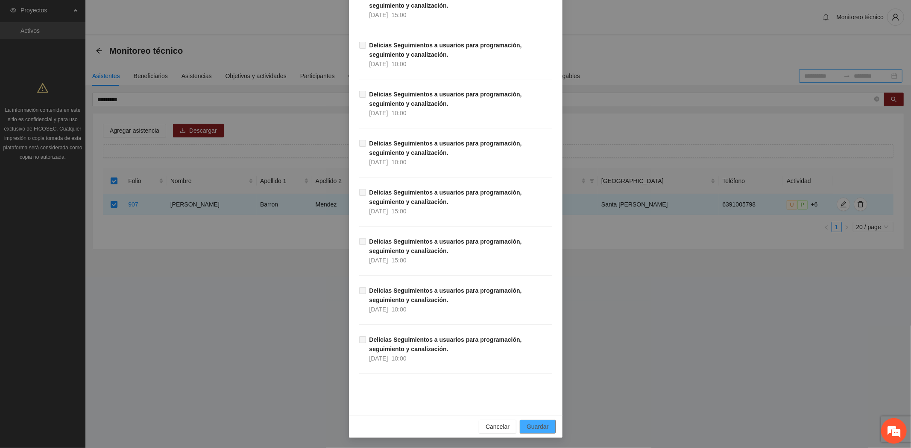
click at [536, 426] on span "Guardar" at bounding box center [537, 426] width 22 height 9
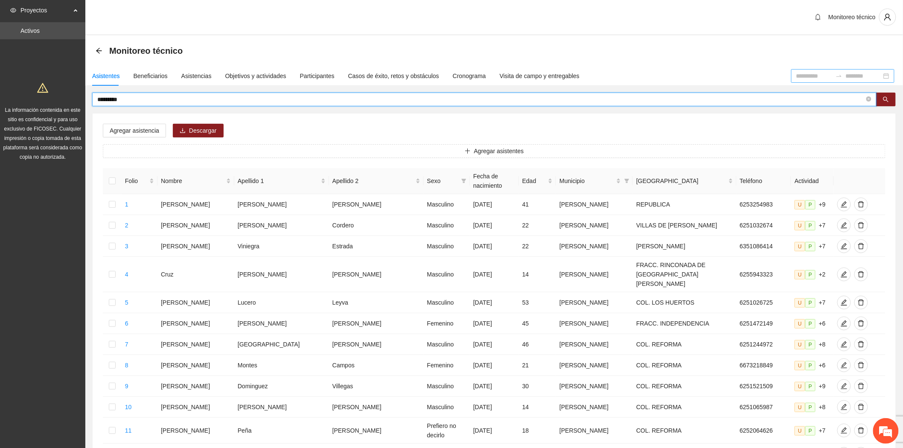
drag, startPoint x: 120, startPoint y: 101, endPoint x: -63, endPoint y: 83, distance: 183.6
click at [0, 83] on html "Proyectos Activos La información contenida en este sitio es confidencial y para…" at bounding box center [451, 224] width 903 height 448
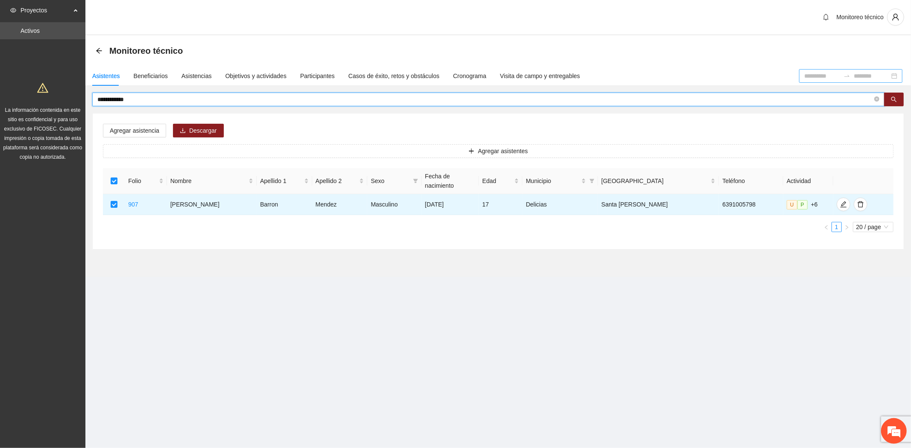
type input "**********"
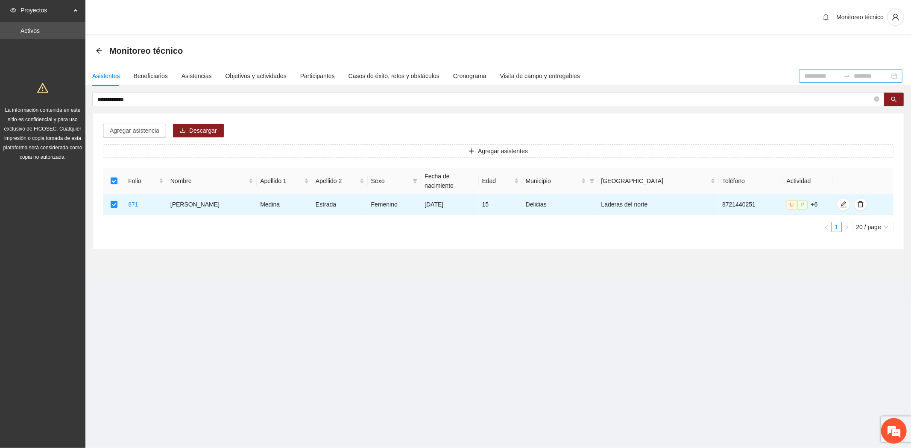
click at [135, 131] on span "Agregar asistencia" at bounding box center [135, 130] width 50 height 9
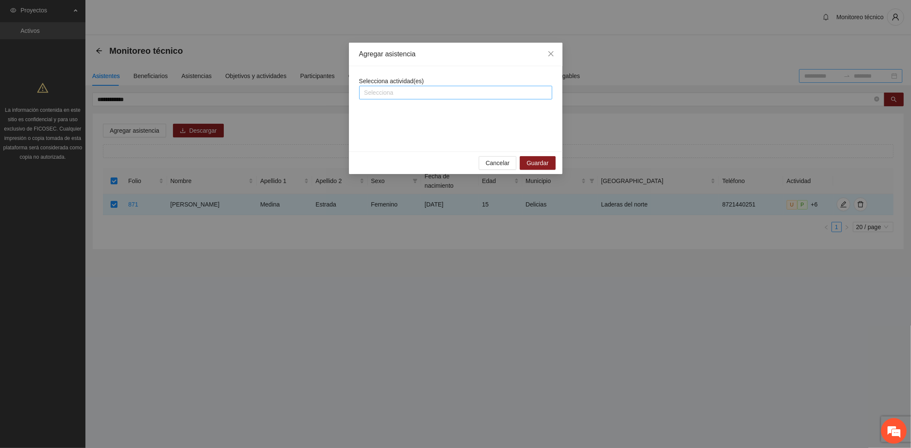
click at [394, 90] on div at bounding box center [455, 93] width 189 height 10
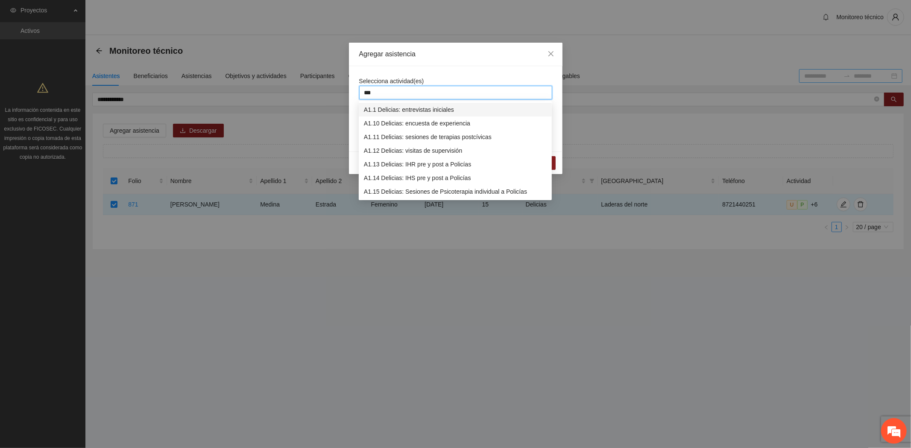
type input "****"
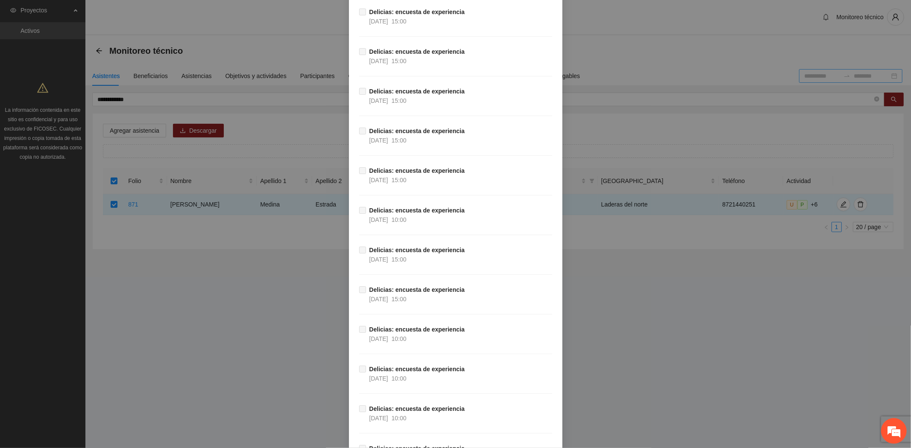
scroll to position [5257, 0]
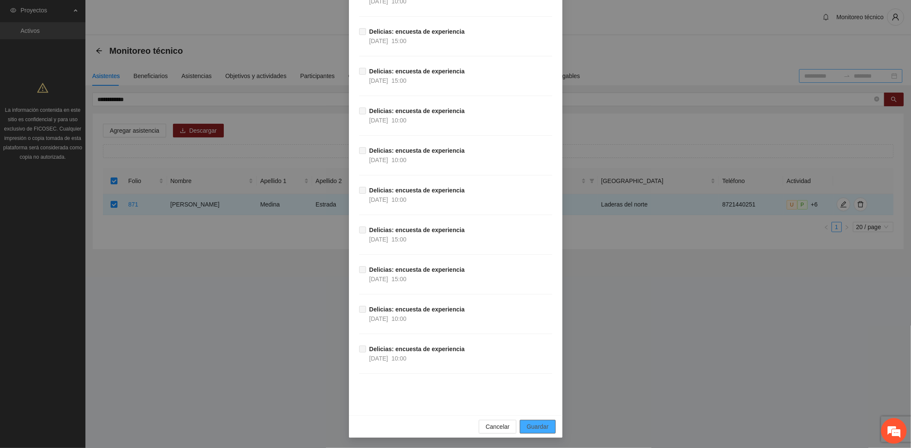
click at [536, 429] on span "Guardar" at bounding box center [537, 426] width 22 height 9
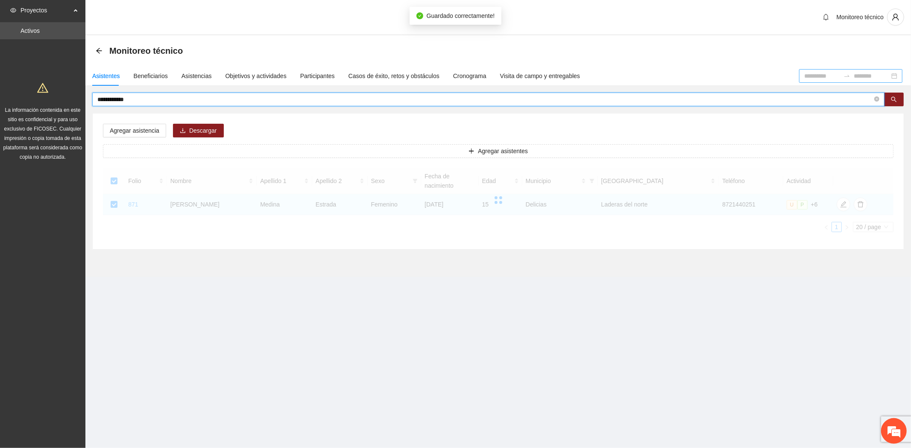
drag, startPoint x: 144, startPoint y: 102, endPoint x: -9, endPoint y: 70, distance: 156.1
click at [0, 70] on html "**********" at bounding box center [455, 224] width 911 height 448
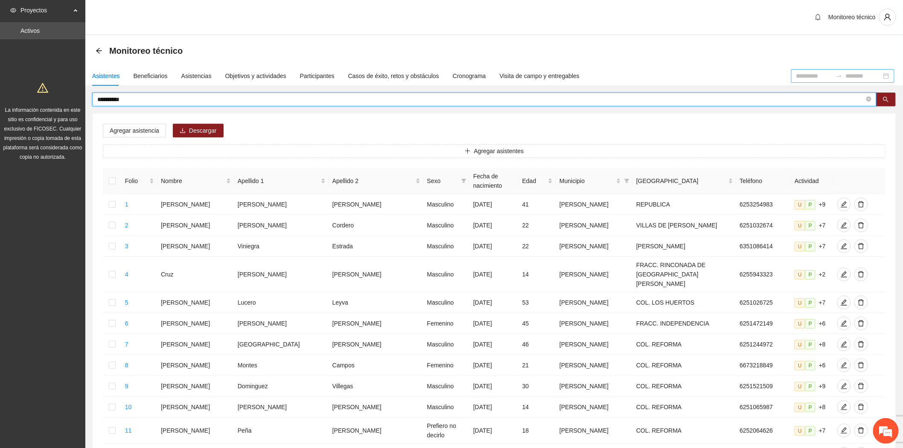
type input "**********"
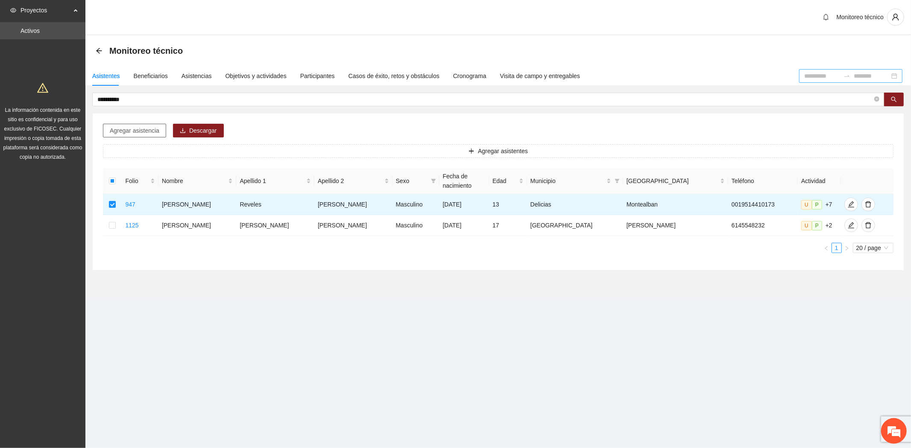
click at [129, 133] on span "Agregar asistencia" at bounding box center [135, 130] width 50 height 9
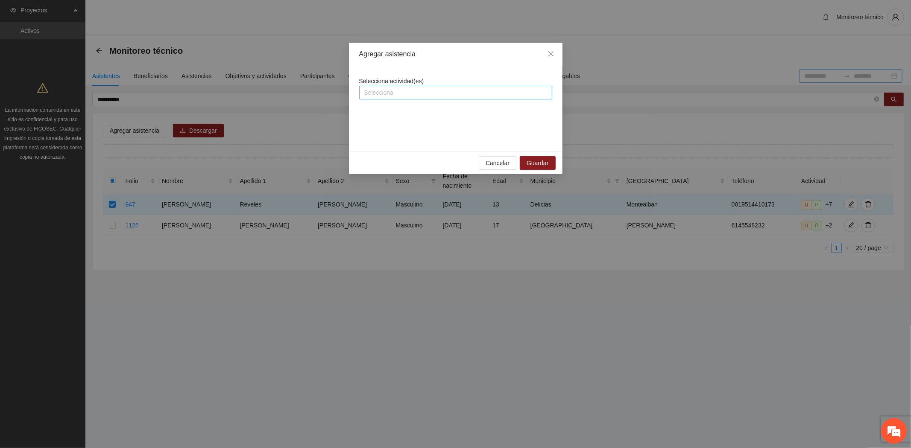
click at [389, 94] on div at bounding box center [455, 93] width 189 height 10
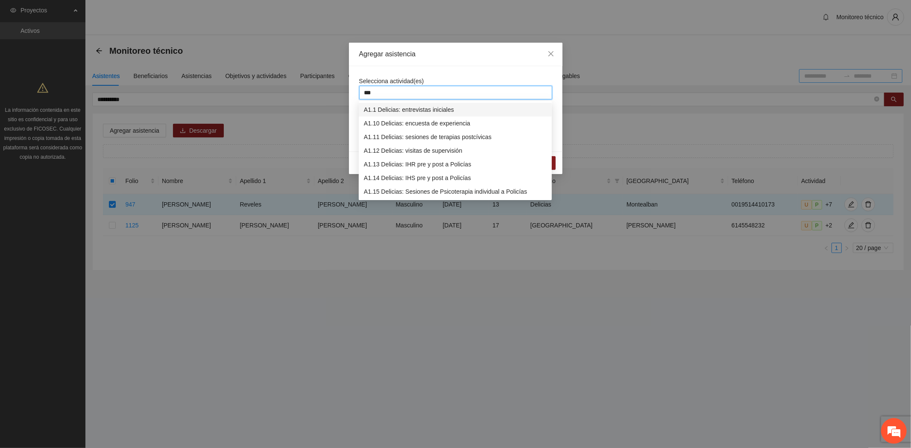
type input "****"
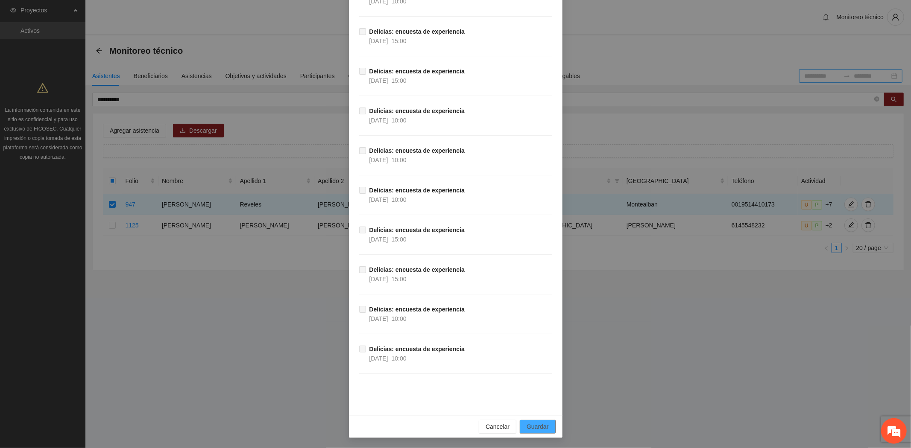
click at [526, 428] on span "Guardar" at bounding box center [537, 426] width 22 height 9
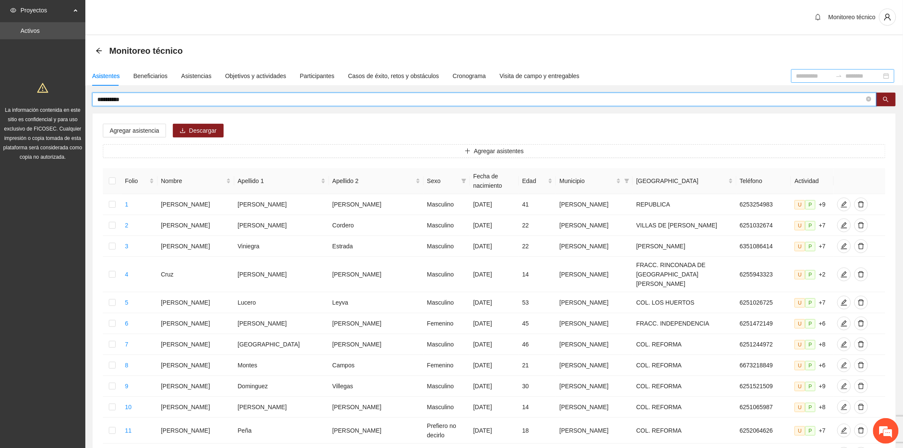
drag, startPoint x: 161, startPoint y: 100, endPoint x: 30, endPoint y: 104, distance: 131.1
click at [32, 95] on section "**********" at bounding box center [451, 359] width 903 height 718
type input "**********"
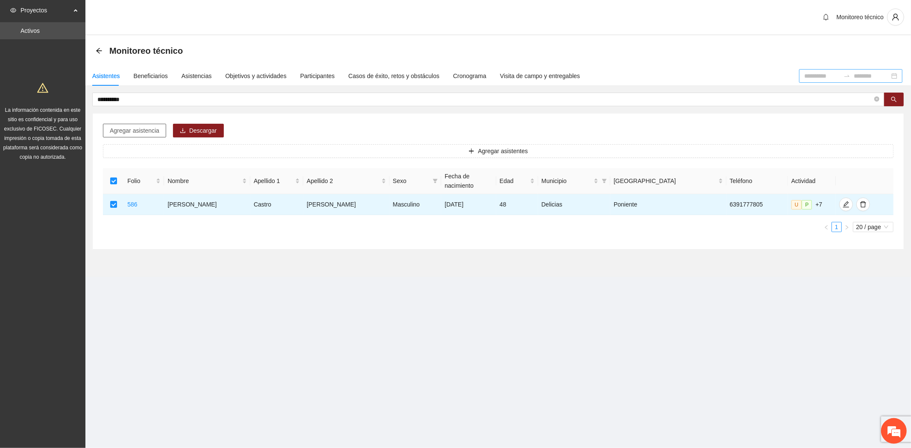
click at [143, 128] on span "Agregar asistencia" at bounding box center [135, 130] width 50 height 9
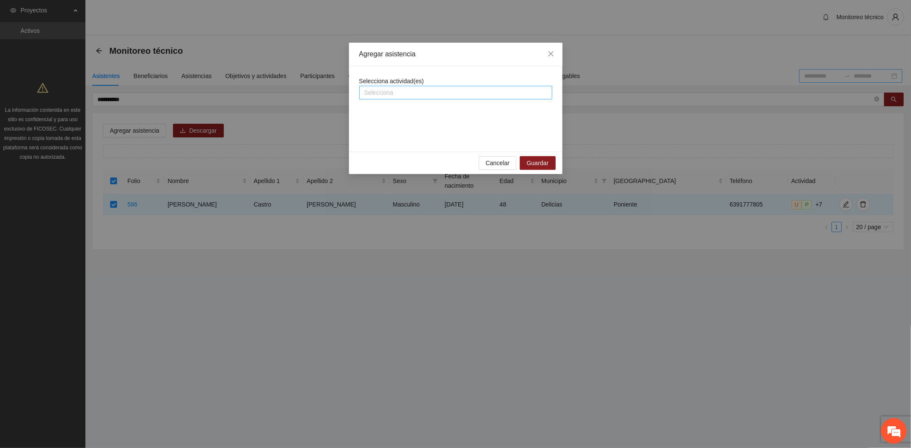
click at [396, 91] on div at bounding box center [455, 93] width 189 height 10
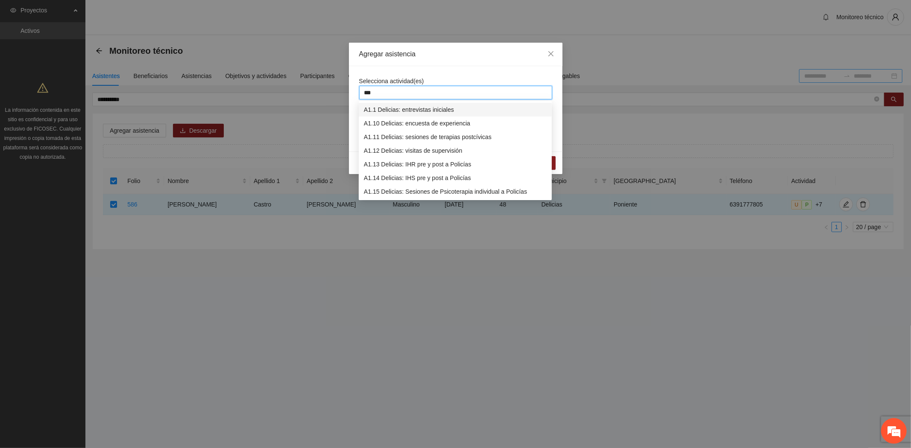
type input "****"
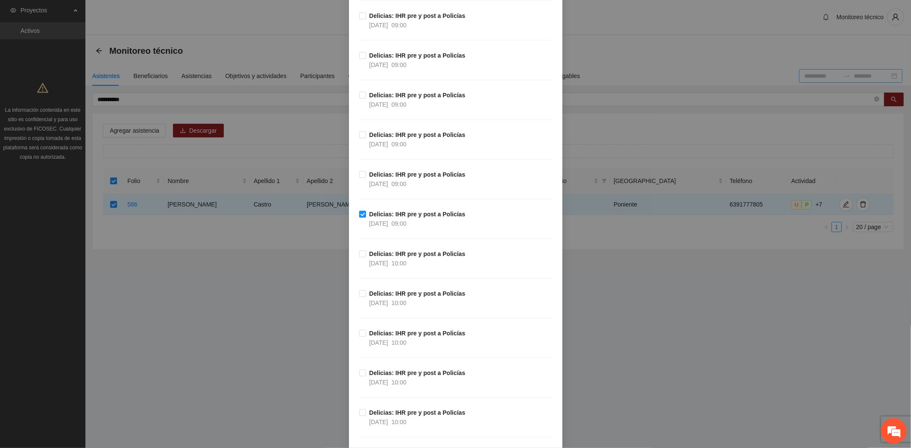
scroll to position [5774, 0]
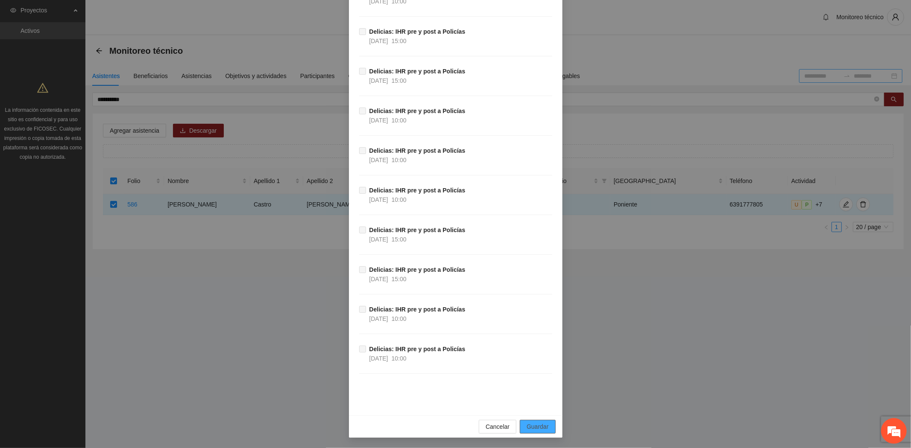
click at [545, 426] on button "Guardar" at bounding box center [537, 427] width 35 height 14
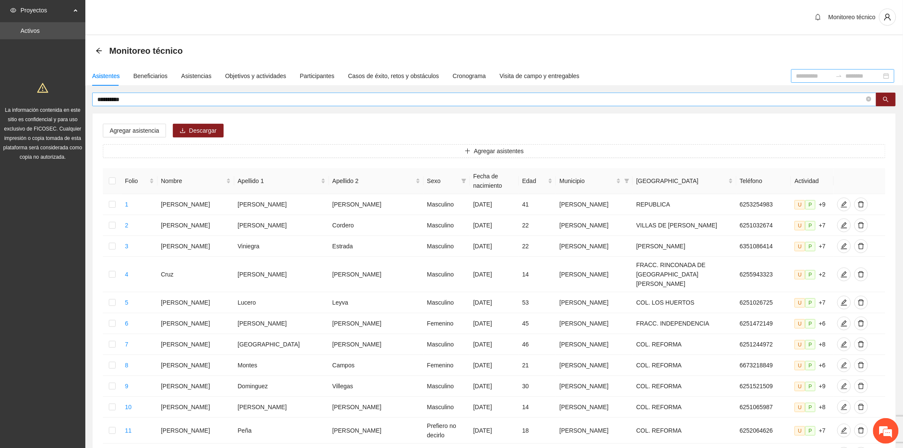
click at [177, 99] on input "**********" at bounding box center [481, 99] width 768 height 9
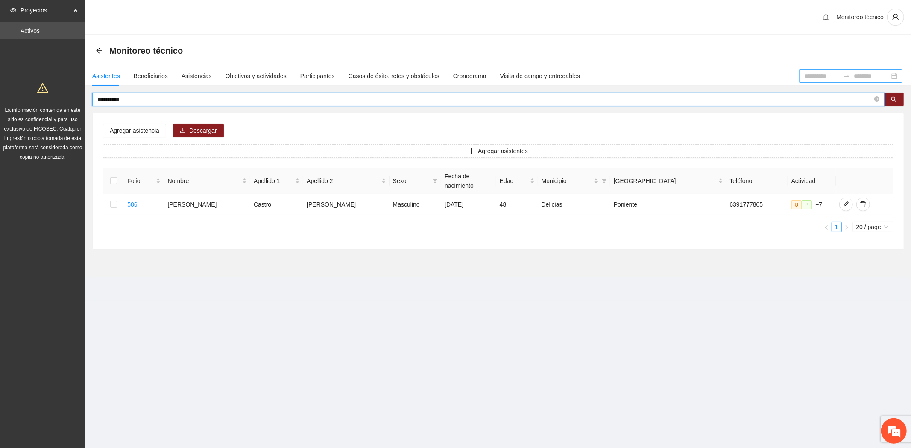
drag, startPoint x: 176, startPoint y: 94, endPoint x: 54, endPoint y: 90, distance: 122.2
click at [54, 90] on section "**********" at bounding box center [455, 224] width 911 height 448
type input "**********"
click at [120, 194] on td at bounding box center [113, 204] width 21 height 21
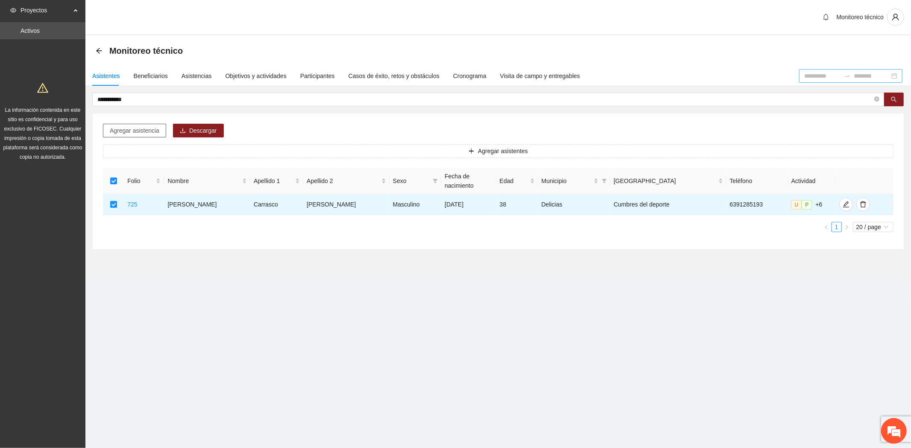
click at [138, 130] on span "Agregar asistencia" at bounding box center [135, 130] width 50 height 9
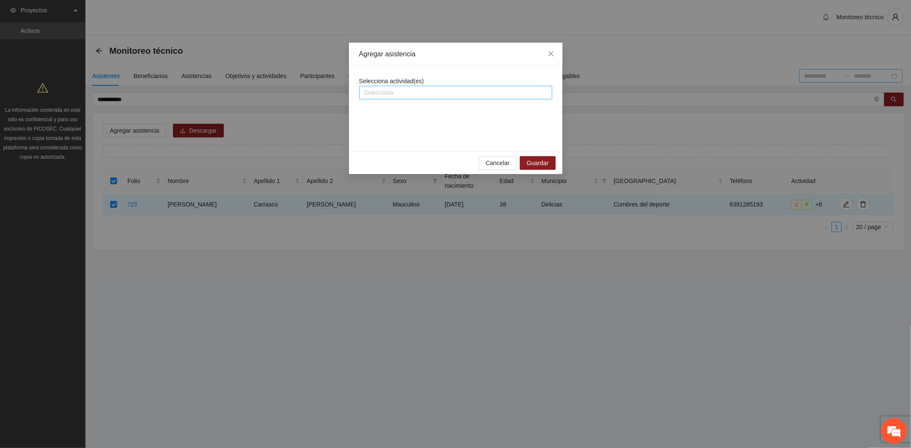
click at [390, 95] on div at bounding box center [455, 93] width 189 height 10
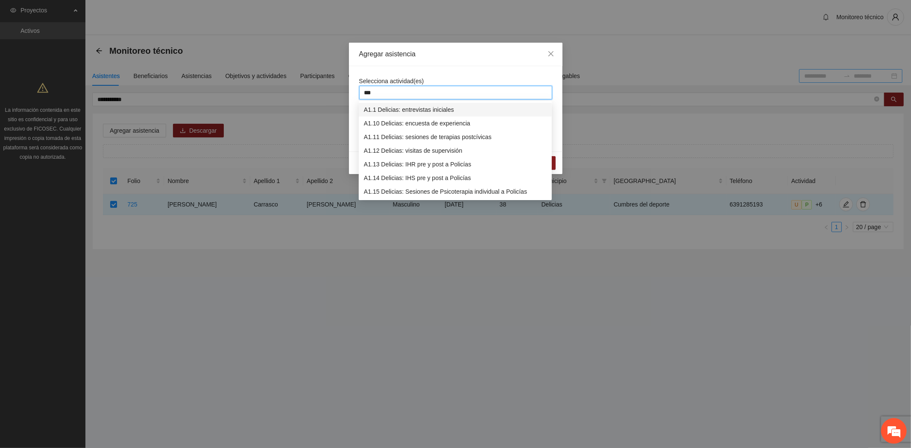
type input "****"
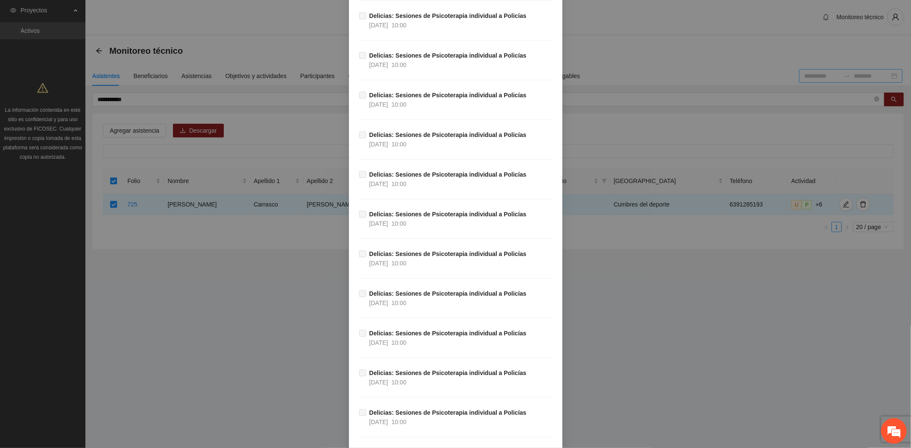
scroll to position [0, 0]
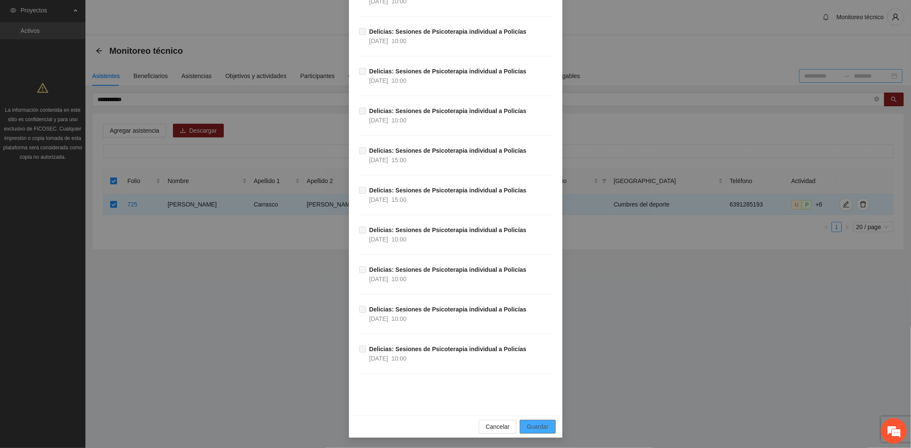
click at [534, 424] on span "Guardar" at bounding box center [537, 426] width 22 height 9
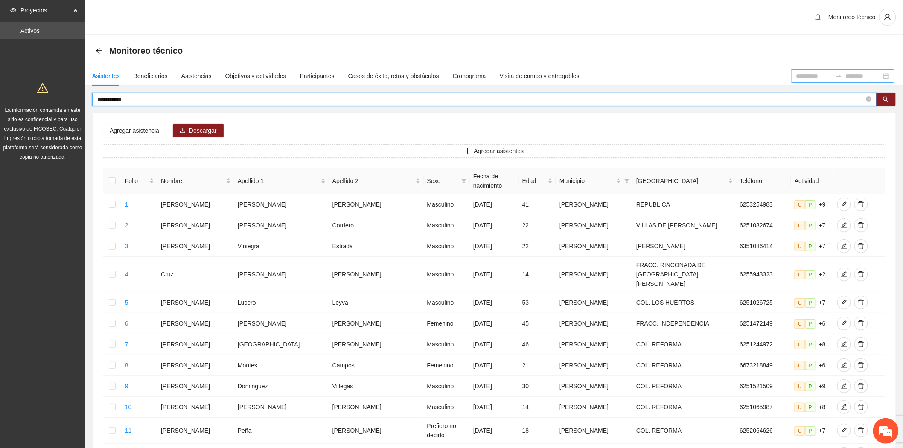
drag, startPoint x: 143, startPoint y: 97, endPoint x: 0, endPoint y: 99, distance: 142.6
click at [7, 99] on section "**********" at bounding box center [451, 359] width 903 height 718
type input "**********"
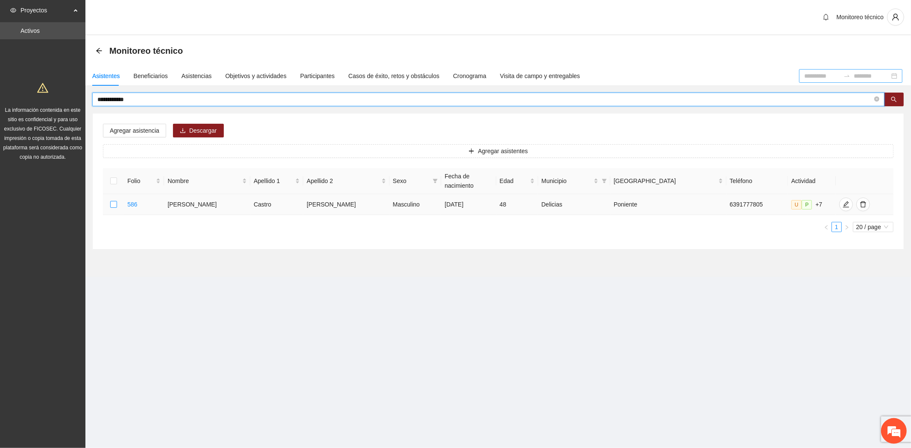
click at [115, 200] on label at bounding box center [113, 204] width 7 height 9
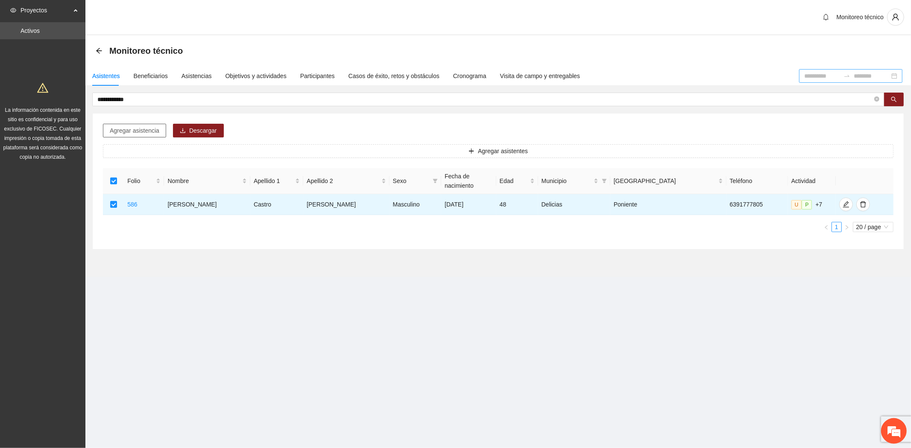
click at [141, 127] on span "Agregar asistencia" at bounding box center [135, 130] width 50 height 9
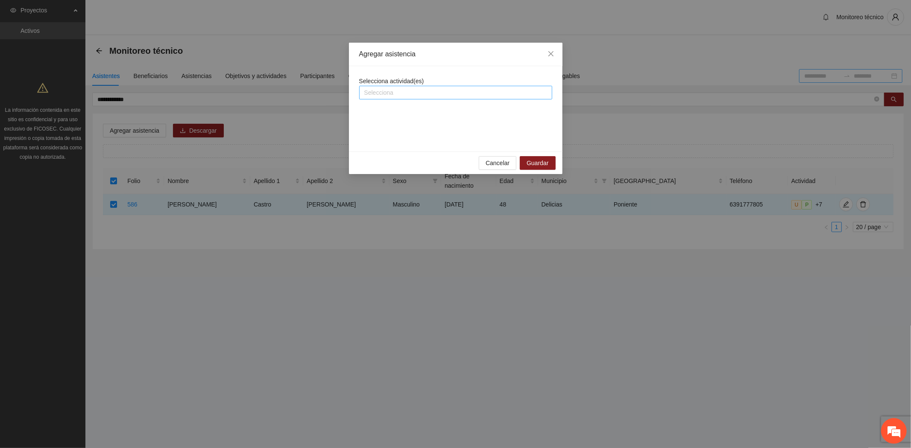
click at [470, 90] on div at bounding box center [455, 93] width 189 height 10
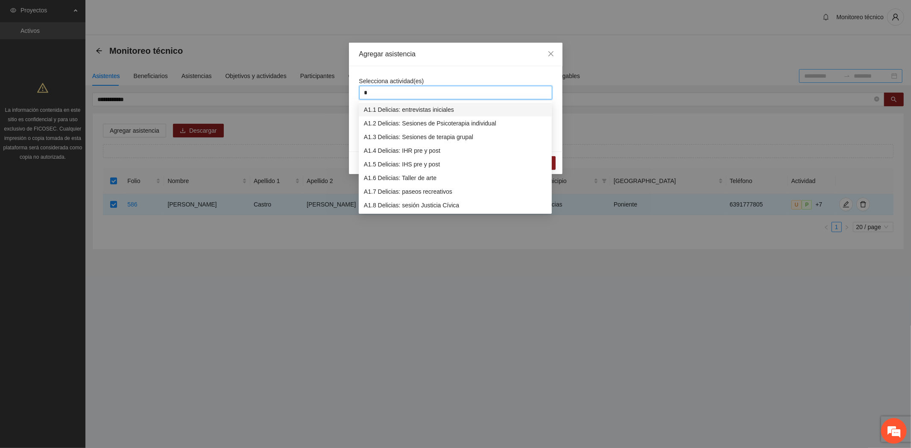
type input "**"
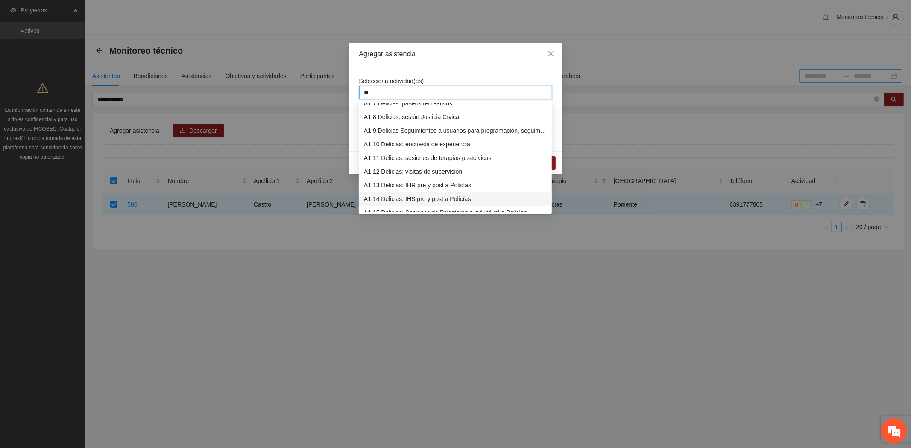
click at [445, 194] on div "A1.14 Delicias: IHS pre y post a Policías" at bounding box center [455, 198] width 183 height 9
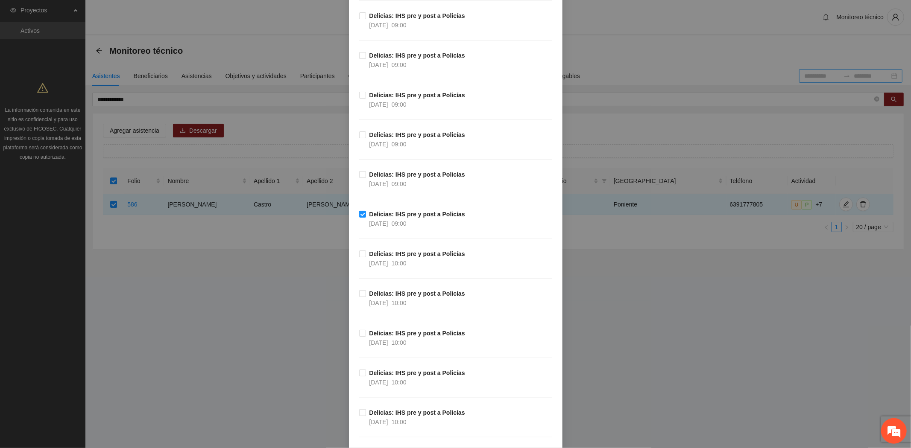
scroll to position [5257, 0]
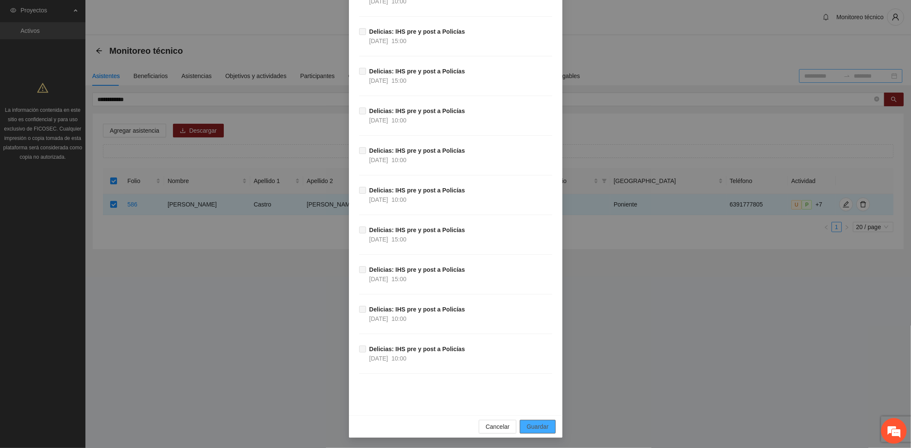
click at [534, 421] on button "Guardar" at bounding box center [537, 427] width 35 height 14
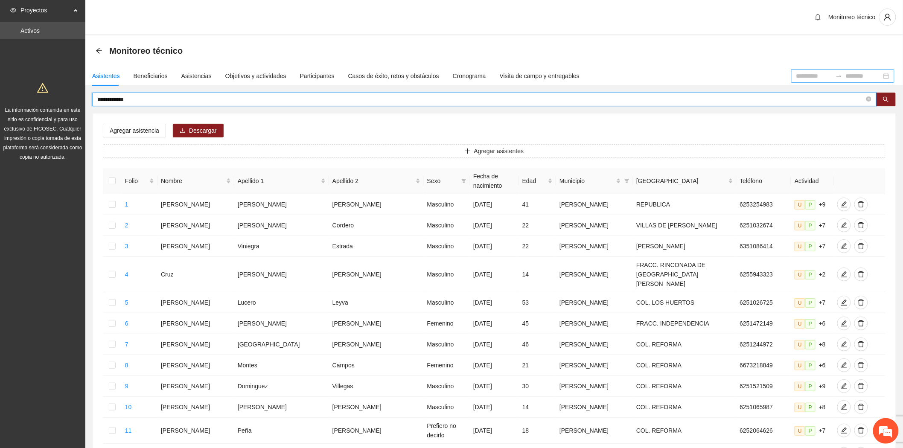
drag, startPoint x: 139, startPoint y: 97, endPoint x: -114, endPoint y: 93, distance: 252.3
click at [0, 93] on html "**********" at bounding box center [451, 224] width 903 height 448
type input "******"
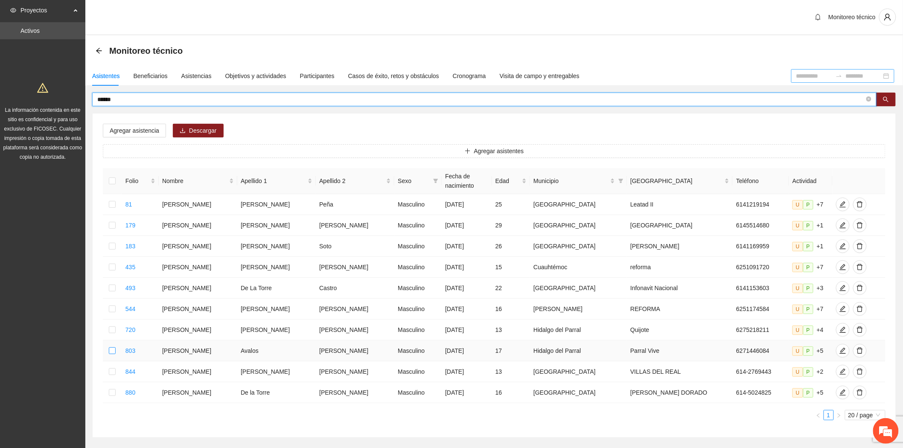
click at [116, 346] on label at bounding box center [112, 350] width 7 height 9
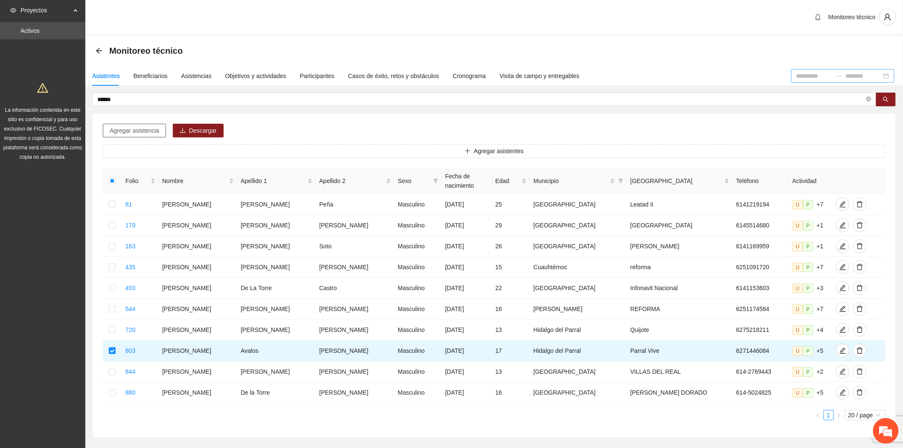
click at [122, 132] on span "Agregar asistencia" at bounding box center [135, 130] width 50 height 9
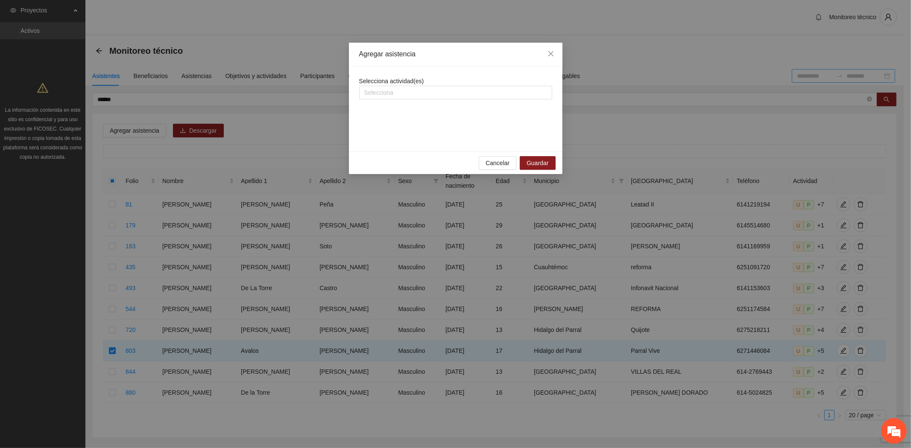
drag, startPoint x: 395, startPoint y: 98, endPoint x: 387, endPoint y: 84, distance: 16.3
click at [394, 97] on div "Selecciona" at bounding box center [455, 93] width 193 height 14
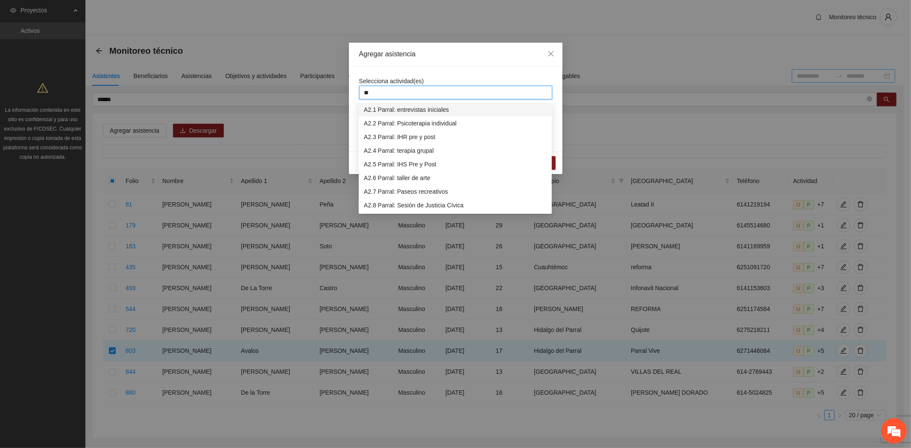
type input "***"
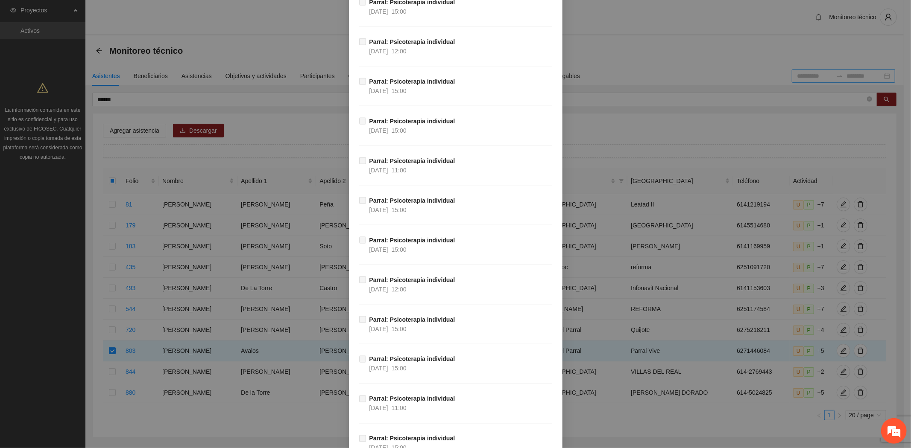
scroll to position [6727, 0]
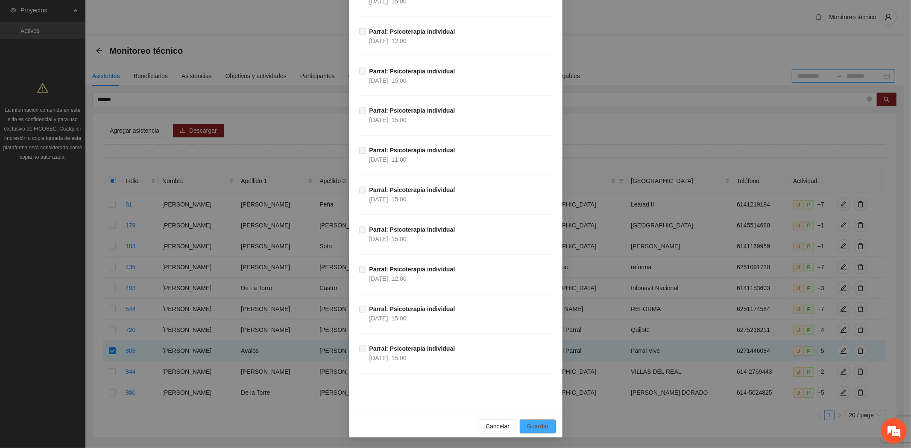
click at [523, 425] on button "Guardar" at bounding box center [537, 427] width 35 height 14
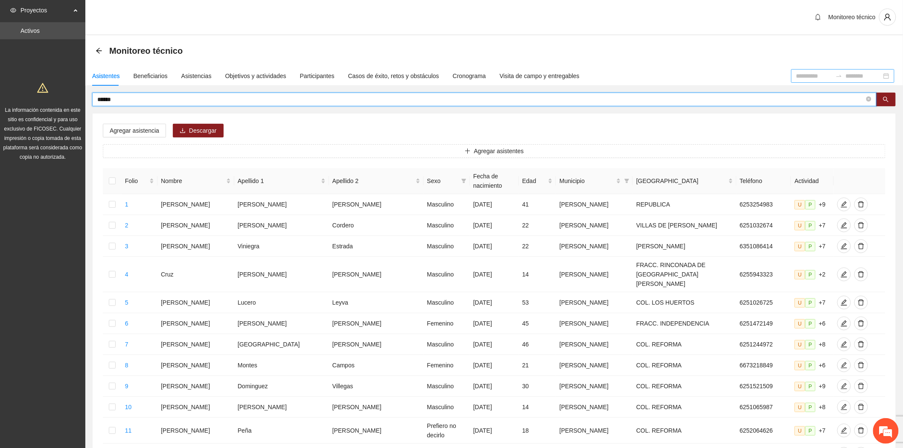
drag, startPoint x: 121, startPoint y: 102, endPoint x: -56, endPoint y: 60, distance: 182.2
click at [0, 60] on html "Proyectos Activos La información contenida en este sitio es confidencial y para…" at bounding box center [451, 224] width 903 height 448
type input "******"
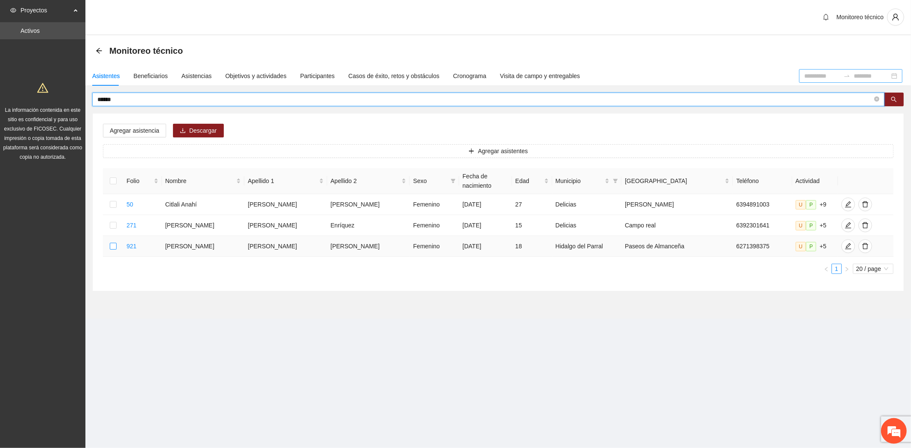
click at [113, 242] on label at bounding box center [113, 246] width 7 height 9
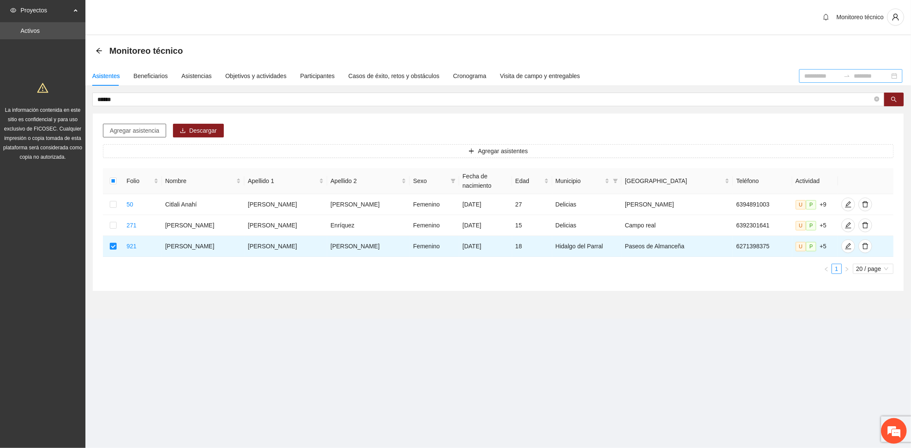
click at [150, 126] on span "Agregar asistencia" at bounding box center [135, 130] width 50 height 9
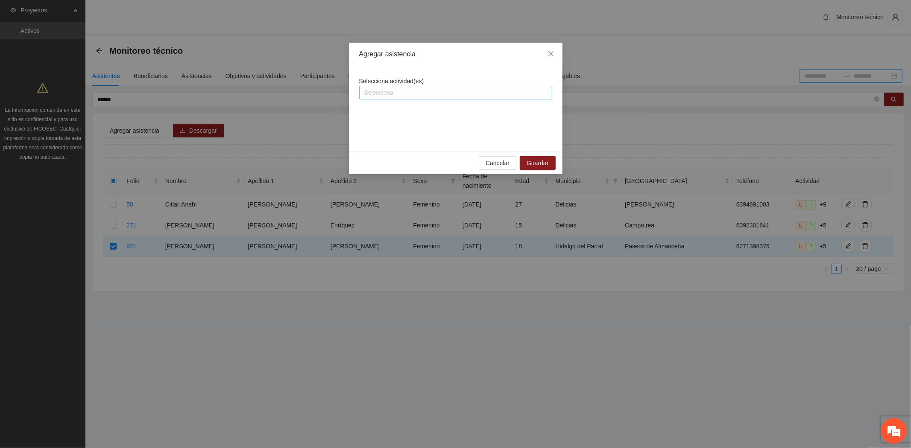
click at [403, 95] on div at bounding box center [455, 93] width 189 height 10
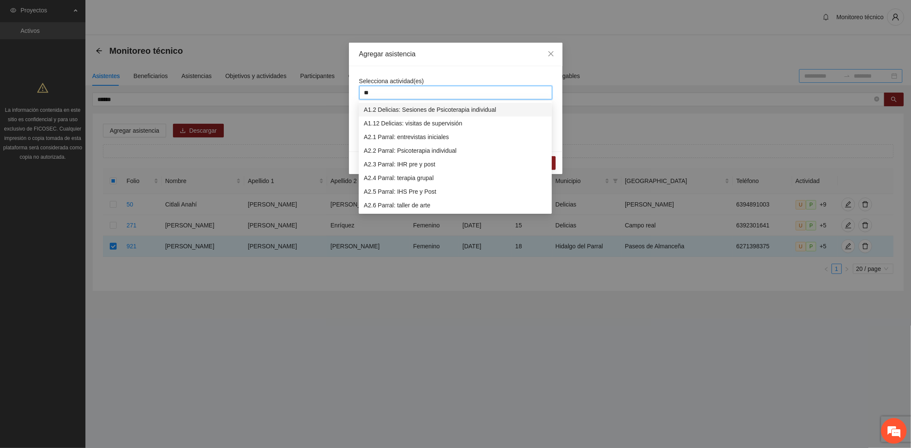
type input "***"
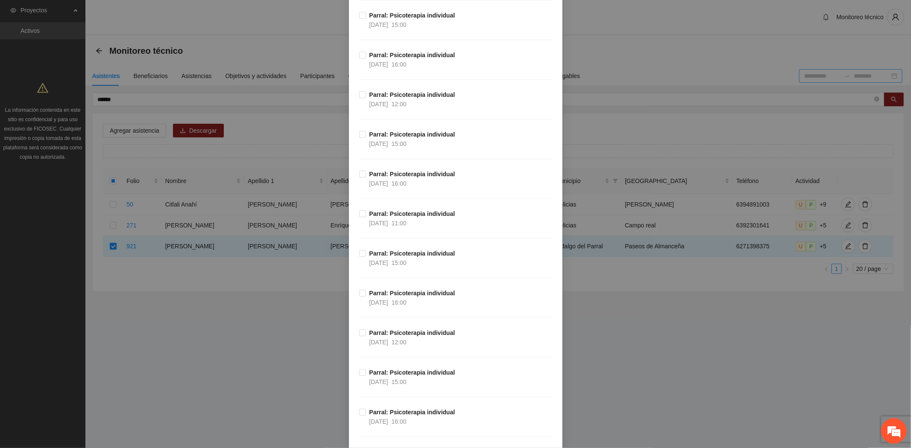
scroll to position [307, 0]
click at [359, 219] on label "Parral: Psicoterapia individual 09/09/2025 15:00" at bounding box center [408, 219] width 99 height 19
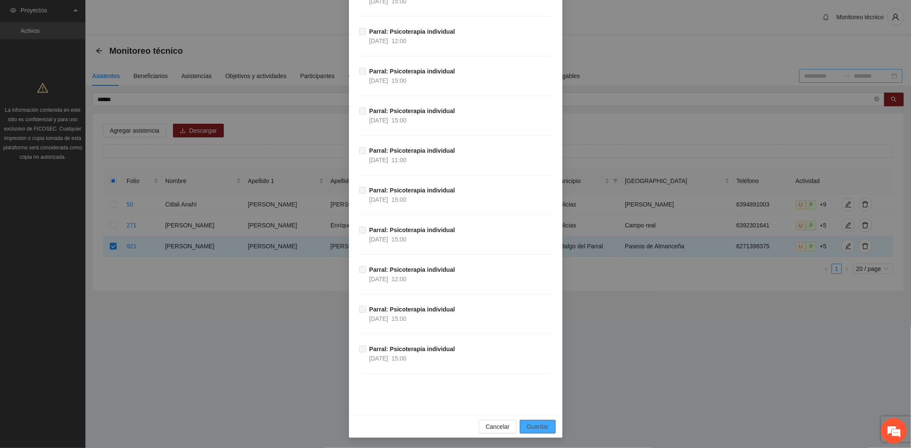
click at [541, 425] on span "Guardar" at bounding box center [537, 426] width 22 height 9
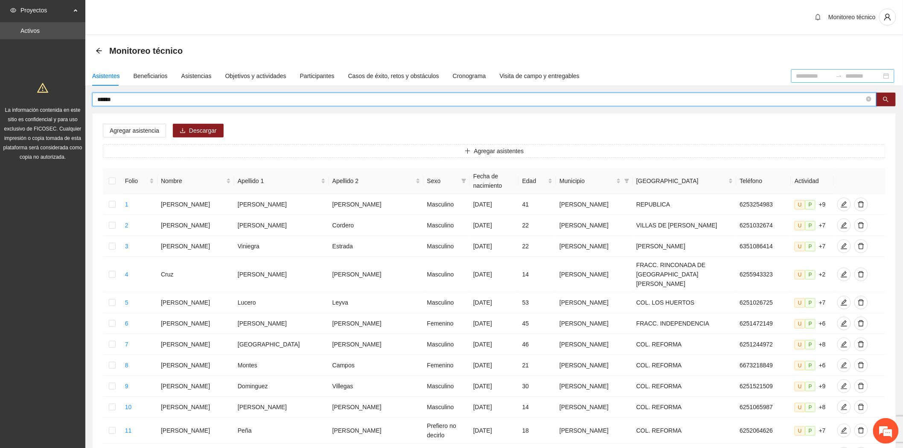
drag, startPoint x: 113, startPoint y: 100, endPoint x: 13, endPoint y: 84, distance: 100.8
click at [23, 86] on section "Proyectos Activos La información contenida en este sitio es confidencial y para…" at bounding box center [451, 359] width 903 height 718
type input "*********"
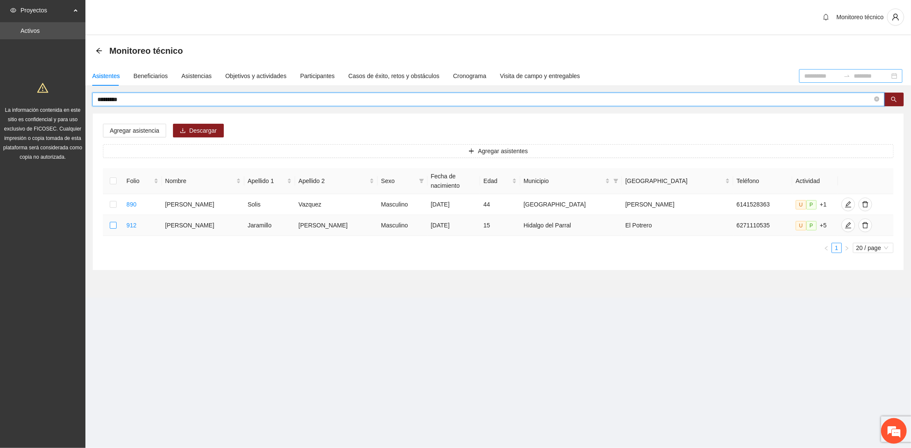
click at [117, 221] on label at bounding box center [113, 225] width 7 height 9
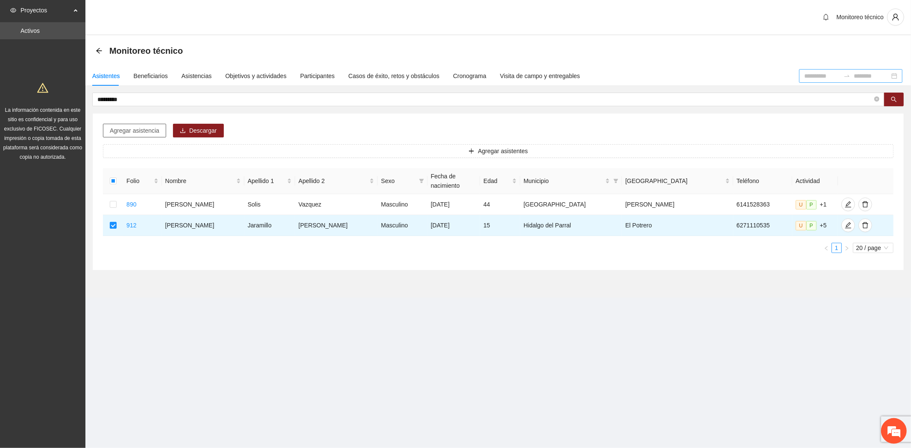
click at [129, 126] on button "Agregar asistencia" at bounding box center [134, 131] width 63 height 14
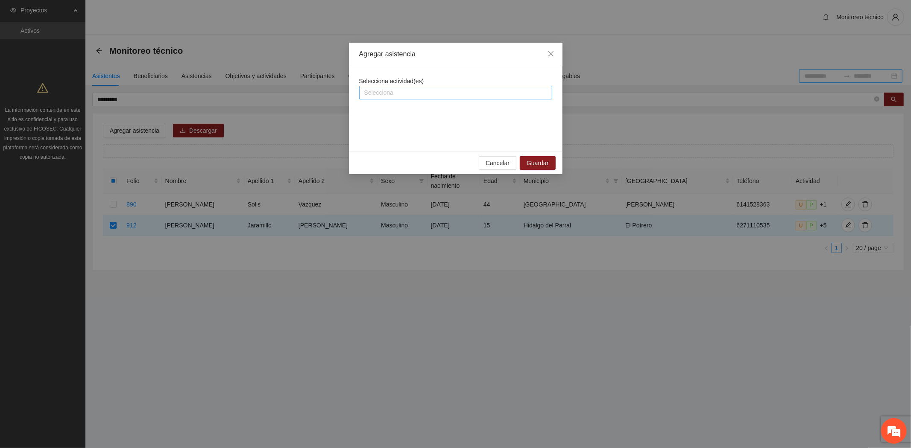
click at [390, 89] on div at bounding box center [455, 93] width 189 height 10
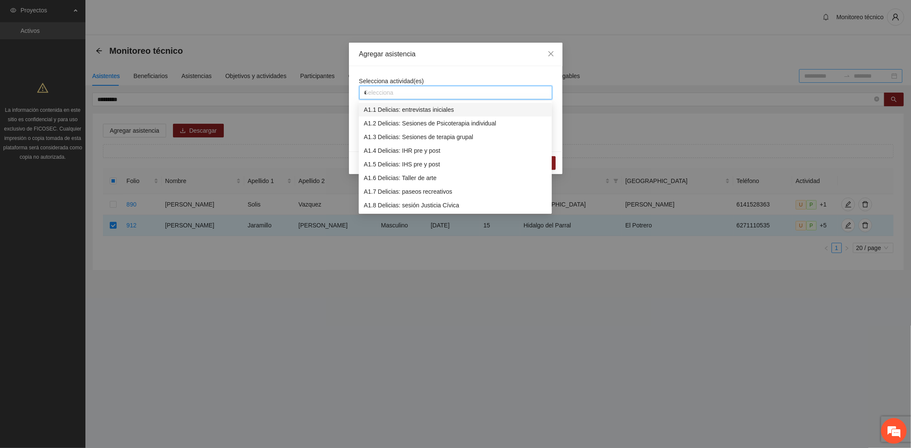
type input "***"
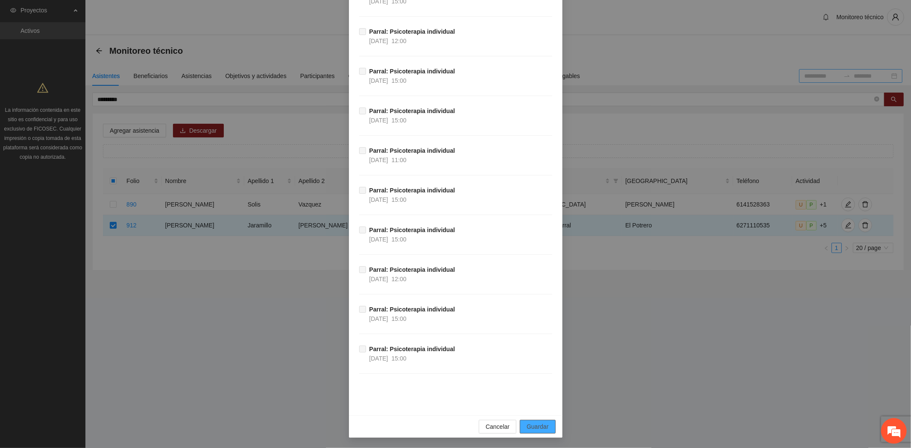
click at [534, 426] on span "Guardar" at bounding box center [537, 426] width 22 height 9
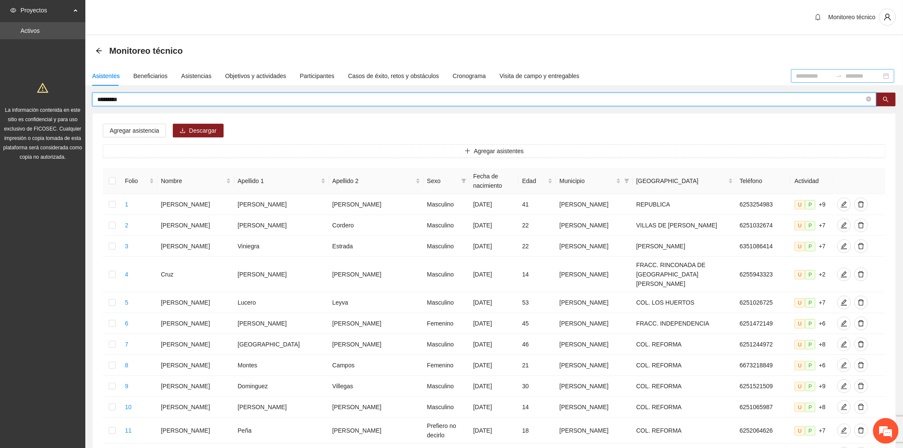
drag, startPoint x: 127, startPoint y: 99, endPoint x: -62, endPoint y: 66, distance: 192.4
click at [0, 66] on html "Proyectos Activos La información contenida en este sitio es confidencial y para…" at bounding box center [451, 224] width 903 height 448
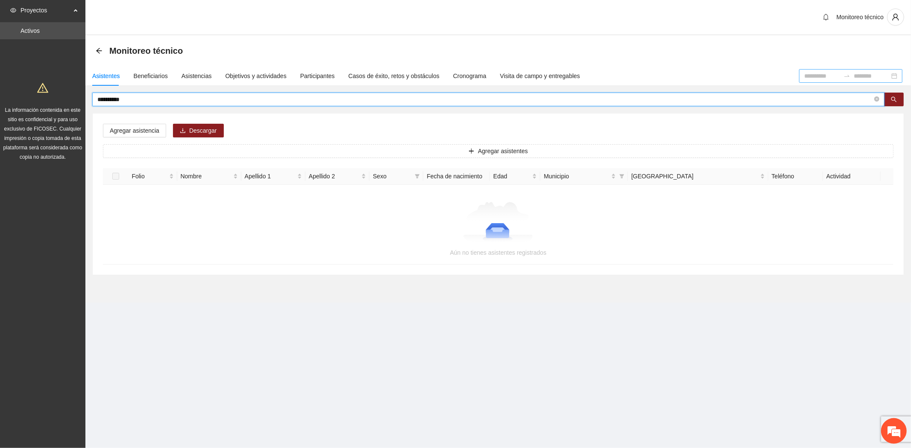
drag, startPoint x: 147, startPoint y: 99, endPoint x: -91, endPoint y: 60, distance: 240.9
click at [0, 60] on html "**********" at bounding box center [455, 224] width 911 height 448
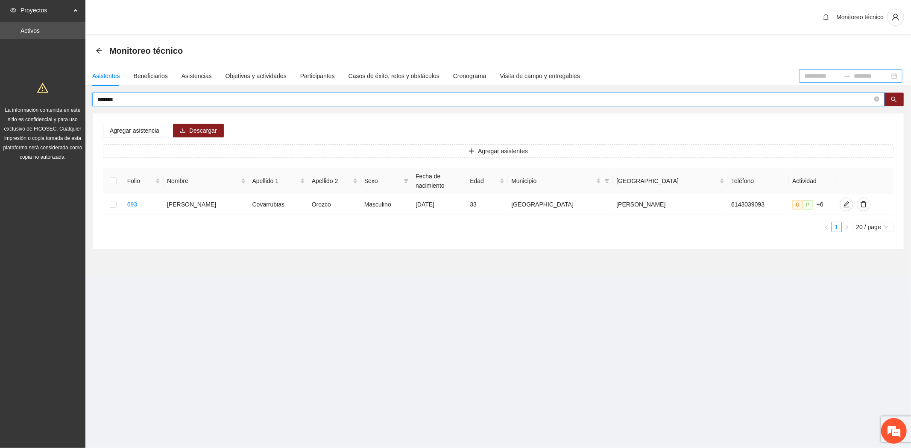
drag, startPoint x: 123, startPoint y: 99, endPoint x: -53, endPoint y: 87, distance: 176.3
click at [0, 87] on html "Proyectos Activos La información contenida en este sitio es confidencial y para…" at bounding box center [455, 224] width 911 height 448
type input "*******"
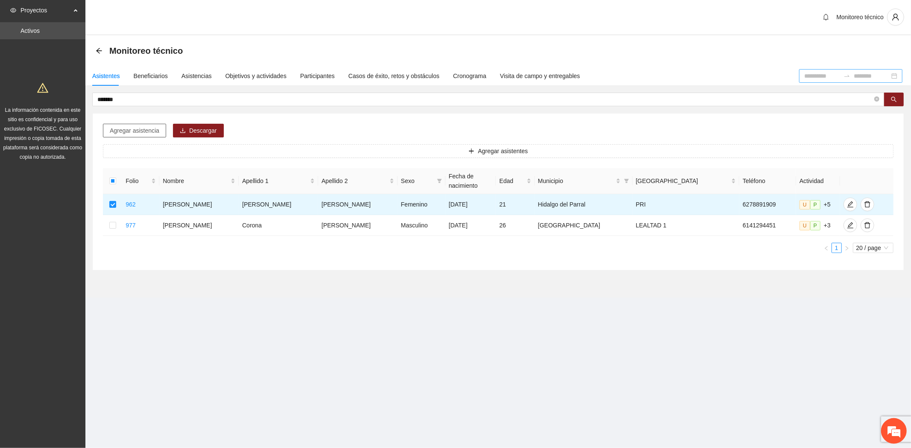
click at [126, 134] on span "Agregar asistencia" at bounding box center [135, 130] width 50 height 9
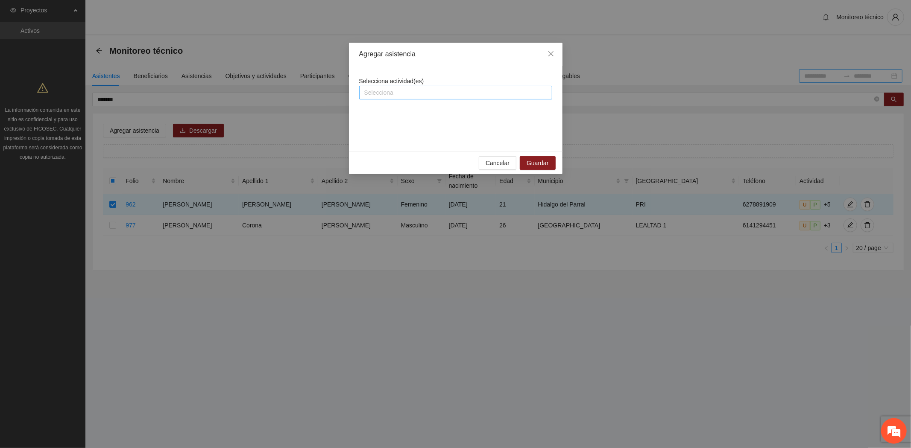
click at [393, 94] on div at bounding box center [455, 93] width 189 height 10
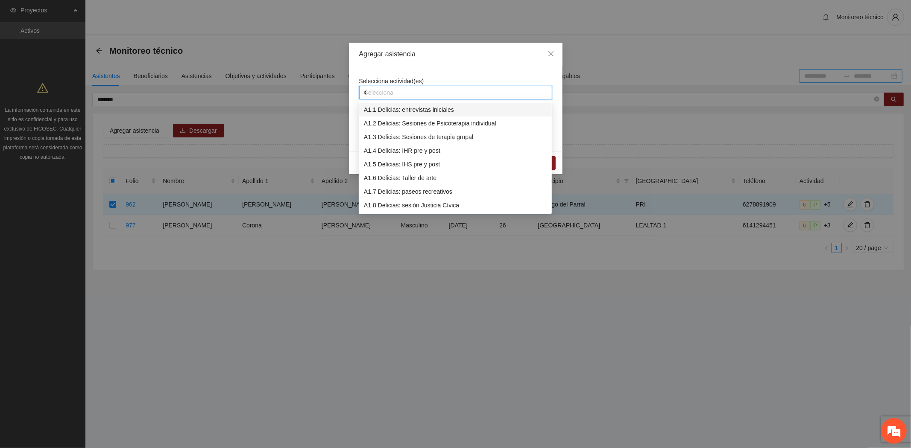
type input "***"
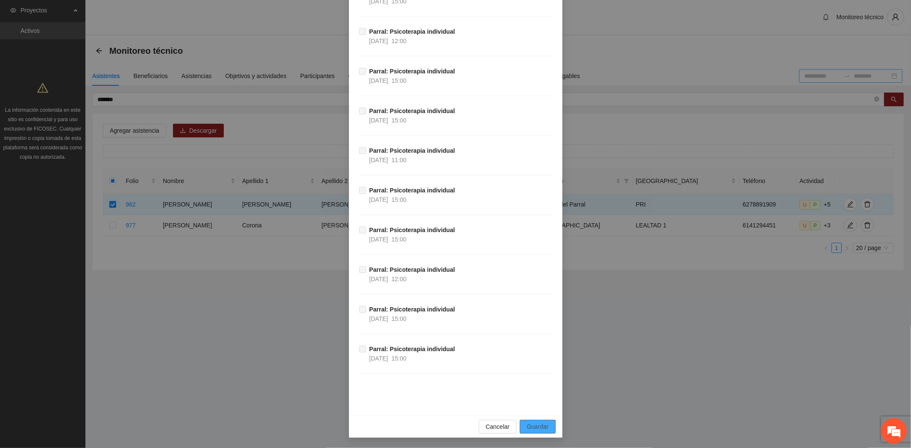
click at [538, 425] on span "Guardar" at bounding box center [537, 426] width 22 height 9
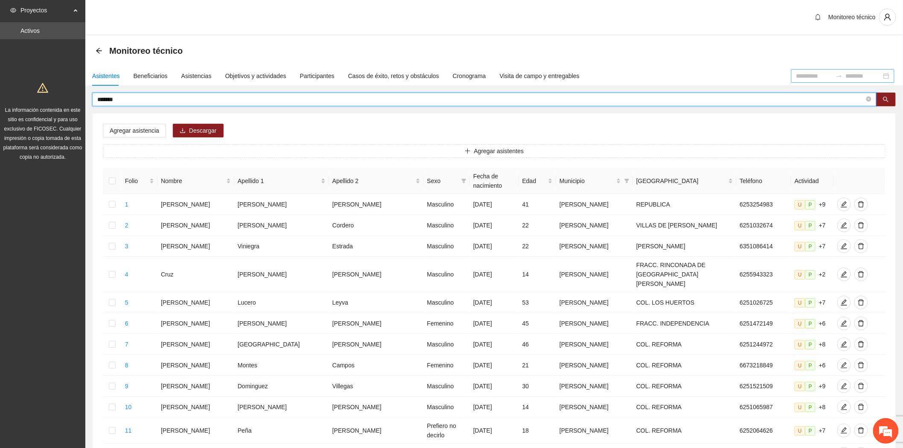
drag, startPoint x: 130, startPoint y: 99, endPoint x: -111, endPoint y: 52, distance: 244.9
click at [0, 52] on html "Proyectos Activos La información contenida en este sitio es confidencial y para…" at bounding box center [451, 224] width 903 height 448
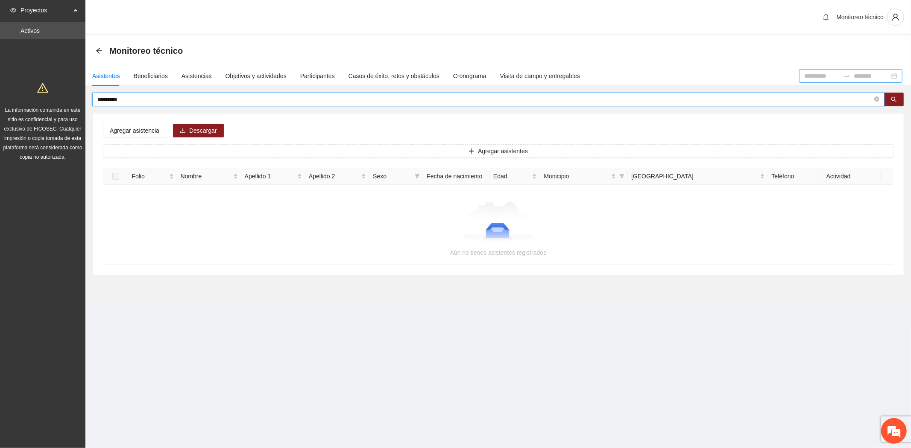
drag, startPoint x: 146, startPoint y: 101, endPoint x: -79, endPoint y: 63, distance: 228.2
click at [0, 63] on html "Proyectos Activos La información contenida en este sitio es confidencial y para…" at bounding box center [455, 224] width 911 height 448
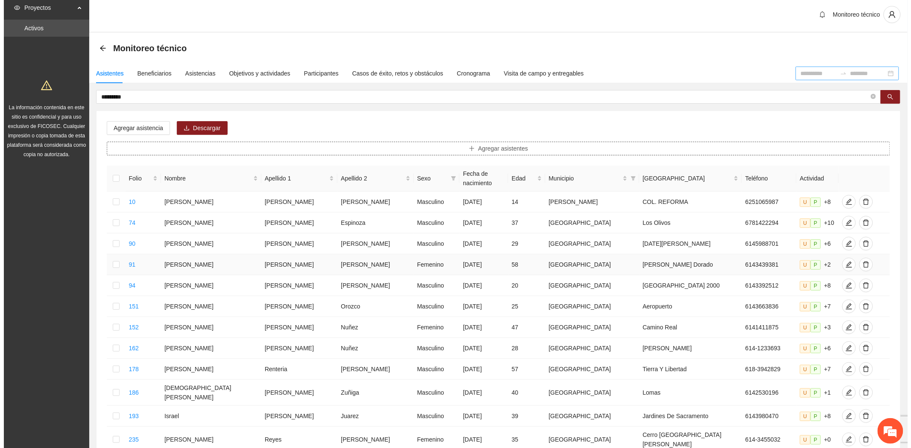
scroll to position [0, 0]
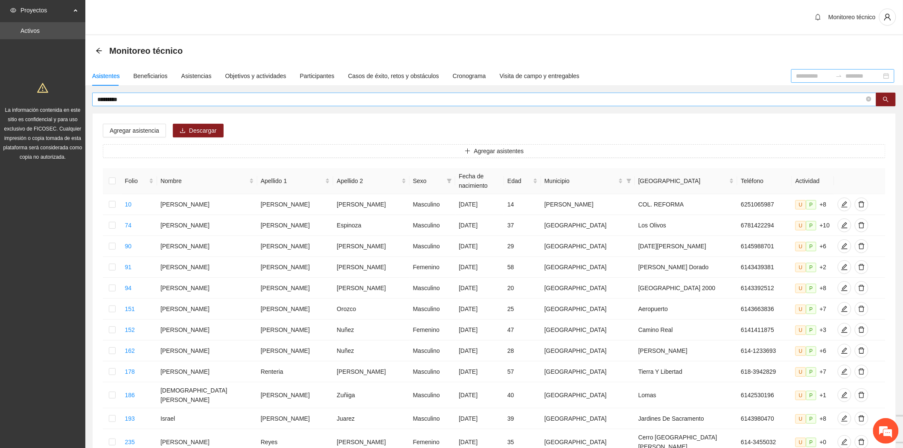
click at [113, 99] on input "*********" at bounding box center [481, 99] width 768 height 9
type input "*********"
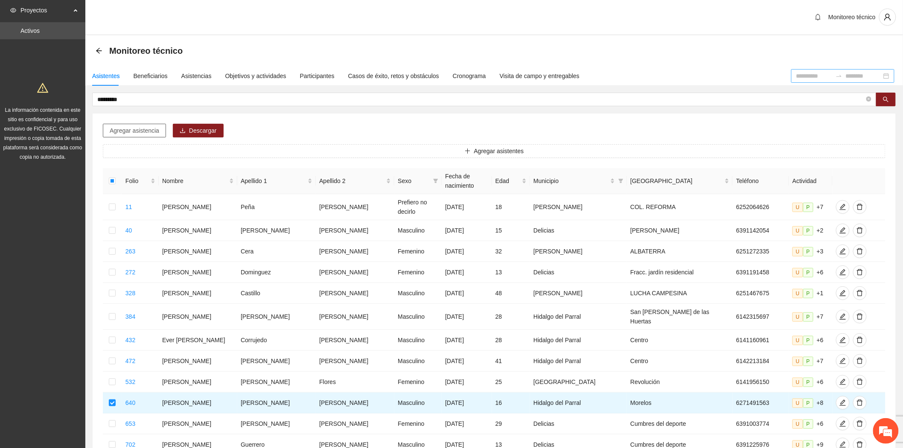
click at [148, 123] on div "Agregar asistencia Descargar Agregar asistentes Folio Nombre Apellido 1 Apellid…" at bounding box center [494, 354] width 803 height 481
click at [145, 124] on button "Agregar asistencia" at bounding box center [134, 131] width 63 height 14
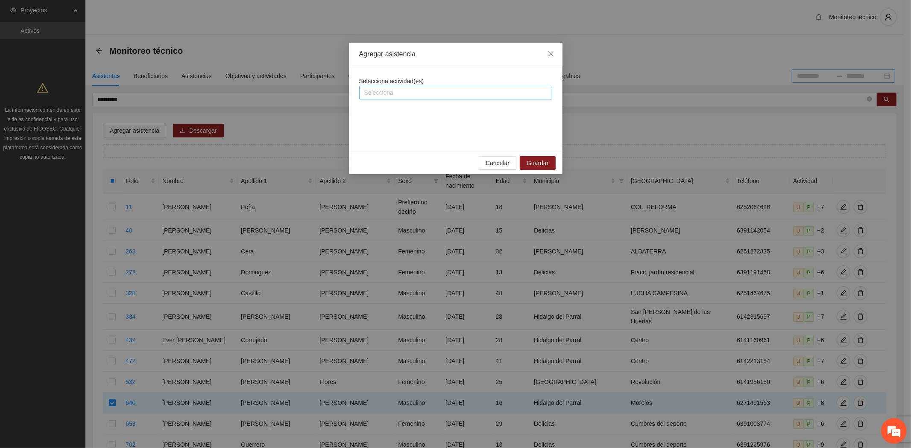
click at [398, 90] on div at bounding box center [455, 93] width 189 height 10
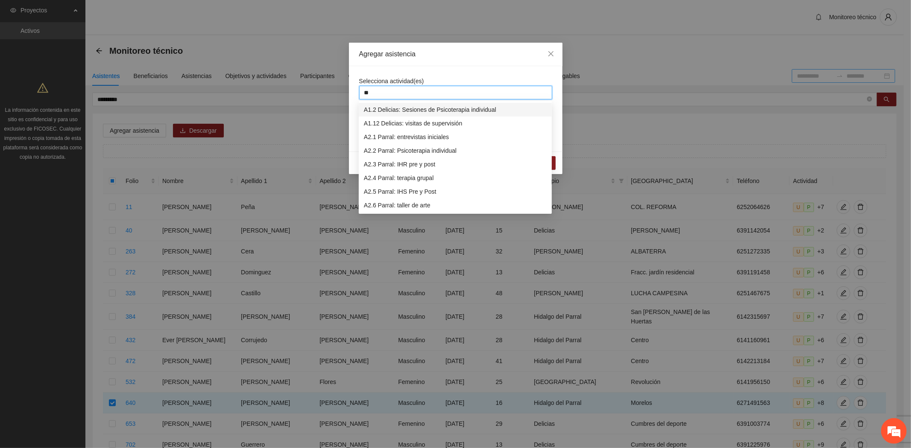
type input "***"
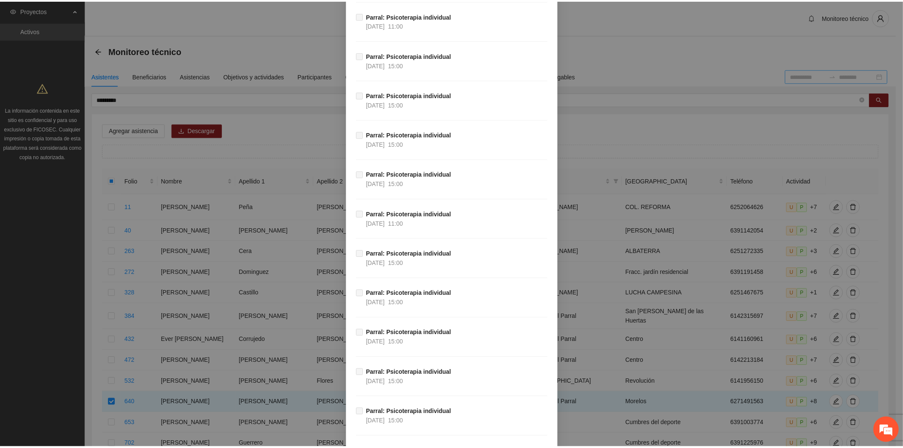
scroll to position [6727, 0]
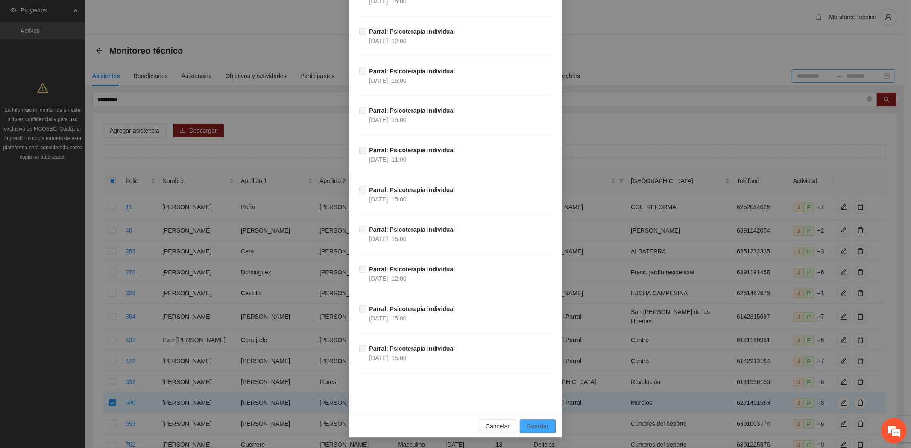
click at [541, 425] on span "Guardar" at bounding box center [537, 426] width 22 height 9
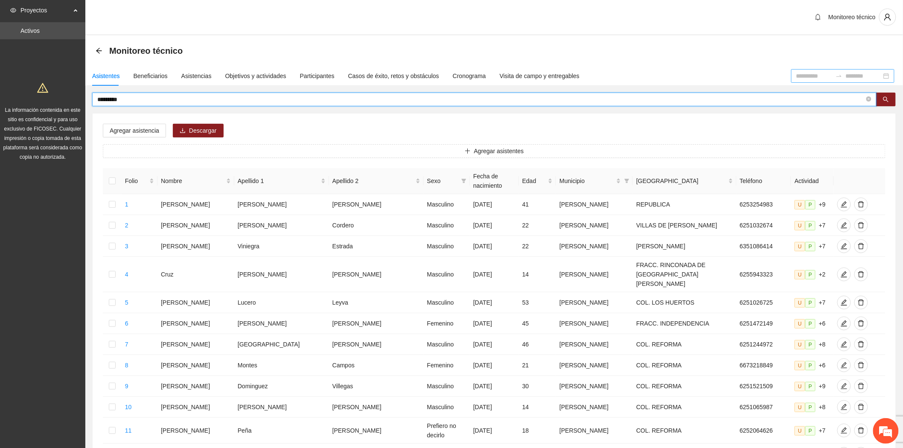
drag, startPoint x: 131, startPoint y: 98, endPoint x: -30, endPoint y: 73, distance: 162.9
click at [0, 73] on html "Proyectos Activos La información contenida en este sitio es confidencial y para…" at bounding box center [451, 224] width 903 height 448
